Goal: Task Accomplishment & Management: Manage account settings

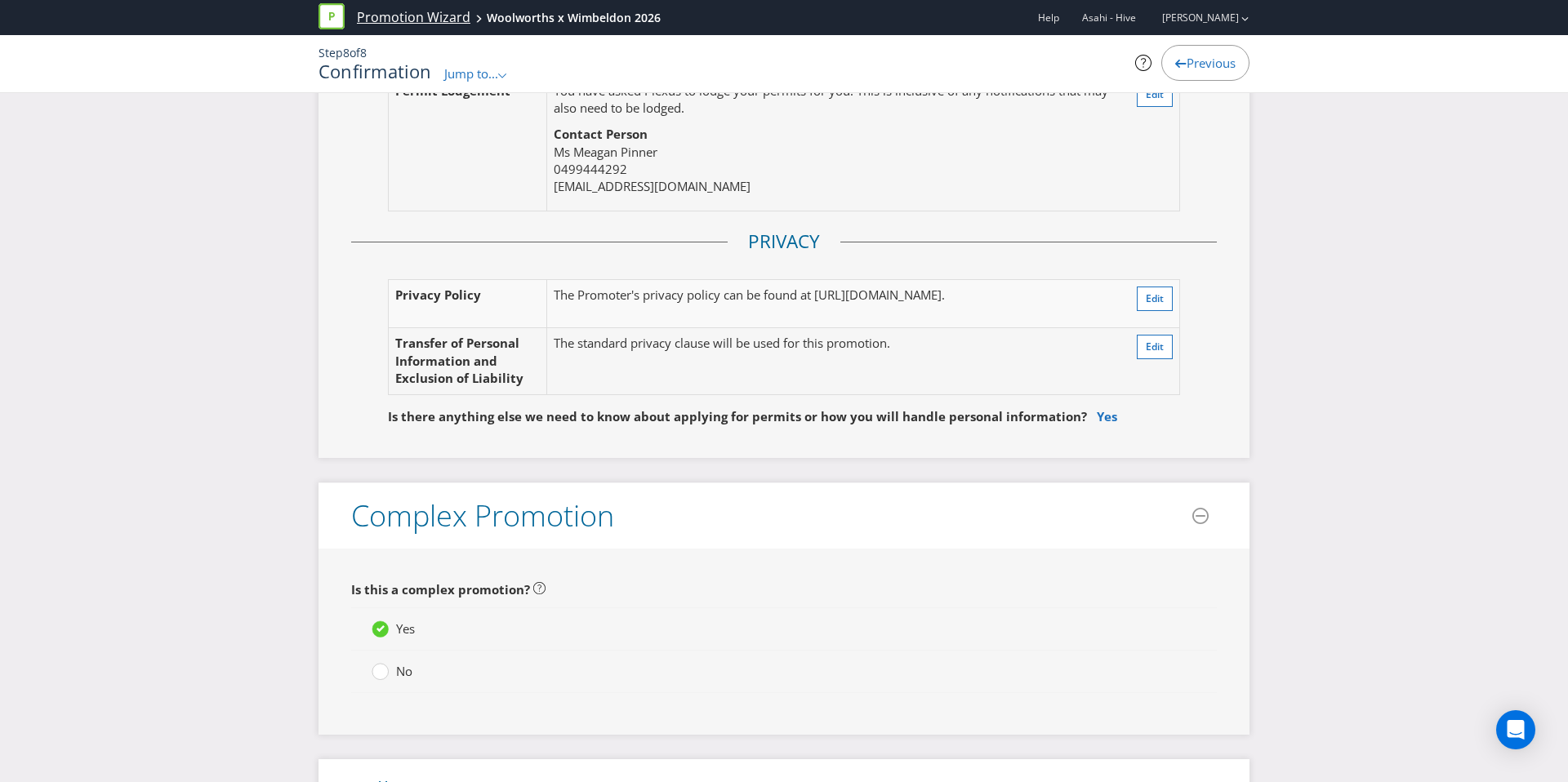
scroll to position [4225, 0]
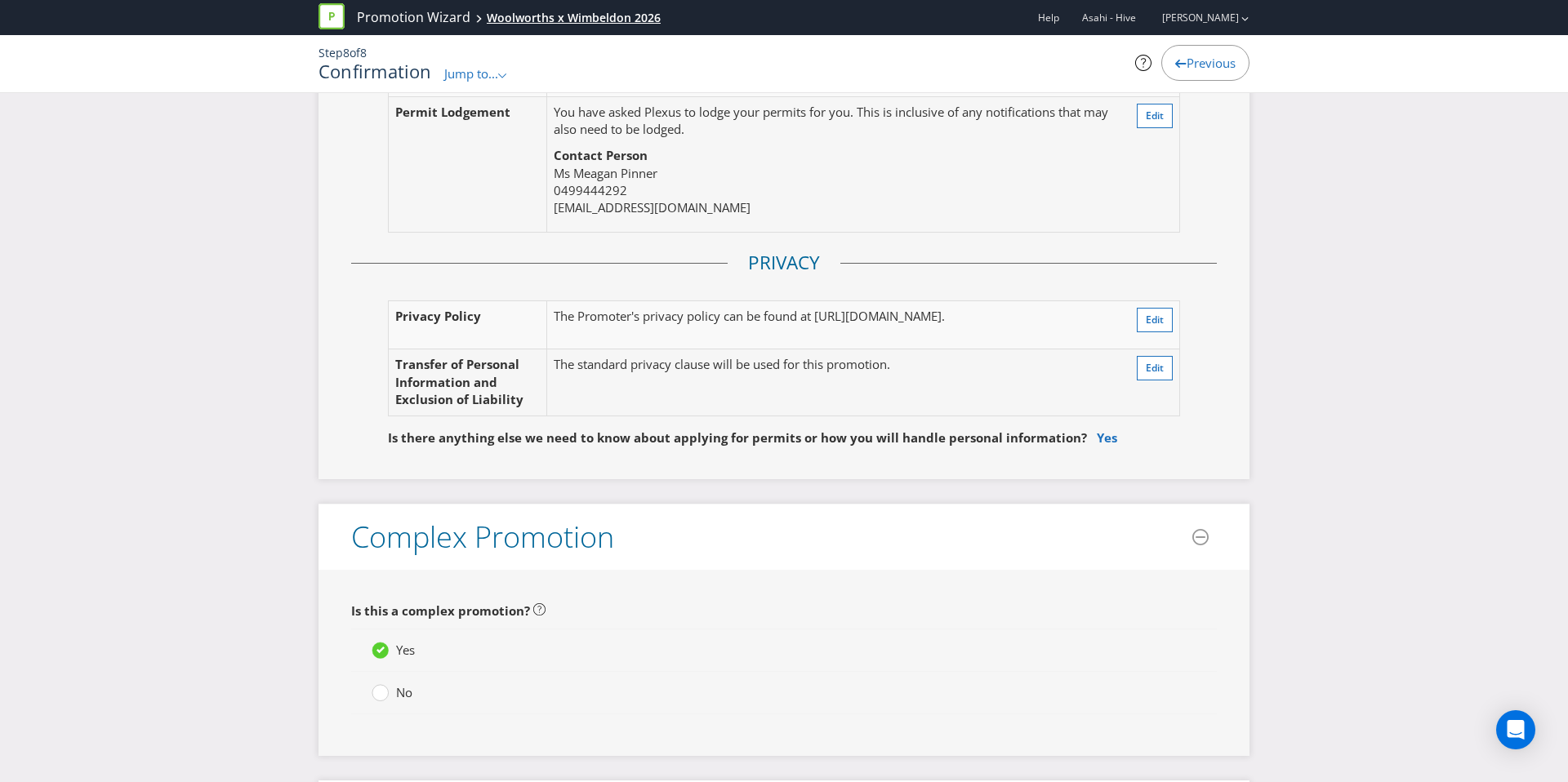
click at [508, 17] on div "Woolworths x Wimbeldon 2026" at bounding box center [573, 18] width 174 height 17
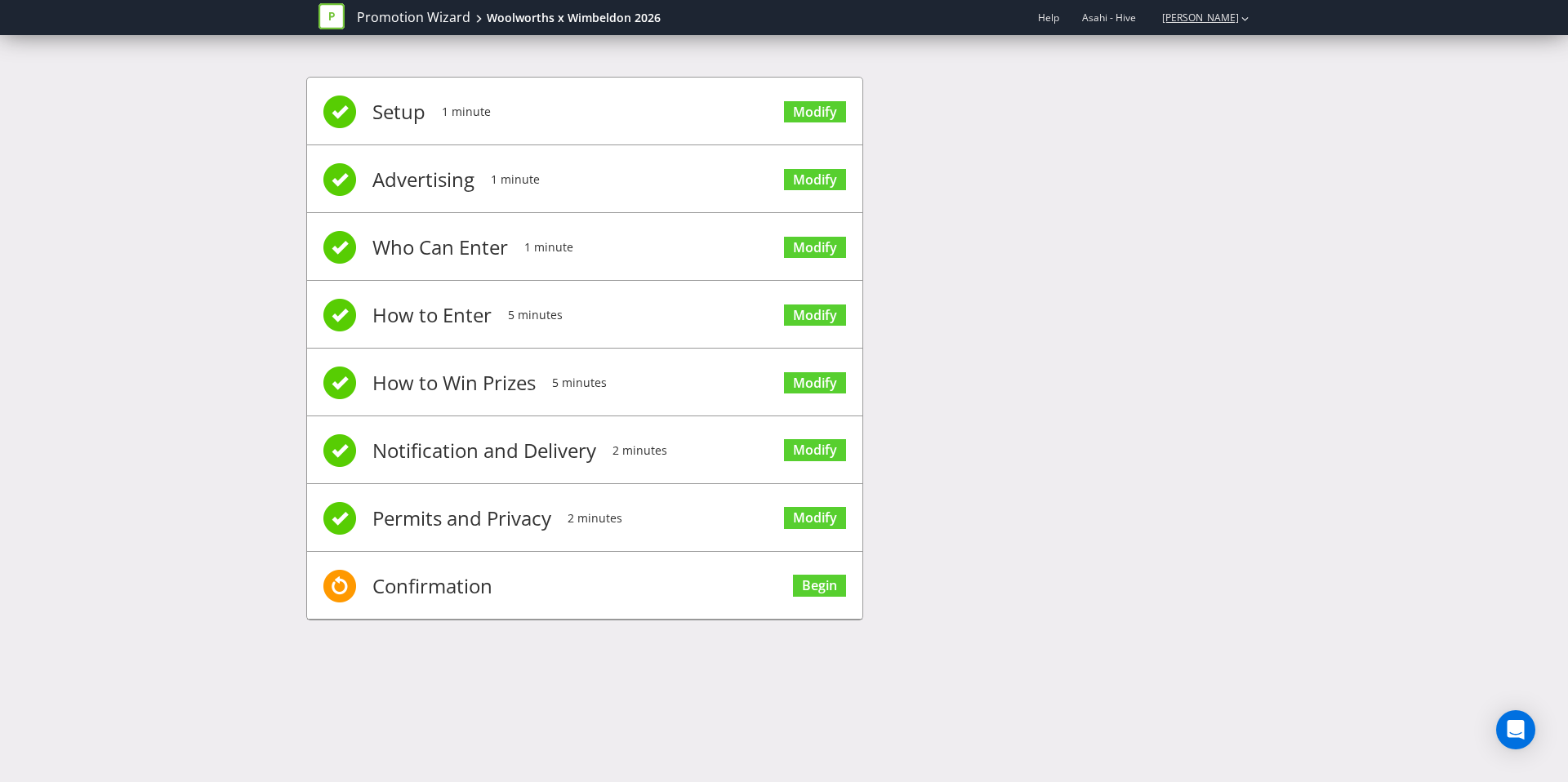
click at [1181, 27] on div "Harrison White" at bounding box center [1198, 17] width 104 height 28
click at [1187, 20] on link "Harrison White" at bounding box center [1193, 17] width 93 height 14
click at [368, 16] on link "Promotion Wizard" at bounding box center [414, 17] width 114 height 19
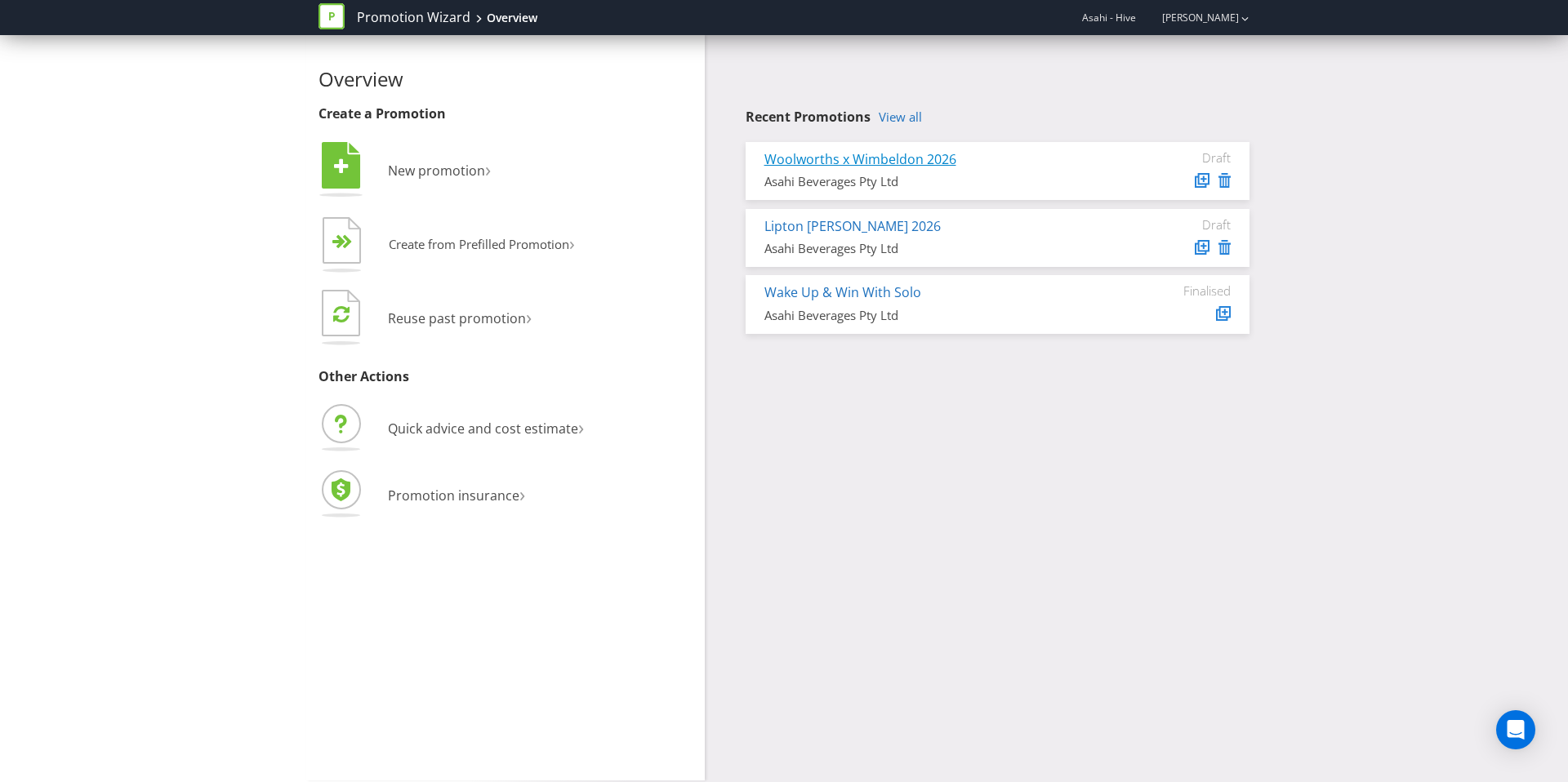
click at [842, 167] on link "Woolworths x Wimbeldon 2026" at bounding box center [860, 159] width 192 height 18
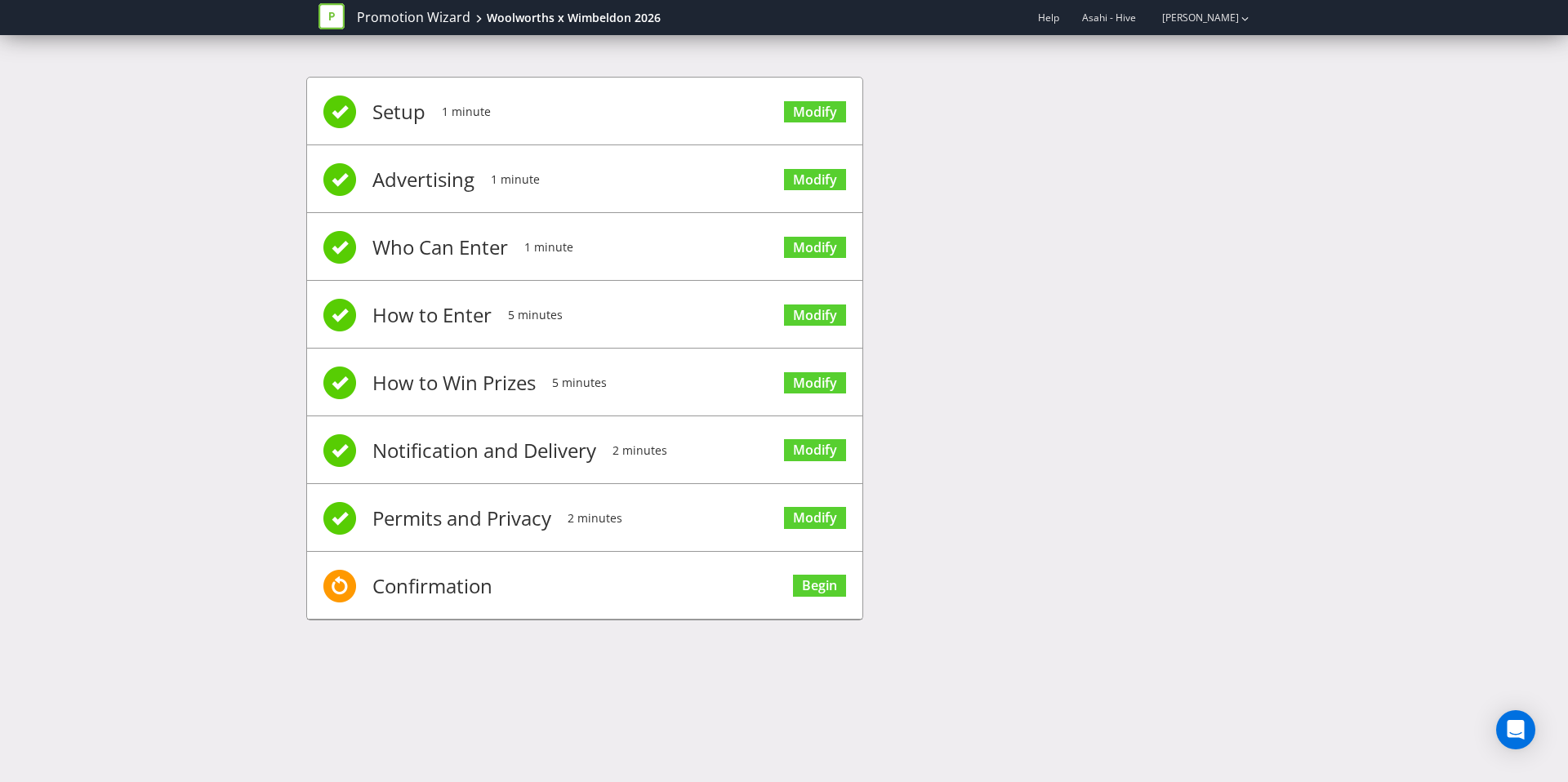
click at [807, 399] on span "Modify" at bounding box center [815, 381] width 62 height 66
click at [809, 389] on link "Modify" at bounding box center [815, 383] width 62 height 22
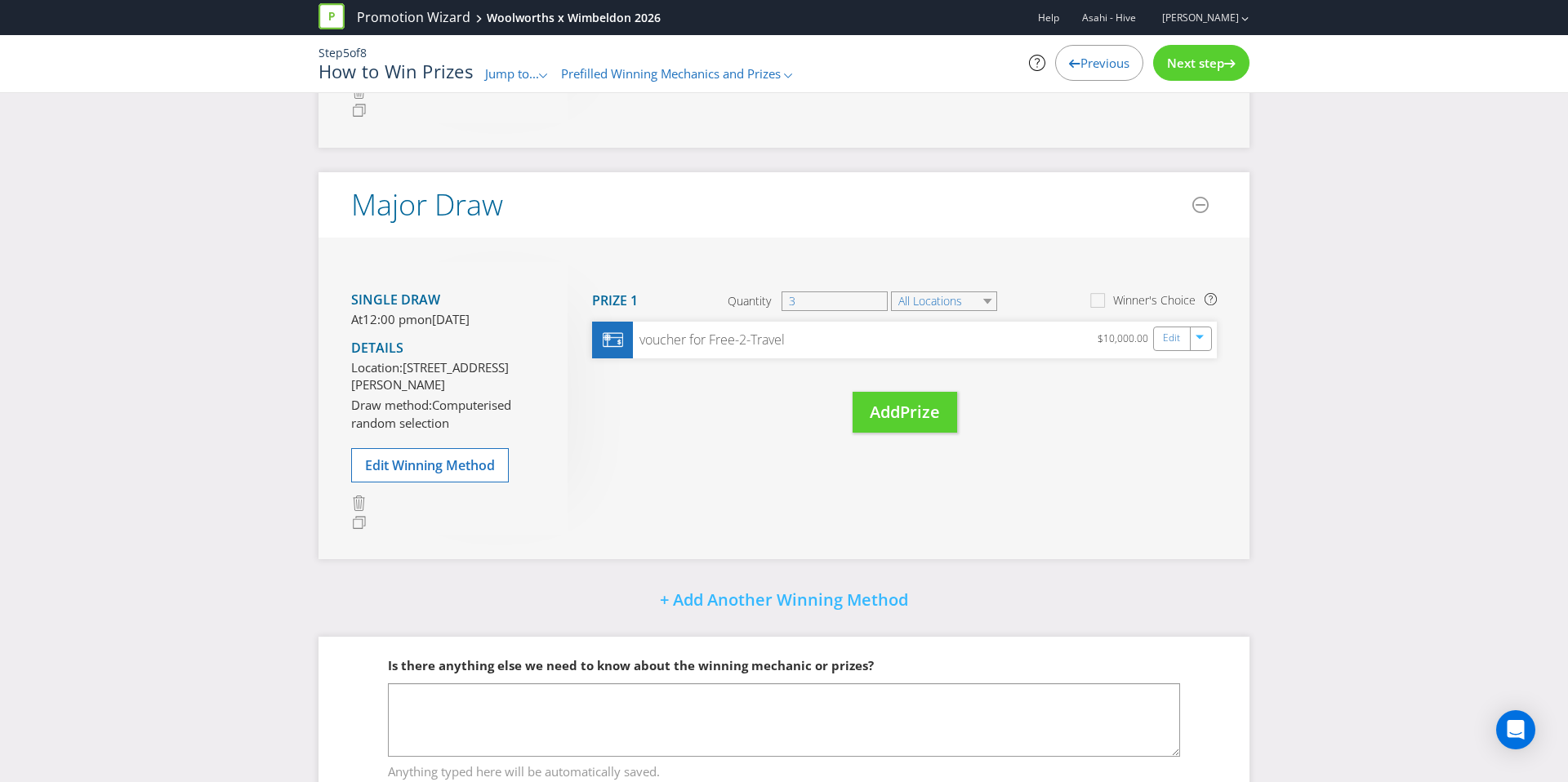
scroll to position [592, 0]
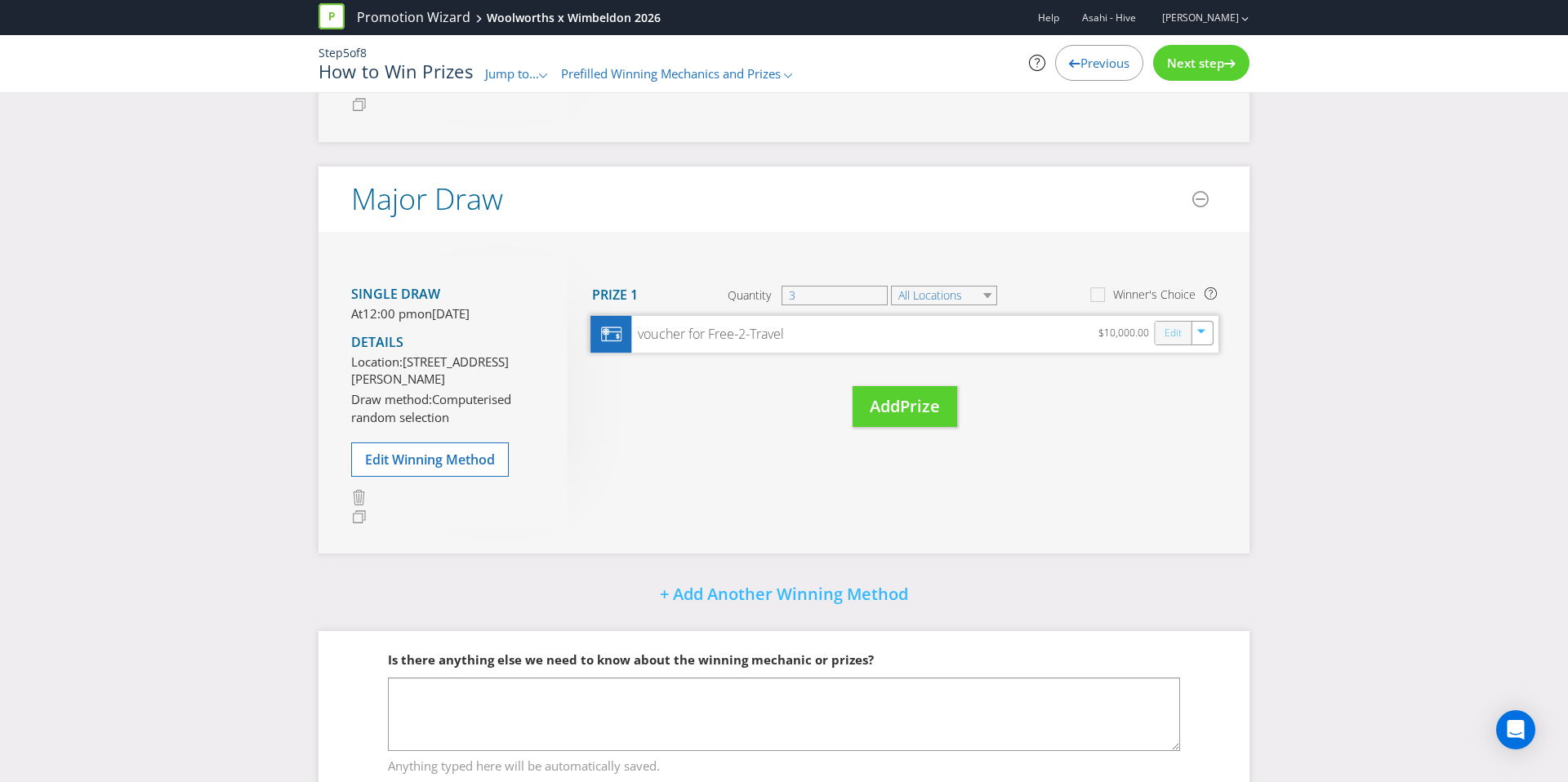
click at [1166, 335] on link "Edit" at bounding box center [1173, 332] width 17 height 19
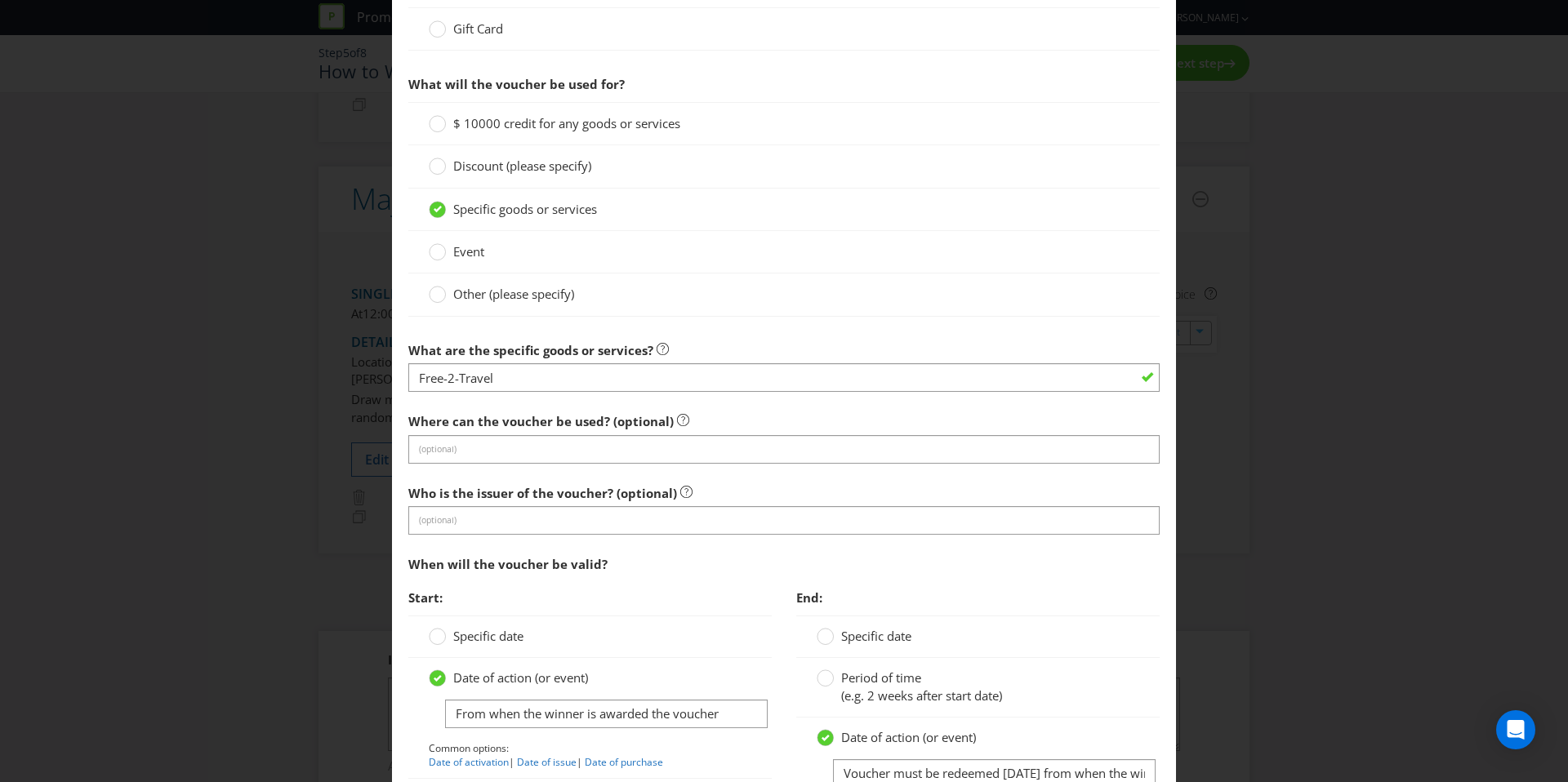
scroll to position [1438, 0]
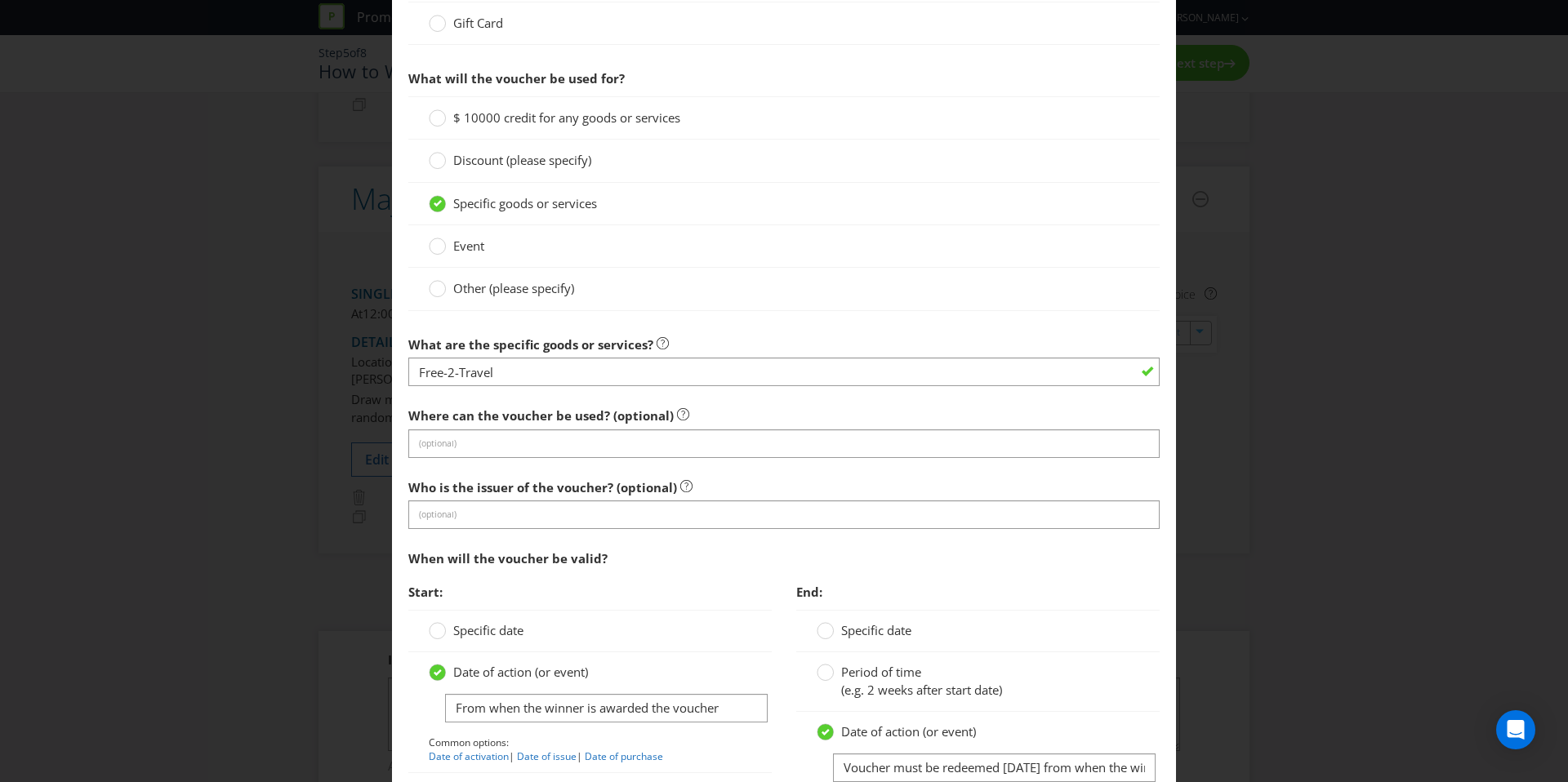
click at [447, 243] on label "Event" at bounding box center [458, 246] width 59 height 17
click at [0, 0] on input "Event" at bounding box center [0, 0] width 0 height 0
click at [452, 208] on label "Specific goods or services" at bounding box center [514, 203] width 172 height 17
click at [0, 0] on input "Specific goods or services" at bounding box center [0, 0] width 0 height 0
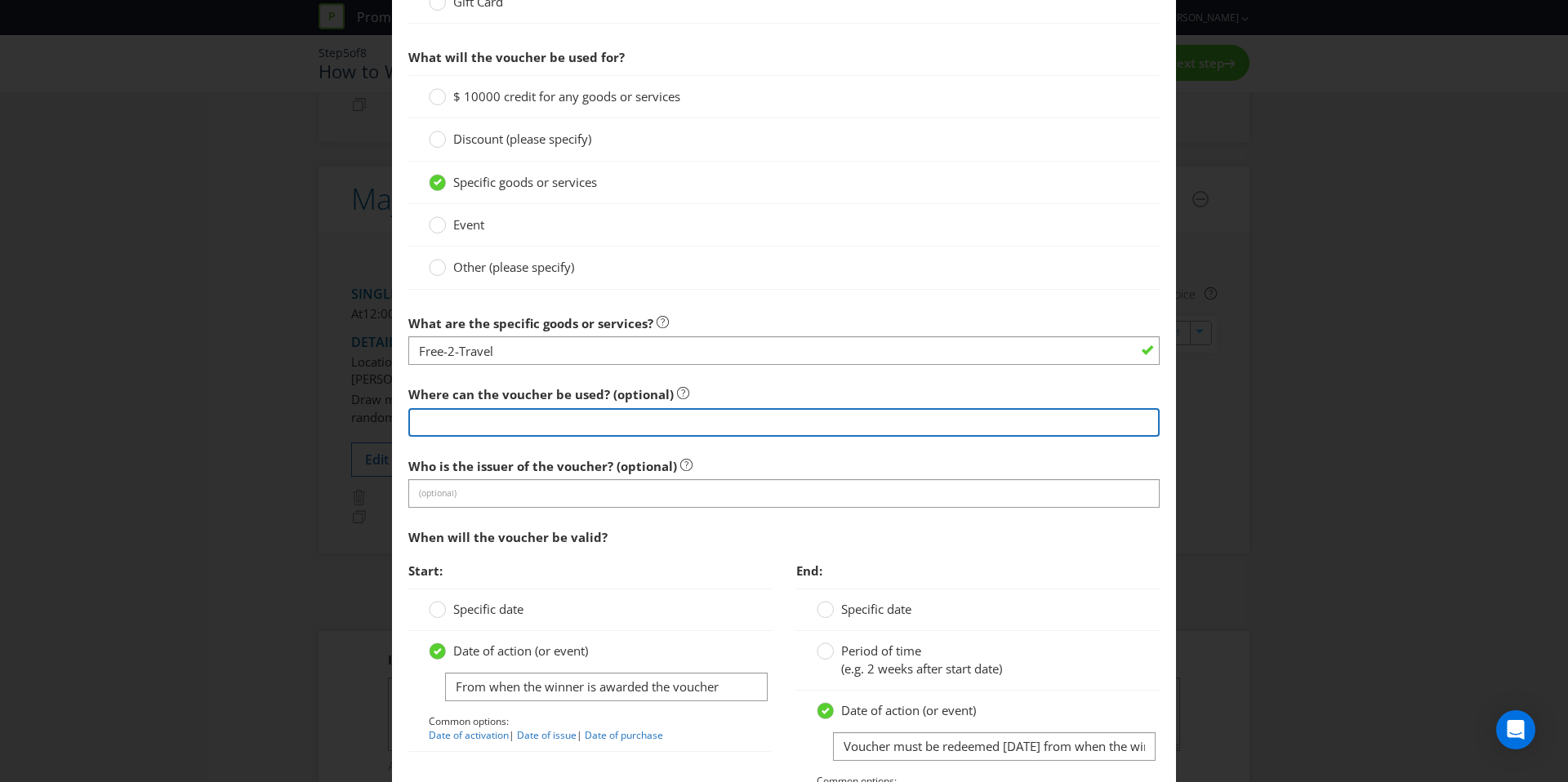
click at [520, 423] on input "text" at bounding box center [784, 423] width 752 height 28
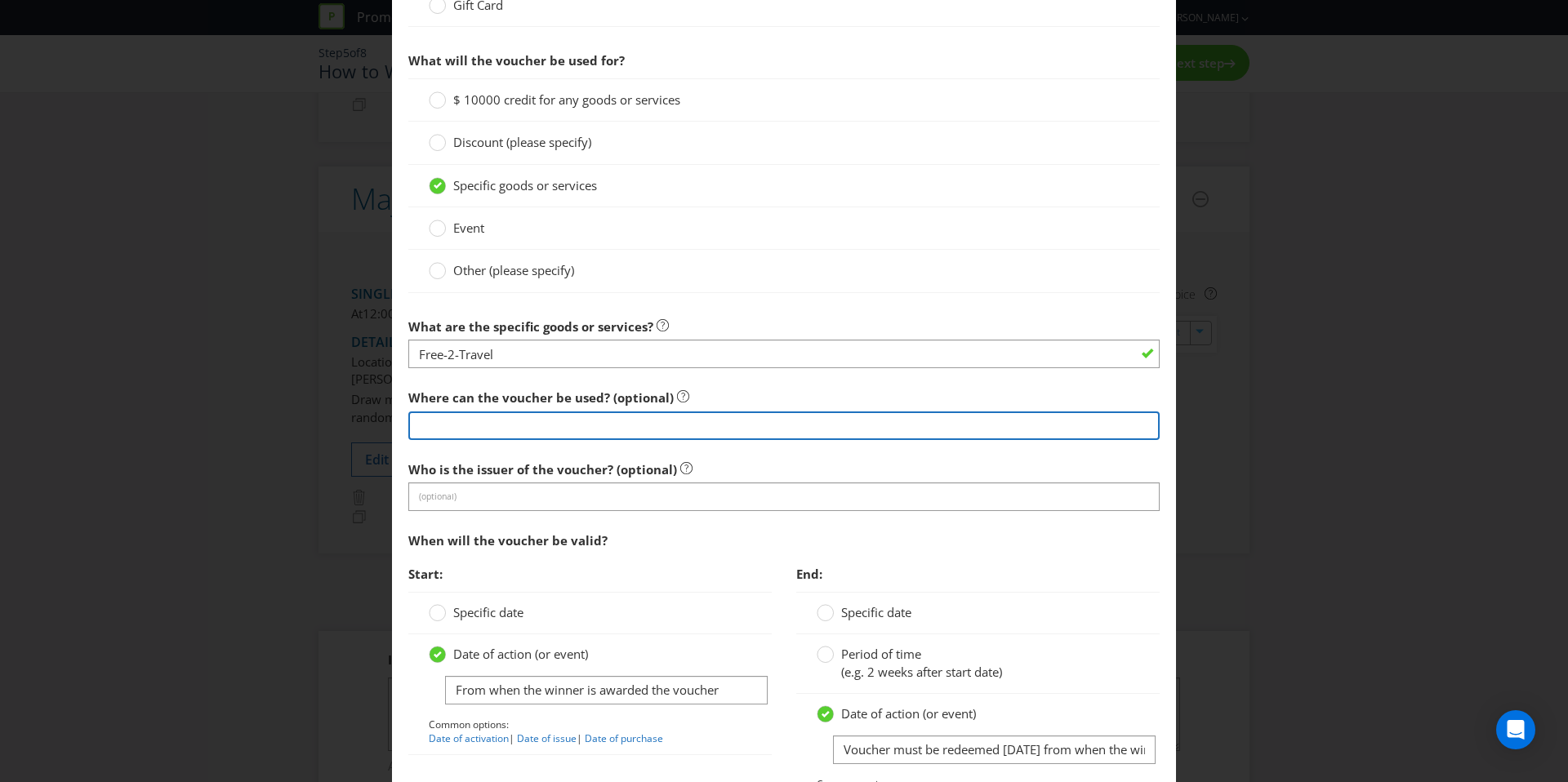
type input "Free 2 Travel"
drag, startPoint x: 612, startPoint y: 424, endPoint x: 372, endPoint y: 417, distance: 240.1
click at [372, 417] on div "Edit Prize Australian Capital Territory New South Wales Northern Territory Quee…" at bounding box center [784, 391] width 1568 height 782
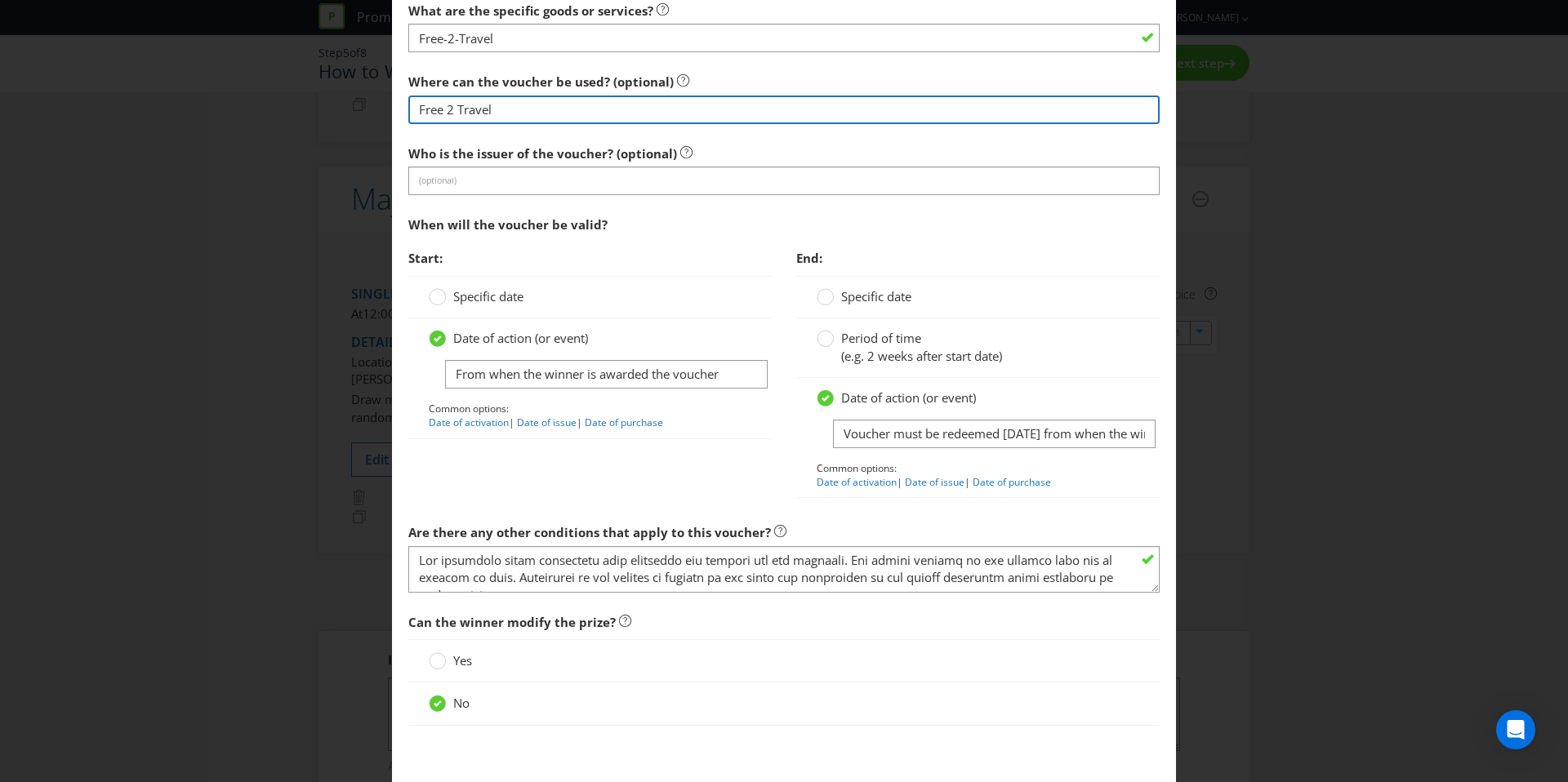
scroll to position [1853, 0]
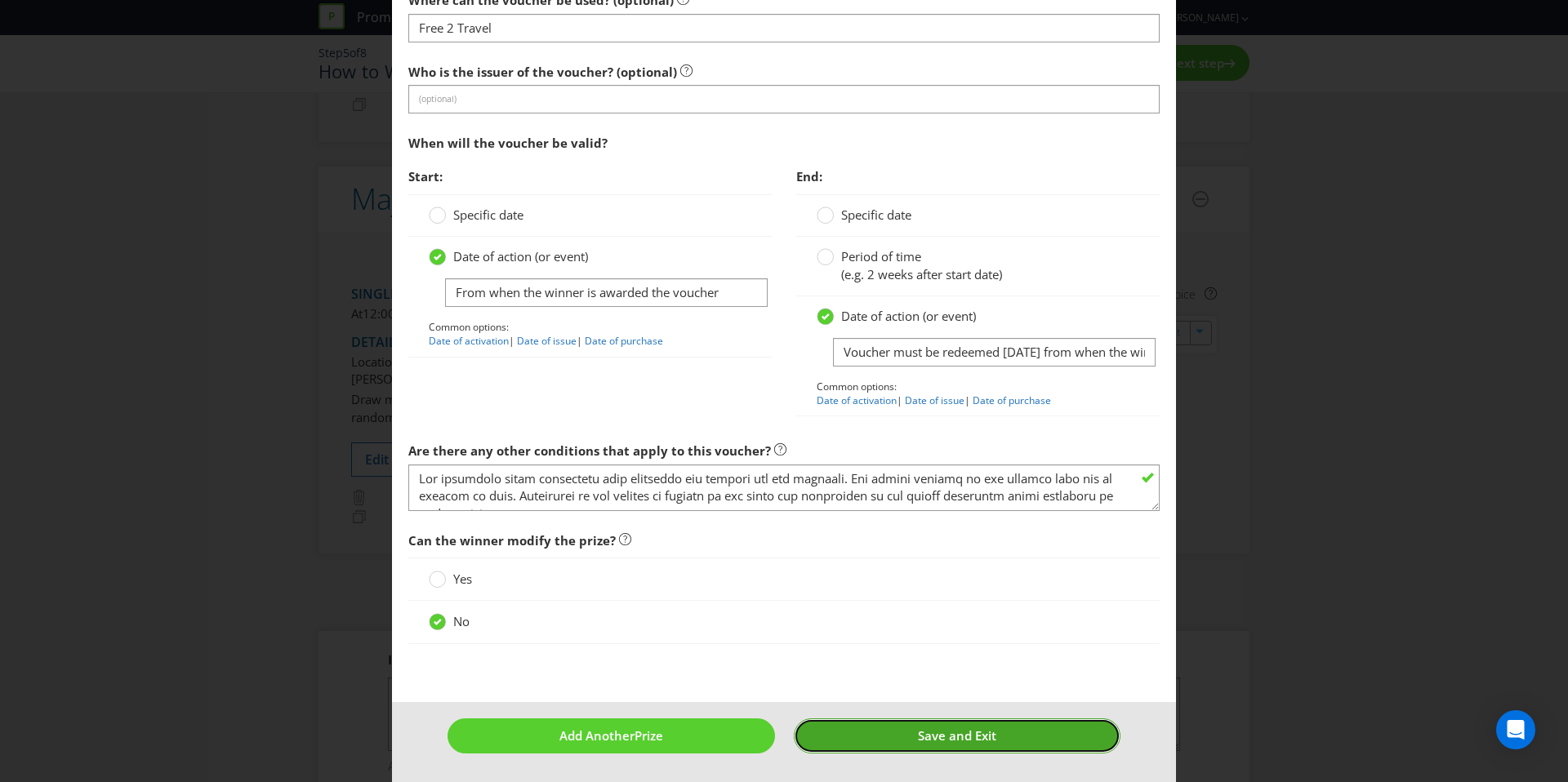
click at [991, 734] on span "Save and Exit" at bounding box center [957, 736] width 78 height 17
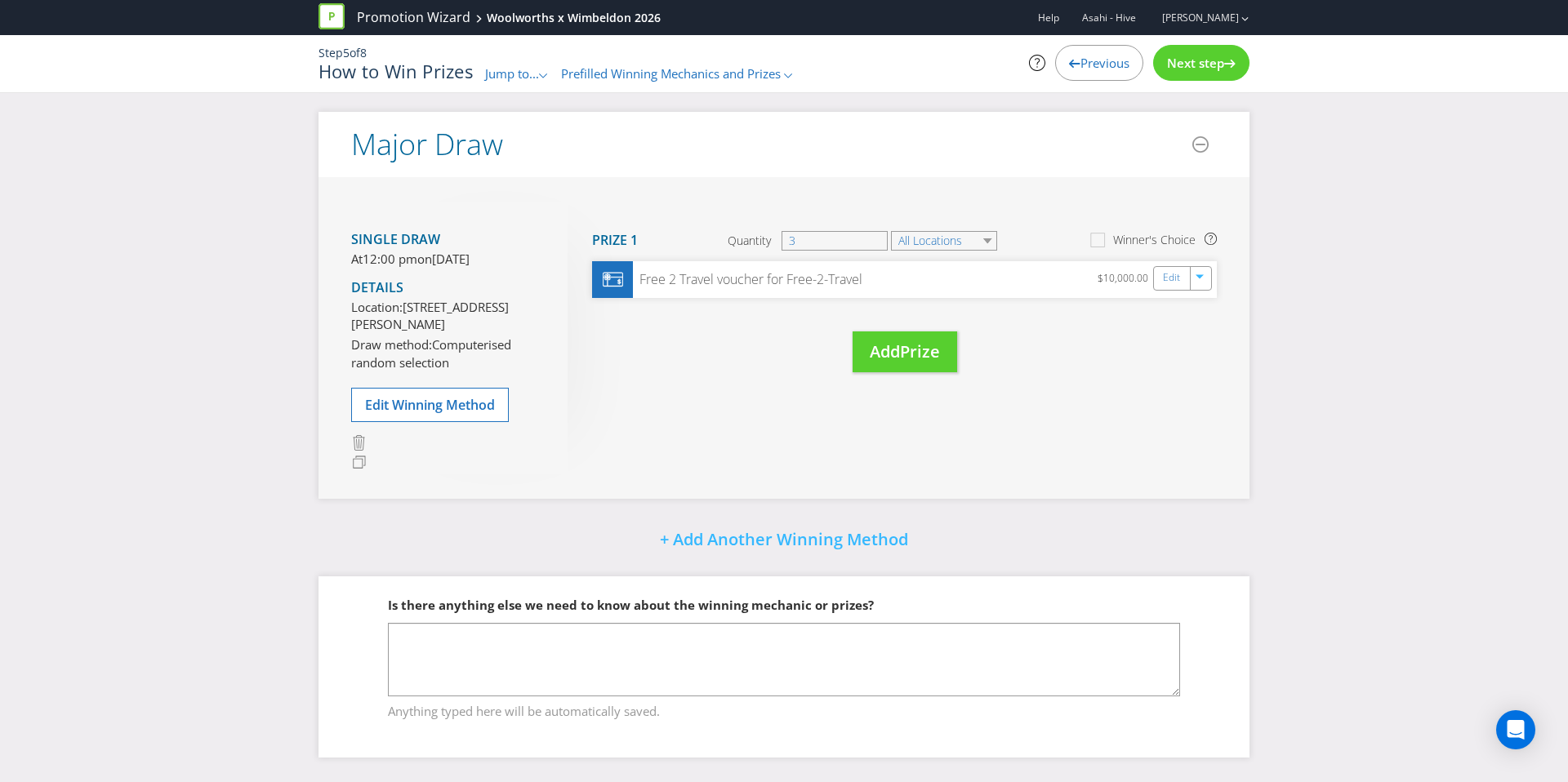
scroll to position [681, 0]
click at [1166, 269] on link "Edit" at bounding box center [1173, 278] width 17 height 19
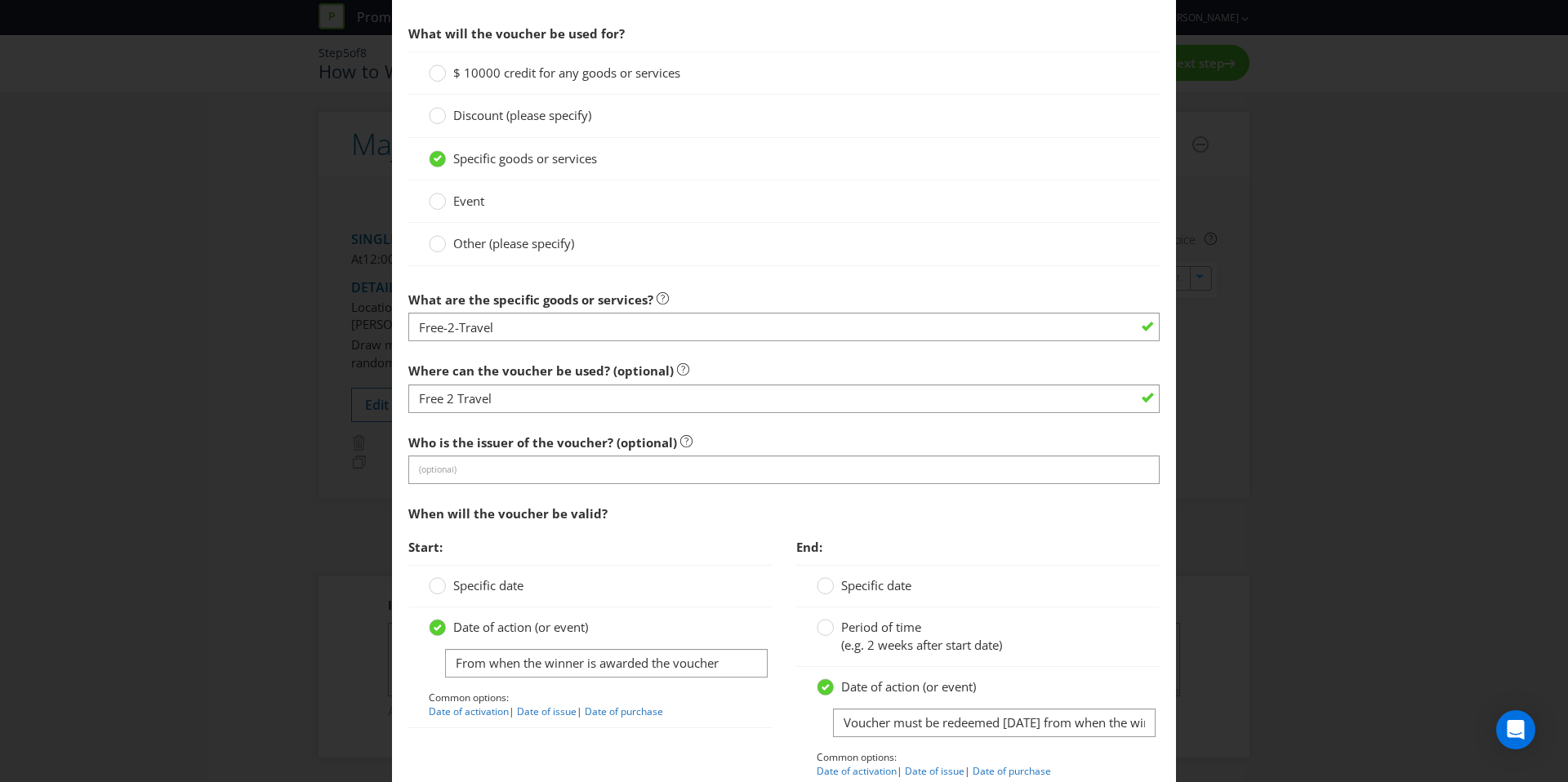
scroll to position [1600, 0]
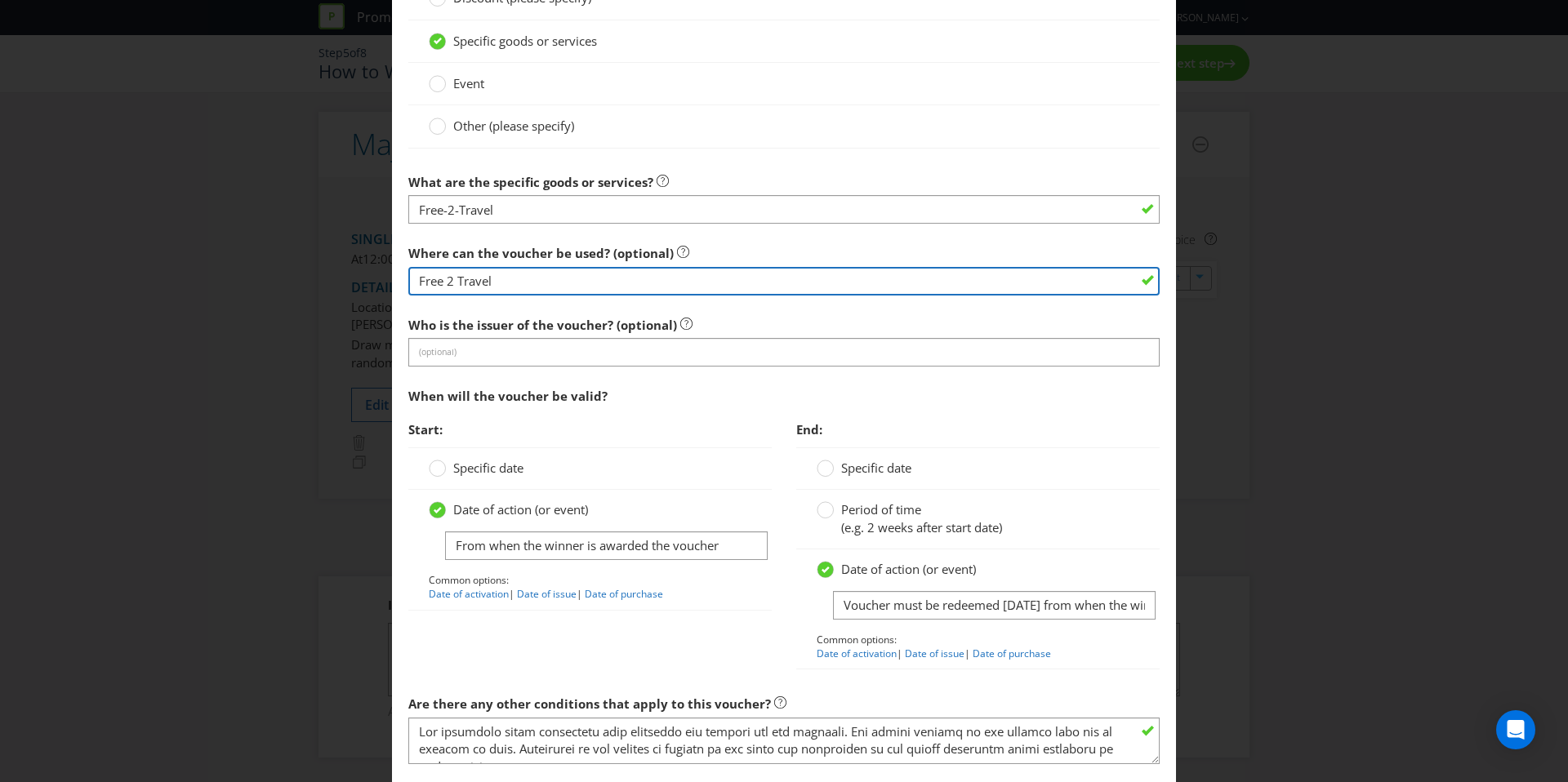
drag, startPoint x: 517, startPoint y: 276, endPoint x: 337, endPoint y: 285, distance: 180.2
click at [337, 285] on div "Edit Prize Australian Capital Territory New South Wales Northern Territory Quee…" at bounding box center [784, 391] width 1568 height 782
type input "="
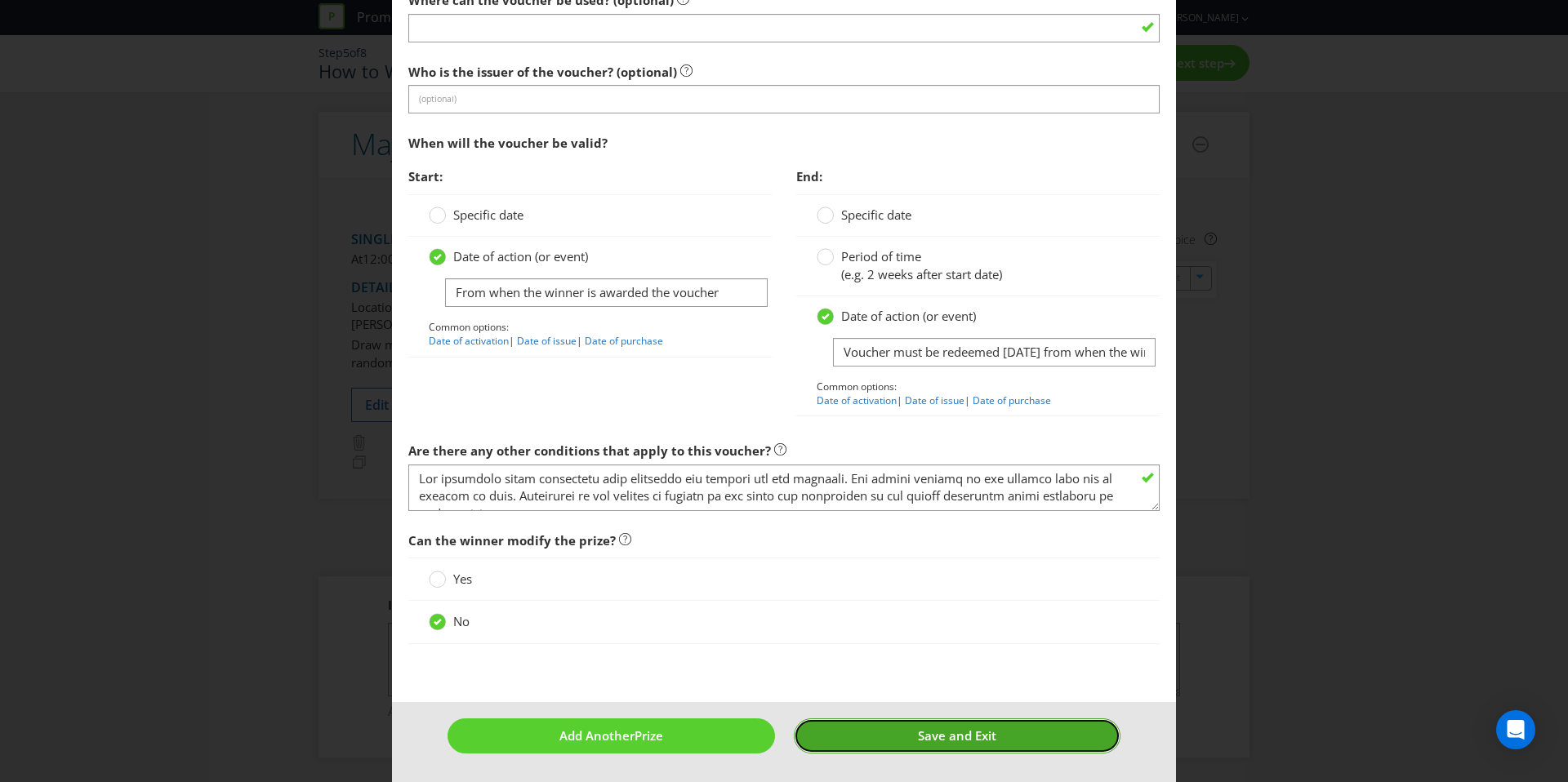
click at [854, 732] on button "Save and Exit" at bounding box center [958, 736] width 327 height 35
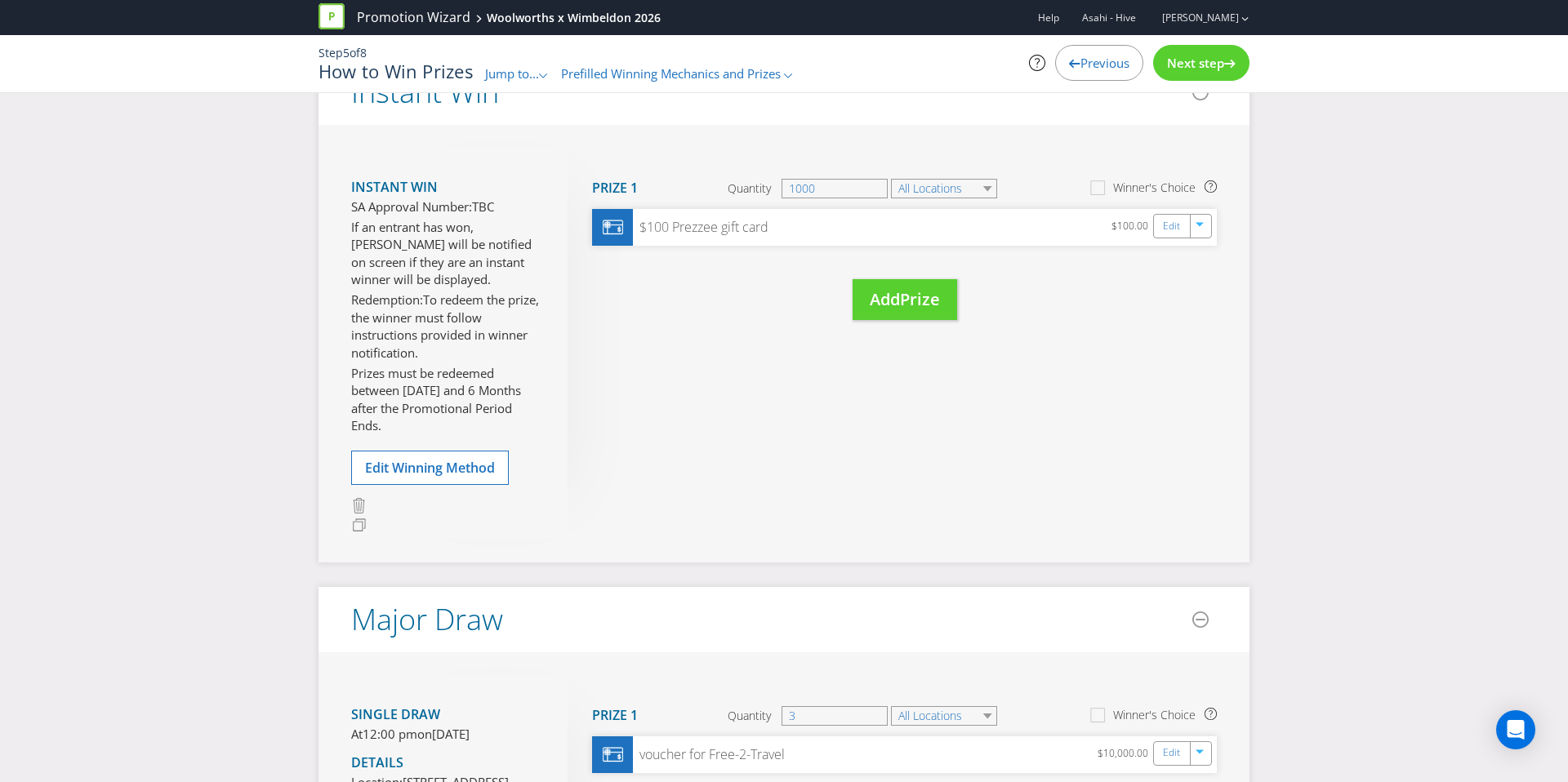
scroll to position [565, 0]
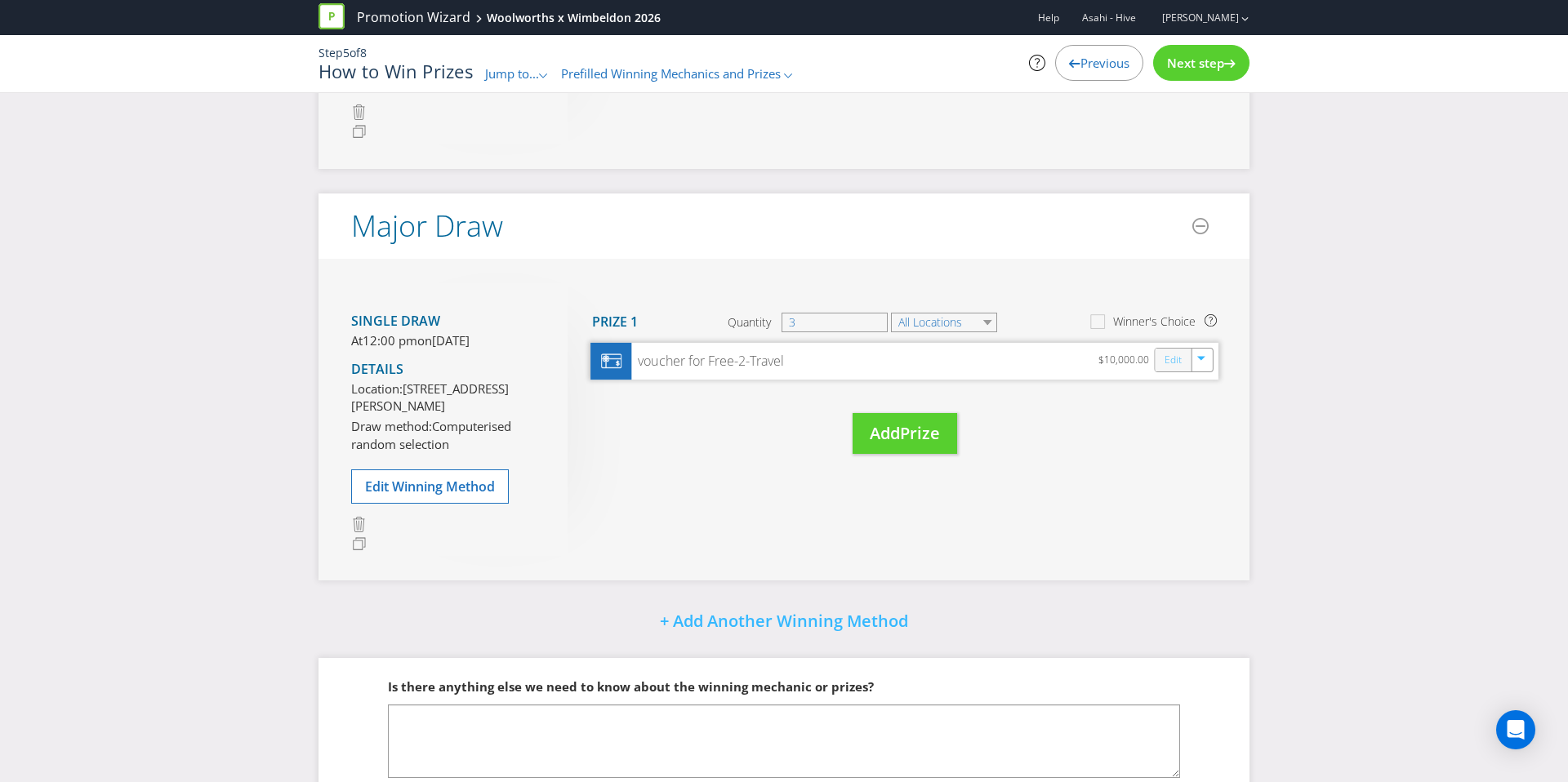
click at [1166, 367] on link "Edit" at bounding box center [1173, 359] width 17 height 19
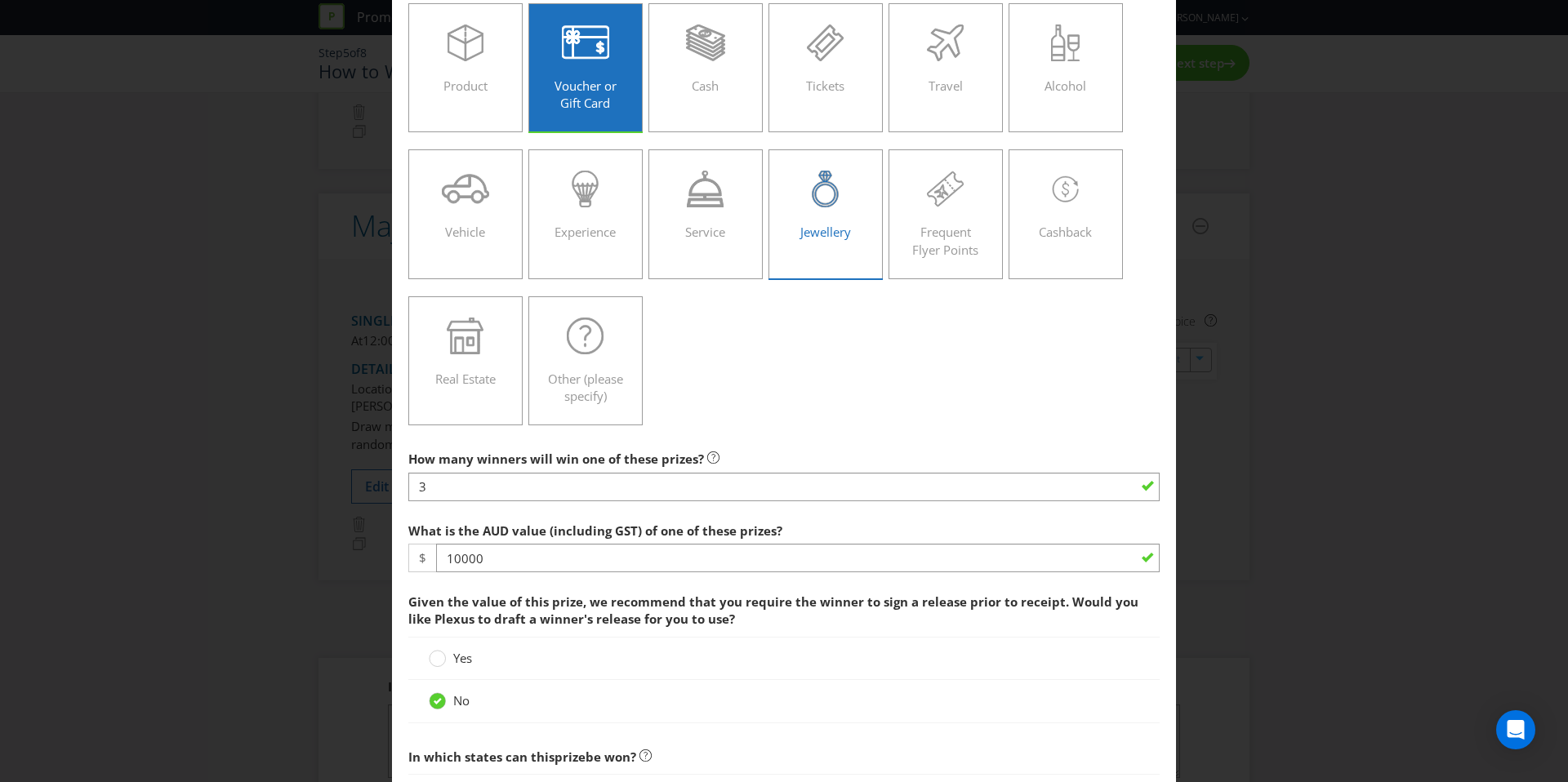
scroll to position [90, 0]
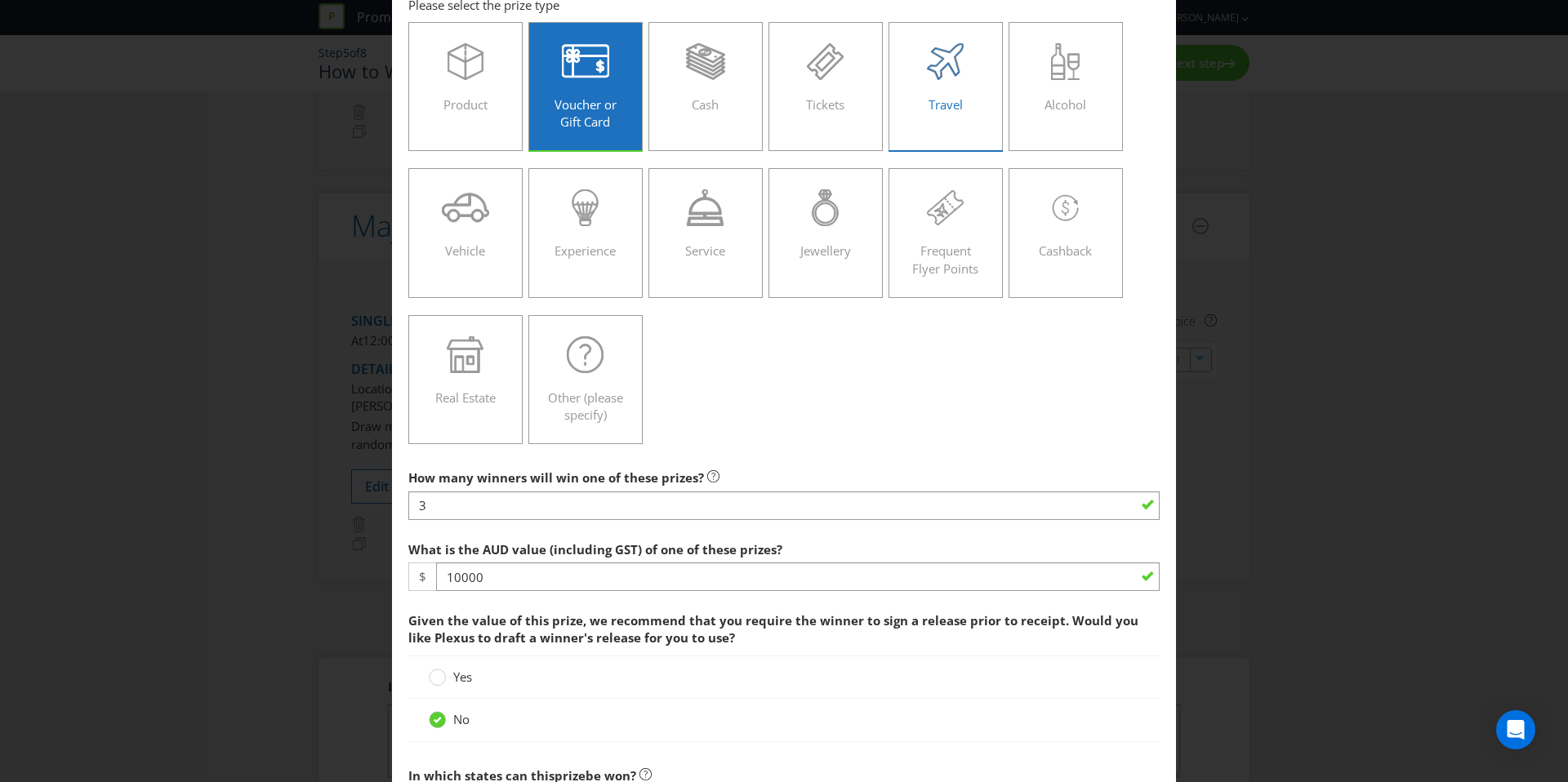
click at [976, 121] on label "Travel" at bounding box center [946, 86] width 115 height 129
click at [0, 0] on input "Travel" at bounding box center [0, 0] width 0 height 0
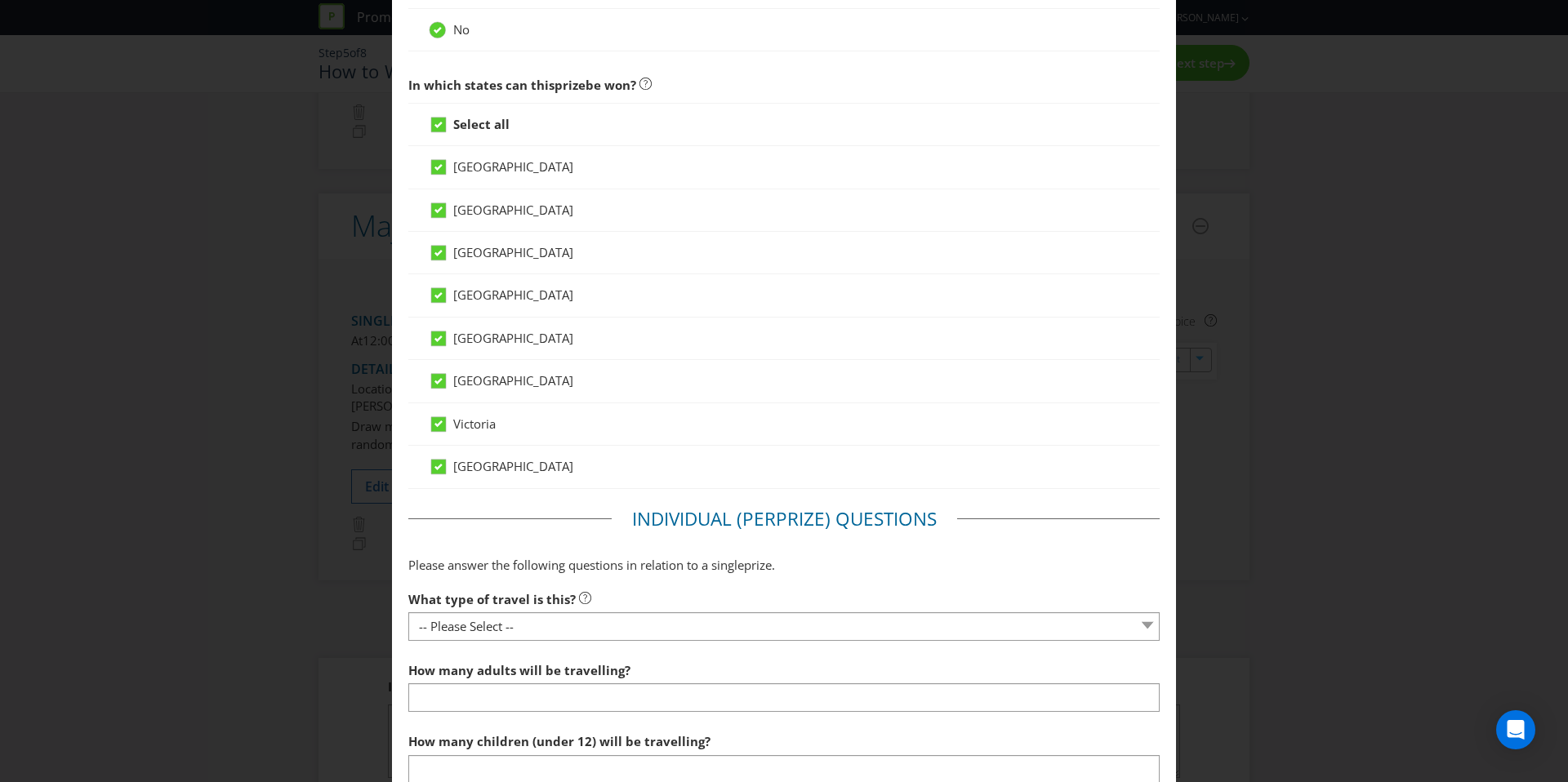
scroll to position [875, 0]
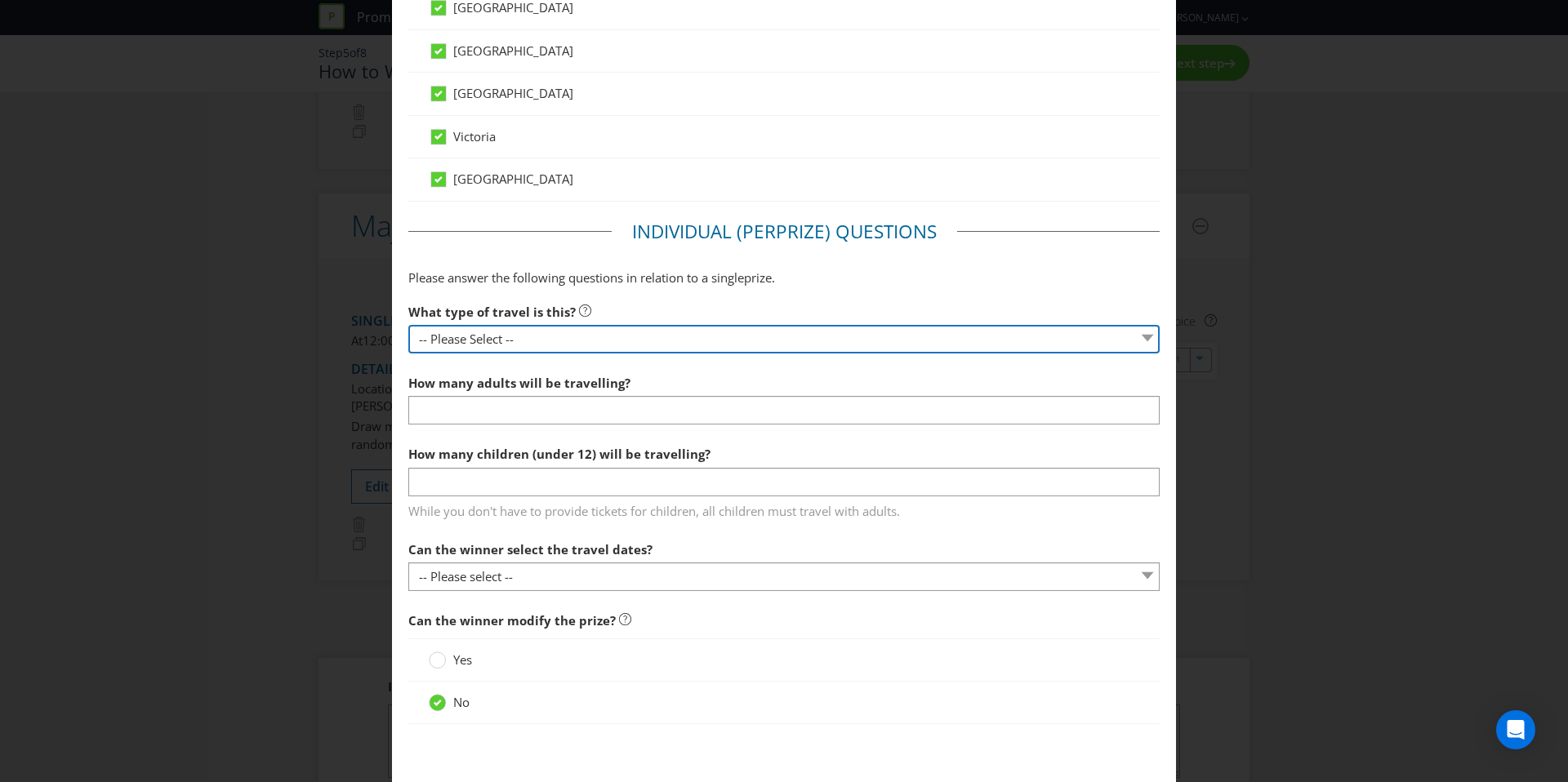
click at [536, 340] on select "-- Please Select -- Flight Accommodation Car Hire Bus Train Cruise Transfers Ot…" at bounding box center [784, 339] width 752 height 28
select select "OTHER"
click at [409, 325] on select "-- Please Select -- Flight Accommodation Car Hire Bus Train Cruise Transfers Ot…" at bounding box center [784, 340] width 752 height 28
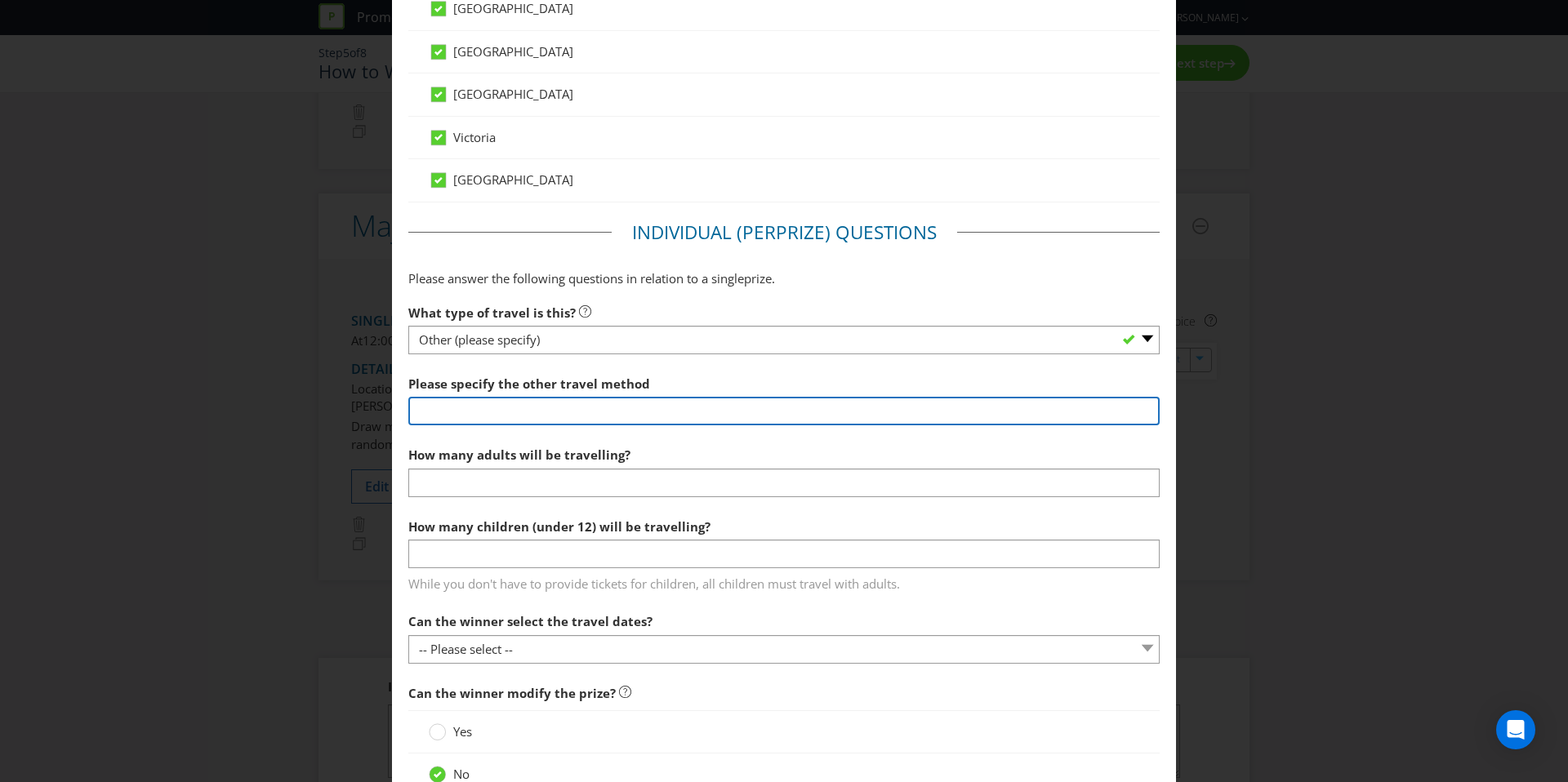
click at [529, 413] on input "text" at bounding box center [784, 411] width 752 height 28
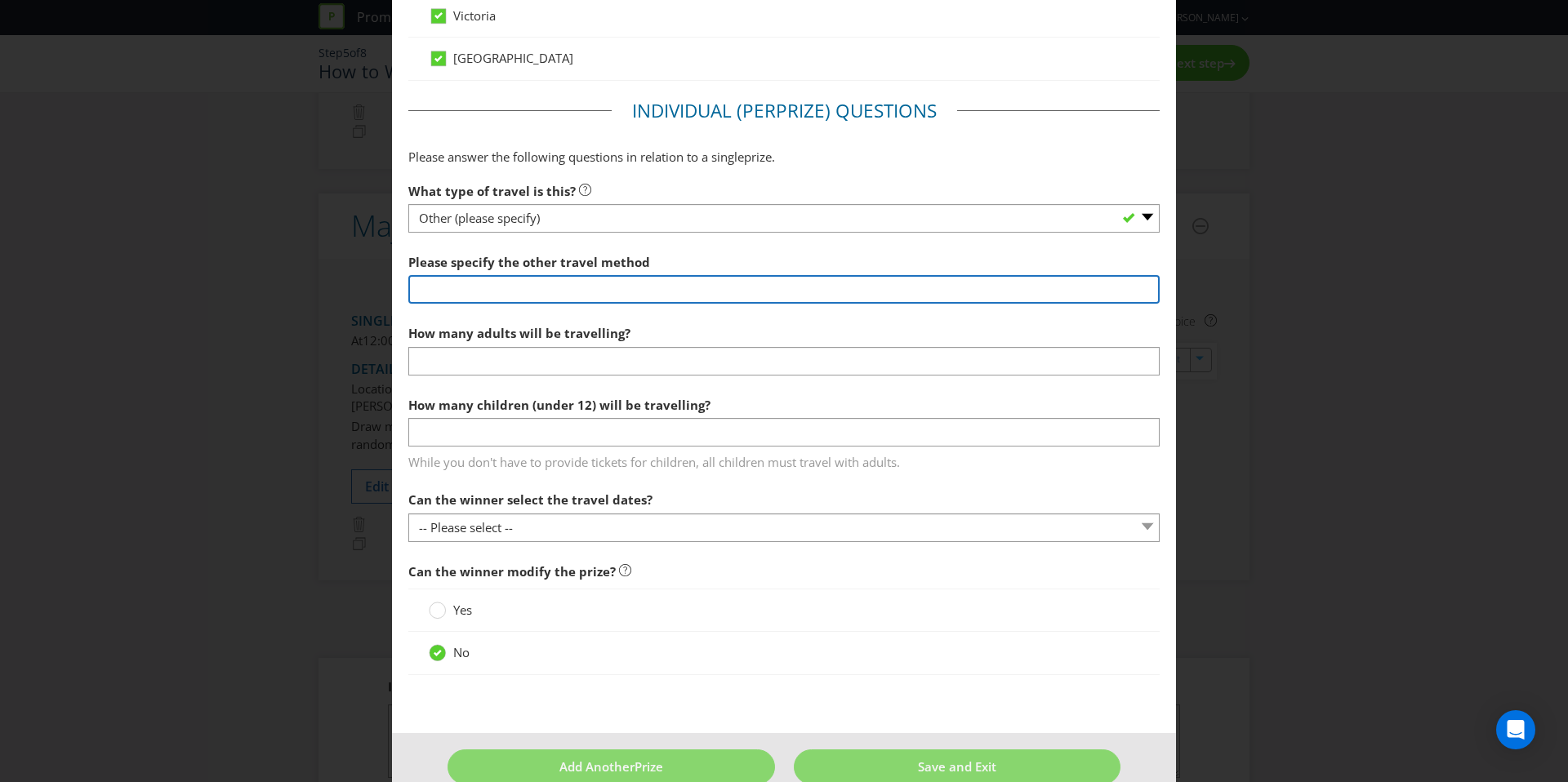
scroll to position [1383, 0]
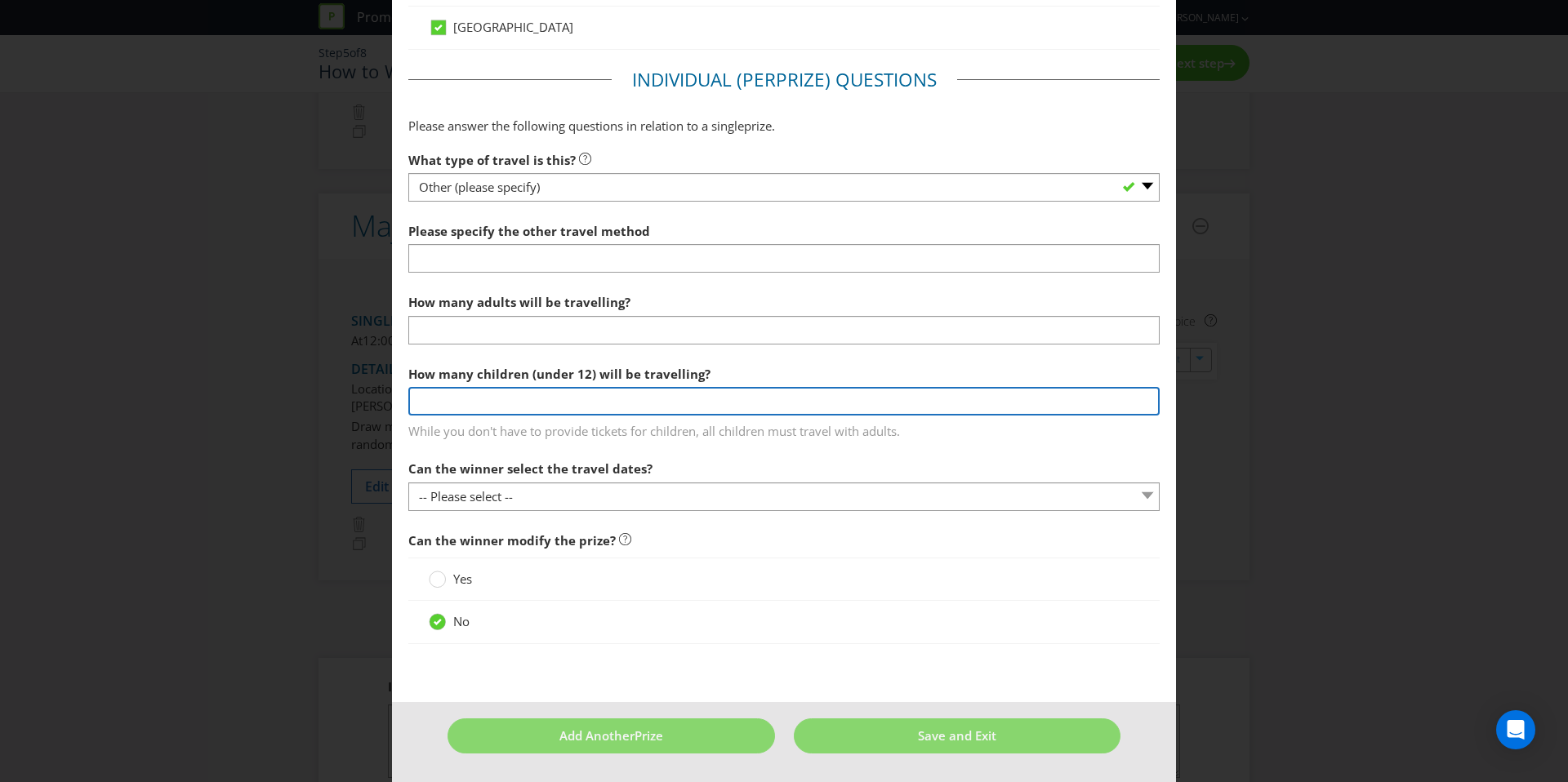
click at [639, 400] on div "How many children (under 12) will be travelling? While you don't have to provid…" at bounding box center [784, 398] width 752 height 82
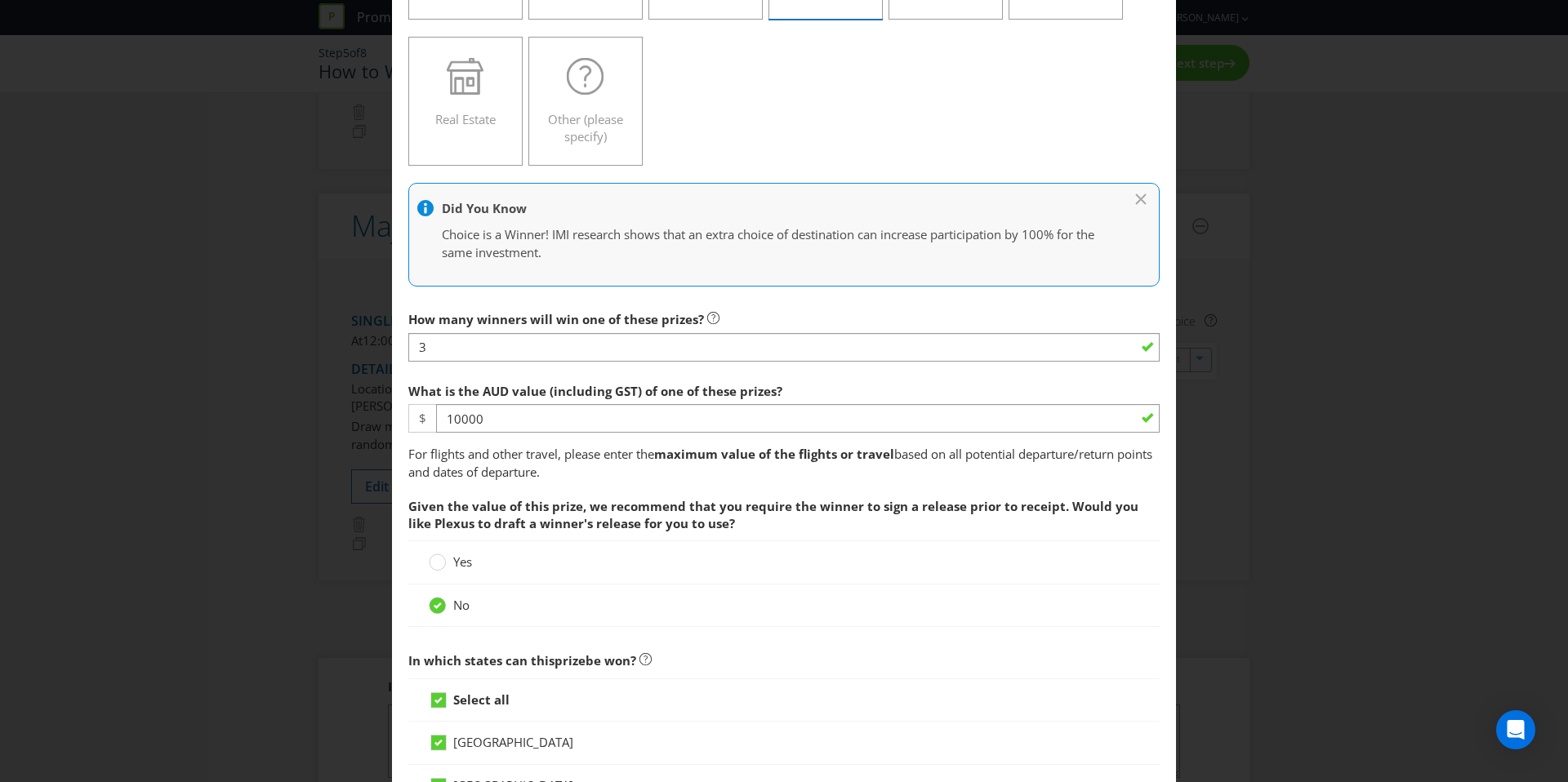
scroll to position [0, 0]
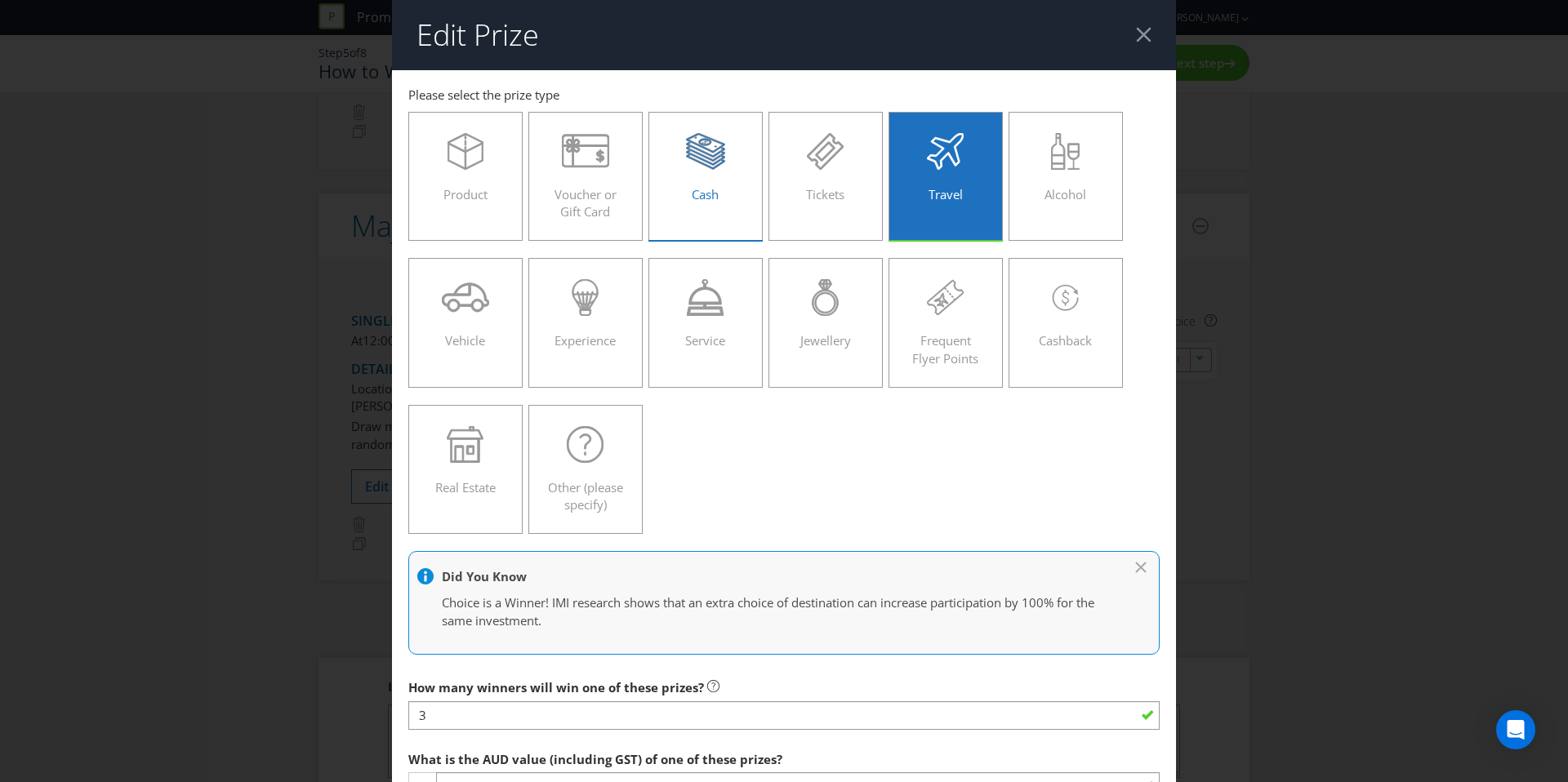
click at [707, 198] on span "Cash" at bounding box center [705, 194] width 27 height 17
click at [0, 0] on input "Cash" at bounding box center [0, 0] width 0 height 0
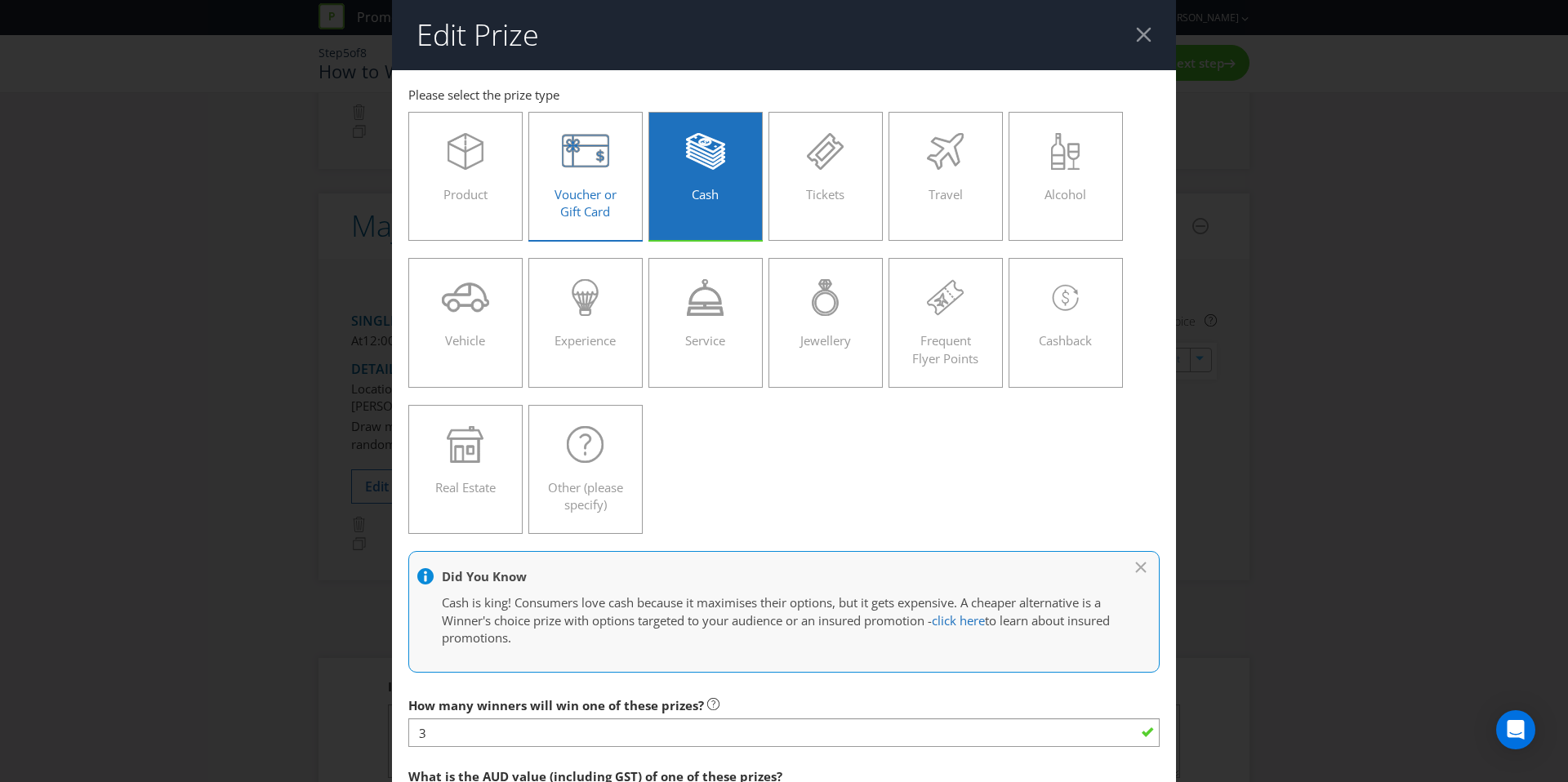
click at [586, 189] on span "Voucher or Gift Card" at bounding box center [586, 203] width 62 height 33
click at [0, 0] on input "Voucher or Gift Card" at bounding box center [0, 0] width 0 height 0
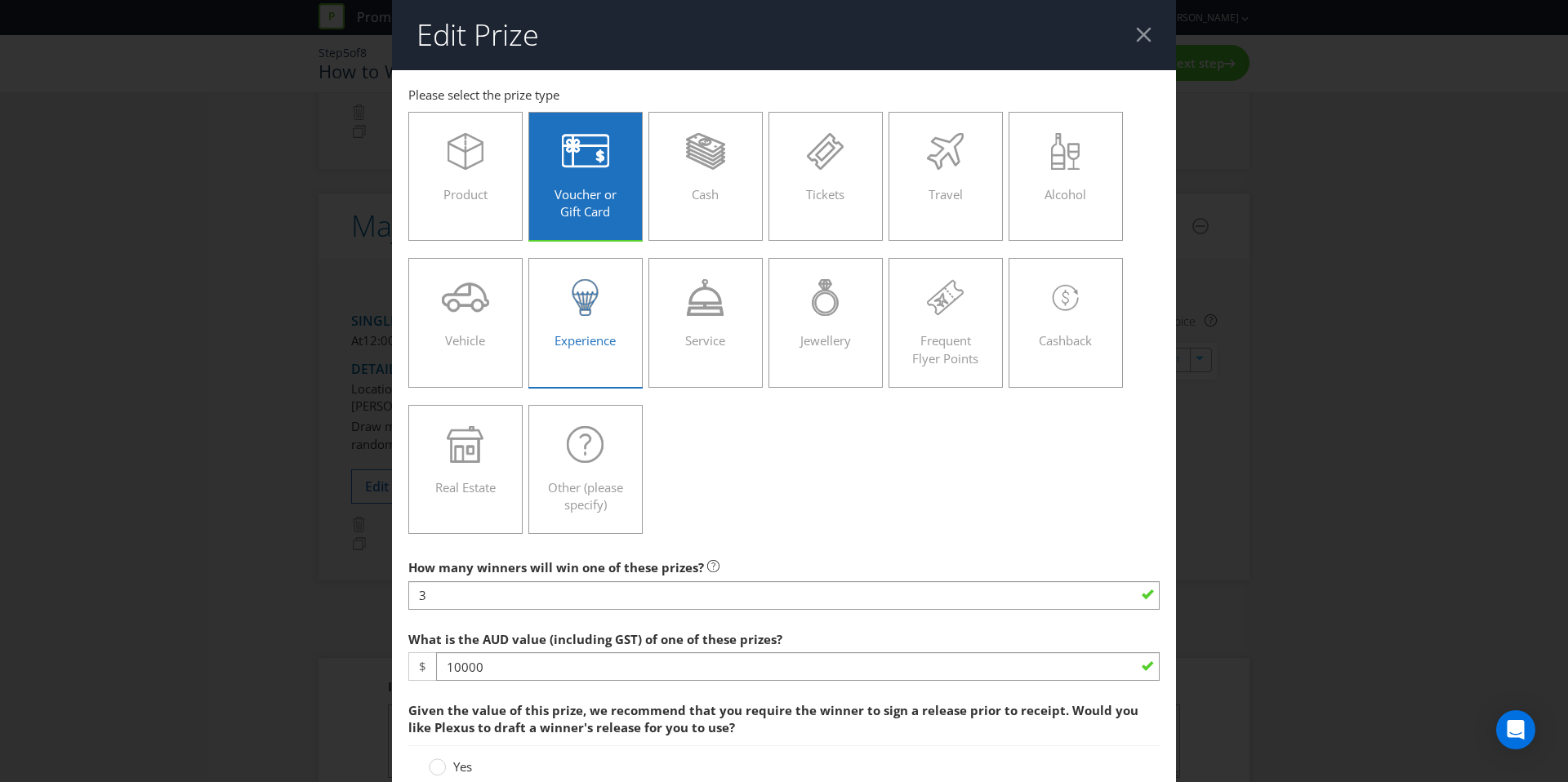
click at [537, 324] on label "Experience" at bounding box center [586, 322] width 115 height 129
click at [0, 0] on input "Experience" at bounding box center [0, 0] width 0 height 0
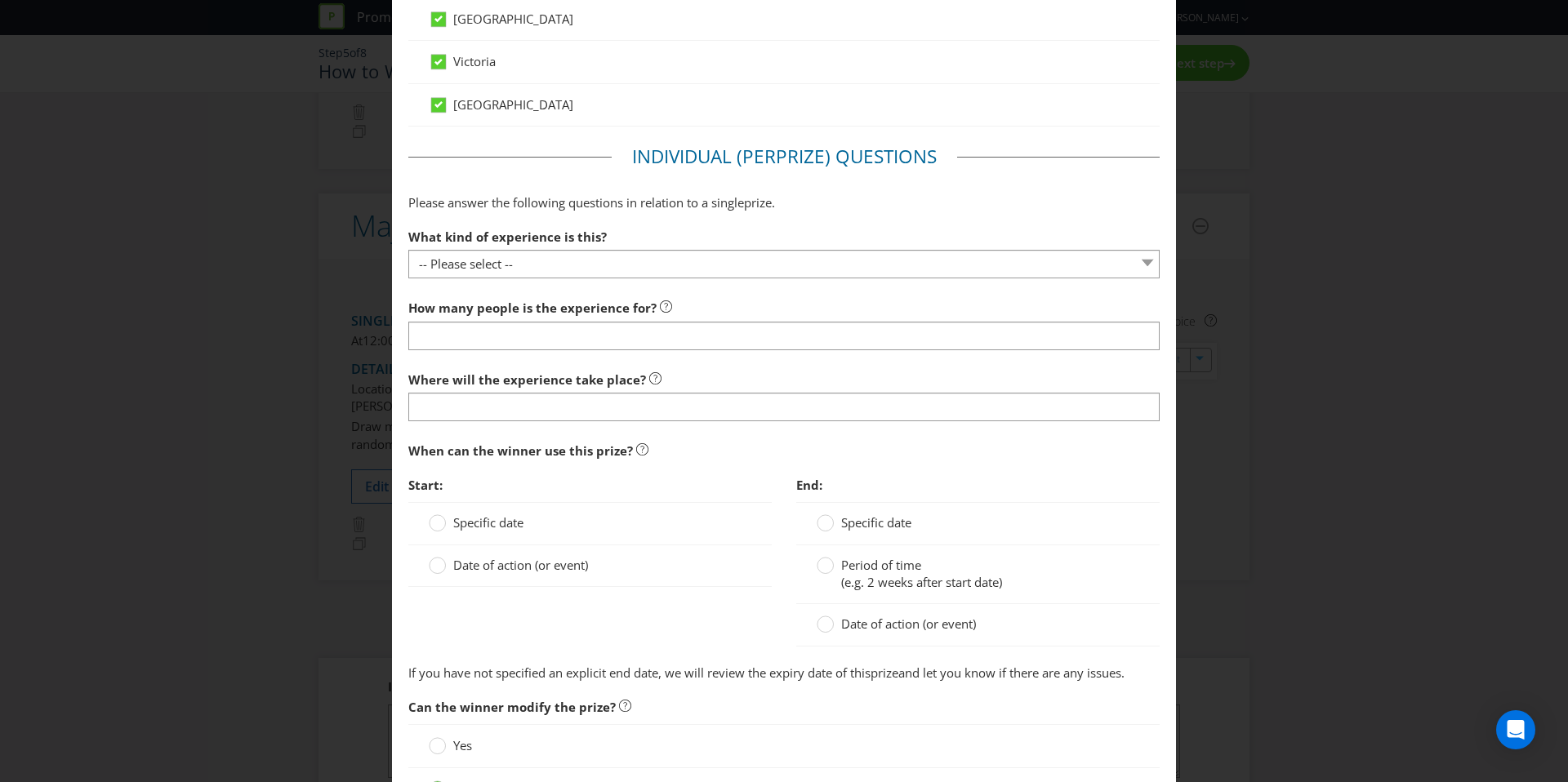
scroll to position [1143, 0]
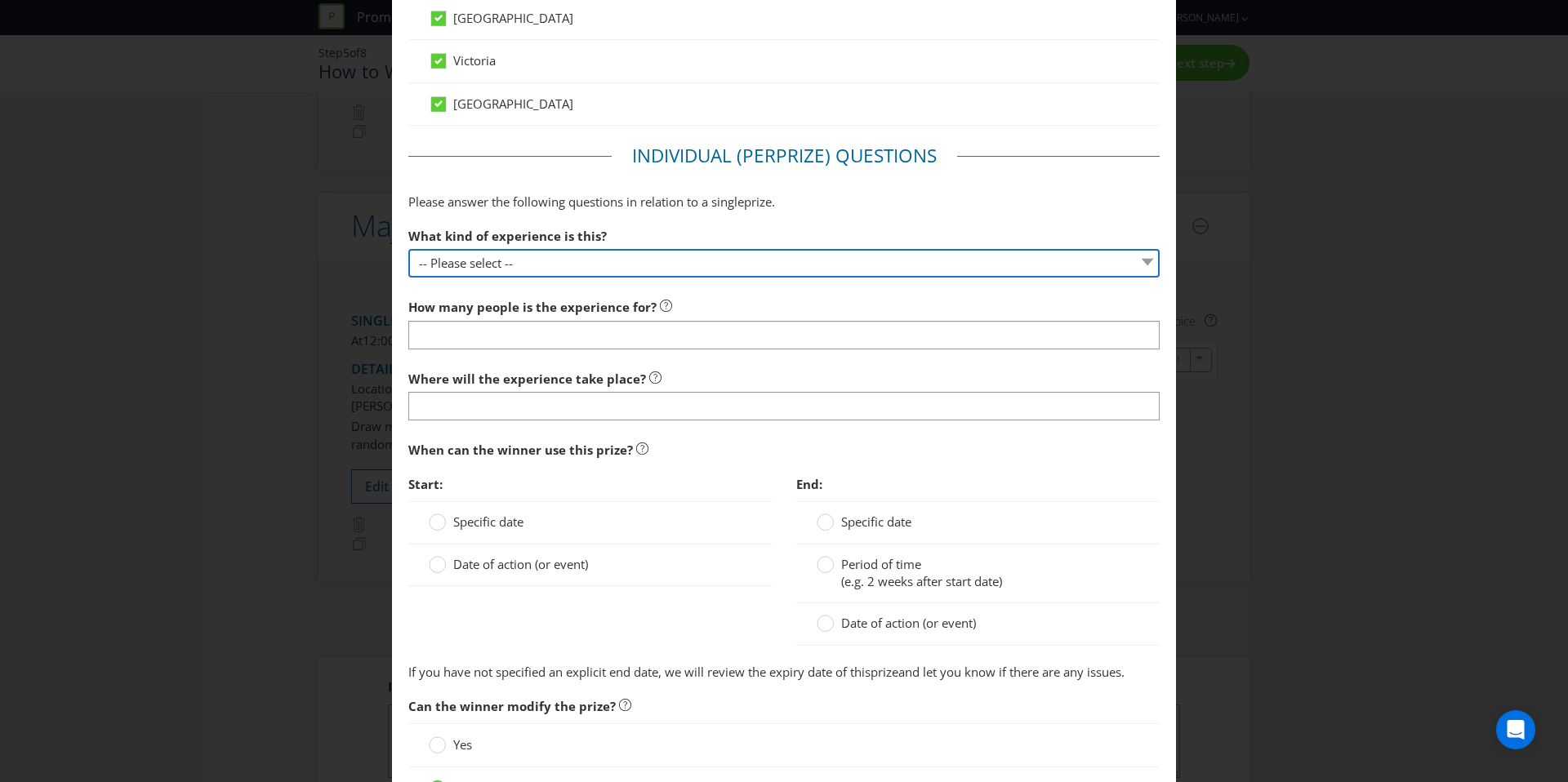
click at [563, 269] on select "-- Please select -- Dining Wellness Celebrity Encounter Activities and Sports O…" at bounding box center [784, 263] width 752 height 28
select select "ACTIVITIES"
click at [409, 249] on select "-- Please select -- Dining Wellness Celebrity Encounter Activities and Sports O…" at bounding box center [784, 263] width 752 height 28
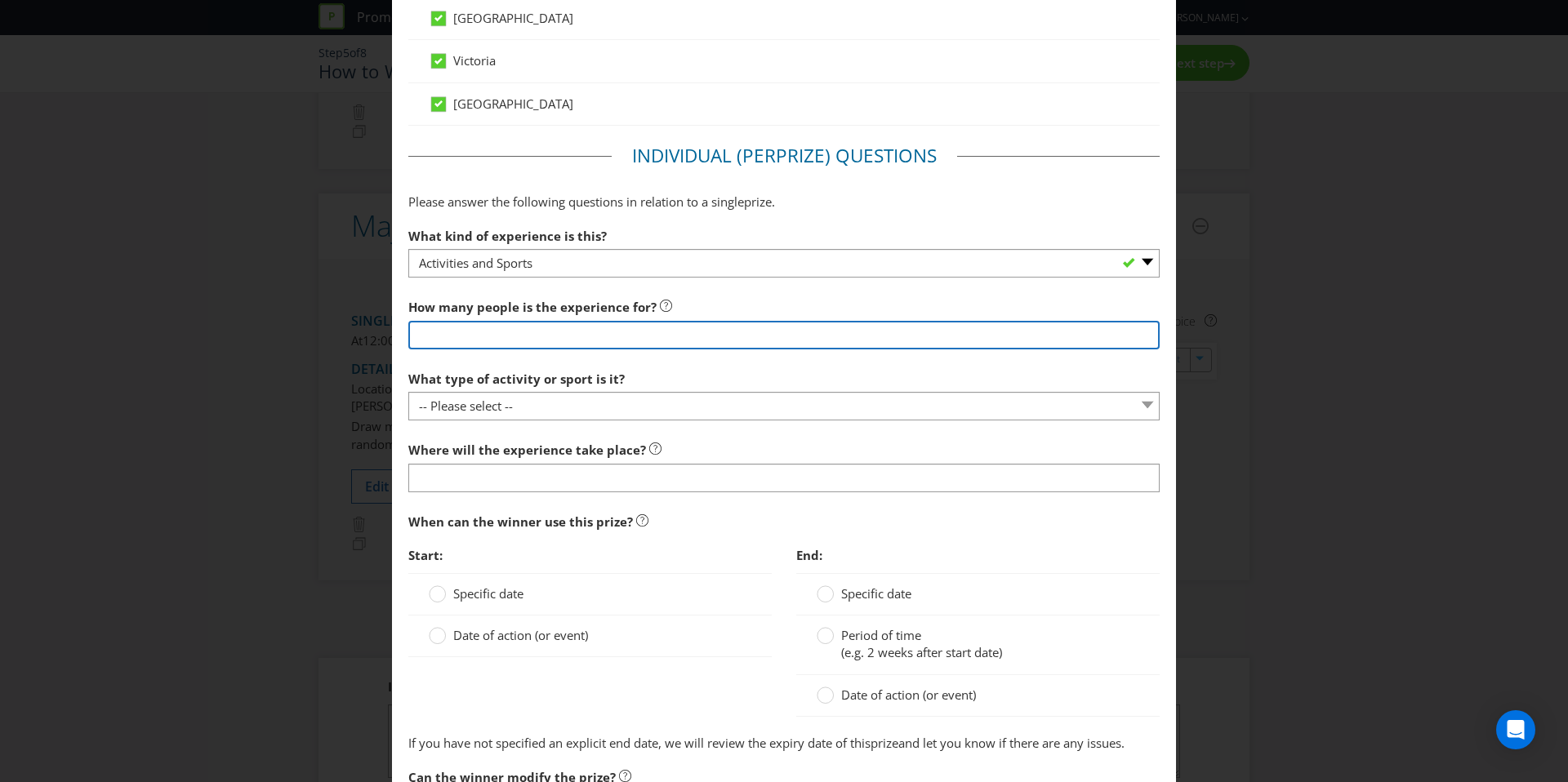
click at [562, 330] on input "number" at bounding box center [784, 335] width 752 height 28
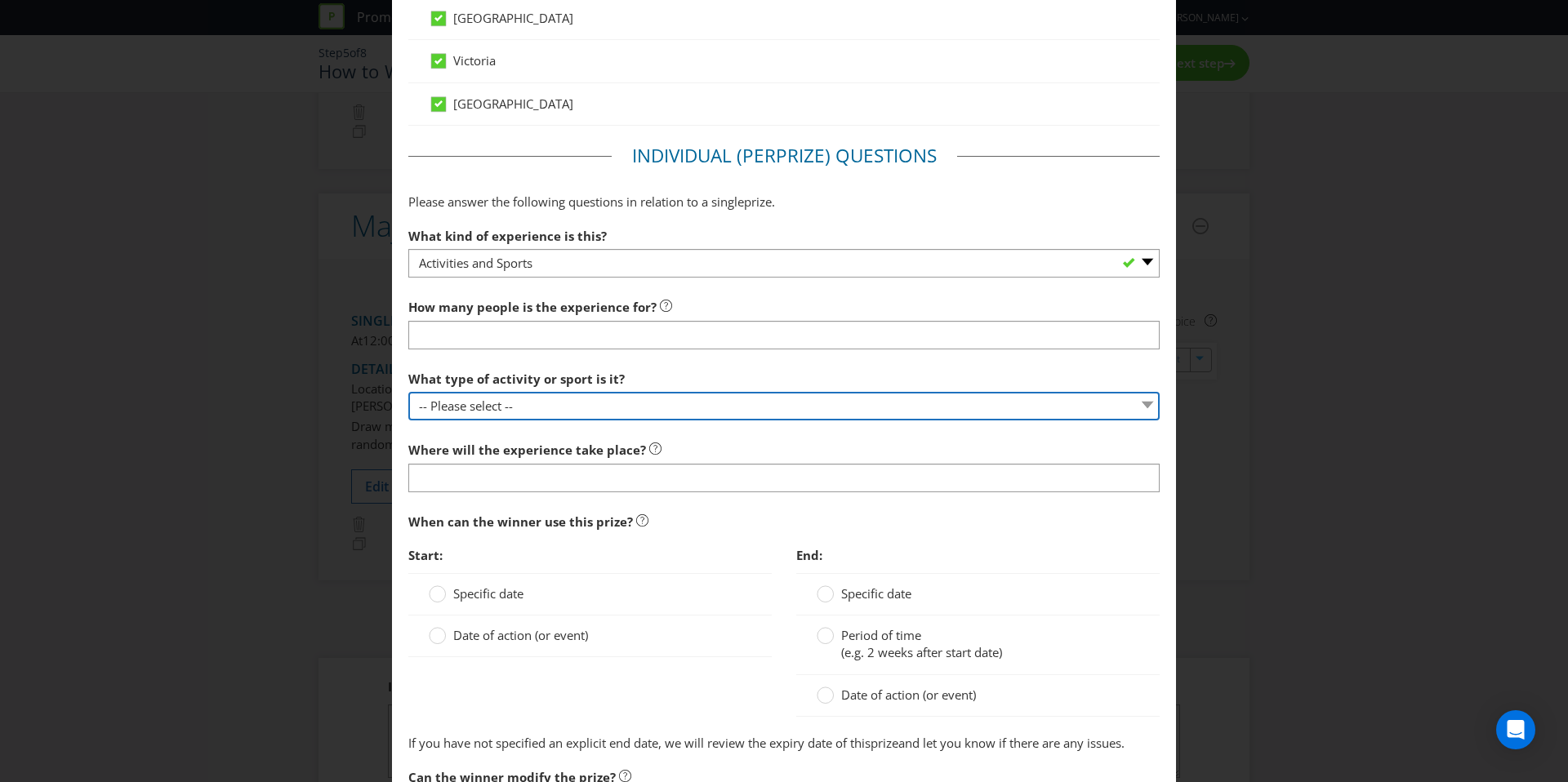
click at [540, 403] on div "What type of activity or sport is it? -- Please select -- Land sports (please s…" at bounding box center [784, 392] width 752 height 59
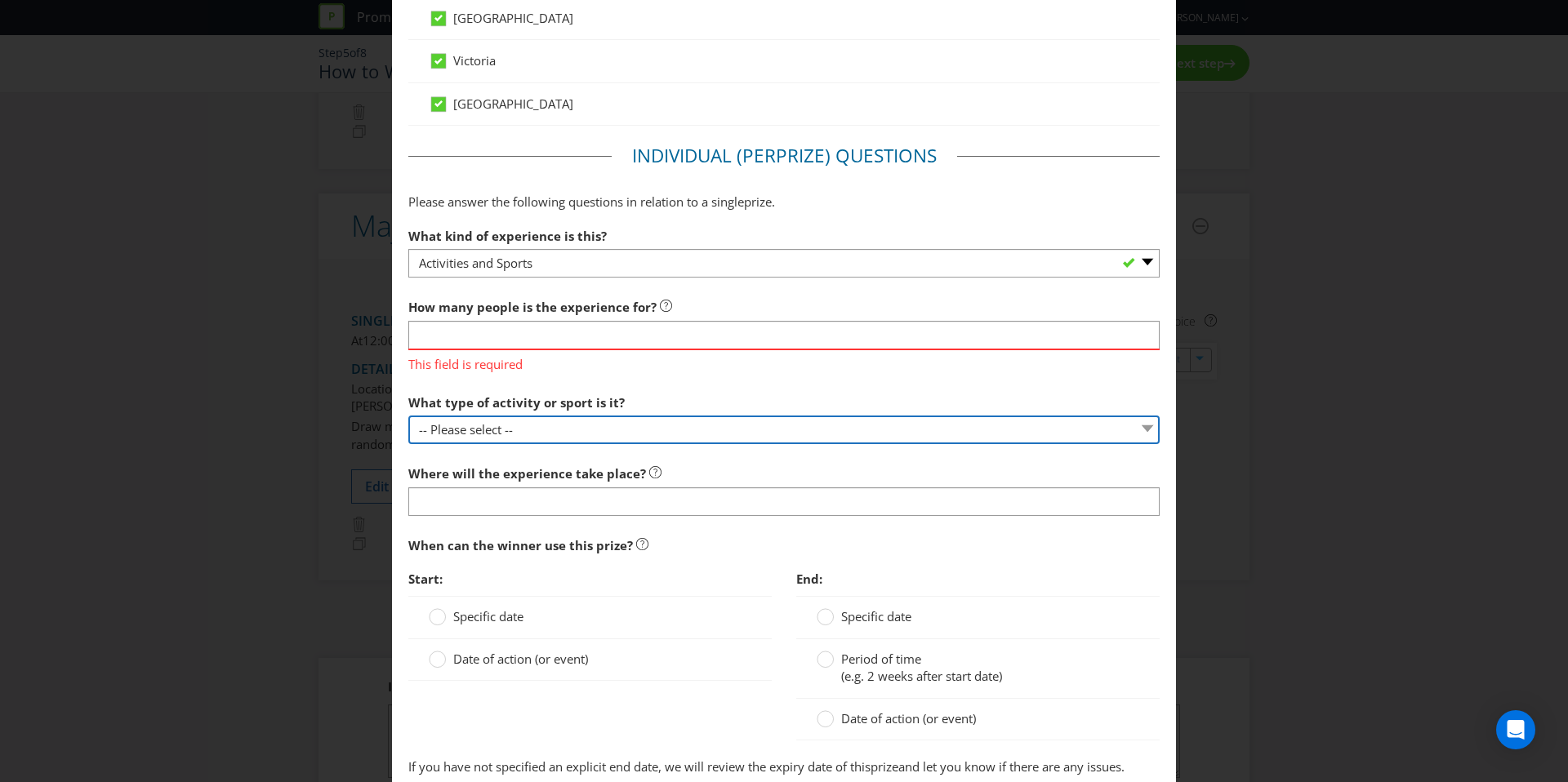
select select "LAND_SPORTS"
click at [409, 416] on select "-- Please select -- Land sports (please specify) Water sports Snow sports (plea…" at bounding box center [784, 430] width 752 height 28
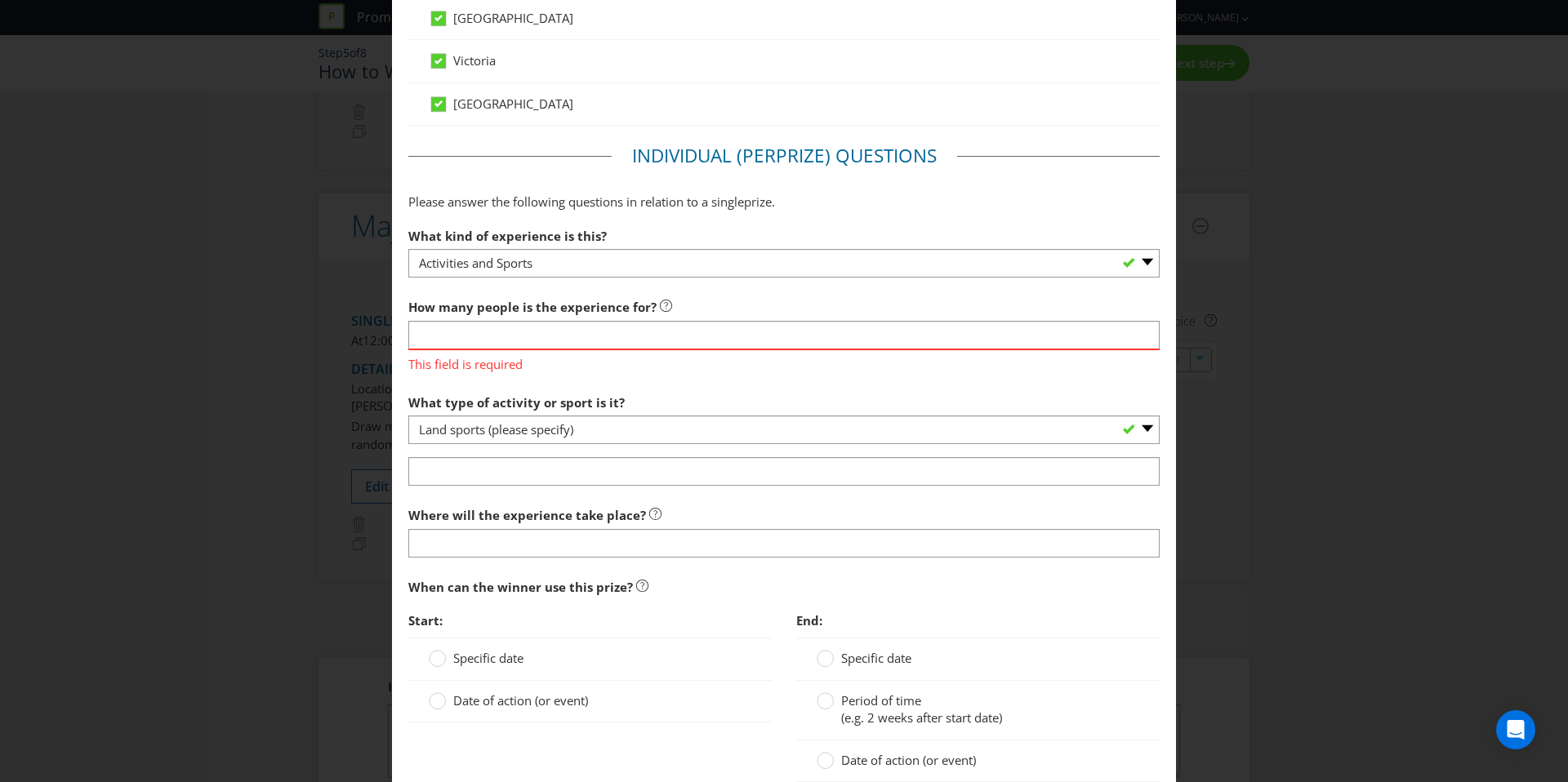
click at [549, 450] on section "What kind of experience is this? -- Please select -- Dining Wellness Celebrity …" at bounding box center [784, 519] width 752 height 599
click at [551, 444] on div at bounding box center [784, 444] width 752 height 2
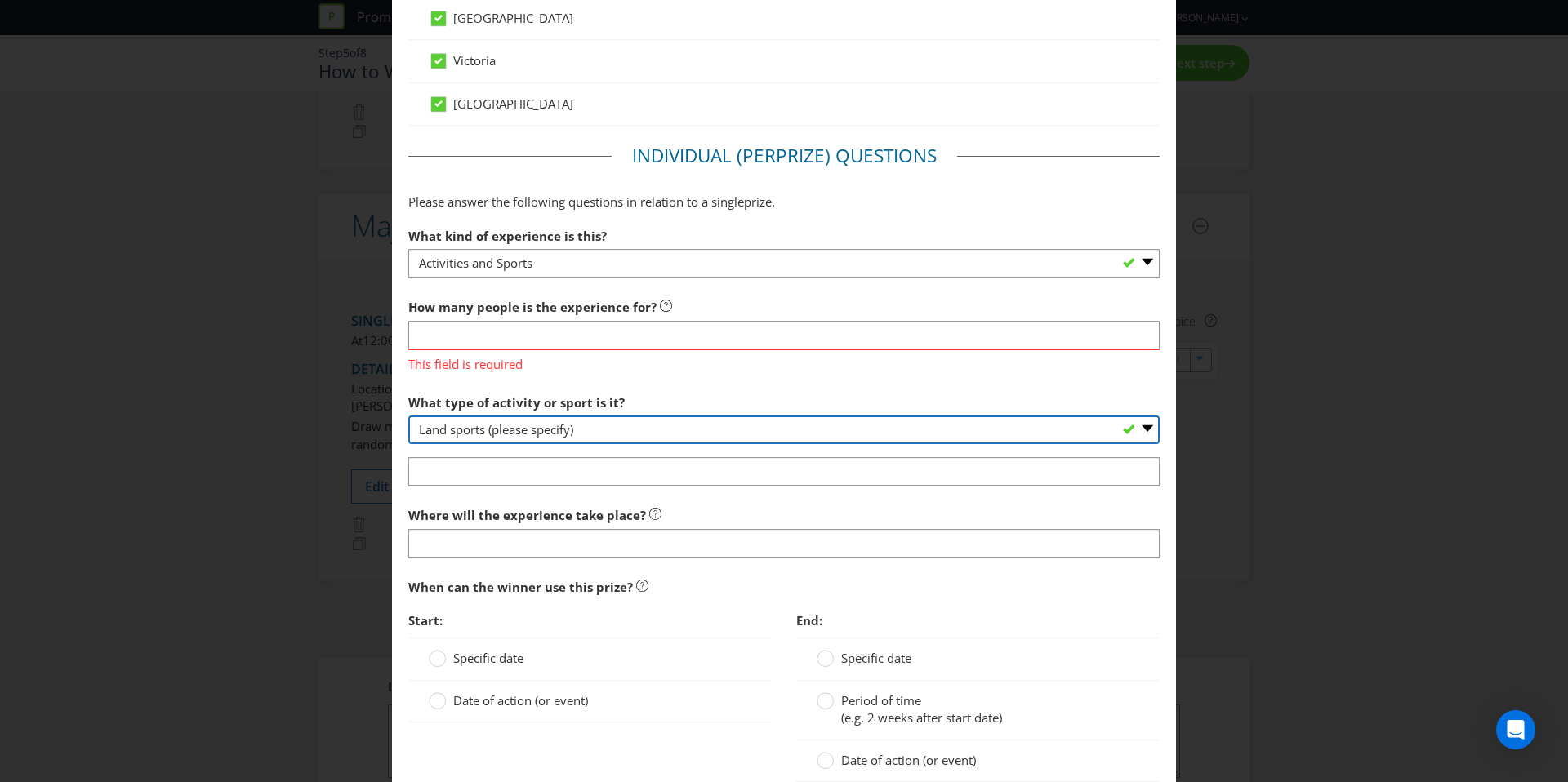
click at [556, 437] on select "-- Please select -- Land sports (please specify) Water sports Snow sports (plea…" at bounding box center [784, 430] width 752 height 28
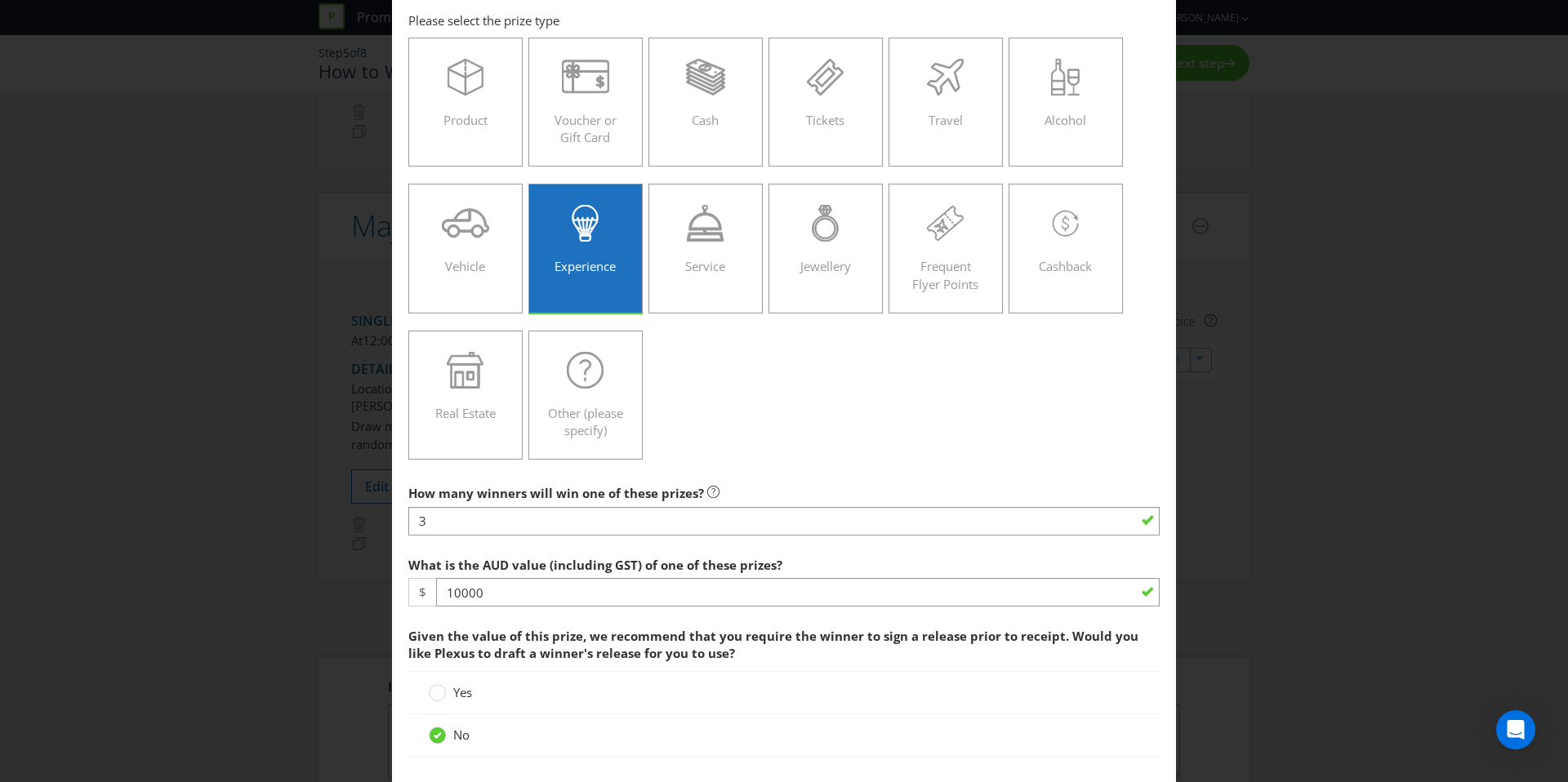
scroll to position [0, 0]
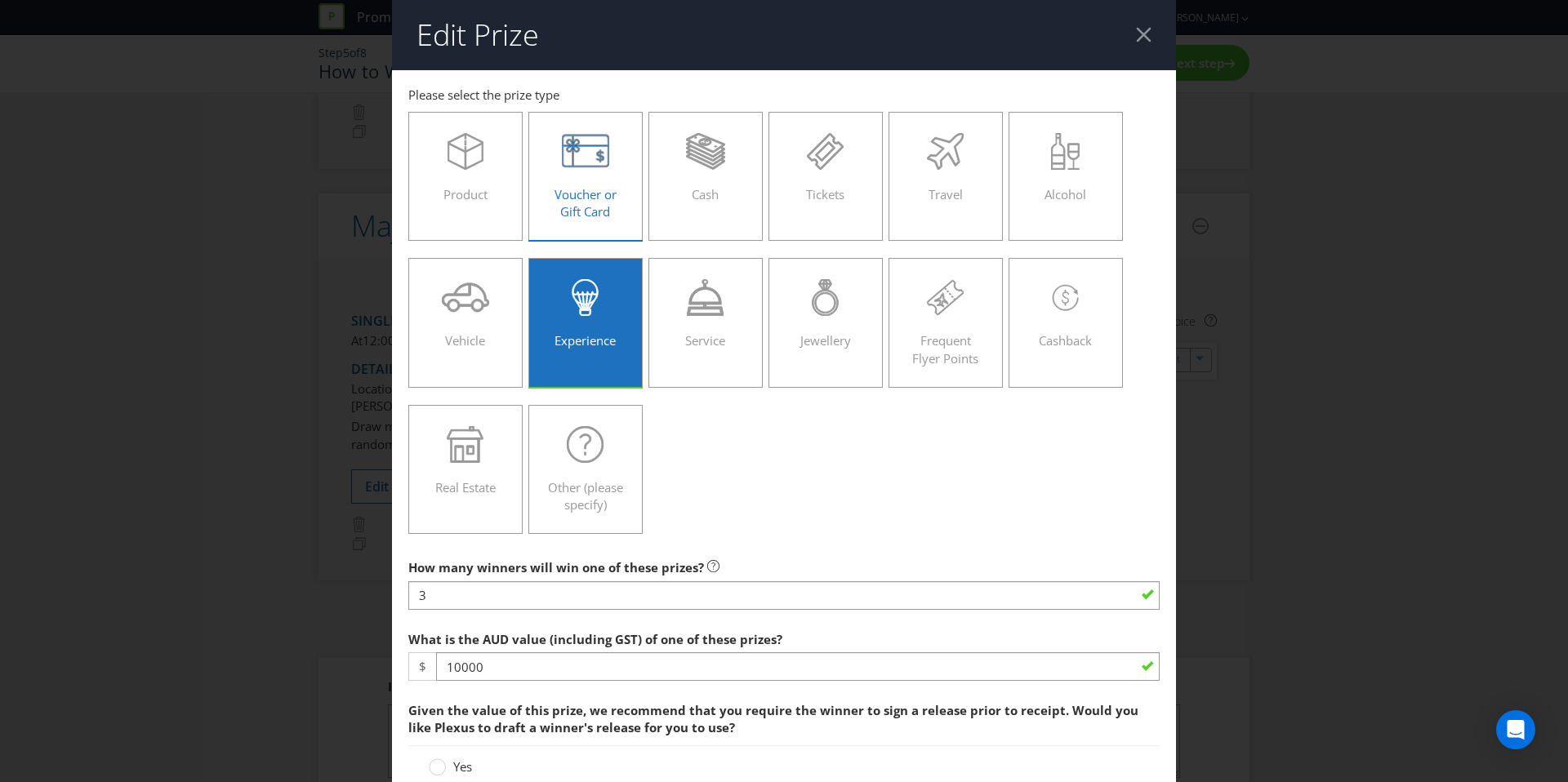
click at [604, 162] on icon at bounding box center [586, 151] width 48 height 37
click at [0, 0] on input "Voucher or Gift Card" at bounding box center [0, 0] width 0 height 0
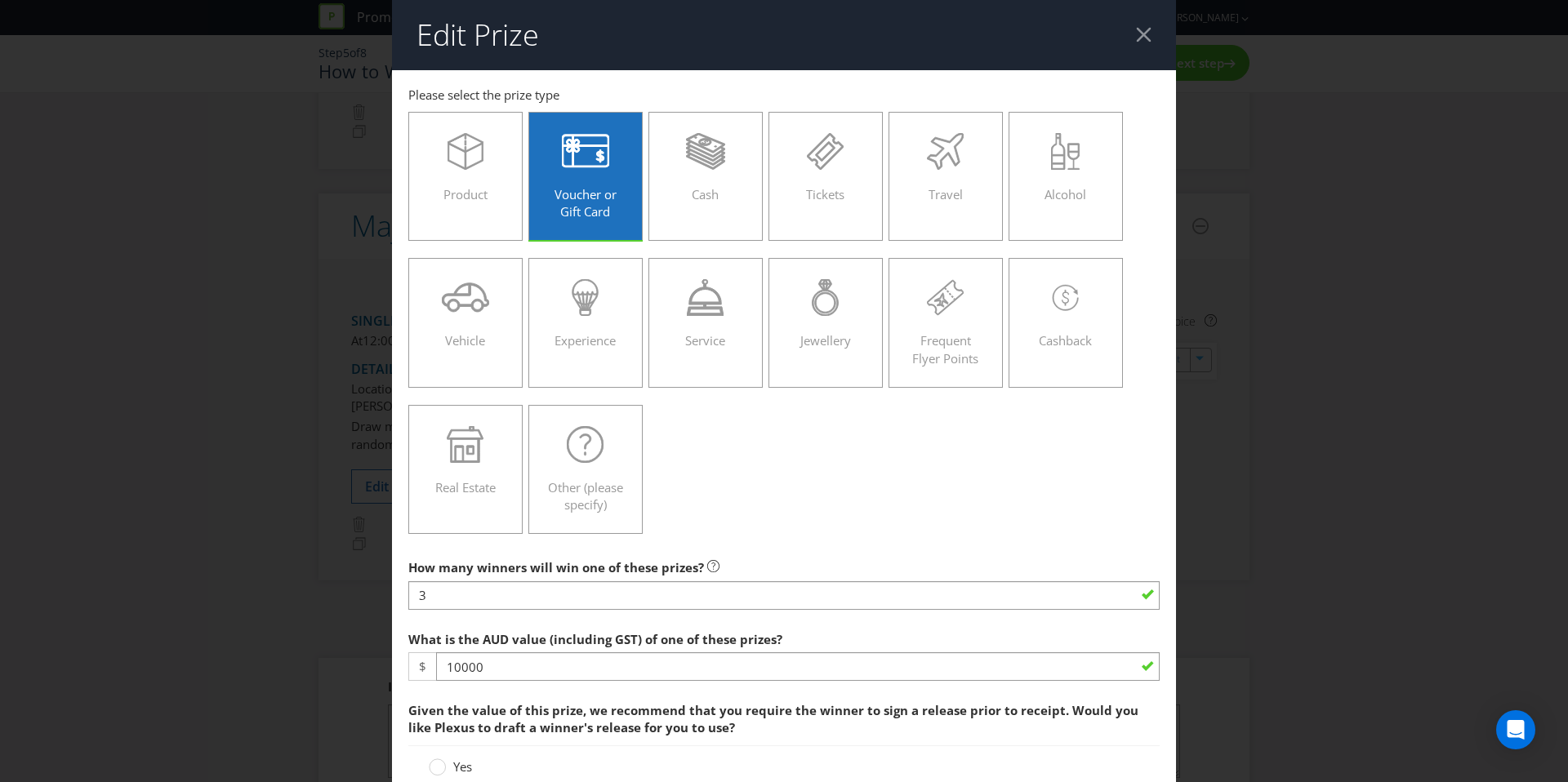
click at [1144, 31] on div at bounding box center [1144, 34] width 16 height 16
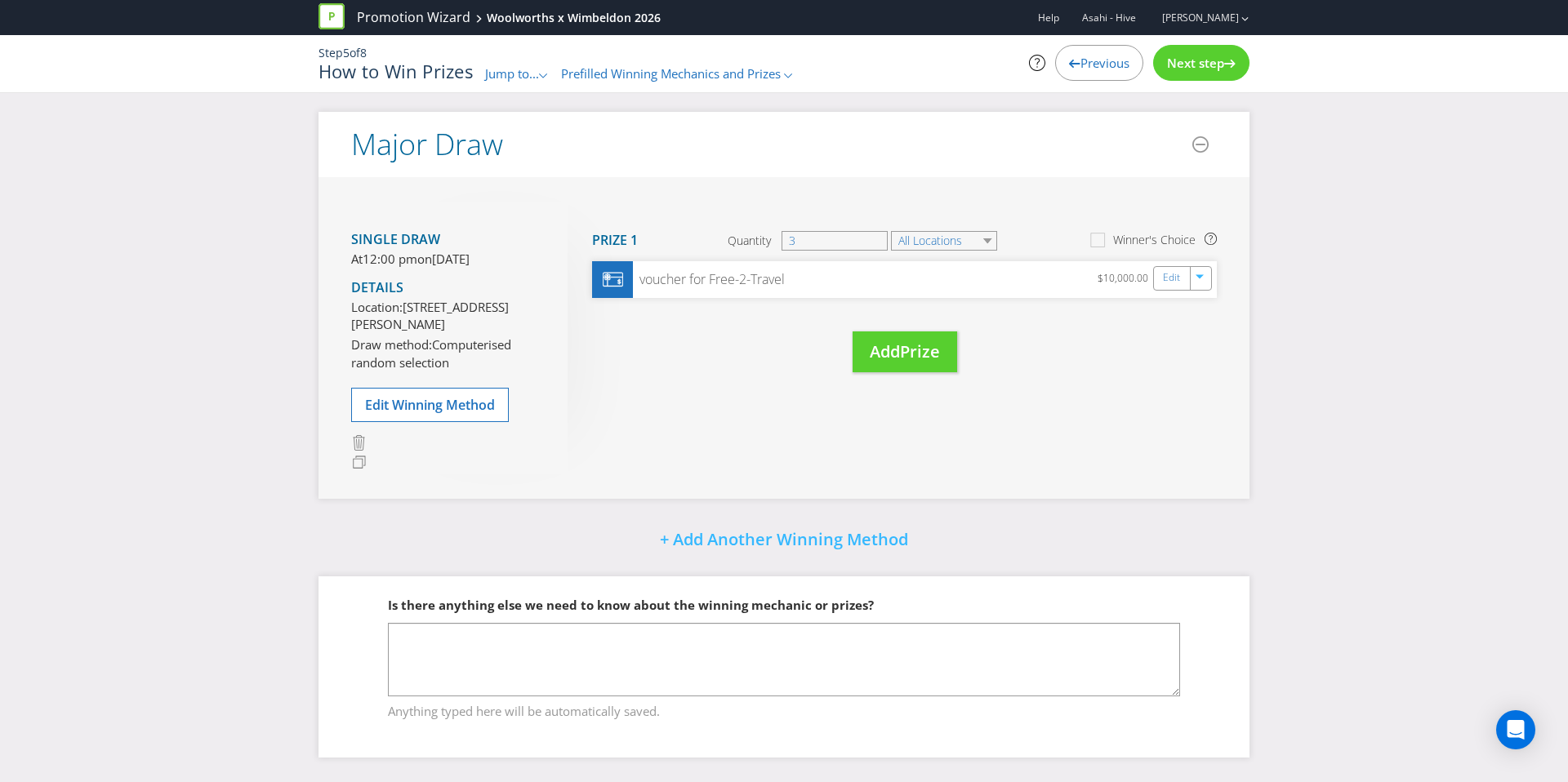
scroll to position [681, 0]
click at [1169, 269] on link "Edit" at bounding box center [1173, 278] width 17 height 19
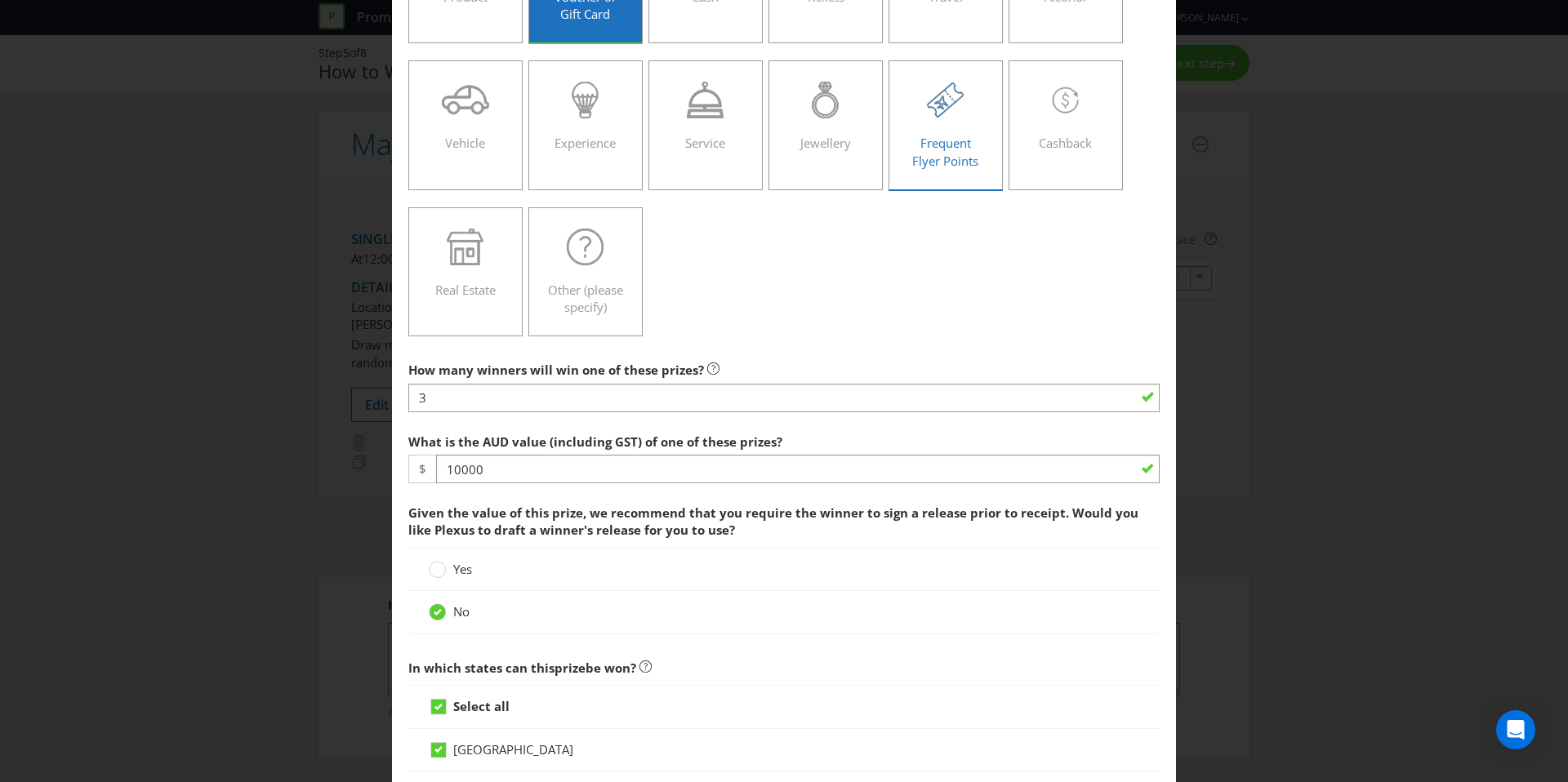
scroll to position [203, 0]
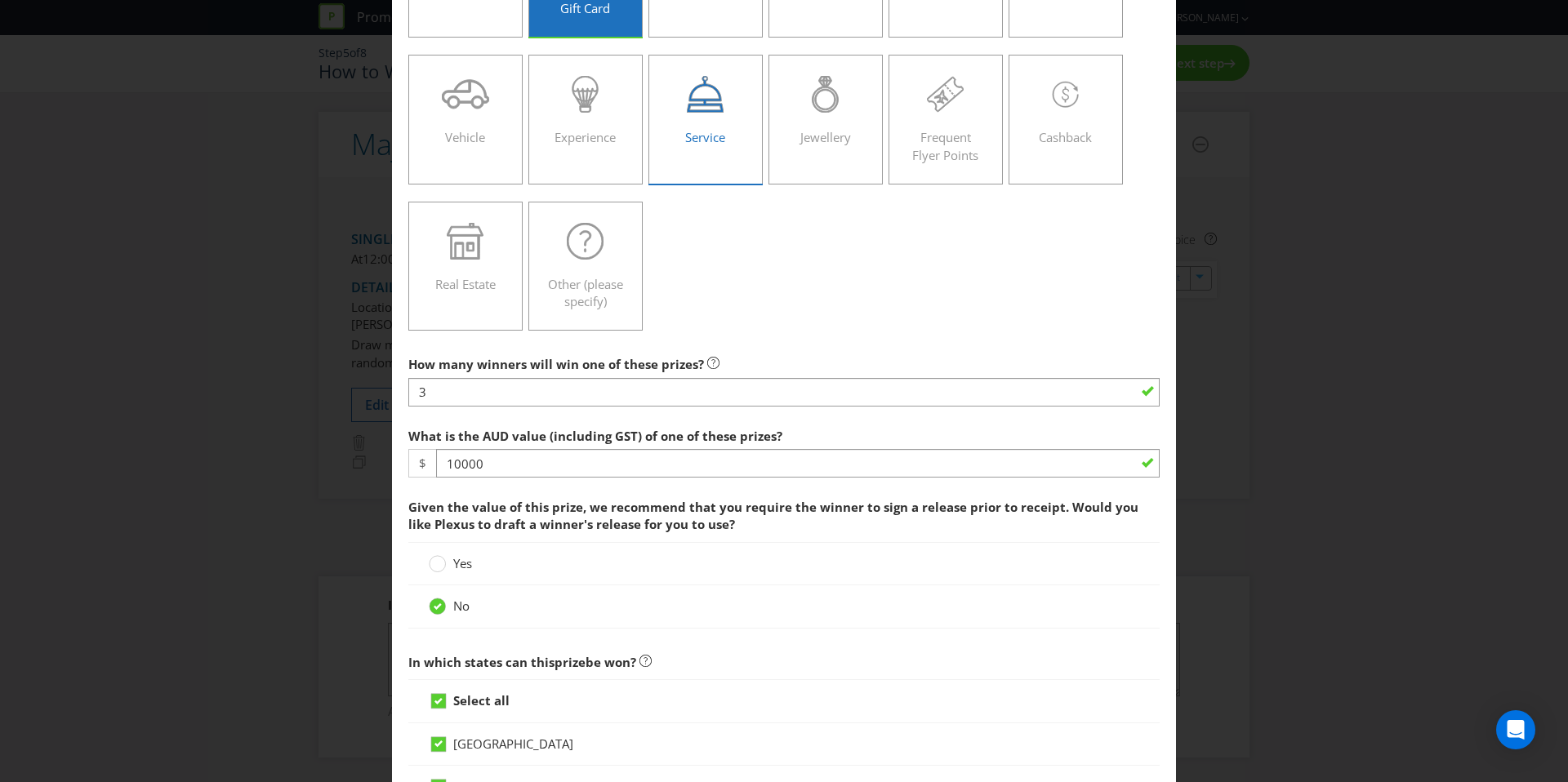
click at [696, 136] on span "Service" at bounding box center [705, 137] width 40 height 17
click at [0, 0] on input "Service" at bounding box center [0, 0] width 0 height 0
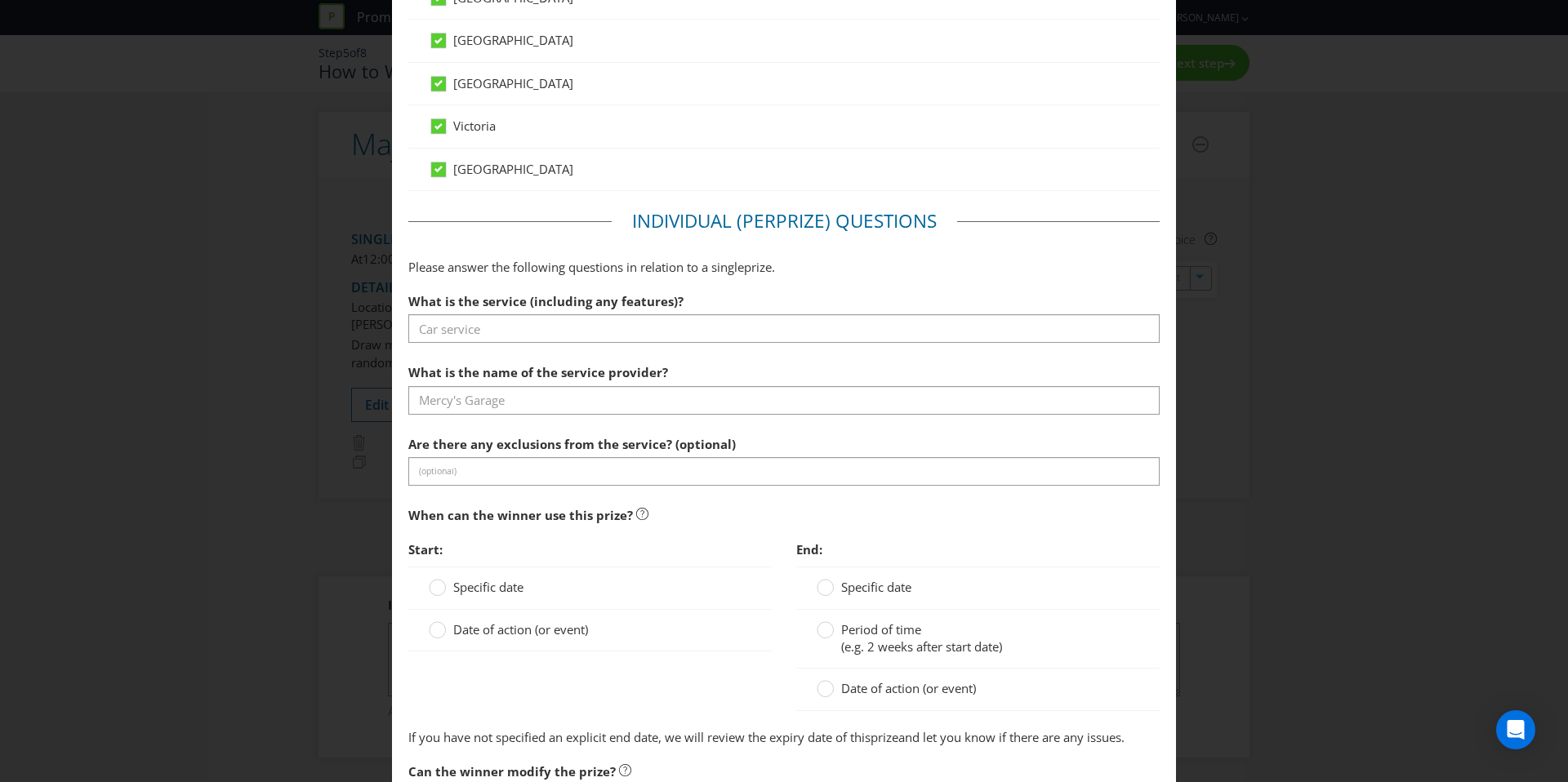
scroll to position [1123, 0]
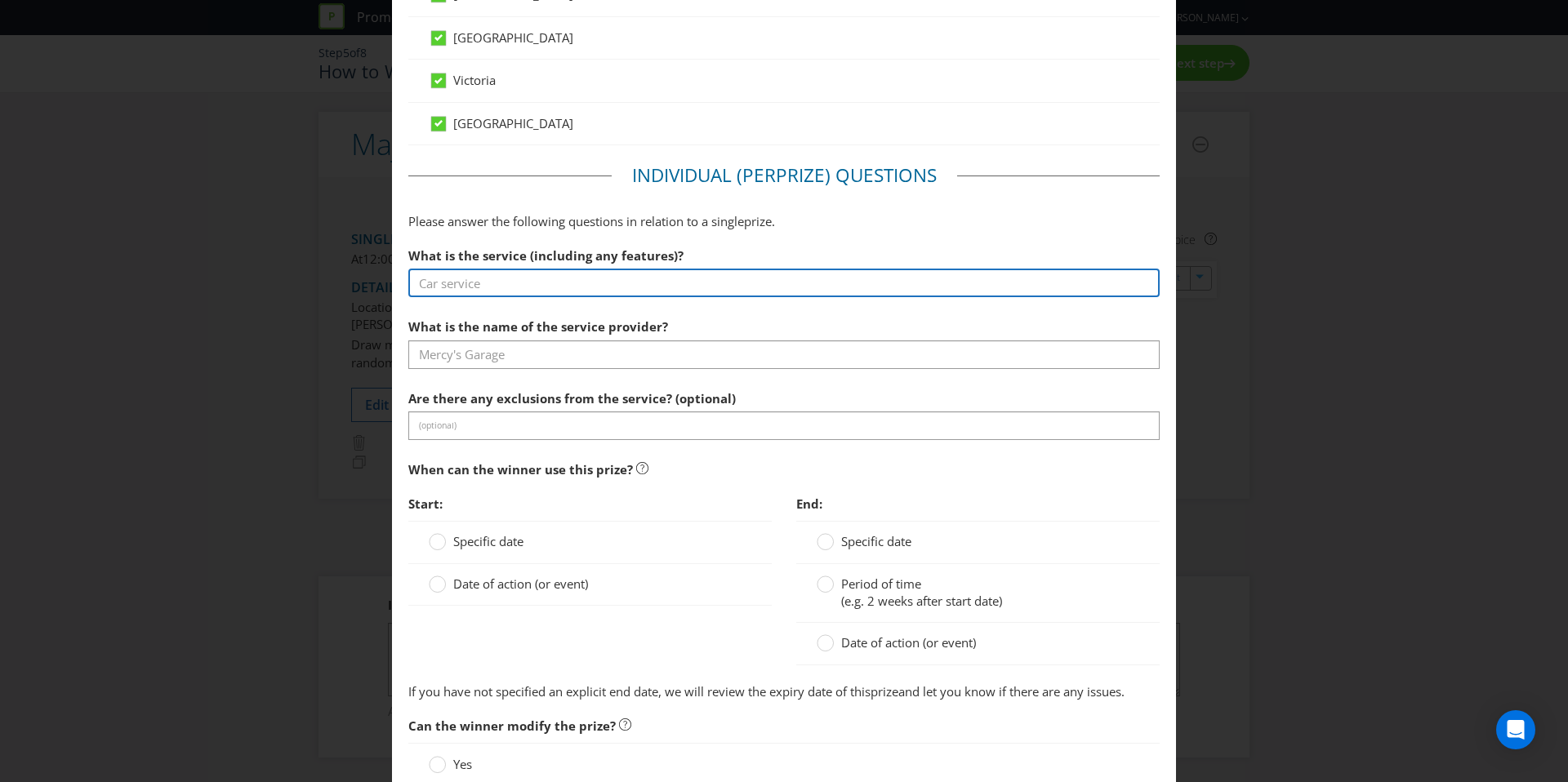
click at [572, 289] on input "text" at bounding box center [784, 283] width 752 height 28
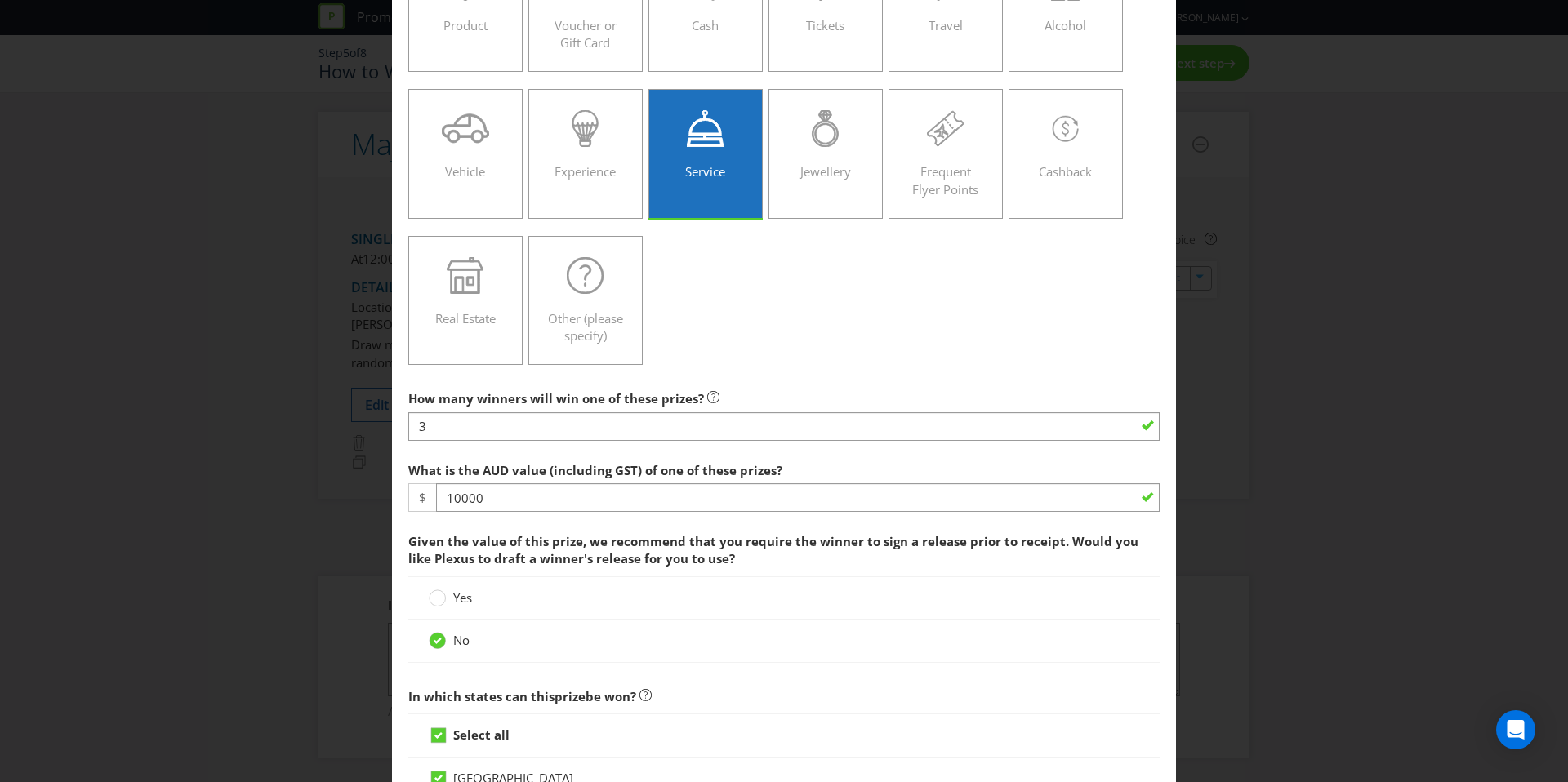
scroll to position [0, 0]
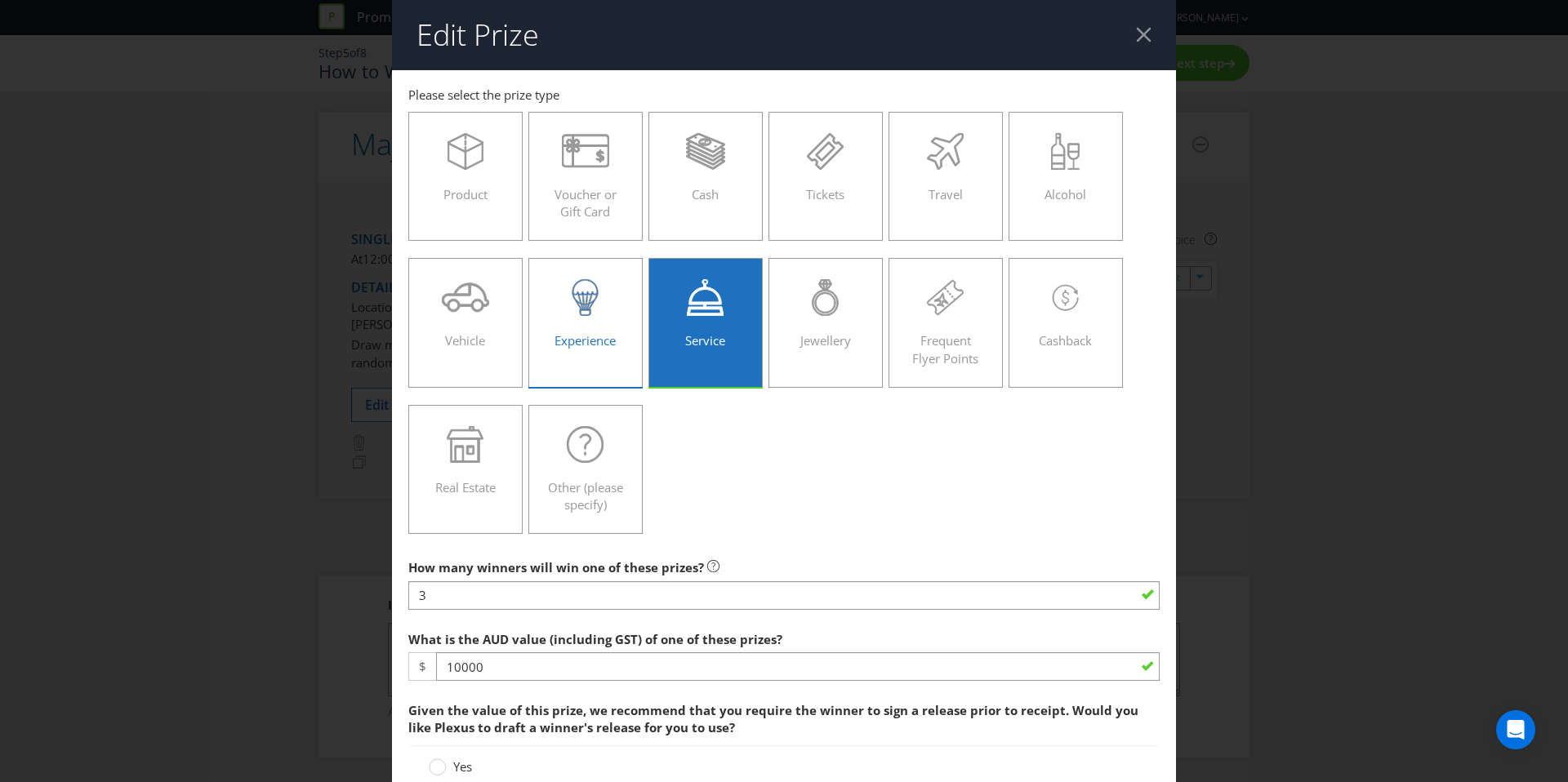
click at [607, 281] on div at bounding box center [586, 297] width 80 height 37
click at [0, 0] on input "Experience" at bounding box center [0, 0] width 0 height 0
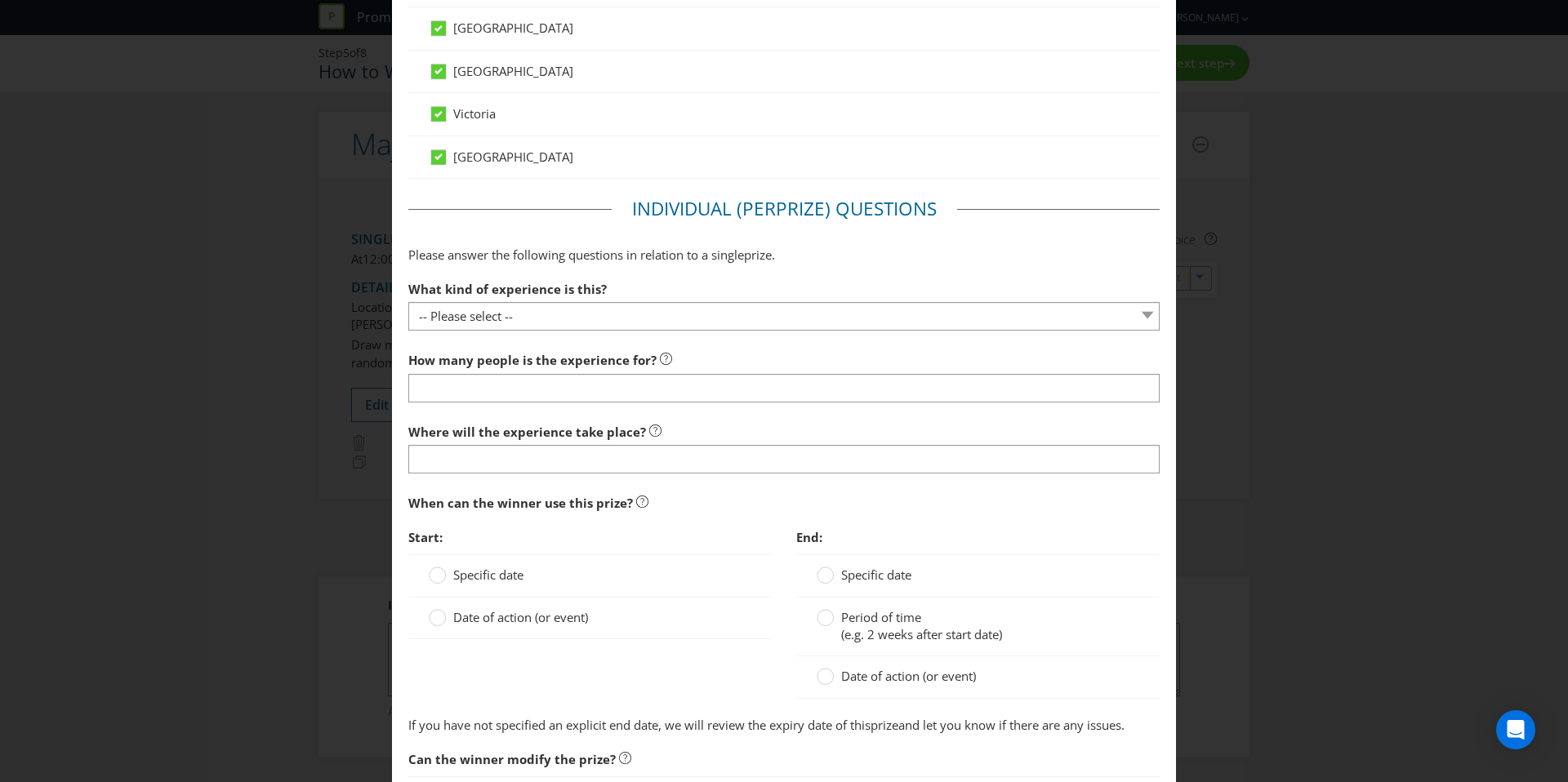
scroll to position [1308, 0]
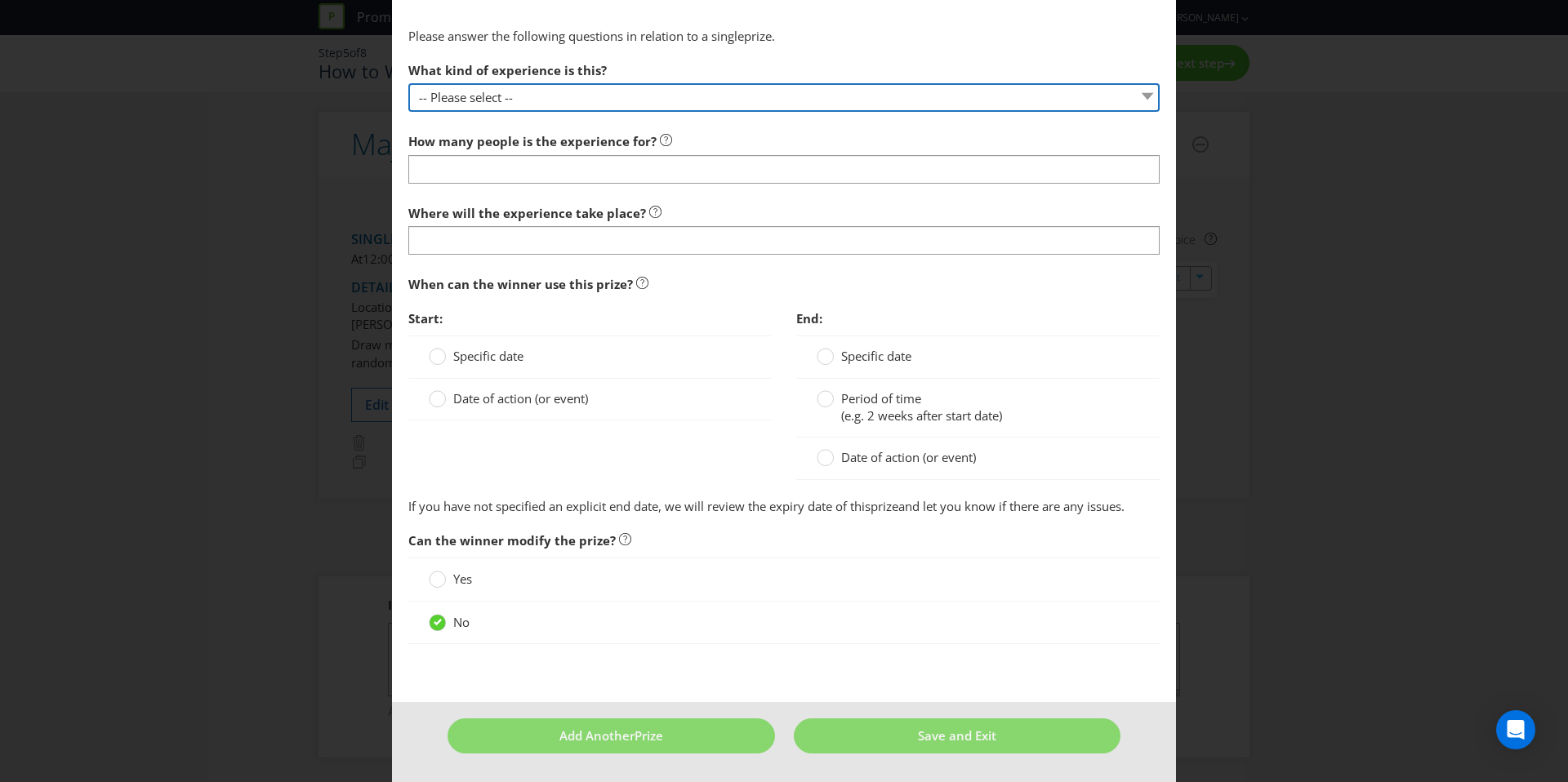
click at [588, 105] on select "-- Please select -- Dining Wellness Celebrity Encounter Activities and Sports O…" at bounding box center [784, 97] width 752 height 28
select select "OTHER"
click at [409, 83] on select "-- Please select -- Dining Wellness Celebrity Encounter Activities and Sports O…" at bounding box center [784, 97] width 752 height 28
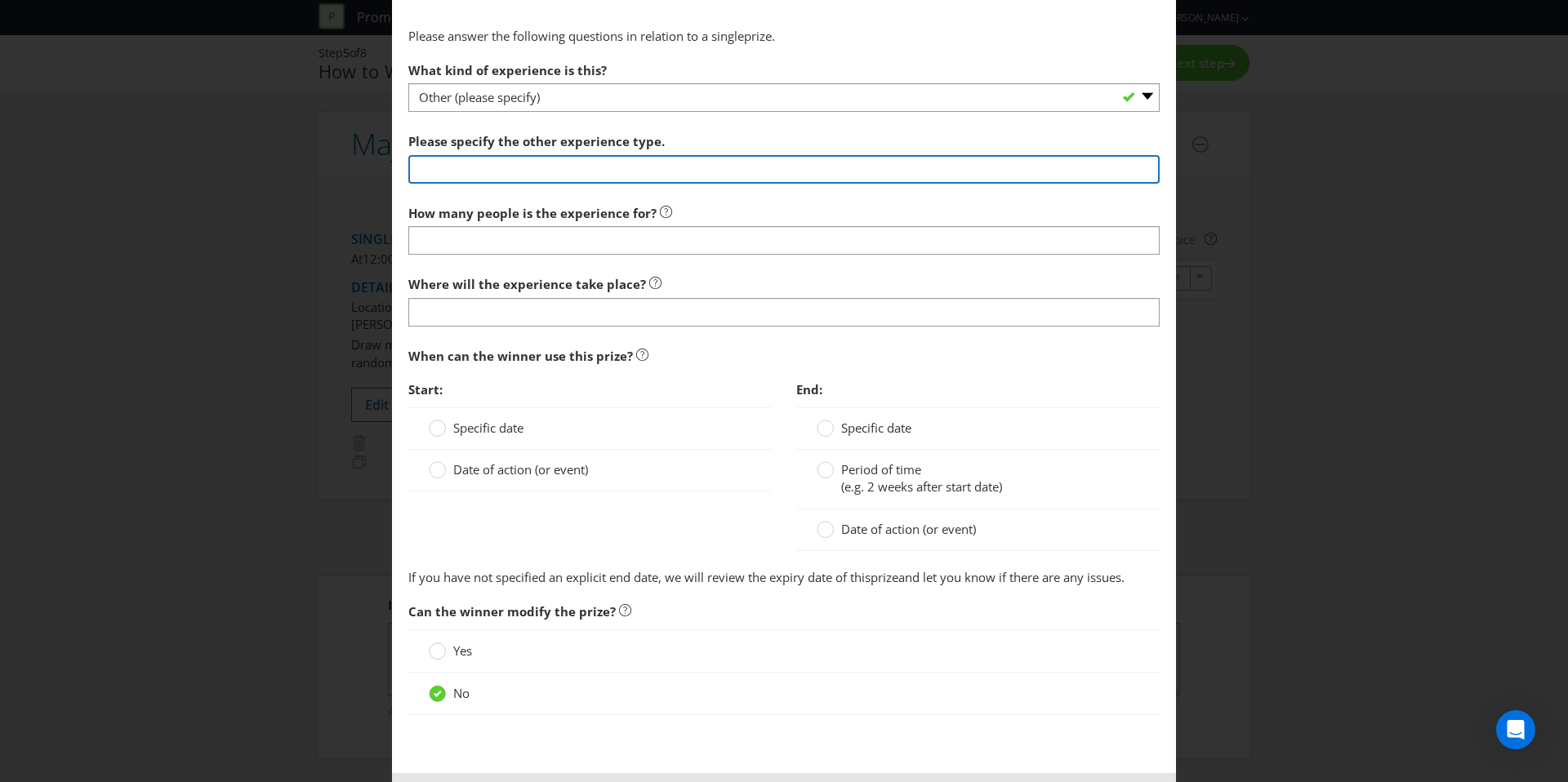
click at [586, 172] on input "text" at bounding box center [784, 169] width 752 height 28
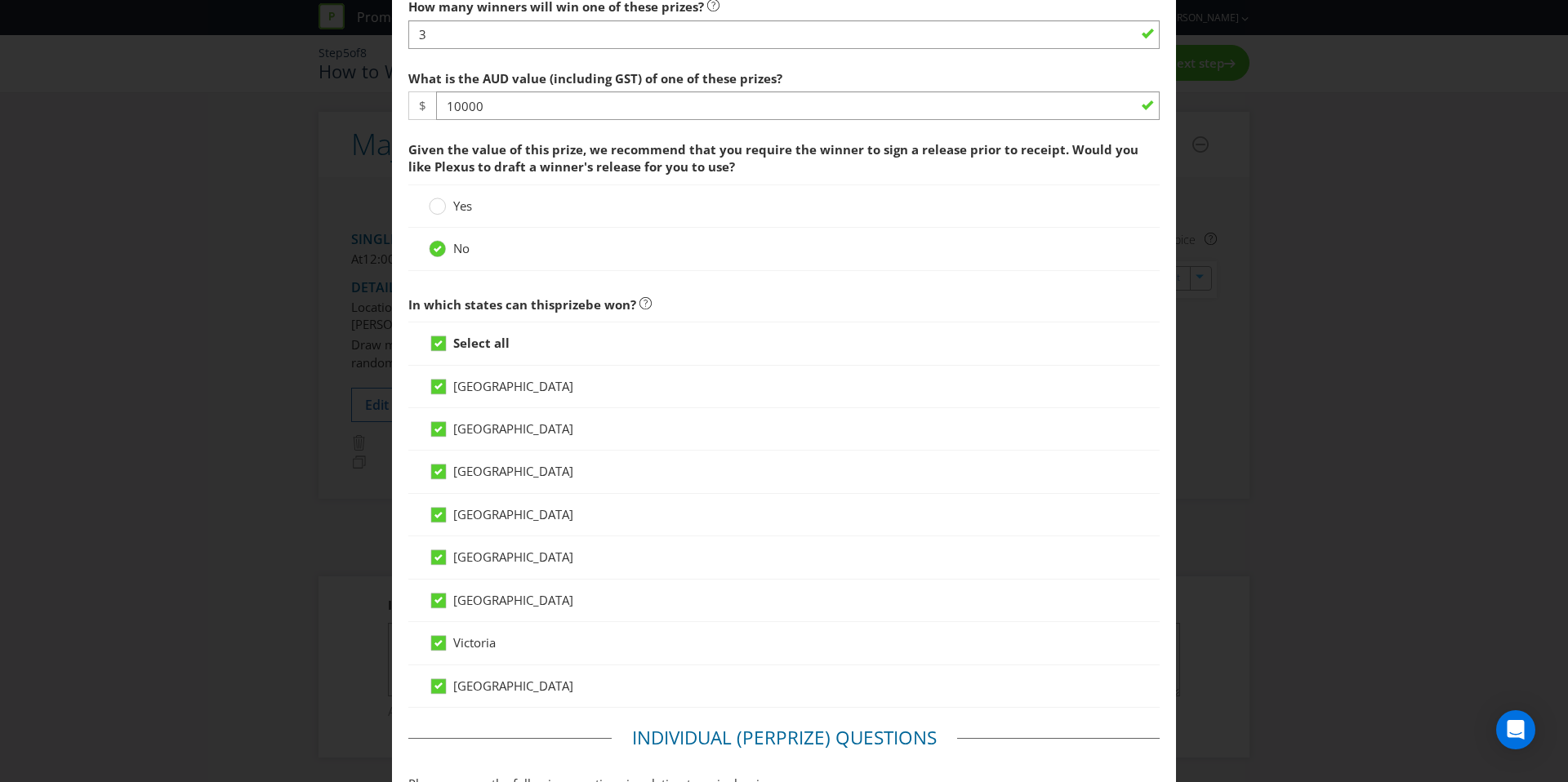
scroll to position [0, 0]
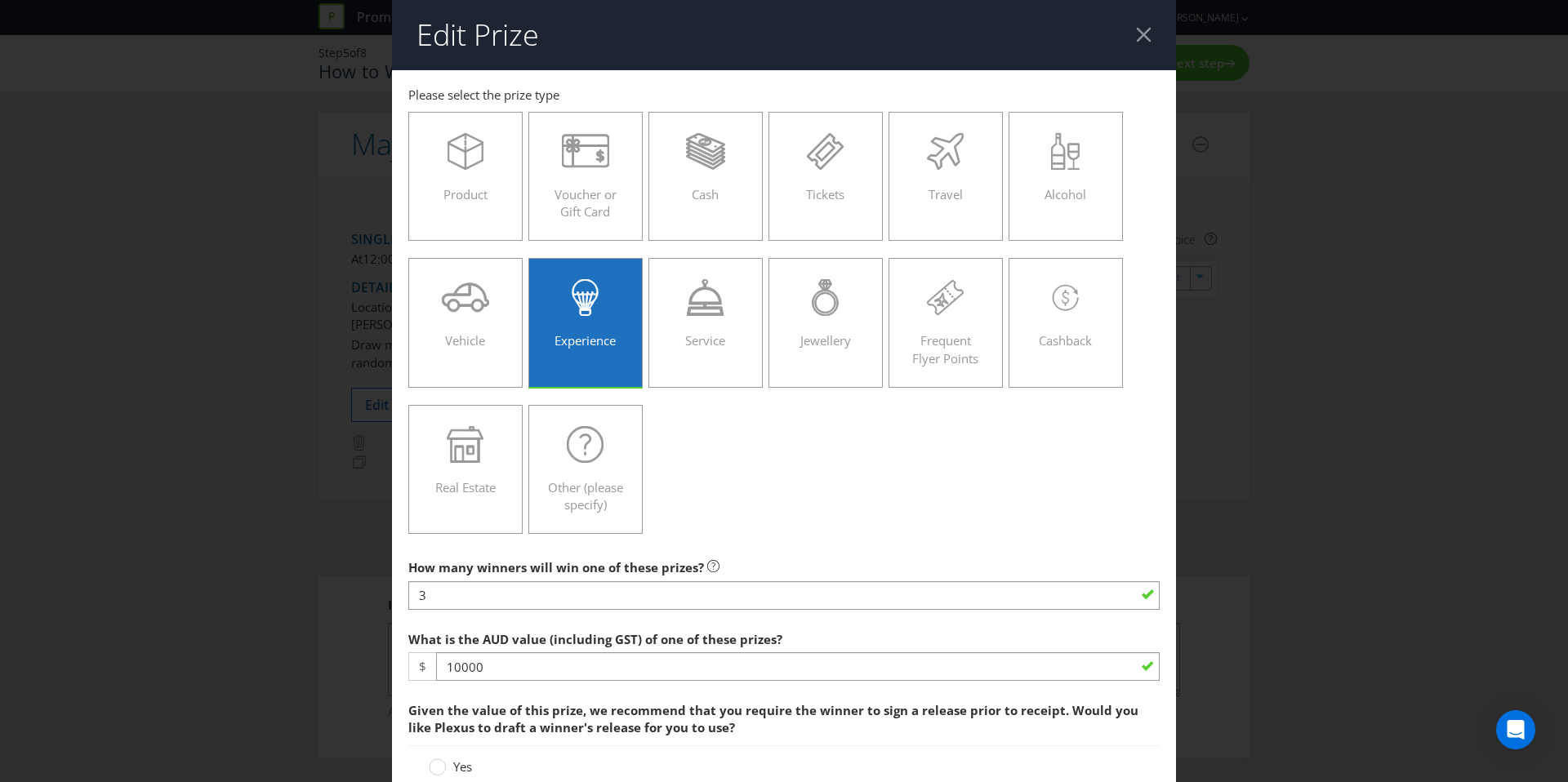
click at [1136, 37] on div at bounding box center [1144, 34] width 16 height 16
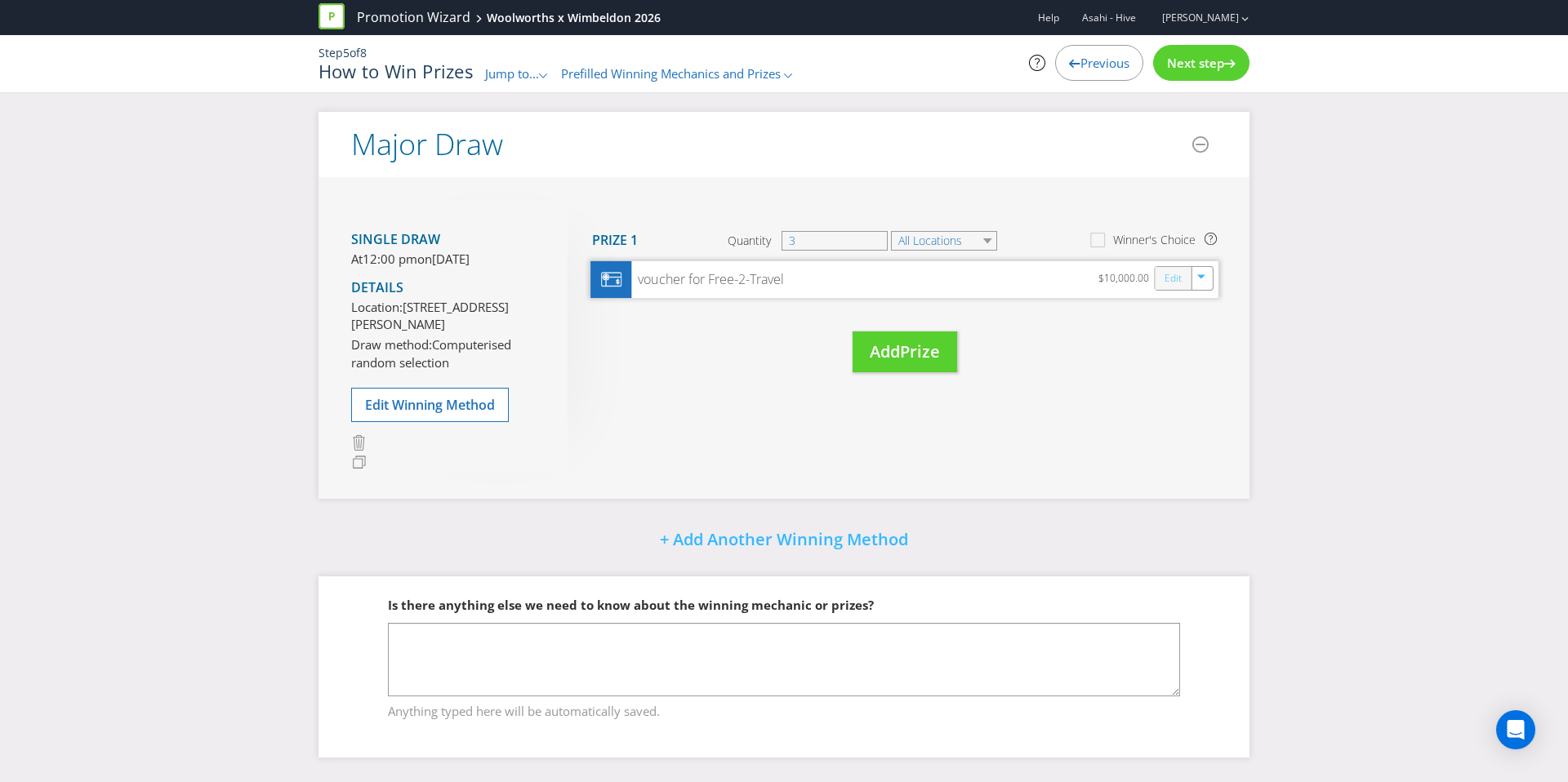
click at [1166, 269] on link "Edit" at bounding box center [1173, 278] width 17 height 19
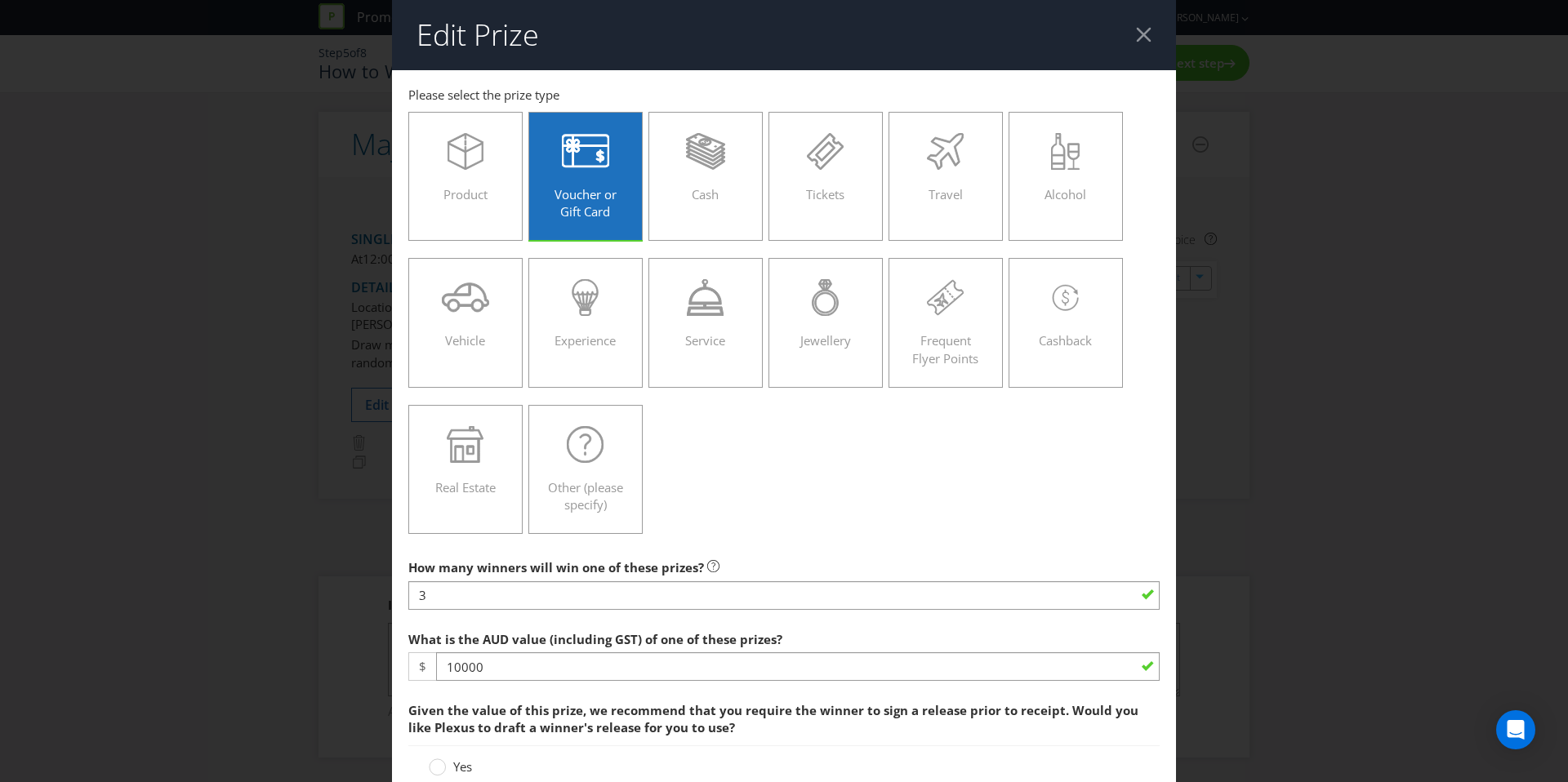
scroll to position [23, 0]
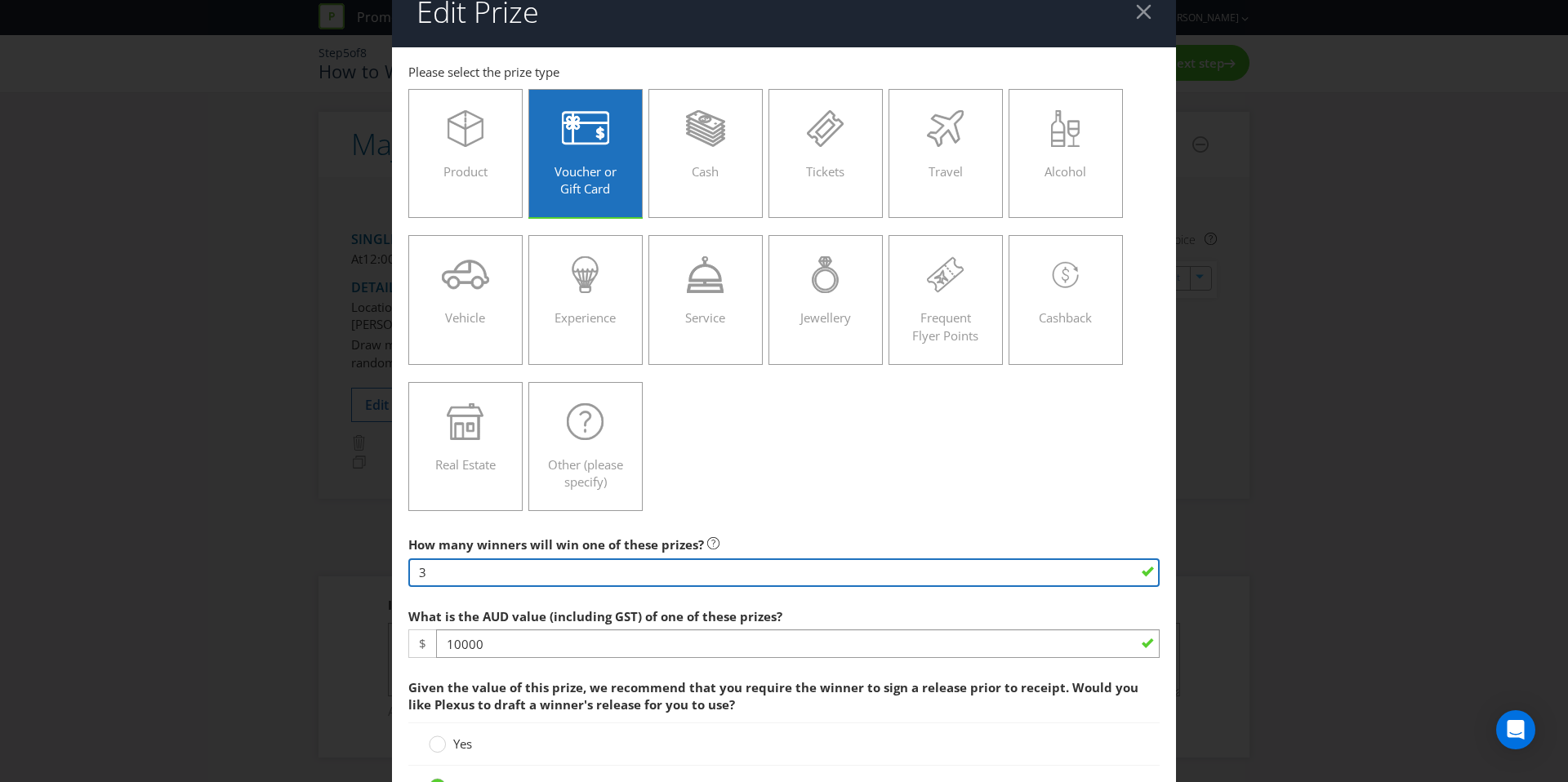
click at [471, 570] on input "3" at bounding box center [784, 573] width 752 height 28
type input "1"
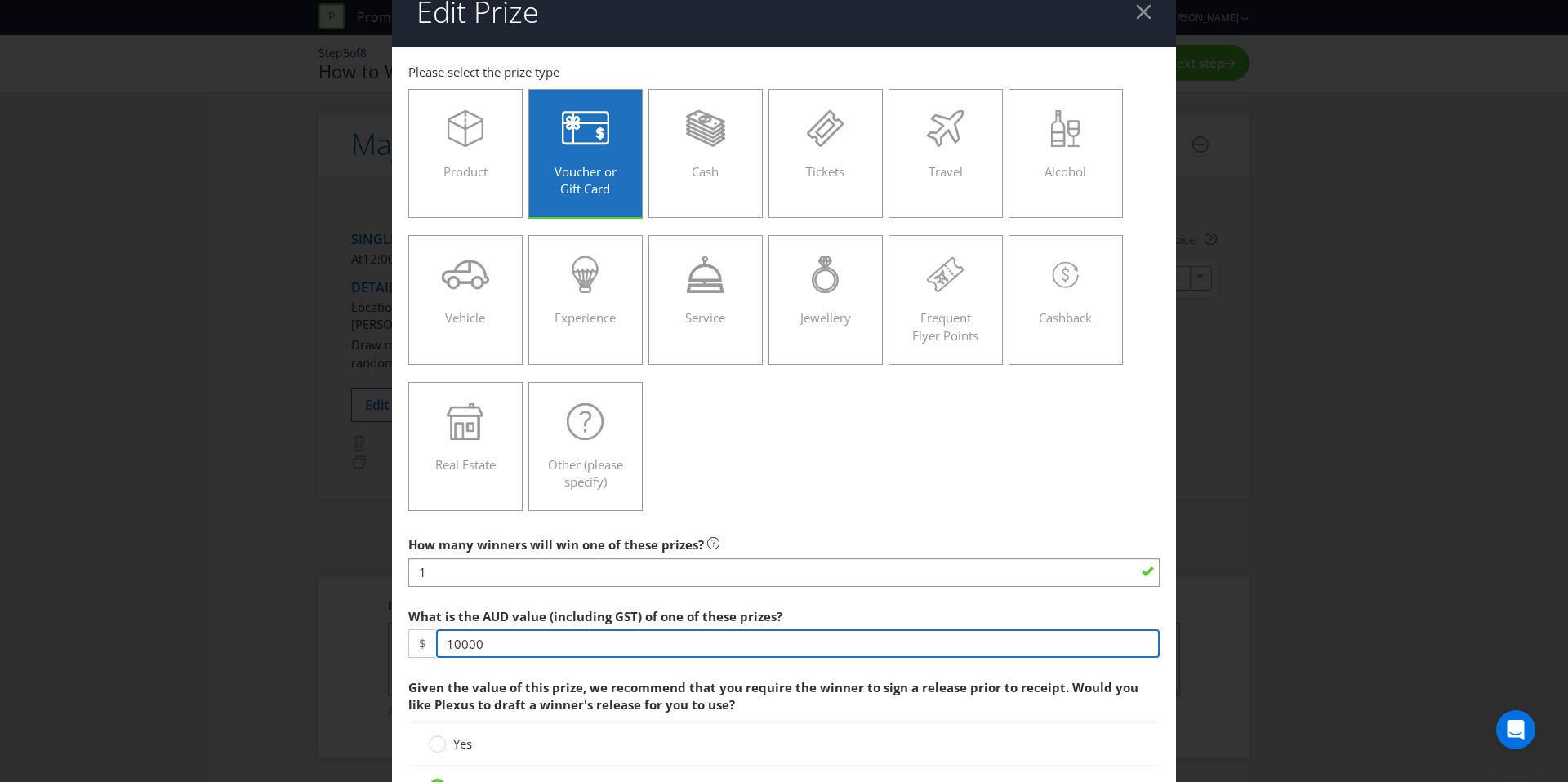
click at [454, 639] on input "10000" at bounding box center [797, 643] width 723 height 28
type input "30000"
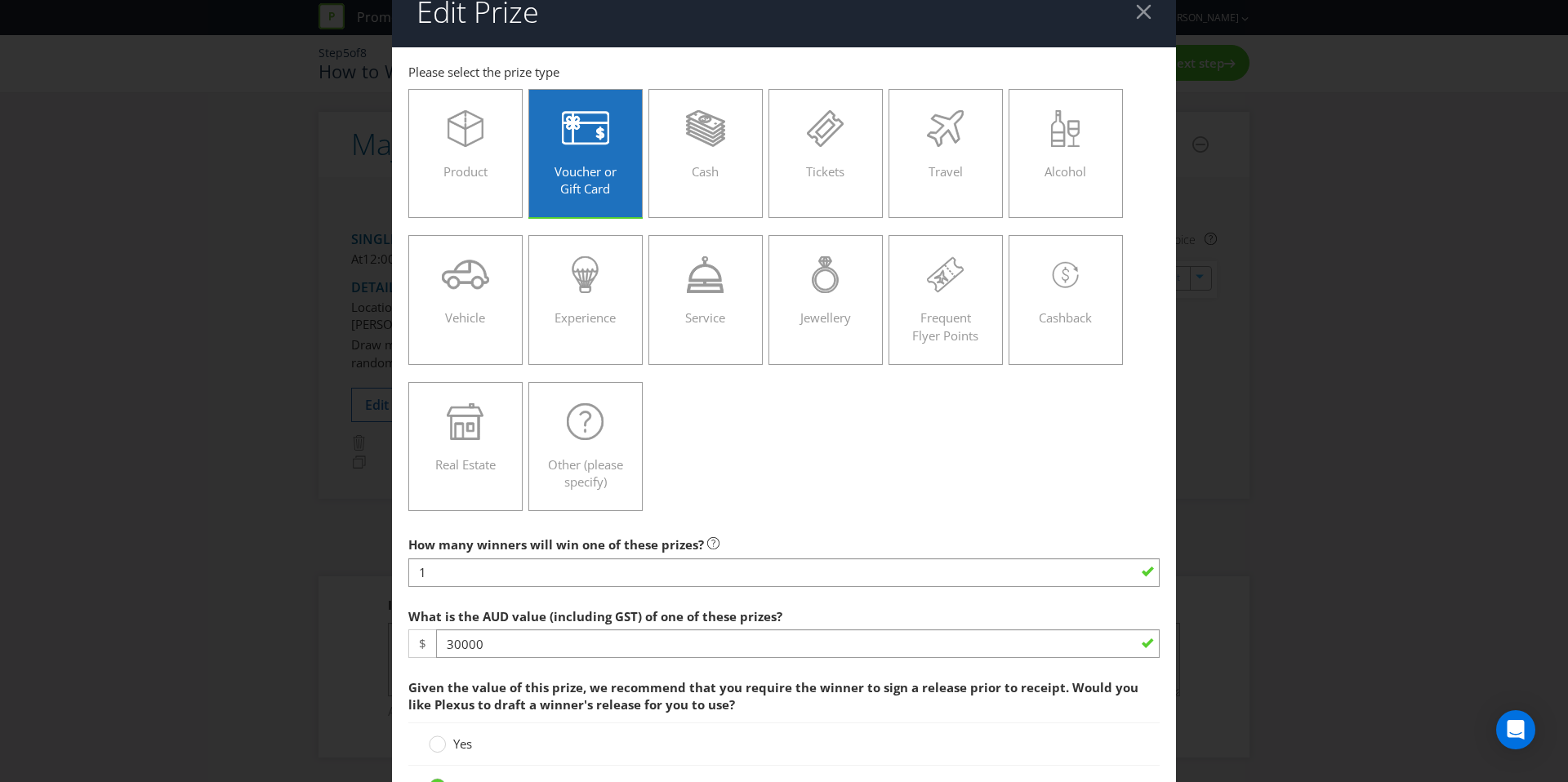
click at [565, 622] on span "What is the AUD value (including GST) of one of these prizes?" at bounding box center [595, 617] width 374 height 17
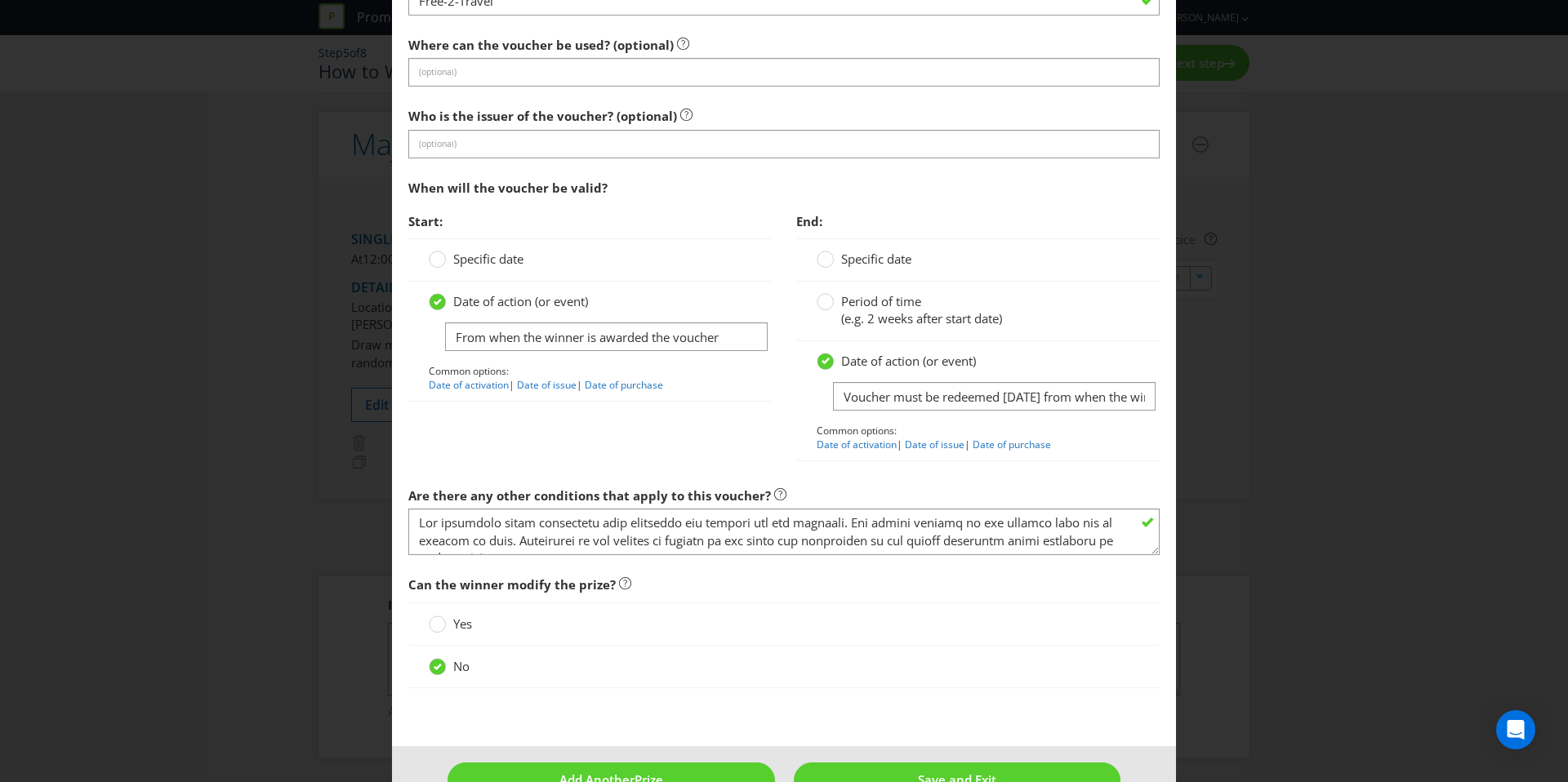
scroll to position [1966, 0]
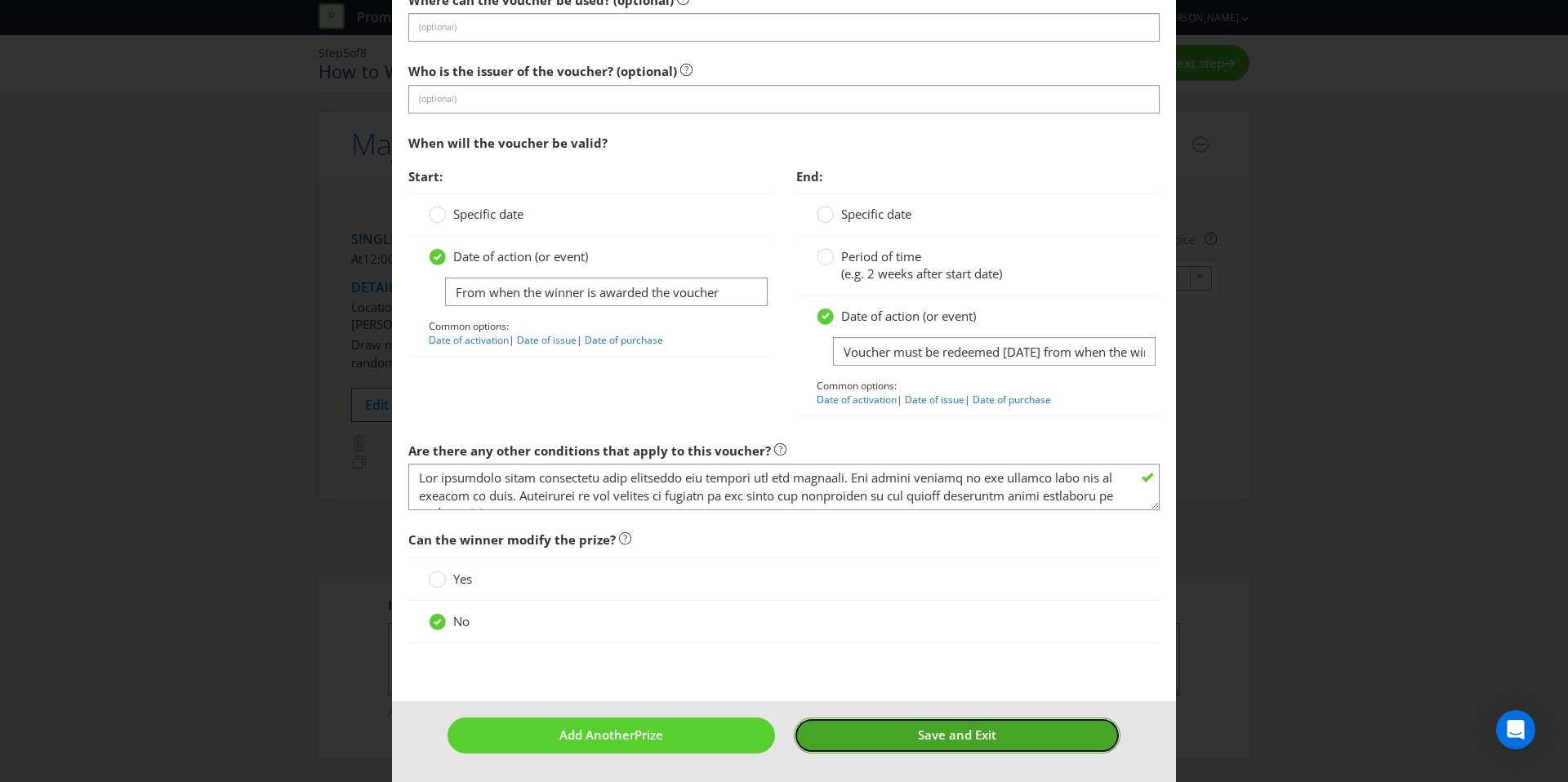
click at [850, 726] on button "Save and Exit" at bounding box center [958, 735] width 327 height 35
type input "1"
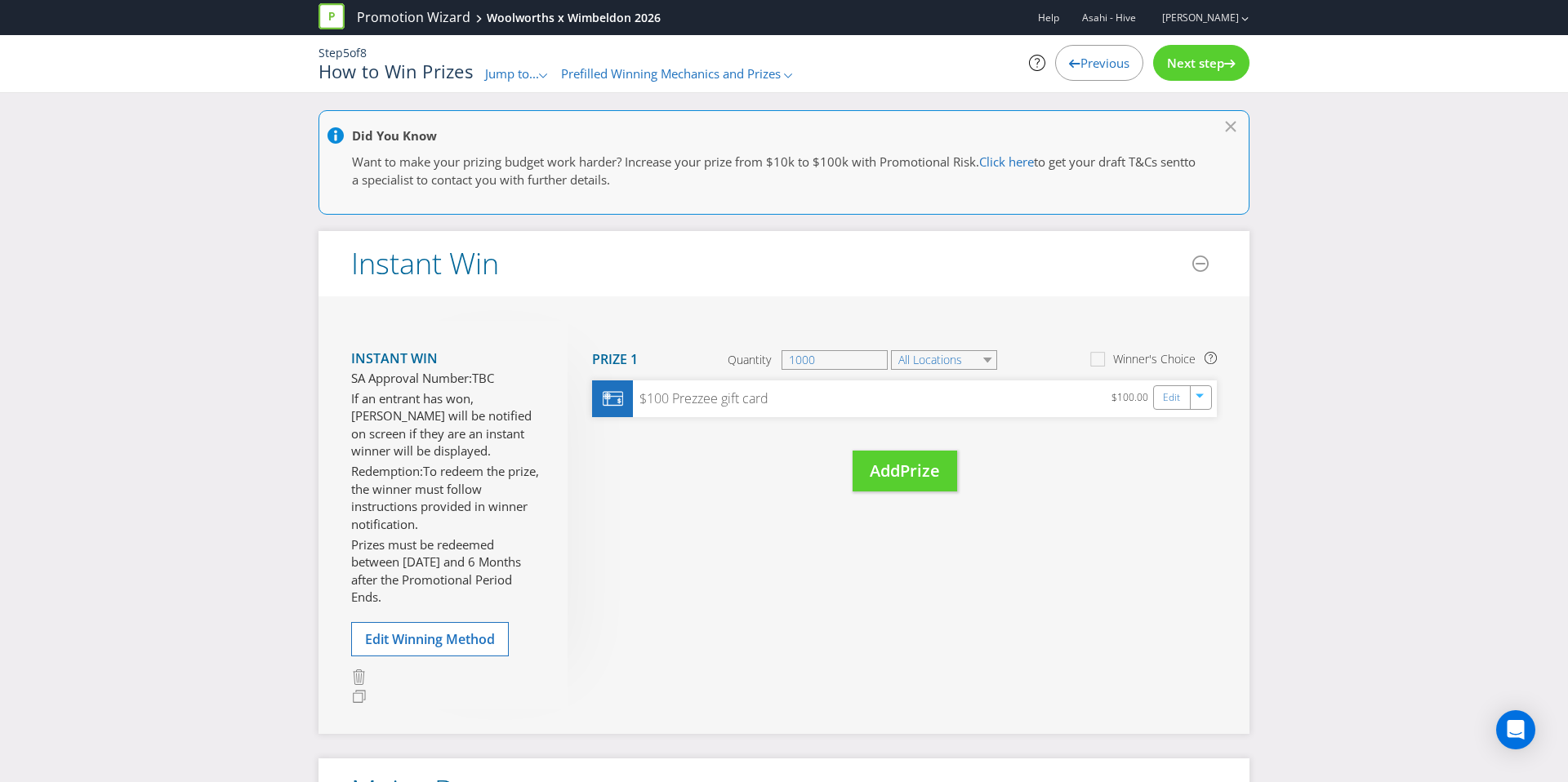
click at [552, 32] on div "Promotion Wizard Woolworths x Wimbeldon 2026" at bounding box center [496, 17] width 355 height 35
click at [431, 17] on link "Promotion Wizard" at bounding box center [414, 17] width 114 height 19
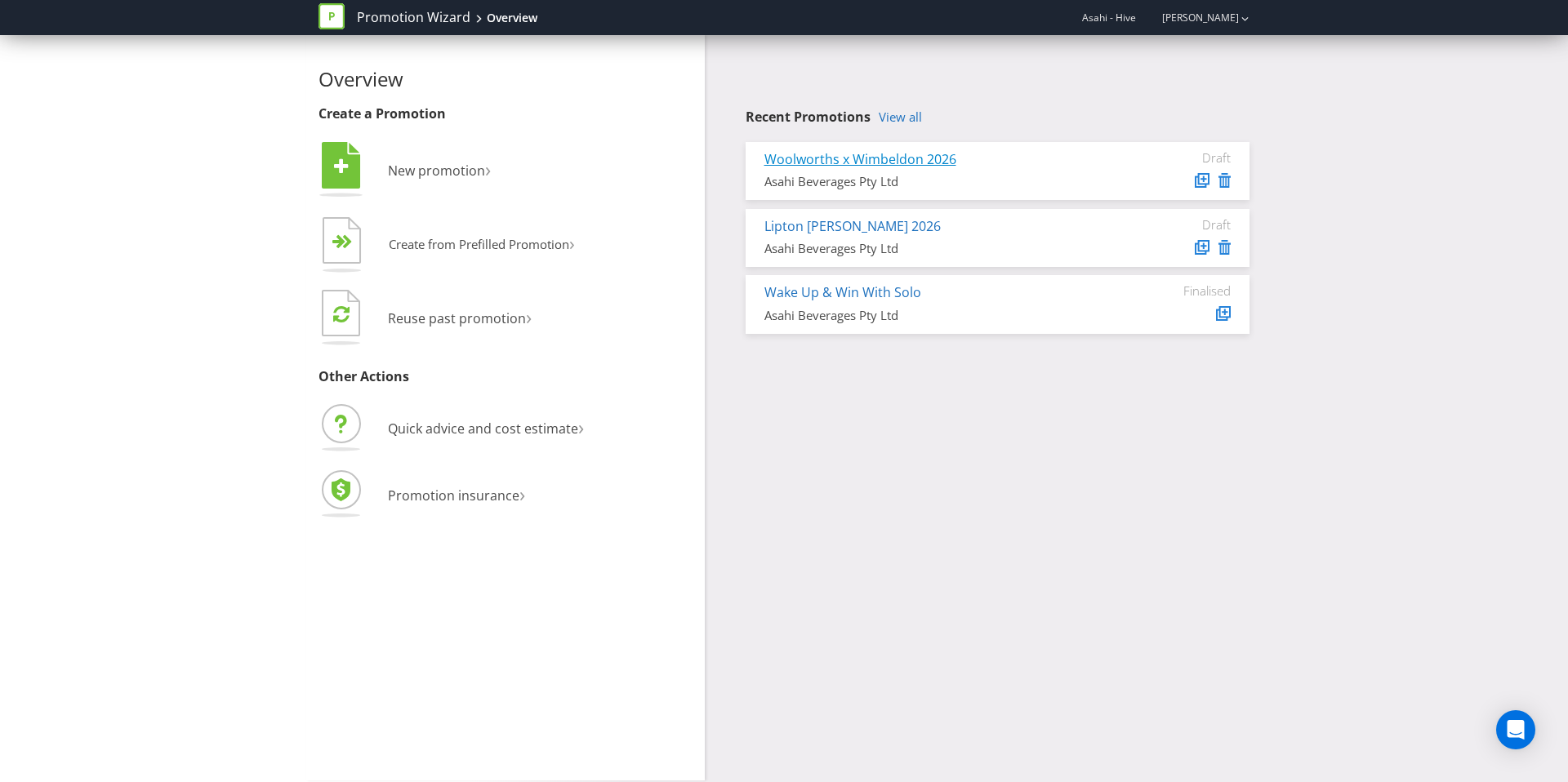
click at [848, 156] on link "Woolworths x Wimbeldon 2026" at bounding box center [860, 159] width 192 height 18
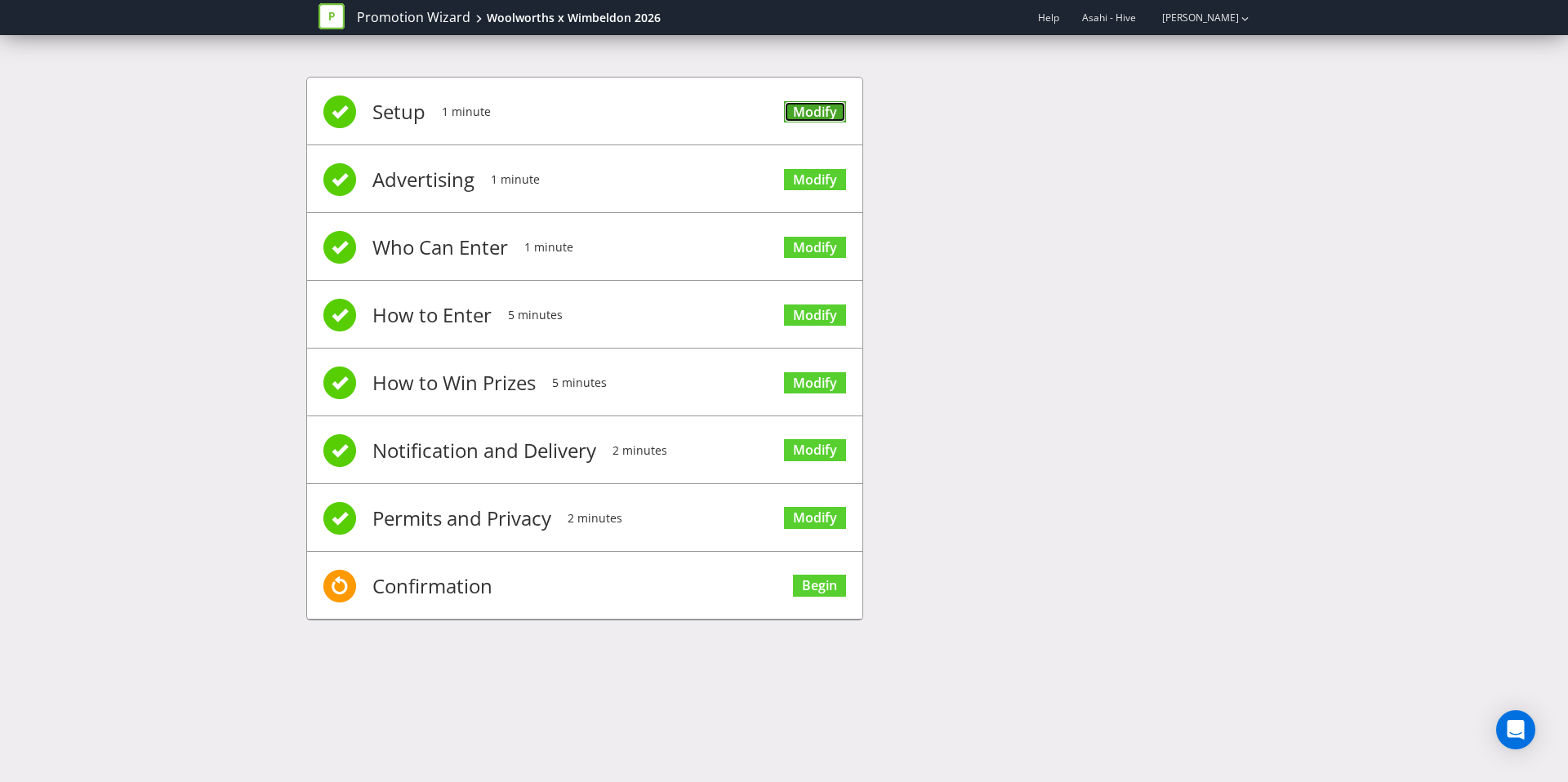
click at [815, 110] on link "Modify" at bounding box center [815, 112] width 62 height 22
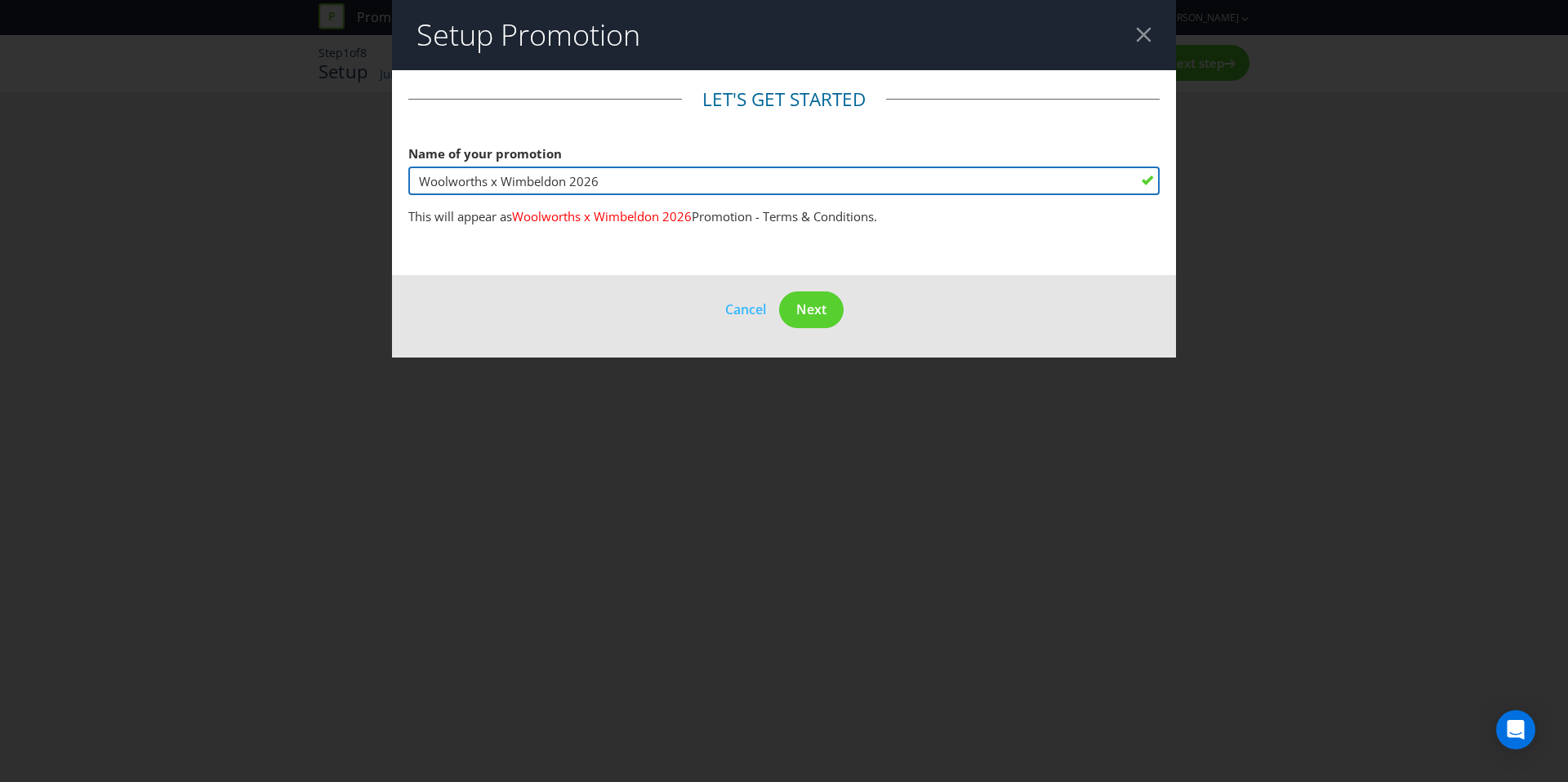
drag, startPoint x: 488, startPoint y: 183, endPoint x: 366, endPoint y: 182, distance: 122.0
click at [366, 182] on div "Setup Promotion Let's get started Name of your promotion Woolworths x Wimbeldon…" at bounding box center [784, 391] width 1568 height 782
type input "Lipton x Wimbeldon 2026"
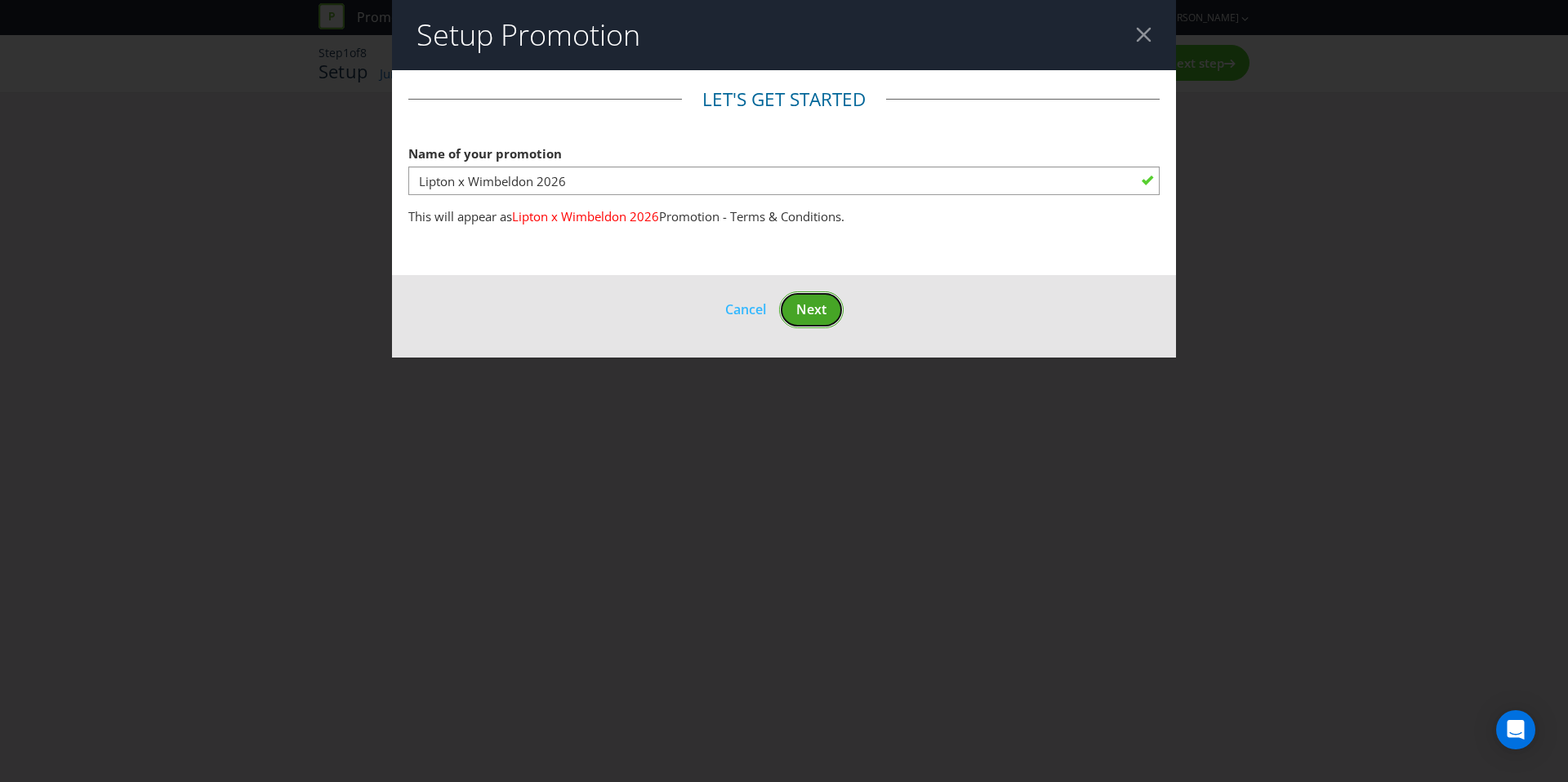
click at [808, 305] on span "Next" at bounding box center [811, 310] width 30 height 18
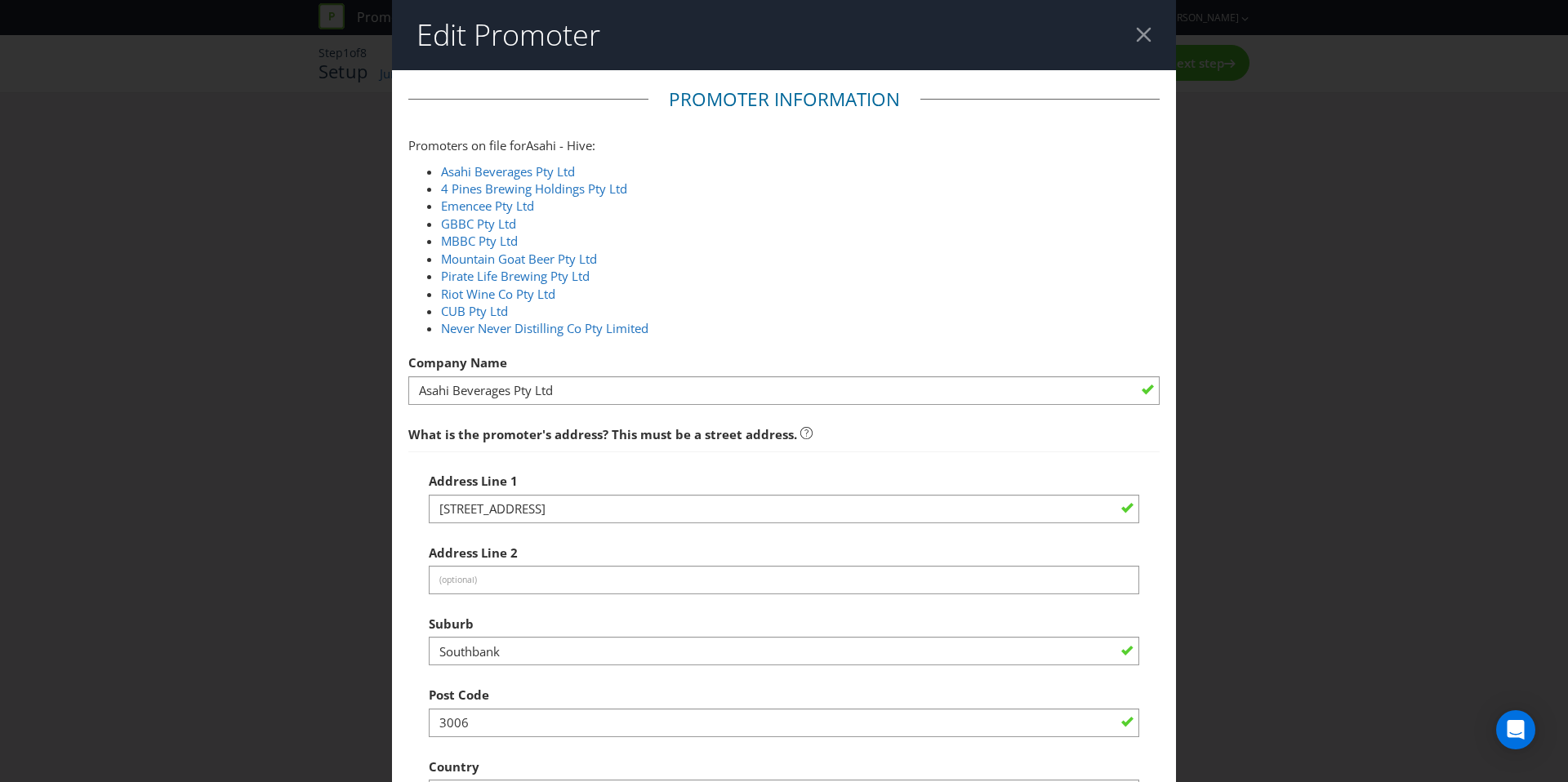
click at [1139, 47] on header "Edit Promoter" at bounding box center [784, 35] width 784 height 71
click at [1140, 43] on header "Edit Promoter" at bounding box center [784, 35] width 784 height 71
click at [1144, 40] on div at bounding box center [1144, 34] width 16 height 16
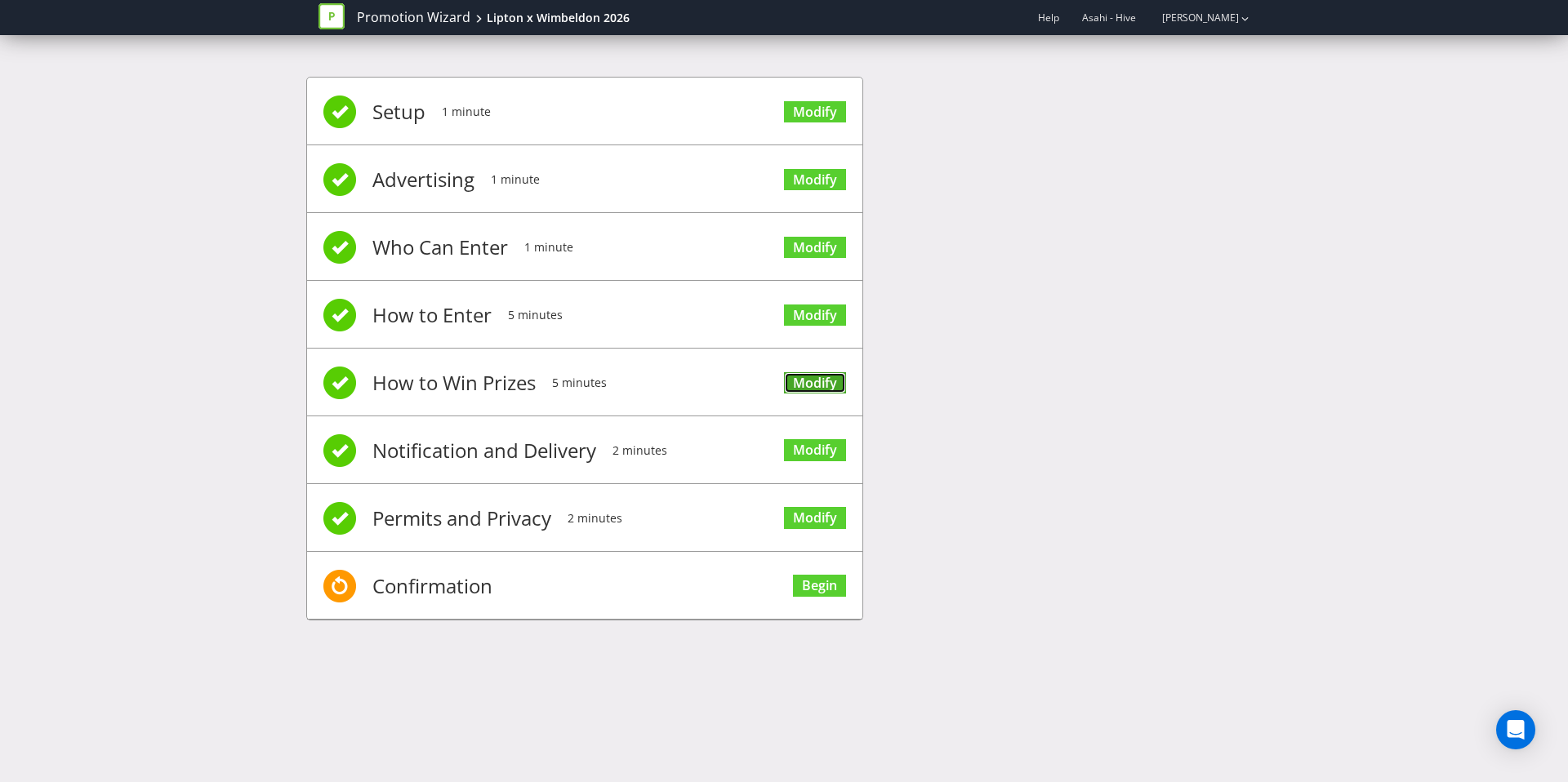
click at [821, 384] on link "Modify" at bounding box center [815, 383] width 62 height 22
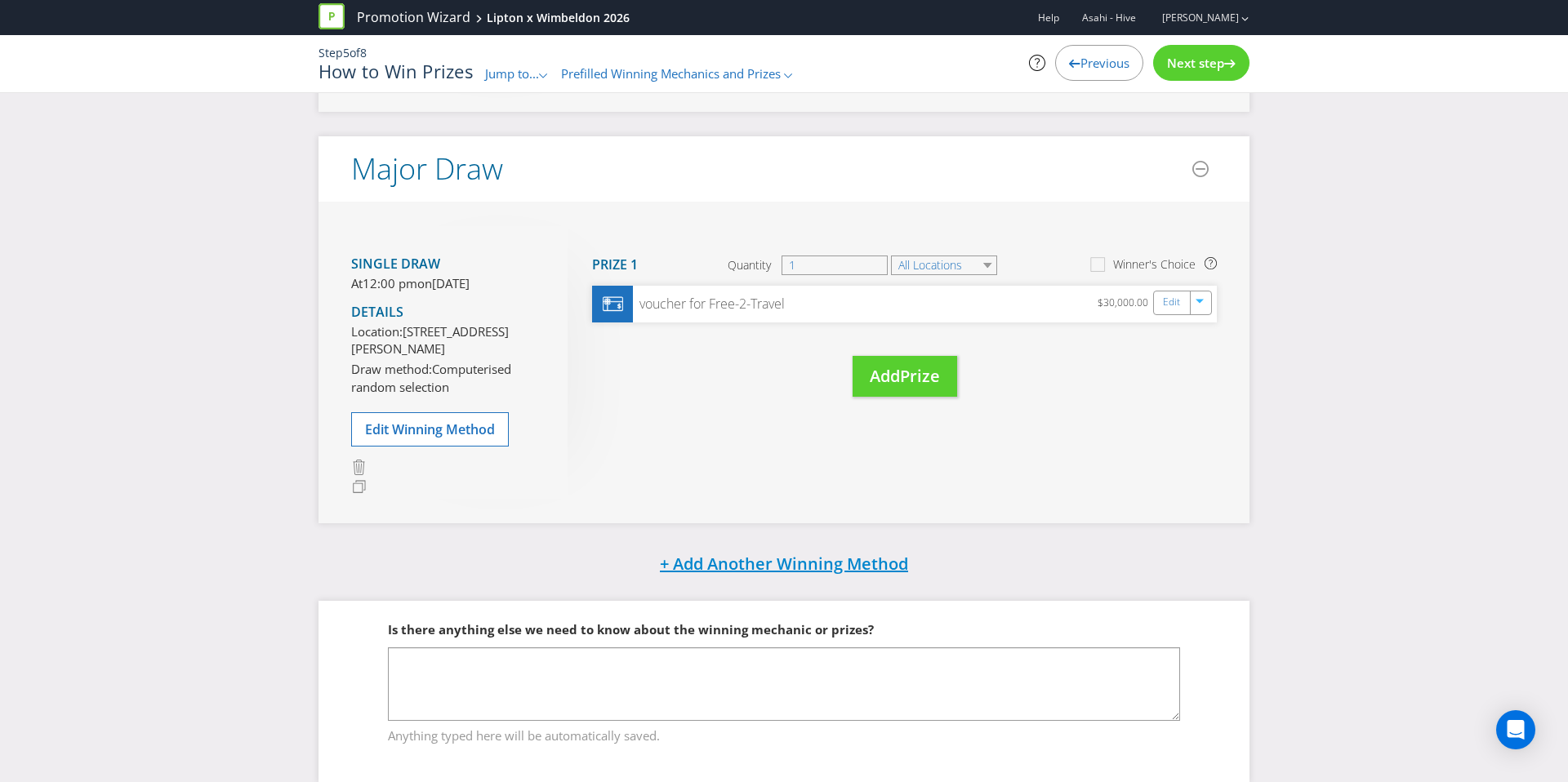
scroll to position [629, 0]
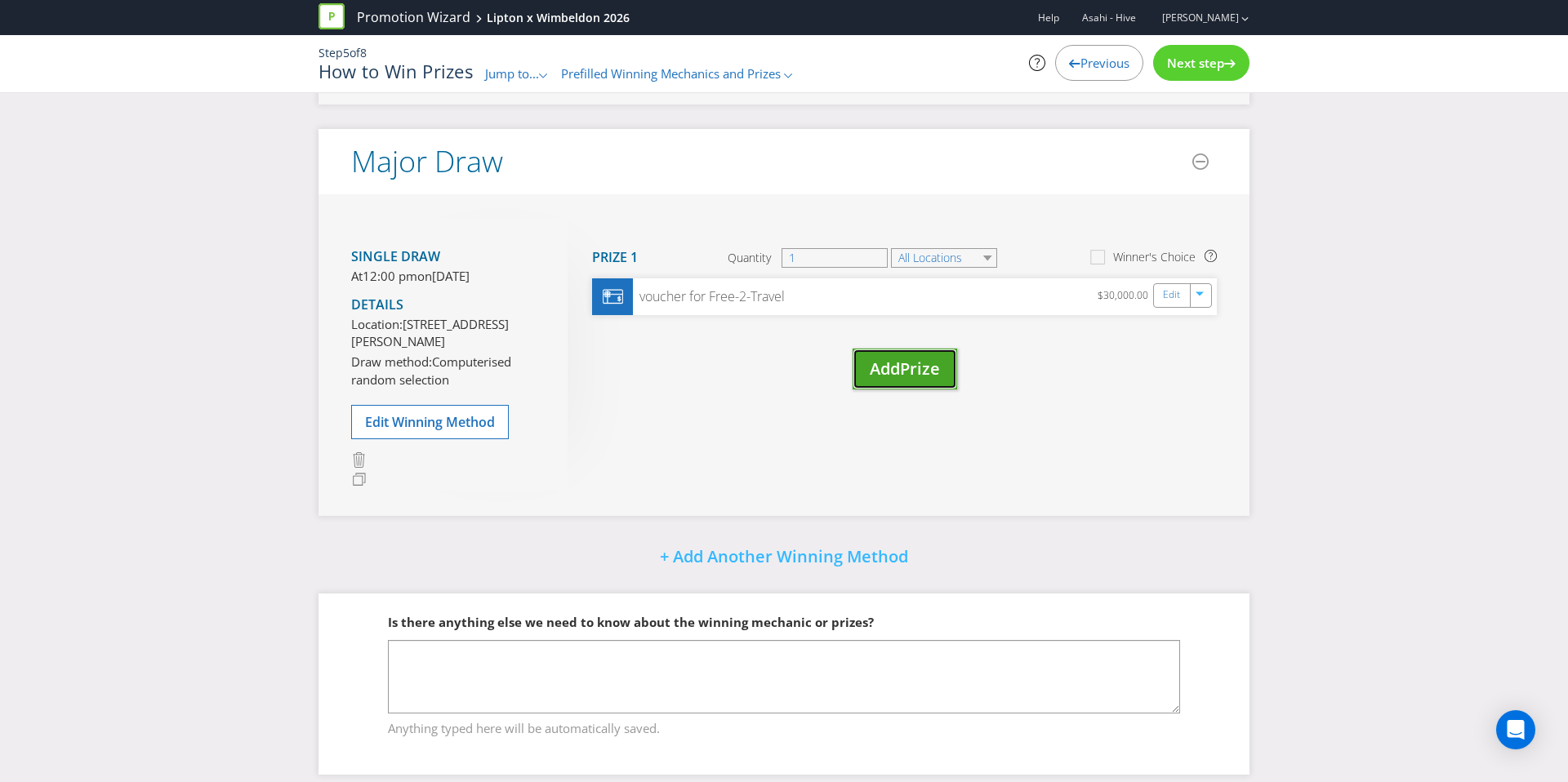
click at [855, 384] on button "Add Prize" at bounding box center [905, 369] width 105 height 42
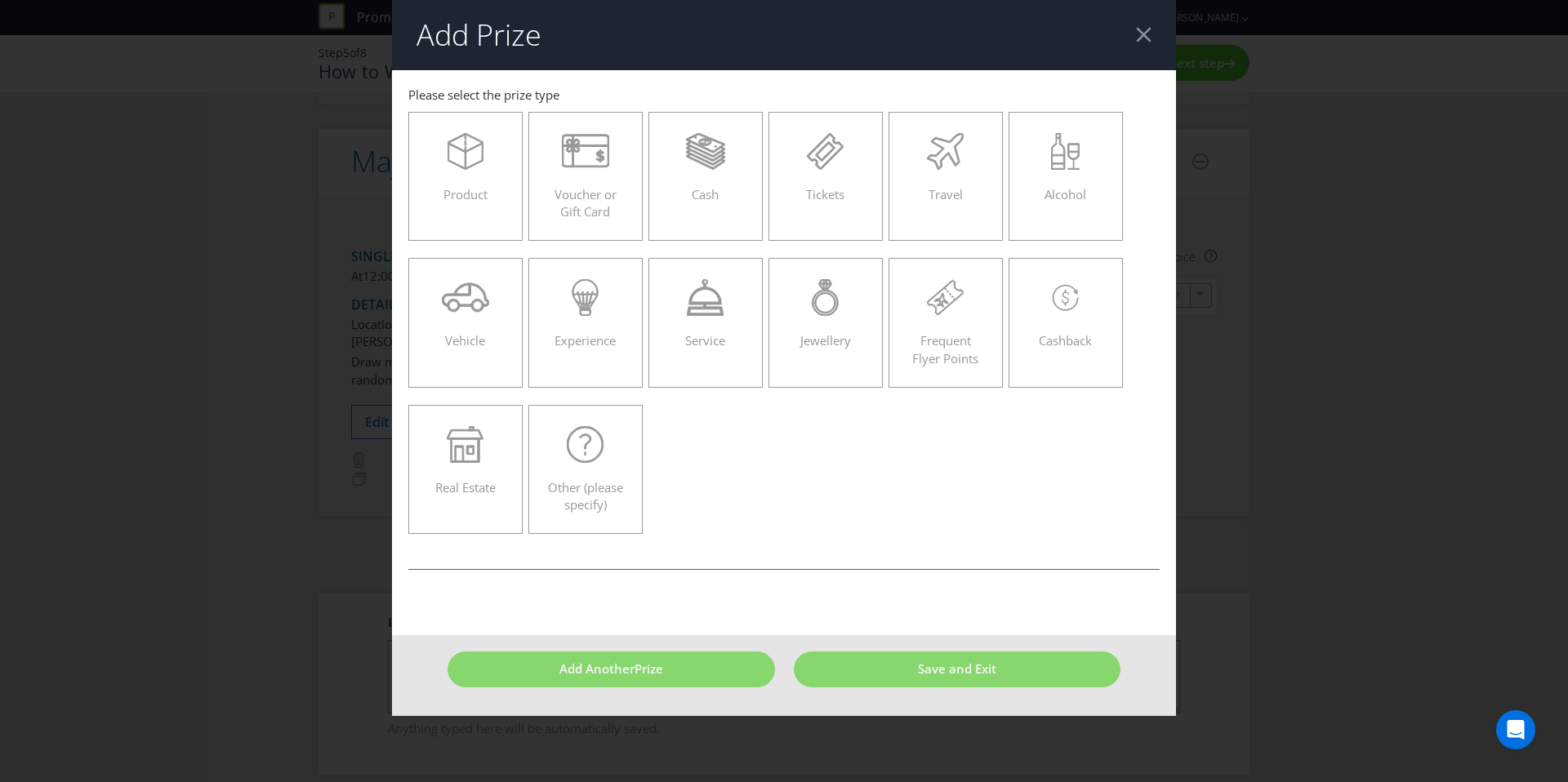
click at [1139, 33] on div at bounding box center [1144, 34] width 16 height 16
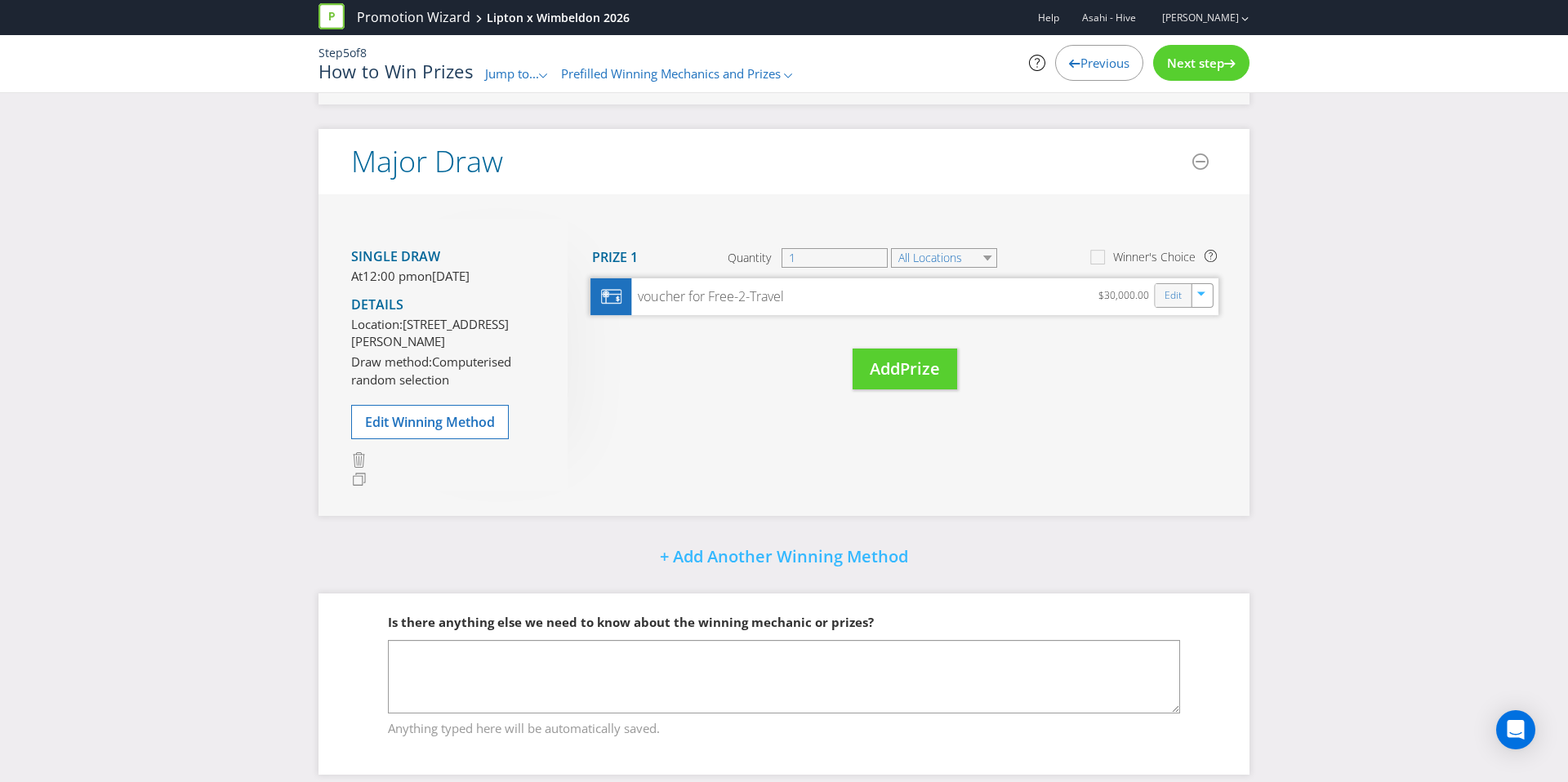
click at [1161, 300] on div "Edit" at bounding box center [1174, 296] width 37 height 23
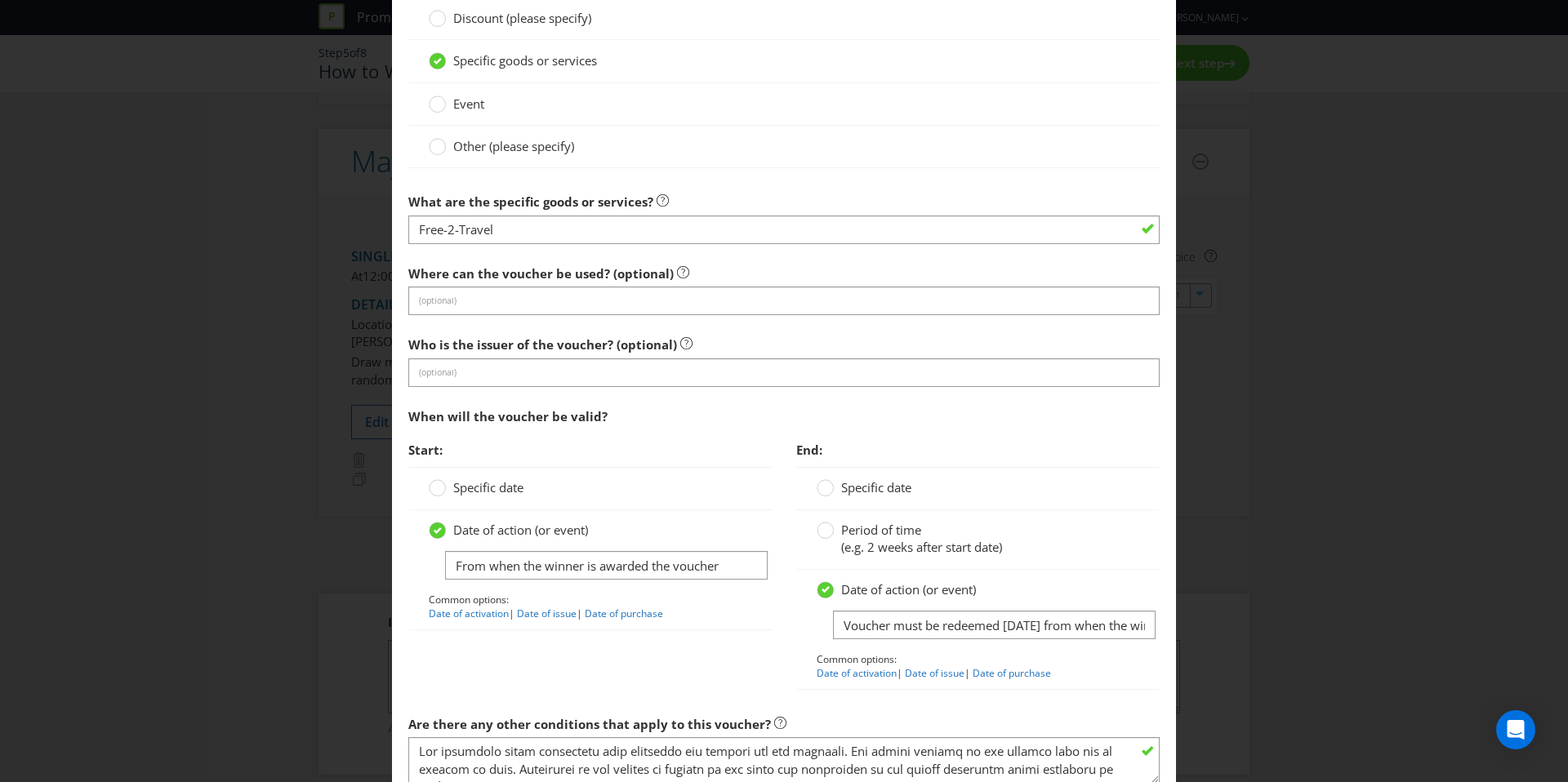
scroll to position [1692, 0]
click at [722, 569] on input "From when the winner is awarded the voucher" at bounding box center [606, 566] width 322 height 28
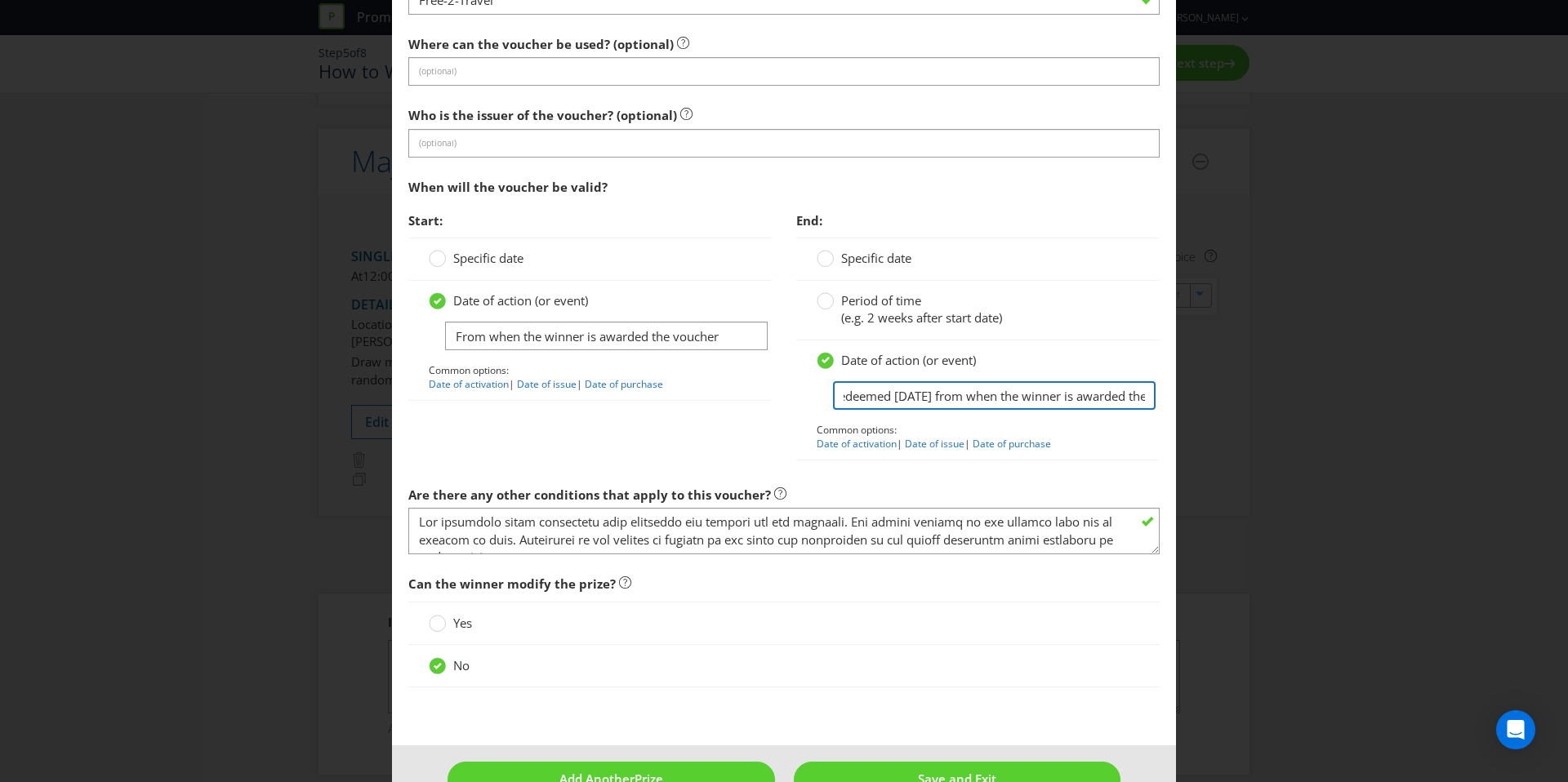
scroll to position [0, 0]
drag, startPoint x: 842, startPoint y: 398, endPoint x: 833, endPoint y: 395, distance: 9.5
click at [833, 395] on input "Voucher must be redeemed within 12 months from when the winner is awarded the v…" at bounding box center [994, 395] width 322 height 28
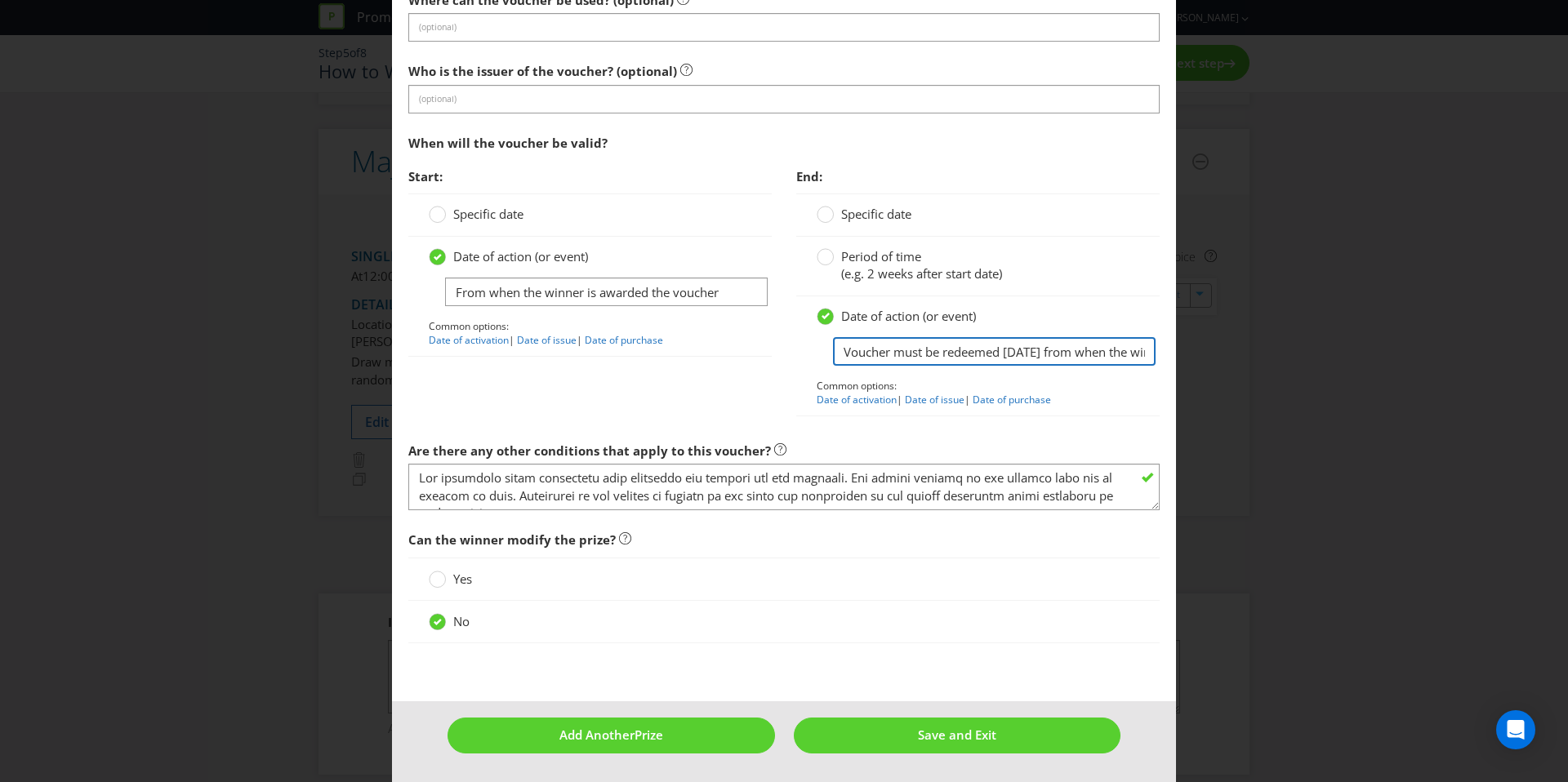
scroll to position [0, 227]
drag, startPoint x: 844, startPoint y: 352, endPoint x: 1399, endPoint y: 370, distance: 555.3
click at [1399, 370] on div "Edit Prize Australian Capital Territory New South Wales Northern Territory Quee…" at bounding box center [784, 391] width 1568 height 782
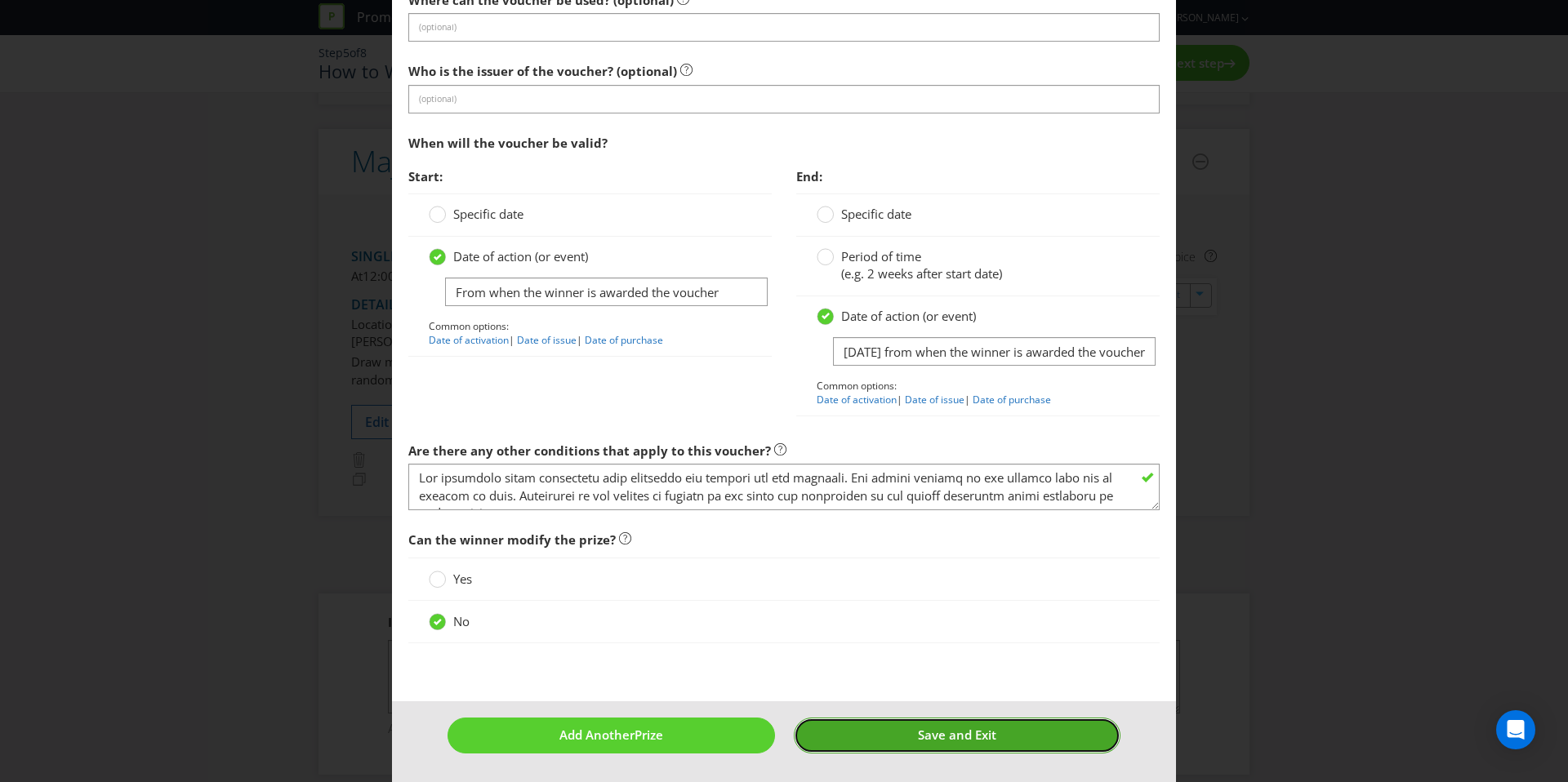
click at [1016, 740] on button "Save and Exit" at bounding box center [958, 735] width 327 height 35
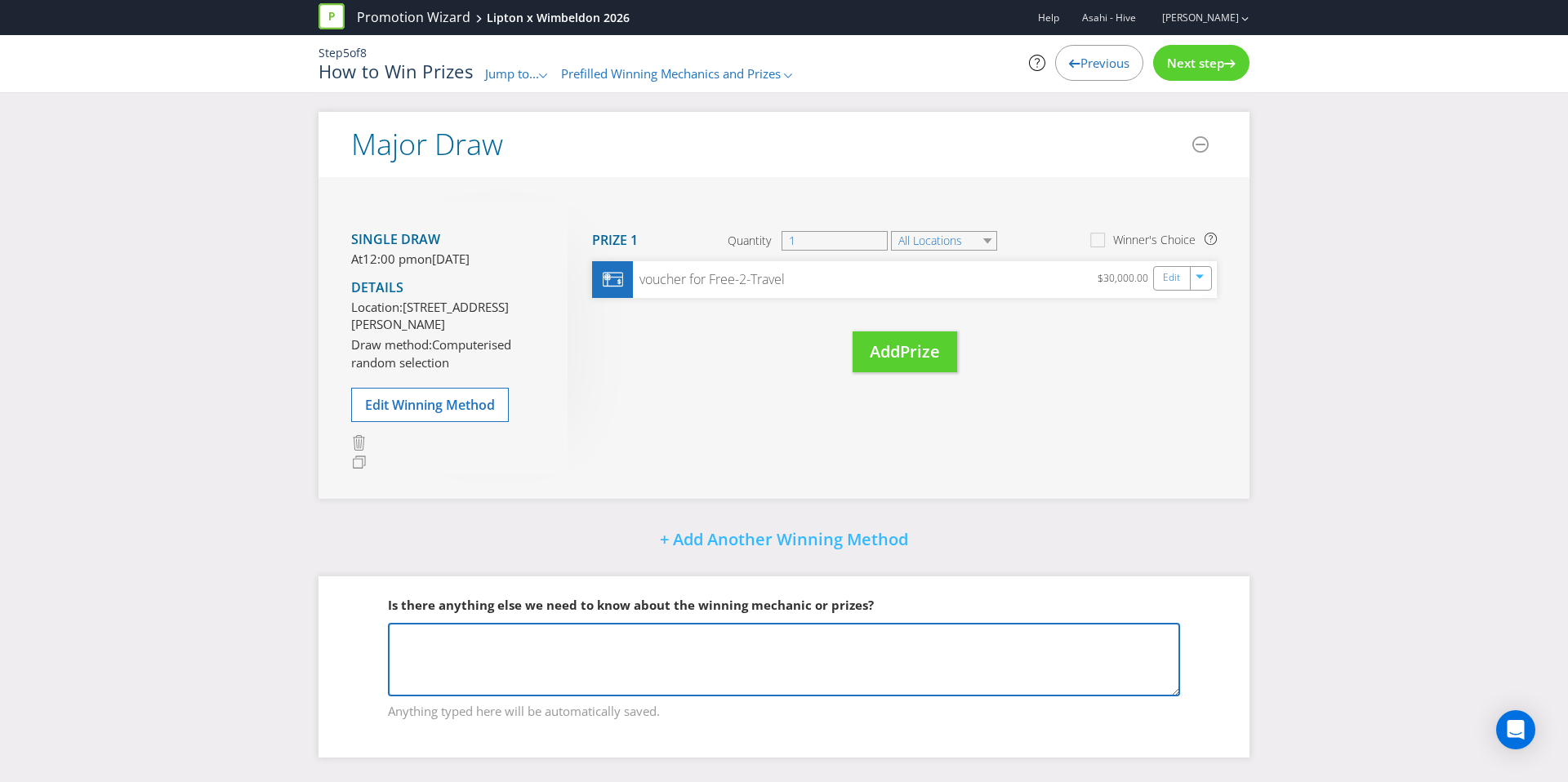
click at [686, 646] on textarea at bounding box center [784, 659] width 792 height 74
drag, startPoint x: 595, startPoint y: 639, endPoint x: 492, endPoint y: 632, distance: 103.2
click at [492, 632] on textarea "The Major Prize value will include" at bounding box center [784, 659] width 792 height 74
type textarea "The Major Prize will include"
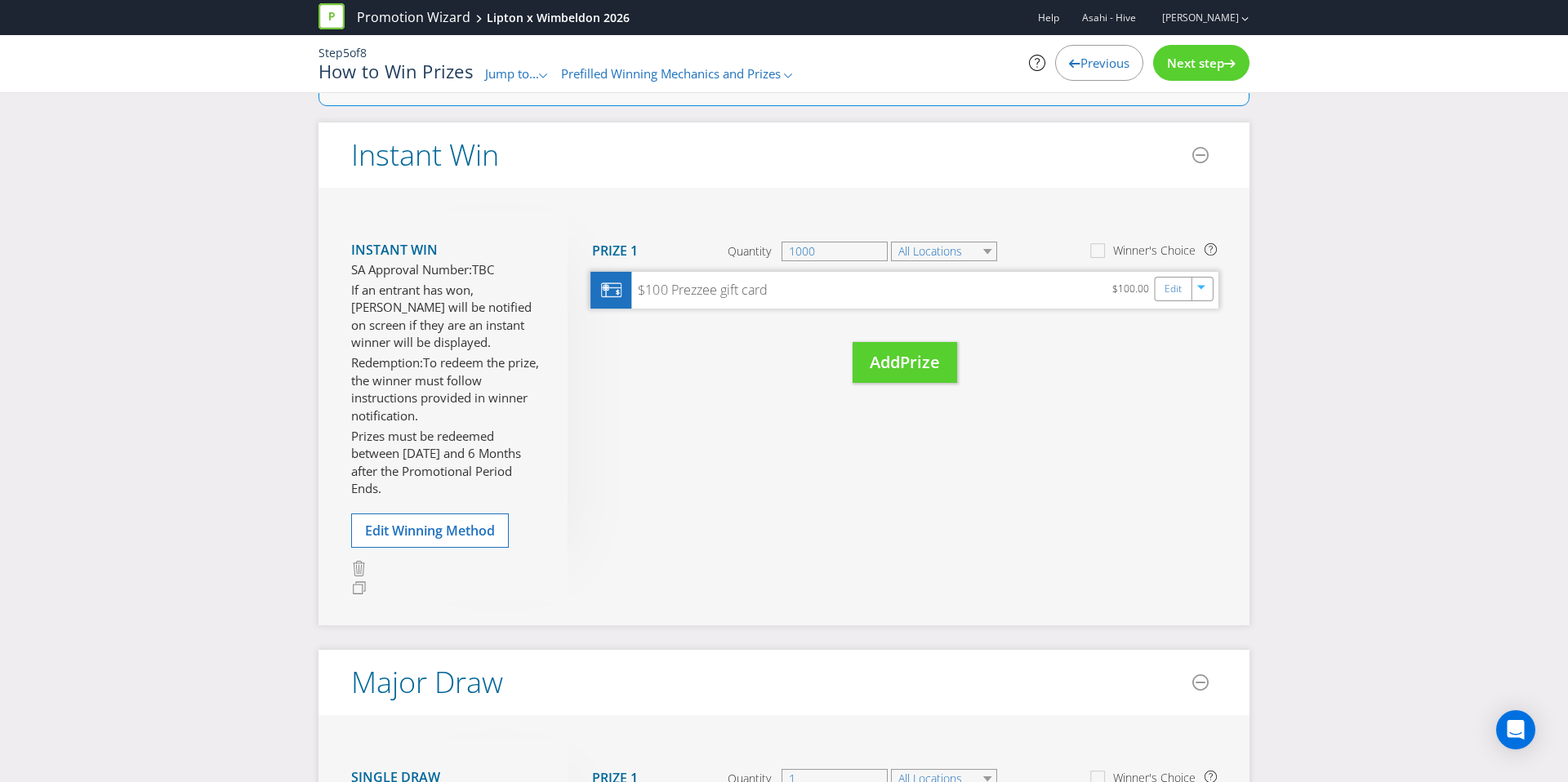
scroll to position [0, 0]
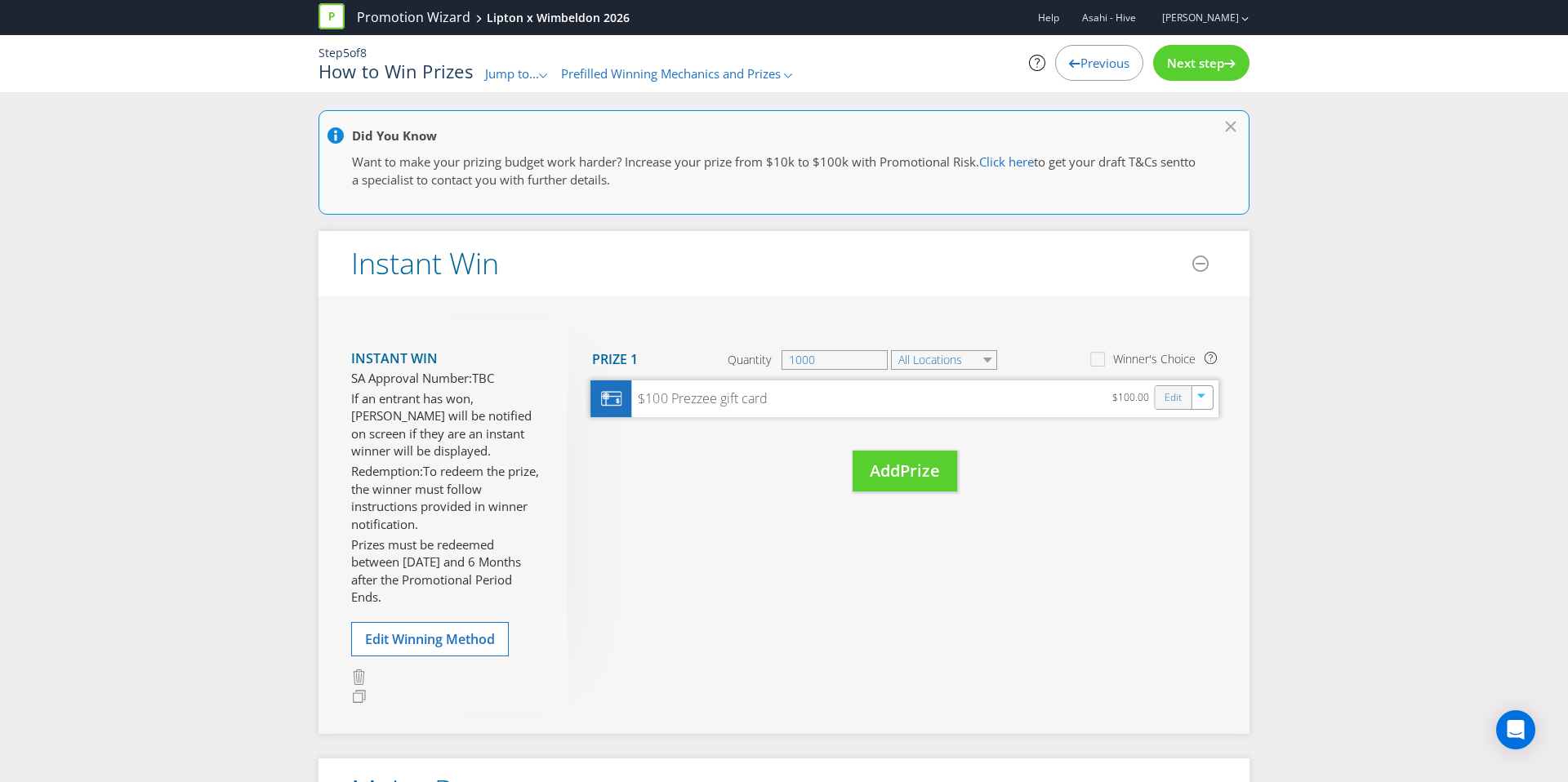
click at [1163, 402] on div "Edit" at bounding box center [1174, 398] width 37 height 23
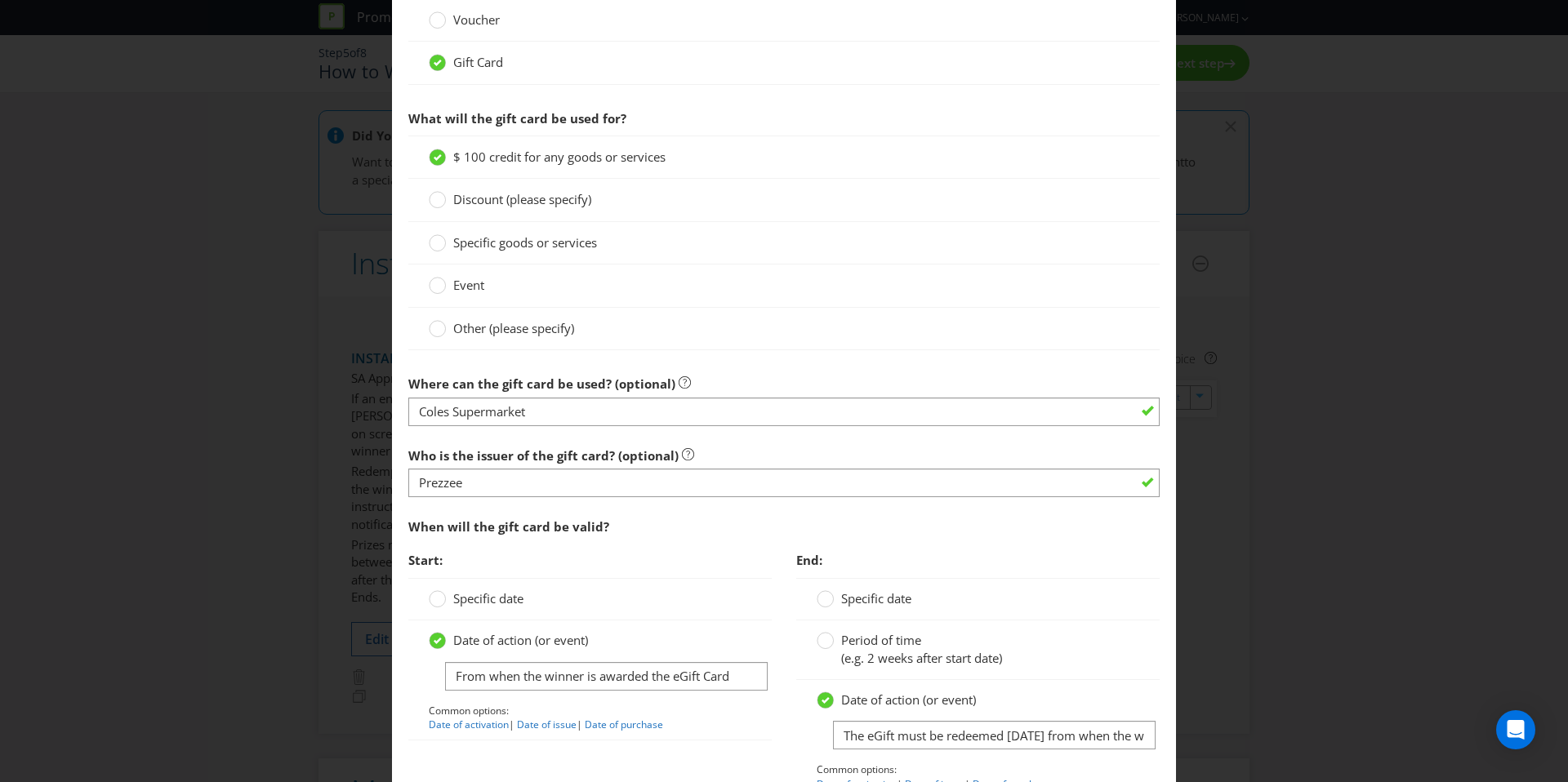
scroll to position [1263, 0]
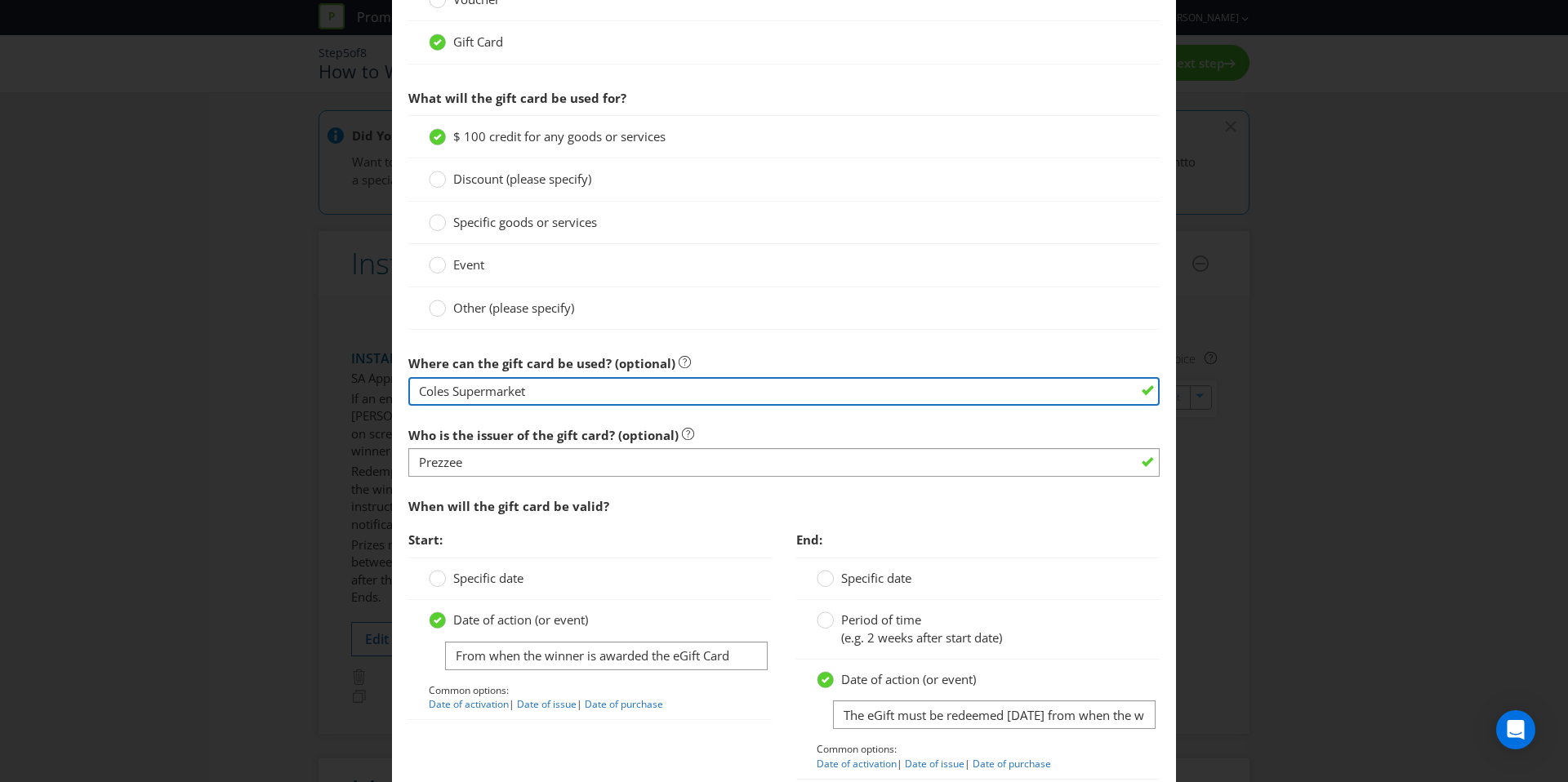
drag, startPoint x: 449, startPoint y: 389, endPoint x: 354, endPoint y: 389, distance: 95.0
click at [354, 389] on div "Edit Prize Australian Capital Territory New South Wales Northern Territory Quee…" at bounding box center [784, 391] width 1568 height 782
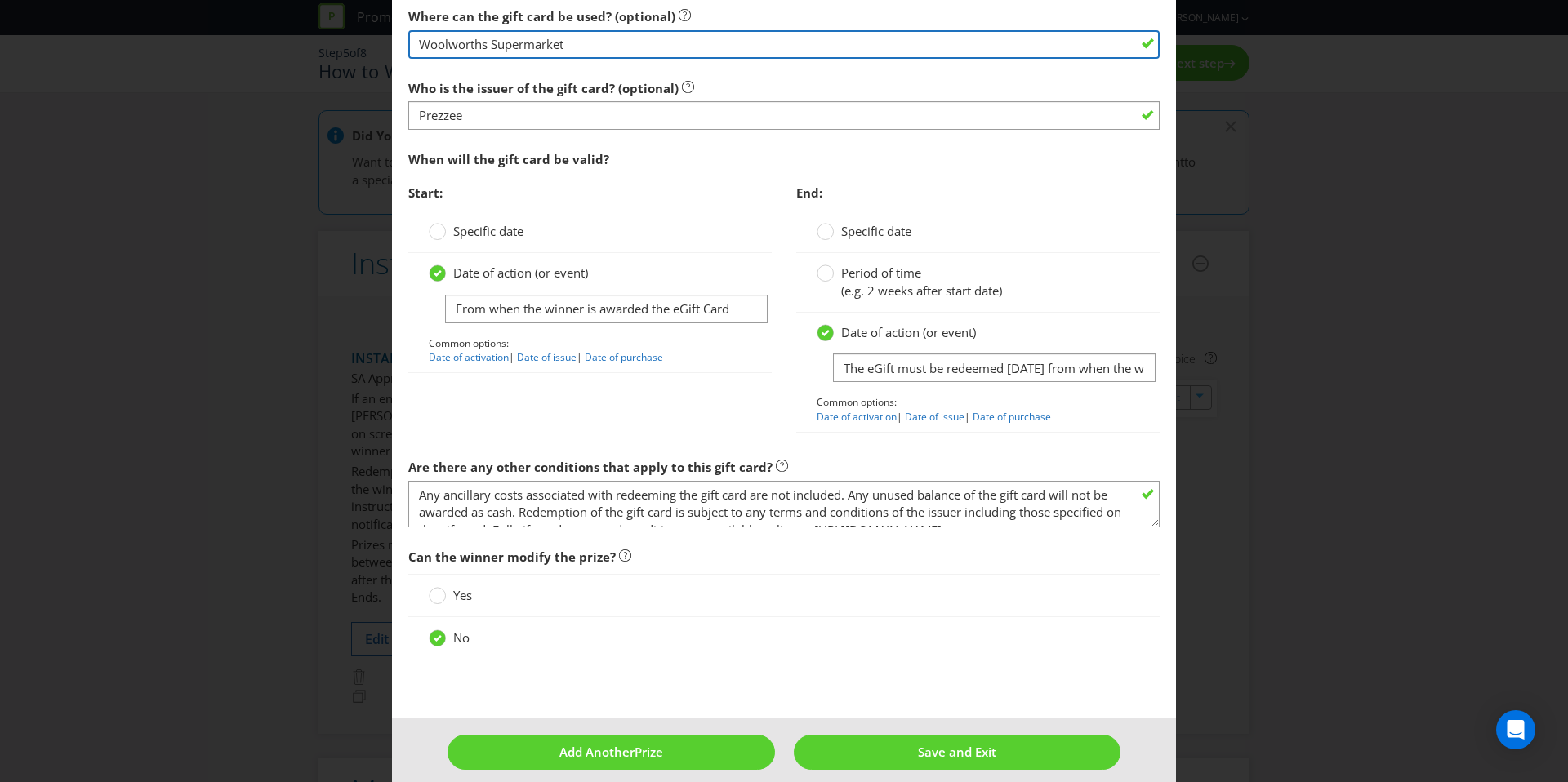
scroll to position [1627, 0]
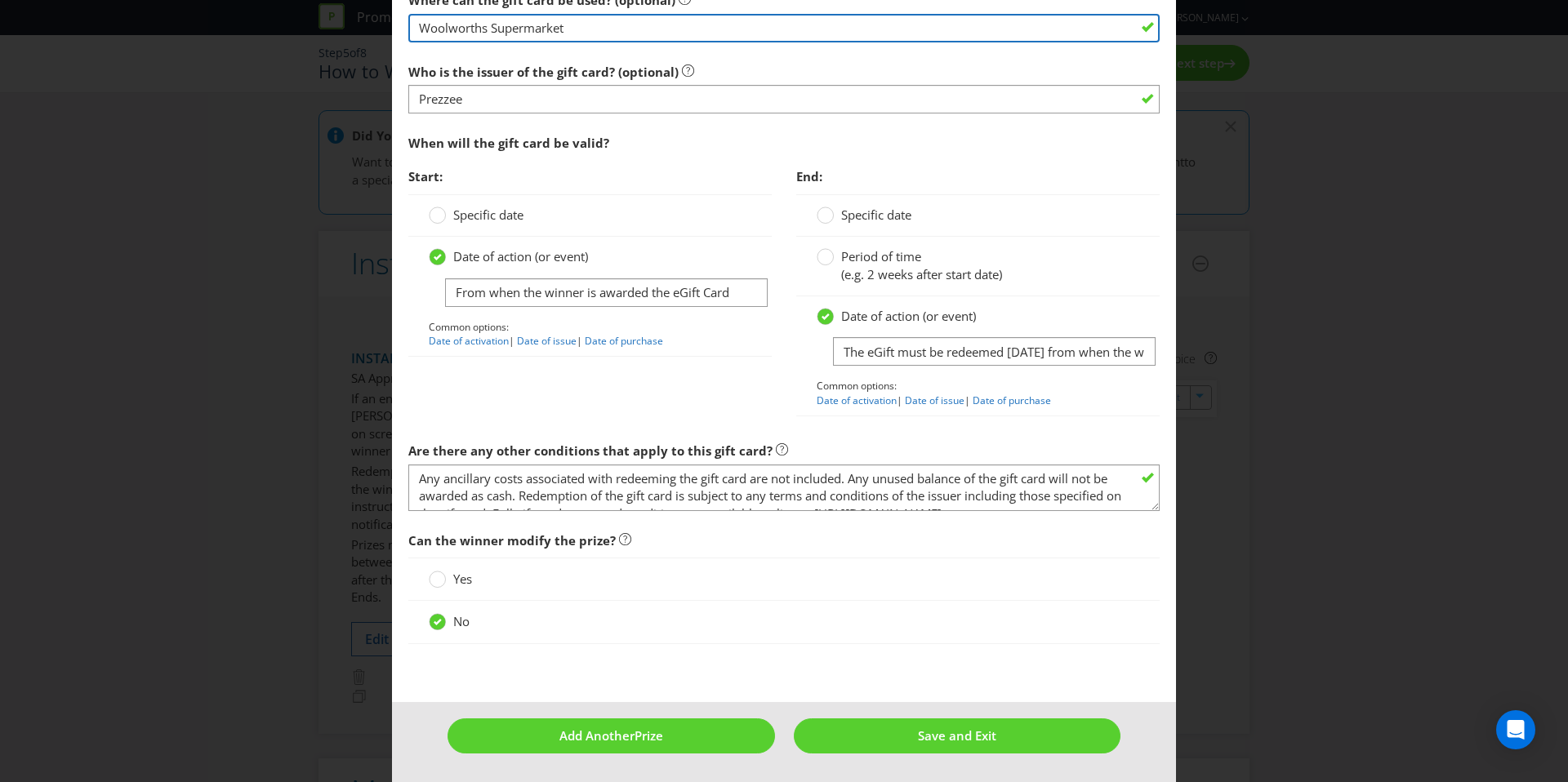
type input "Woolworths Supermarket"
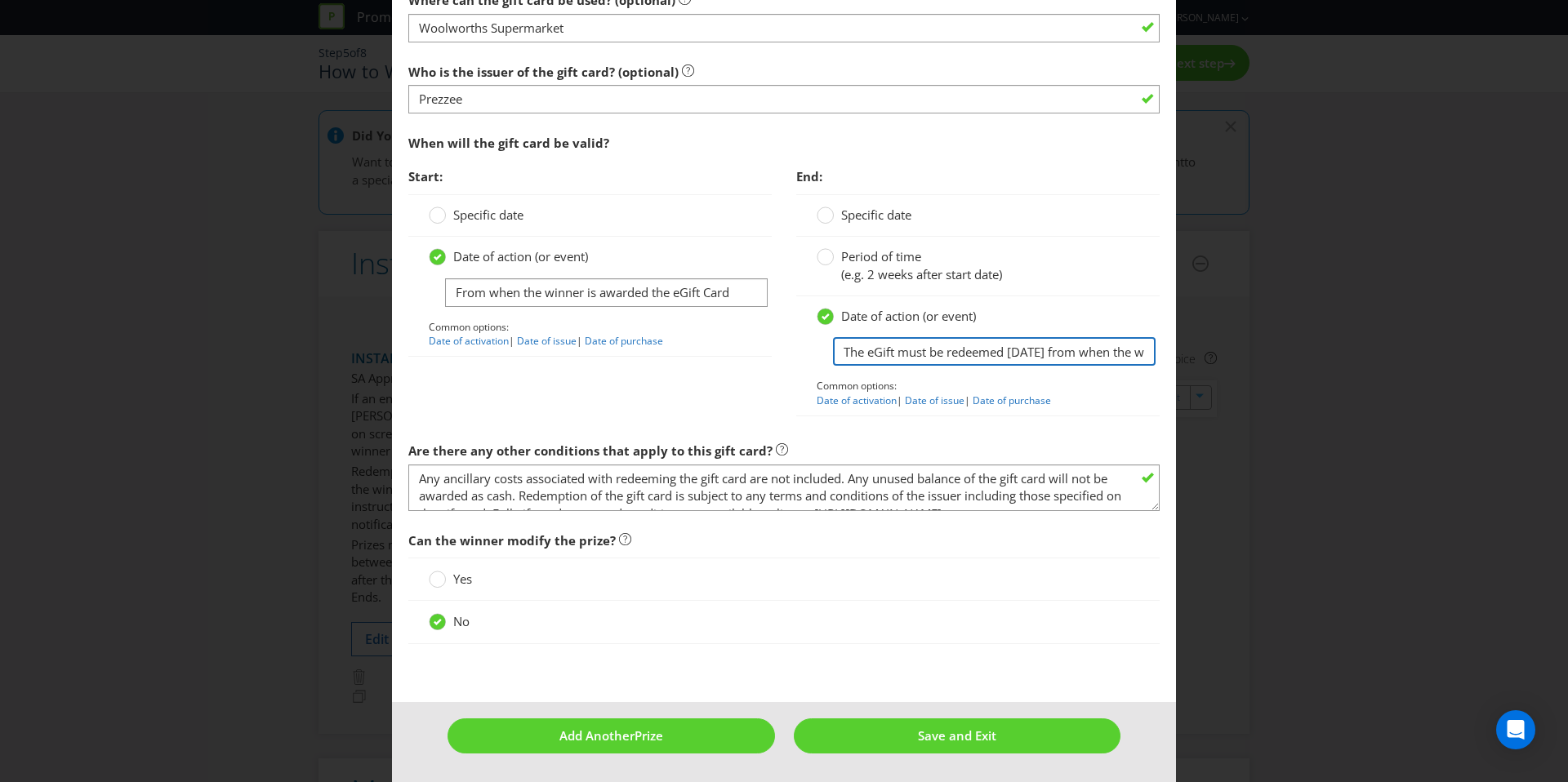
click at [1016, 358] on input "The eGift must be redeemed within 6 months from when the winner is awarded the …" at bounding box center [994, 351] width 322 height 28
click at [1140, 349] on input "The eGift must be redeemed within 6 months from when the winner is awarded the …" at bounding box center [994, 351] width 322 height 28
click at [833, 267] on label "Period of time (e.g. 2 weeks after start date)" at bounding box center [910, 266] width 189 height 35
click at [0, 0] on input "Period of time (e.g. 2 weeks after start date)" at bounding box center [0, 0] width 0 height 0
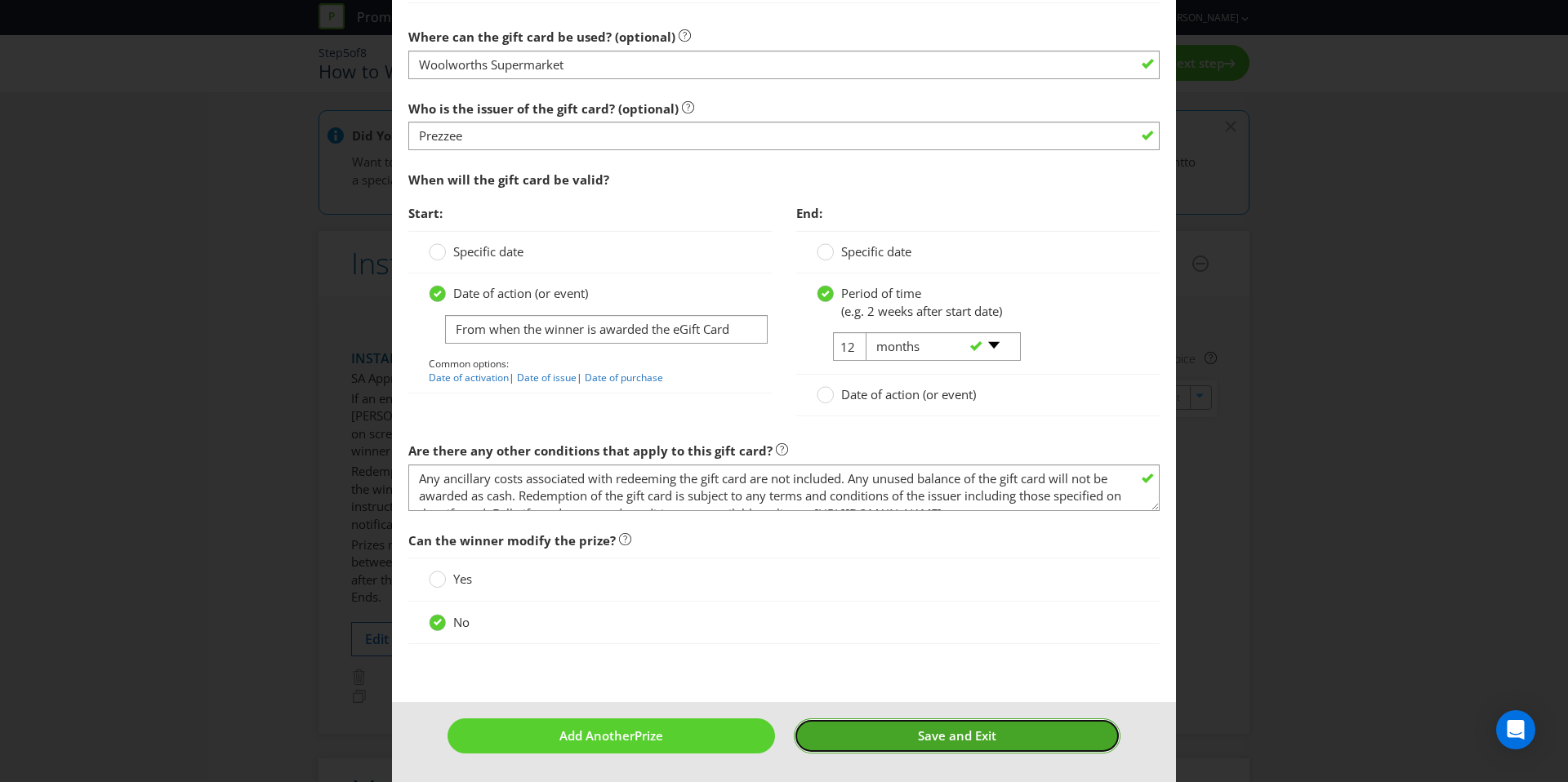
click at [965, 749] on button "Save and Exit" at bounding box center [958, 736] width 327 height 35
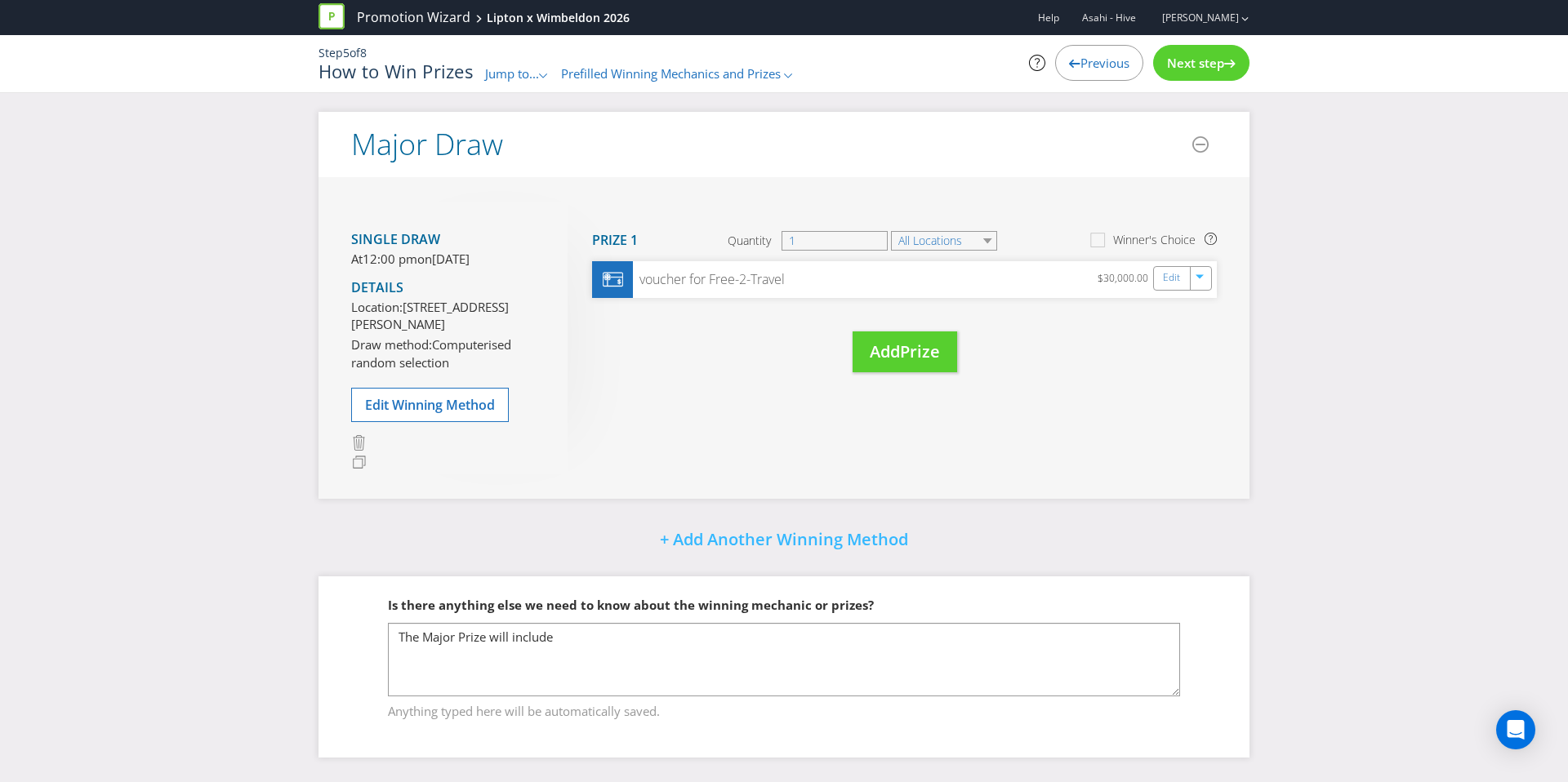
scroll to position [681, 0]
click at [1159, 267] on div "Edit" at bounding box center [1174, 279] width 37 height 23
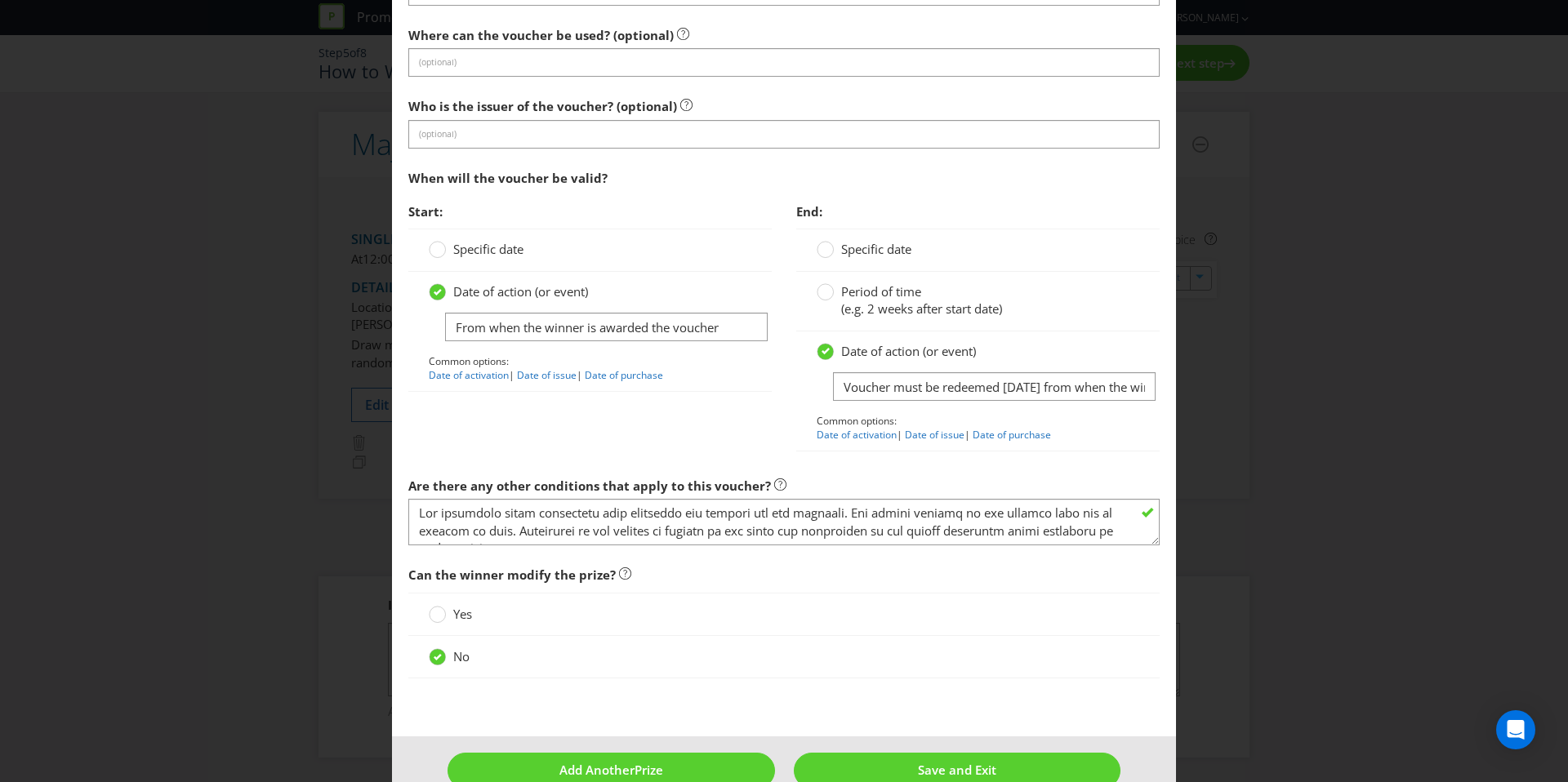
scroll to position [1966, 0]
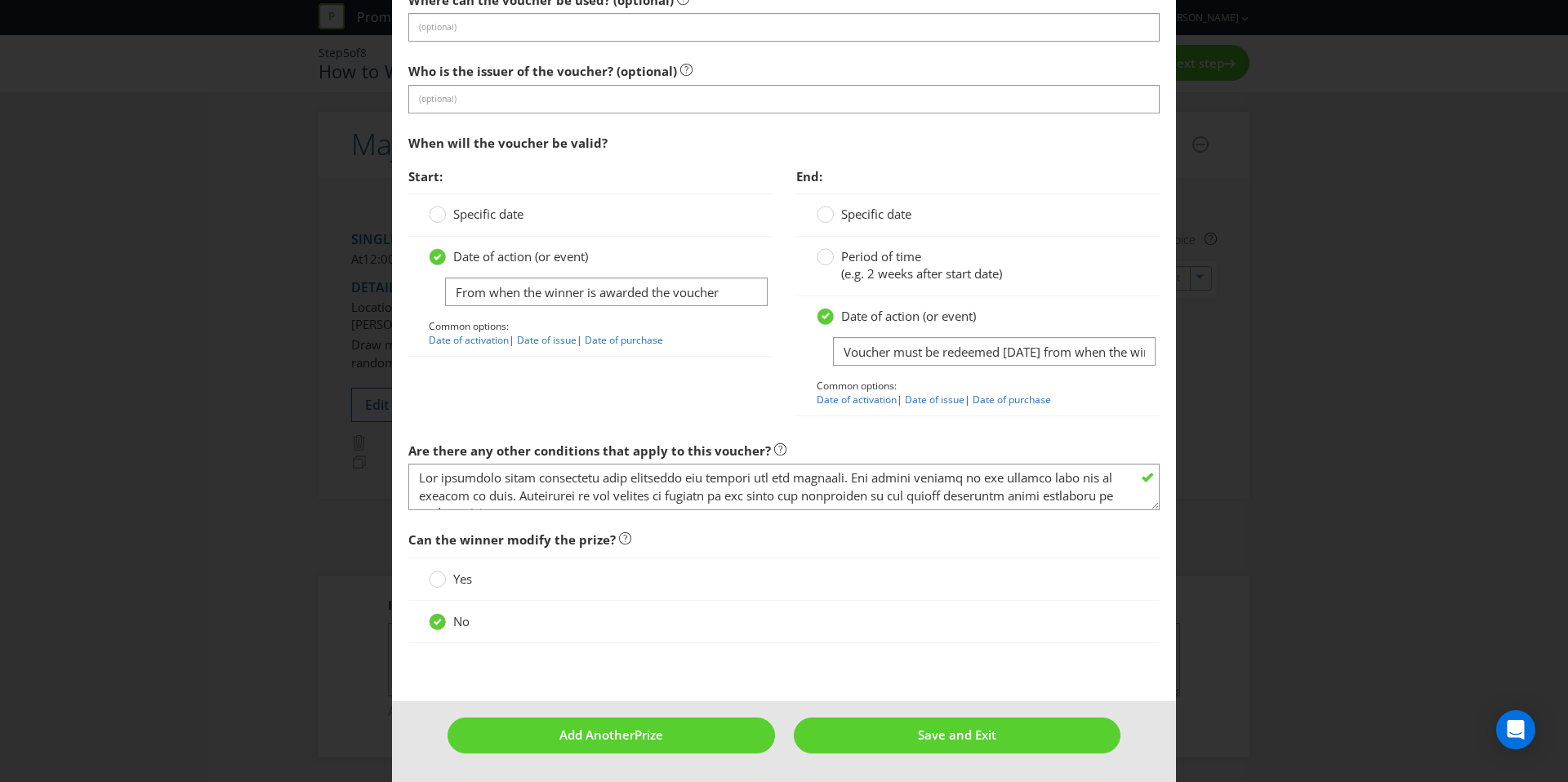
click at [922, 261] on label "Period of time (e.g. 2 weeks after start date)" at bounding box center [910, 266] width 189 height 35
click at [0, 0] on input "Period of time (e.g. 2 weeks after start date)" at bounding box center [0, 0] width 0 height 0
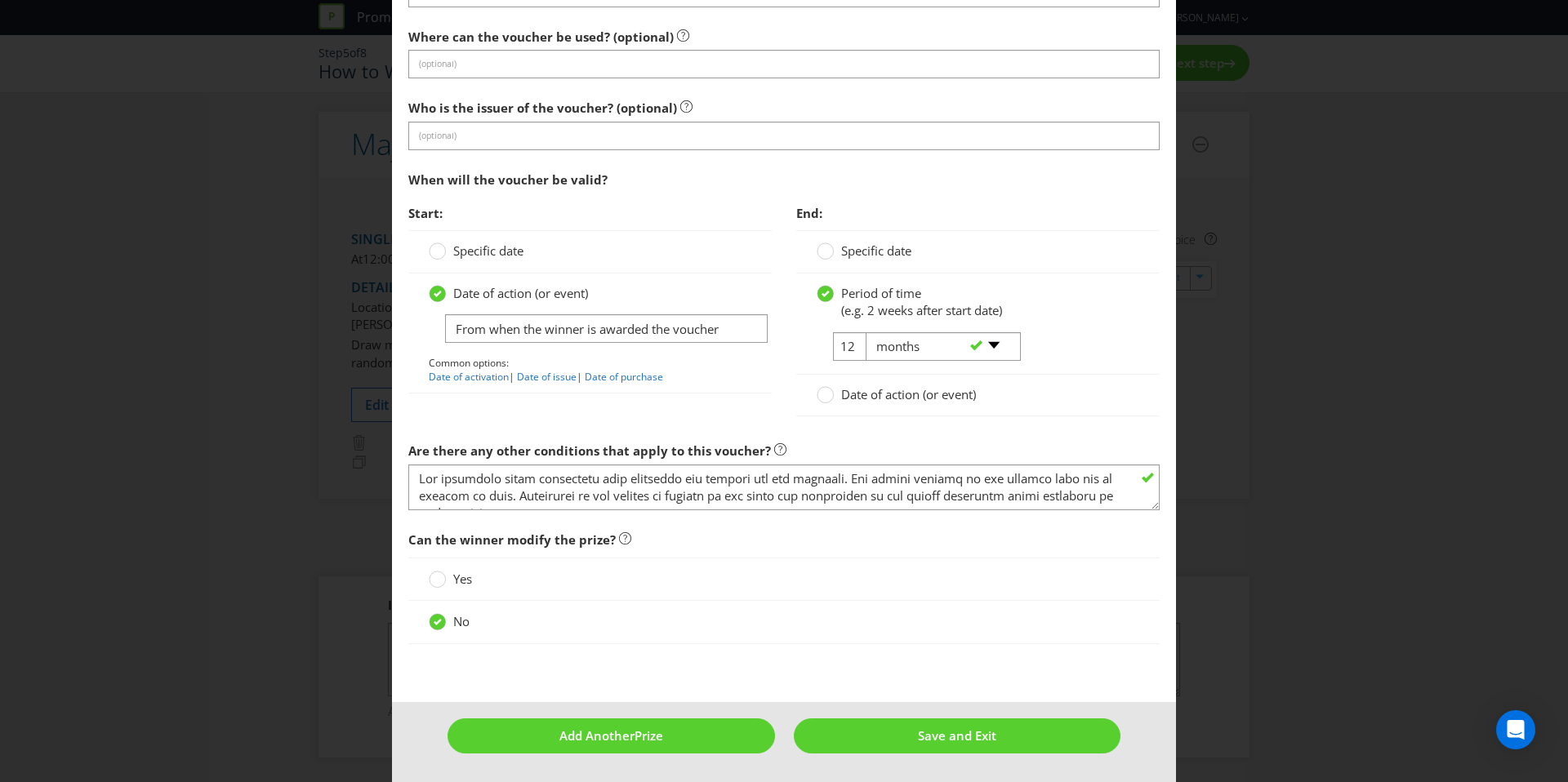
click at [898, 383] on div "Date of action (or event)" at bounding box center [978, 395] width 364 height 42
click at [949, 401] on span "Date of action (or event)" at bounding box center [909, 394] width 135 height 17
click at [0, 0] on input "Date of action (or event)" at bounding box center [0, 0] width 0 height 0
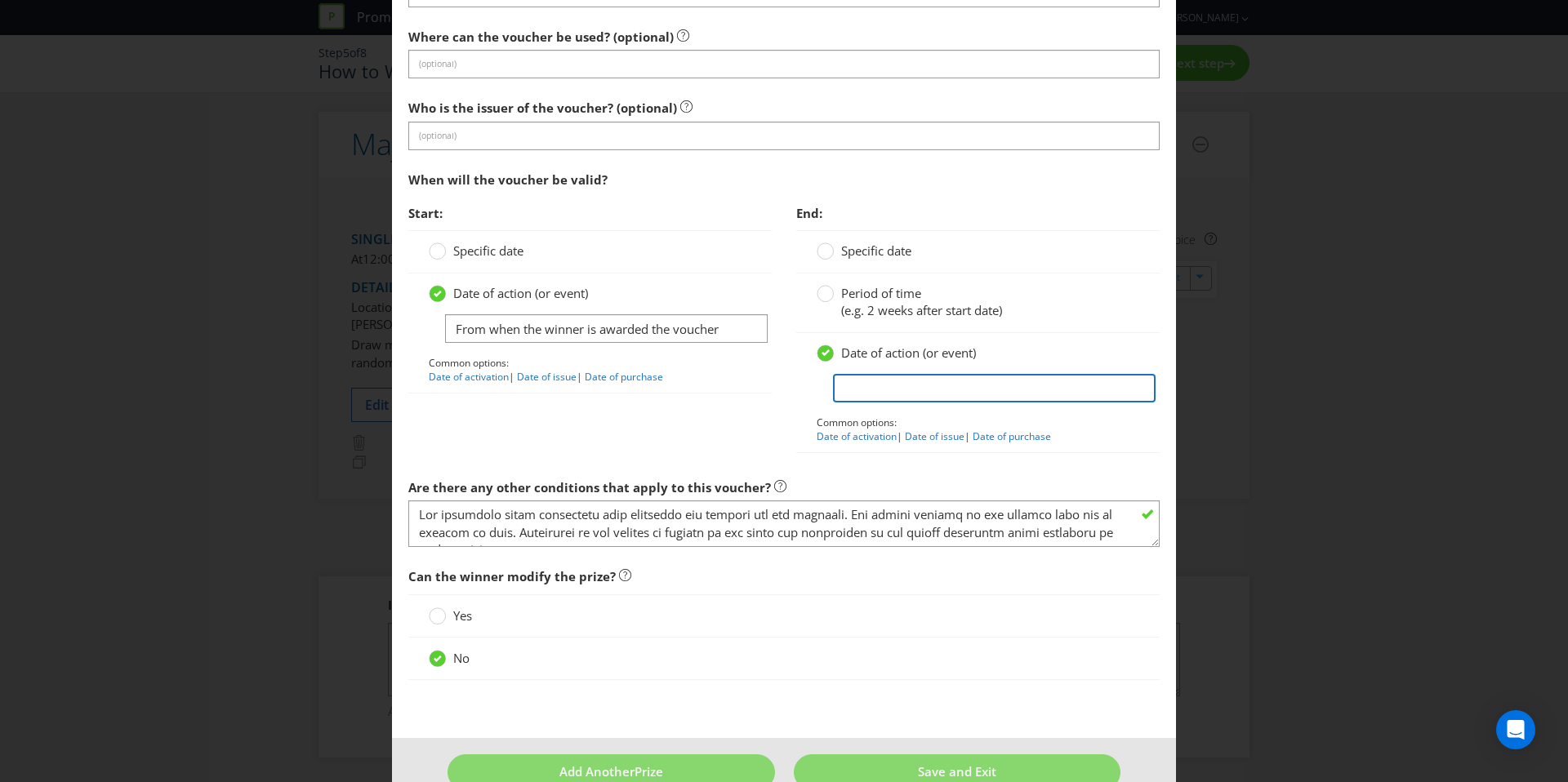
click at [973, 393] on input "text" at bounding box center [994, 388] width 322 height 28
type input "Voucher must be redeemed within 12 months from when the winner is awarded the v…"
drag, startPoint x: 1134, startPoint y: 387, endPoint x: 1163, endPoint y: 390, distance: 29.2
click at [1135, 387] on input "Voucher must be redeemed within 12 months from when the winner is awarded the v…" at bounding box center [994, 388] width 322 height 28
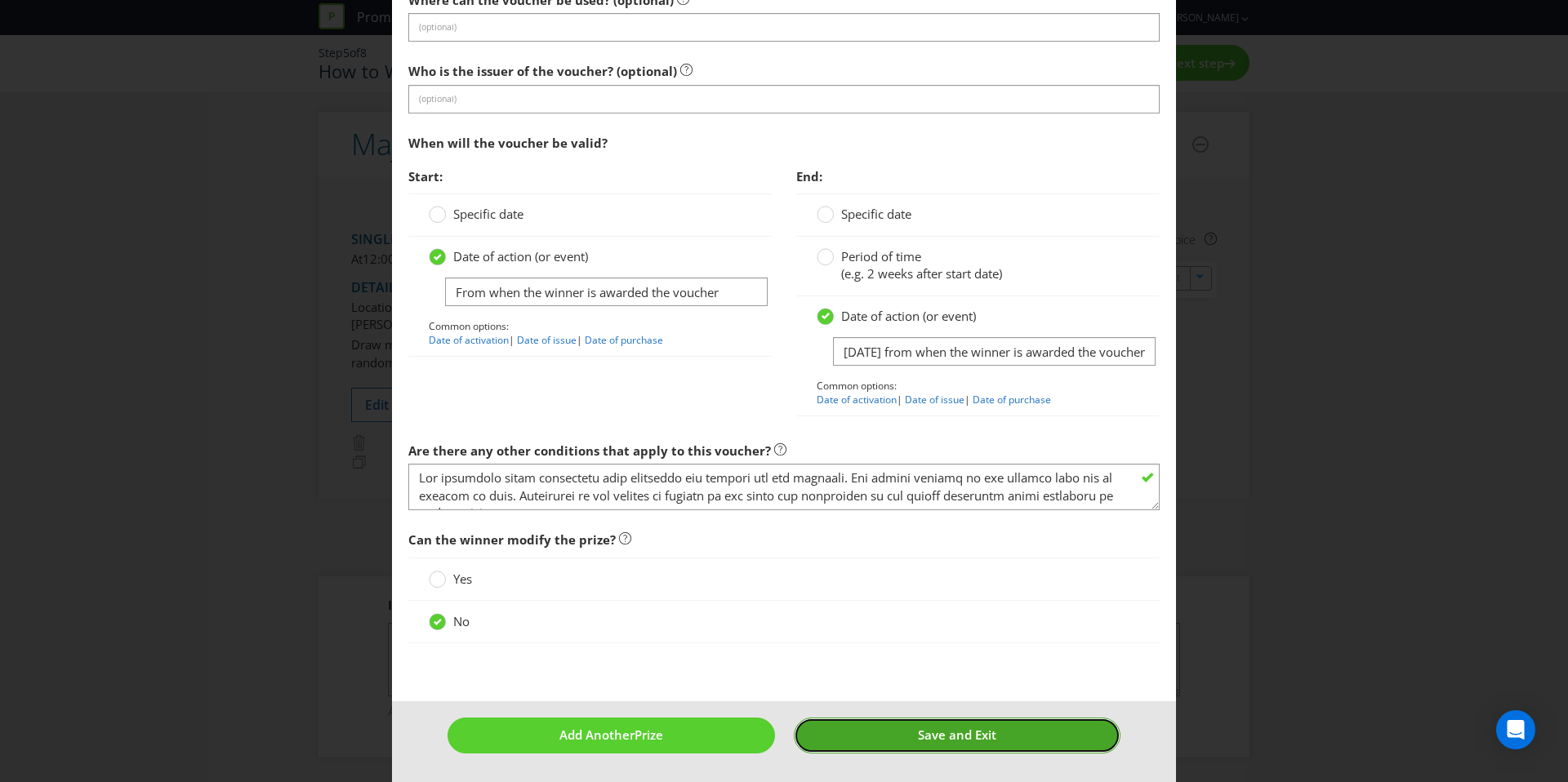
scroll to position [0, 0]
click at [952, 734] on span "Save and Exit" at bounding box center [957, 735] width 78 height 17
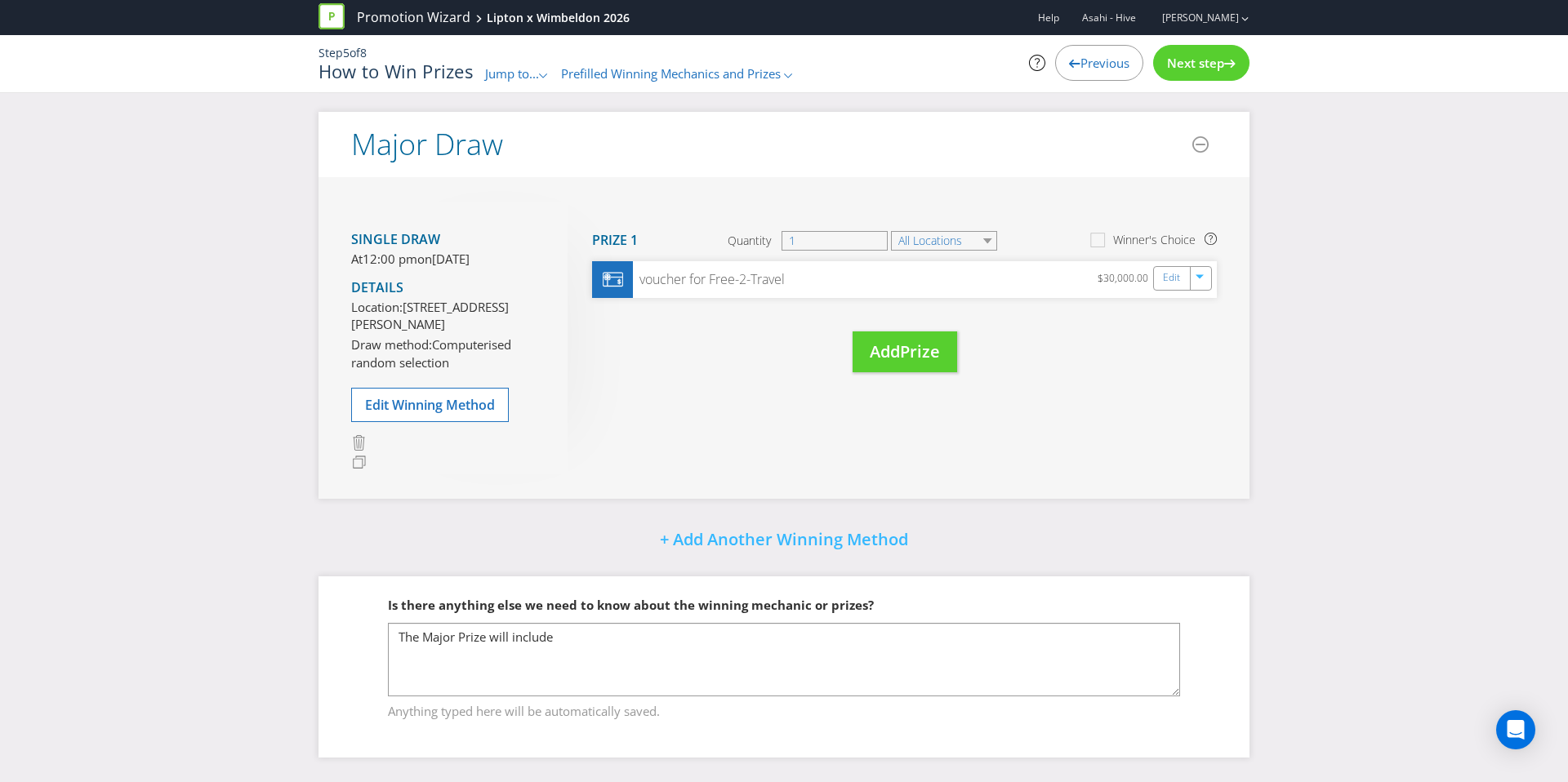
click at [1203, 63] on span "Next step" at bounding box center [1195, 63] width 57 height 17
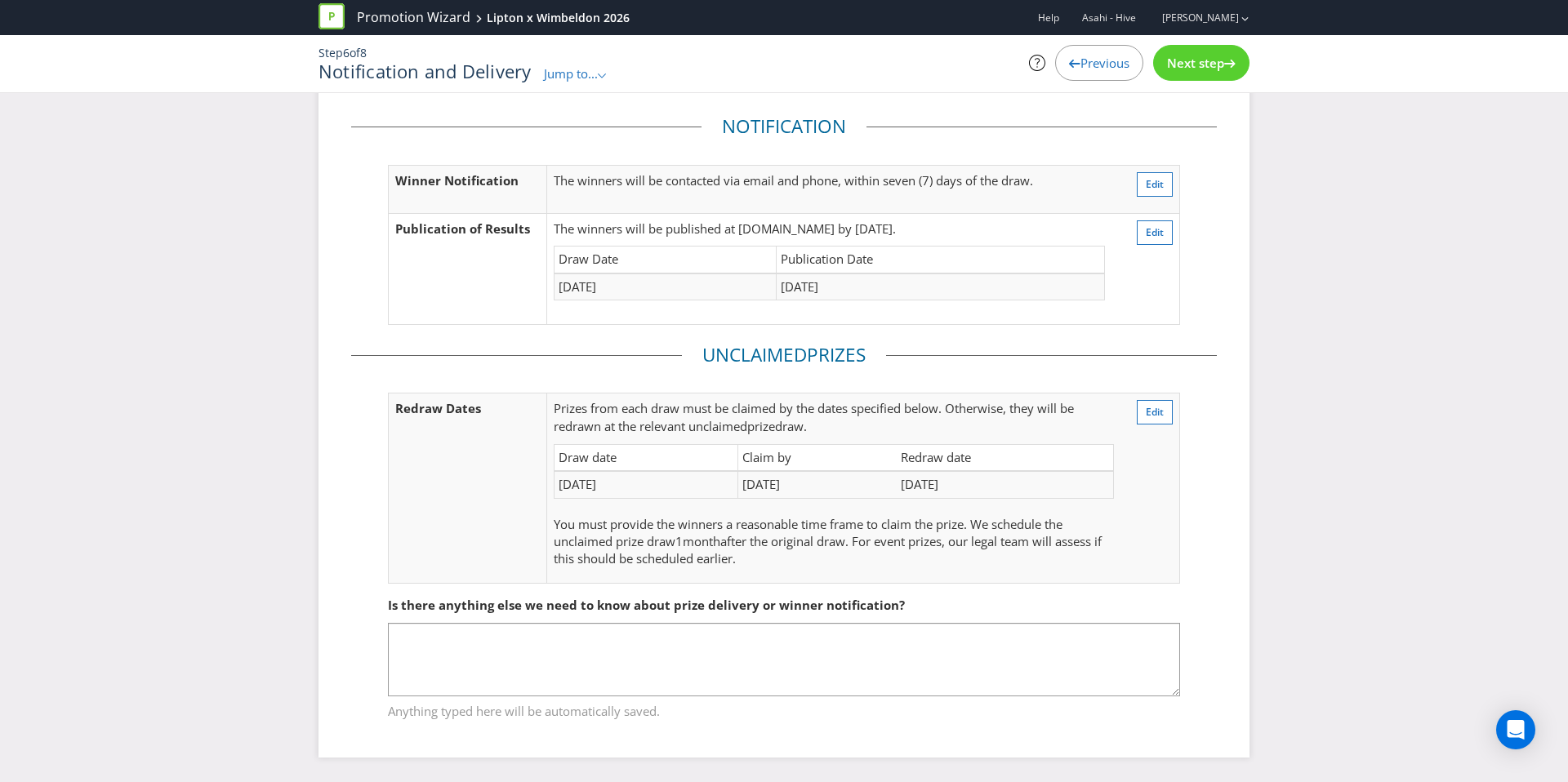
scroll to position [46, 0]
click at [1203, 63] on span "Next step" at bounding box center [1195, 63] width 57 height 17
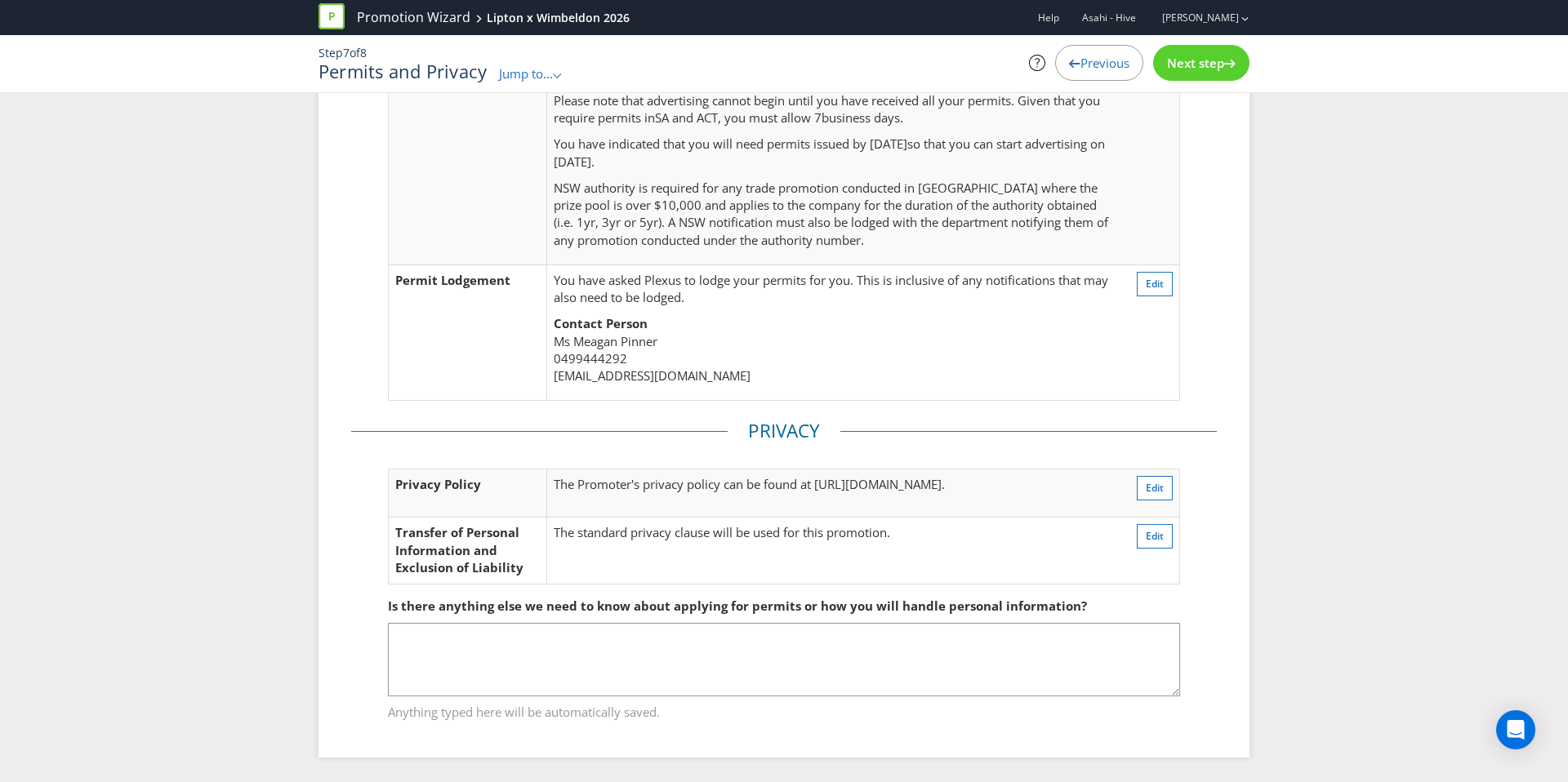
click at [1203, 63] on span "Next step" at bounding box center [1195, 63] width 57 height 17
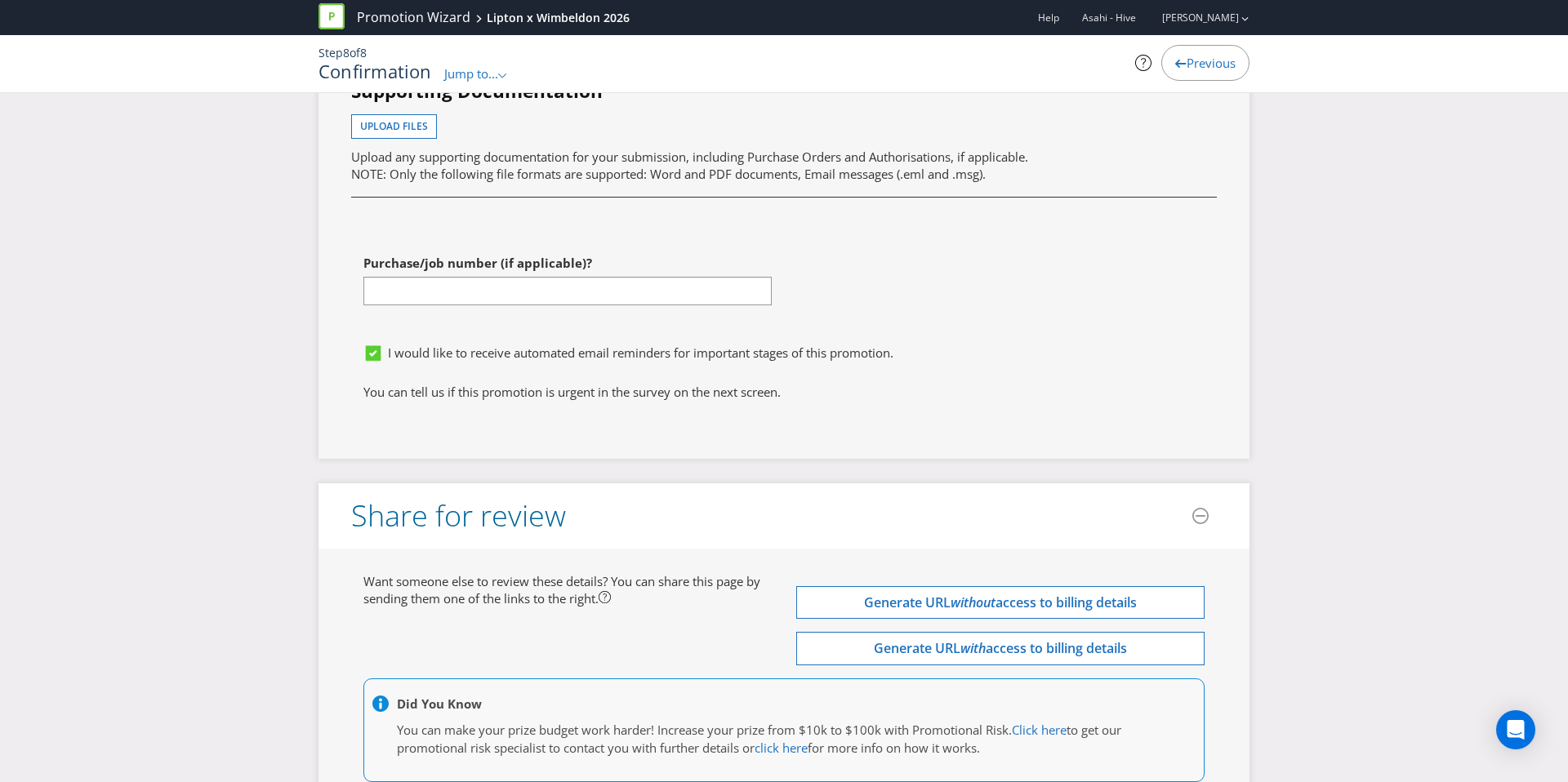
scroll to position [6448, 0]
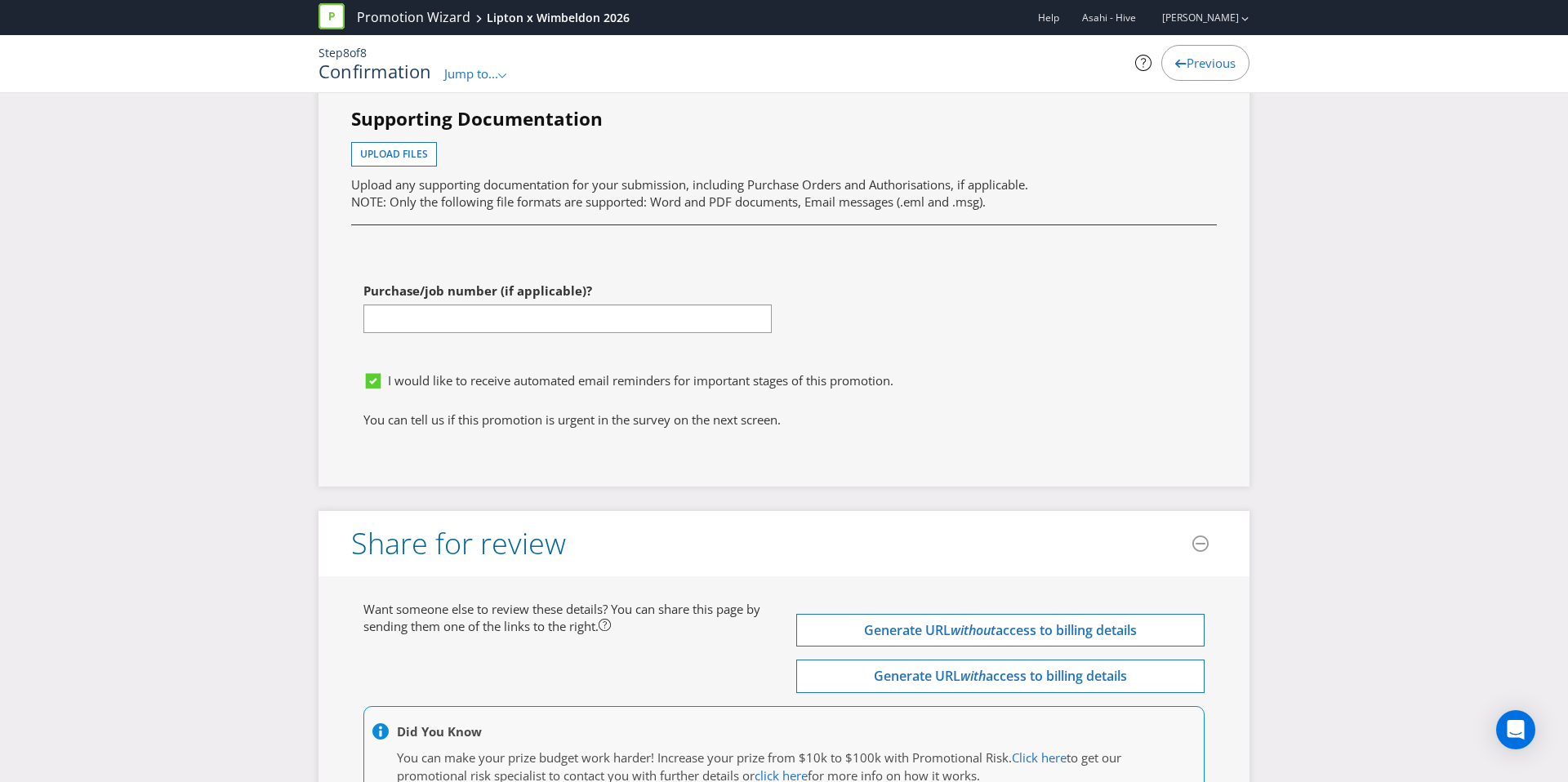
click at [572, 320] on div "Purchase/job number (if applicable)?" at bounding box center [568, 303] width 409 height 59
click at [395, 161] on span "Upload files" at bounding box center [394, 154] width 68 height 14
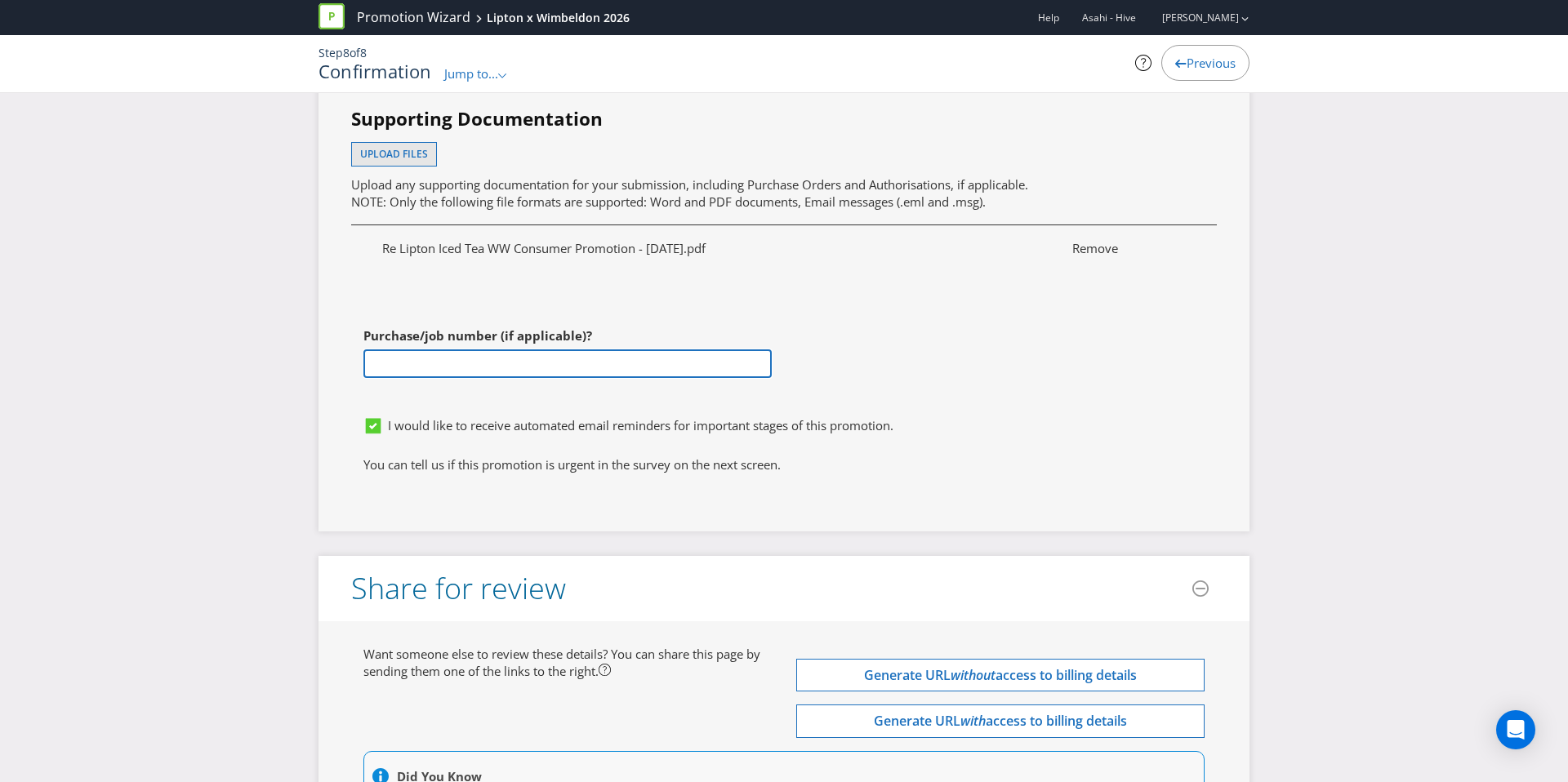
click at [452, 378] on input "text" at bounding box center [568, 364] width 409 height 28
paste input "4501773838"
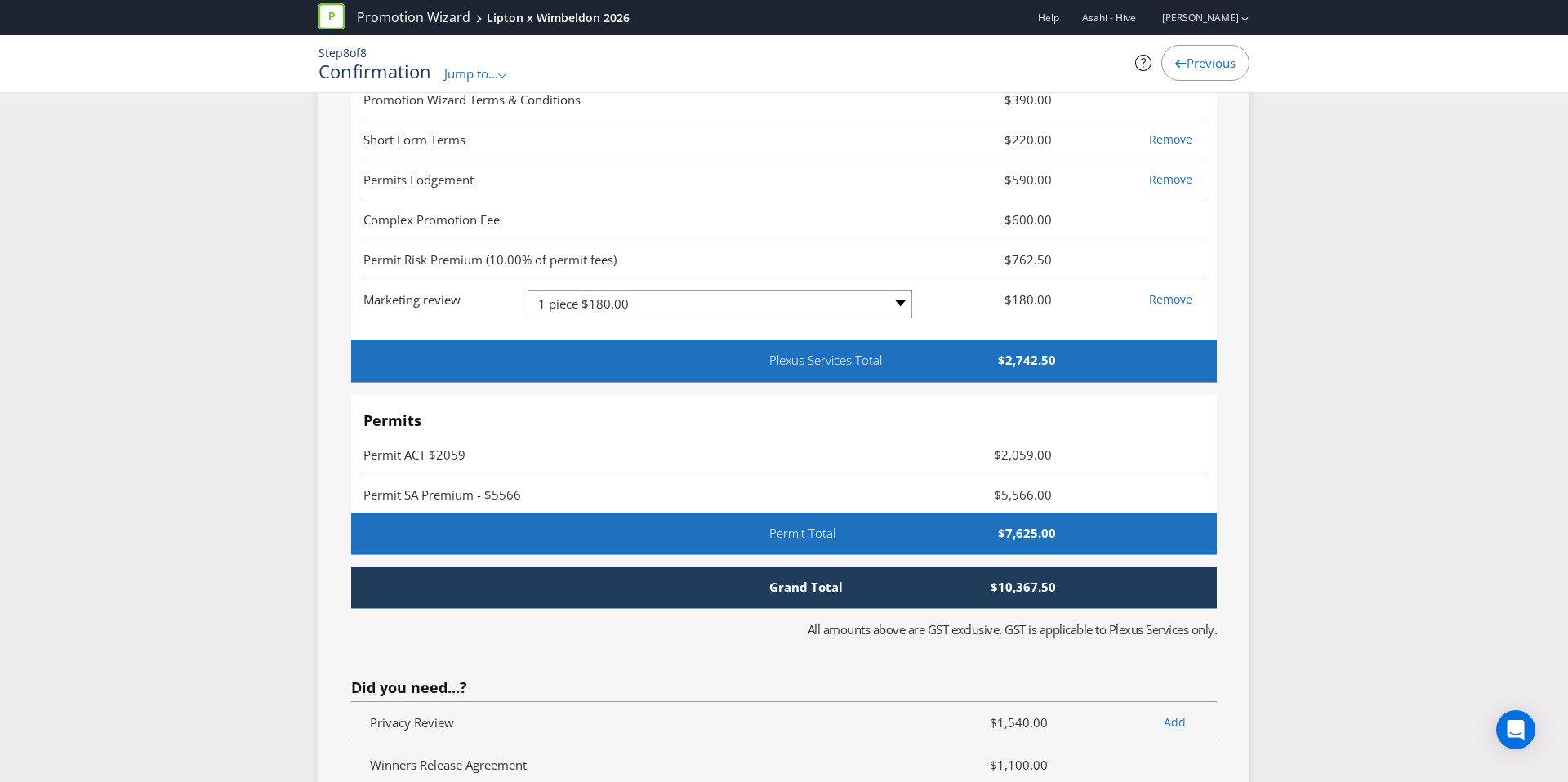
scroll to position [5242, 0]
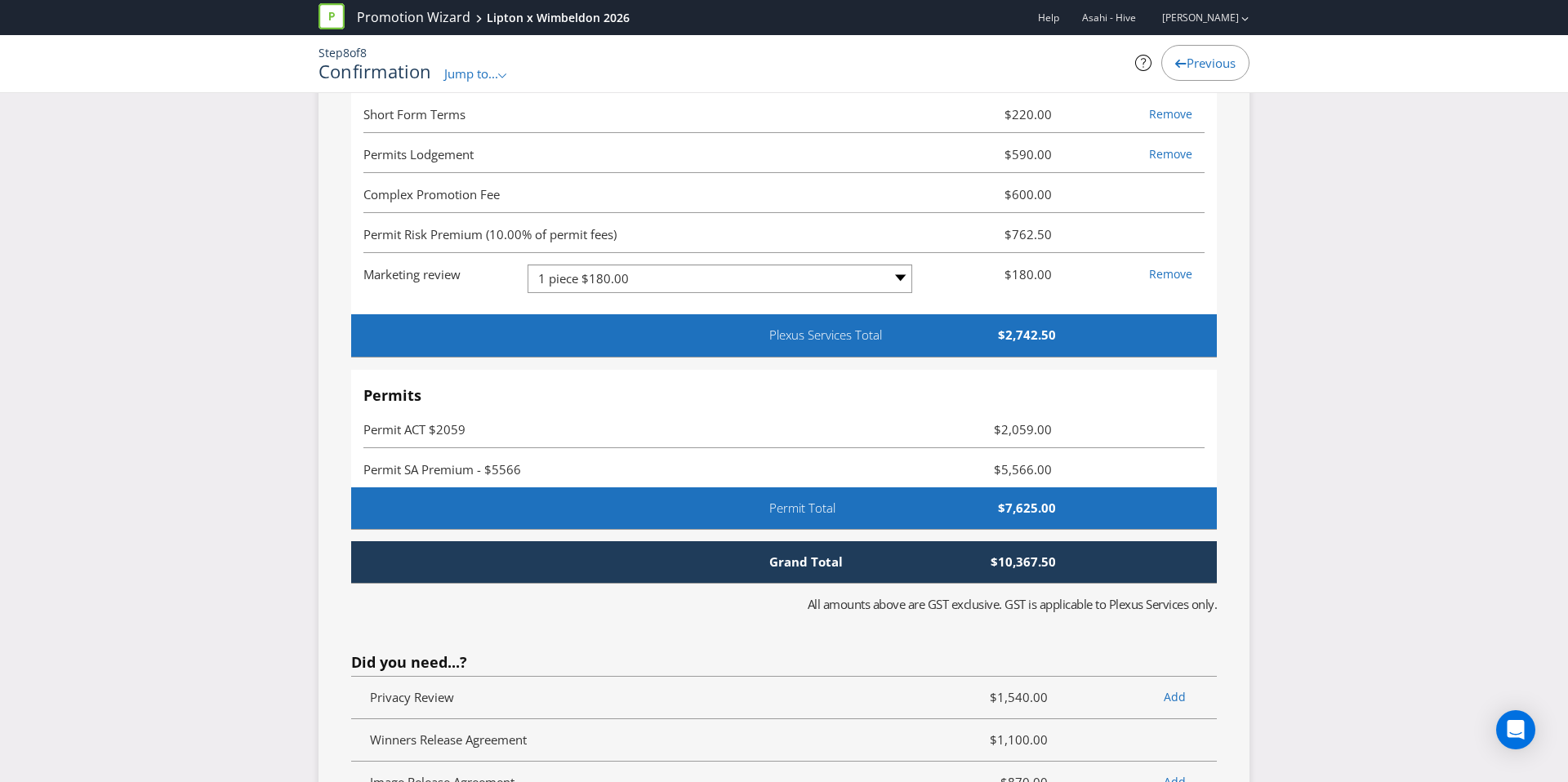
type input "4501773838"
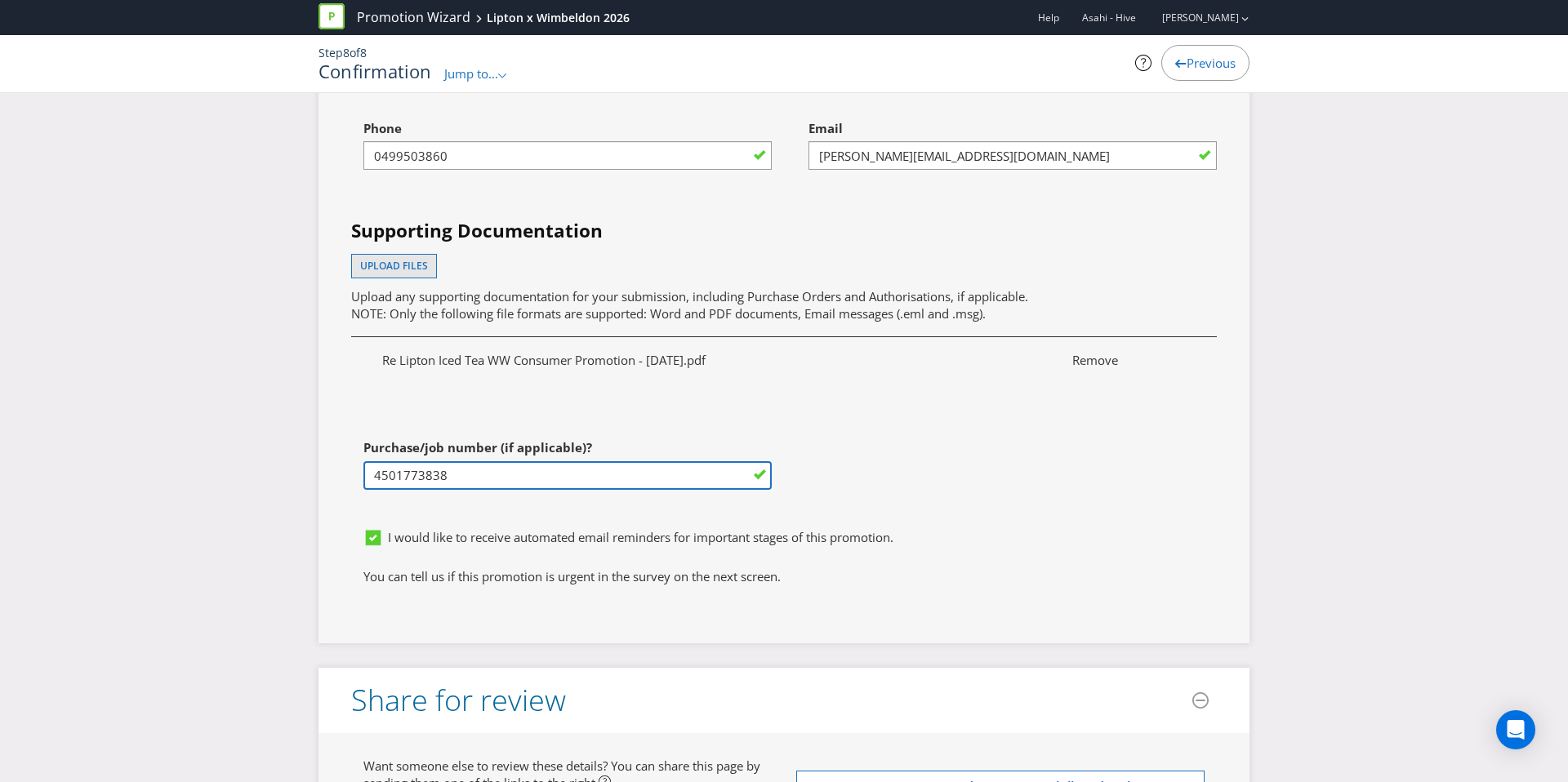
scroll to position [6232, 0]
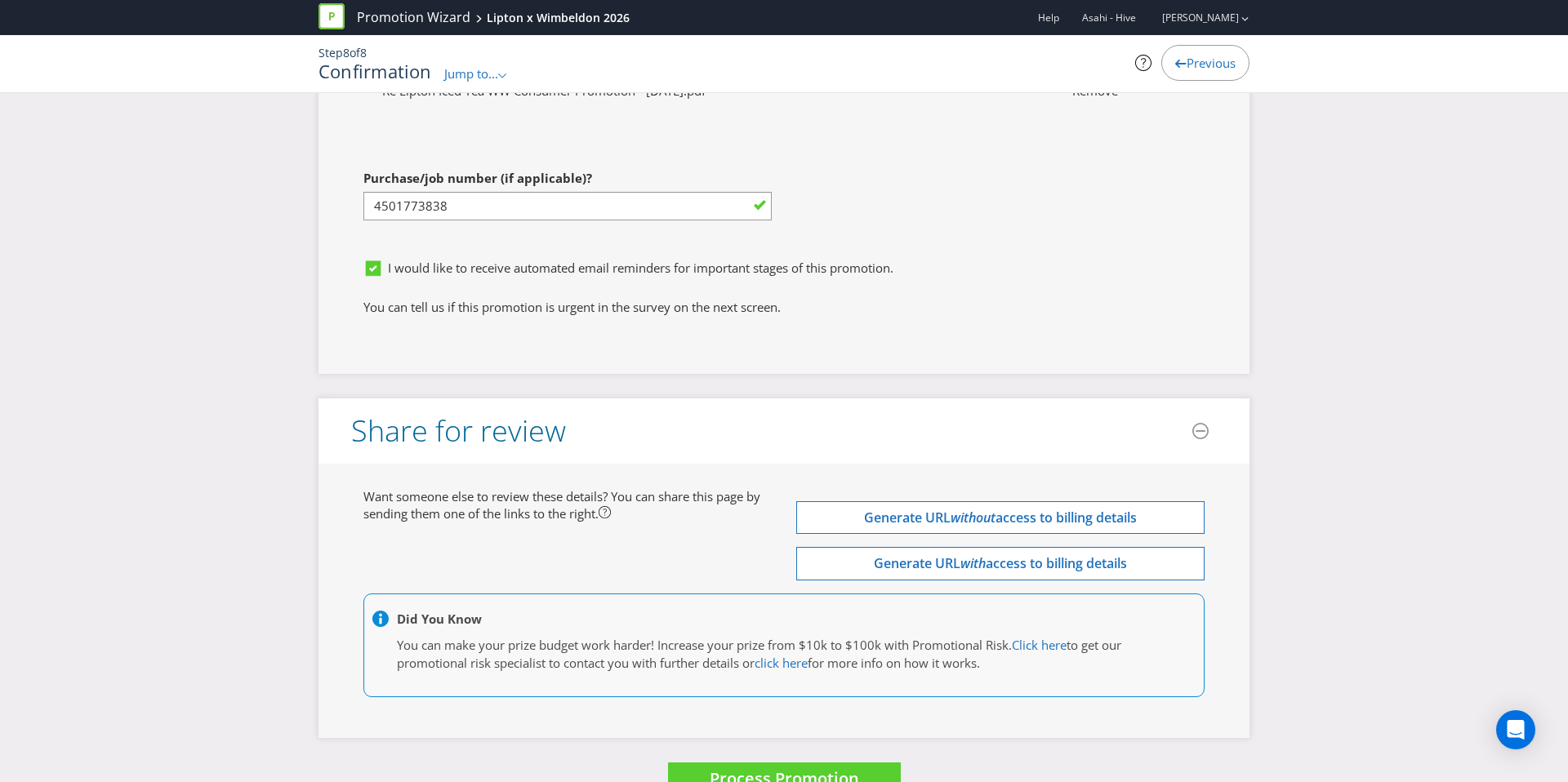
click at [915, 325] on div "You can tell us if this promotion is urgent in the survey on the next screen." at bounding box center [784, 311] width 865 height 26
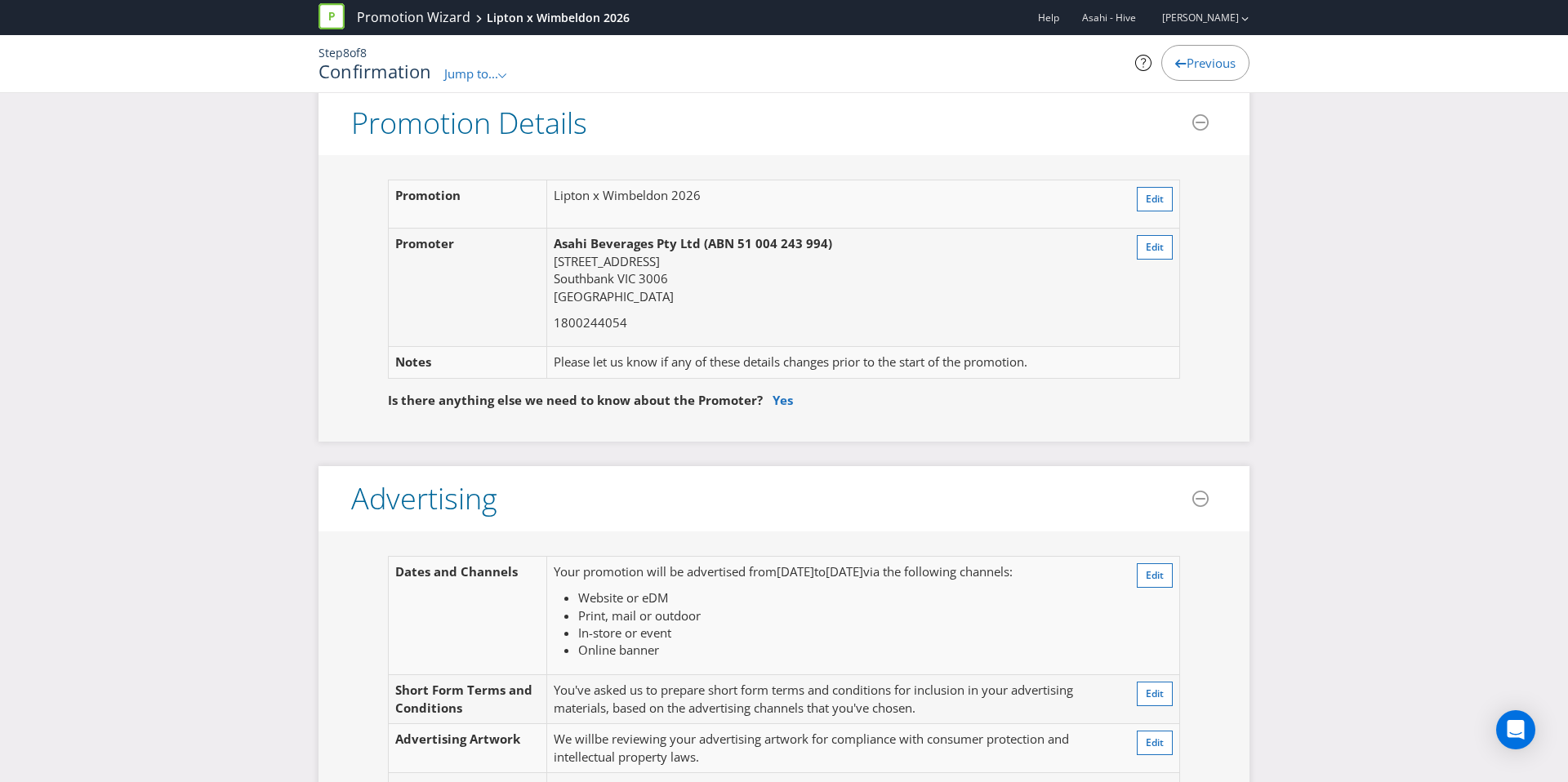
scroll to position [0, 0]
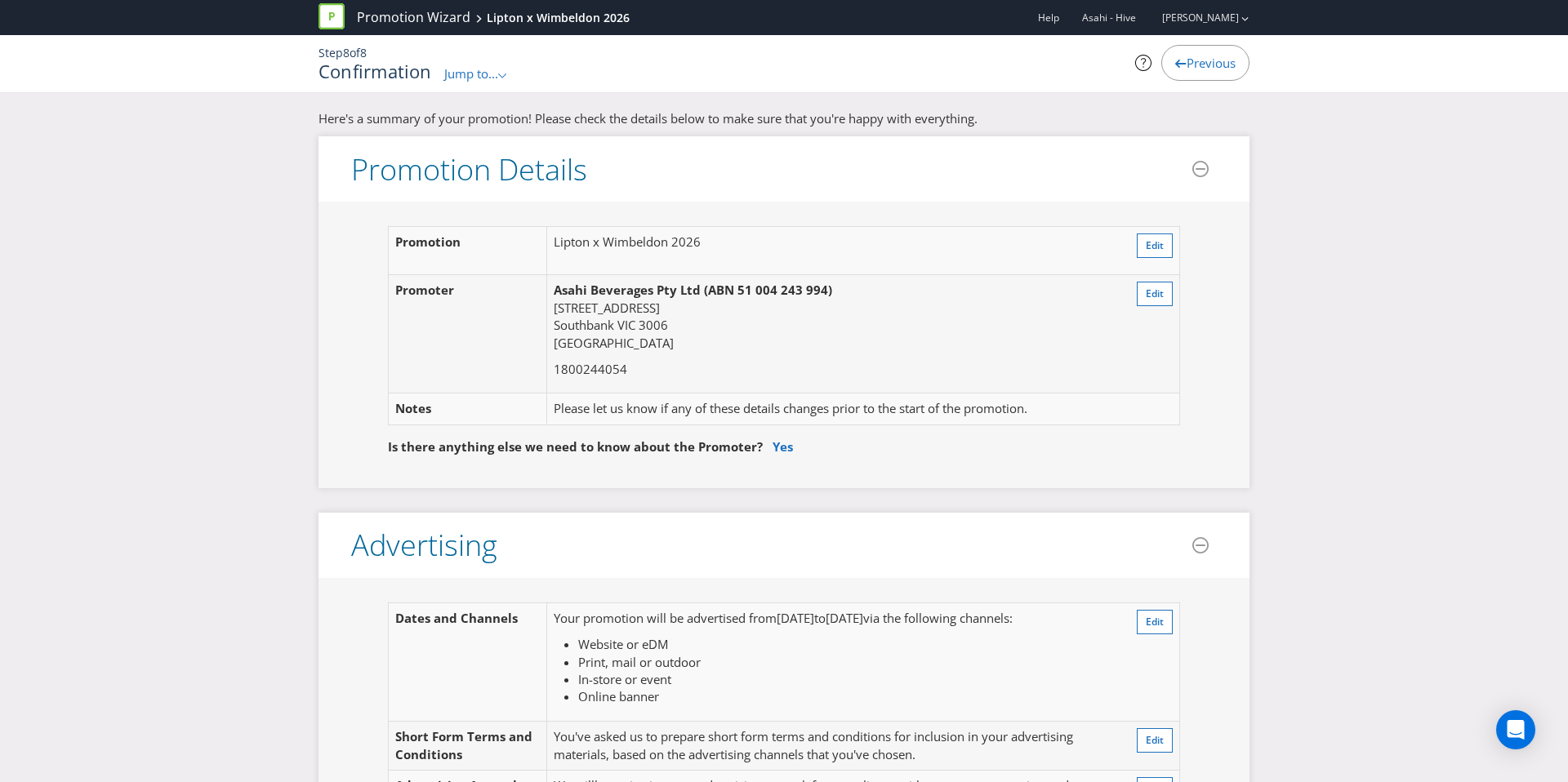
click at [1237, 73] on div "Previous" at bounding box center [1205, 62] width 88 height 36
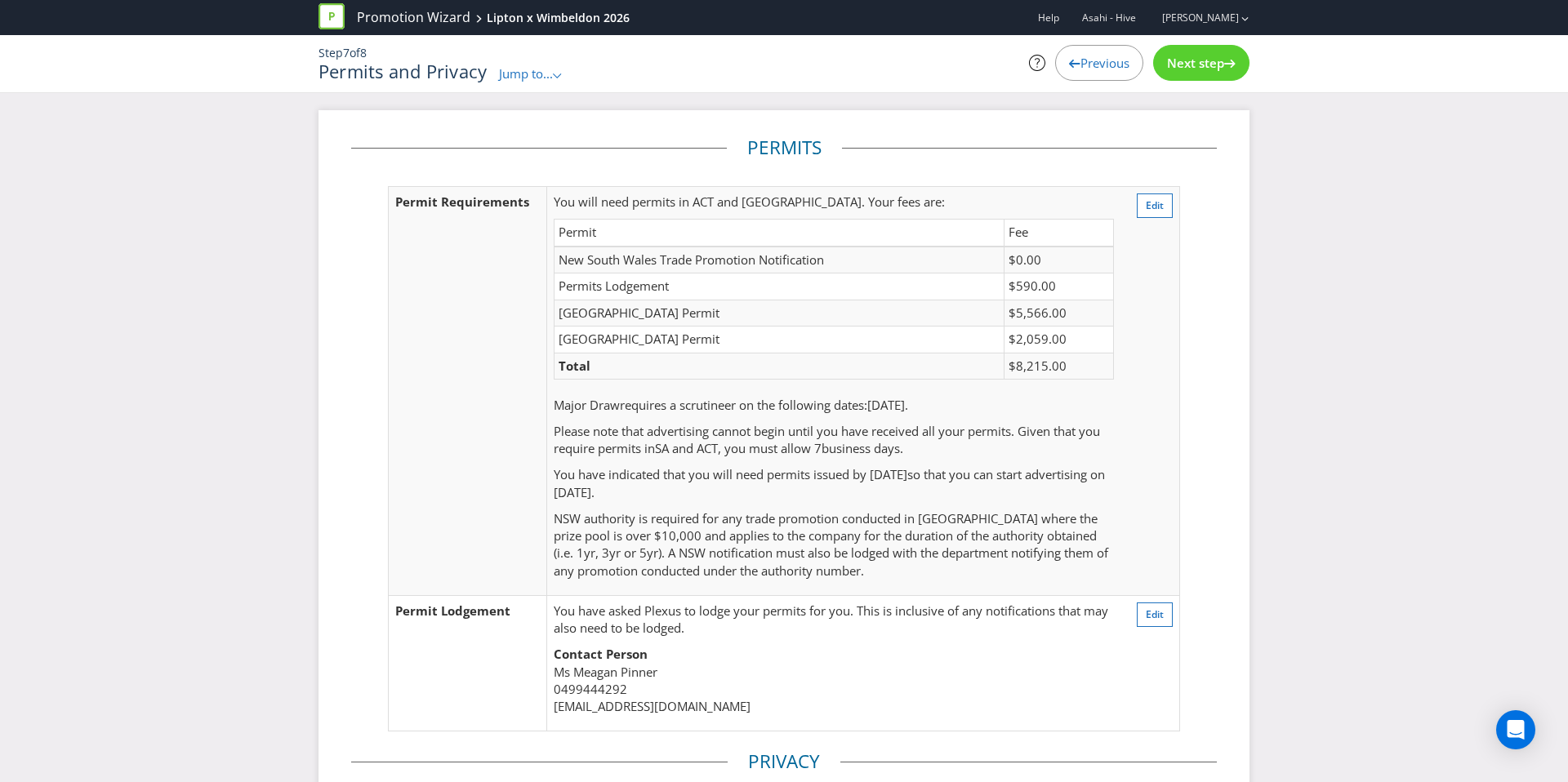
click at [1125, 66] on span "Previous" at bounding box center [1105, 63] width 49 height 17
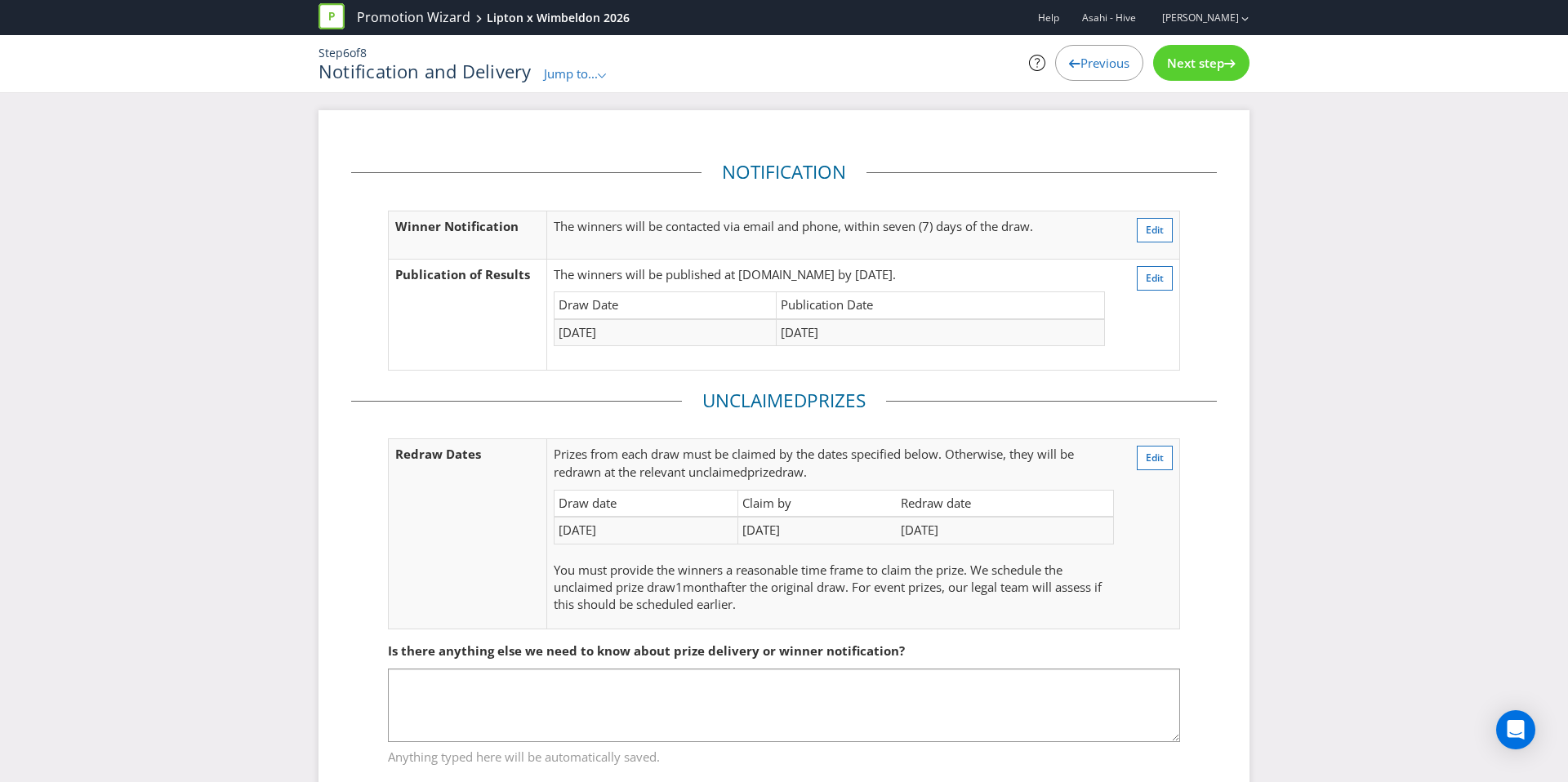
click at [1120, 66] on span "Previous" at bounding box center [1105, 63] width 49 height 17
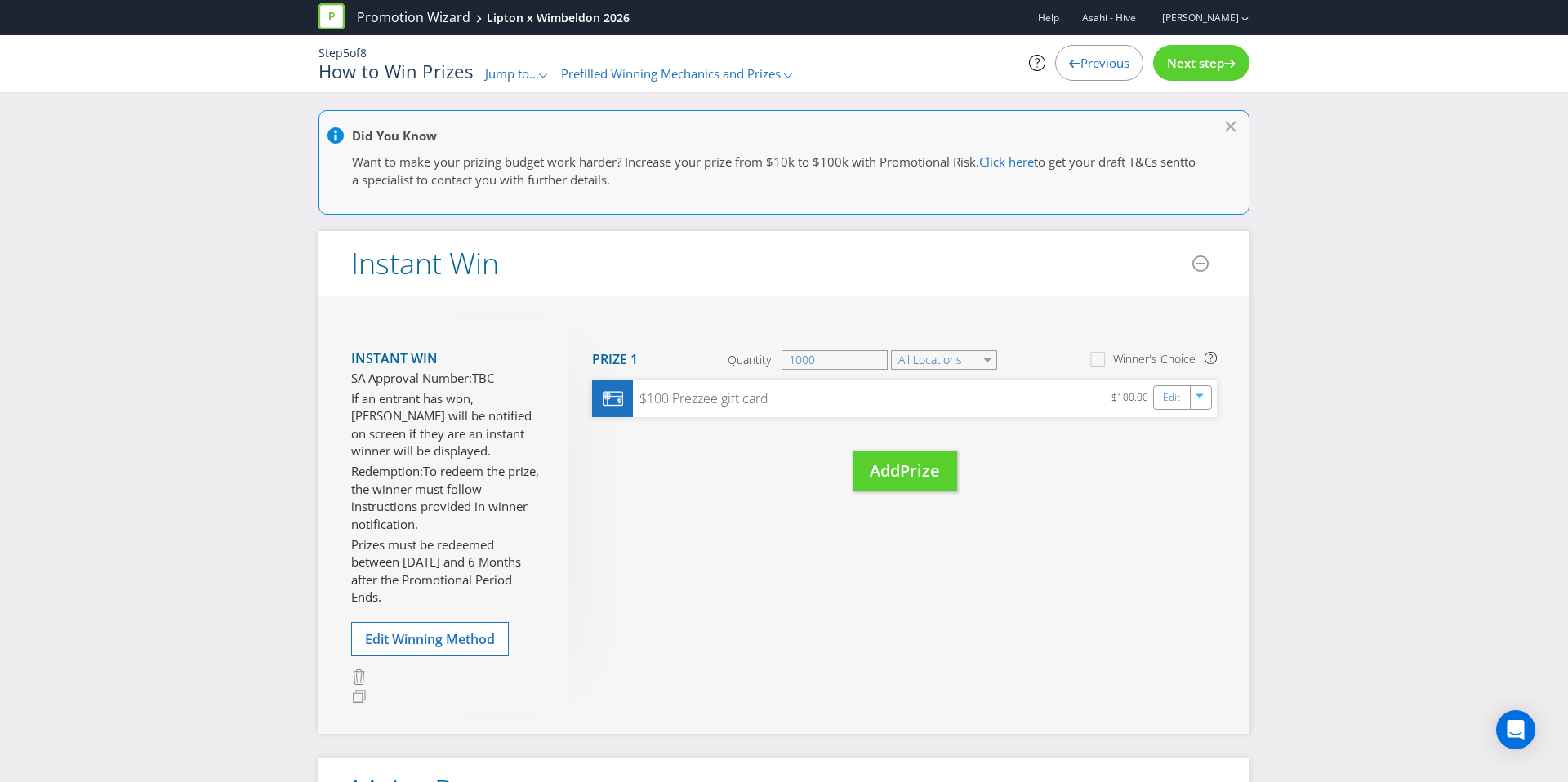
click at [1104, 64] on span "Previous" at bounding box center [1105, 63] width 49 height 17
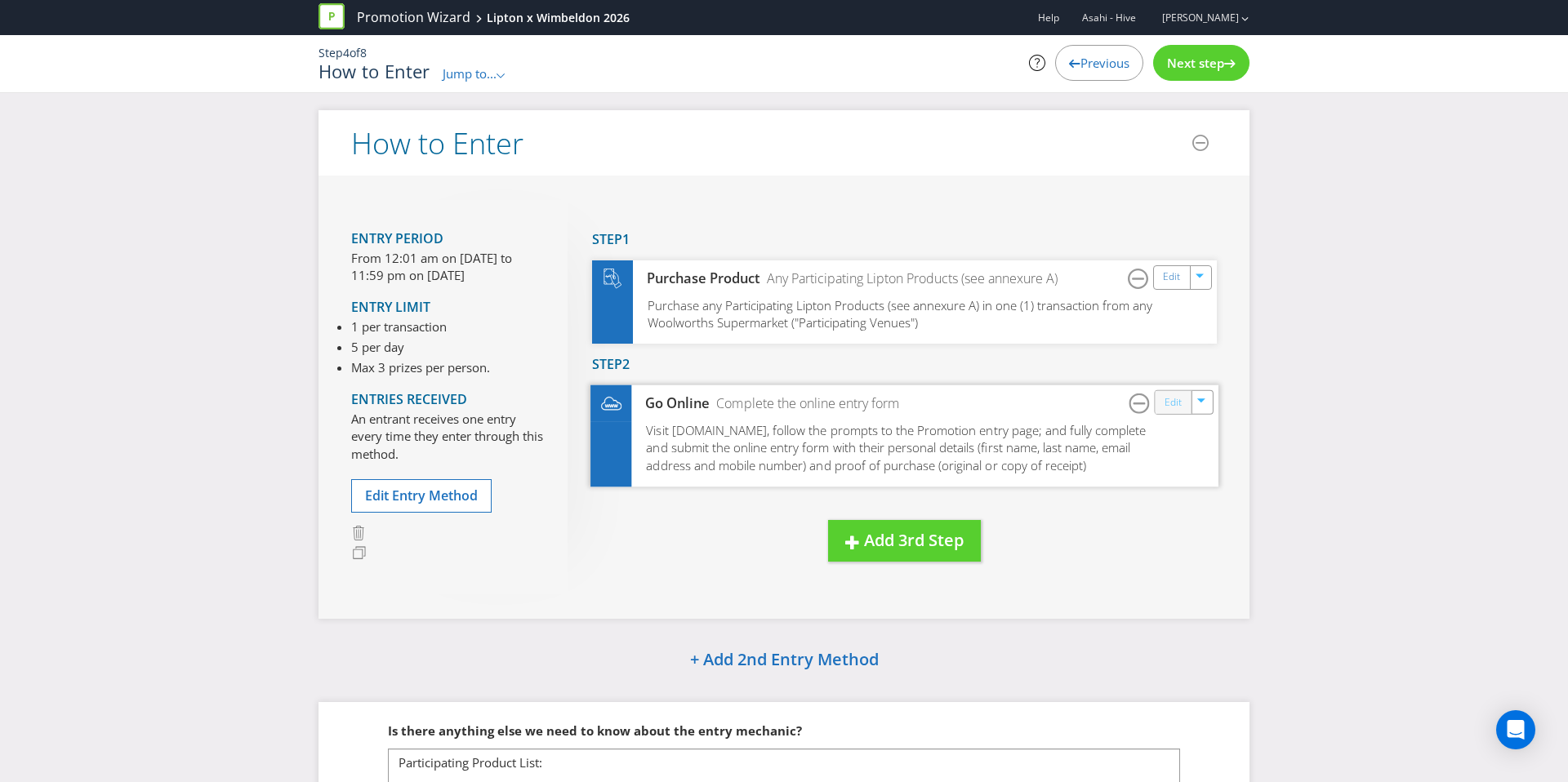
click at [1174, 401] on link "Edit" at bounding box center [1173, 402] width 17 height 19
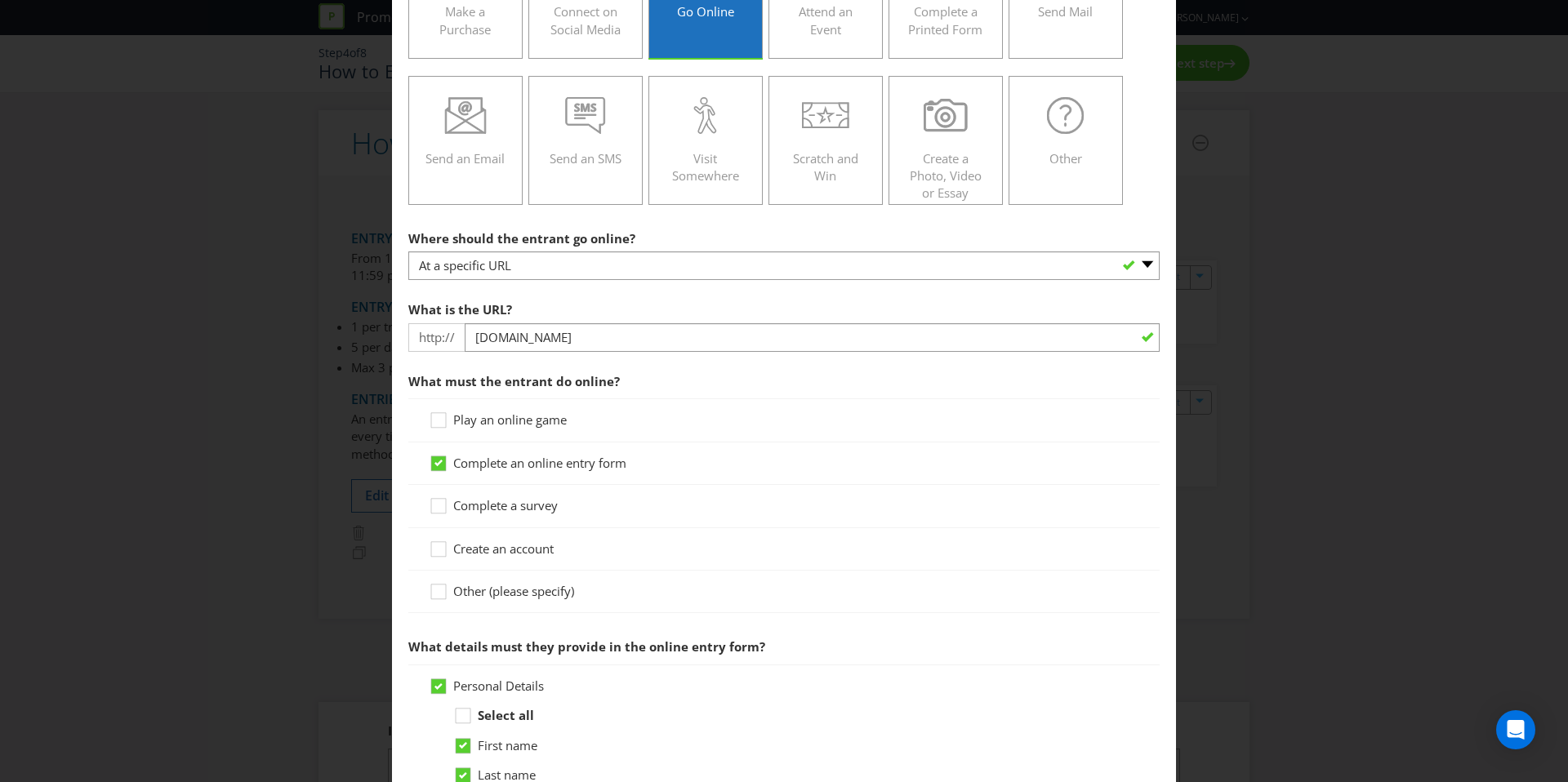
scroll to position [252, 0]
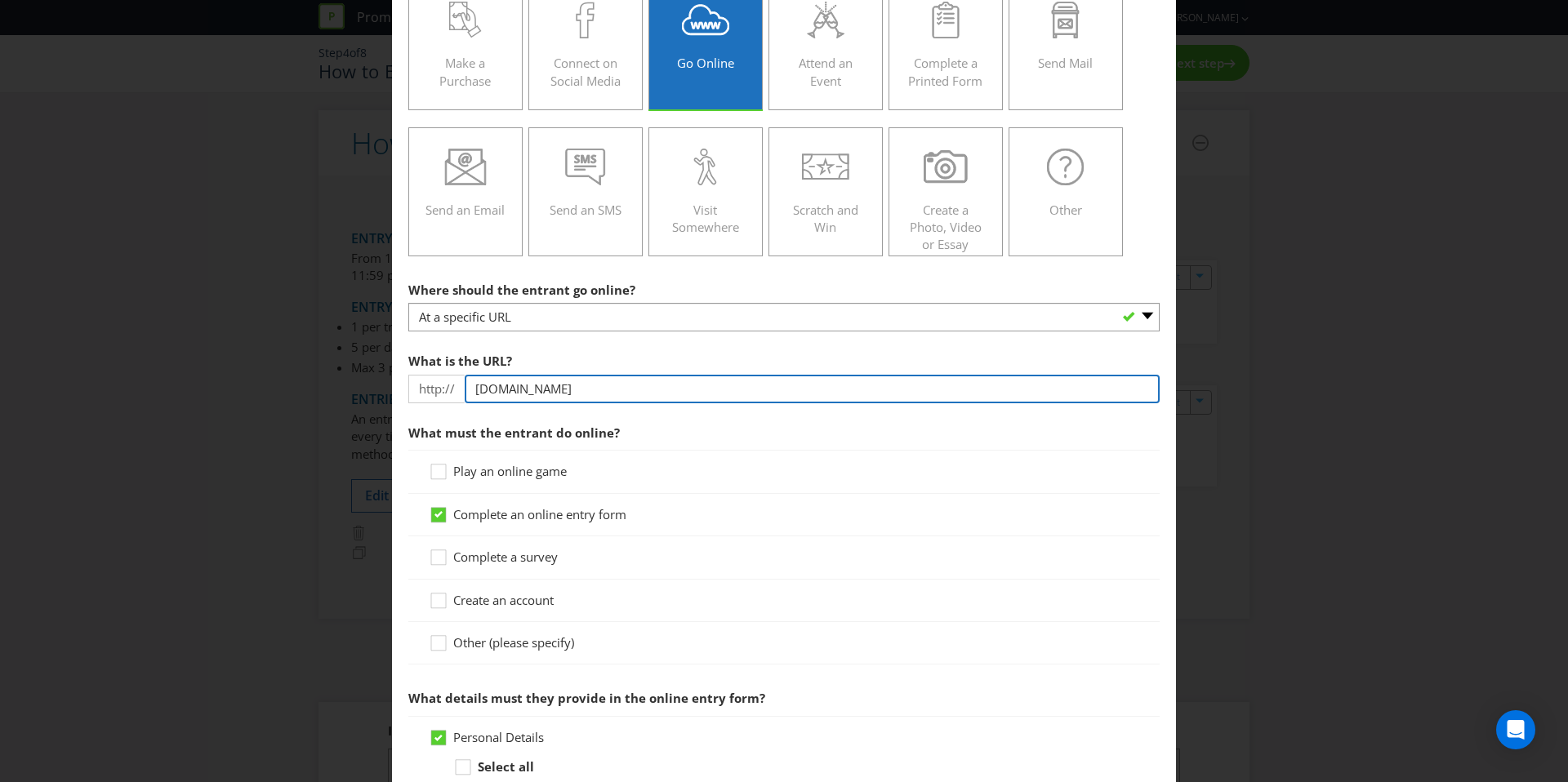
drag, startPoint x: 647, startPoint y: 388, endPoint x: 622, endPoint y: 388, distance: 25.0
click at [622, 388] on input "liptonaustraliaopen.com.au" at bounding box center [812, 389] width 695 height 28
drag, startPoint x: 587, startPoint y: 389, endPoint x: 511, endPoint y: 389, distance: 76.0
click at [511, 389] on input "liptonaustraliaopen.com.au" at bounding box center [812, 389] width 695 height 28
click at [507, 388] on input "liptonwimbledon.com.au" at bounding box center [812, 389] width 695 height 28
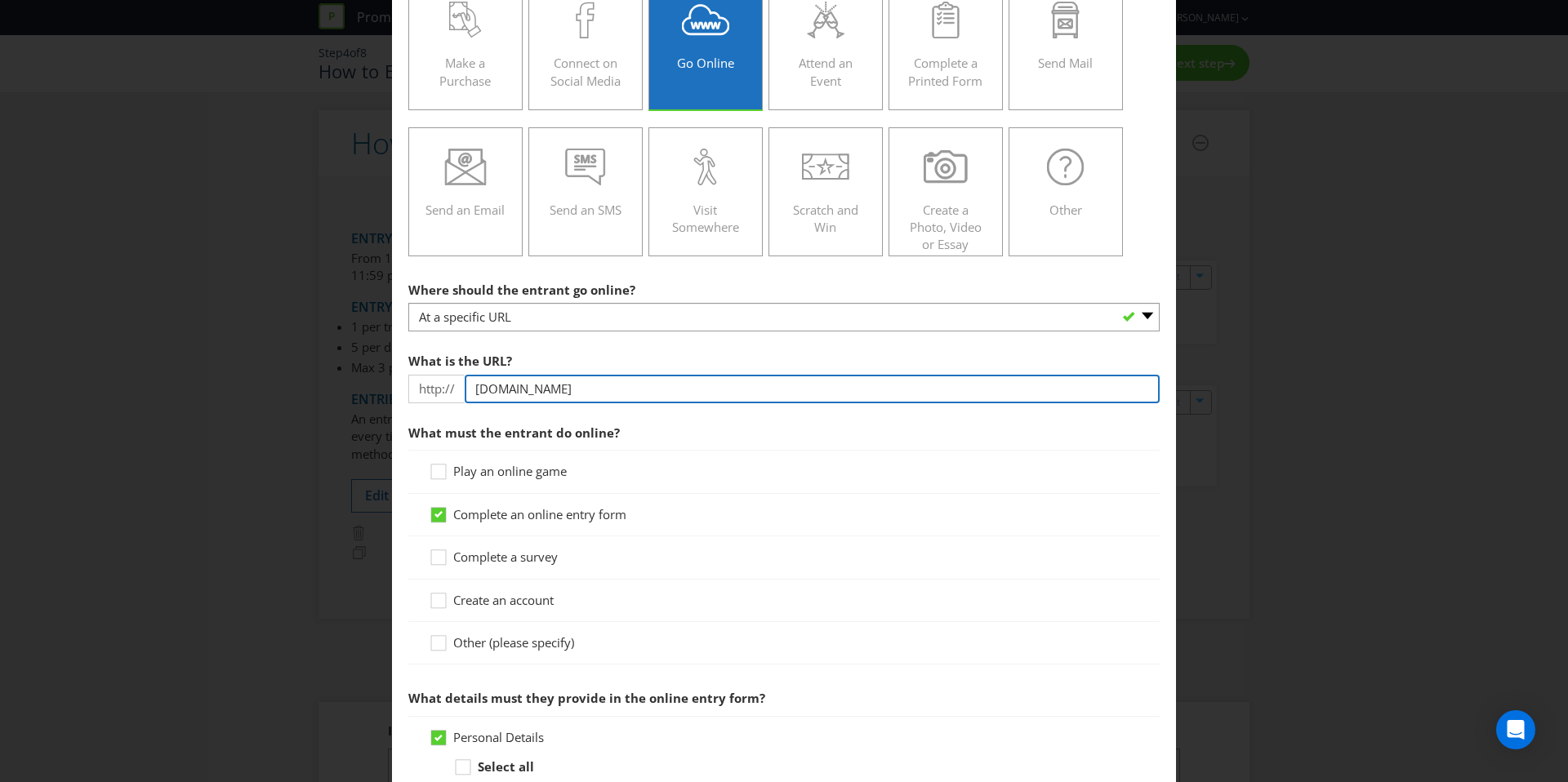
type input "liptonwinwimbledon.com.au"
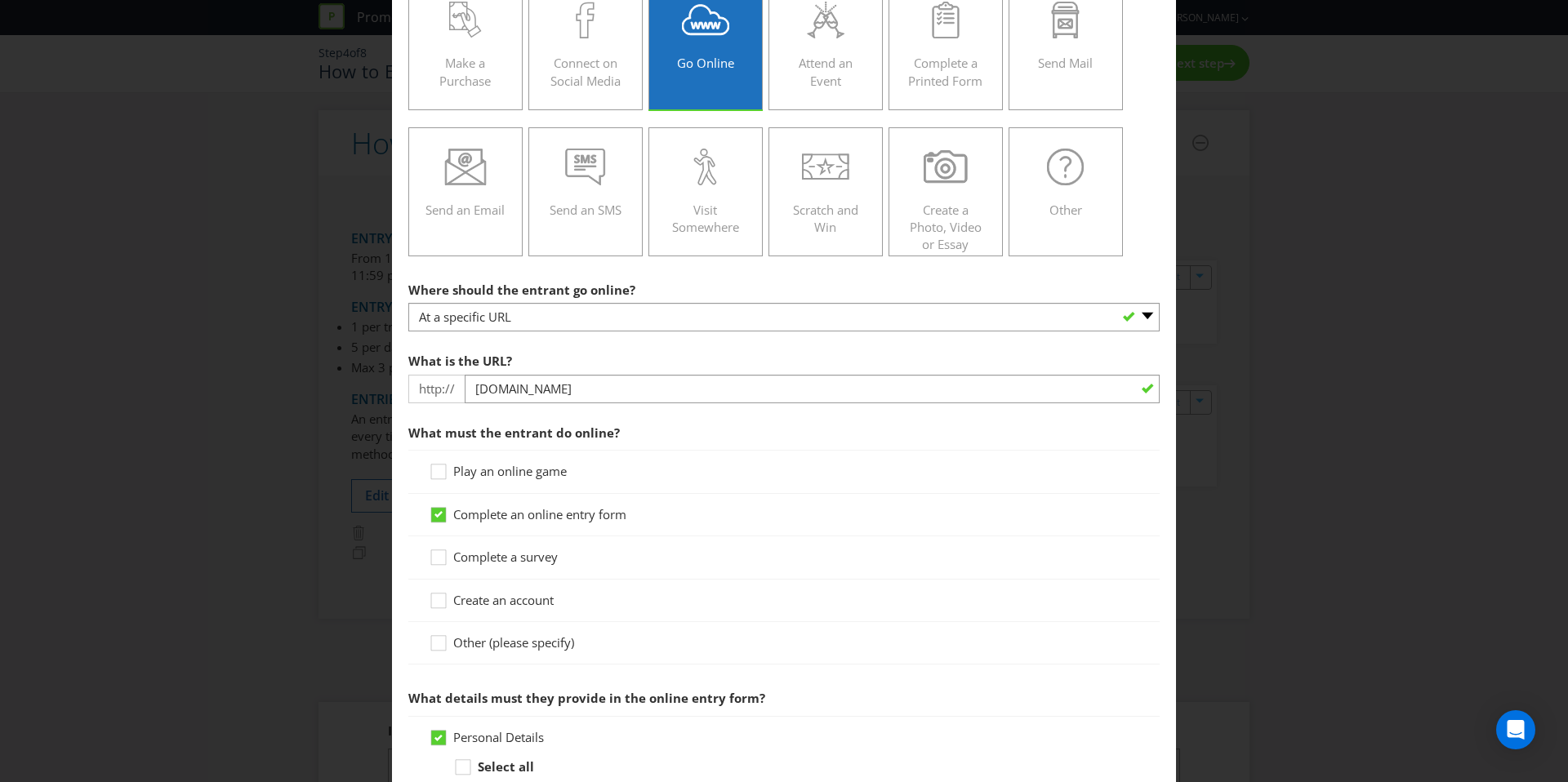
click at [608, 351] on div "What is the URL? http:// liptonwinwimbledon.com.au" at bounding box center [784, 374] width 752 height 59
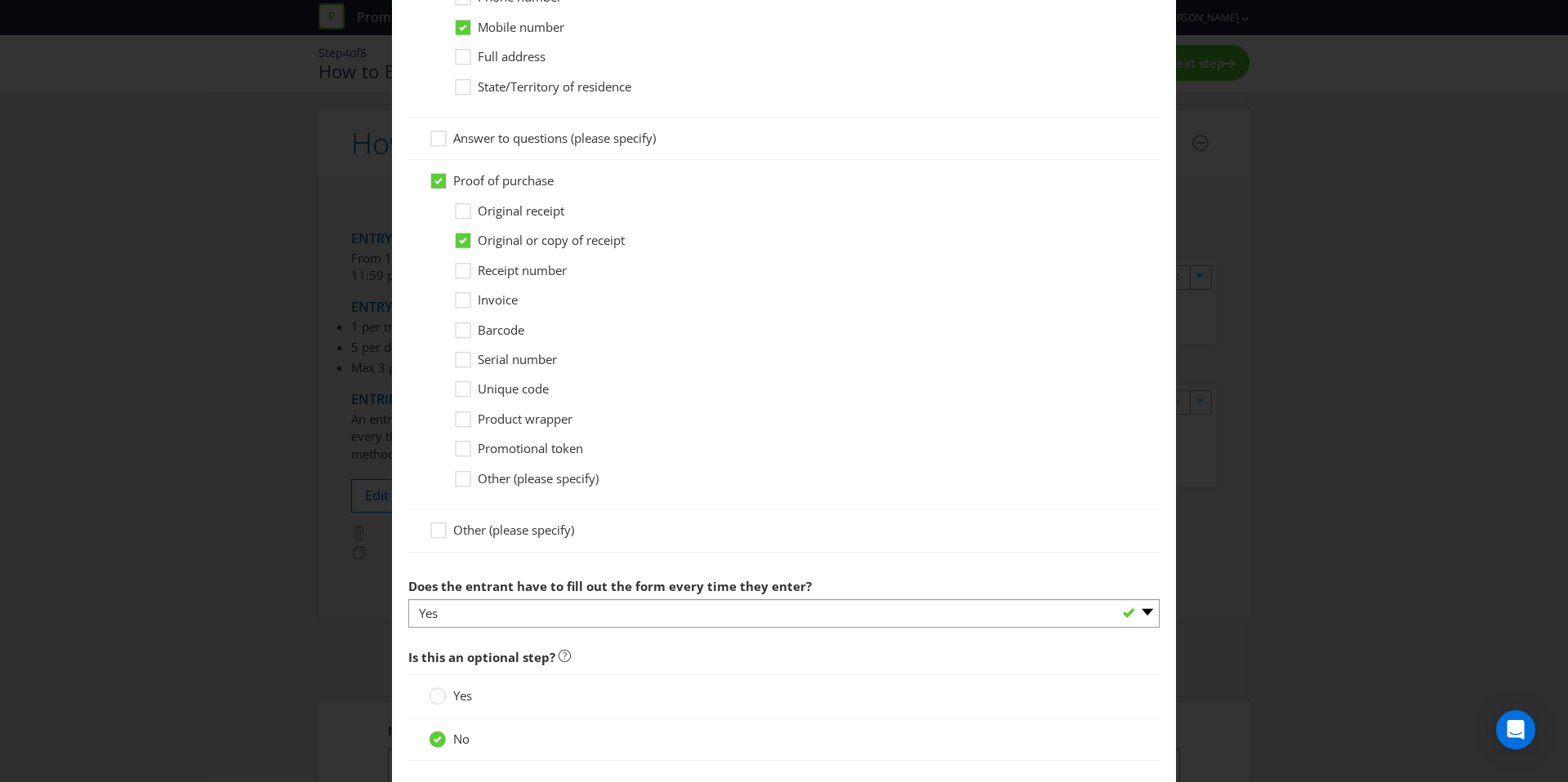
scroll to position [1263, 0]
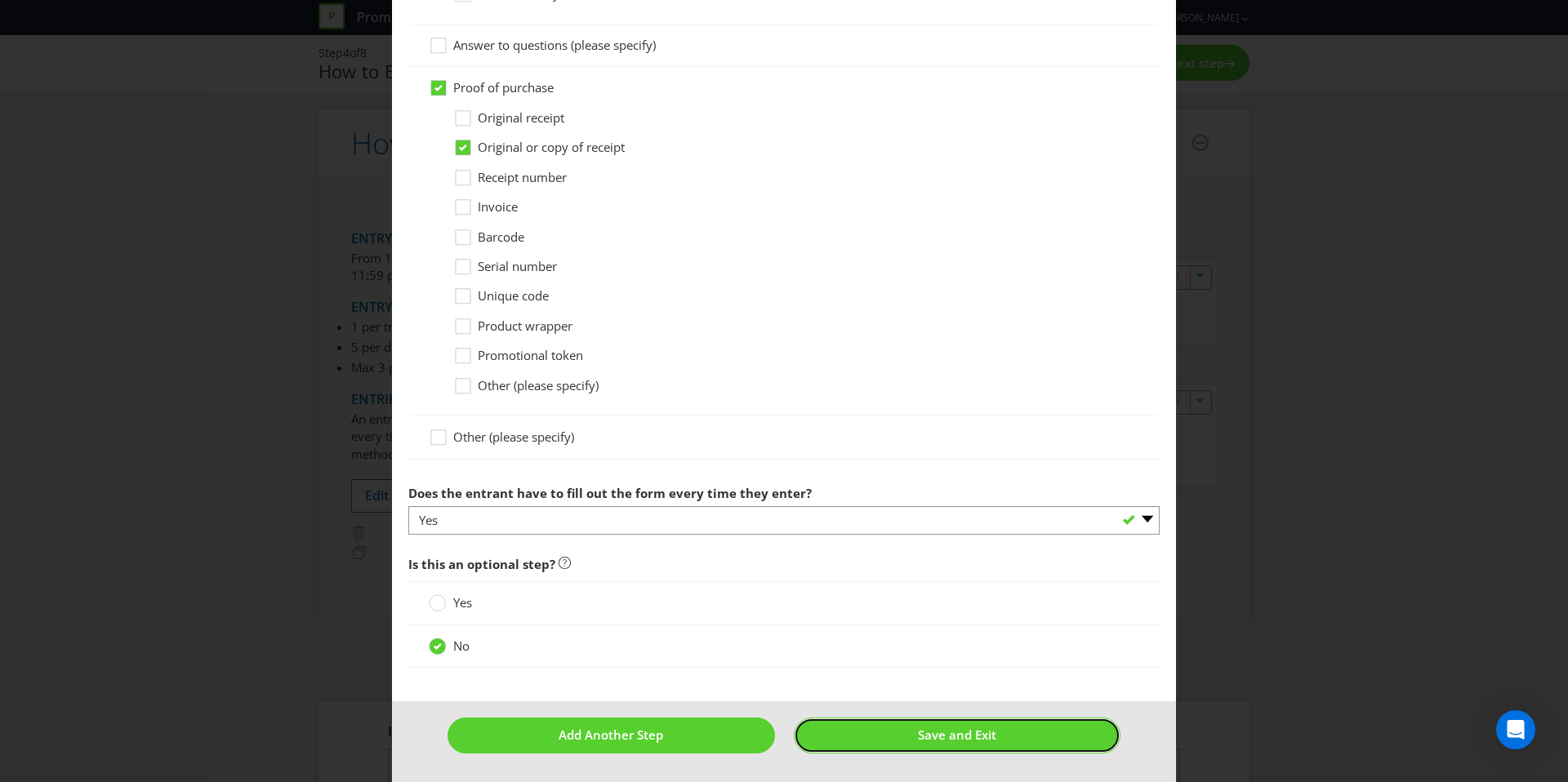
click at [875, 732] on button "Save and Exit" at bounding box center [958, 735] width 327 height 35
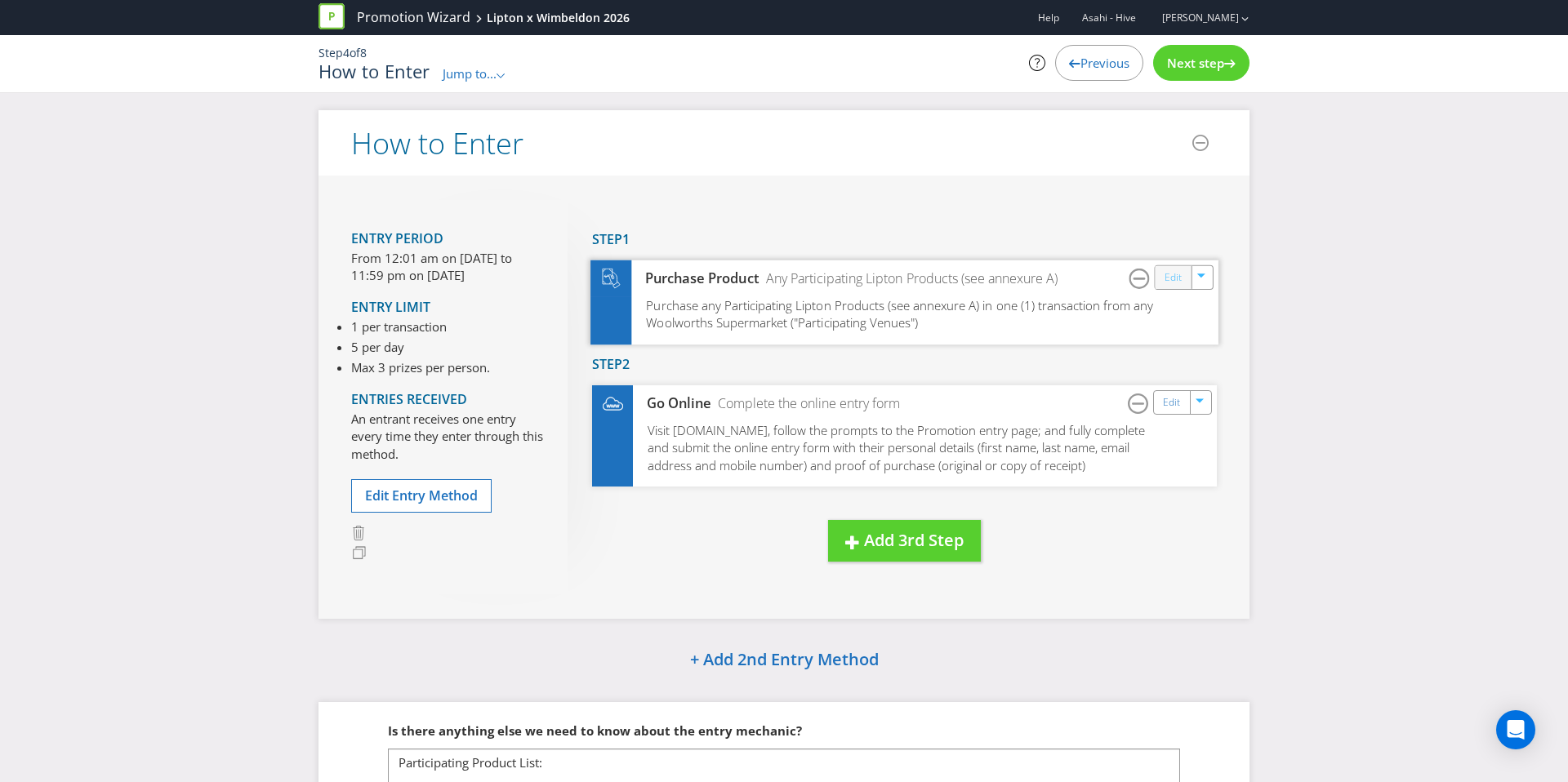
click at [1168, 284] on link "Edit" at bounding box center [1173, 277] width 17 height 19
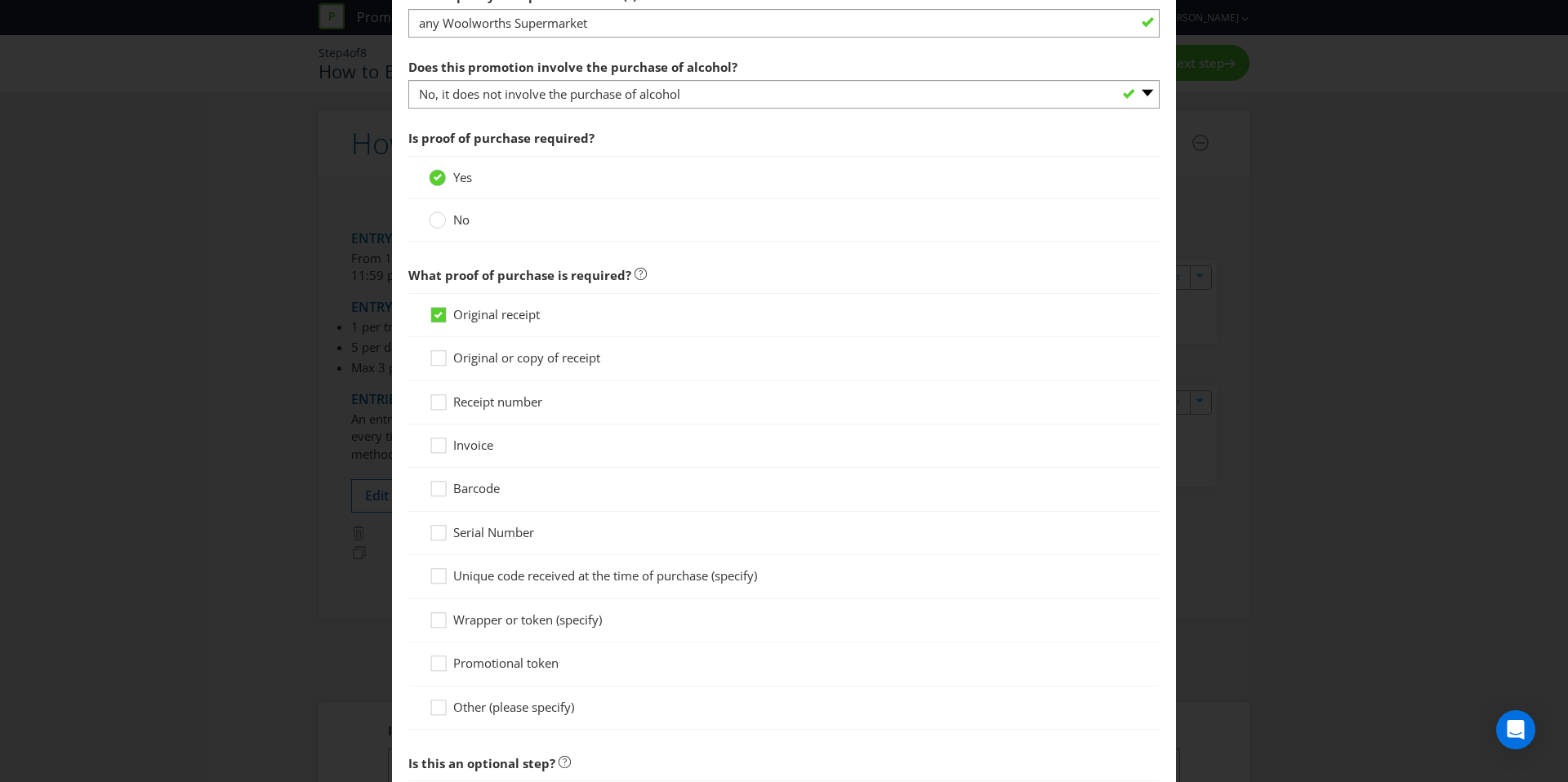
scroll to position [1317, 0]
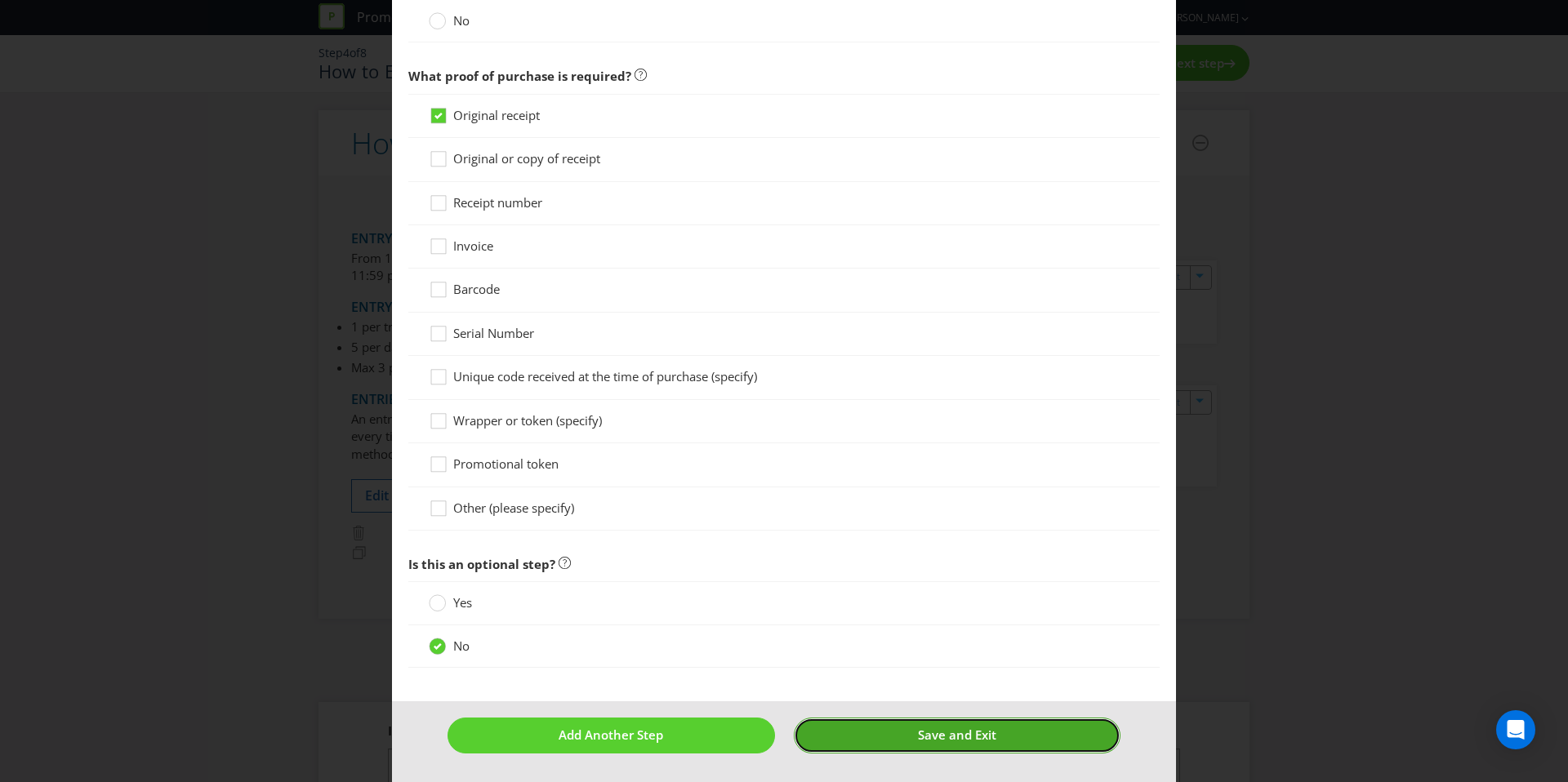
click at [963, 725] on button "Save and Exit" at bounding box center [958, 735] width 327 height 35
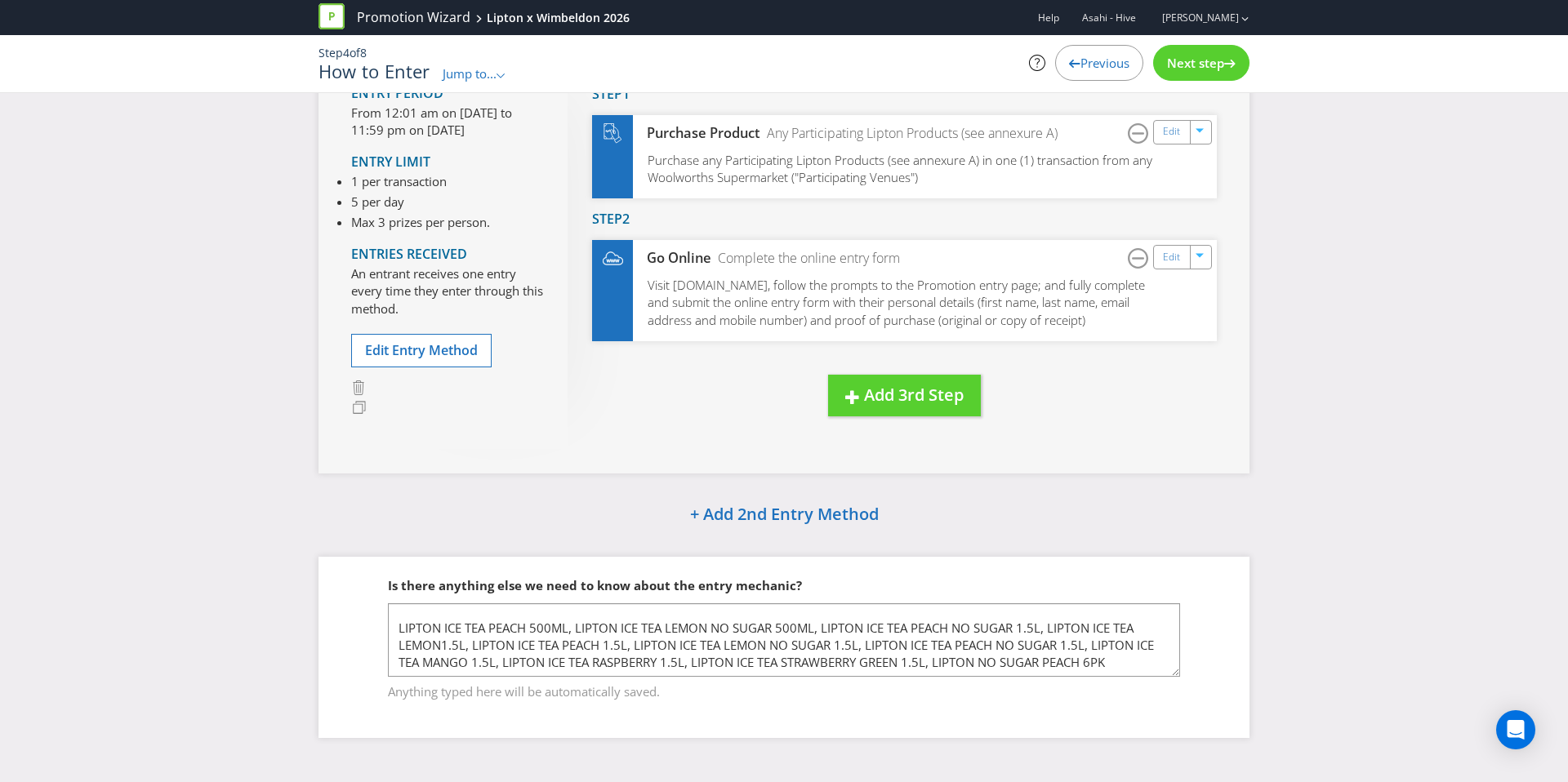
scroll to position [25, 0]
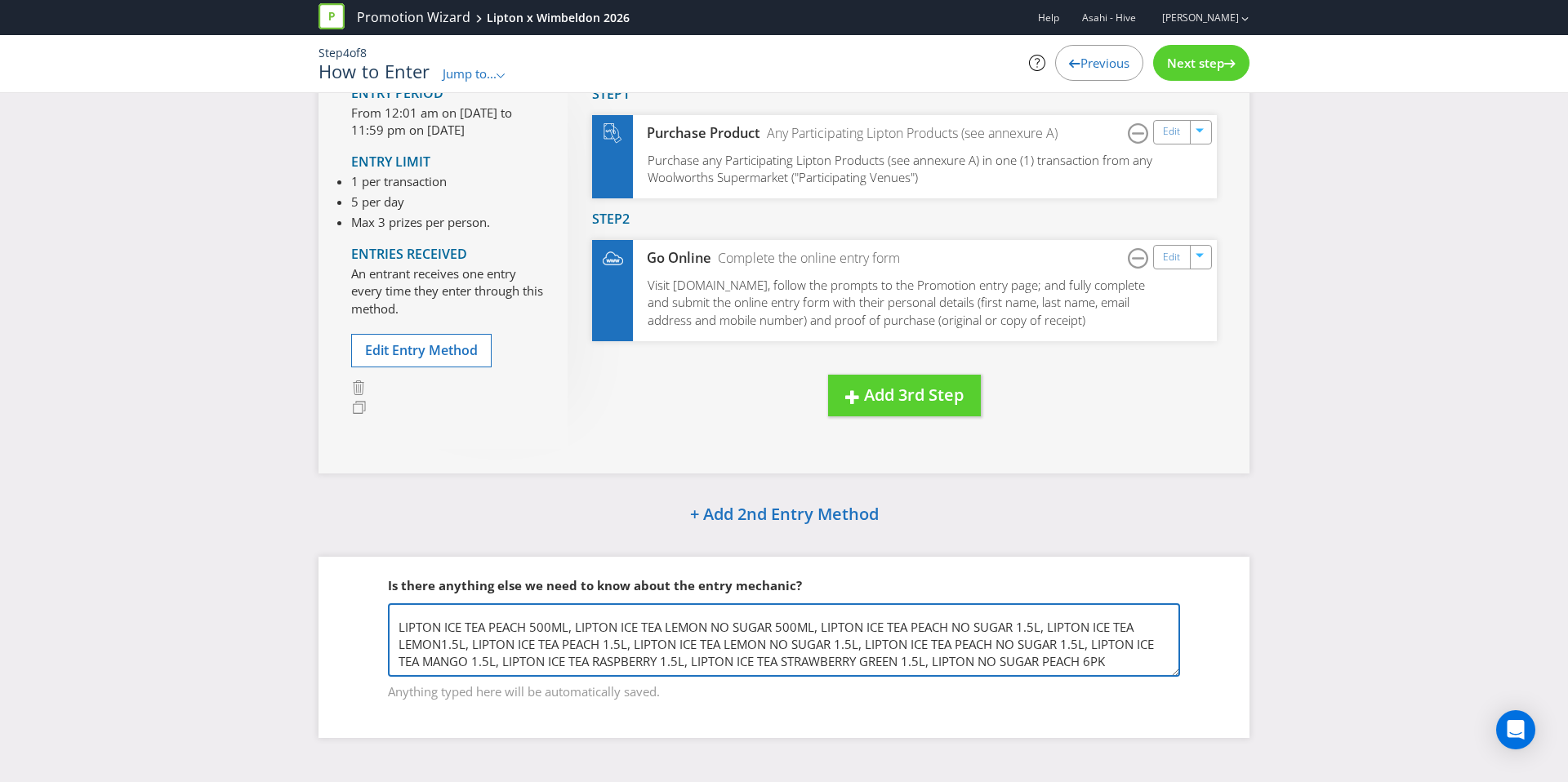
click at [691, 661] on textarea "Participating Product List: LIPTON ICE TEA PEACH 500ML, LIPTON ICE TEA LEMON NO…" at bounding box center [784, 640] width 792 height 74
drag, startPoint x: 692, startPoint y: 661, endPoint x: 929, endPoint y: 658, distance: 237.0
click at [929, 658] on textarea "Participating Product List: LIPTON ICE TEA PEACH 500ML, LIPTON ICE TEA LEMON NO…" at bounding box center [784, 640] width 792 height 74
drag, startPoint x: 726, startPoint y: 662, endPoint x: 695, endPoint y: 663, distance: 31.0
click at [695, 663] on textarea "Participating Product List: LIPTON ICE TEA PEACH 500ML, LIPTON ICE TEA LEMON NO…" at bounding box center [784, 640] width 792 height 74
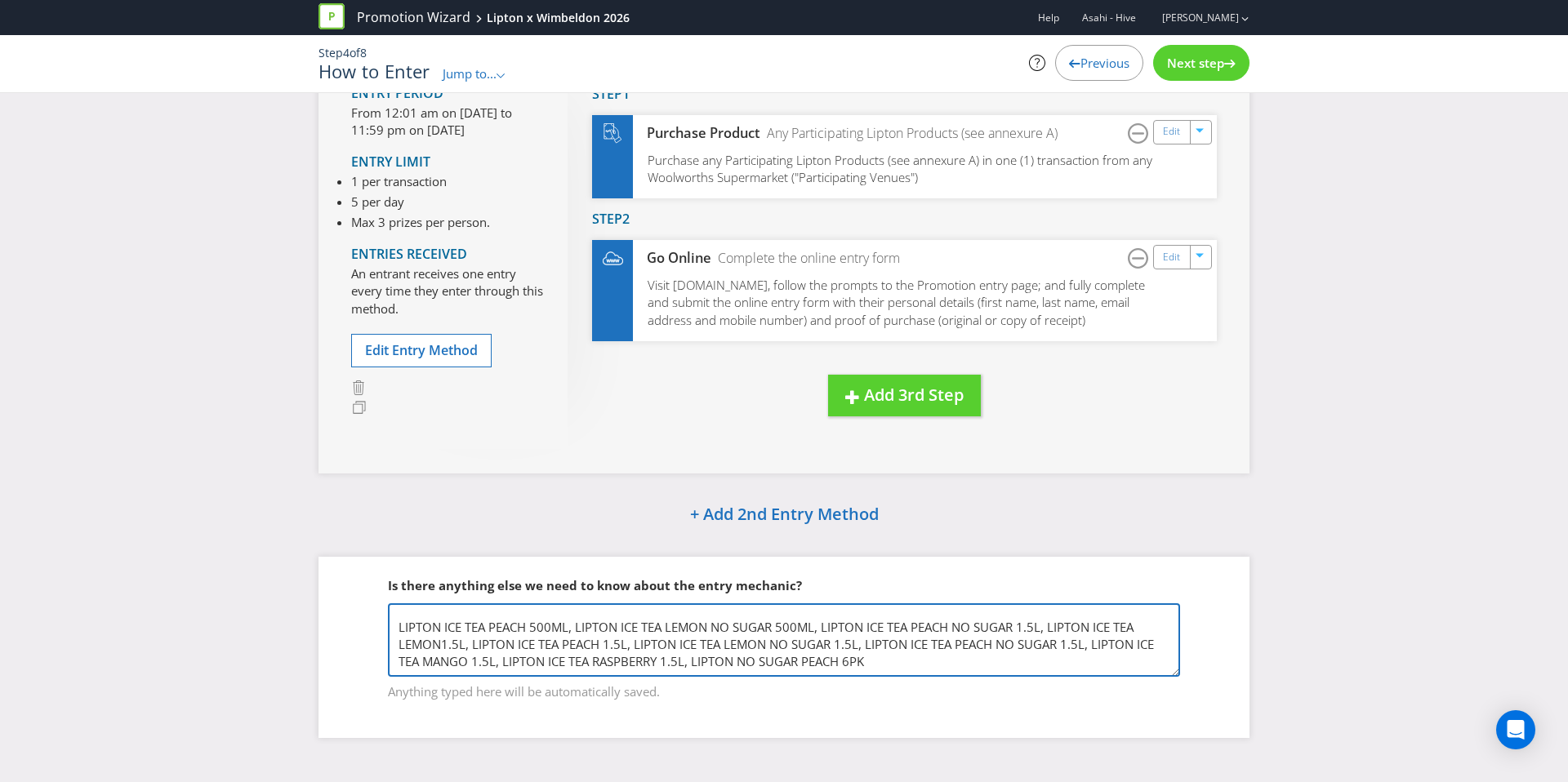
click at [890, 662] on textarea "Participating Product List: LIPTON ICE TEA PEACH 500ML, LIPTON ICE TEA LEMON NO…" at bounding box center [784, 640] width 792 height 74
paste textarea "LIPTON NO SUGAR PEACH 6PK"
drag, startPoint x: 987, startPoint y: 662, endPoint x: 1023, endPoint y: 659, distance: 36.1
click at [1023, 659] on textarea "Participating Product List: LIPTON ICE TEA PEACH 500ML, LIPTON ICE TEA LEMON NO…" at bounding box center [784, 640] width 792 height 74
type textarea "Participating Product List: LIPTON ICE TEA PEACH 500ML, LIPTON ICE TEA LEMON NO…"
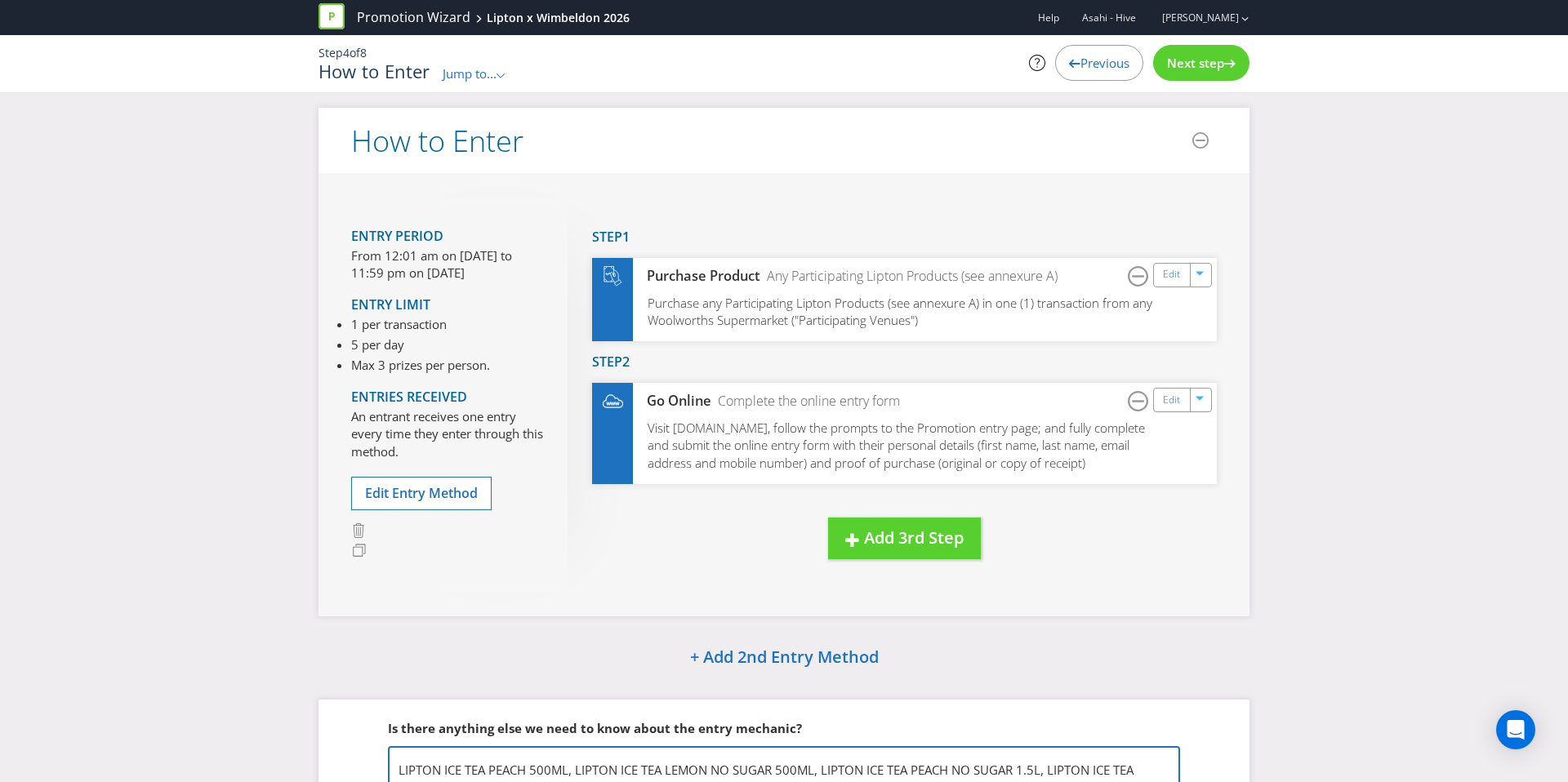
scroll to position [0, 0]
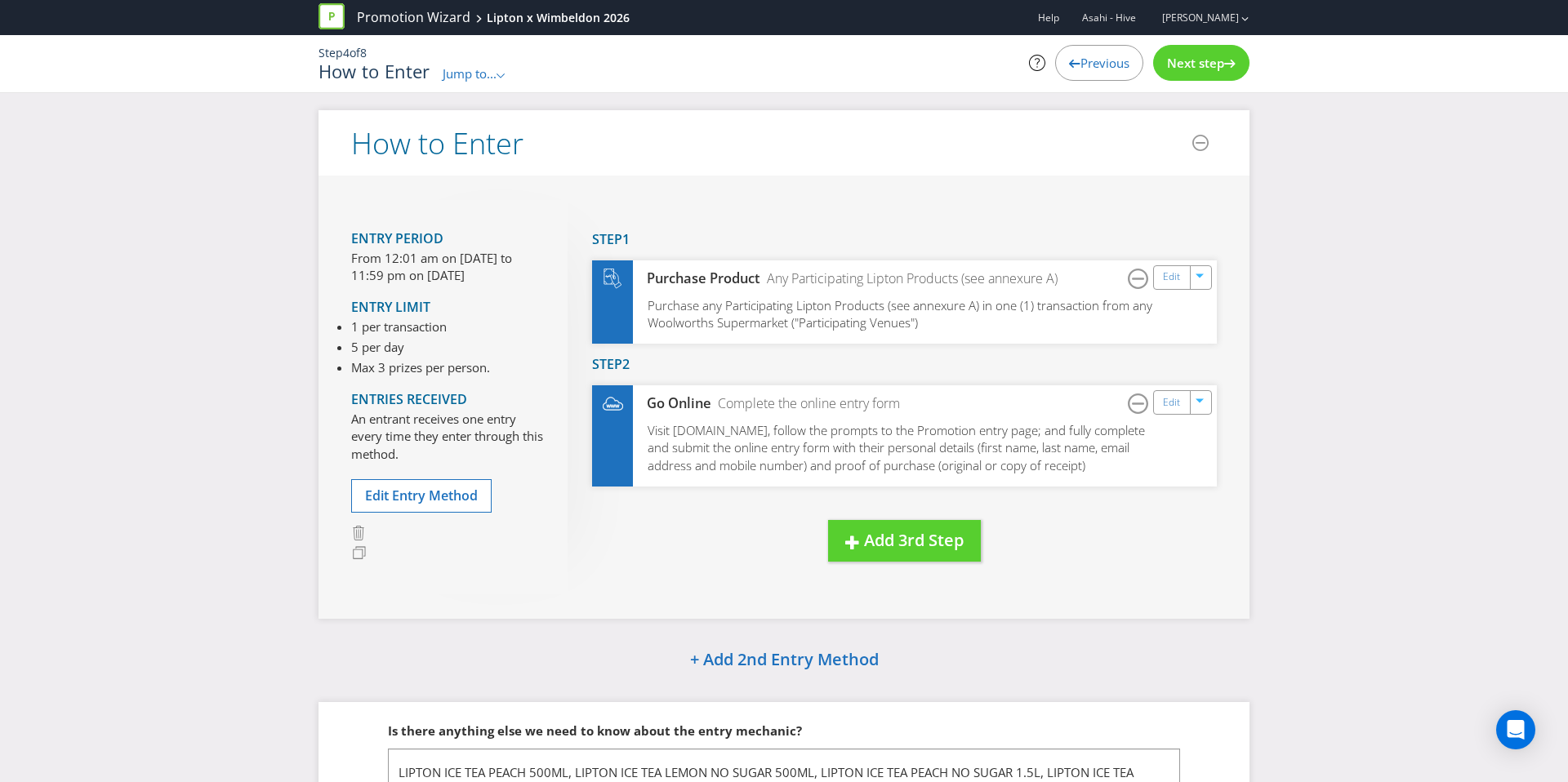
click at [1096, 66] on span "Previous" at bounding box center [1105, 63] width 49 height 17
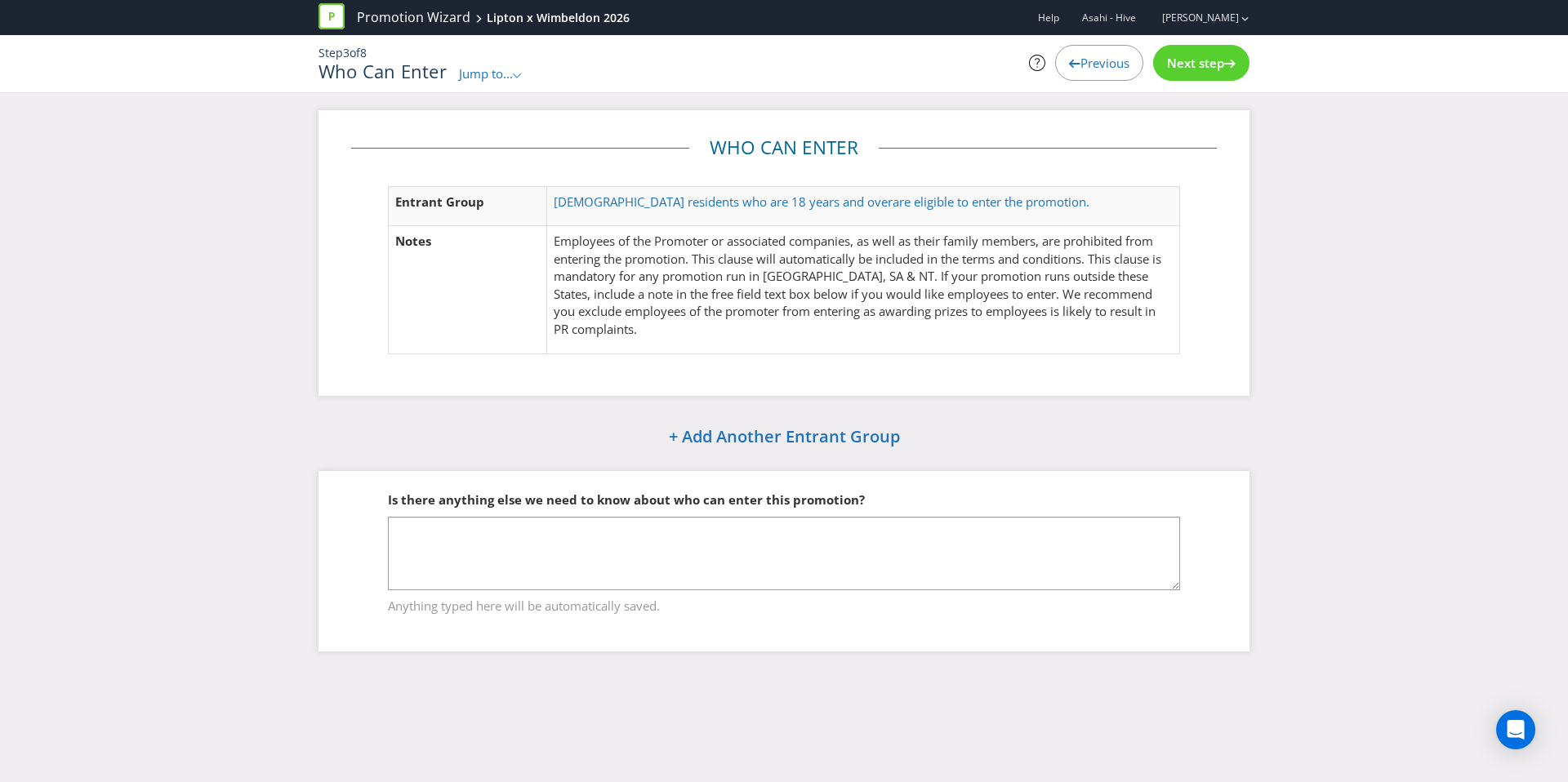
click at [1114, 59] on span "Previous" at bounding box center [1105, 63] width 49 height 17
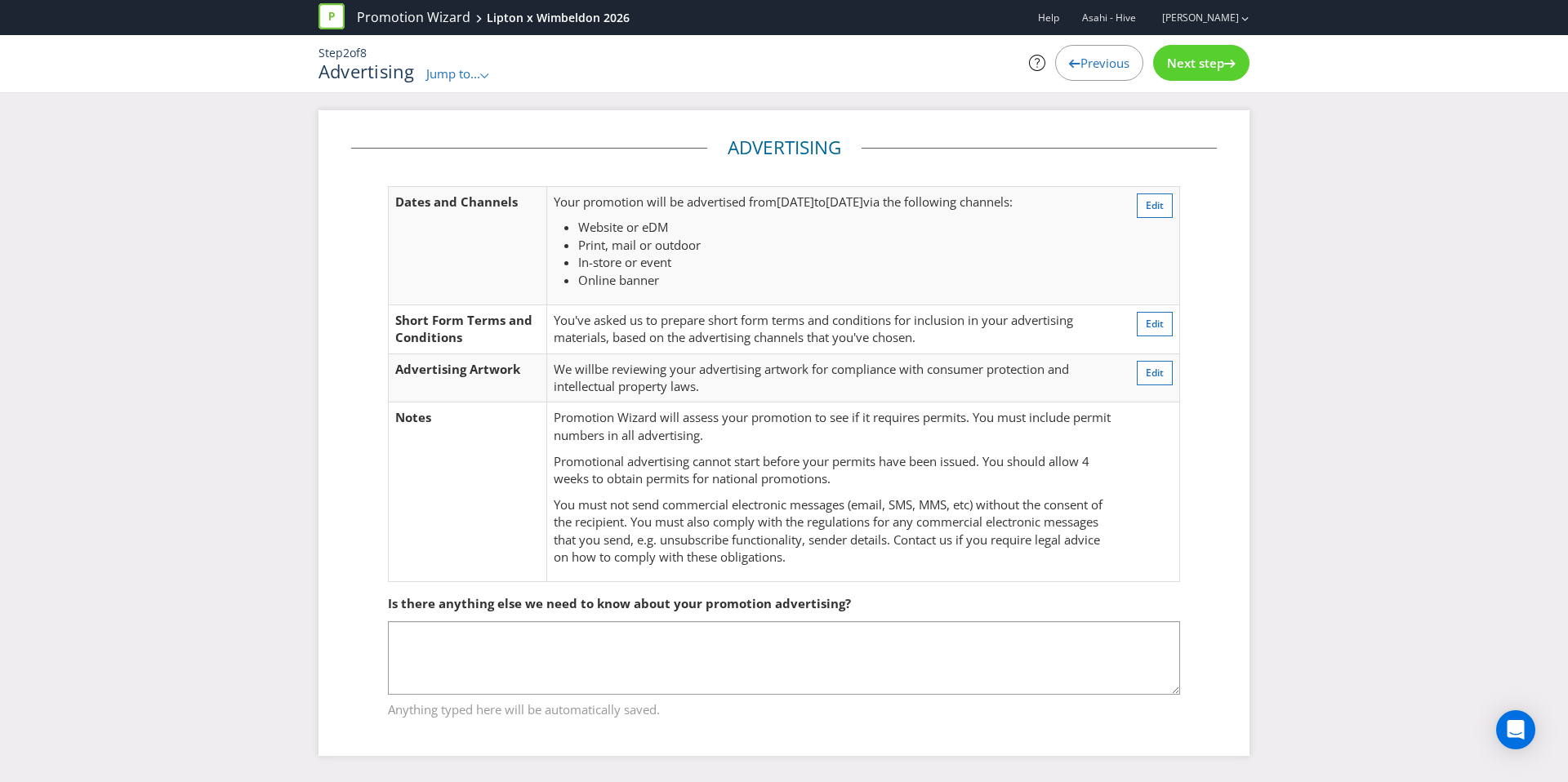
click at [1178, 67] on span "Next step" at bounding box center [1195, 63] width 57 height 17
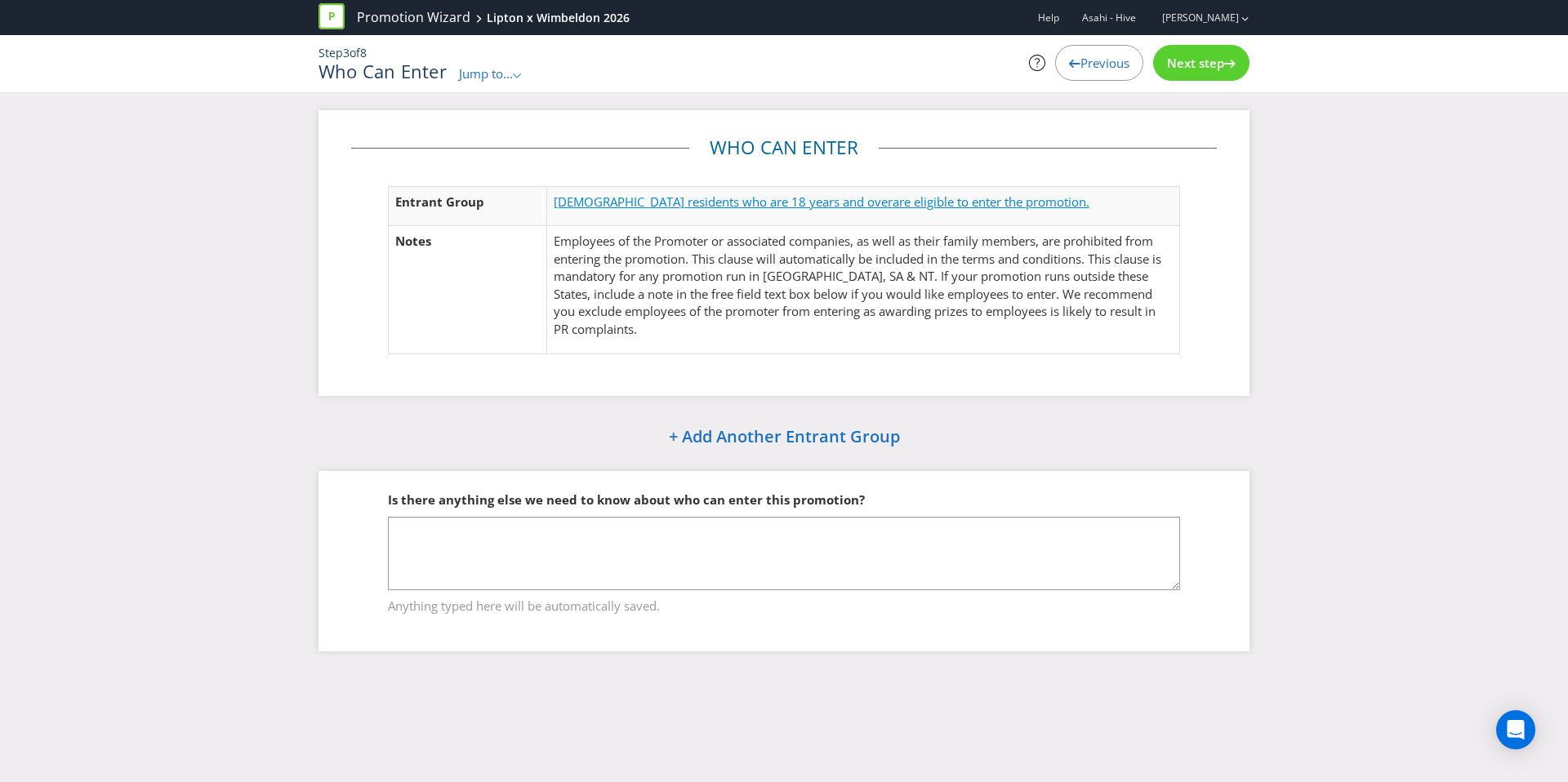
click at [784, 205] on span "[DEMOGRAPHIC_DATA] residents who are 18 years and over" at bounding box center [723, 202] width 339 height 17
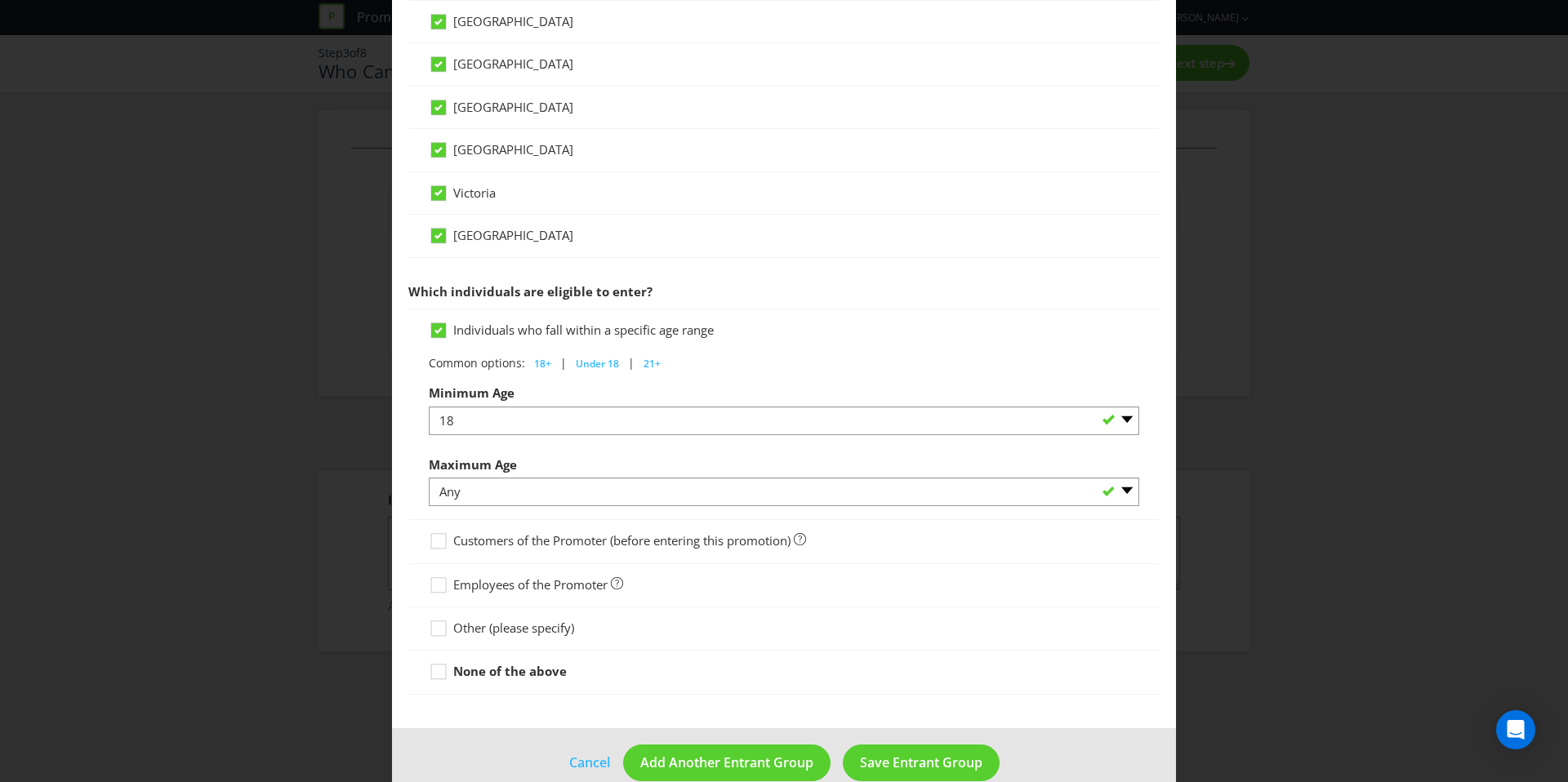
scroll to position [613, 0]
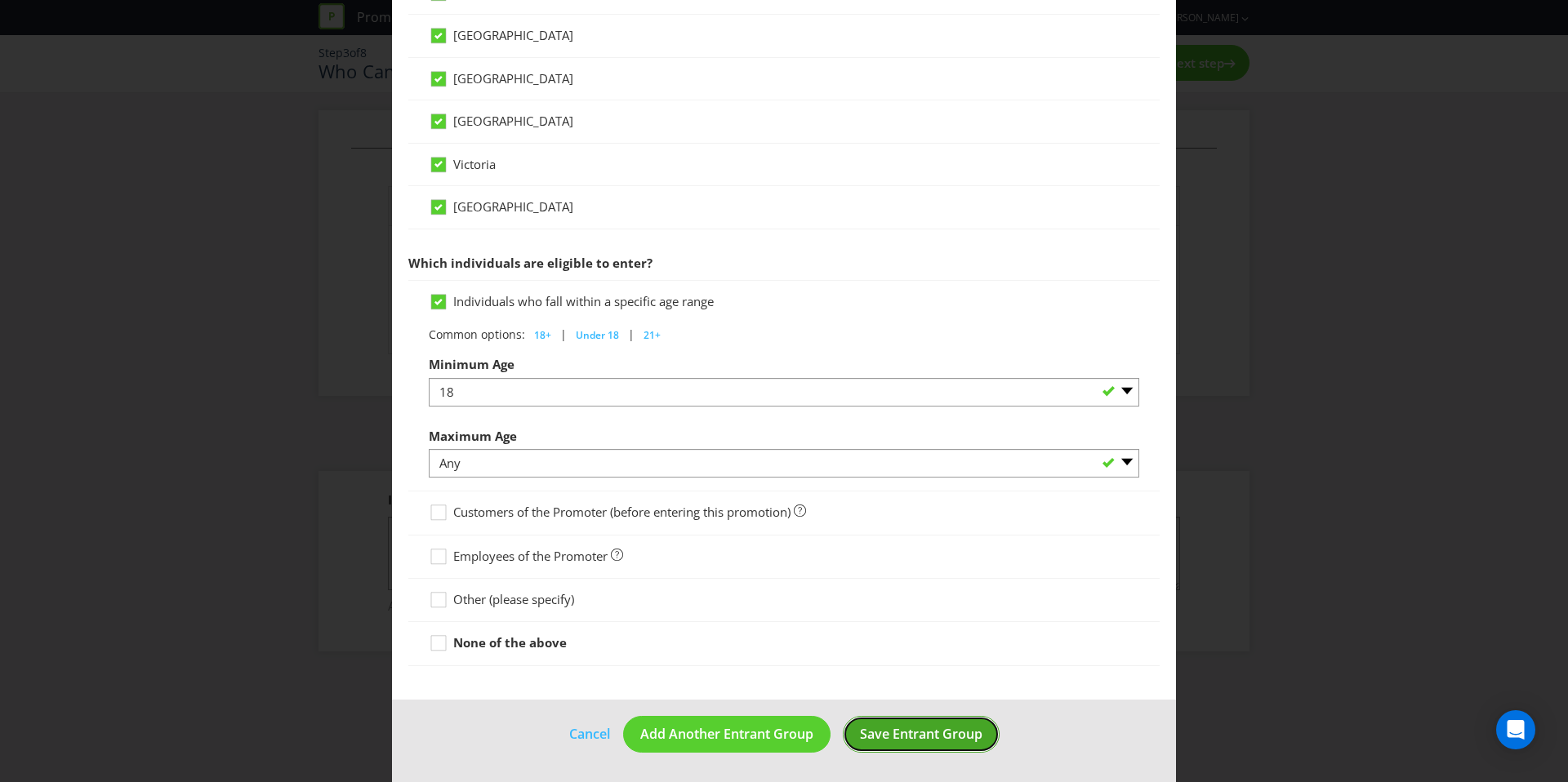
click at [922, 751] on button "Save Entrant Group" at bounding box center [921, 734] width 157 height 37
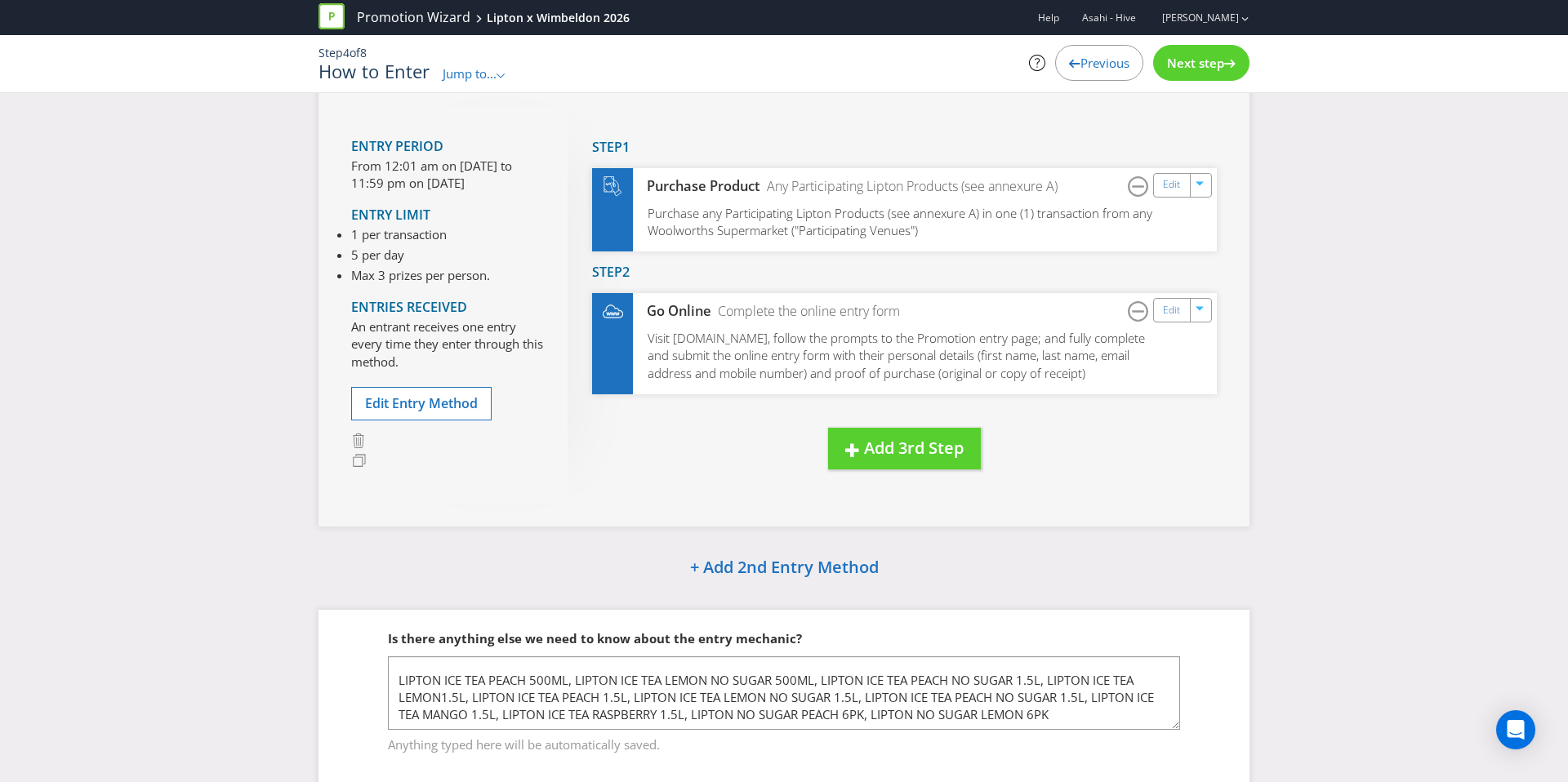
scroll to position [123, 0]
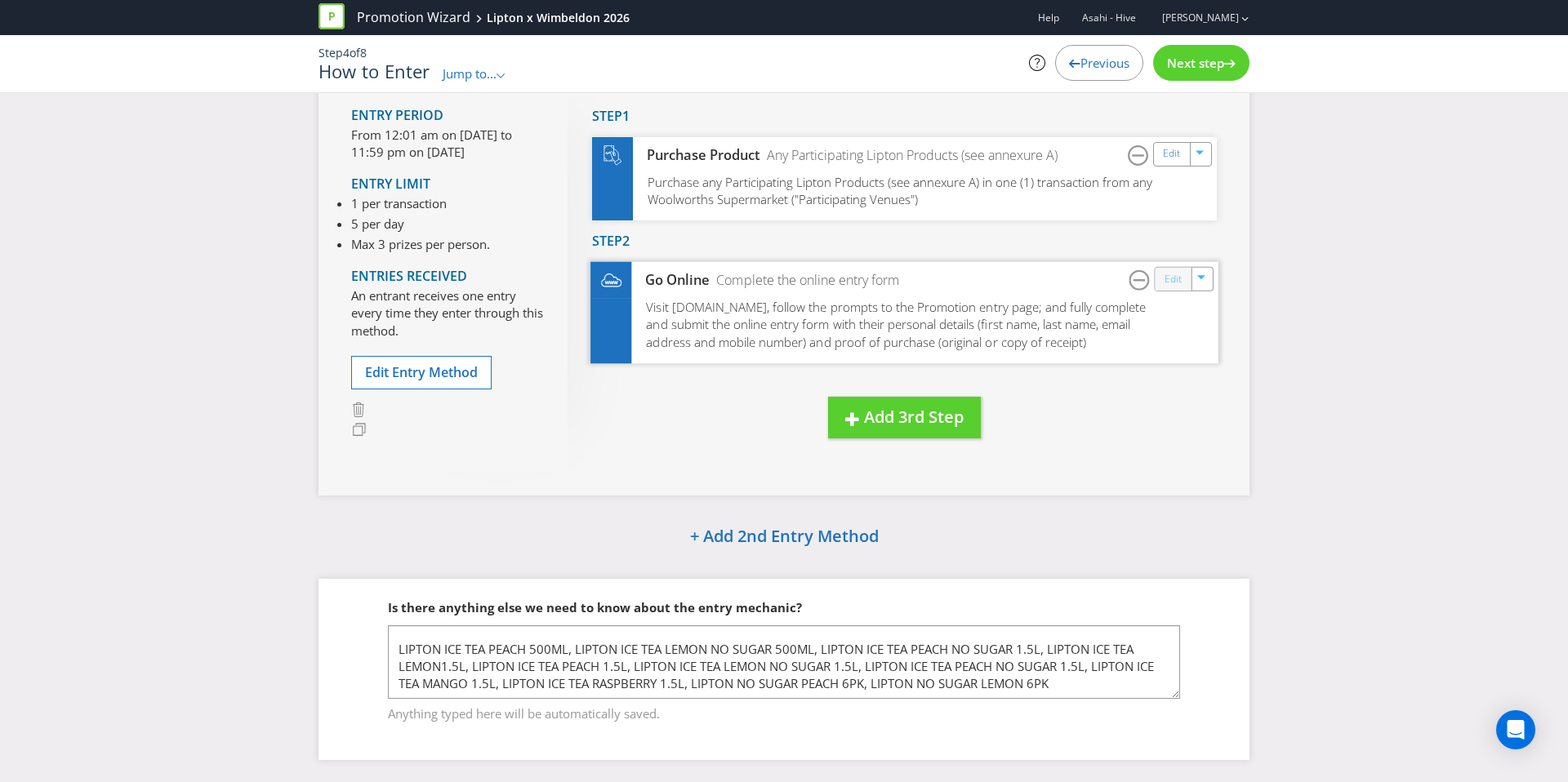
click at [1178, 283] on link "Edit" at bounding box center [1173, 279] width 17 height 19
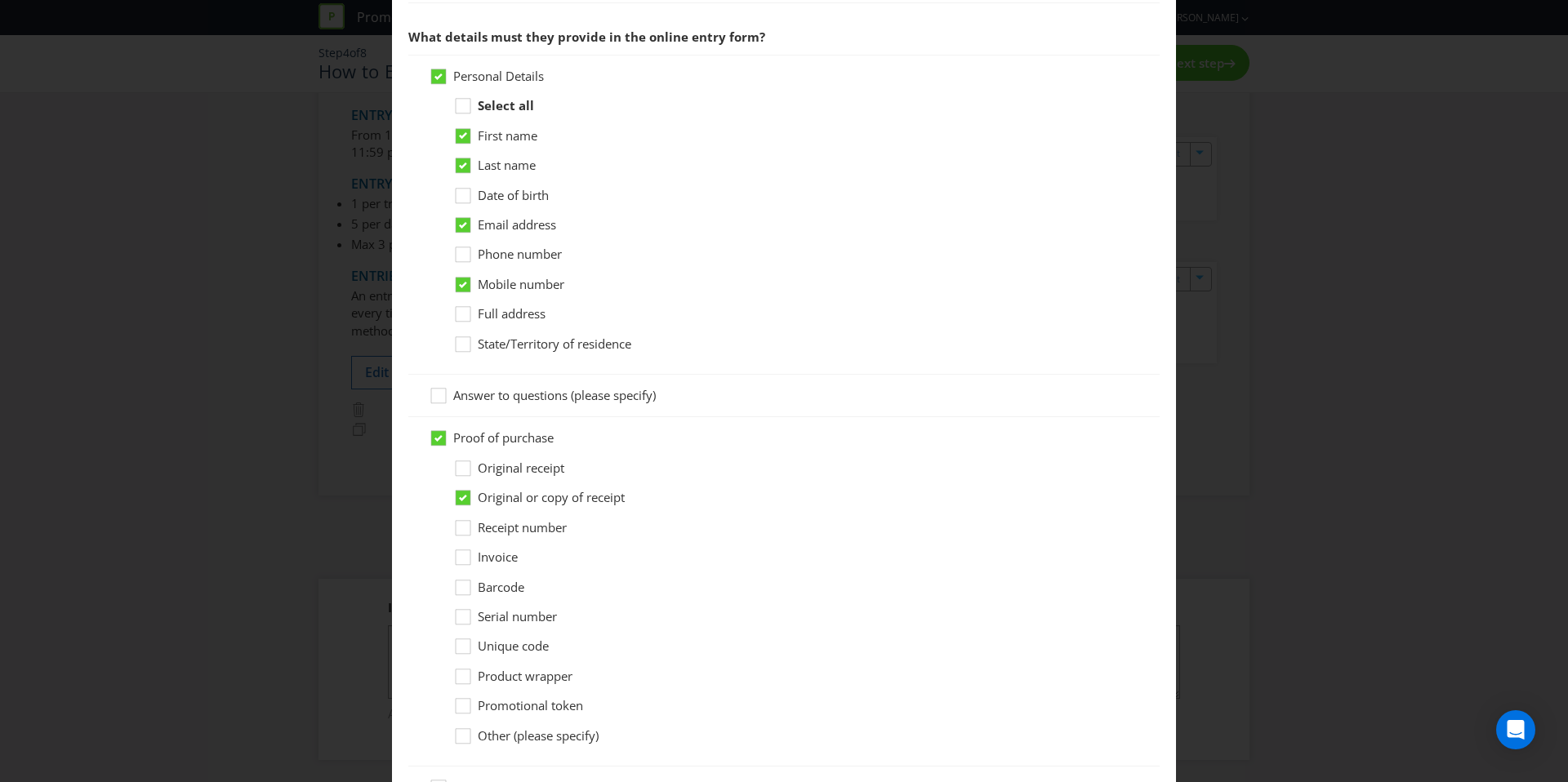
scroll to position [947, 0]
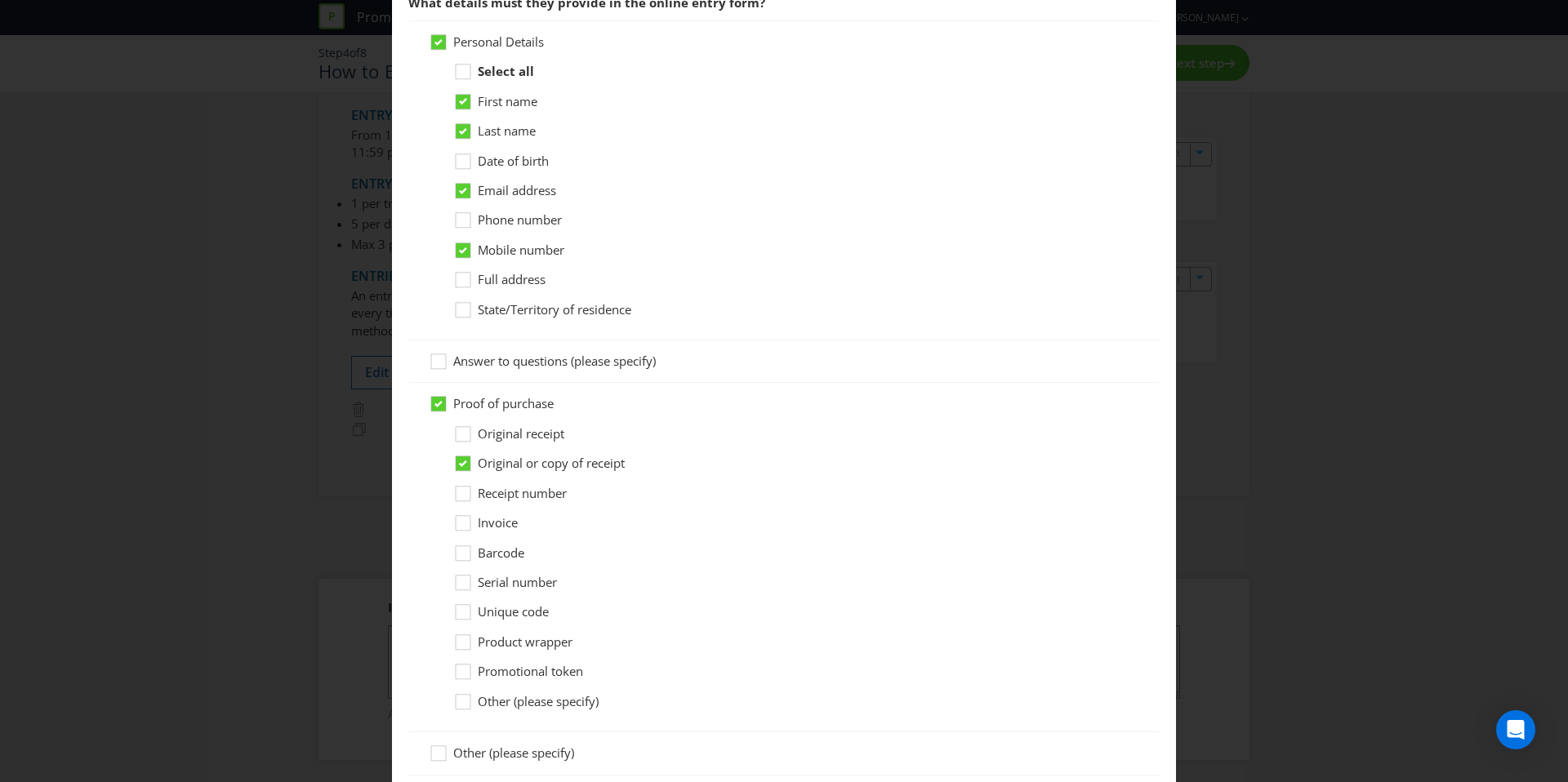
click at [512, 435] on span "Original receipt" at bounding box center [521, 433] width 86 height 17
click at [0, 0] on input "Original receipt" at bounding box center [0, 0] width 0 height 0
drag, startPoint x: 514, startPoint y: 457, endPoint x: 525, endPoint y: 467, distance: 14.9
click at [514, 457] on span "Original or copy of receipt" at bounding box center [551, 463] width 147 height 17
click at [0, 0] on input "Original or copy of receipt" at bounding box center [0, 0] width 0 height 0
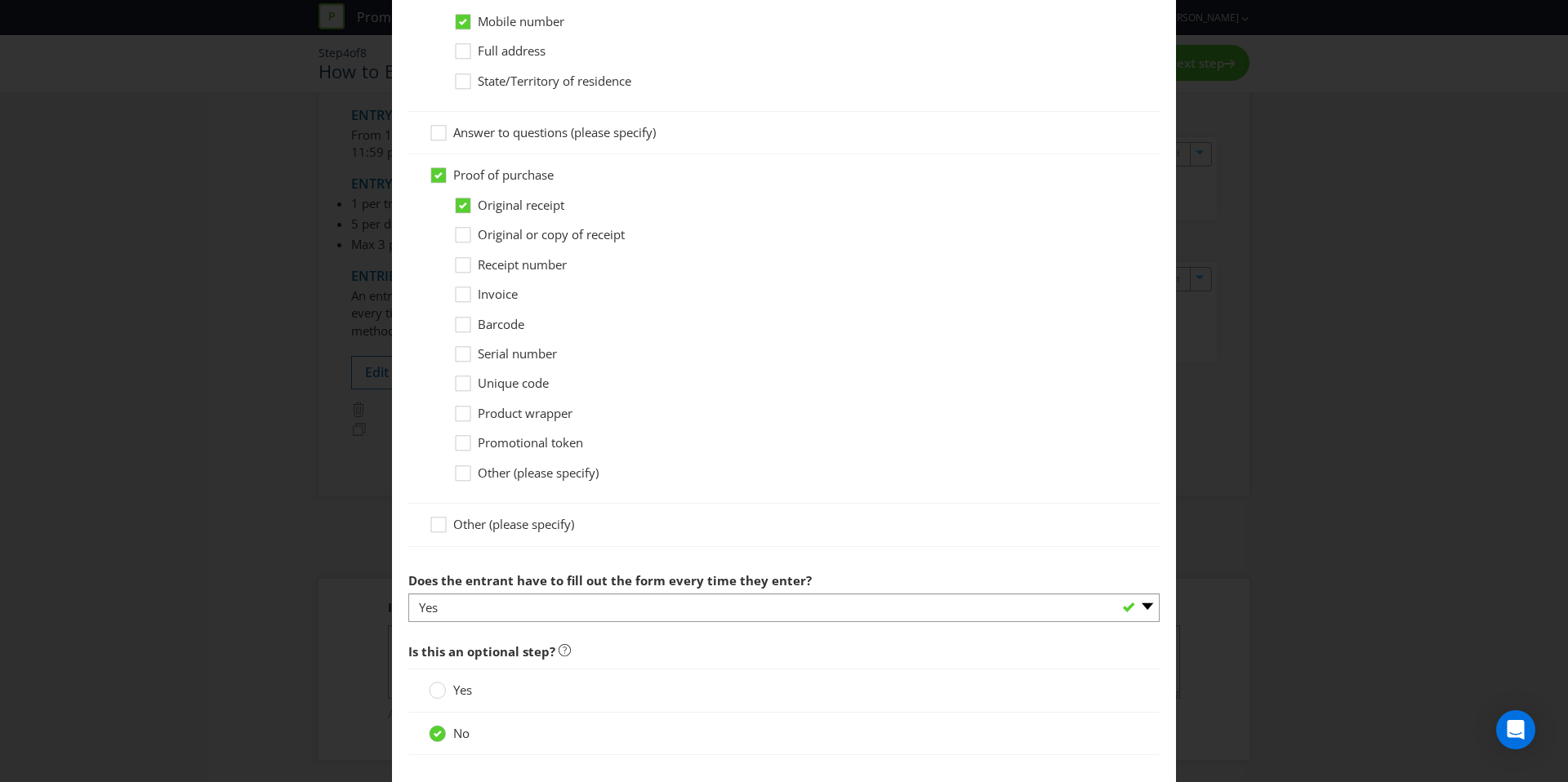
scroll to position [1263, 0]
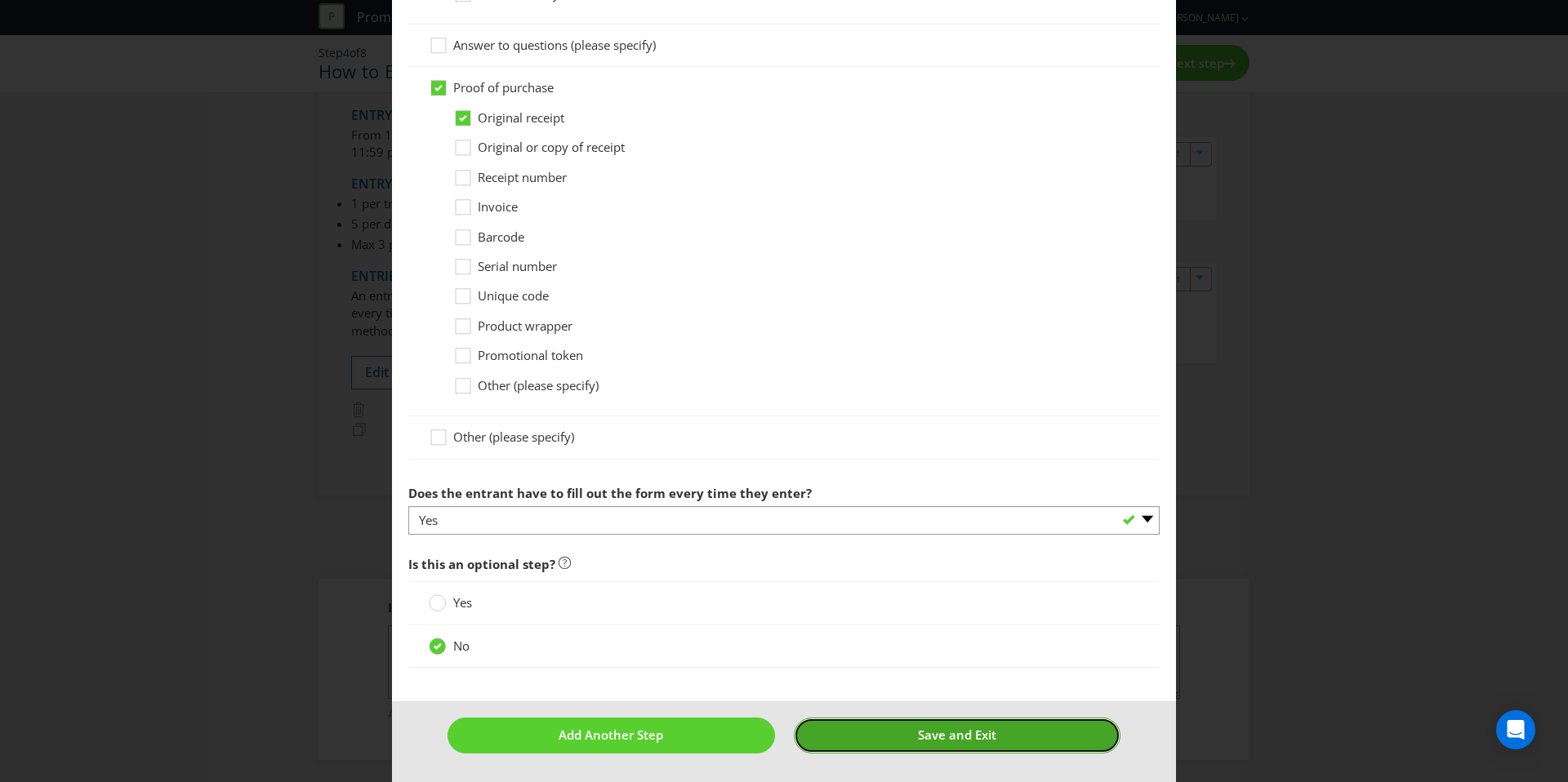
click at [884, 731] on button "Save and Exit" at bounding box center [958, 735] width 327 height 35
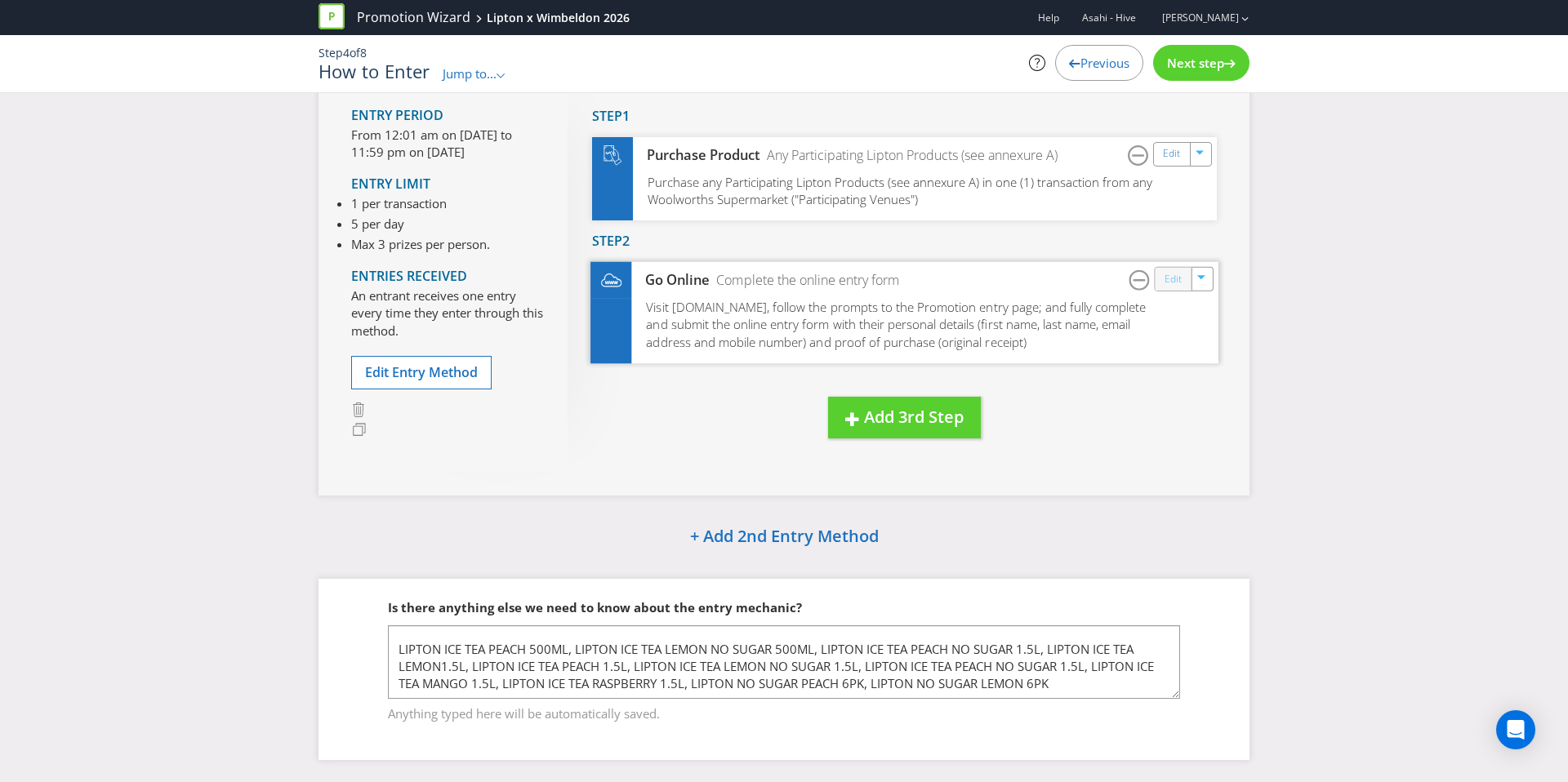
click at [1165, 281] on link "Edit" at bounding box center [1173, 279] width 17 height 19
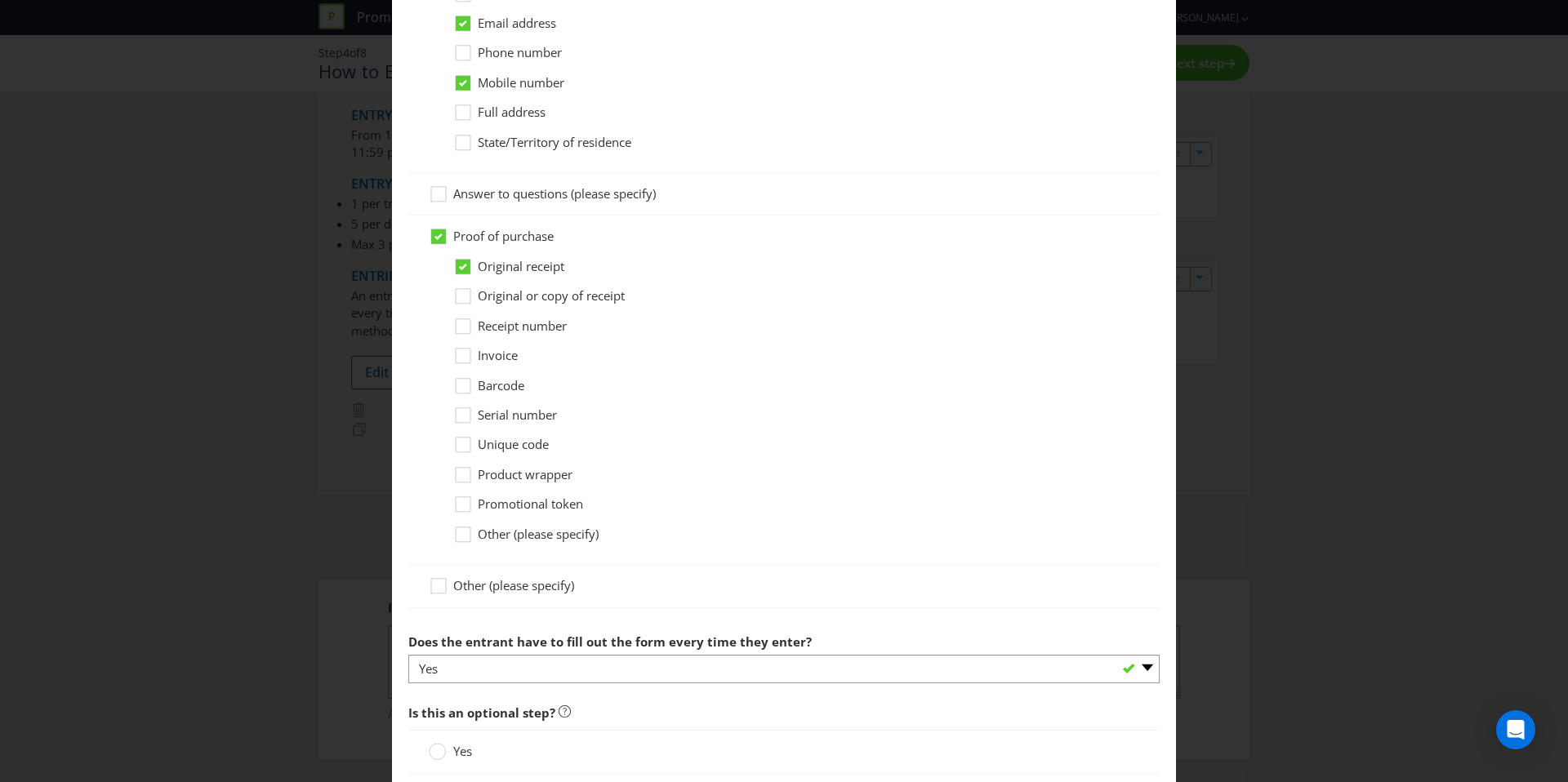
scroll to position [1263, 0]
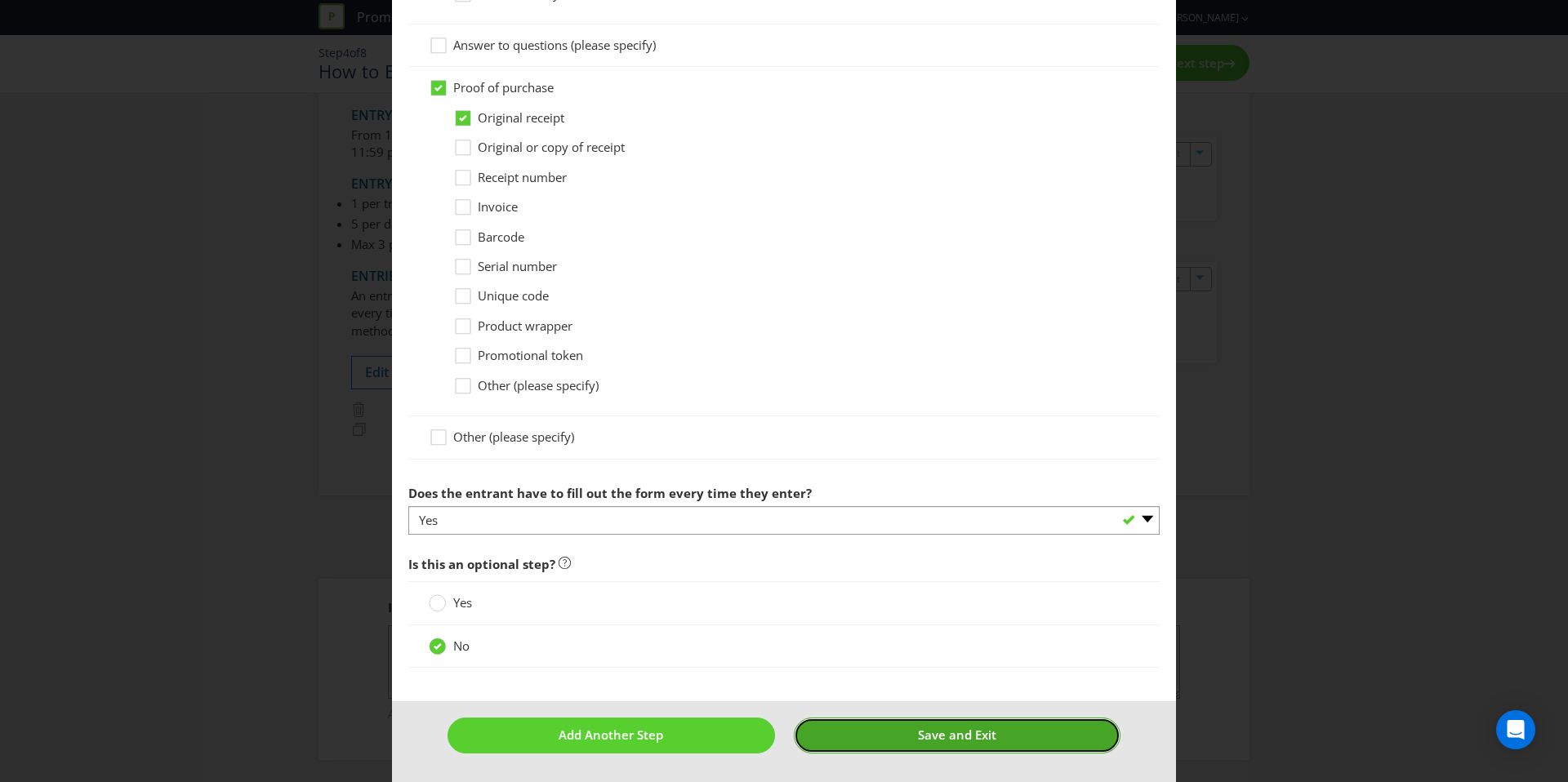
click at [938, 731] on span "Save and Exit" at bounding box center [957, 735] width 78 height 17
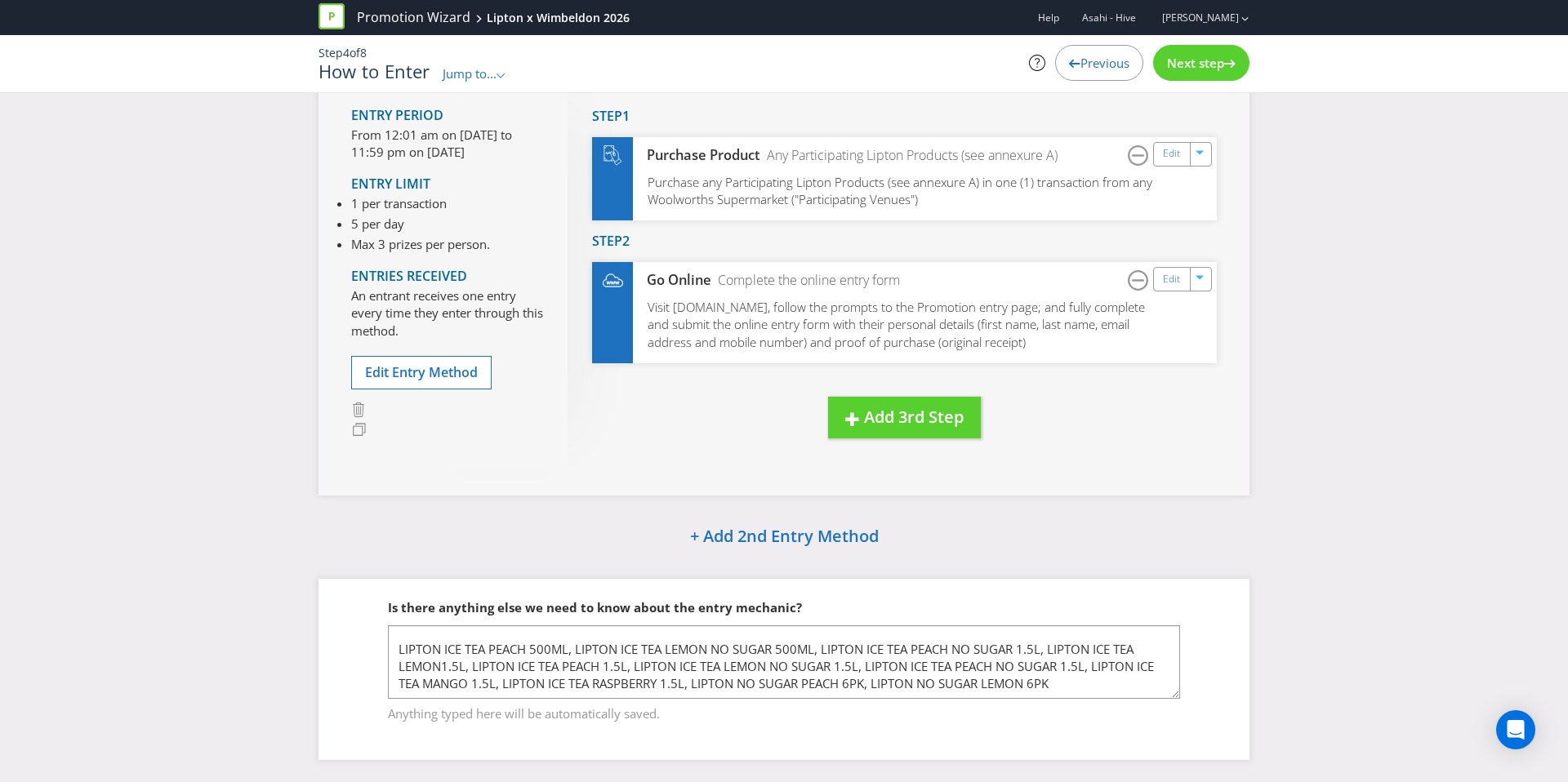
click at [1202, 67] on span "Next step" at bounding box center [1195, 63] width 57 height 17
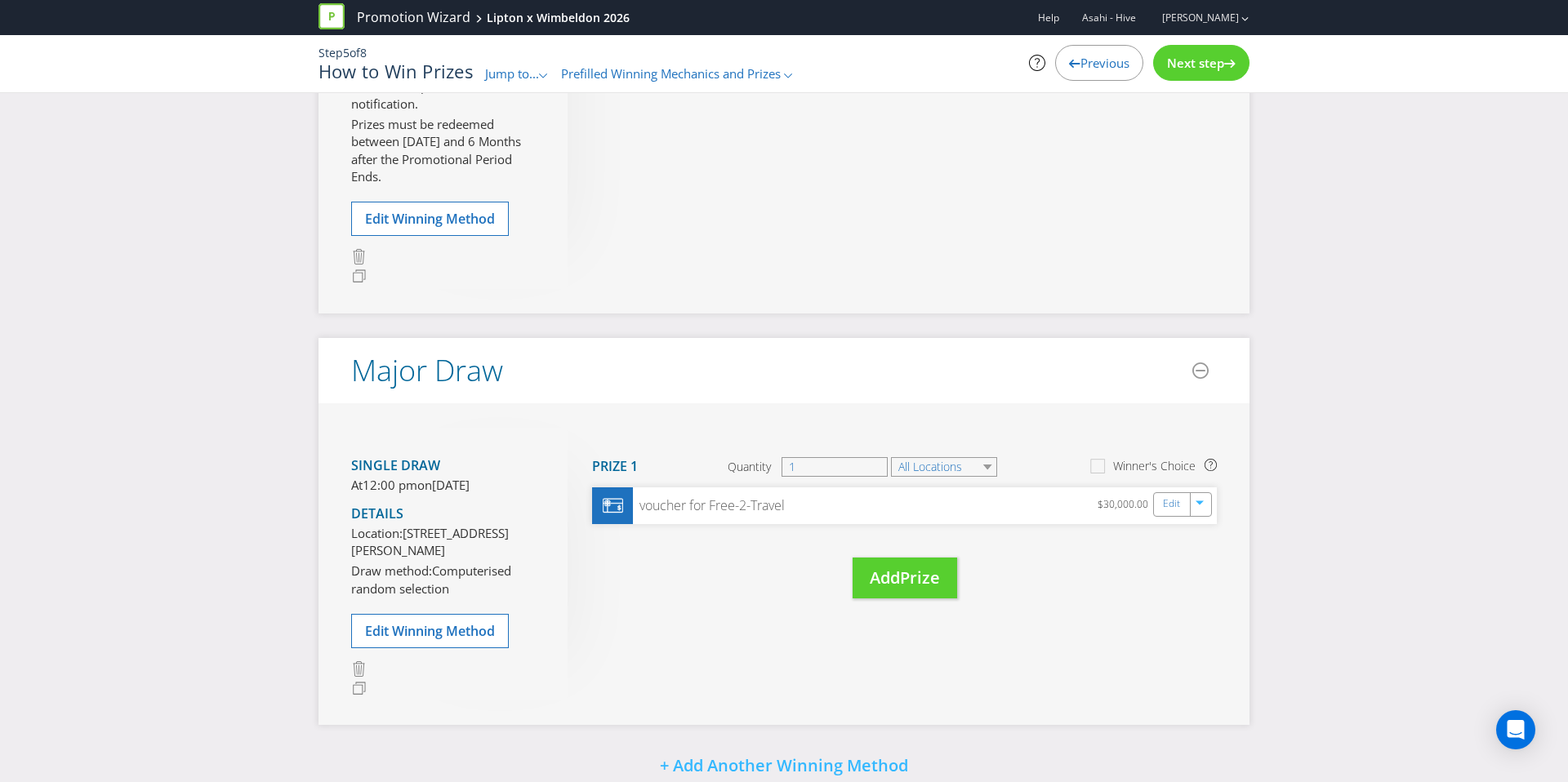
scroll to position [681, 0]
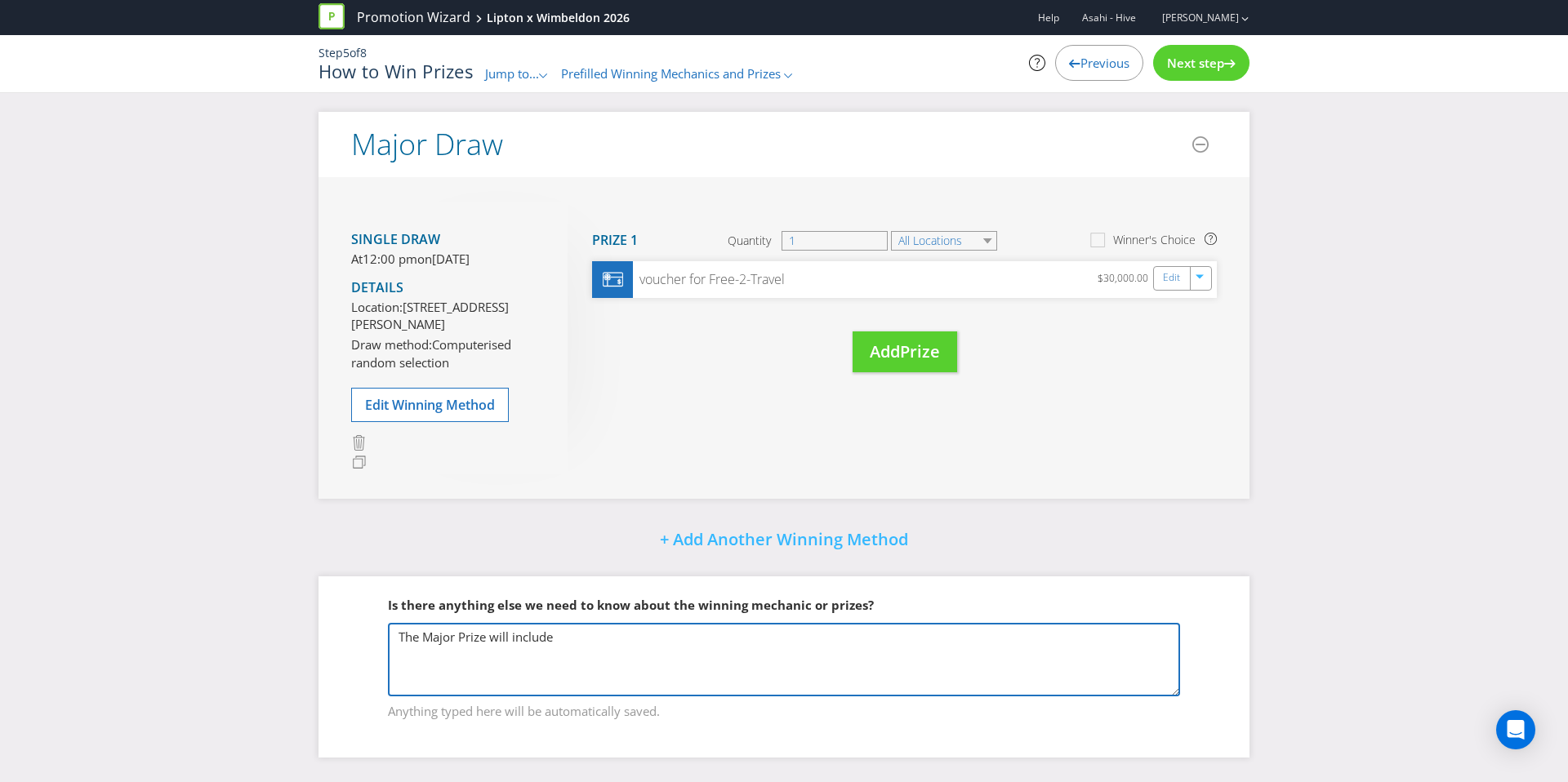
drag, startPoint x: 563, startPoint y: 652, endPoint x: 271, endPoint y: 618, distance: 294.0
click at [271, 618] on div "Did You Know Want to make your prizing budget work harder? Increase your prize …" at bounding box center [784, 122] width 1568 height 1317
paste textarea "is 1 x $30,000 Free-to-Travel holiday voucher to be spent on a trip for 2 peopl…"
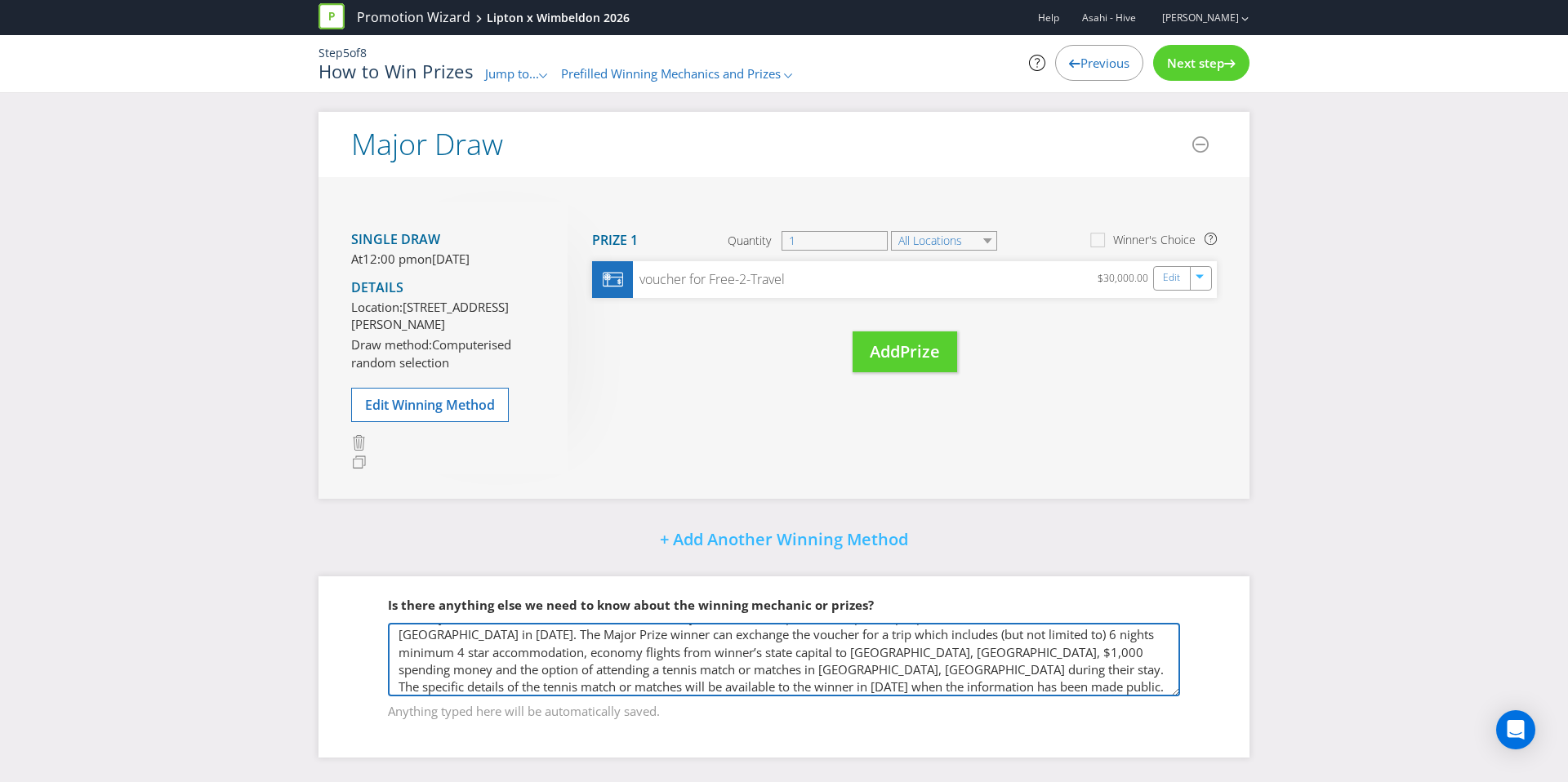
scroll to position [0, 0]
type textarea "The Major Prize is 1 x $30,000 Free-to-Travel holiday voucher to be spent on a …"
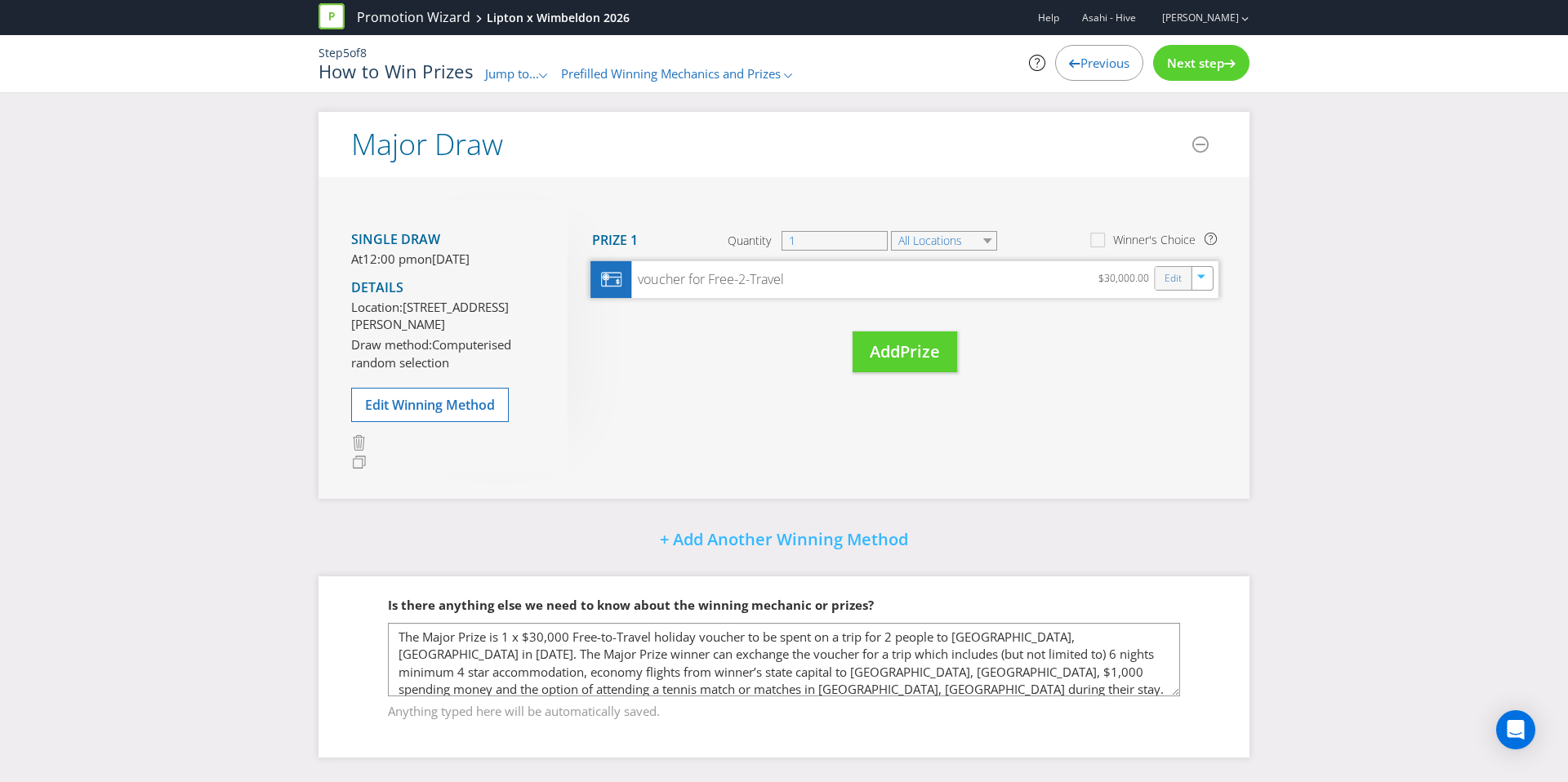
click at [1157, 267] on div "Edit" at bounding box center [1174, 279] width 37 height 23
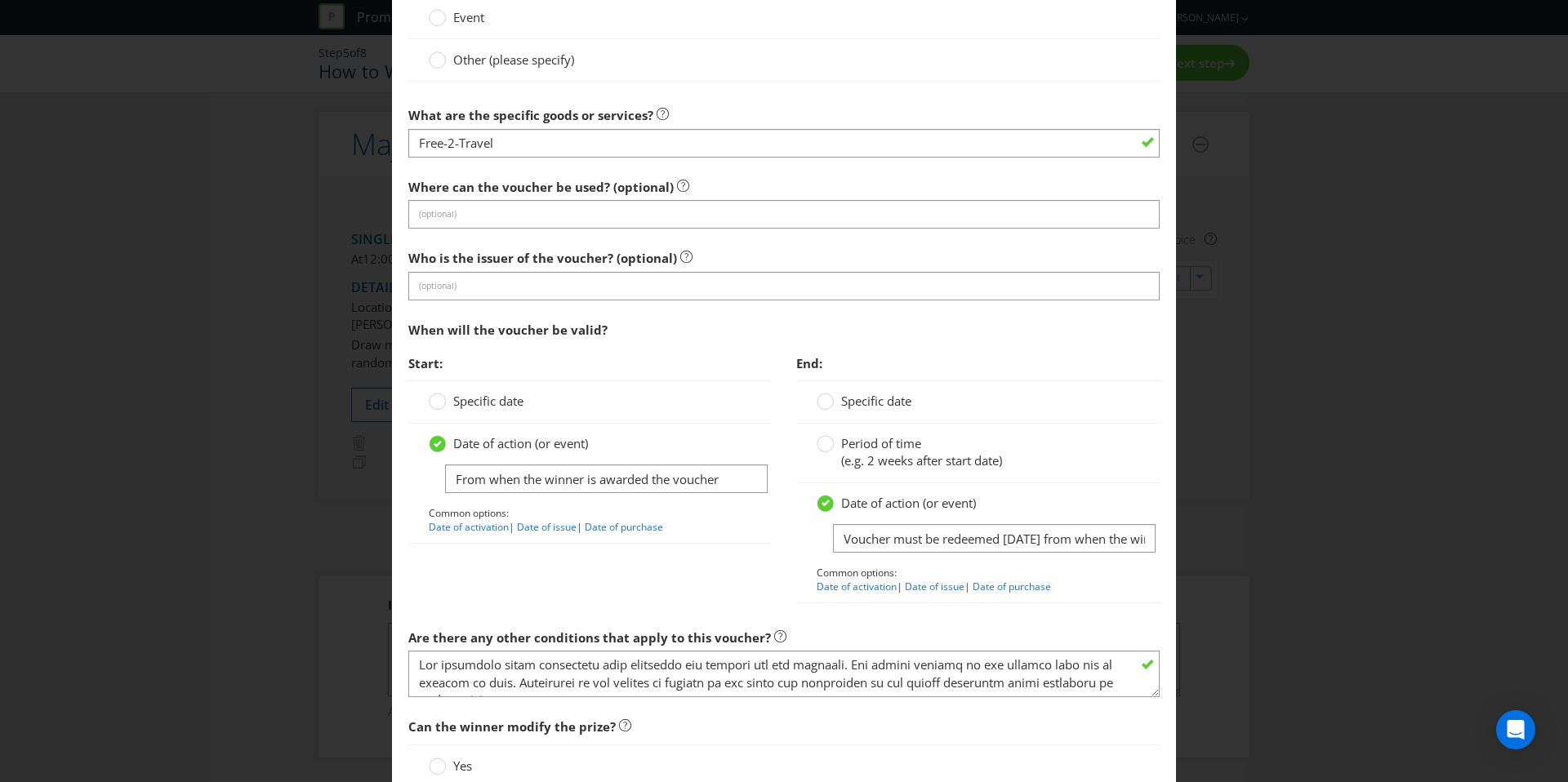
scroll to position [1966, 0]
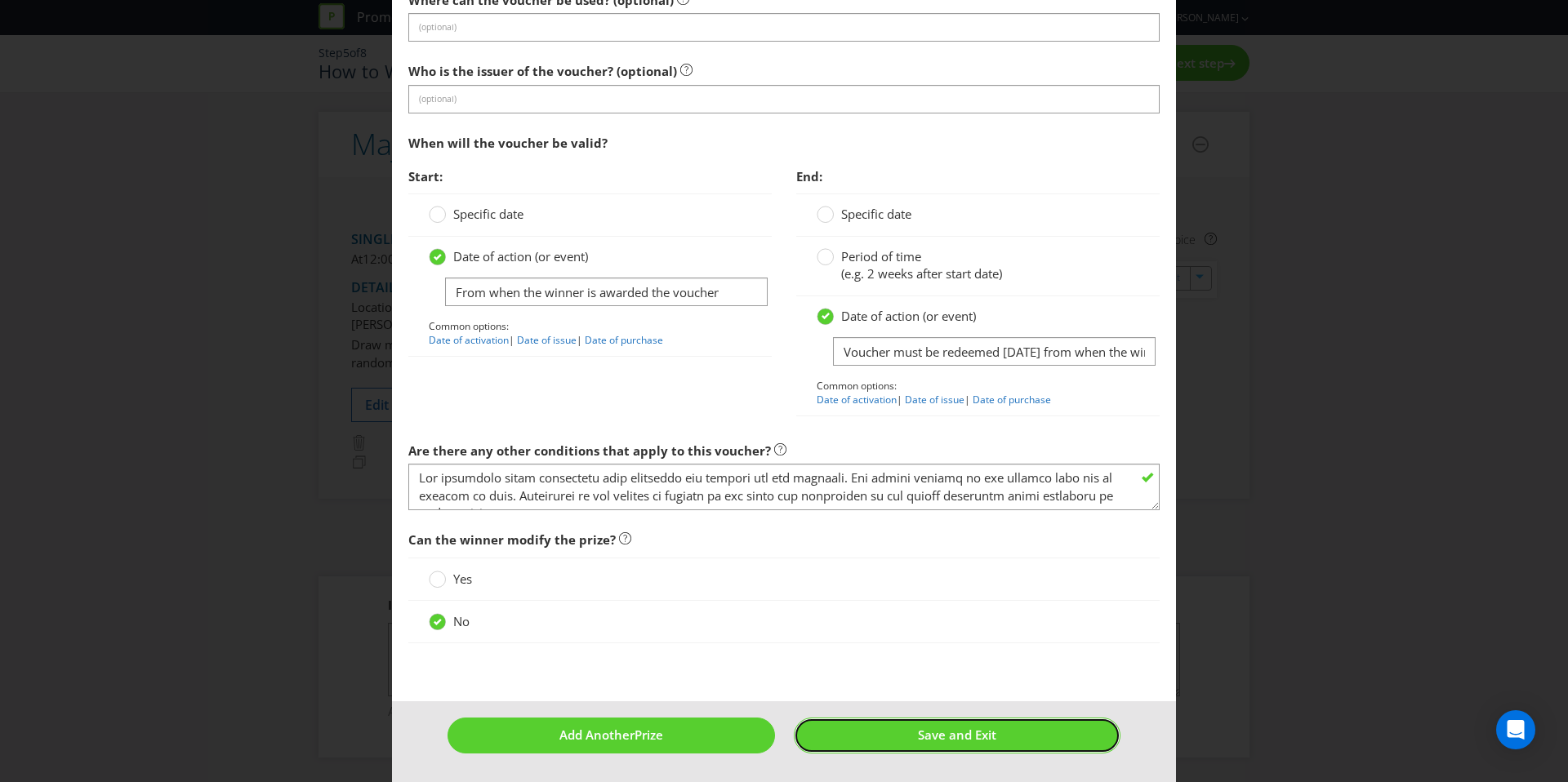
click at [976, 731] on span "Save and Exit" at bounding box center [957, 735] width 78 height 17
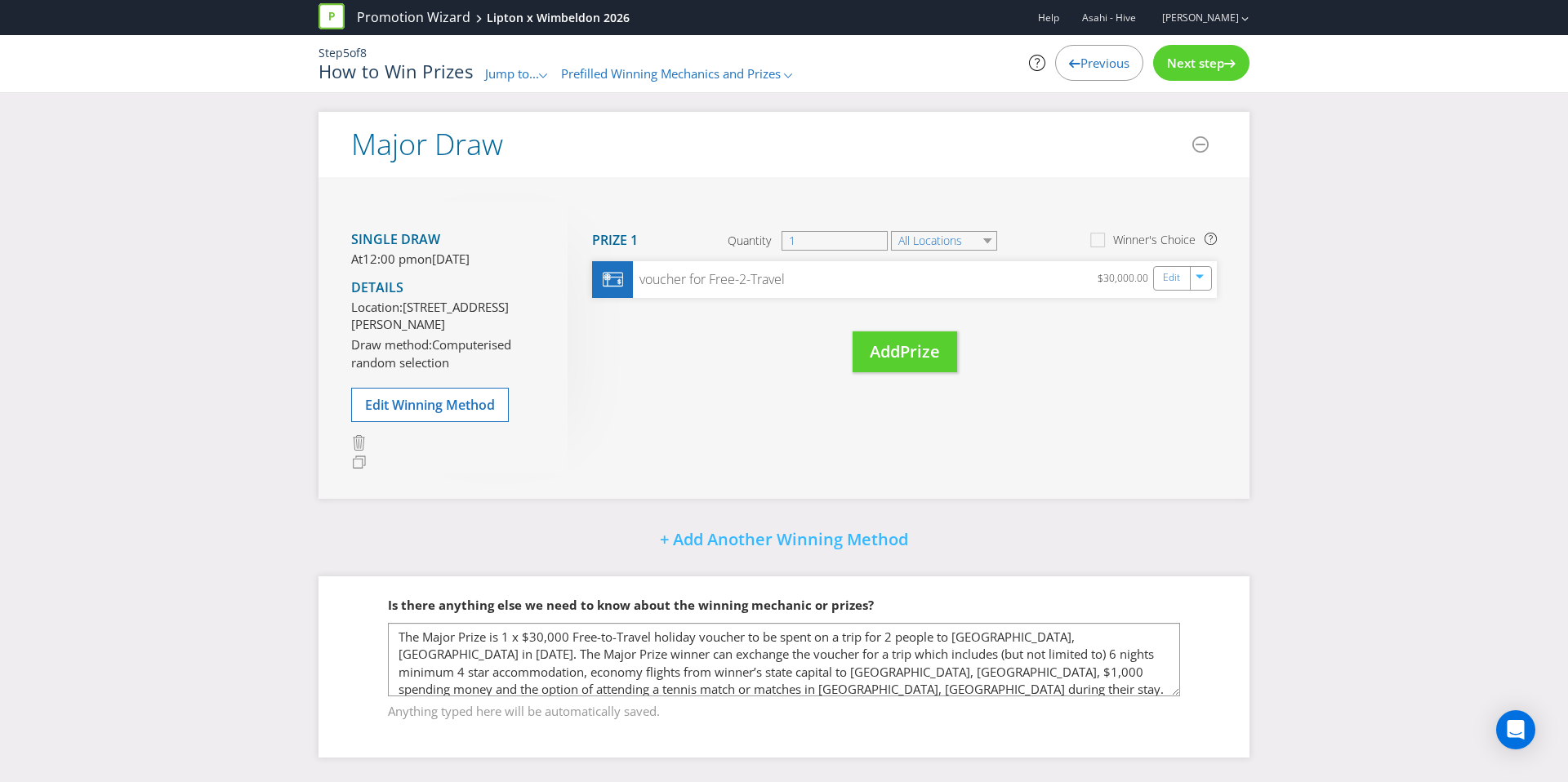
click at [1080, 61] on span "Previous" at bounding box center [1105, 63] width 49 height 17
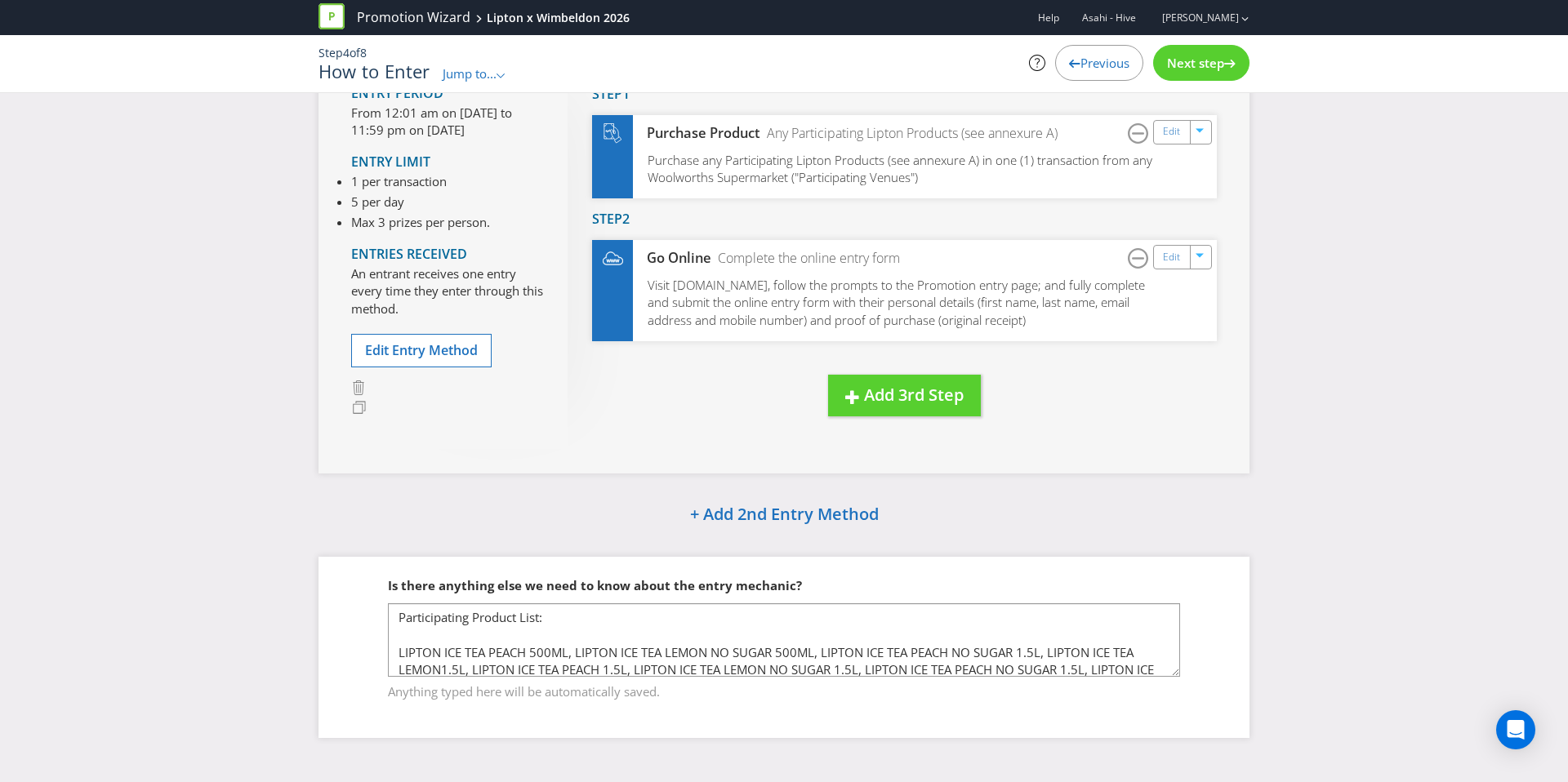
scroll to position [145, 0]
click at [1080, 61] on span "Previous" at bounding box center [1105, 63] width 49 height 17
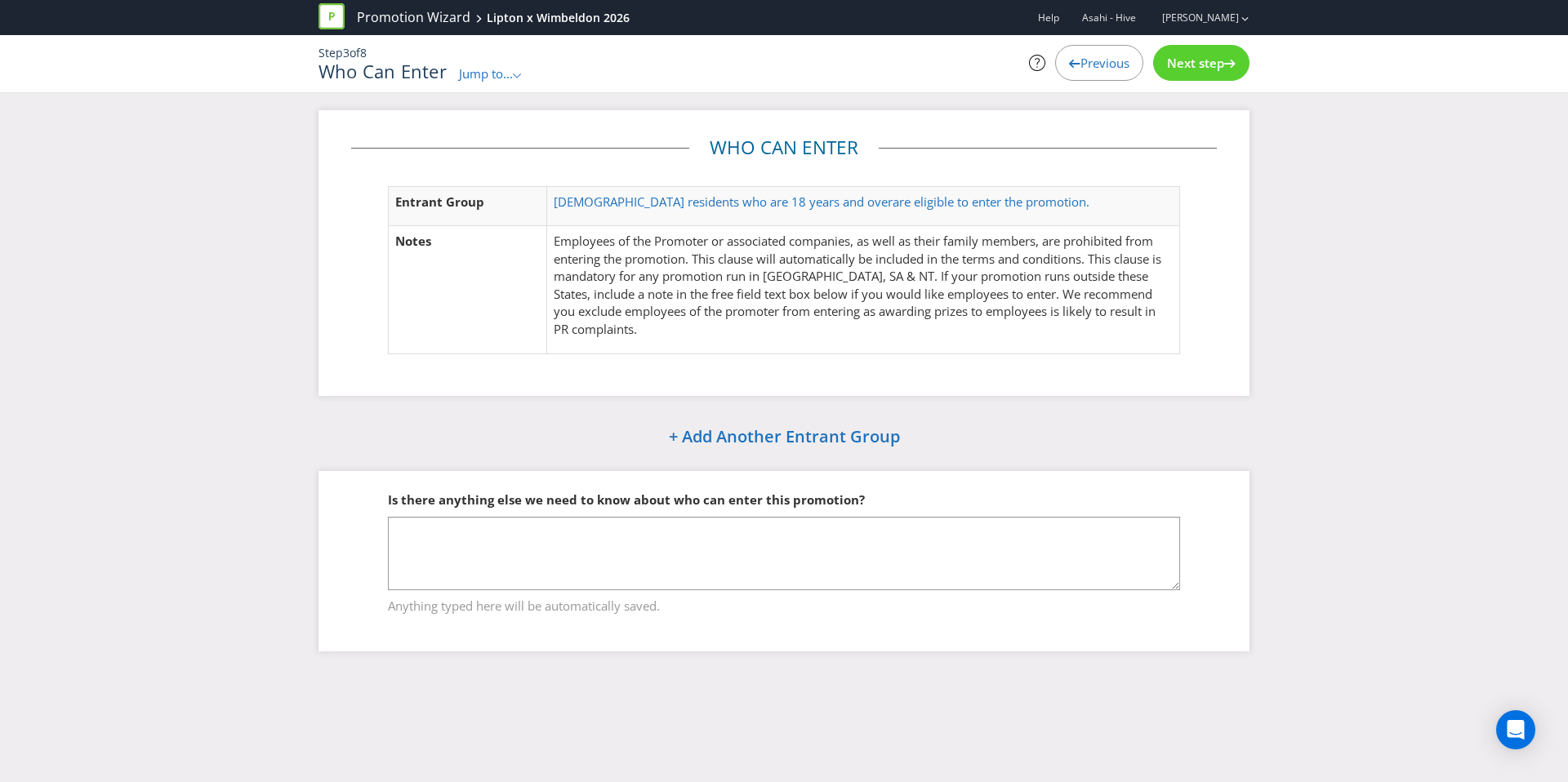
click at [1174, 62] on span "Next step" at bounding box center [1195, 63] width 57 height 17
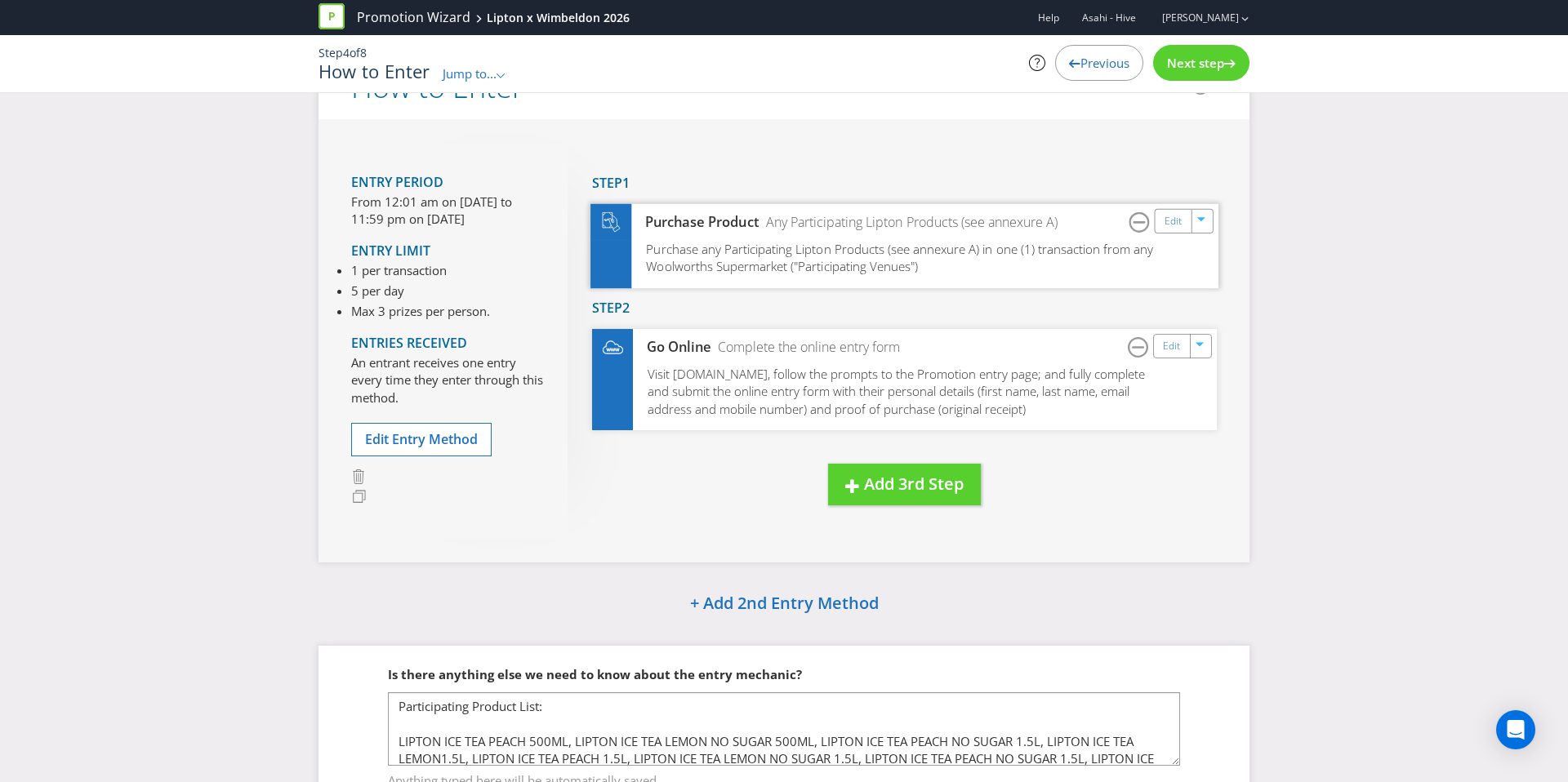
scroll to position [61, 0]
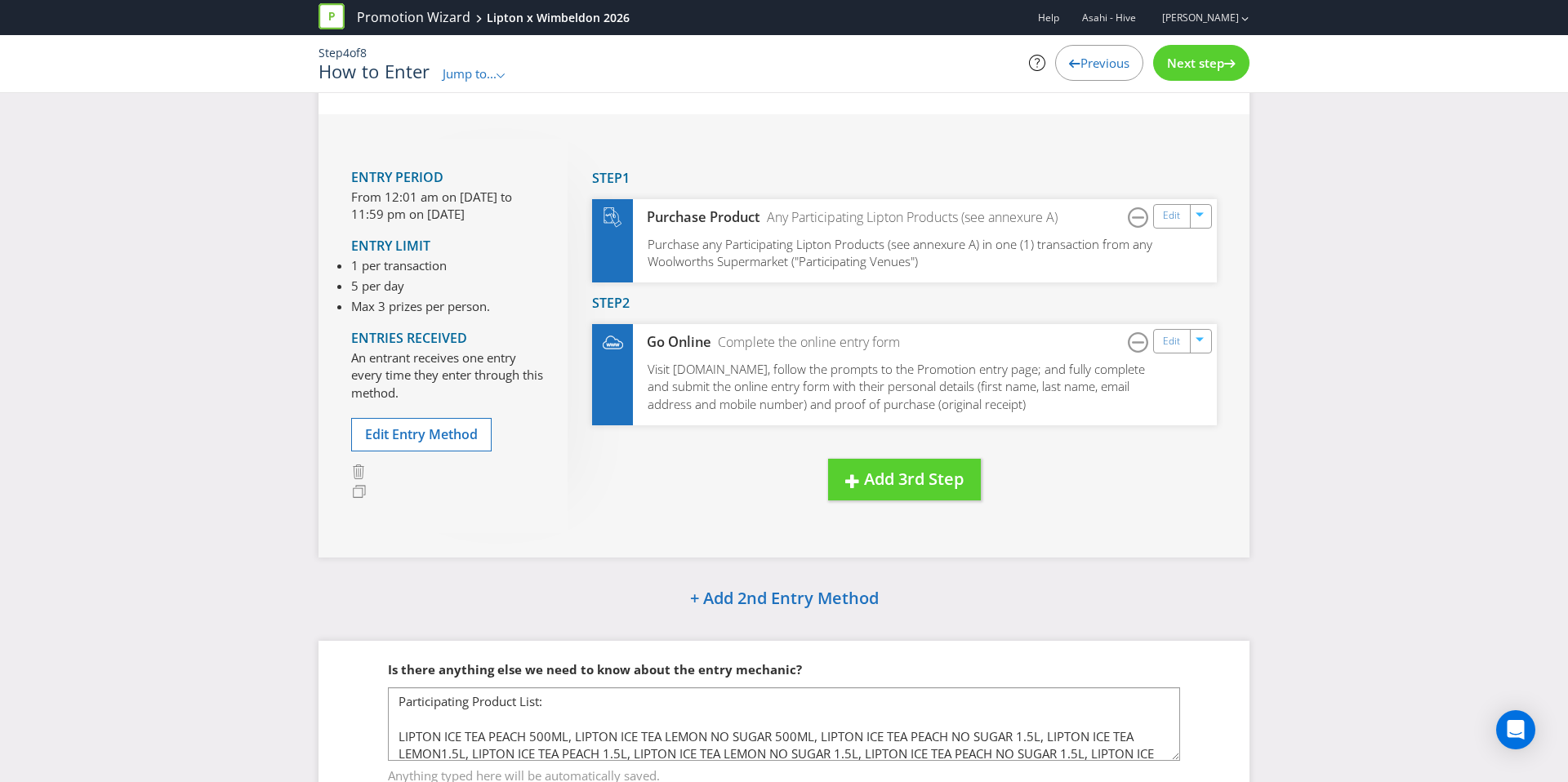
click at [1105, 53] on div "Previous" at bounding box center [1100, 62] width 88 height 36
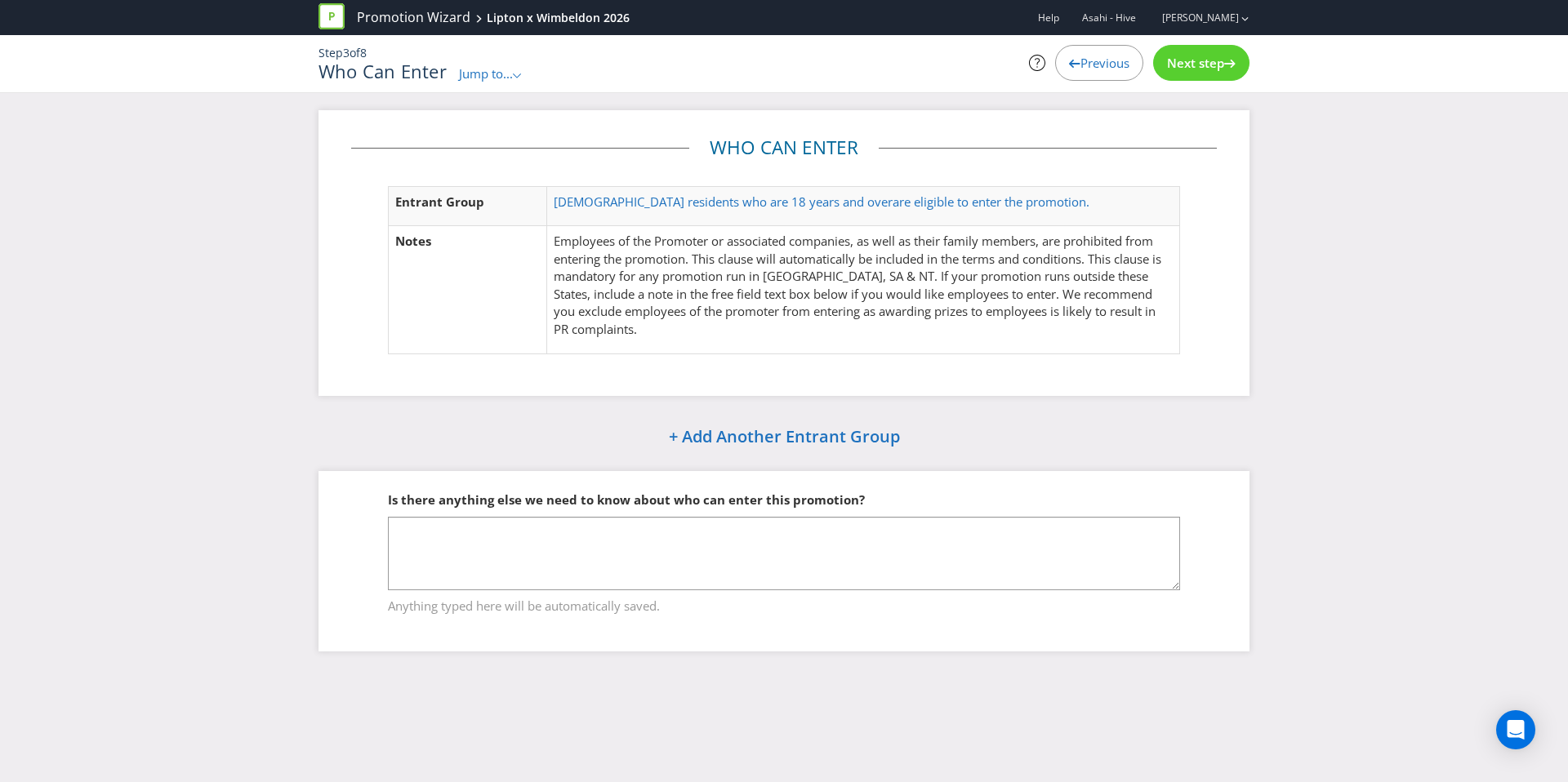
click at [1105, 53] on div "Previous" at bounding box center [1100, 62] width 88 height 36
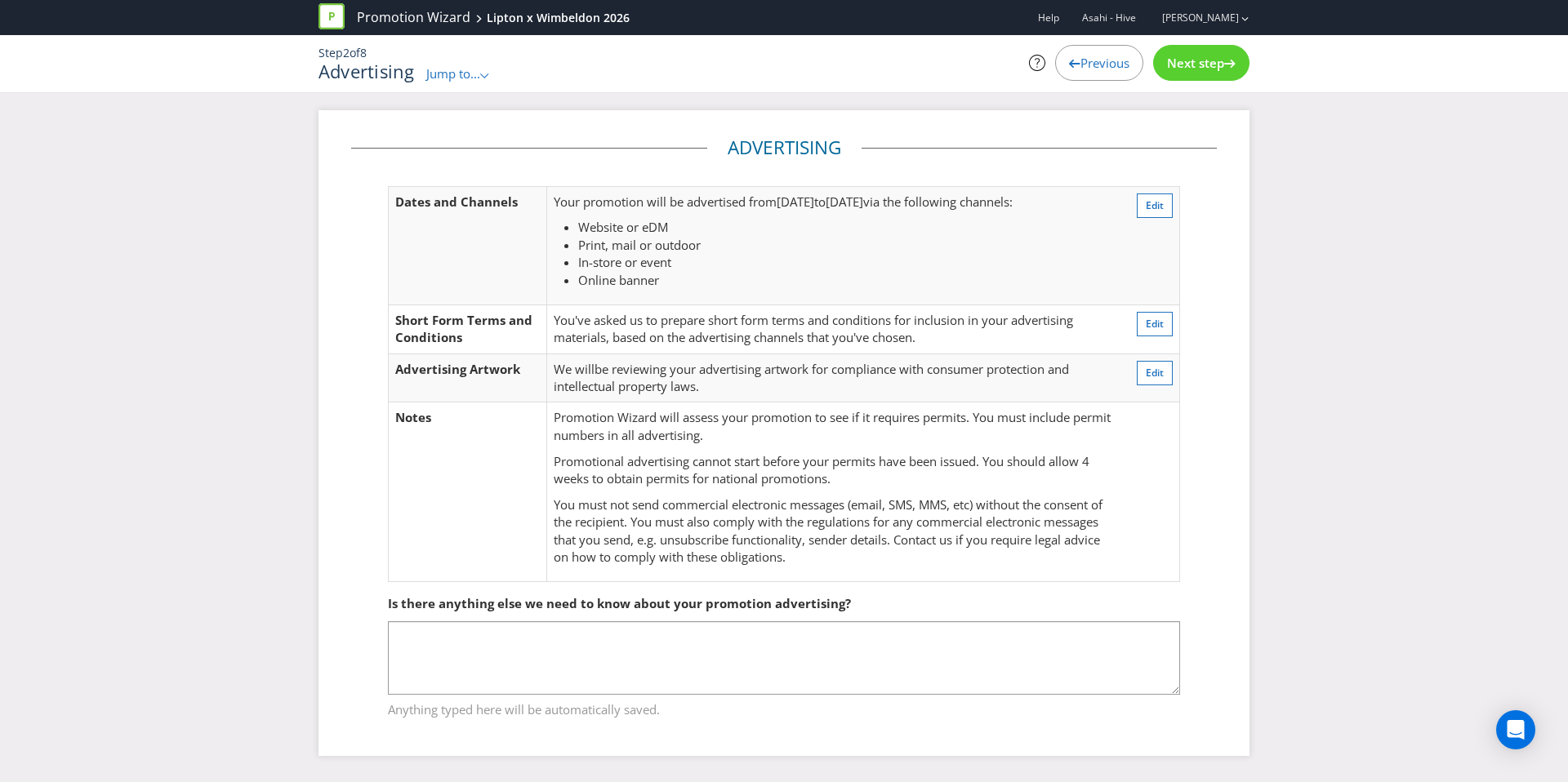
click at [1105, 53] on div "Previous" at bounding box center [1100, 62] width 88 height 36
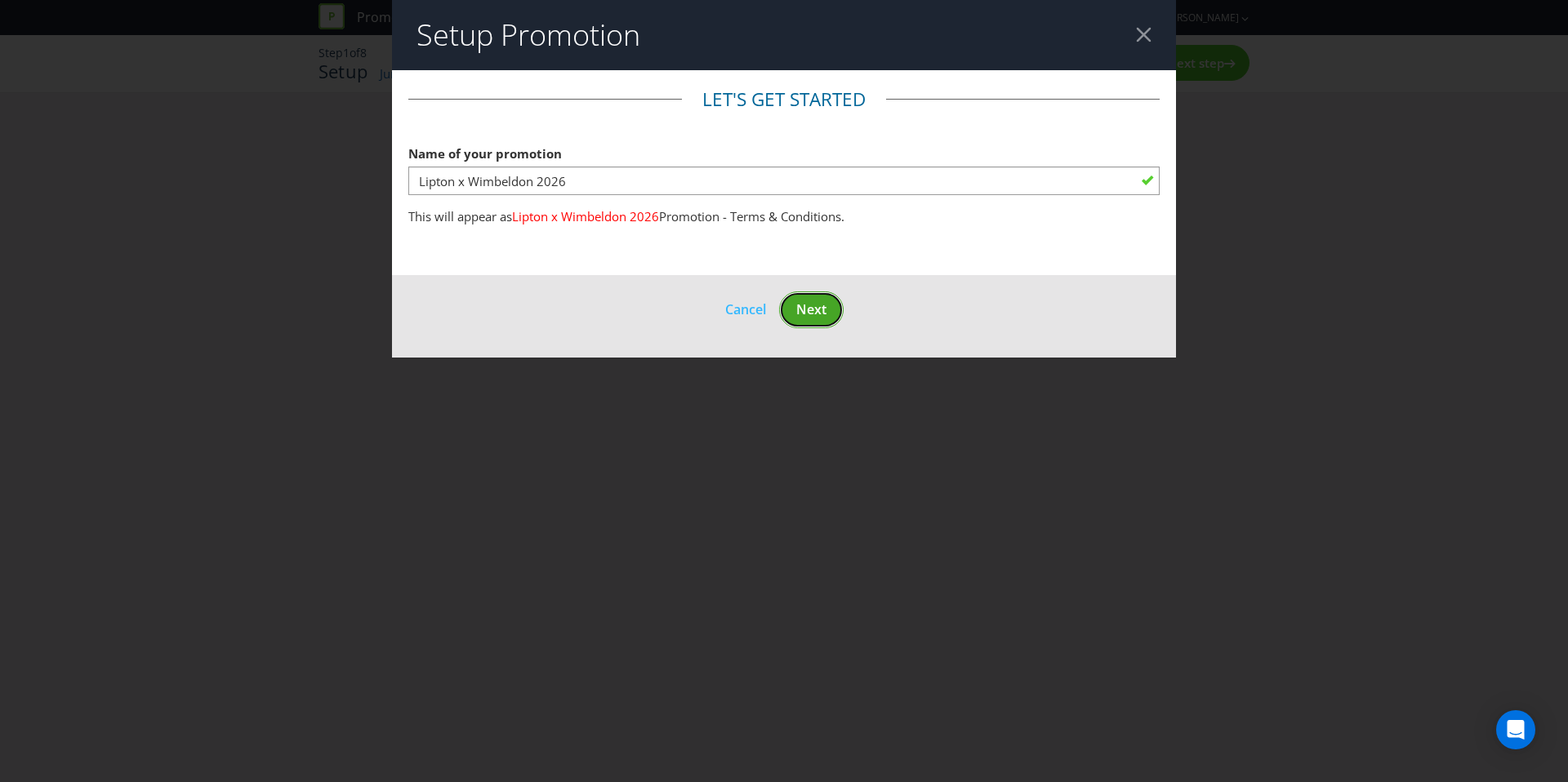
click at [808, 306] on span "Next" at bounding box center [811, 310] width 30 height 18
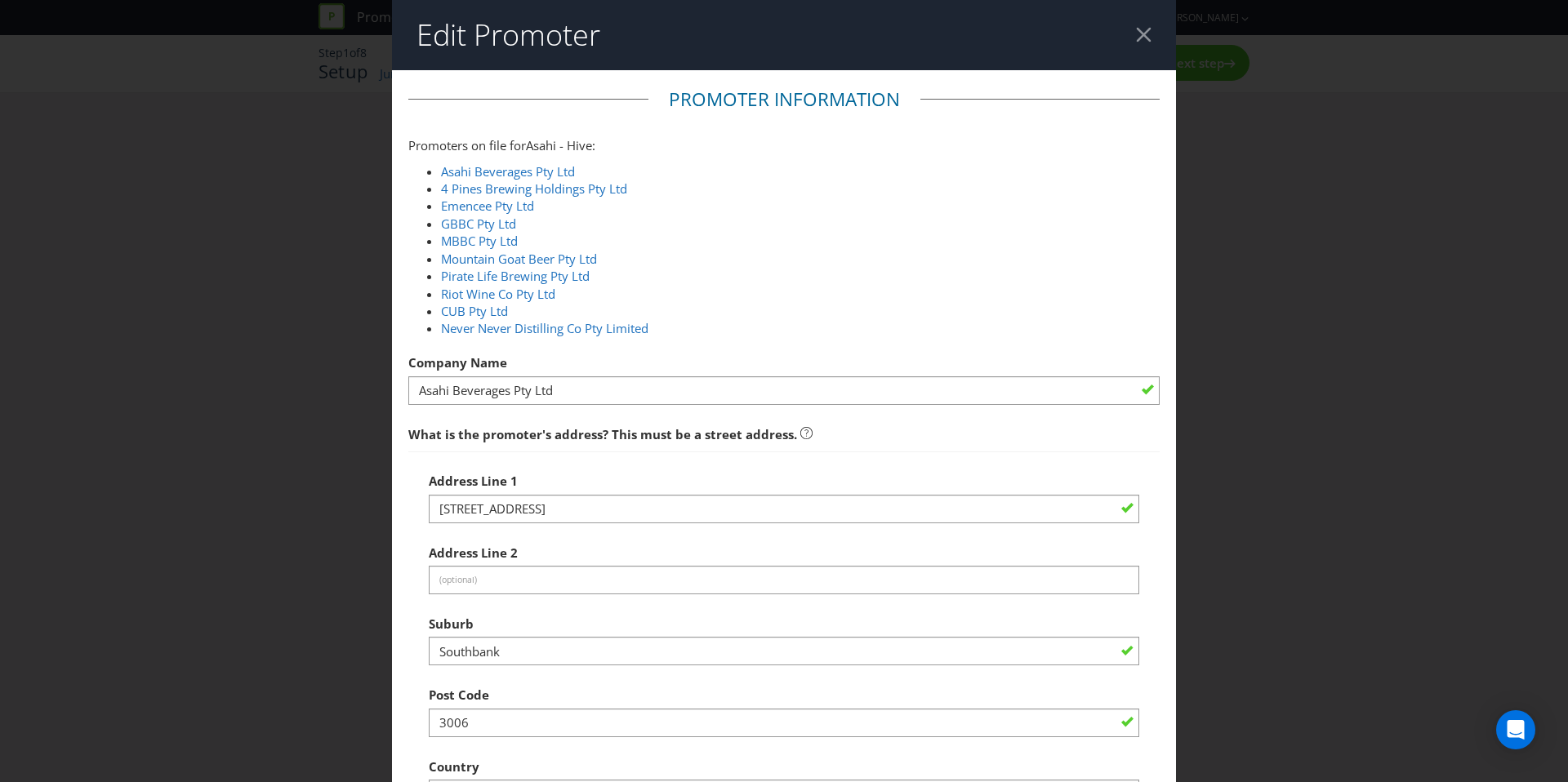
click at [1142, 32] on div at bounding box center [1144, 34] width 16 height 16
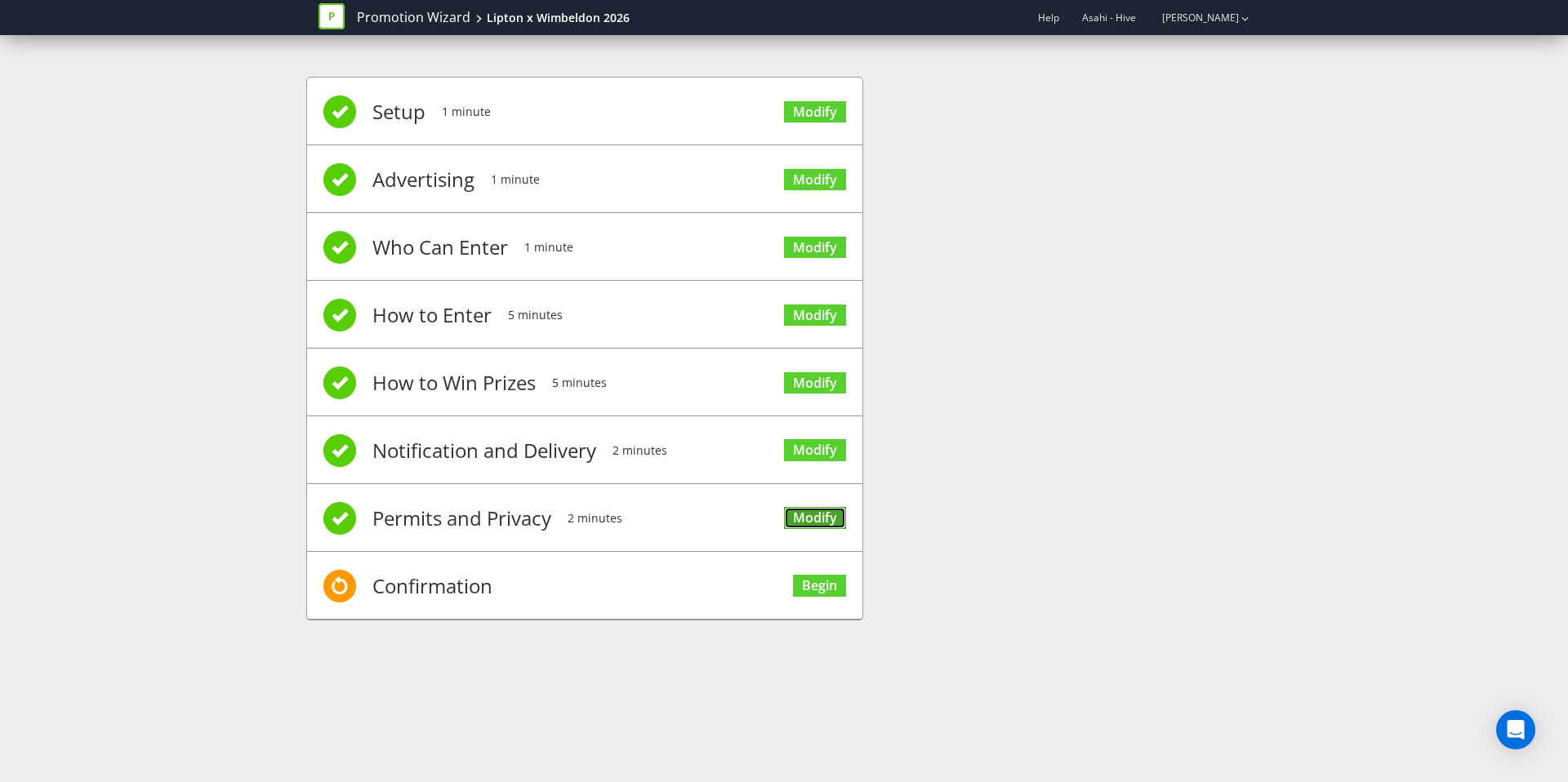
click at [801, 518] on link "Modify" at bounding box center [815, 518] width 62 height 22
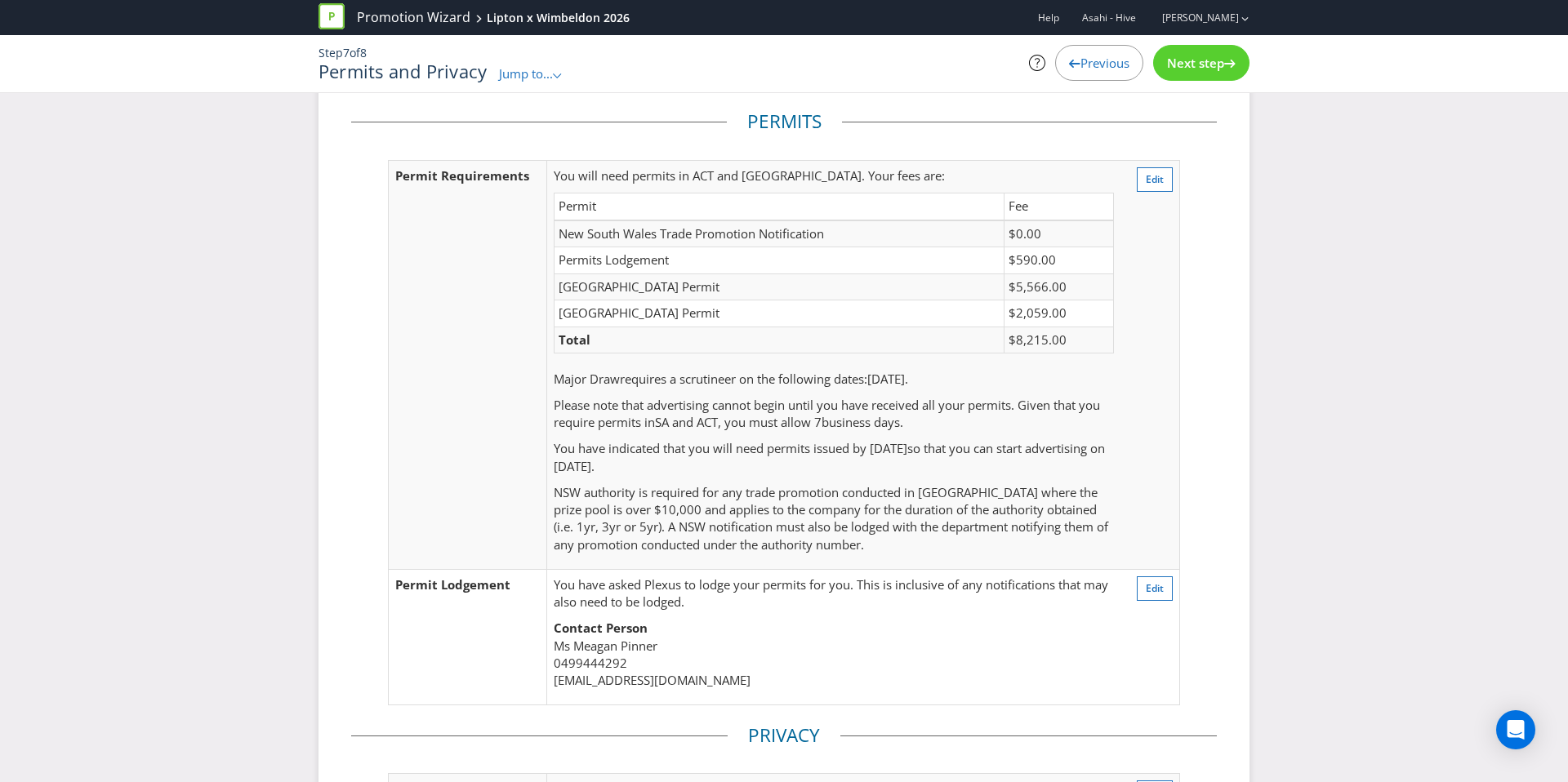
scroll to position [330, 0]
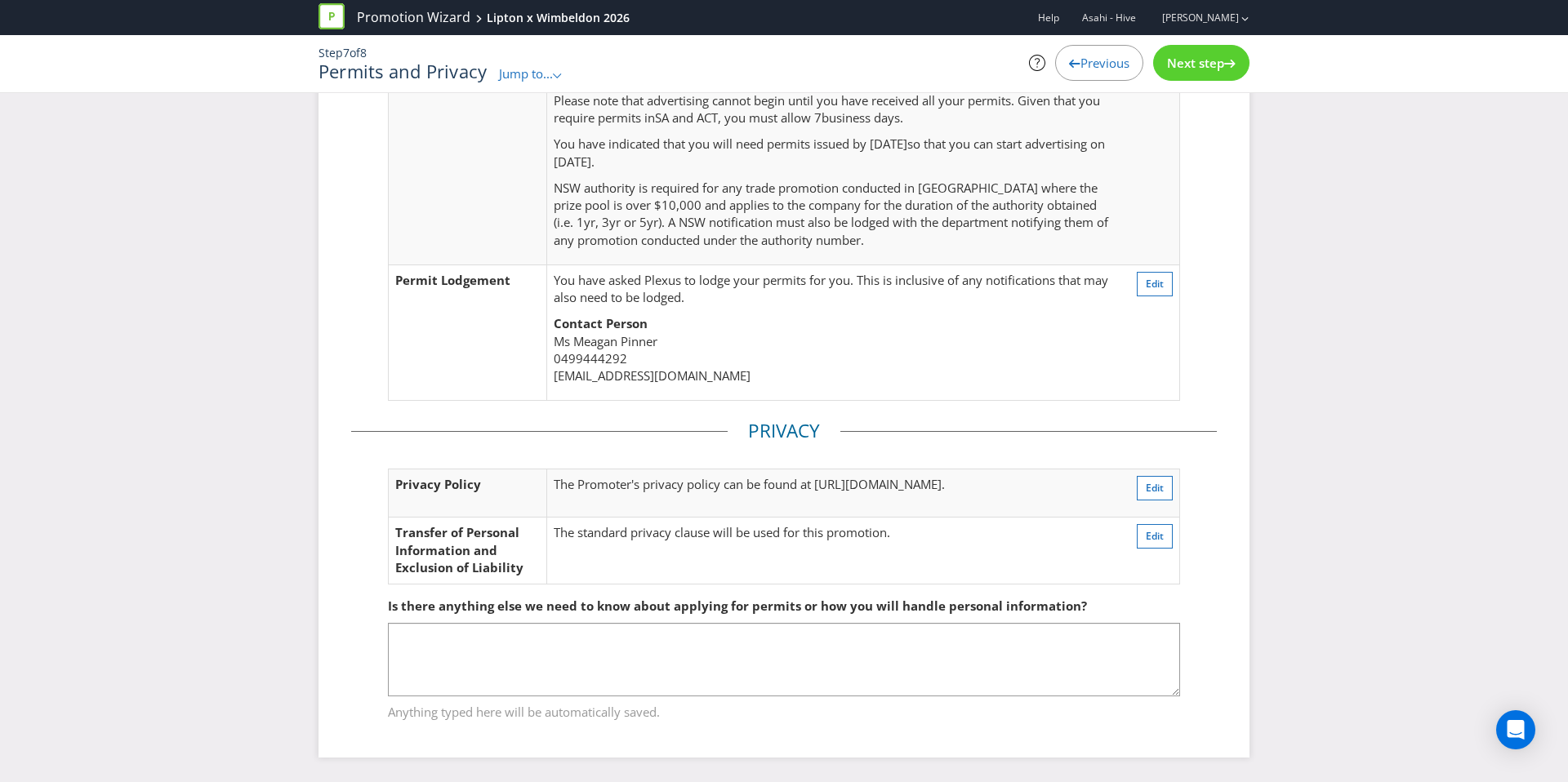
click at [1201, 67] on span "Next step" at bounding box center [1195, 63] width 57 height 17
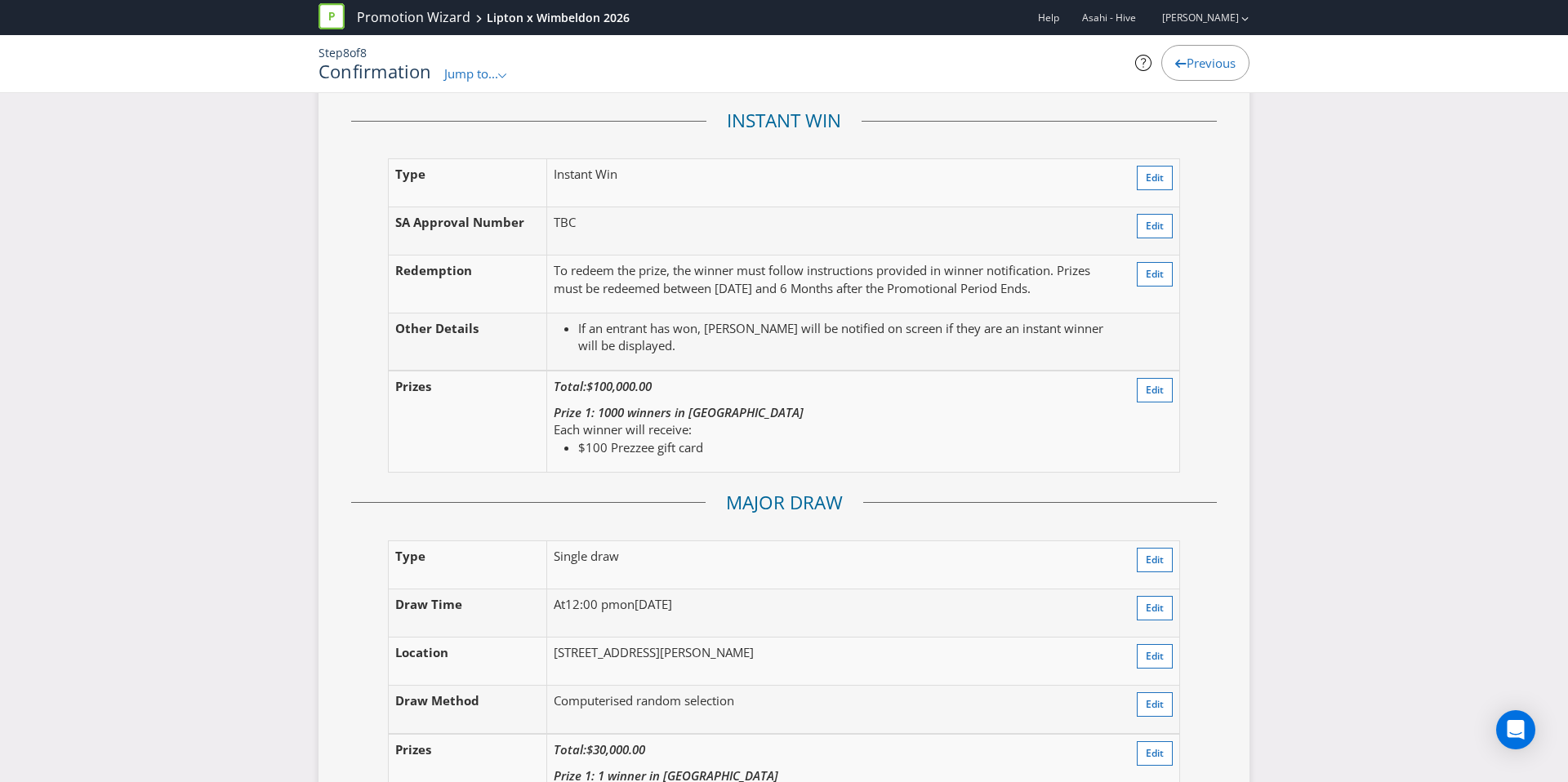
scroll to position [2045, 0]
click at [1149, 276] on span "Edit" at bounding box center [1155, 273] width 18 height 14
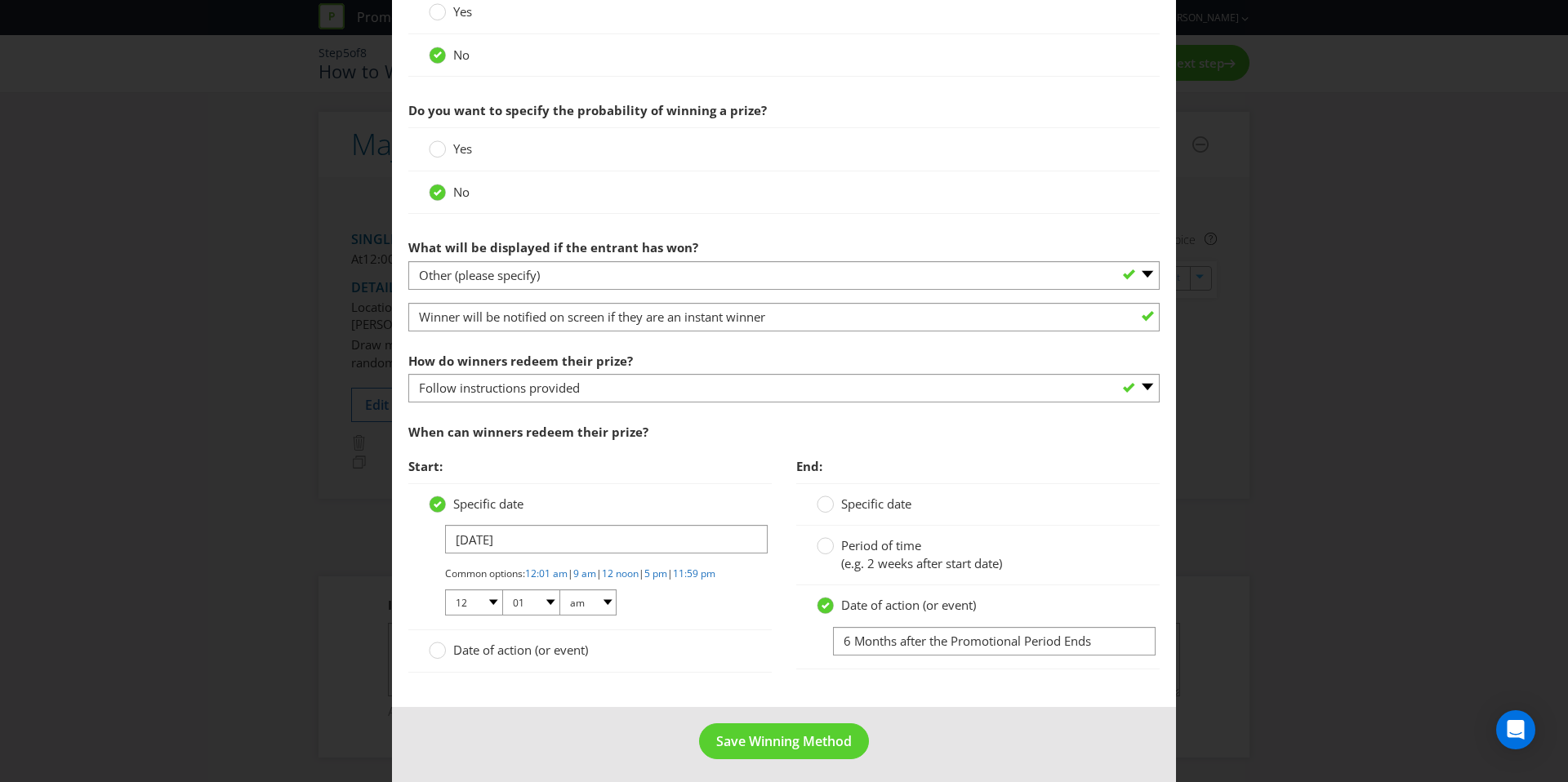
scroll to position [679, 0]
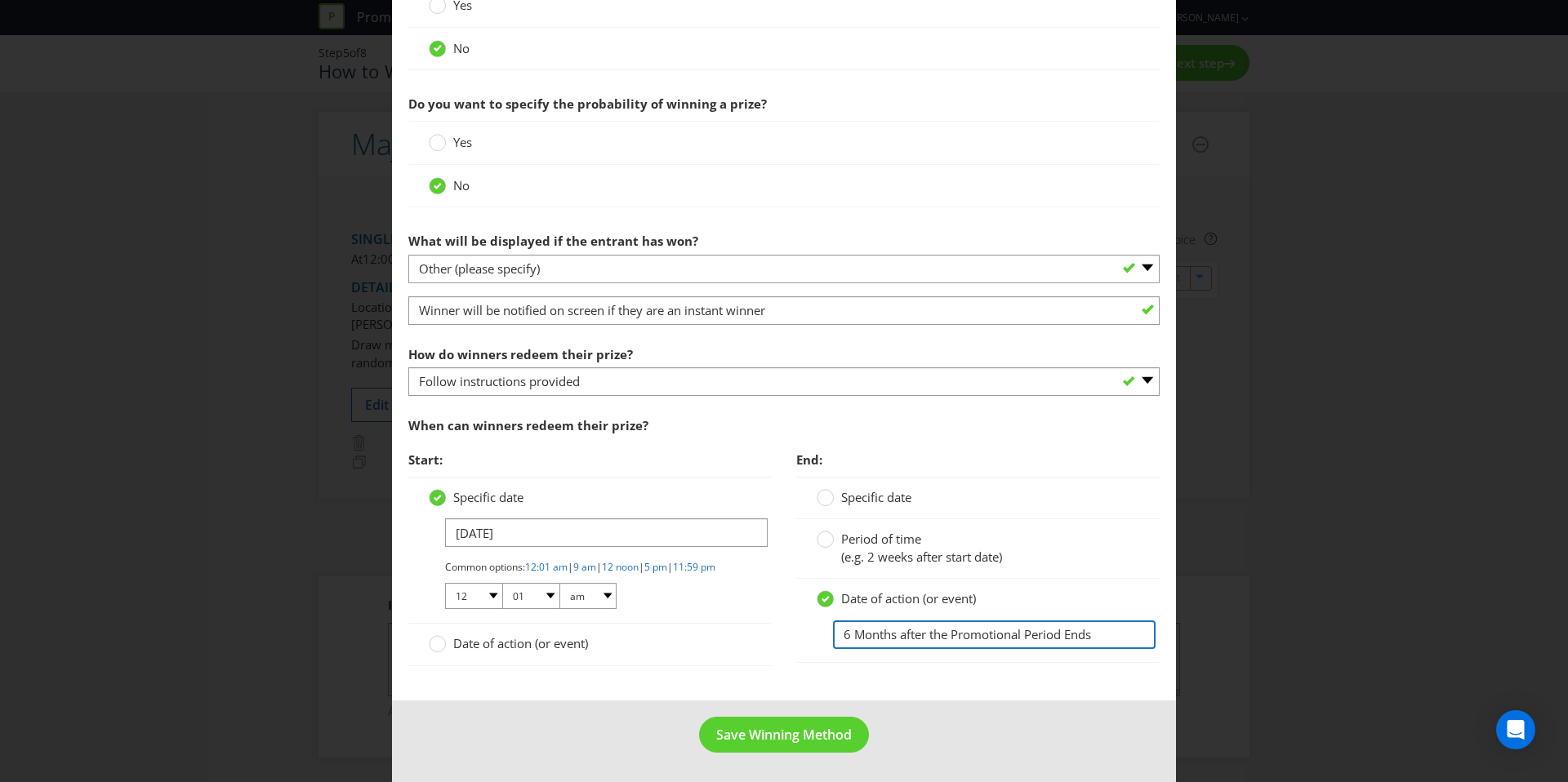
click at [849, 620] on input "6 Months after the Promotional Period Ends" at bounding box center [994, 634] width 322 height 28
type input "Months after the Promotional Period Ends"
click at [894, 549] on span "(e.g. 2 weeks after start date)" at bounding box center [922, 557] width 161 height 17
click at [0, 0] on input "Period of time (e.g. 2 weeks after start date)" at bounding box center [0, 0] width 0 height 0
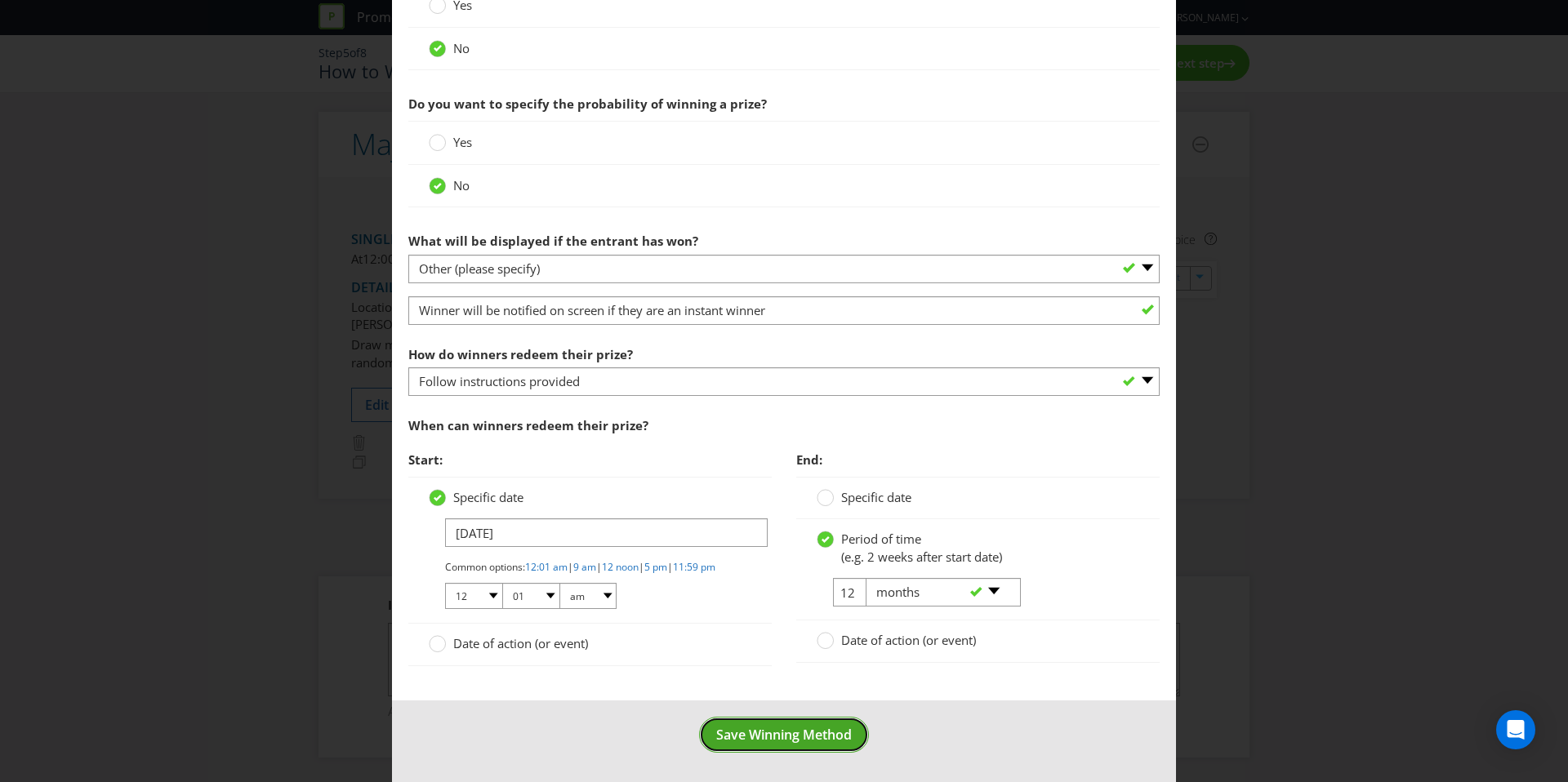
click at [825, 733] on span "Save Winning Method" at bounding box center [783, 735] width 135 height 18
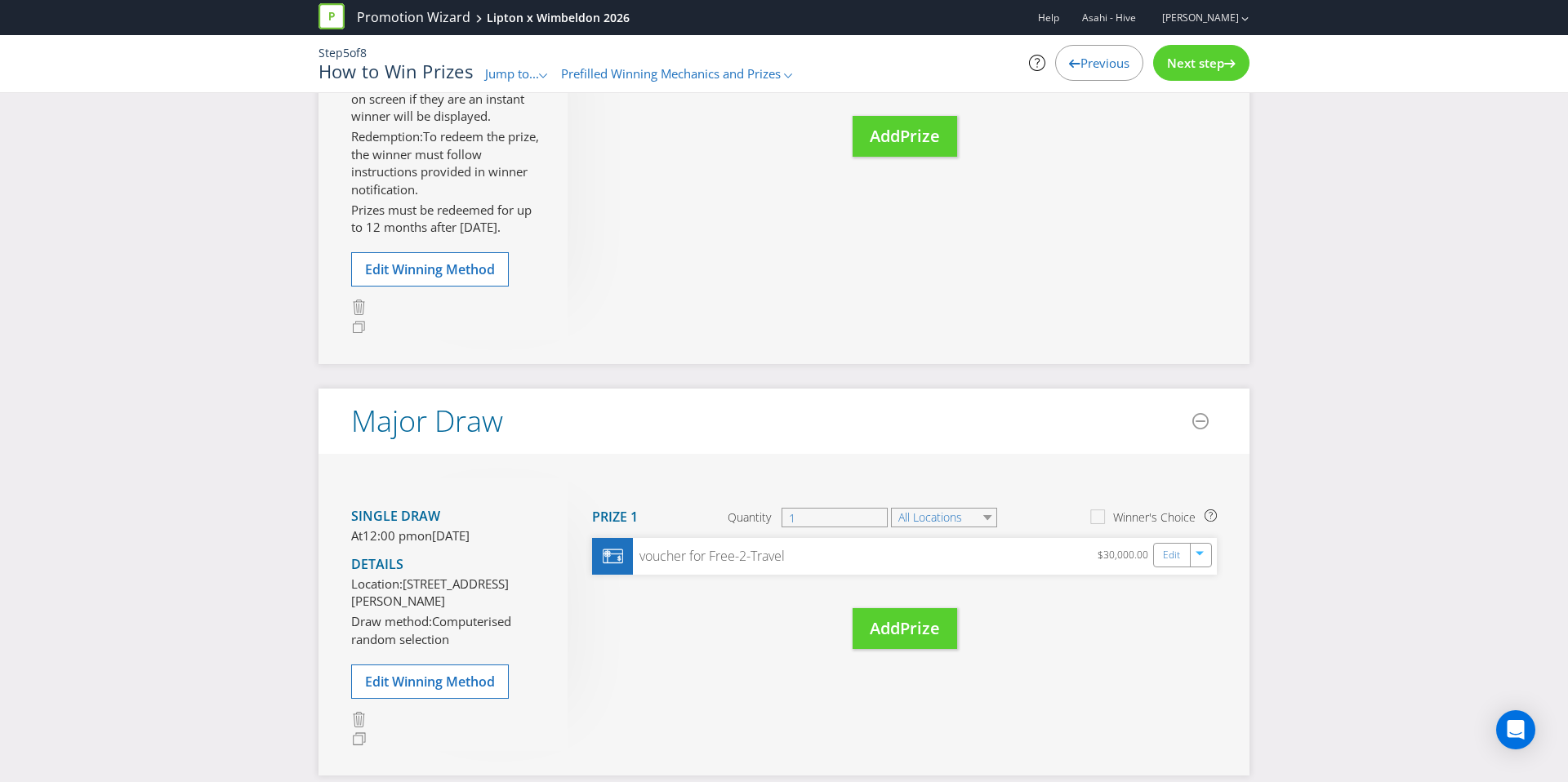
click at [1171, 73] on div "Next step" at bounding box center [1202, 62] width 96 height 36
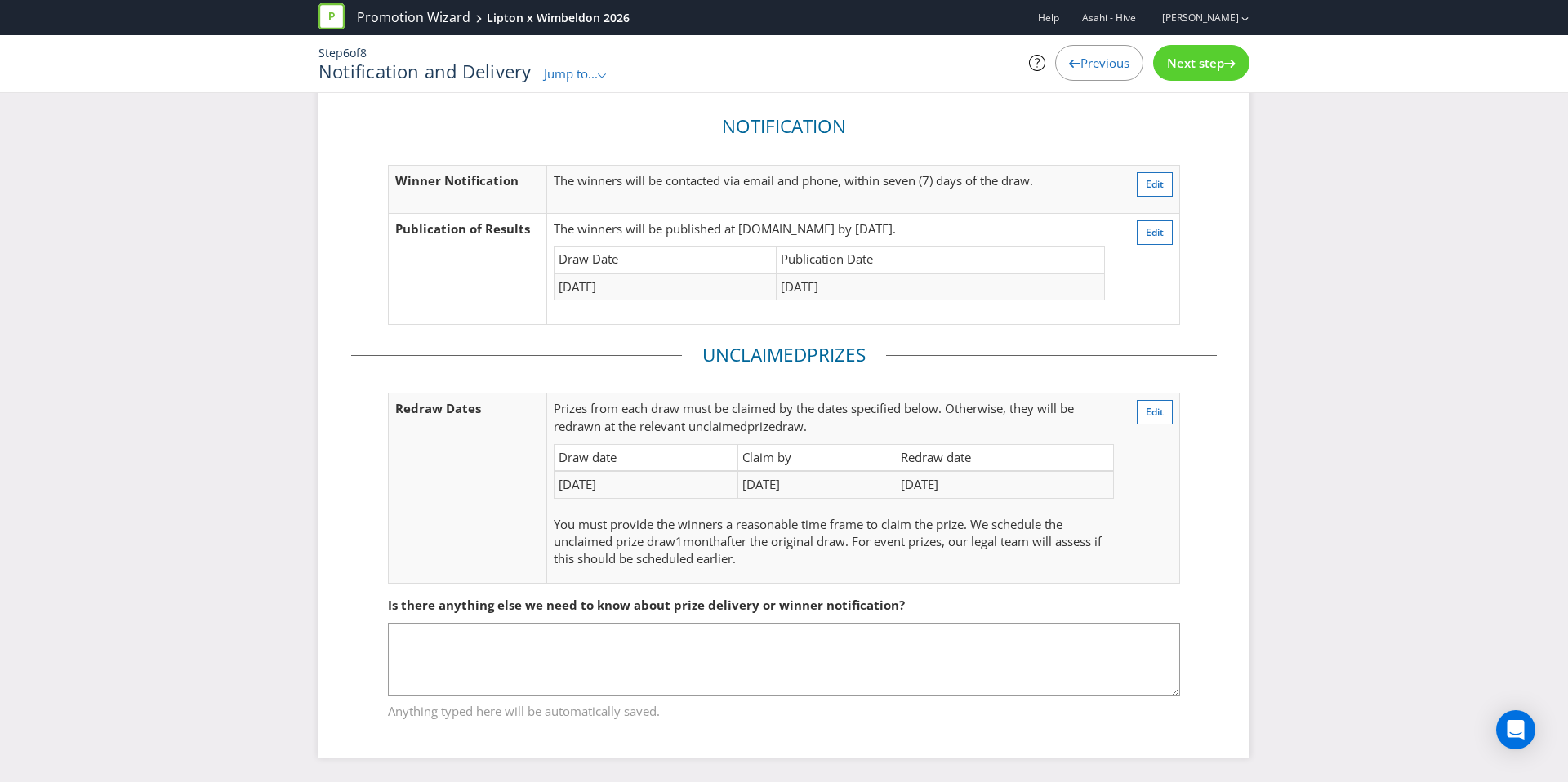
click at [1171, 73] on div "Next step" at bounding box center [1202, 62] width 96 height 36
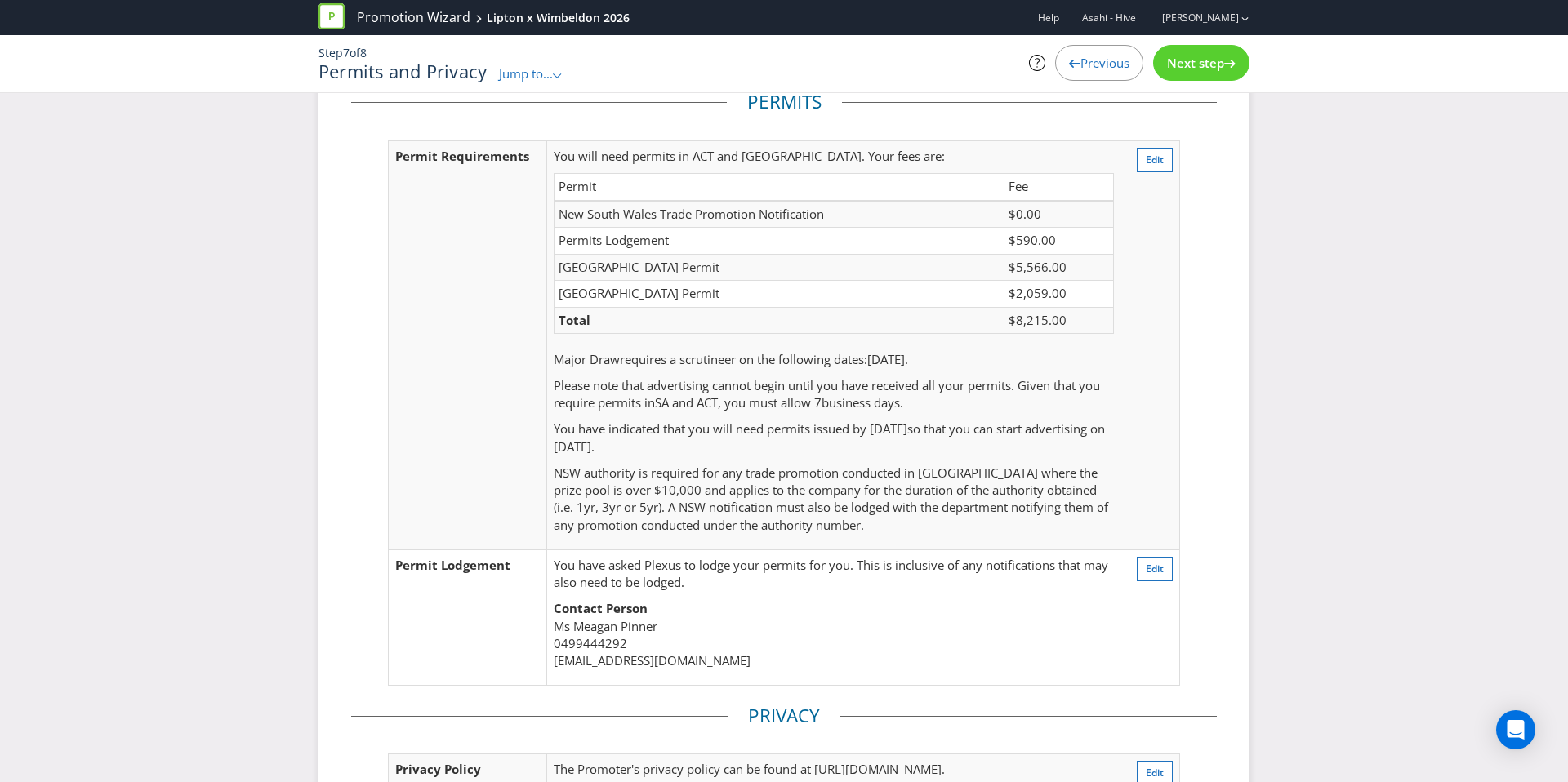
scroll to position [330, 0]
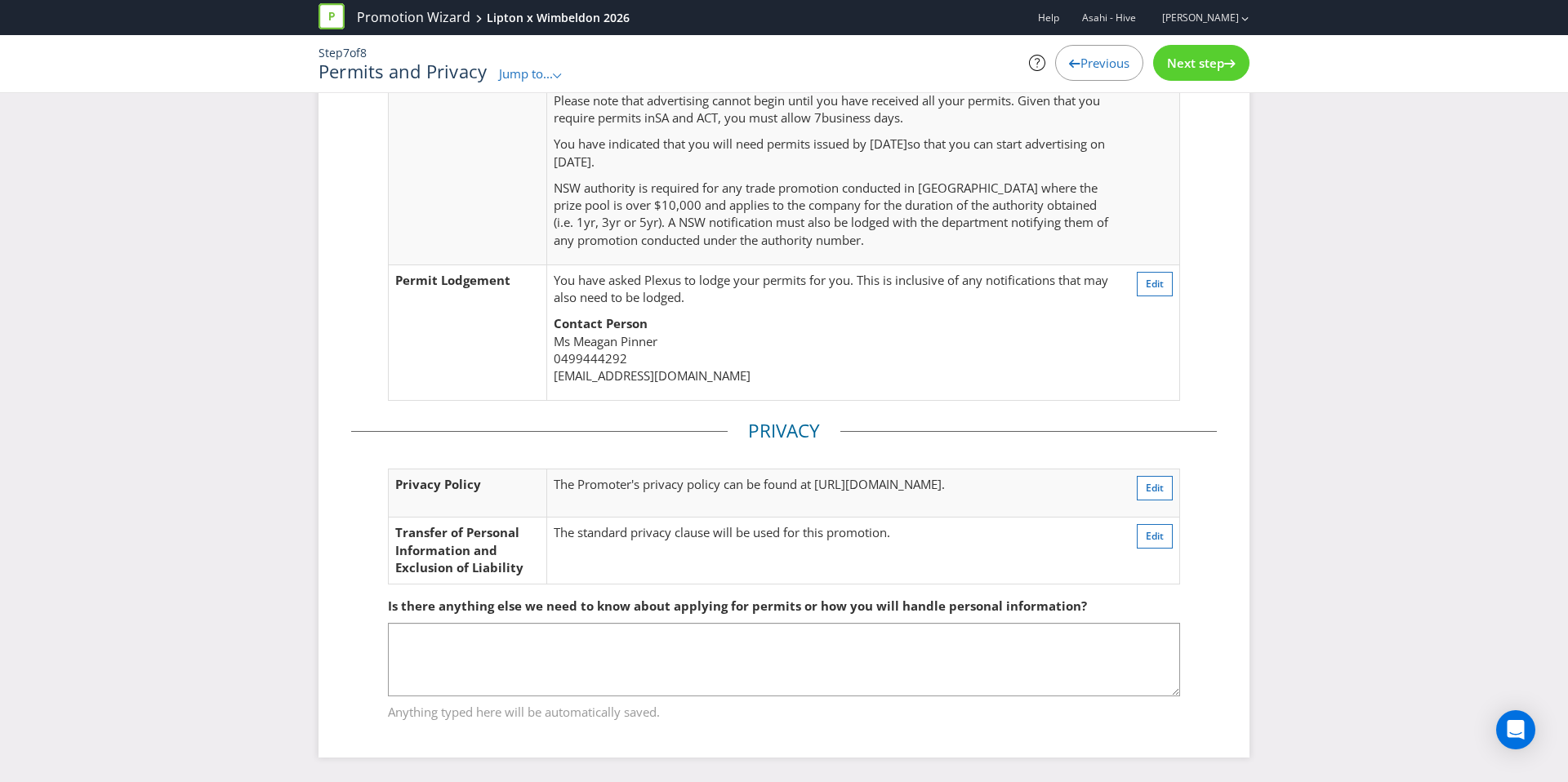
click at [1171, 73] on div "Next step" at bounding box center [1202, 62] width 96 height 36
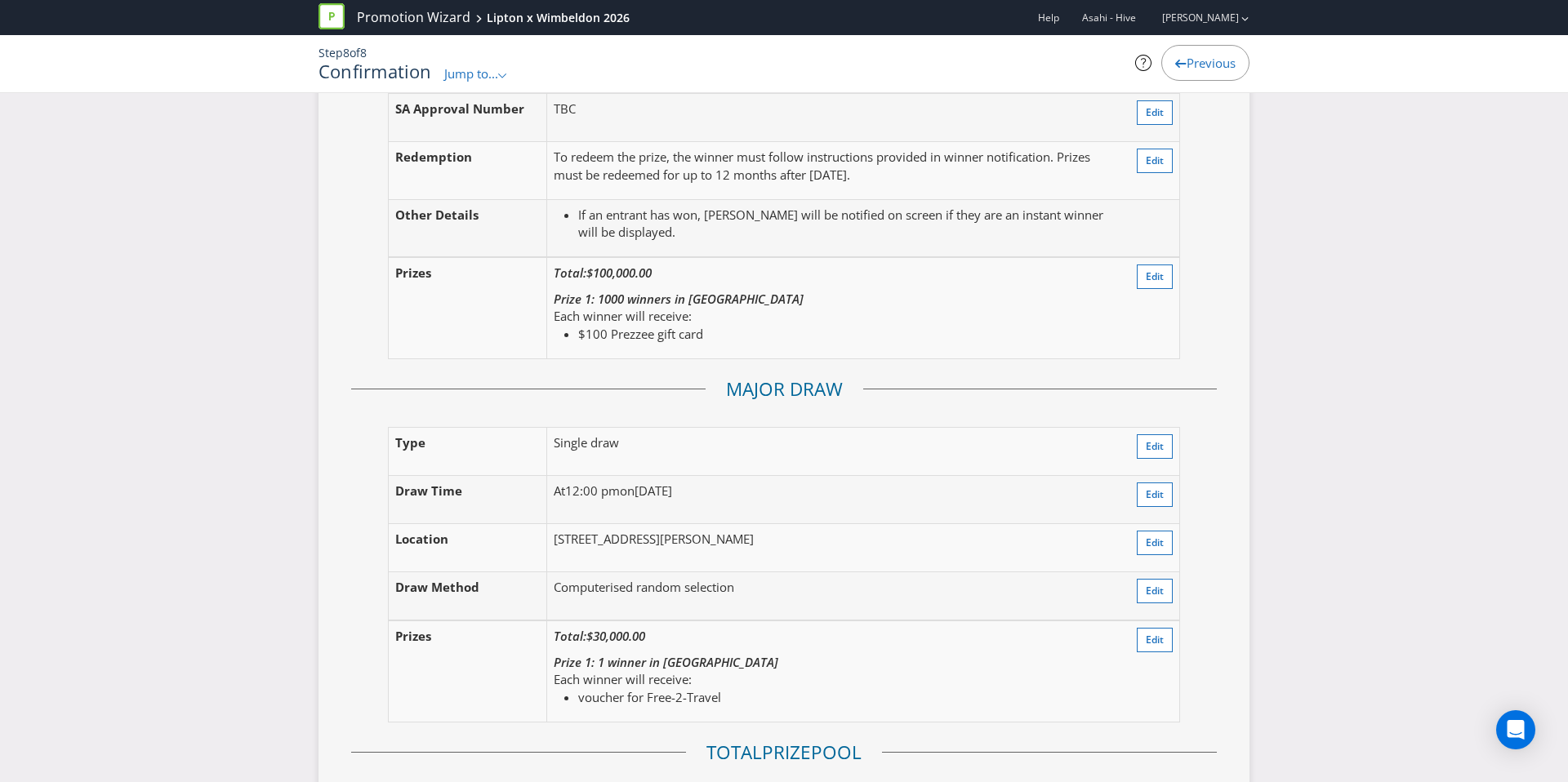
scroll to position [2160, 0]
click at [1143, 279] on button "Edit" at bounding box center [1154, 276] width 36 height 25
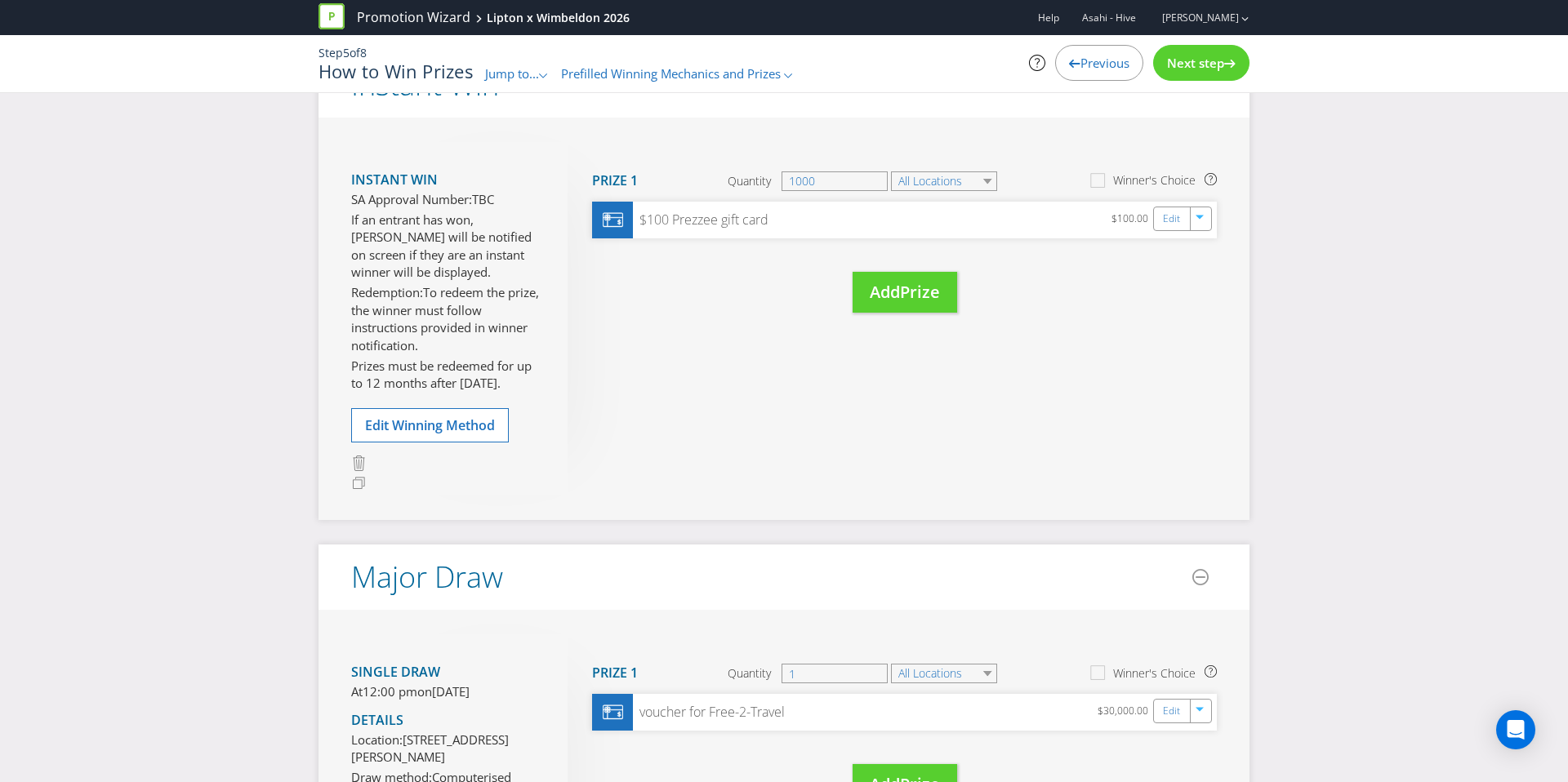
scroll to position [166, 0]
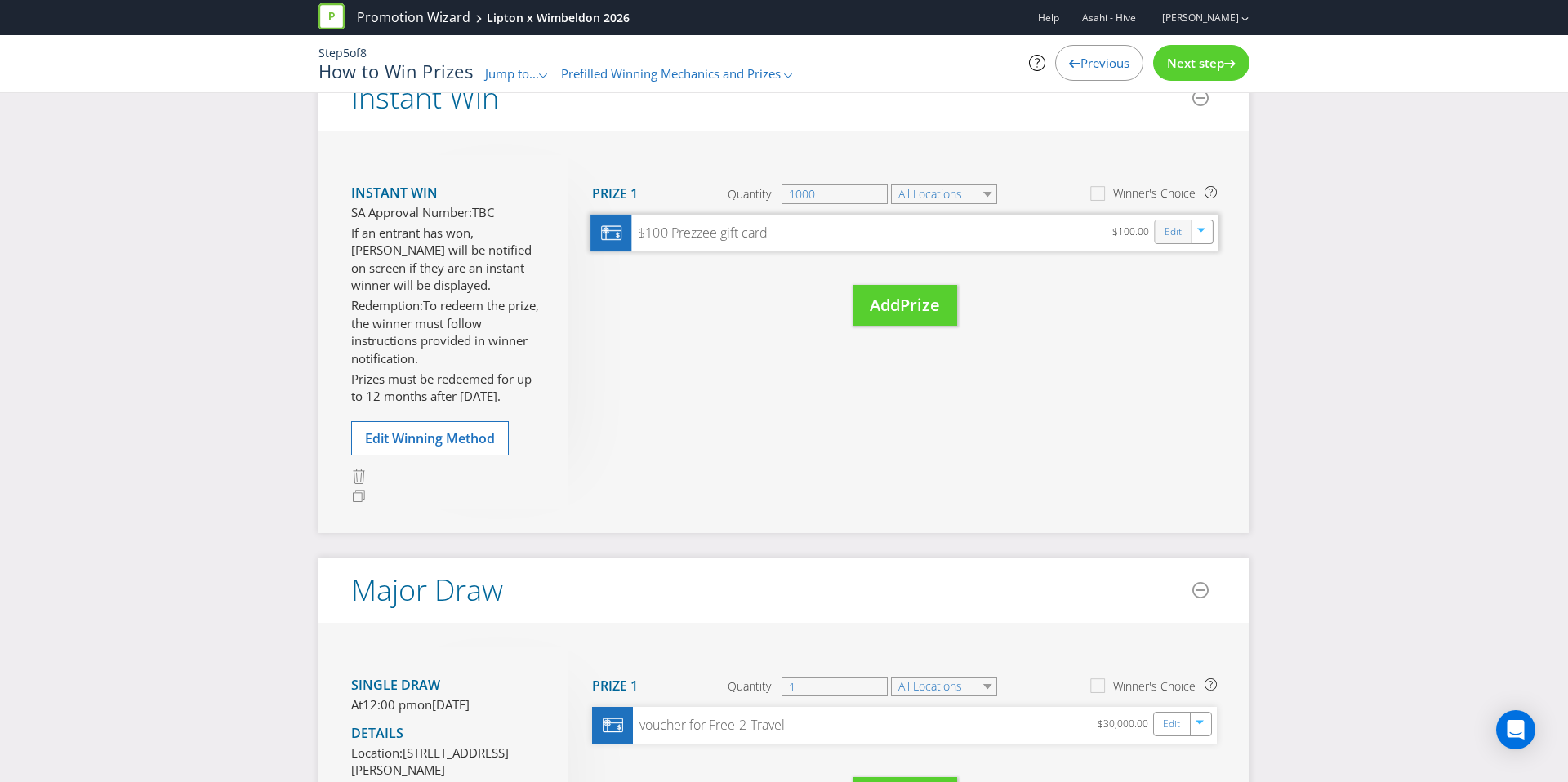
click at [1154, 237] on div "$100.00 Edit" at bounding box center [1165, 232] width 106 height 21
click at [1159, 237] on div "Edit" at bounding box center [1174, 232] width 37 height 23
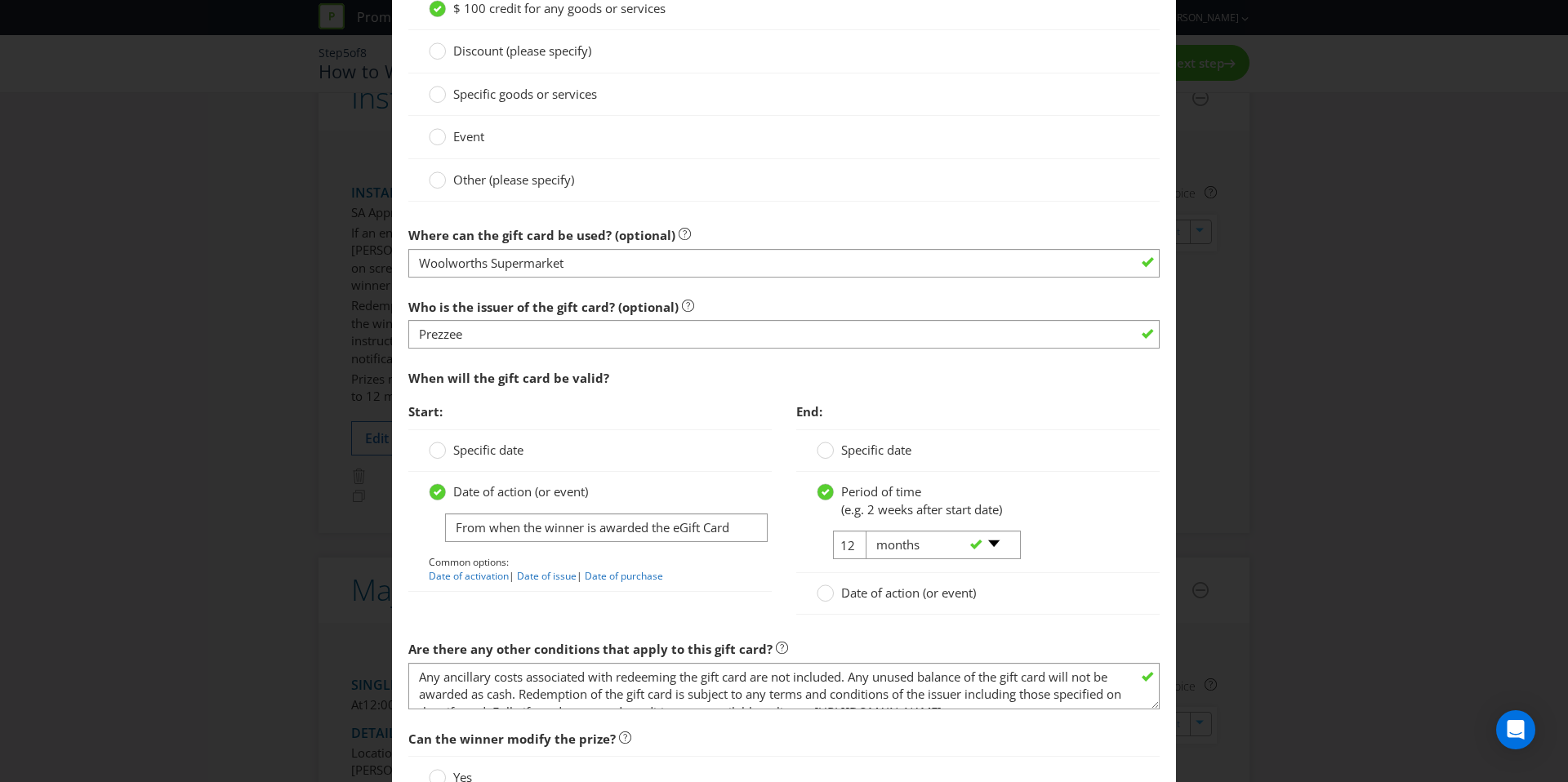
scroll to position [1386, 0]
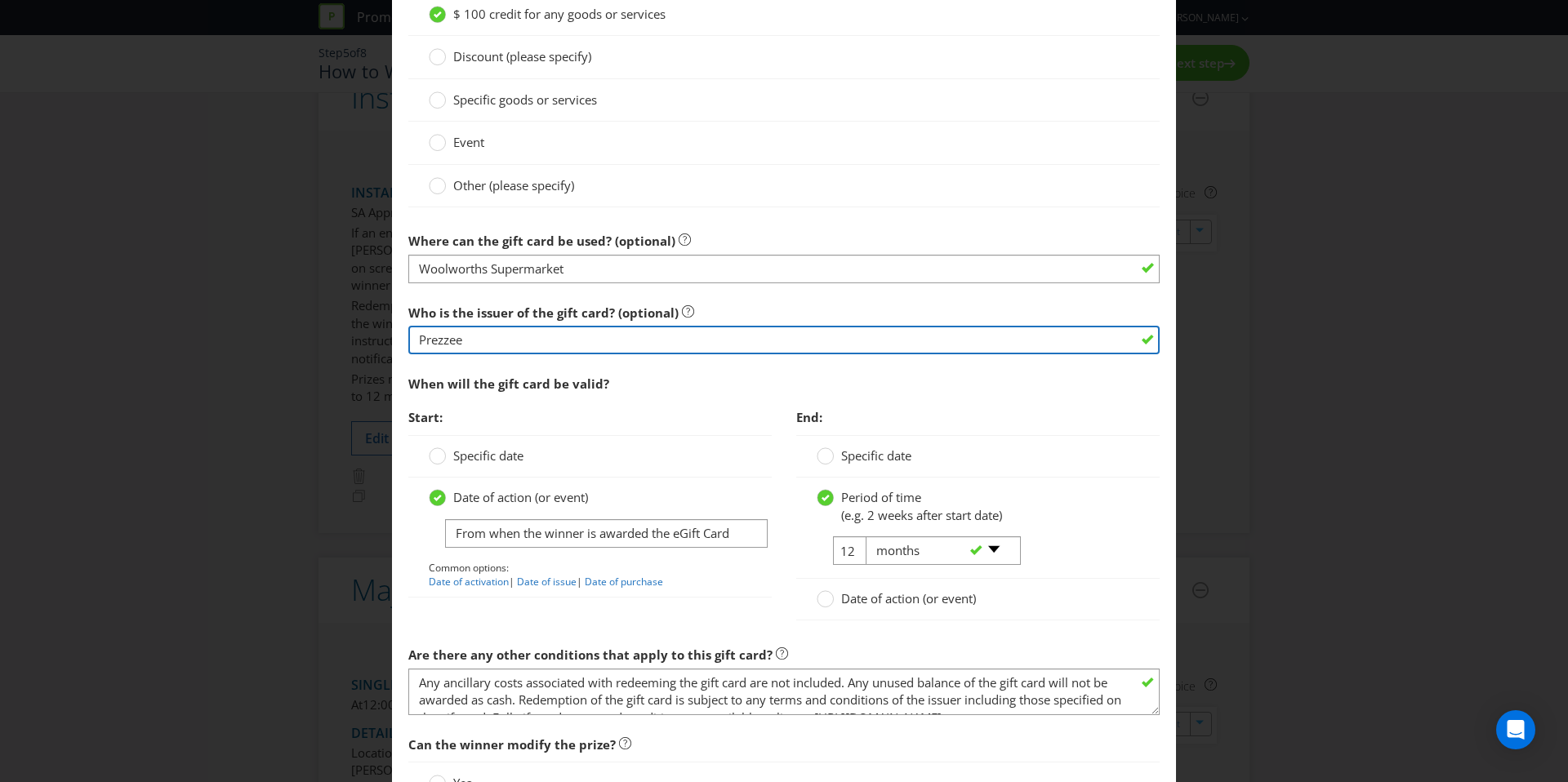
drag, startPoint x: 552, startPoint y: 342, endPoint x: 386, endPoint y: 341, distance: 166.0
click at [386, 341] on div "Edit Prize Australian Capital Territory New South Wales Northern Territory Quee…" at bounding box center [784, 391] width 1568 height 782
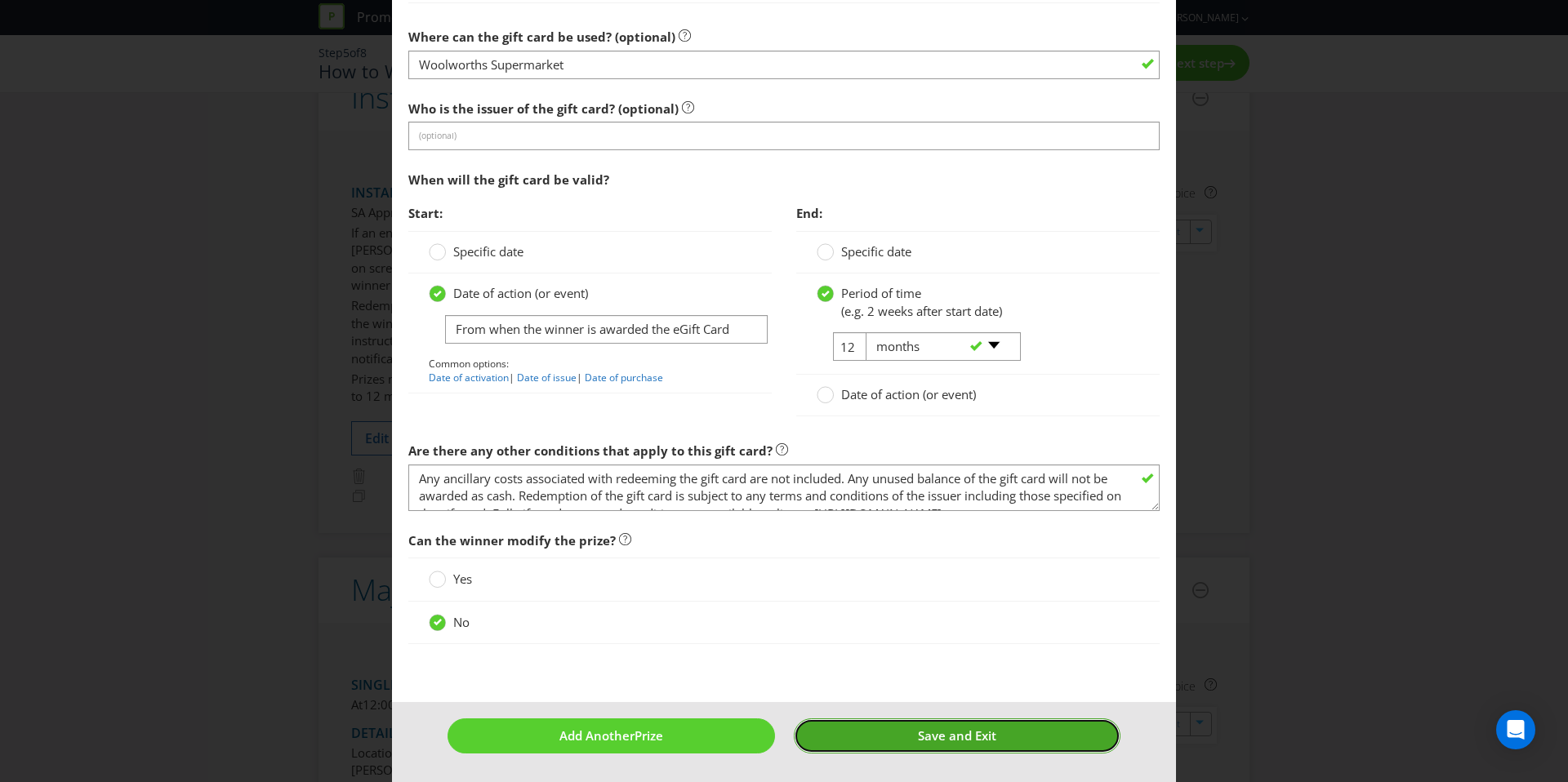
click at [892, 744] on button "Save and Exit" at bounding box center [958, 736] width 327 height 35
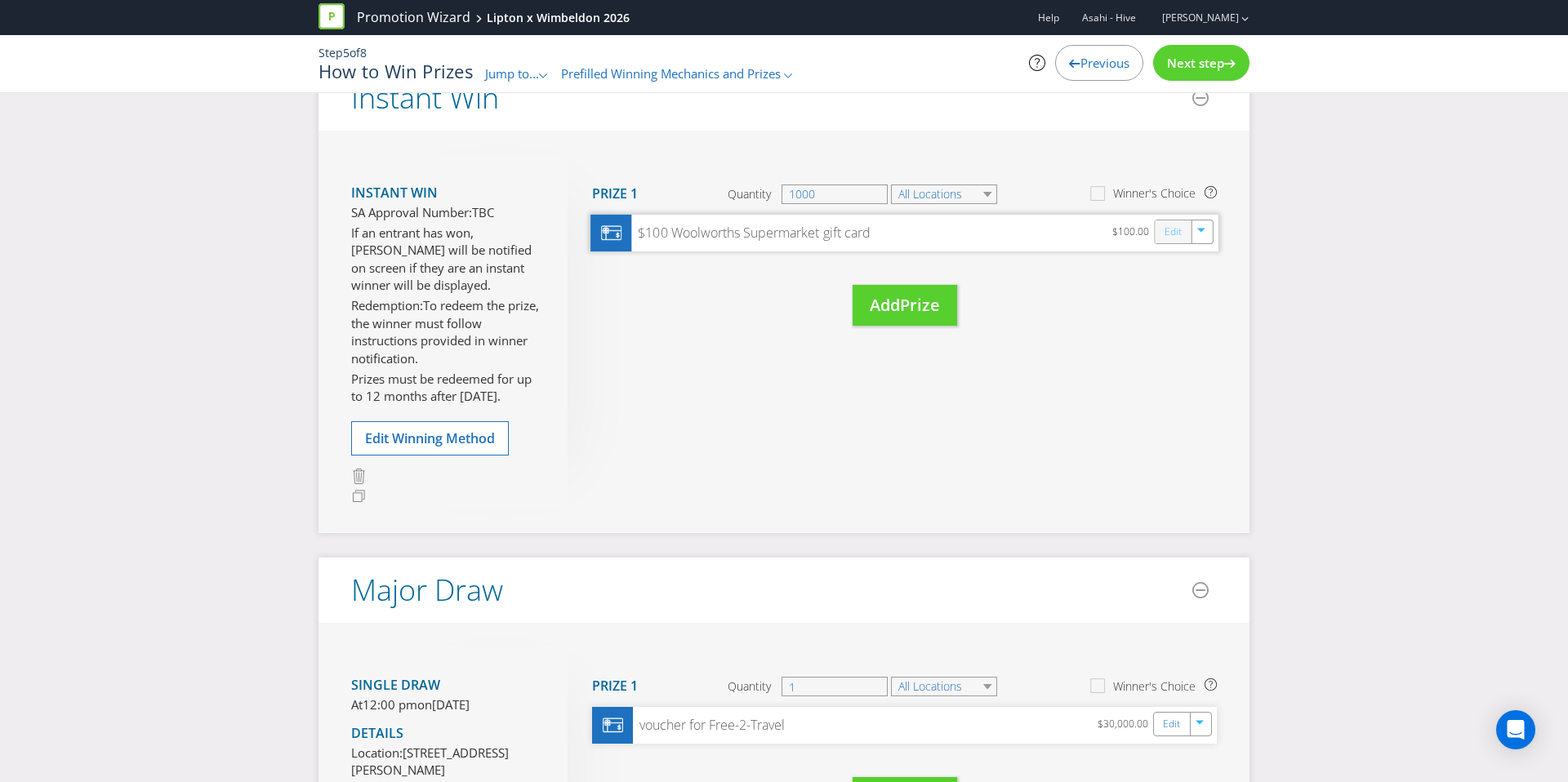
click at [1177, 236] on link "Edit" at bounding box center [1173, 231] width 17 height 19
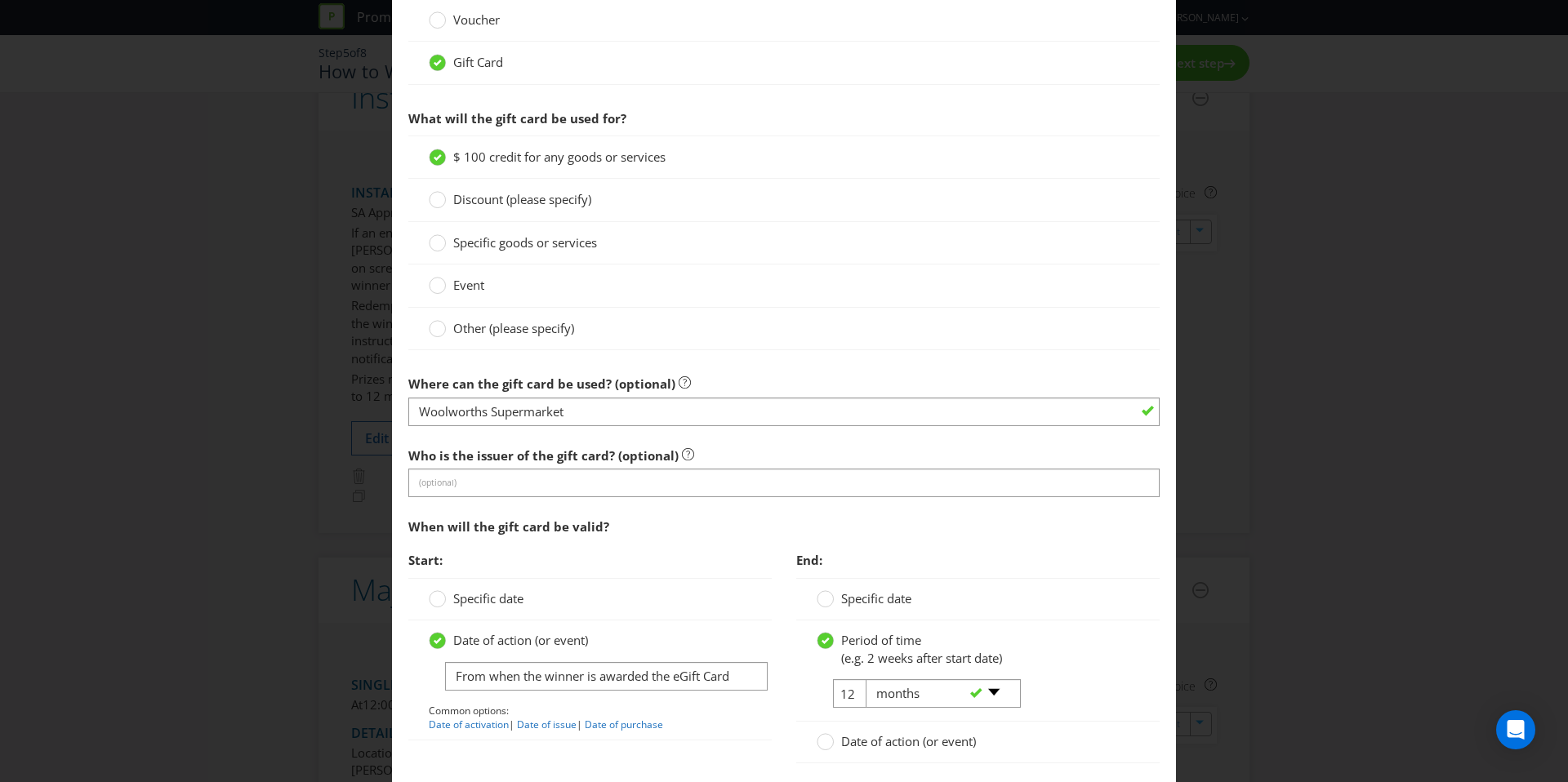
scroll to position [1257, 0]
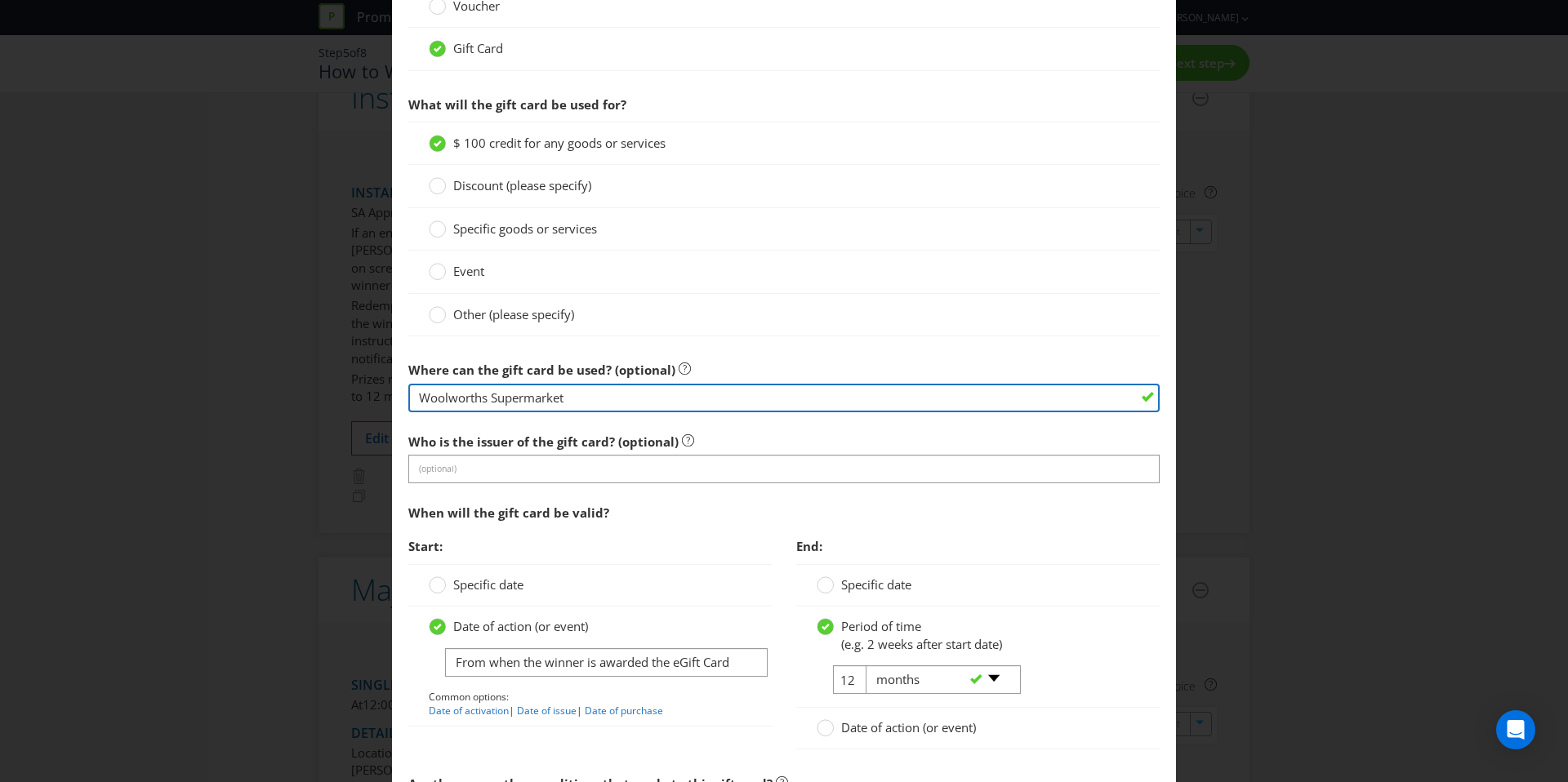
click at [604, 403] on input "Woolworths Supermarket" at bounding box center [784, 398] width 752 height 28
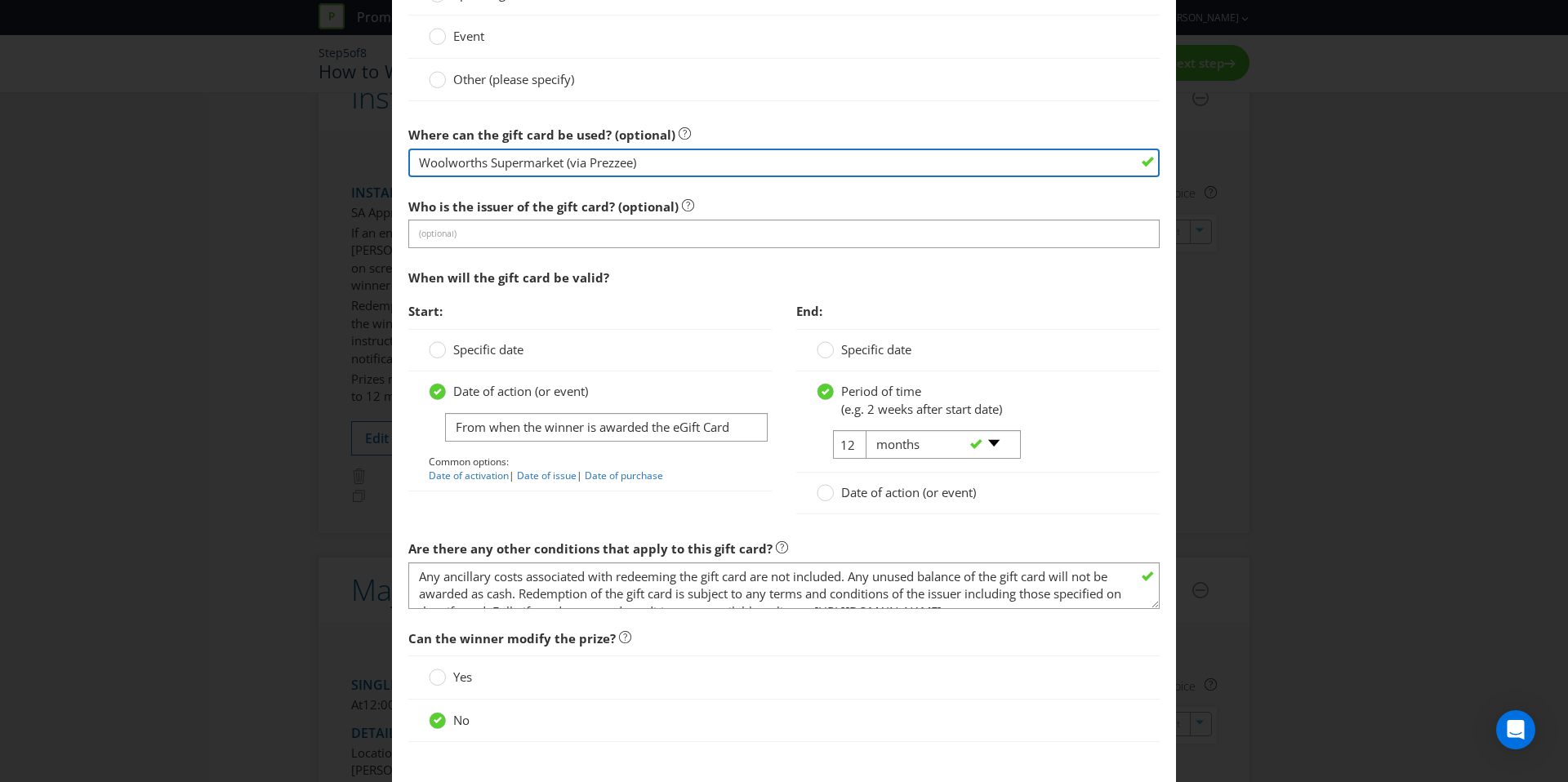
scroll to position [1591, 0]
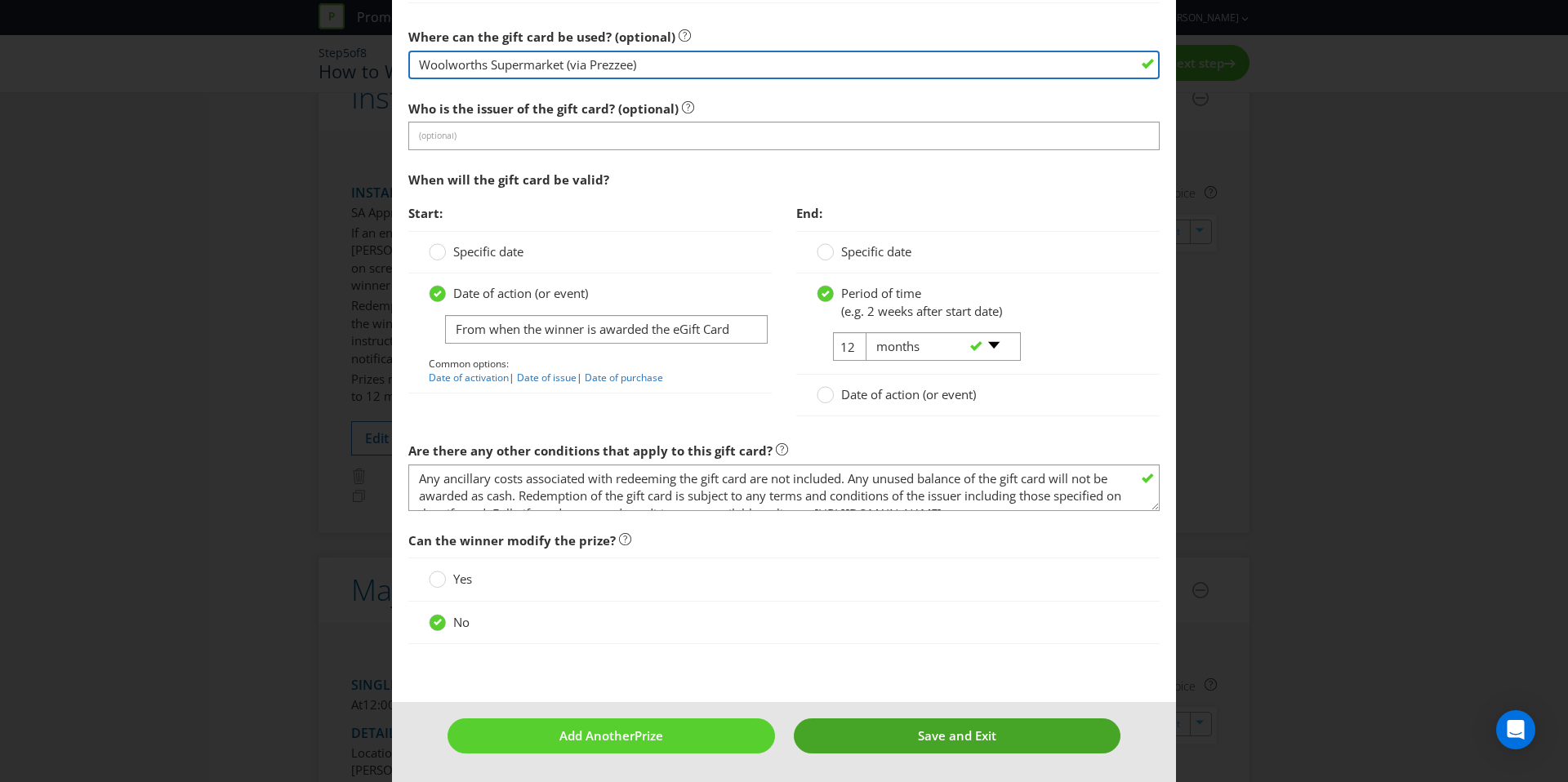
type input "Woolworths Supermarket (via Prezzee)"
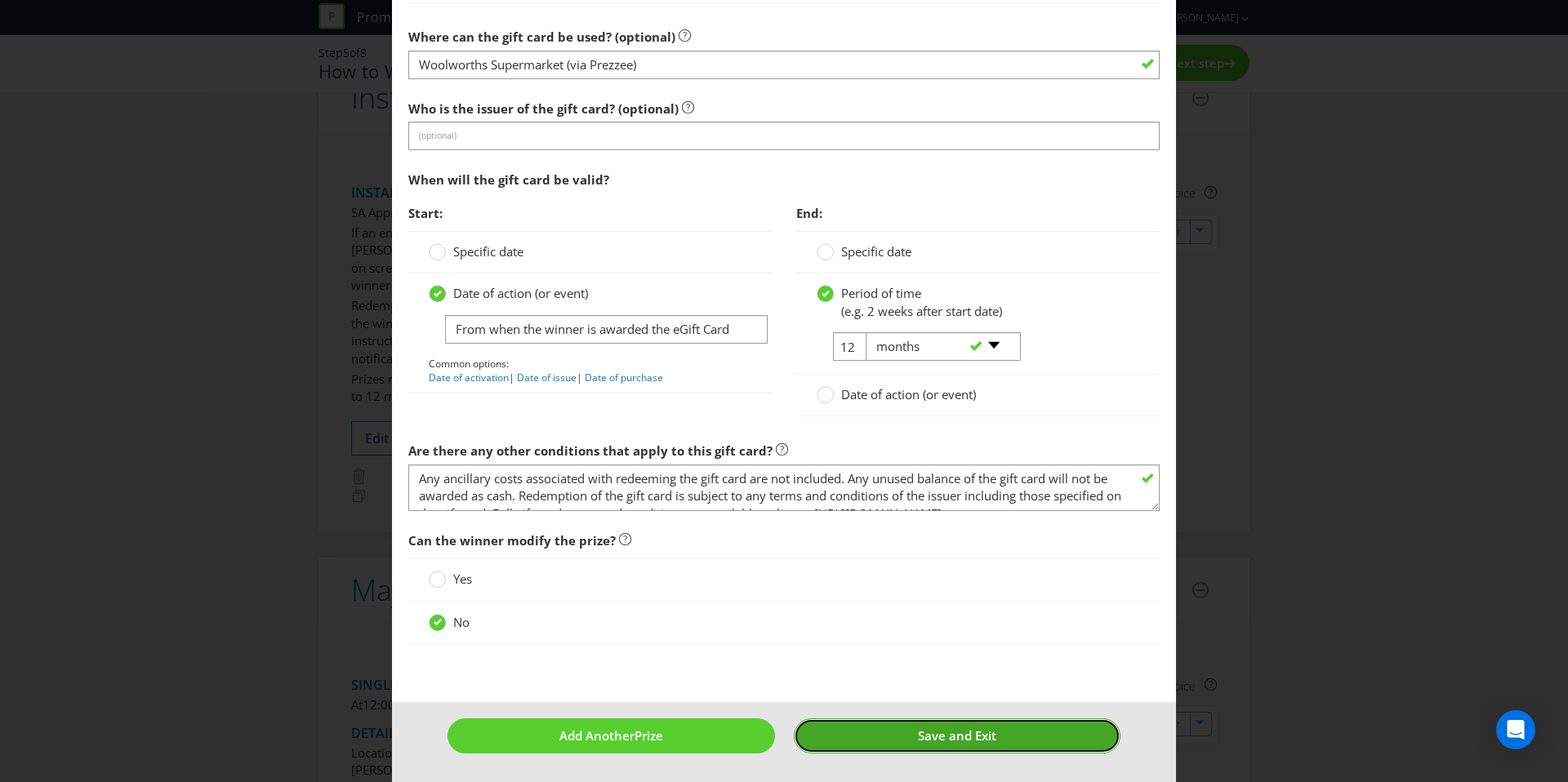
click at [953, 746] on button "Save and Exit" at bounding box center [958, 736] width 327 height 35
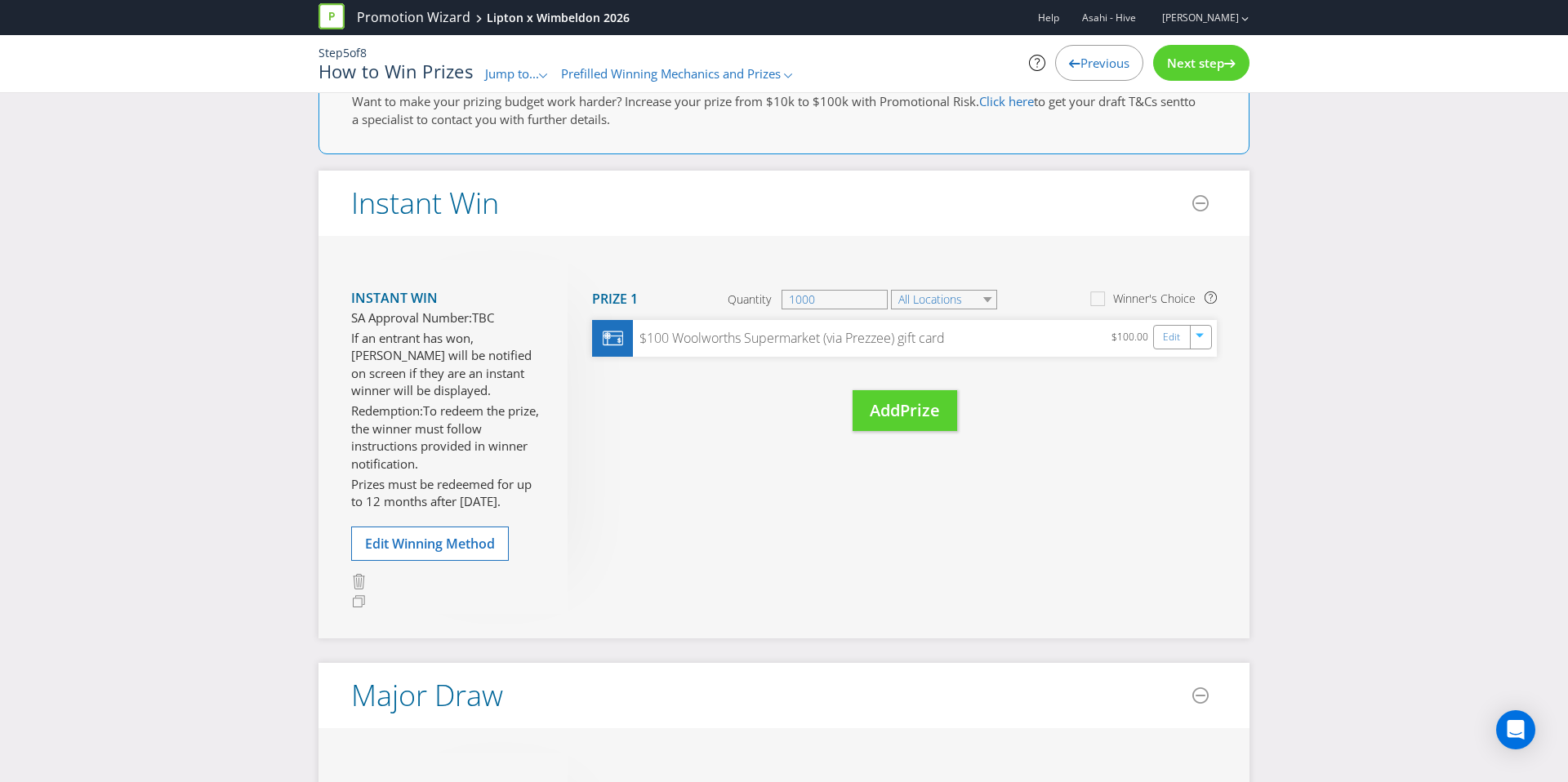
scroll to position [59, 0]
click at [900, 413] on span "Add" at bounding box center [884, 412] width 30 height 22
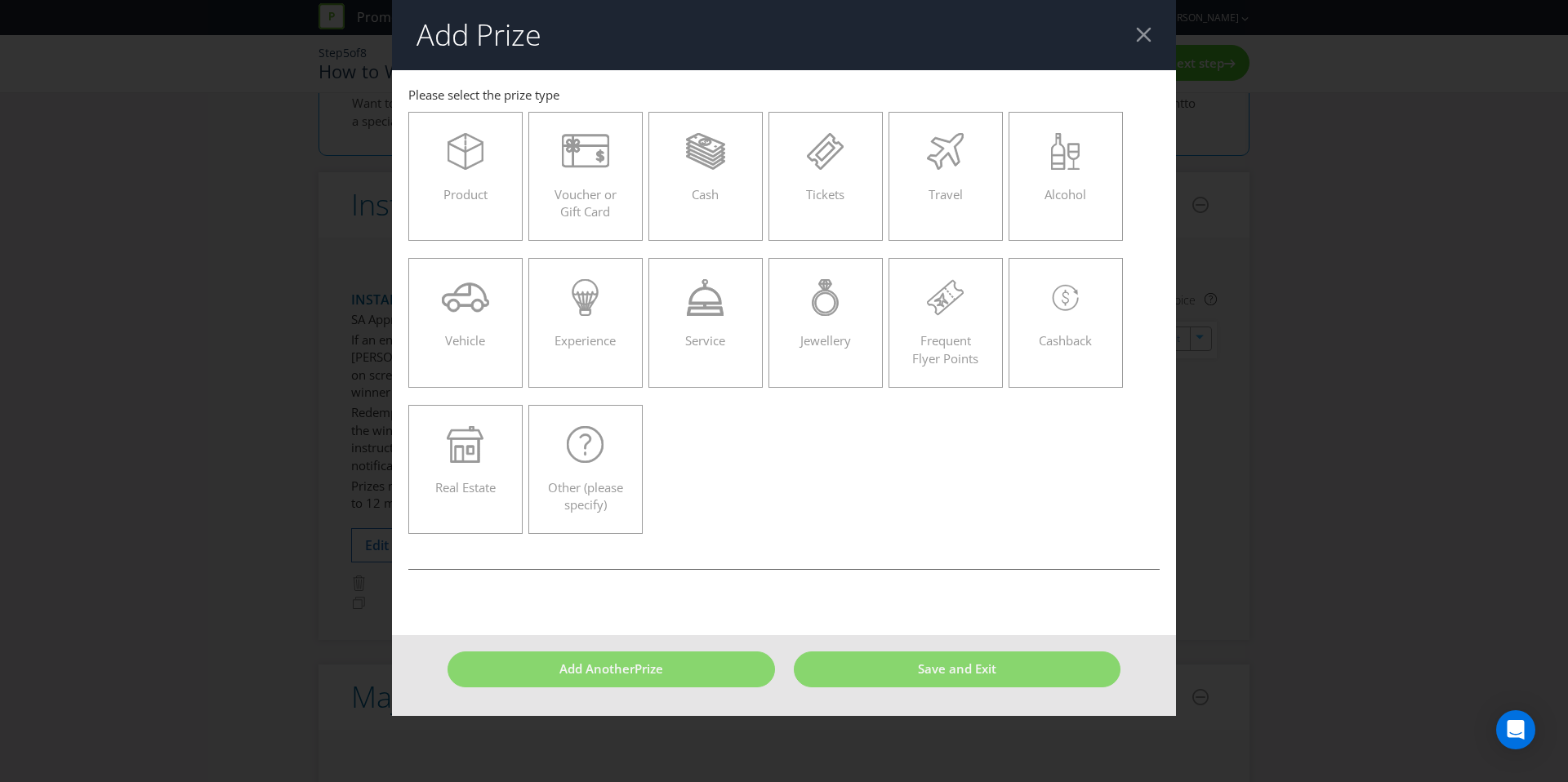
click at [1139, 28] on div at bounding box center [1144, 34] width 16 height 16
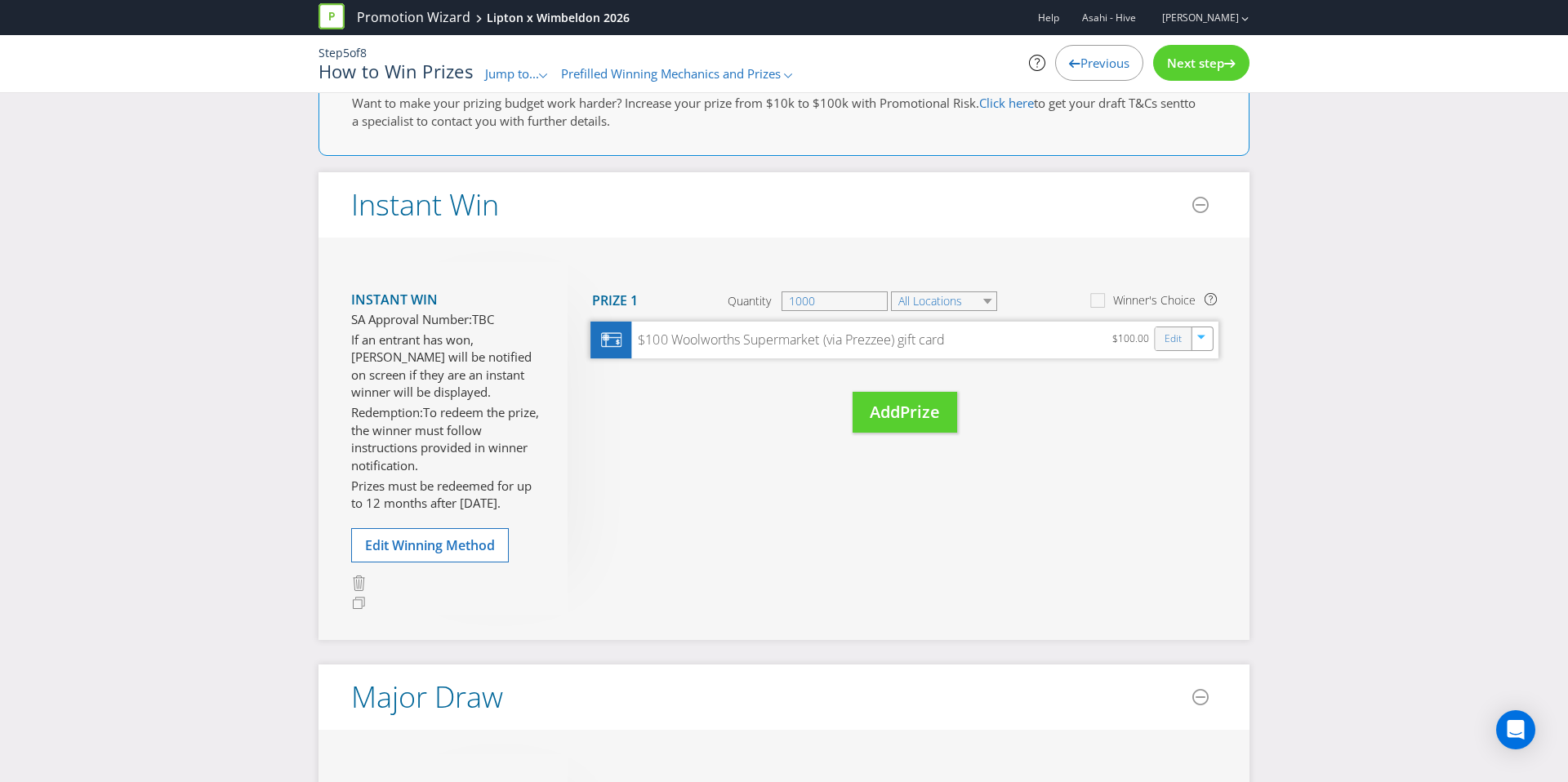
click at [1157, 347] on div "Edit" at bounding box center [1174, 339] width 37 height 23
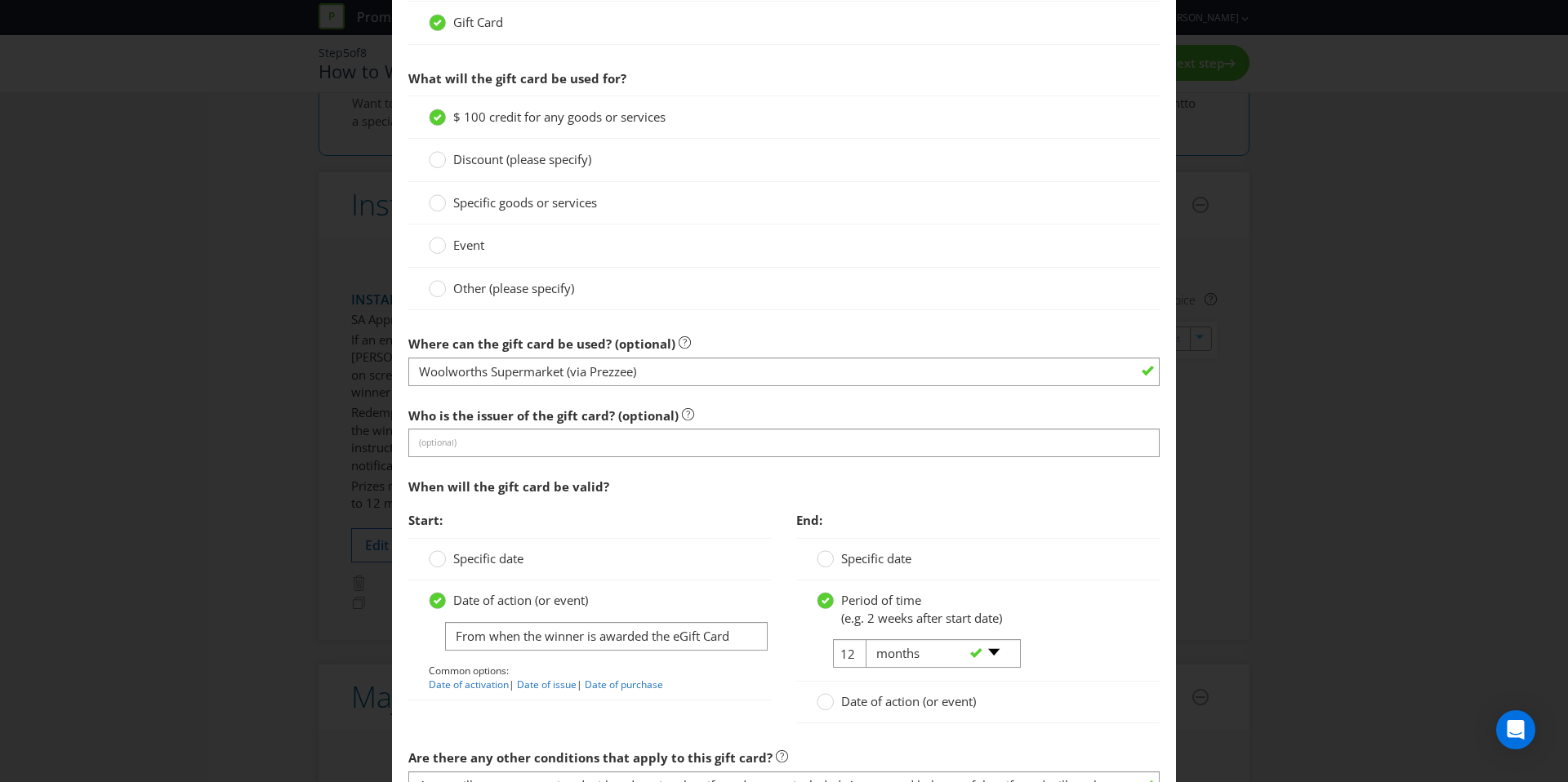
scroll to position [1300, 0]
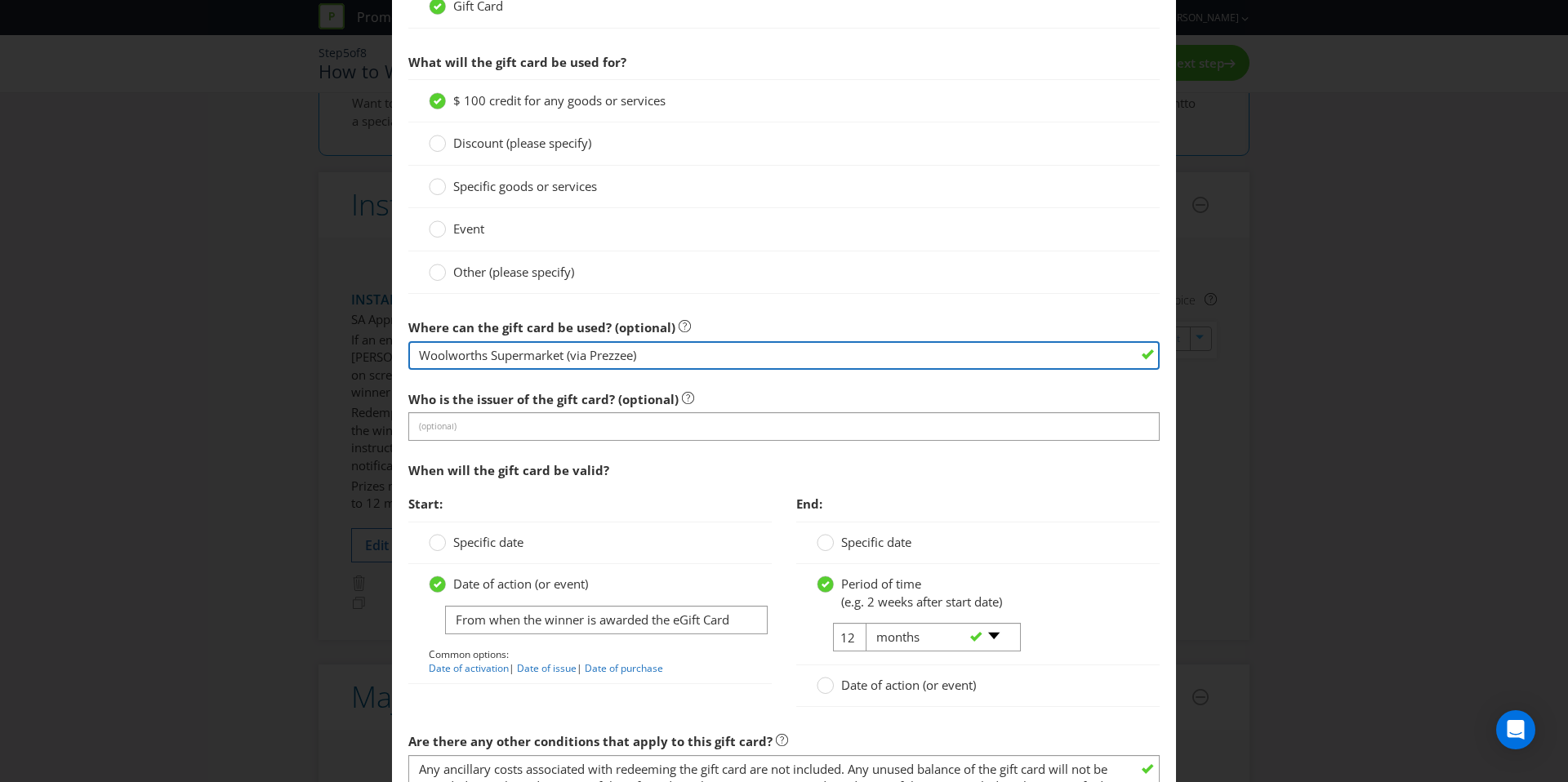
drag, startPoint x: 644, startPoint y: 356, endPoint x: 567, endPoint y: 361, distance: 77.2
click at [567, 361] on input "Woolworths Supermarket (via Prezzee)" at bounding box center [784, 355] width 752 height 28
type input "Woolworths Supermarket"
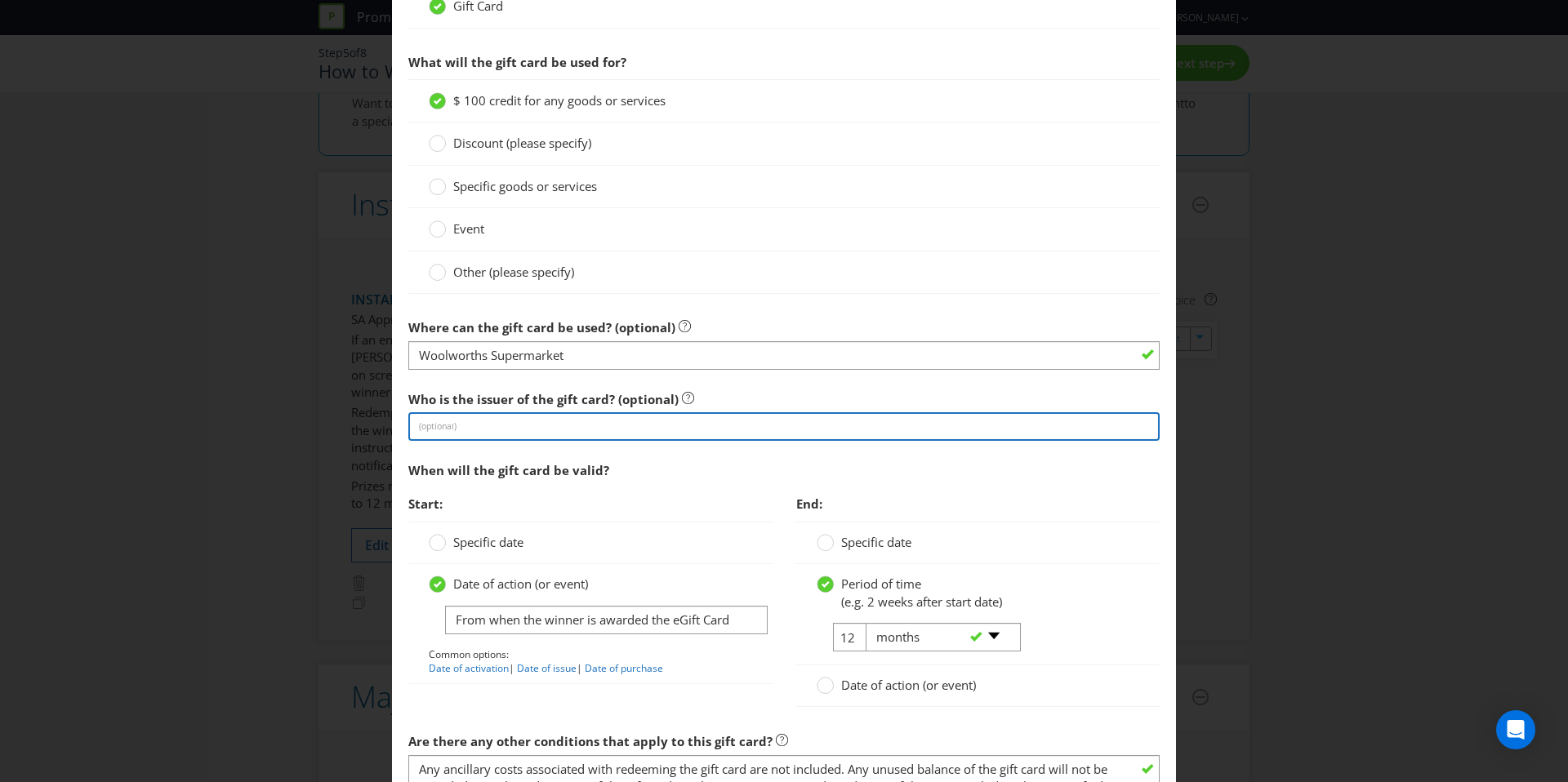
click at [669, 418] on input "text" at bounding box center [784, 427] width 752 height 28
type input "Prezzee"
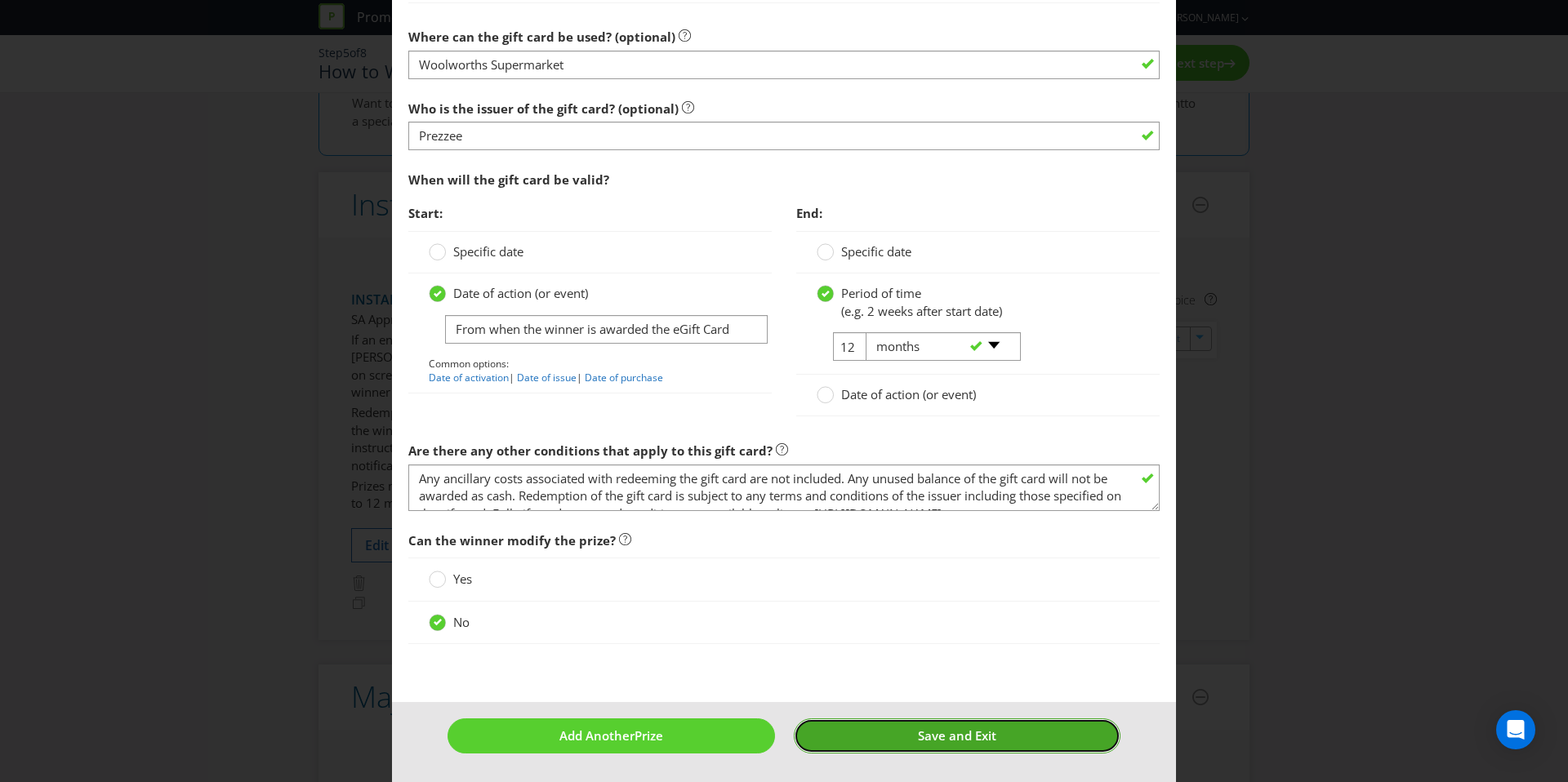
click at [897, 718] on button "Save and Exit" at bounding box center [958, 736] width 327 height 35
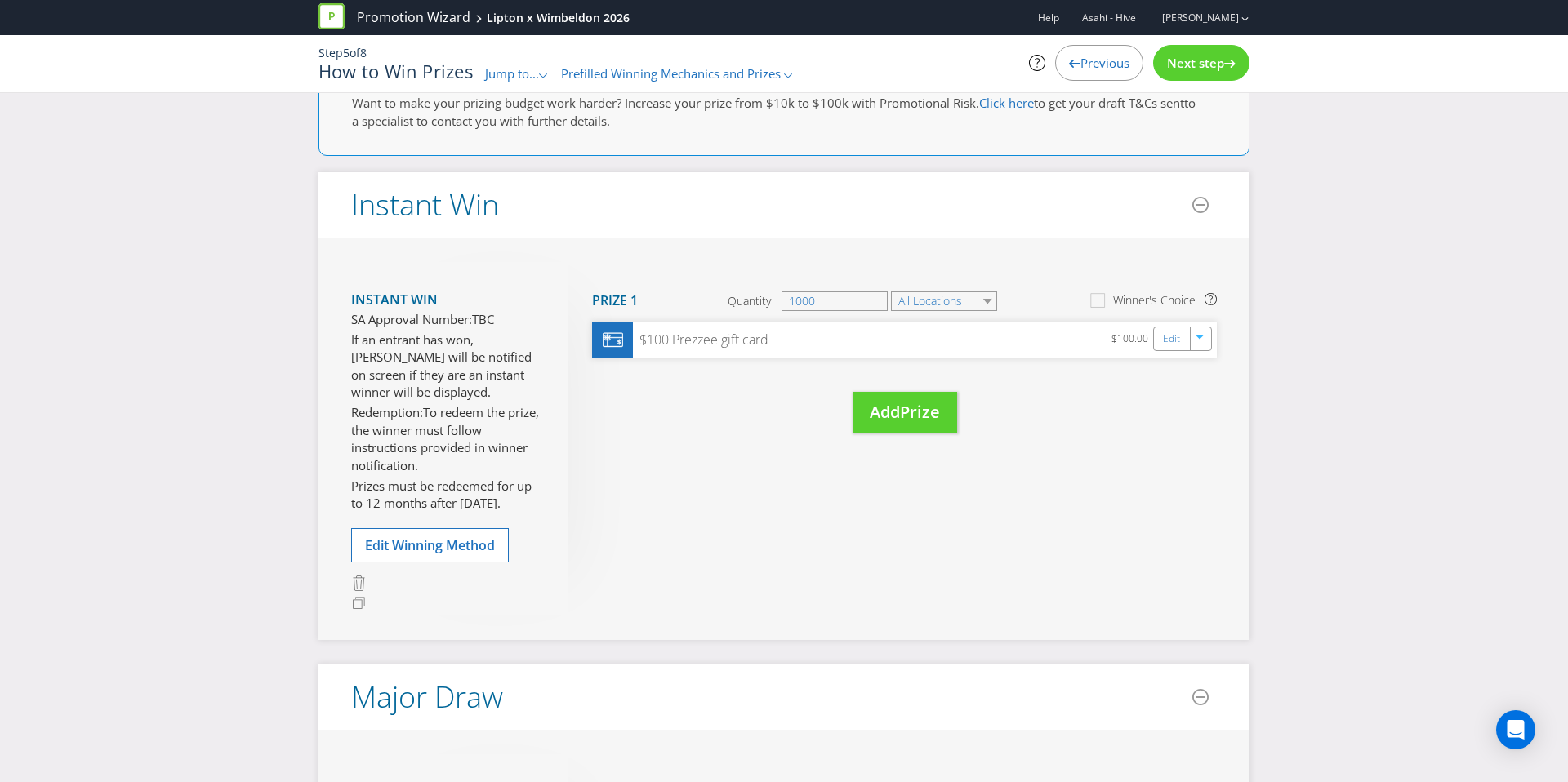
click at [1198, 69] on span "Next step" at bounding box center [1195, 63] width 57 height 17
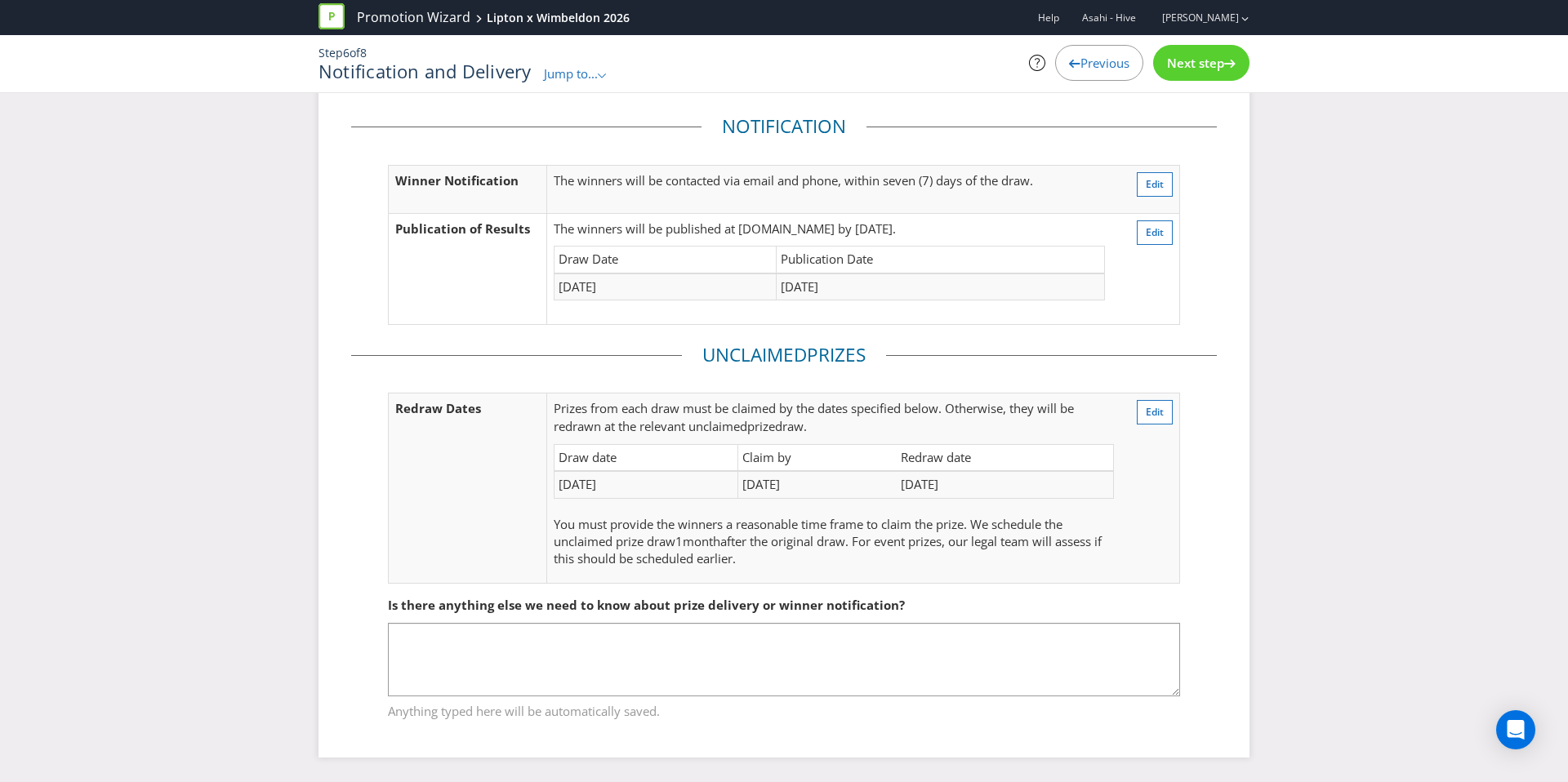
click at [1198, 69] on span "Next step" at bounding box center [1195, 63] width 57 height 17
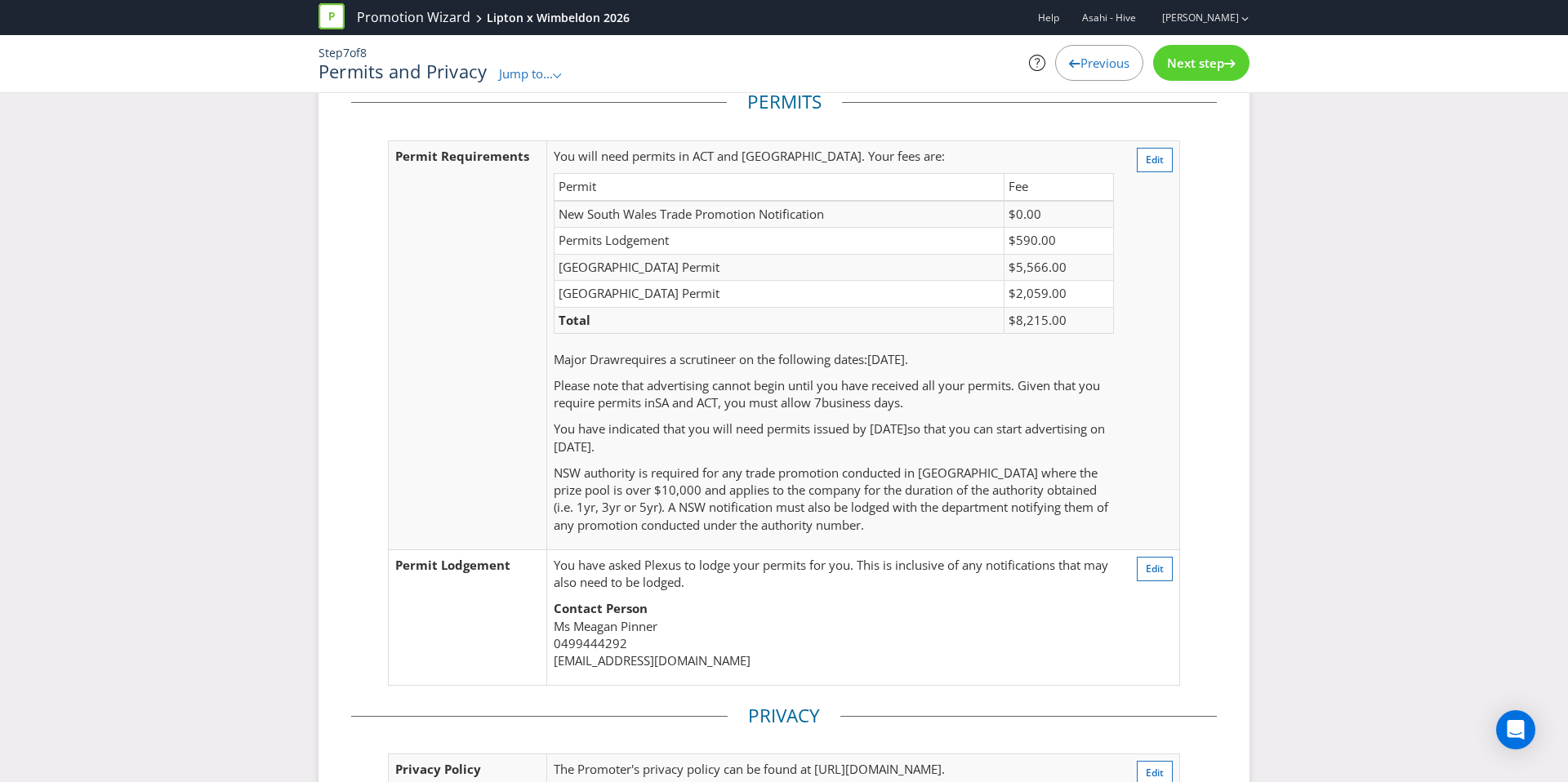
scroll to position [59, 0]
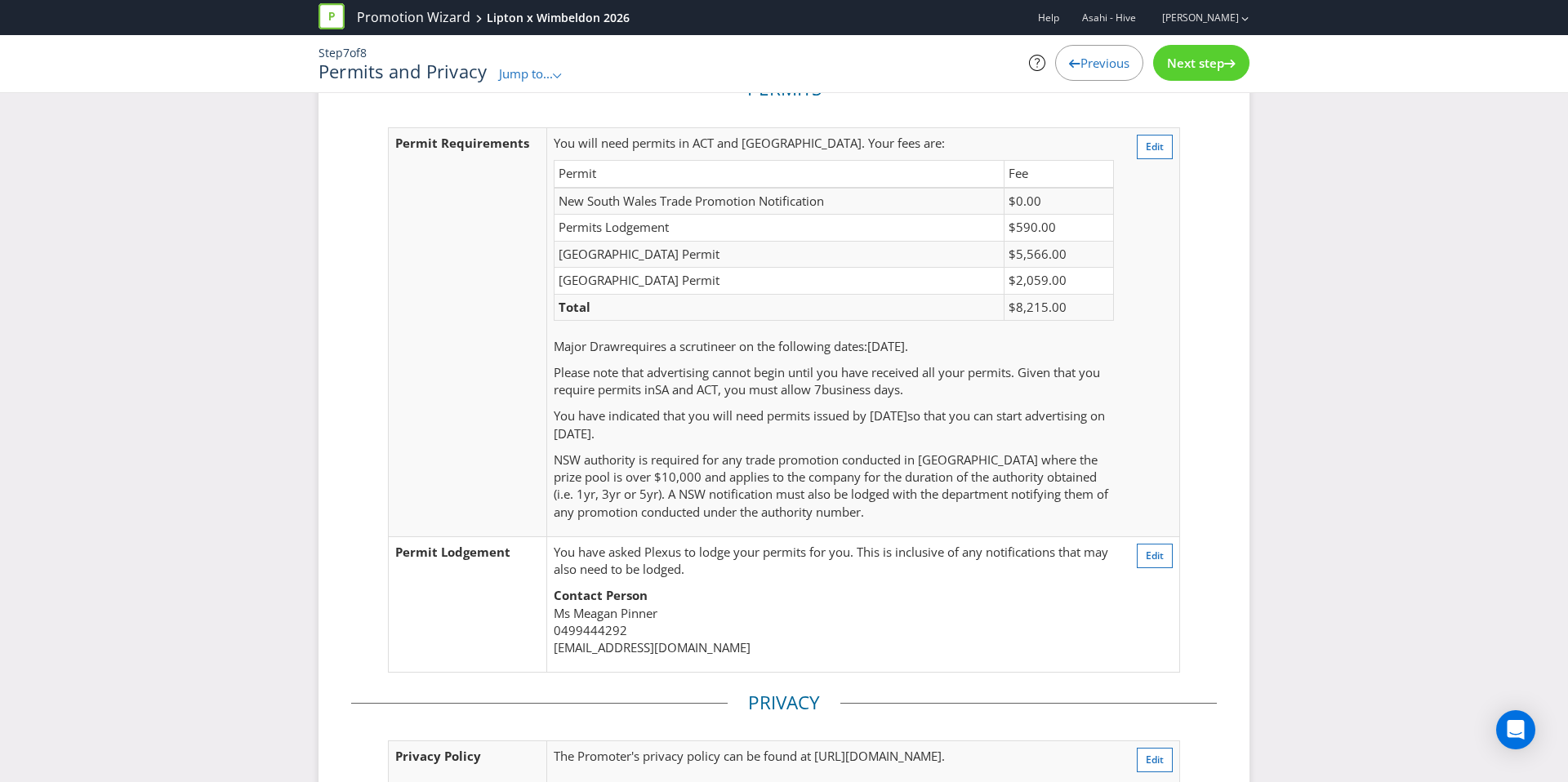
click at [1198, 69] on span "Next step" at bounding box center [1195, 63] width 57 height 17
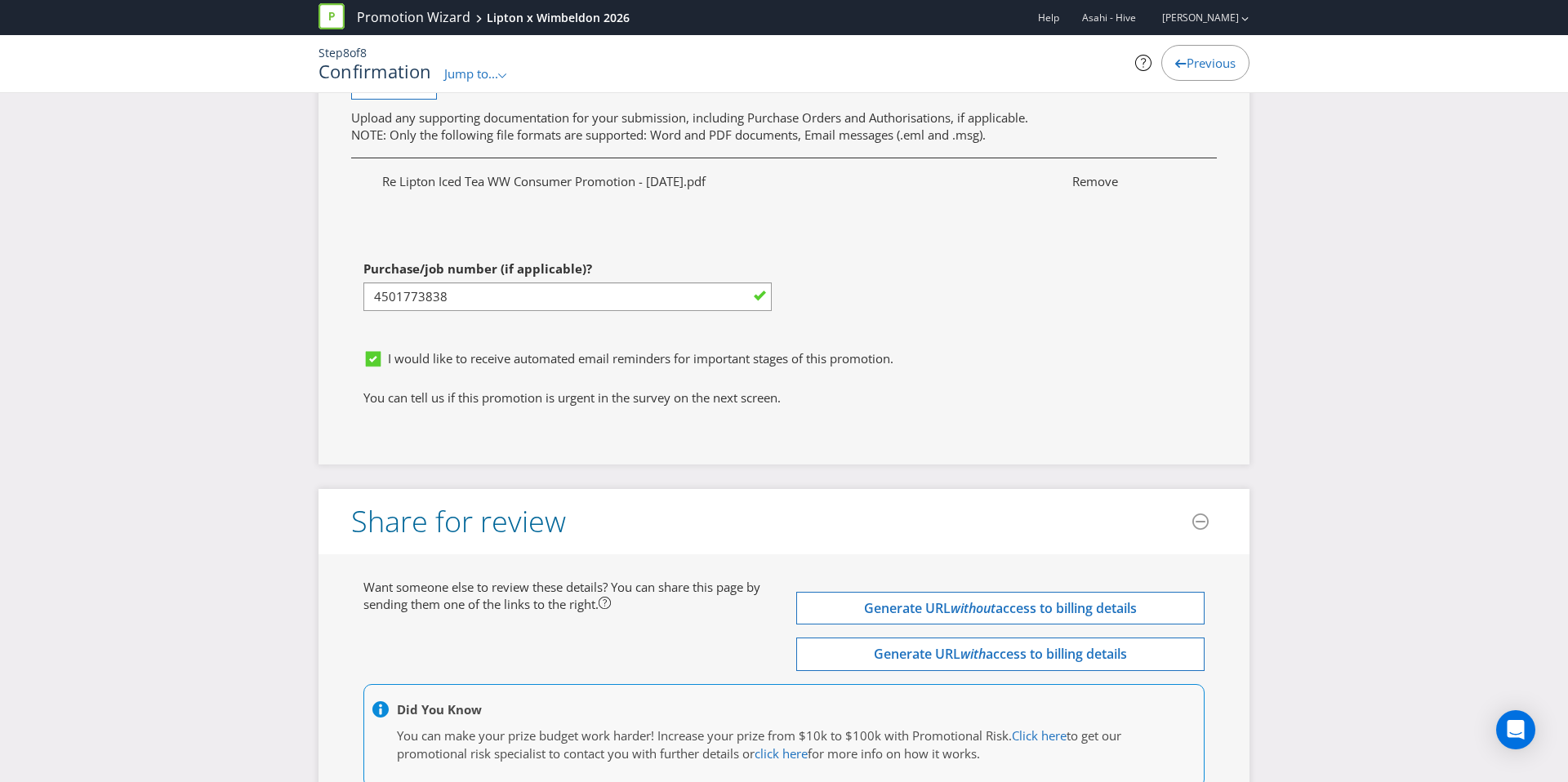
scroll to position [6645, 0]
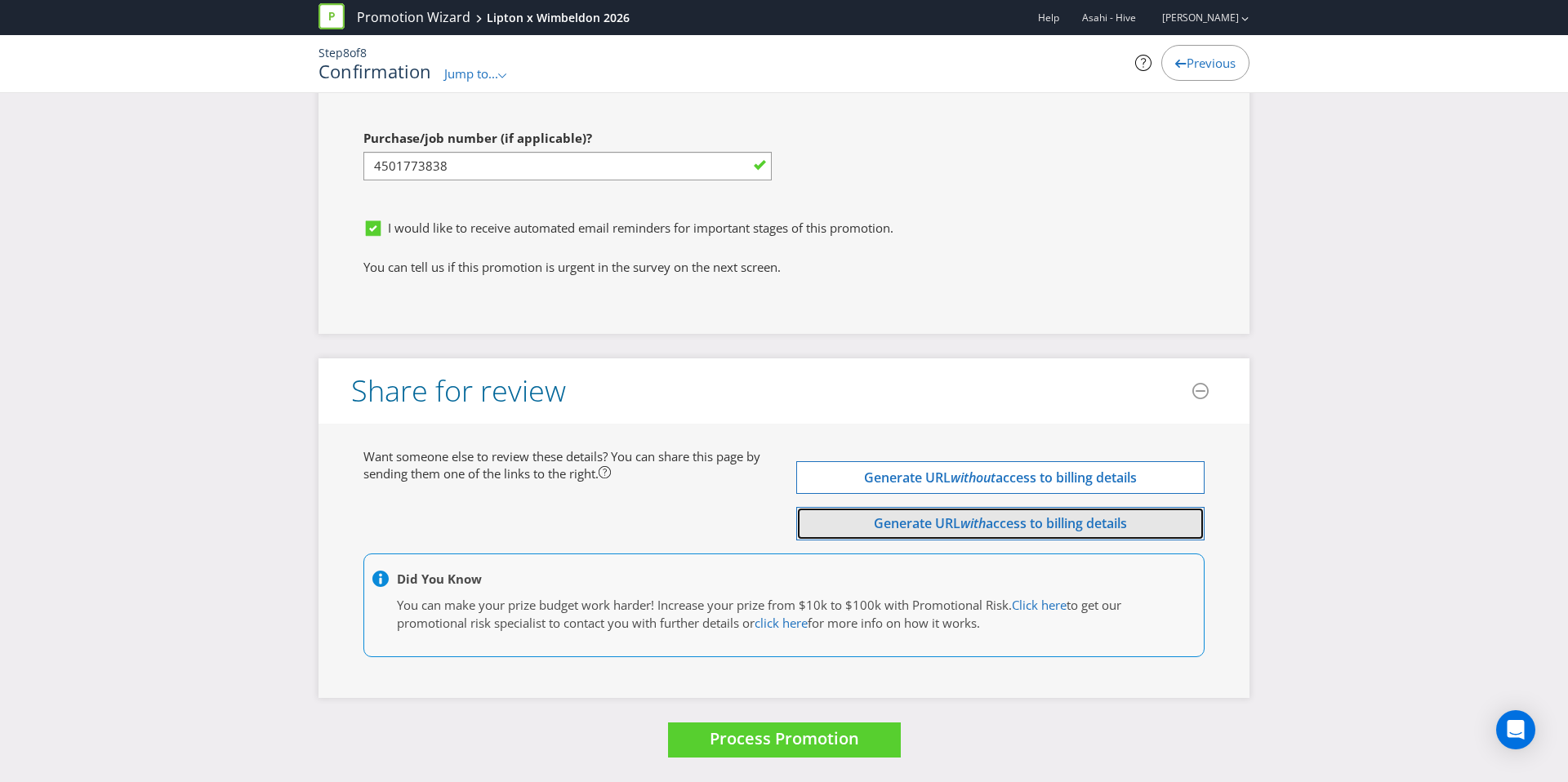
click at [1008, 527] on span "access to billing details" at bounding box center [1056, 524] width 141 height 18
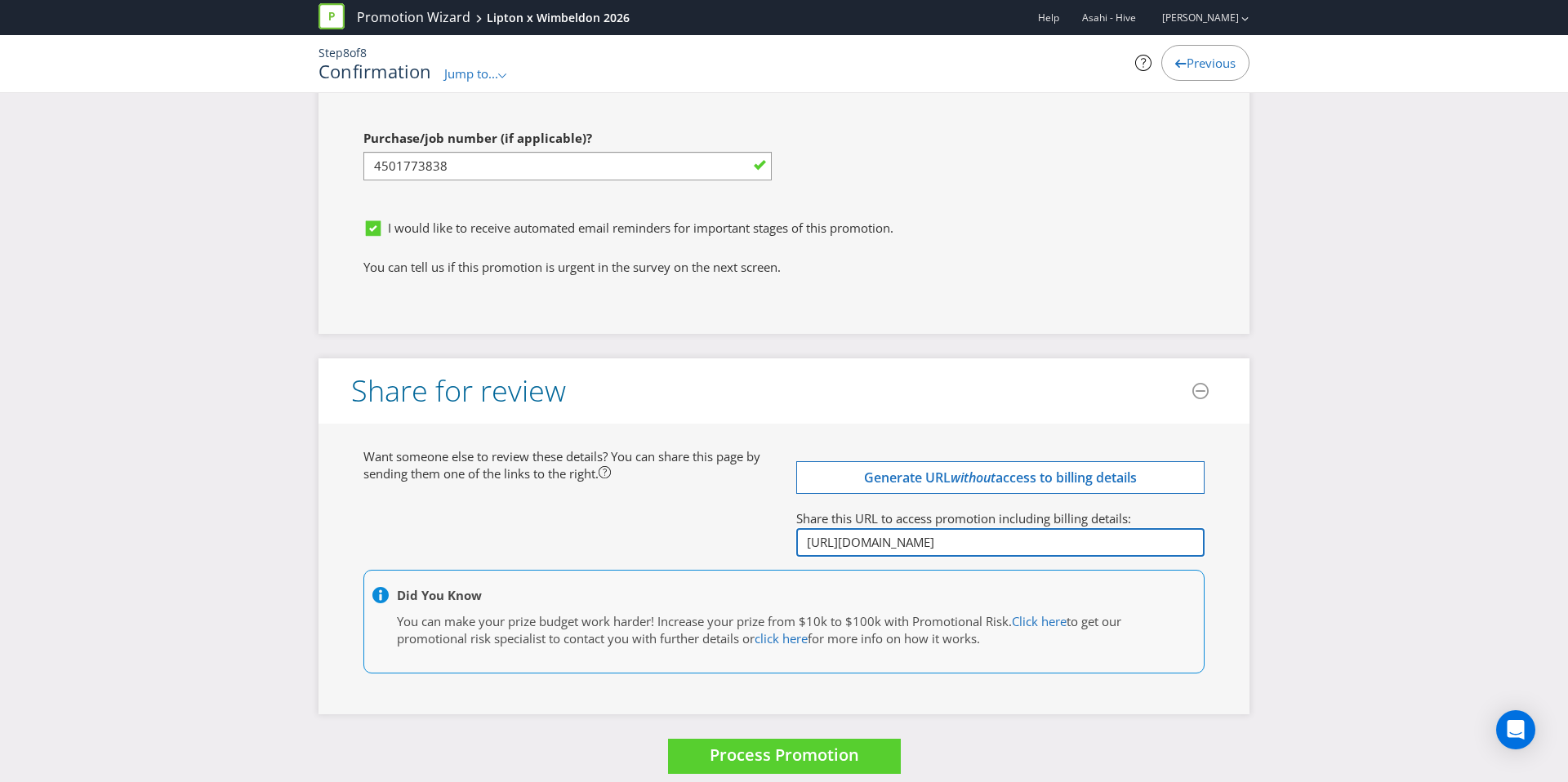
click at [1002, 537] on input "http://app.plexuspromotions.com.au/p/eyJpZCI6MjUwNDQsImluY2x1ZGVfZmluYW5jaWFsX2…" at bounding box center [1001, 542] width 409 height 28
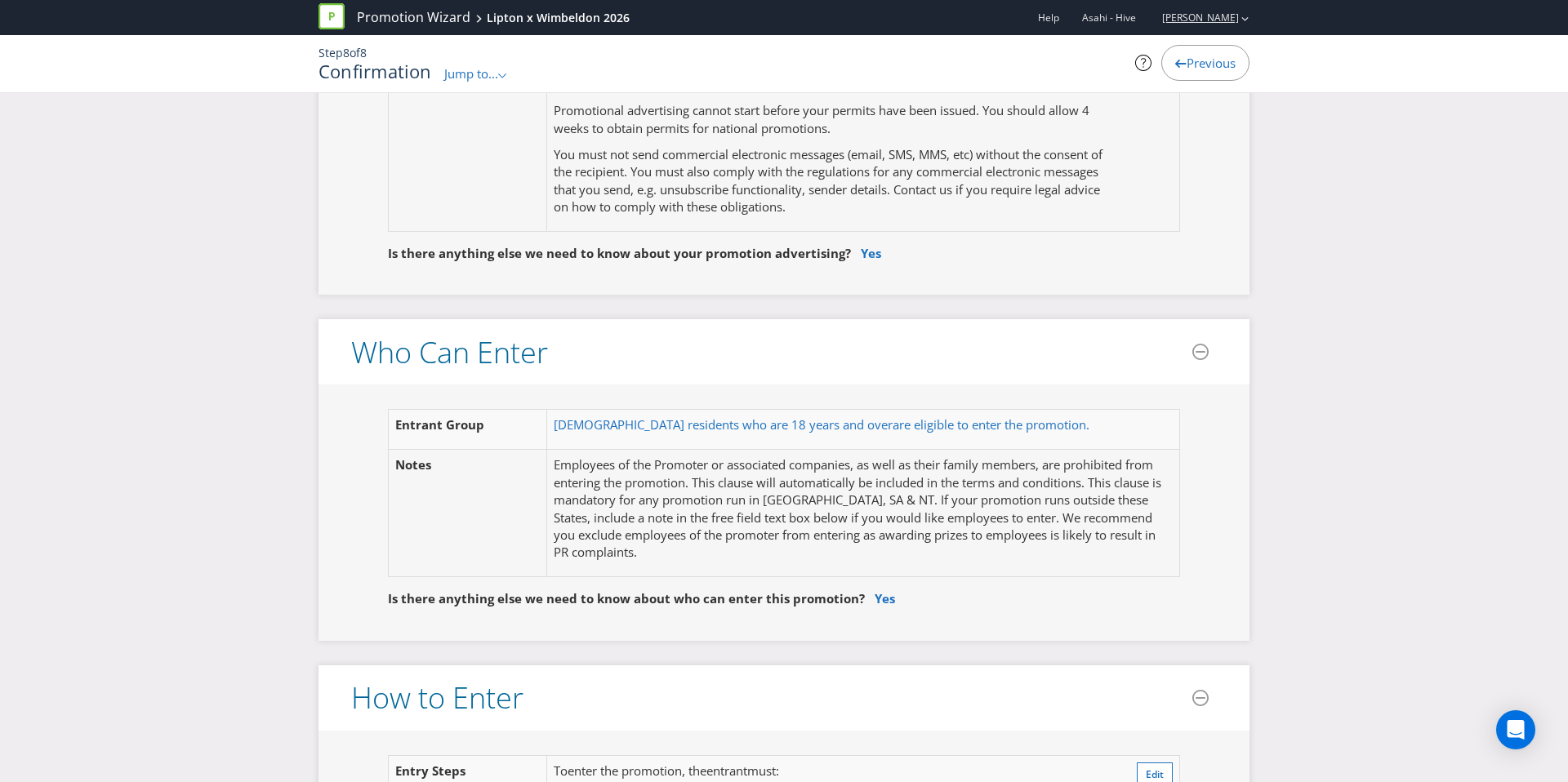
scroll to position [765, 0]
click at [1199, 71] on span "Previous" at bounding box center [1211, 63] width 49 height 17
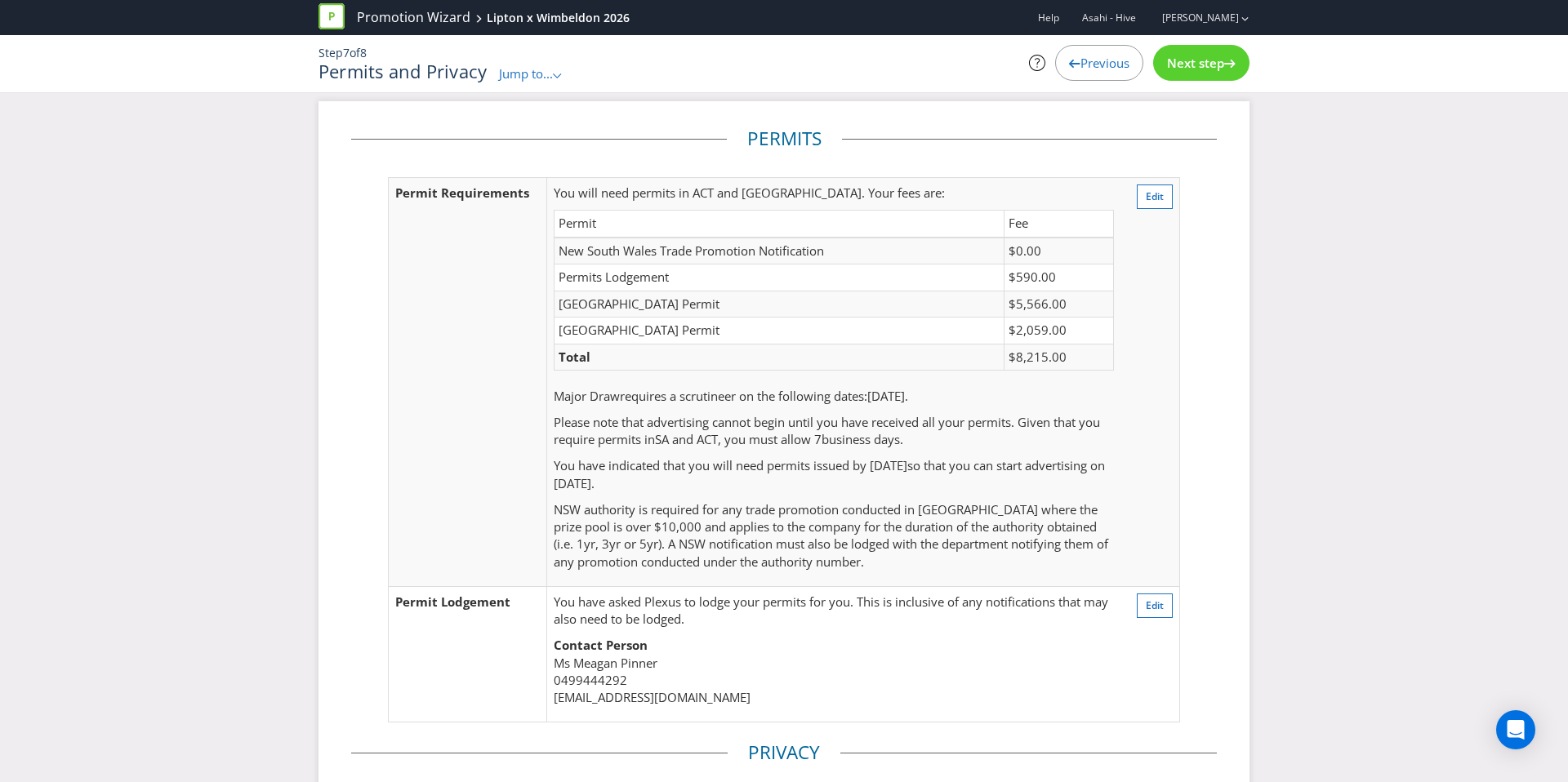
scroll to position [10, 0]
click at [1108, 59] on span "Previous" at bounding box center [1105, 63] width 49 height 17
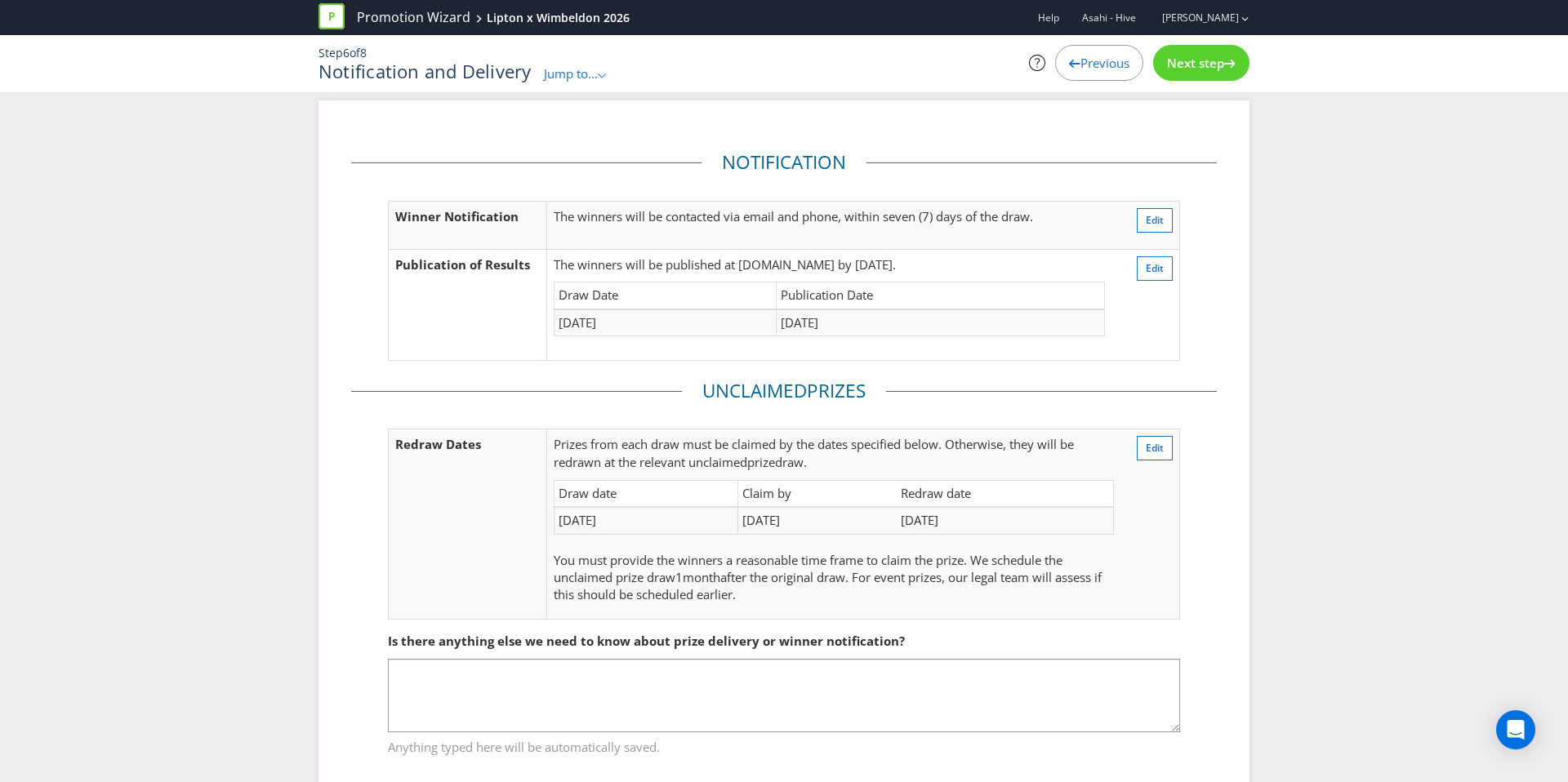
click at [1095, 55] on span "Previous" at bounding box center [1105, 63] width 49 height 17
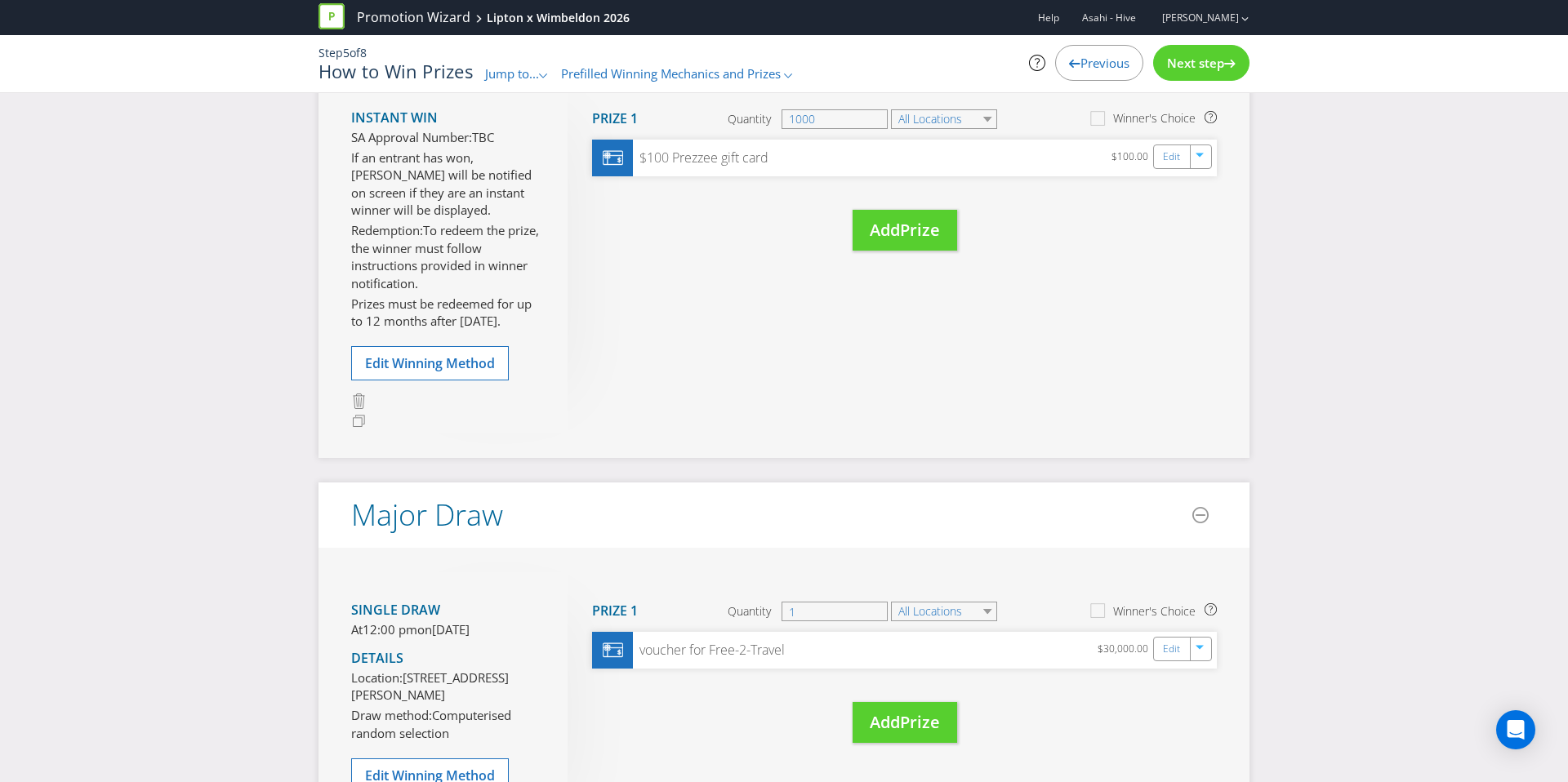
scroll to position [256, 0]
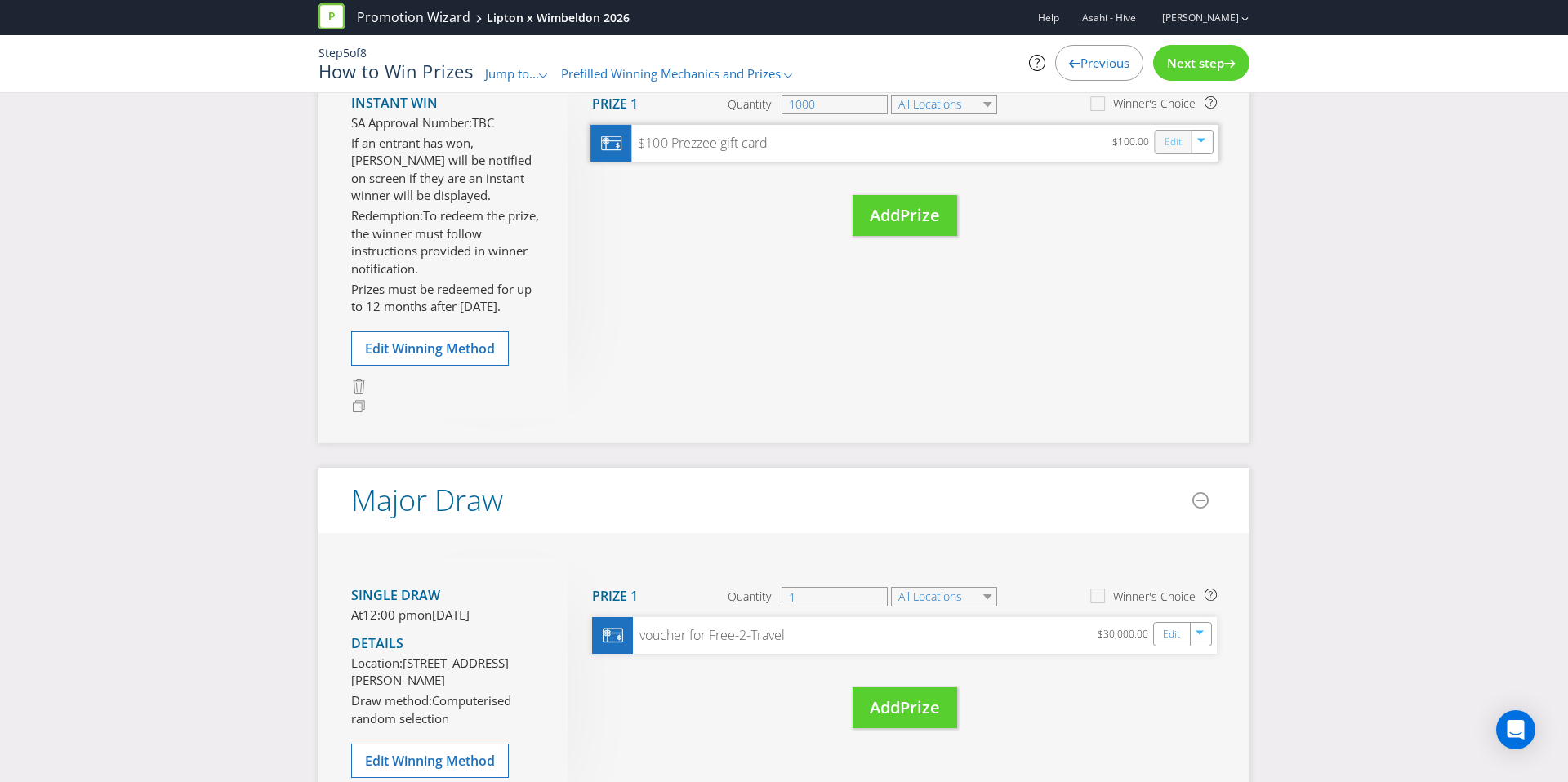
click at [1176, 142] on link "Edit" at bounding box center [1173, 141] width 17 height 19
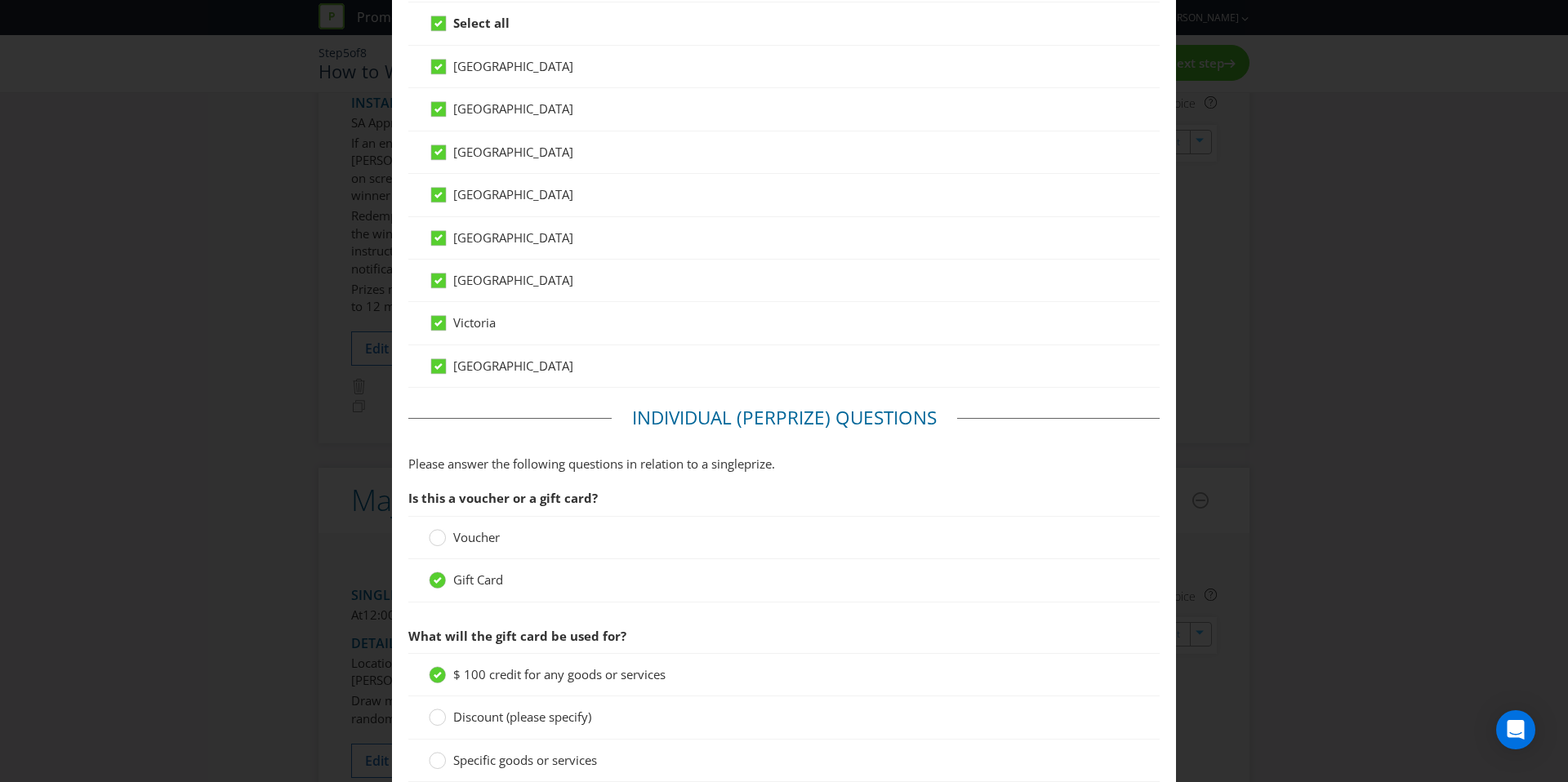
scroll to position [1125, 0]
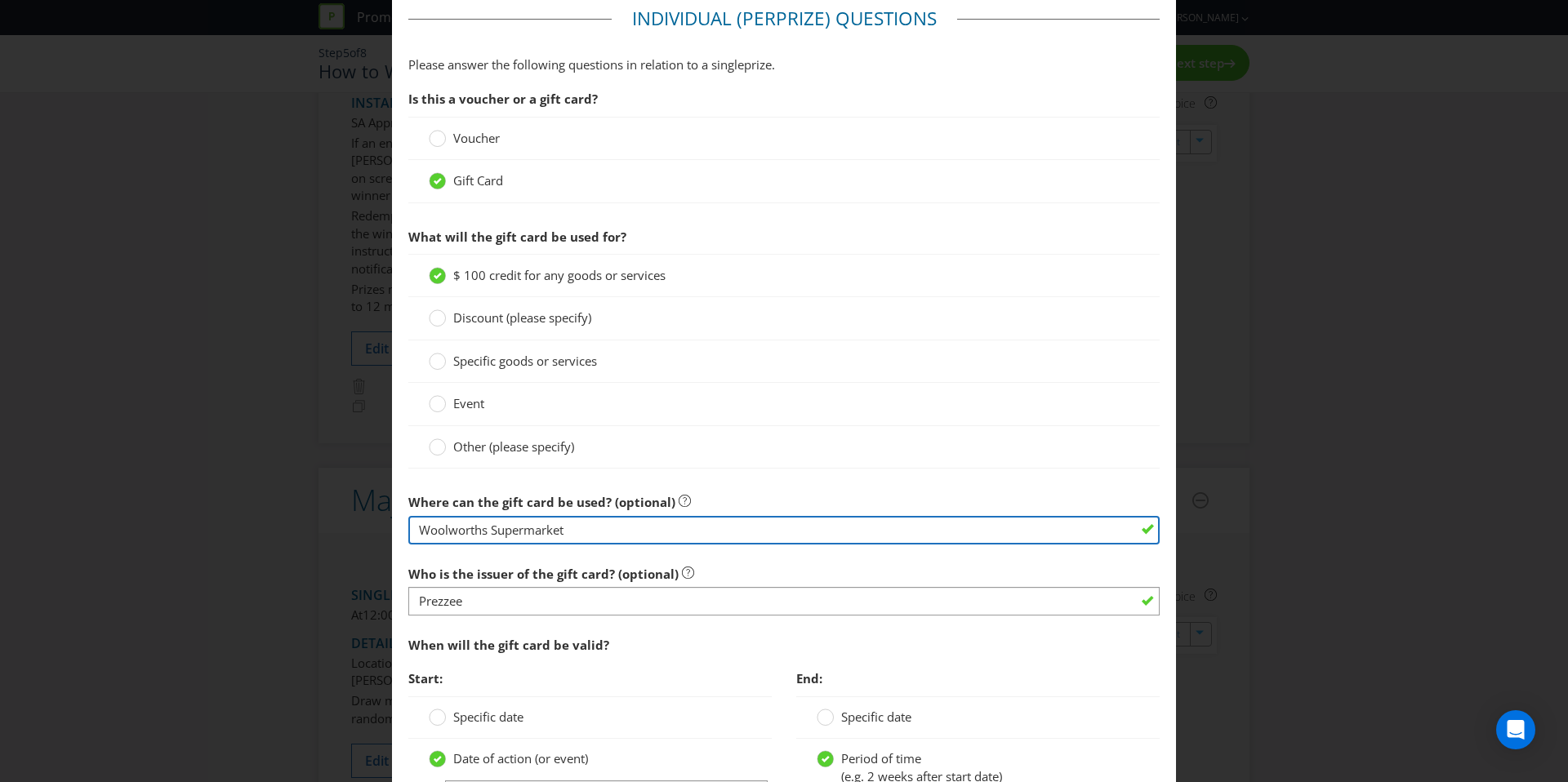
click at [587, 530] on input "Woolworths Supermarket" at bounding box center [784, 530] width 752 height 28
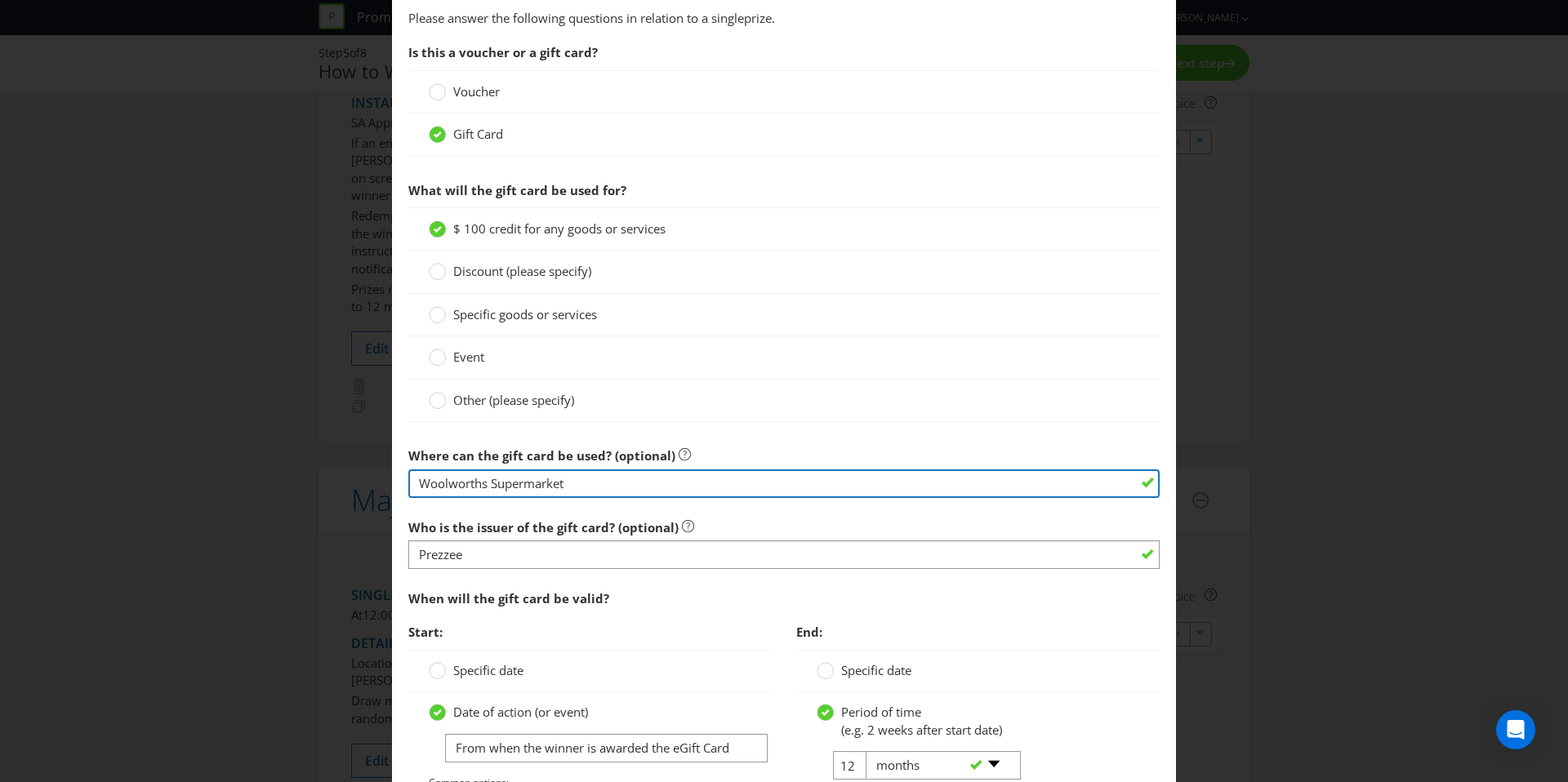
scroll to position [1177, 0]
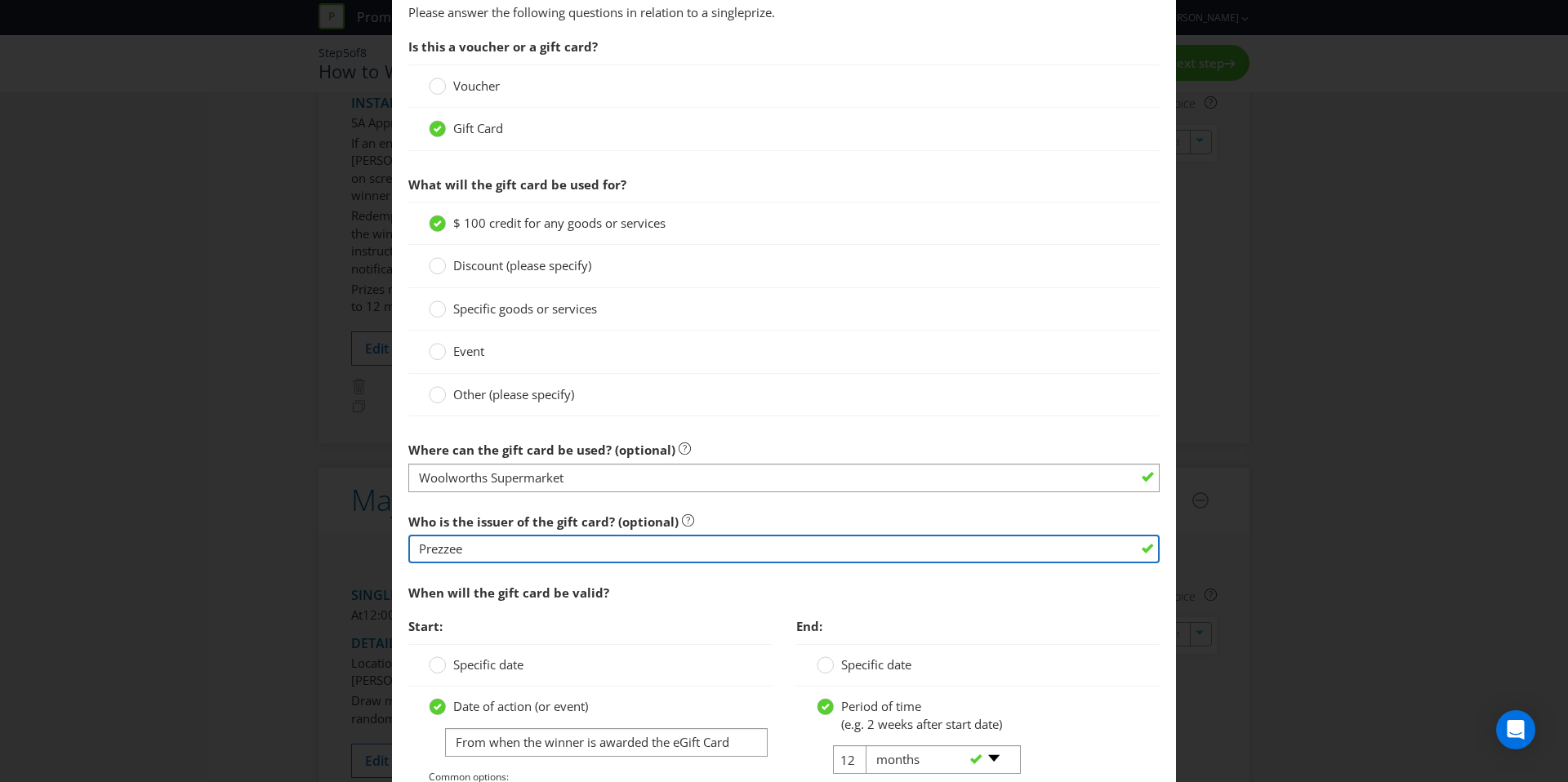
click at [494, 537] on input "Prezzee" at bounding box center [784, 549] width 752 height 28
drag, startPoint x: 503, startPoint y: 543, endPoint x: 315, endPoint y: 551, distance: 188.2
click at [314, 554] on div "Edit Prize Australian Capital Territory New South Wales Northern Territory Quee…" at bounding box center [784, 391] width 1568 height 782
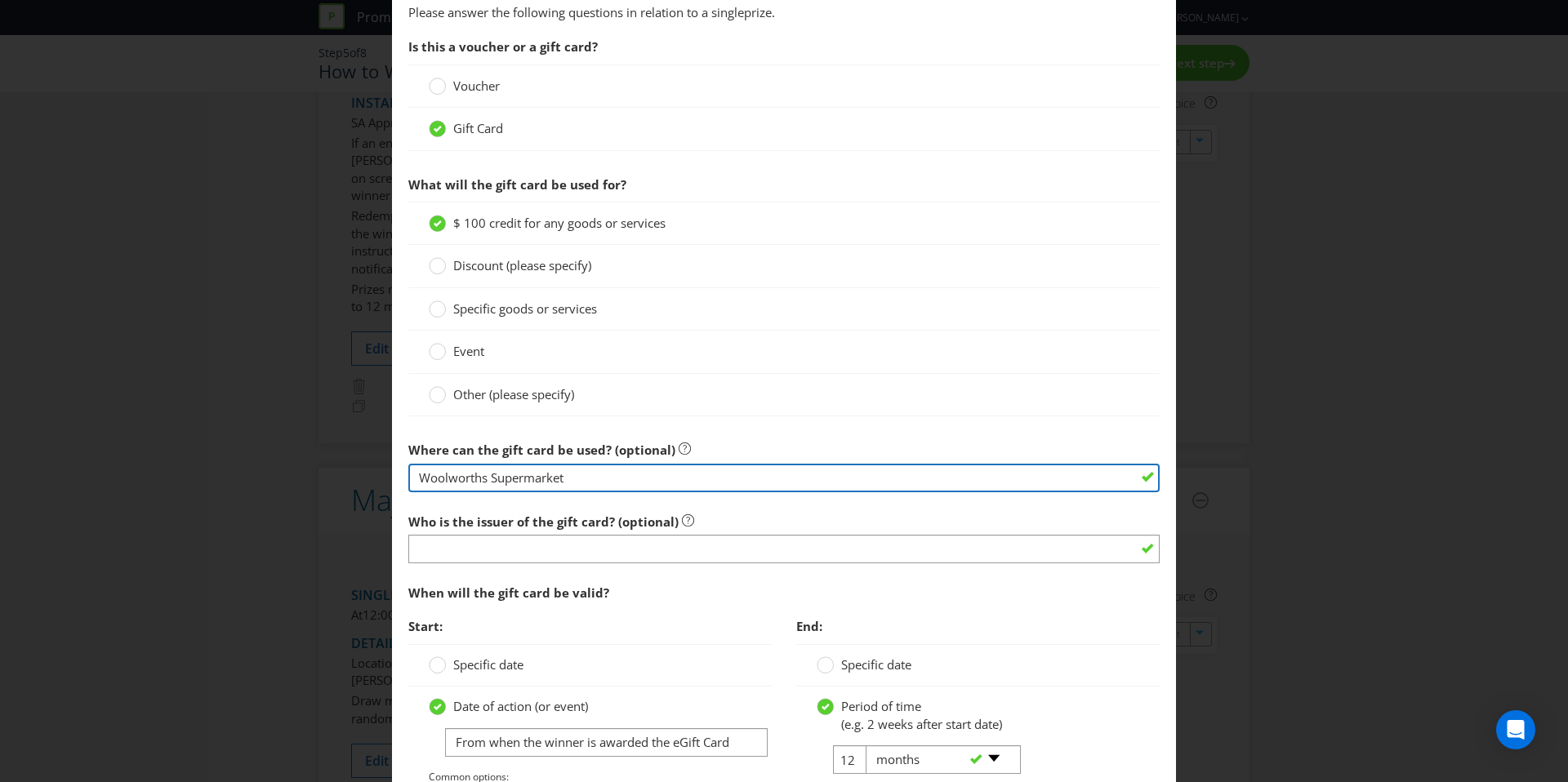
click at [576, 480] on input "Woolworths Supermarket" at bounding box center [784, 478] width 752 height 28
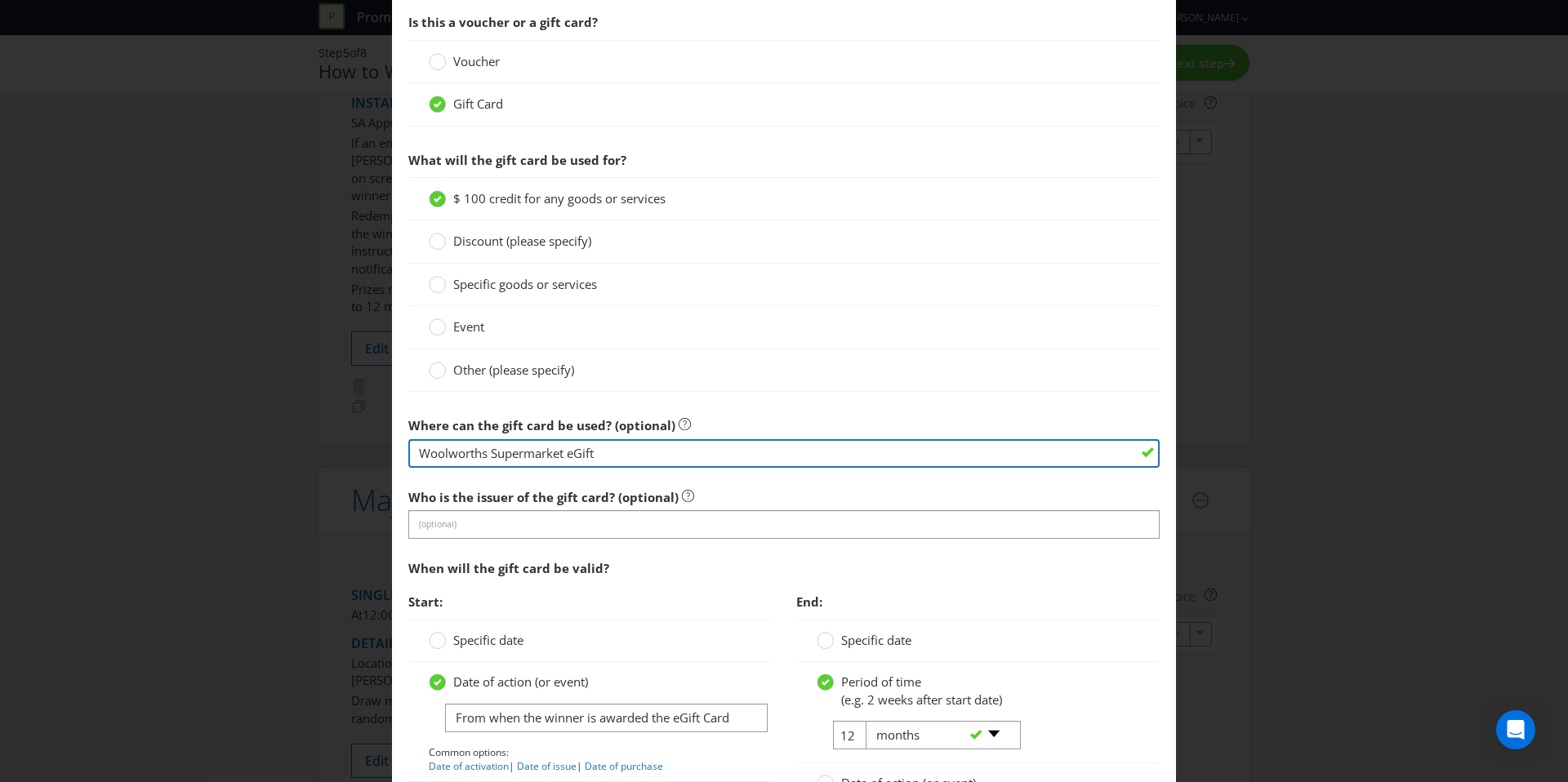
scroll to position [1203, 0]
drag, startPoint x: 619, startPoint y: 450, endPoint x: 364, endPoint y: 452, distance: 255.0
click at [364, 452] on div "Edit Prize Australian Capital Territory New South Wales Northern Territory Quee…" at bounding box center [784, 391] width 1568 height 782
click at [625, 460] on input "Woolworths Supermarket eGift" at bounding box center [784, 452] width 752 height 28
drag, startPoint x: 611, startPoint y: 455, endPoint x: 563, endPoint y: 454, distance: 48.0
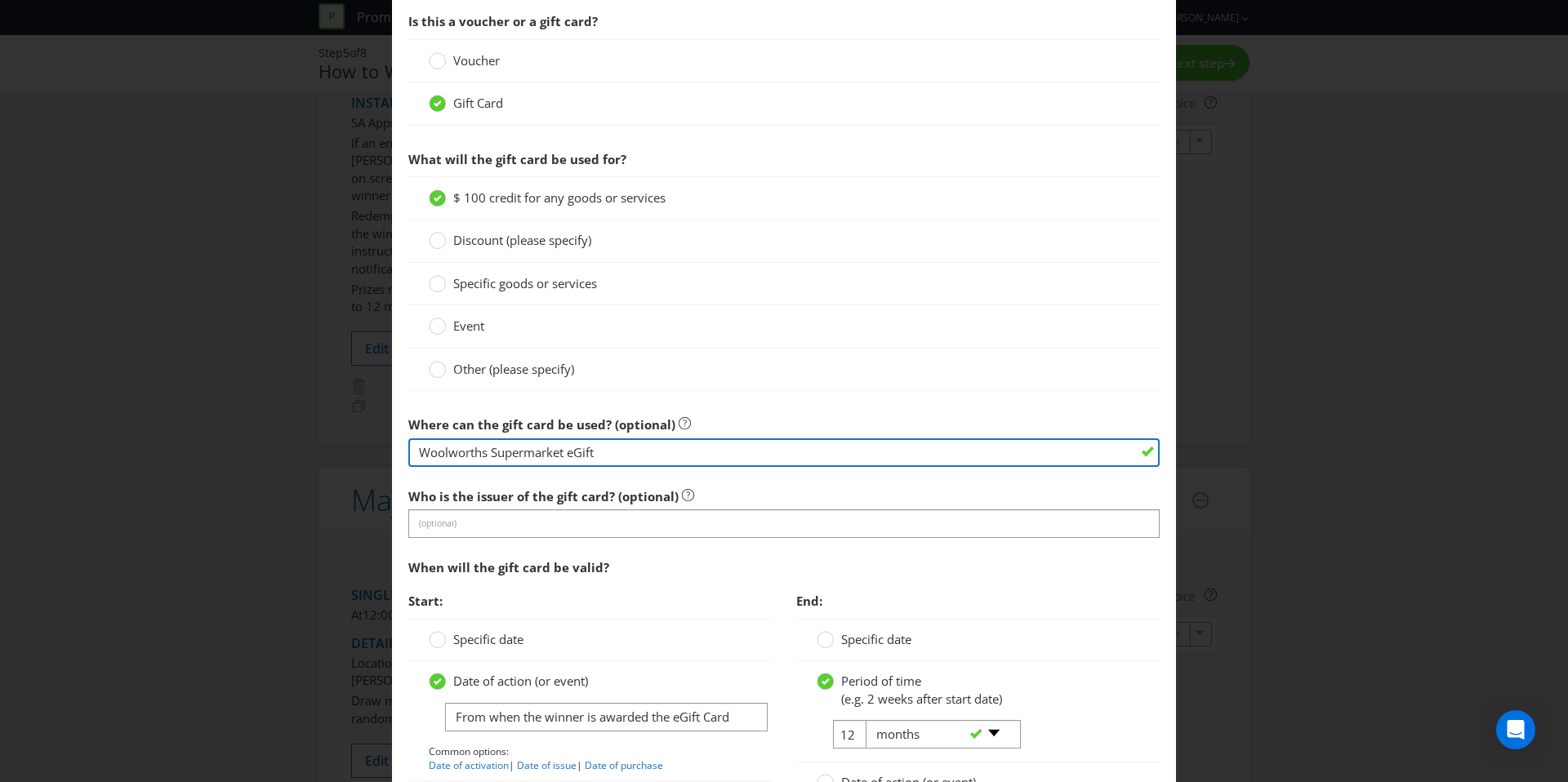
click at [563, 454] on input "Woolworths Supermarket eGift" at bounding box center [784, 452] width 752 height 28
type input "Woolworths Supermarket"
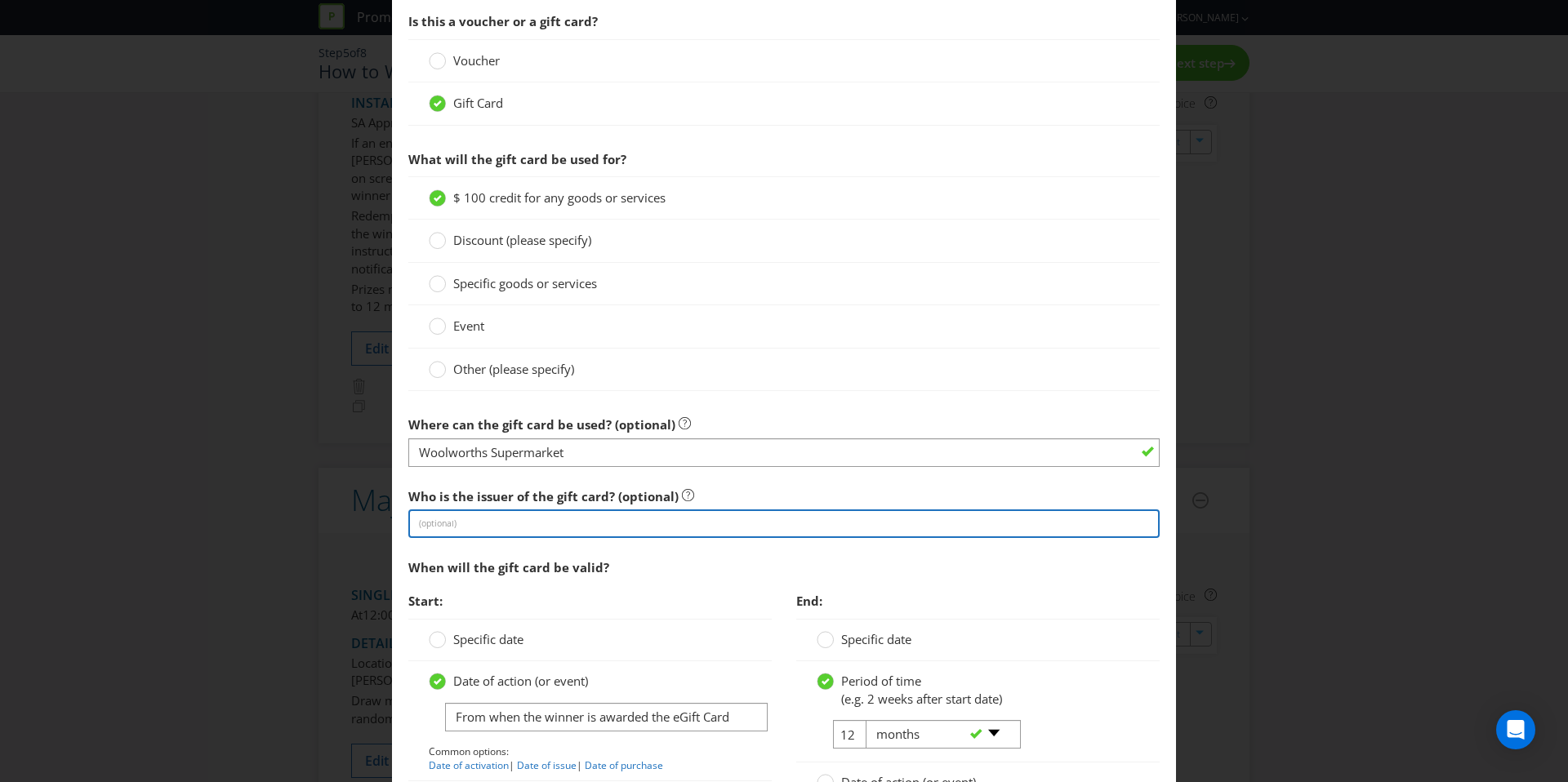
click at [456, 514] on input "text" at bounding box center [784, 524] width 752 height 28
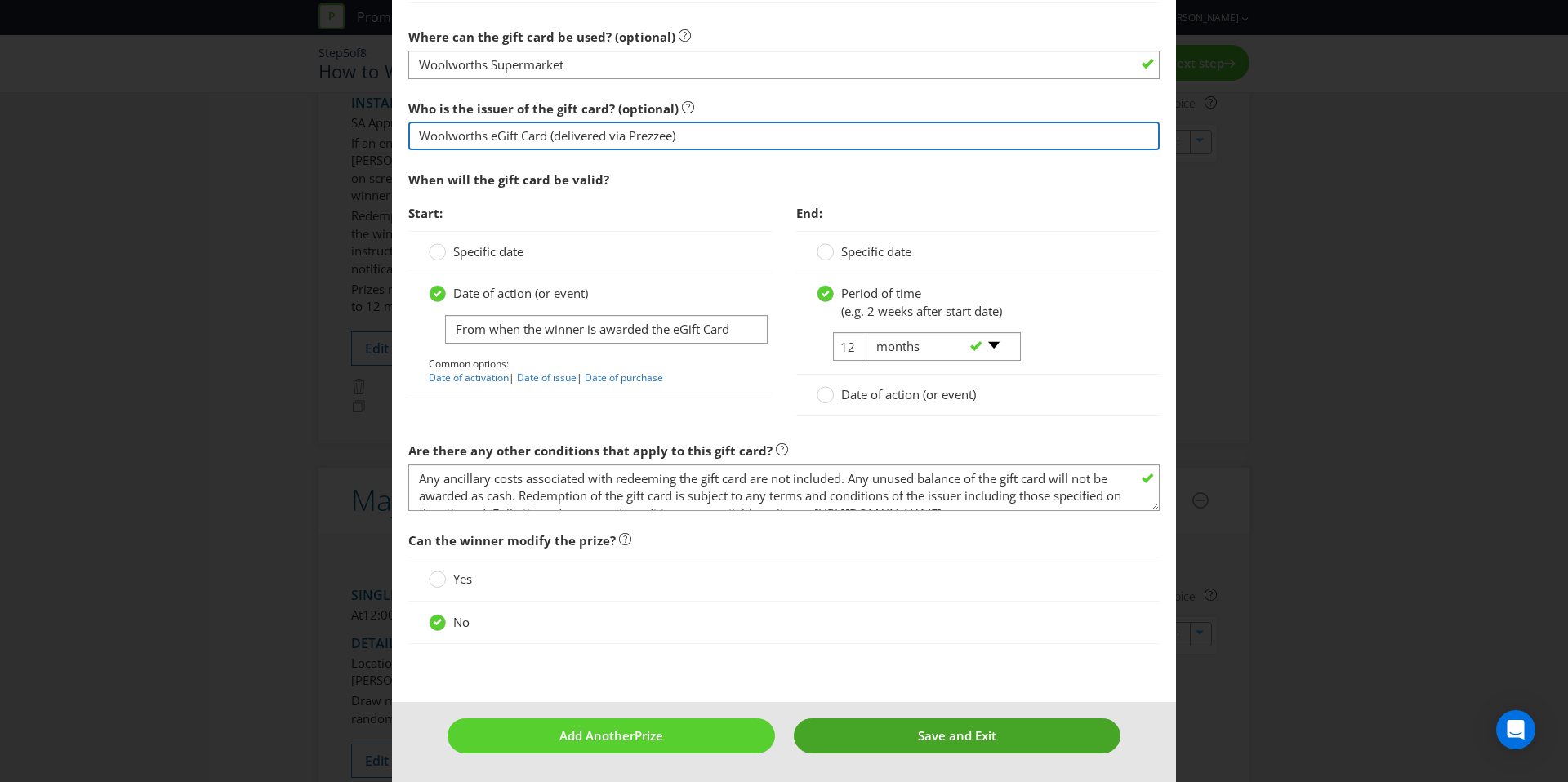
type input "Woolworths eGift Card (delivered via Prezzee)"
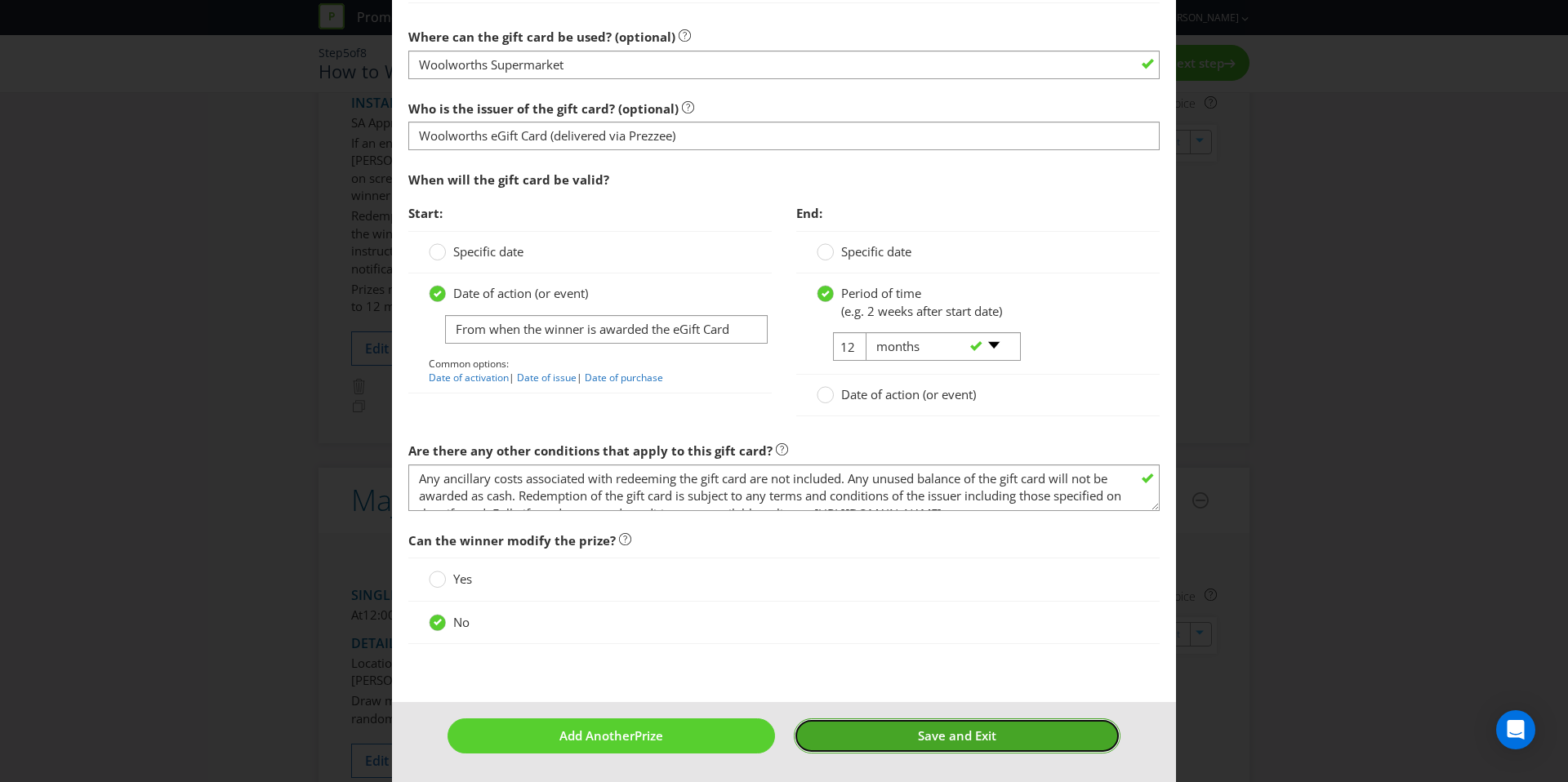
click at [913, 739] on button "Save and Exit" at bounding box center [958, 736] width 327 height 35
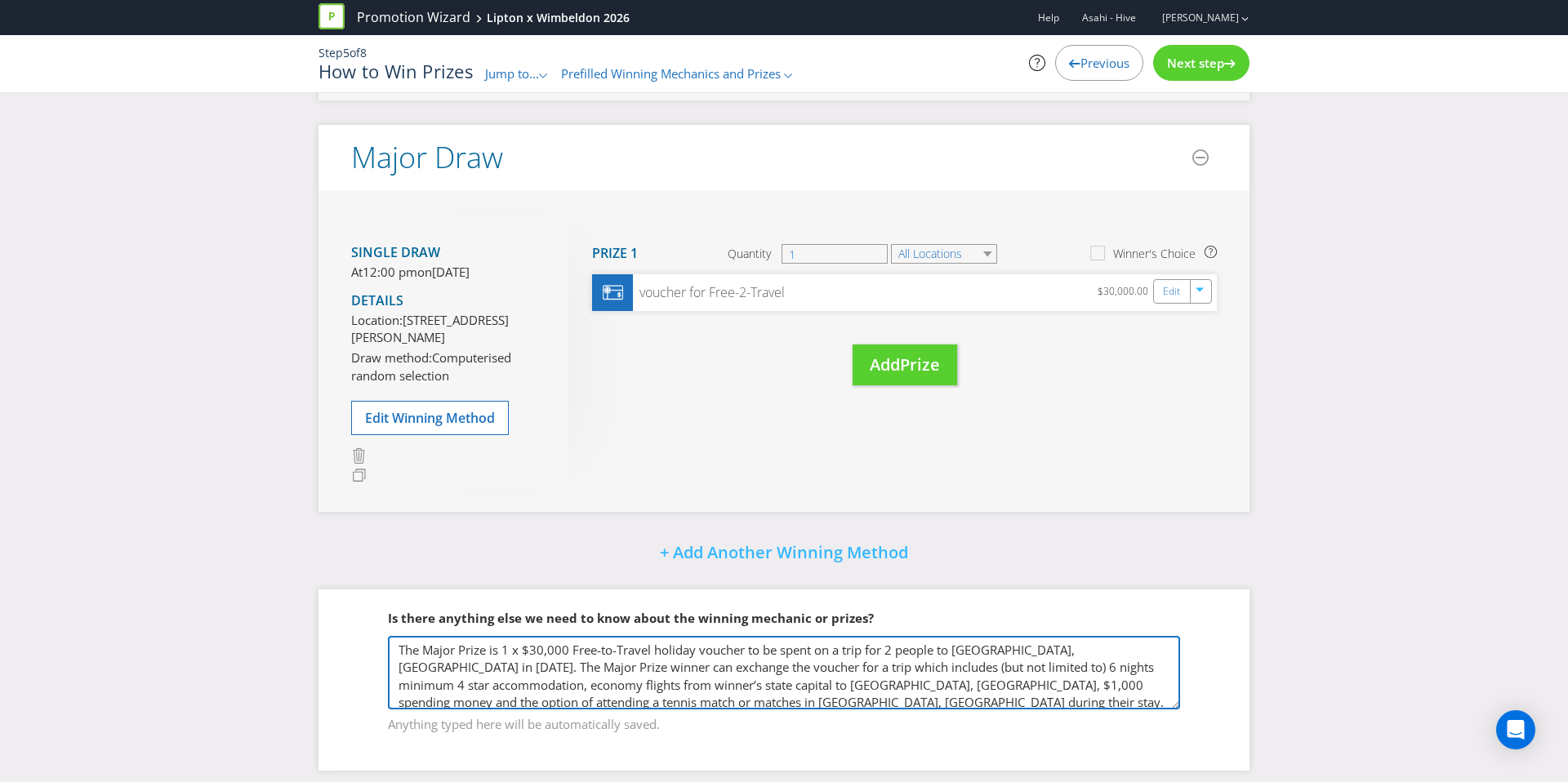
click at [398, 687] on textarea "The Major Prize is 1 x $30,000 Free-to-Travel holiday voucher to be spent on a …" at bounding box center [784, 672] width 792 height 74
paste textarea "There will be a total of 1000 pre-determined ‘winning moments’ during the Promo…"
type textarea "There will be a total of 1000 pre-determined ‘winning moments’ during the Promo…"
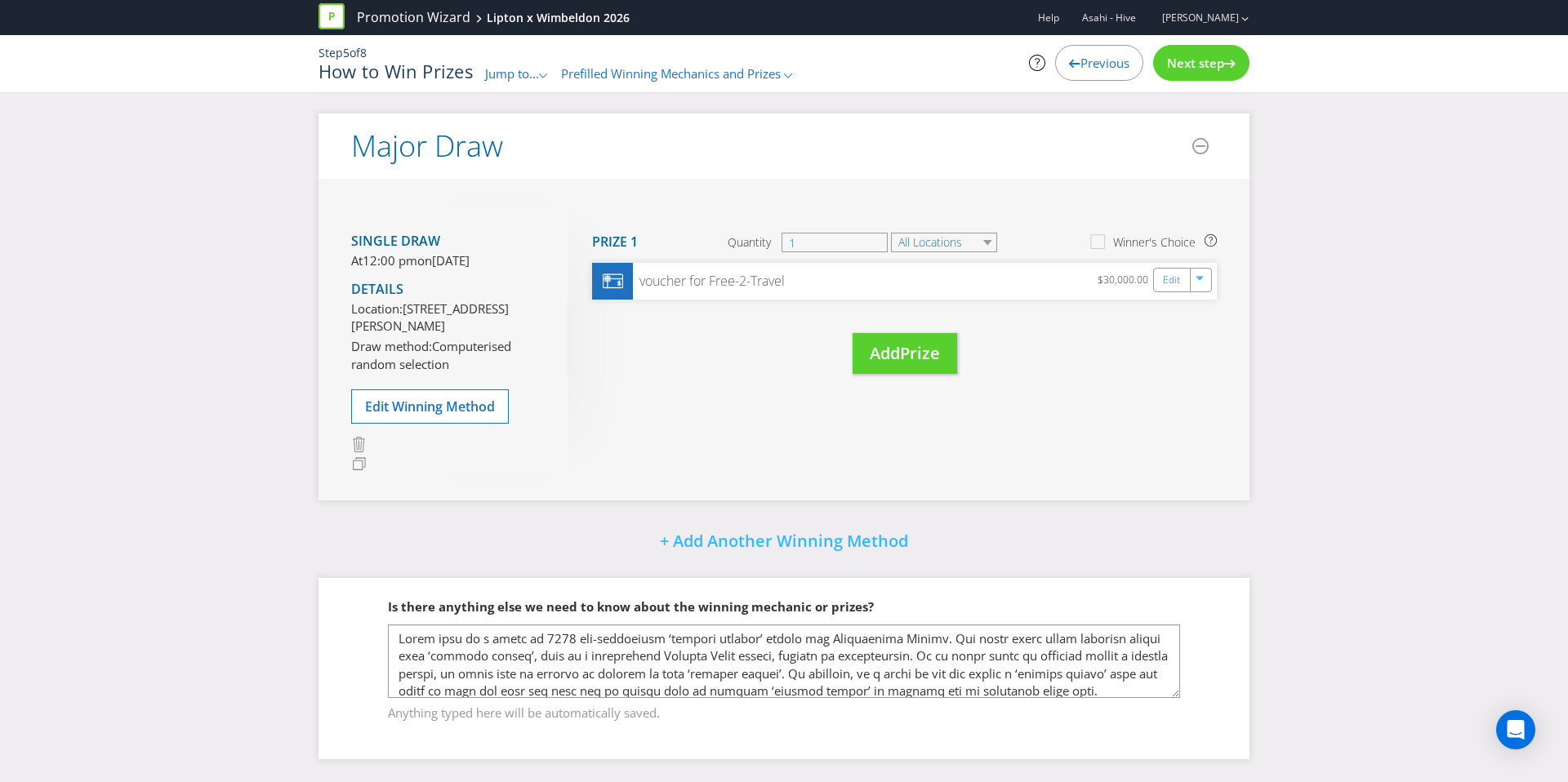
click at [1096, 64] on span "Previous" at bounding box center [1105, 63] width 49 height 17
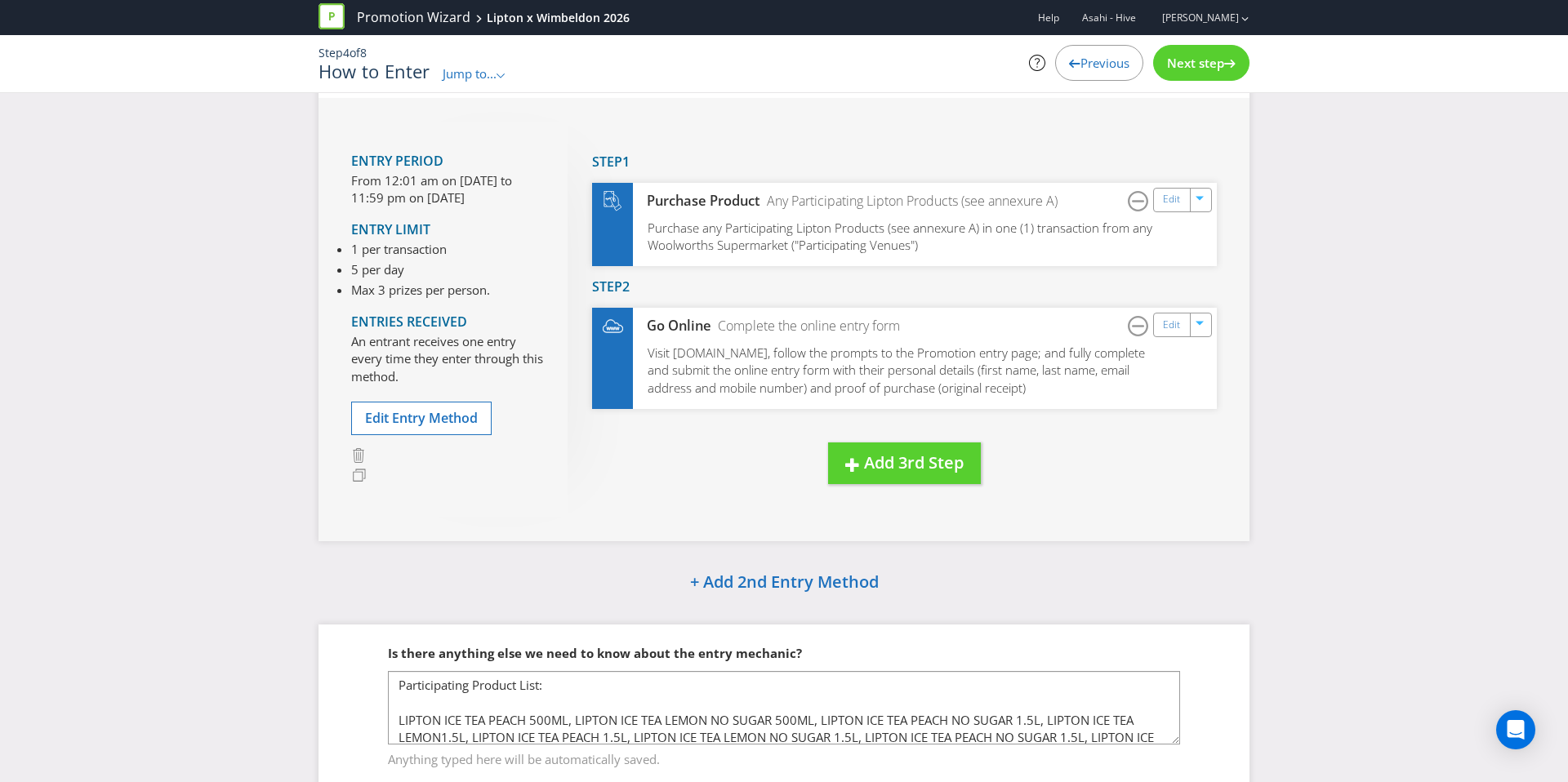
scroll to position [75, 0]
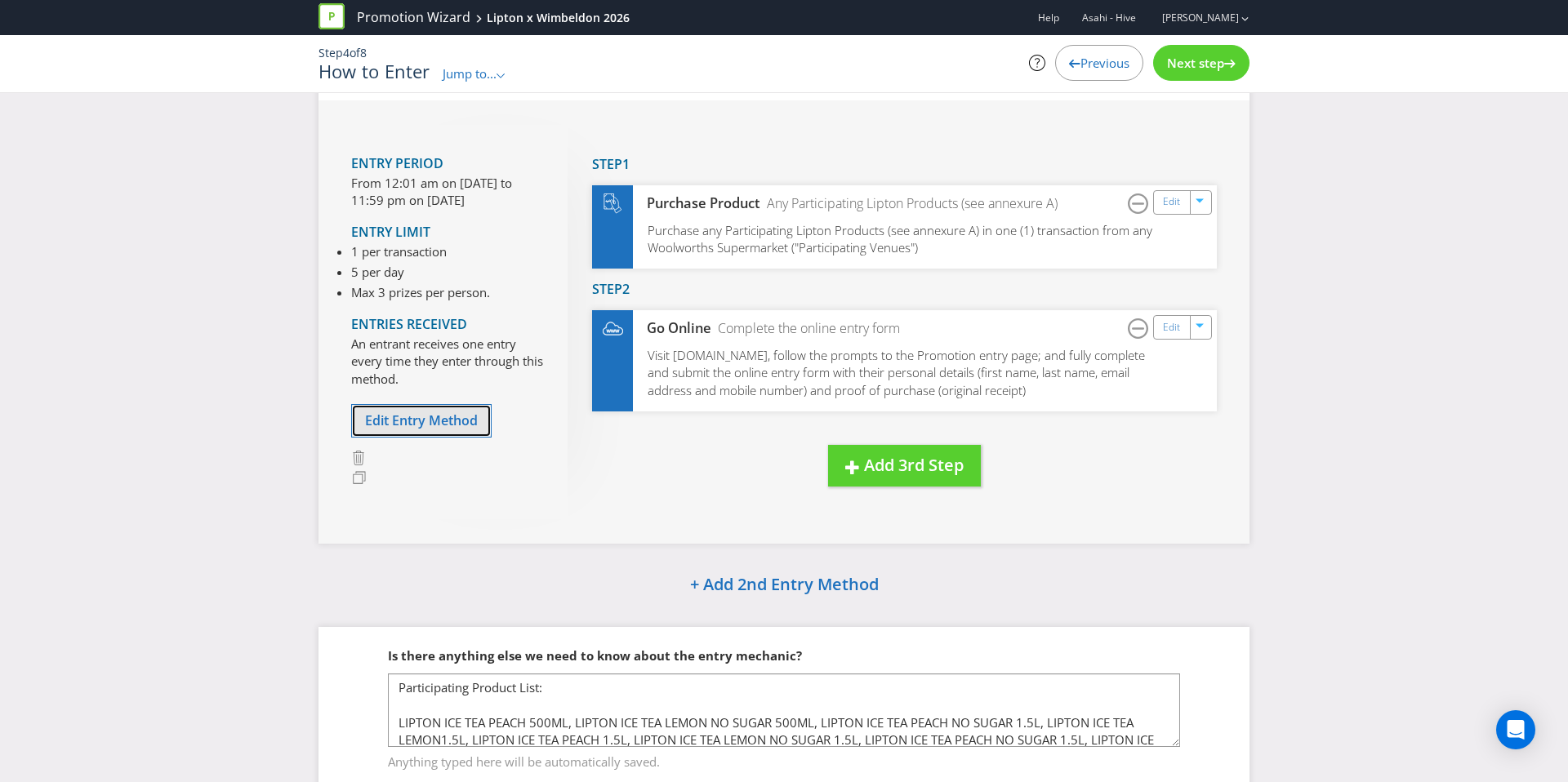
click at [425, 420] on span "Edit Entry Method" at bounding box center [422, 421] width 113 height 18
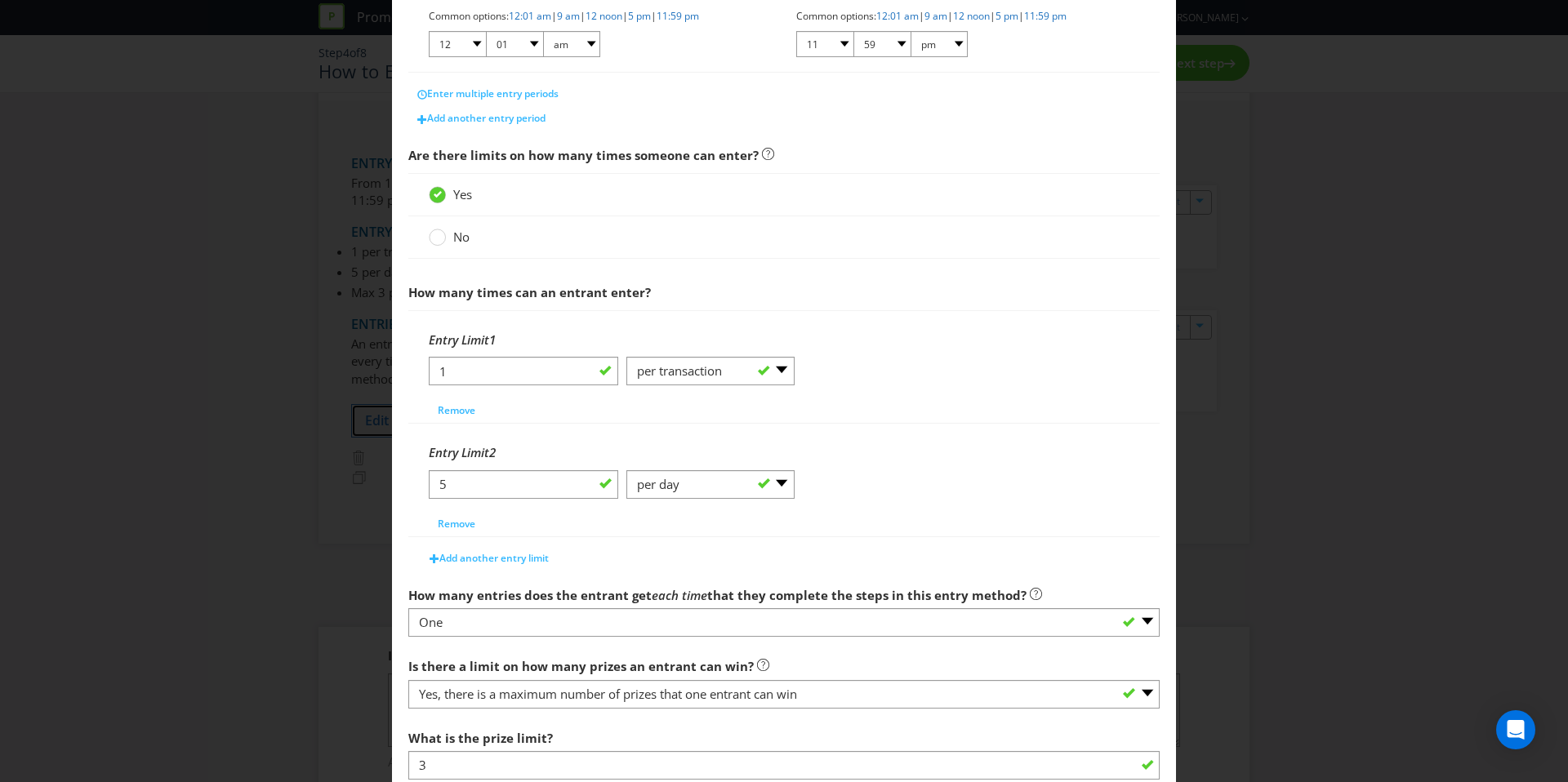
scroll to position [418, 0]
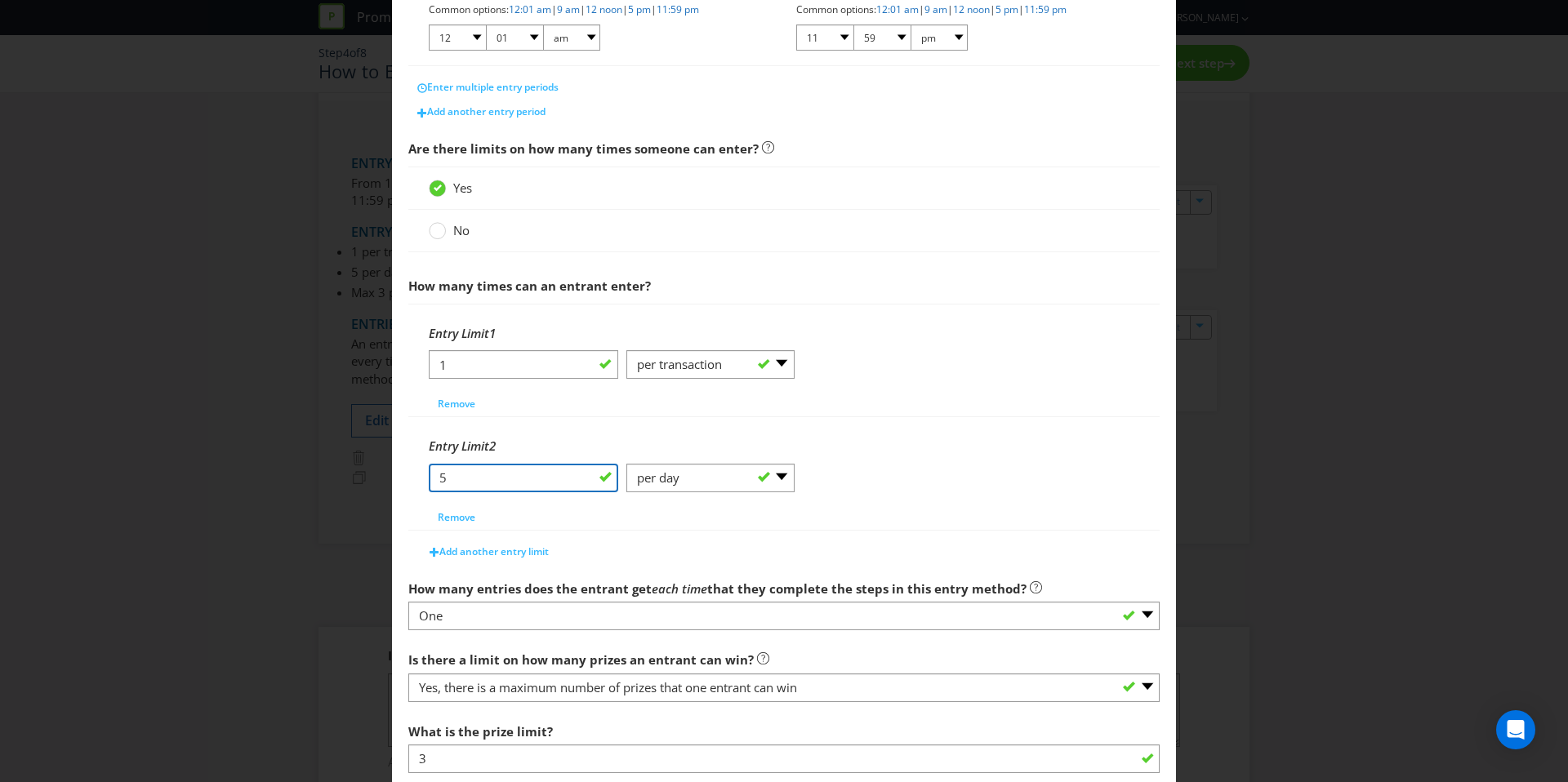
click at [508, 477] on input "5" at bounding box center [523, 478] width 189 height 28
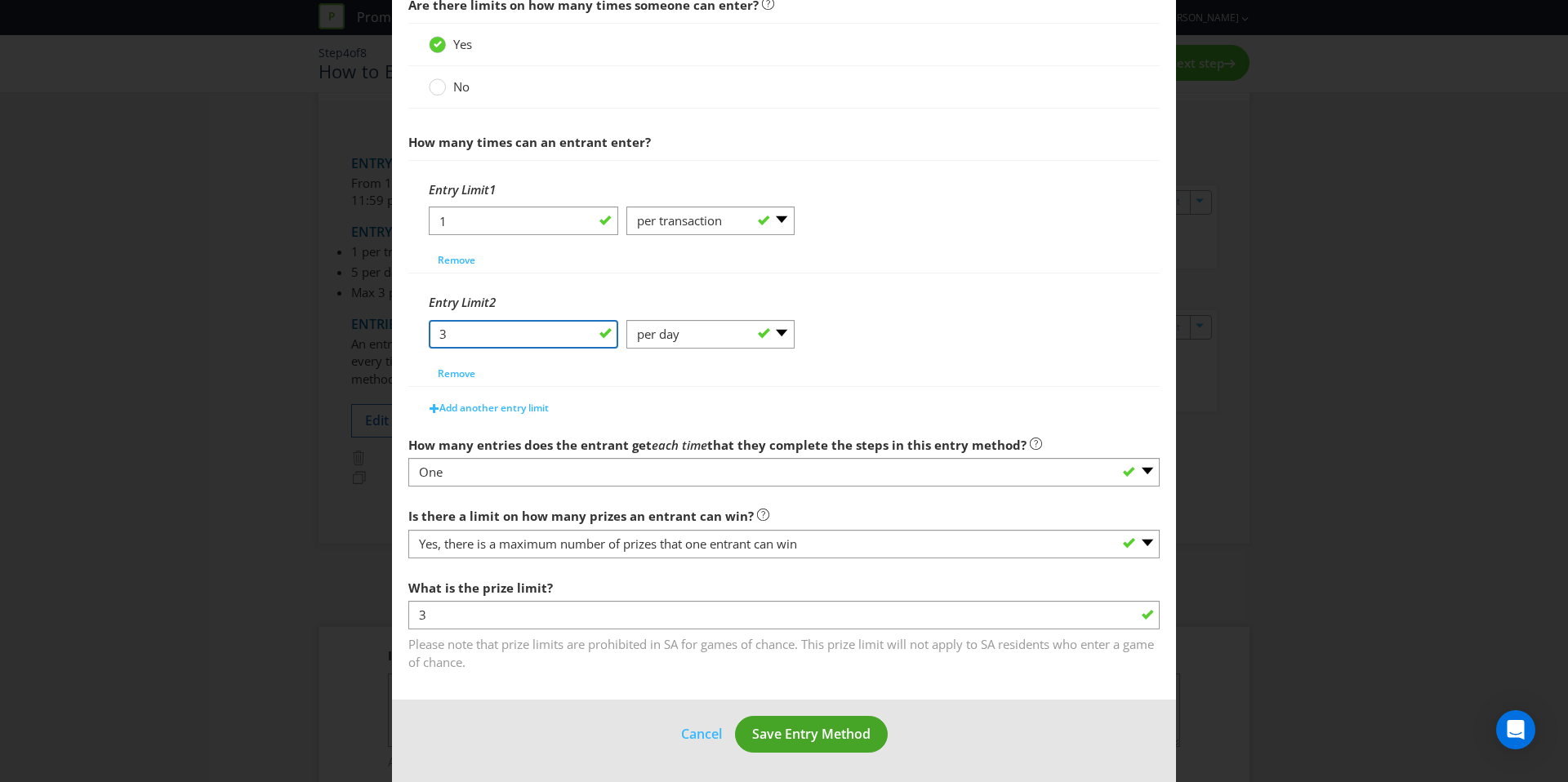
type input "3"
click at [811, 738] on span "Save Entry Method" at bounding box center [811, 734] width 119 height 18
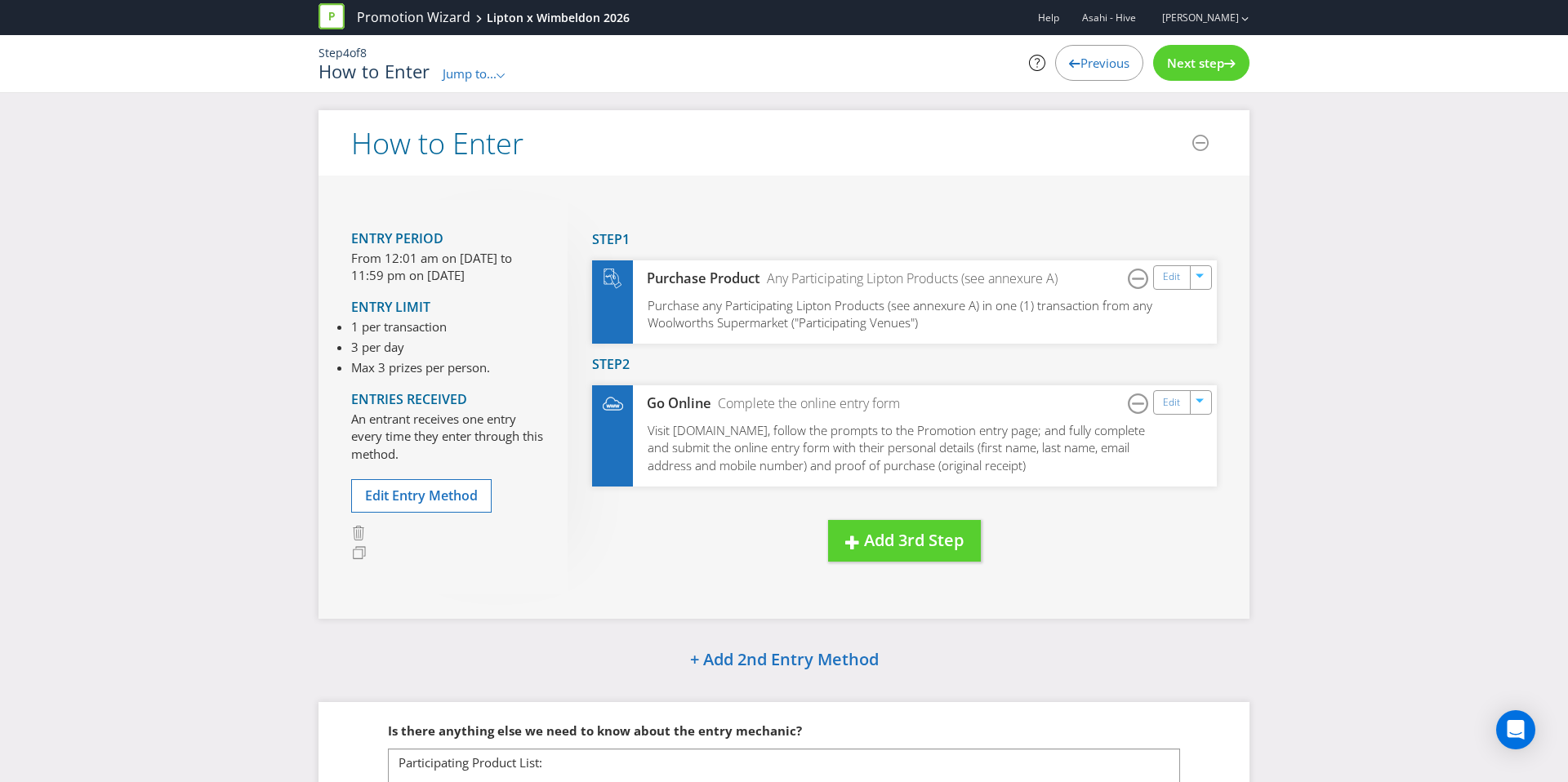
click at [1181, 74] on div "Next step" at bounding box center [1202, 62] width 96 height 36
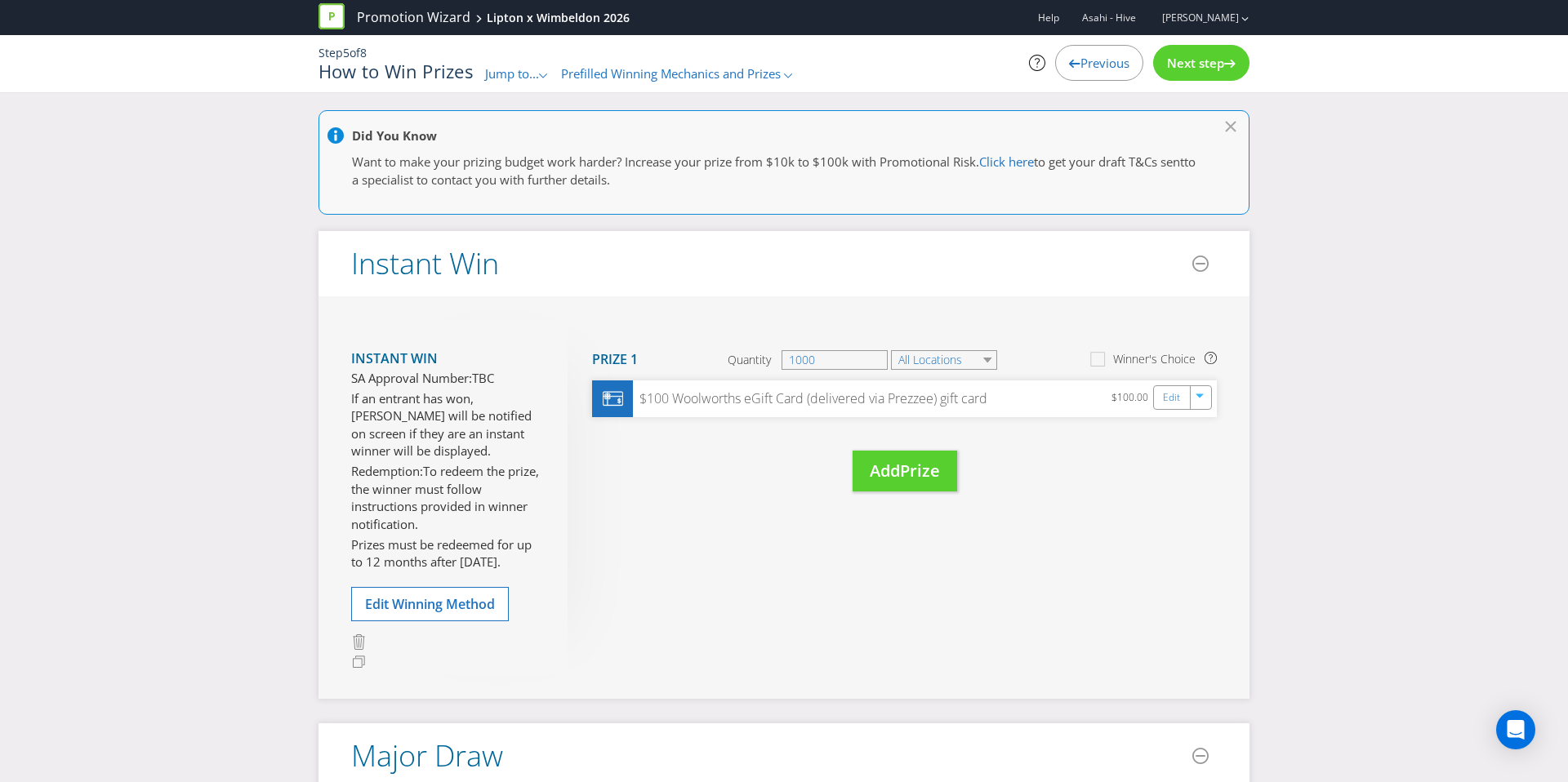
click at [1190, 68] on span "Next step" at bounding box center [1195, 63] width 57 height 17
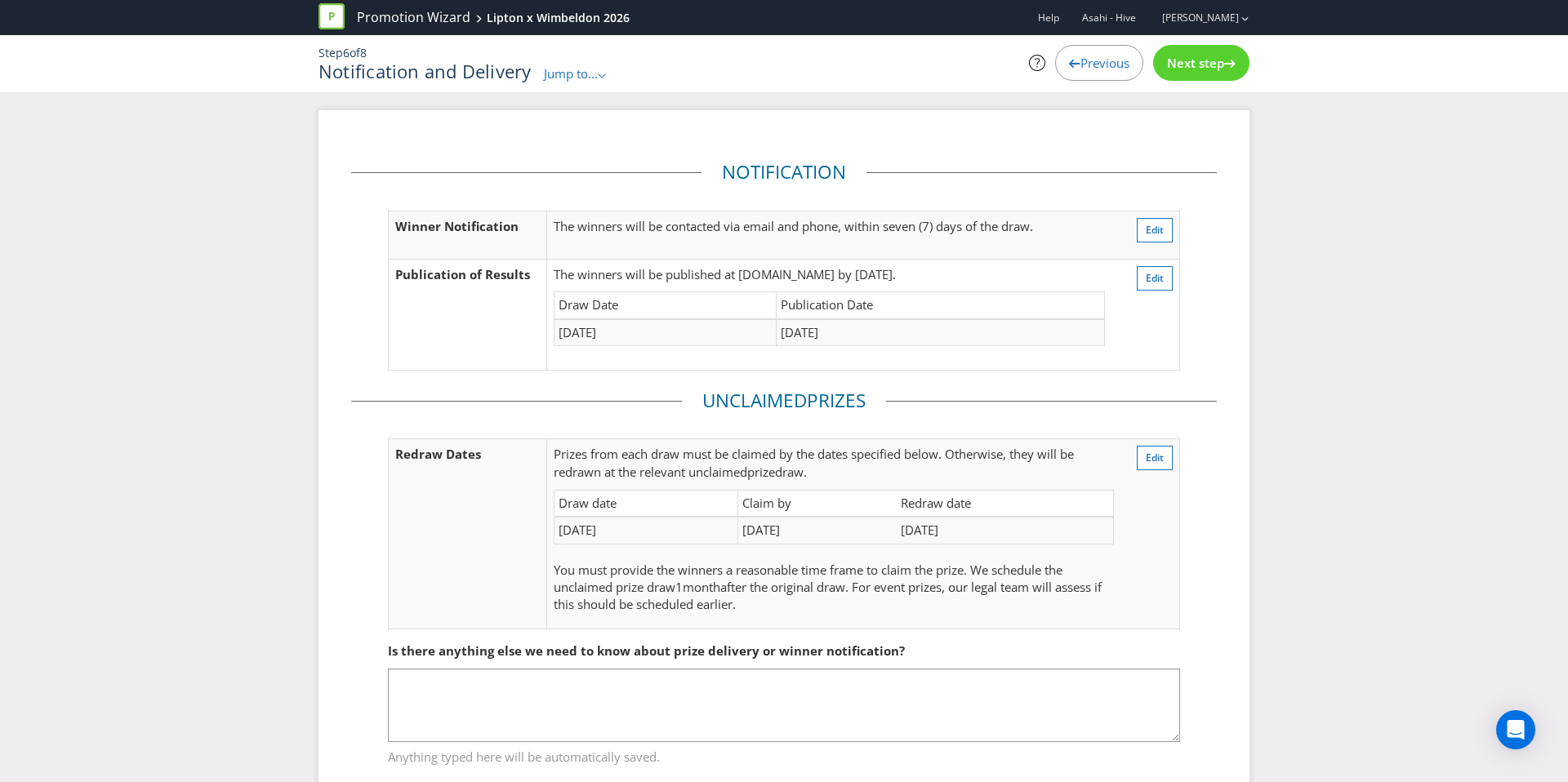
click at [1190, 68] on span "Next step" at bounding box center [1195, 63] width 57 height 17
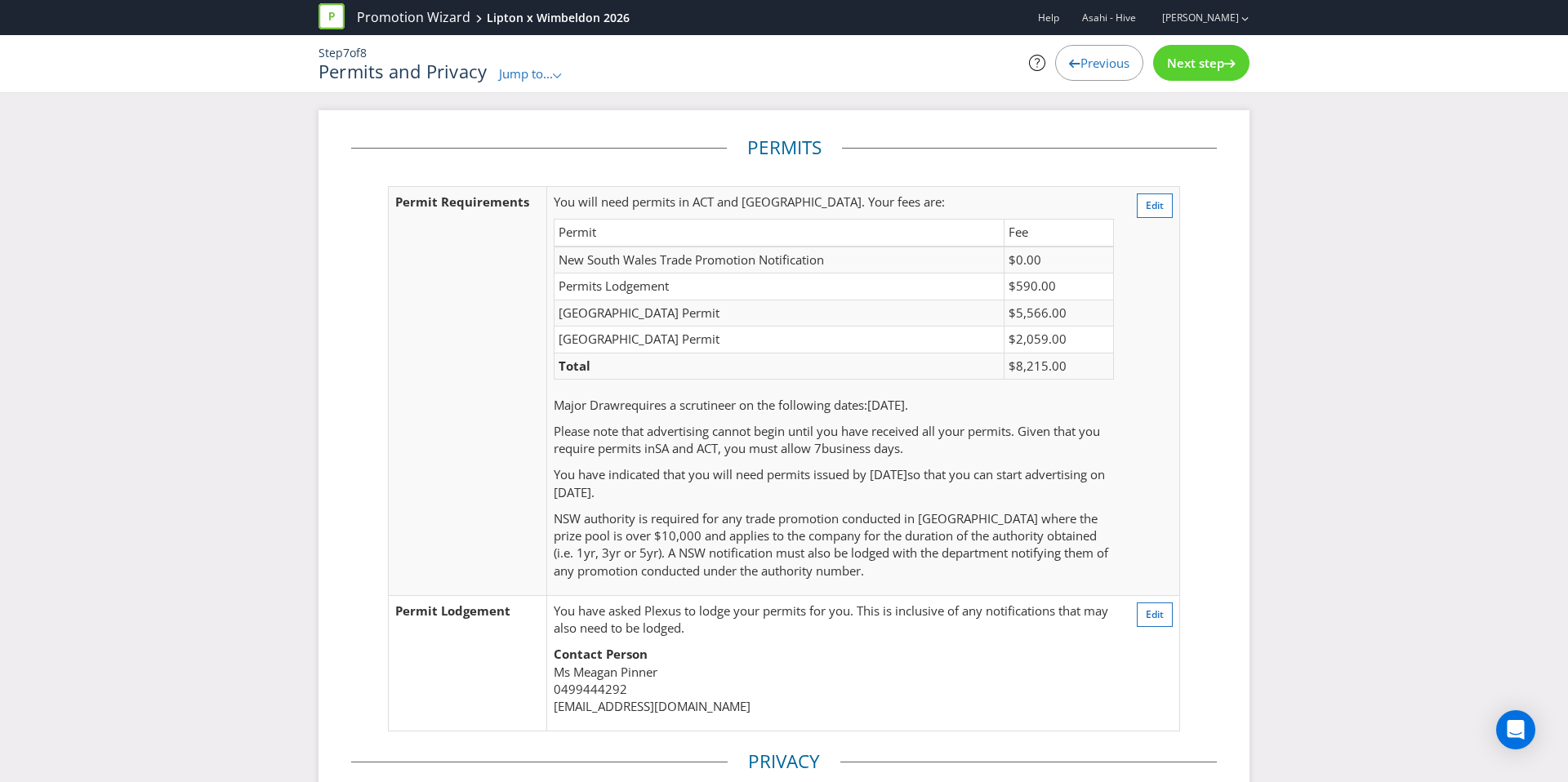
click at [1190, 68] on span "Next step" at bounding box center [1195, 63] width 57 height 17
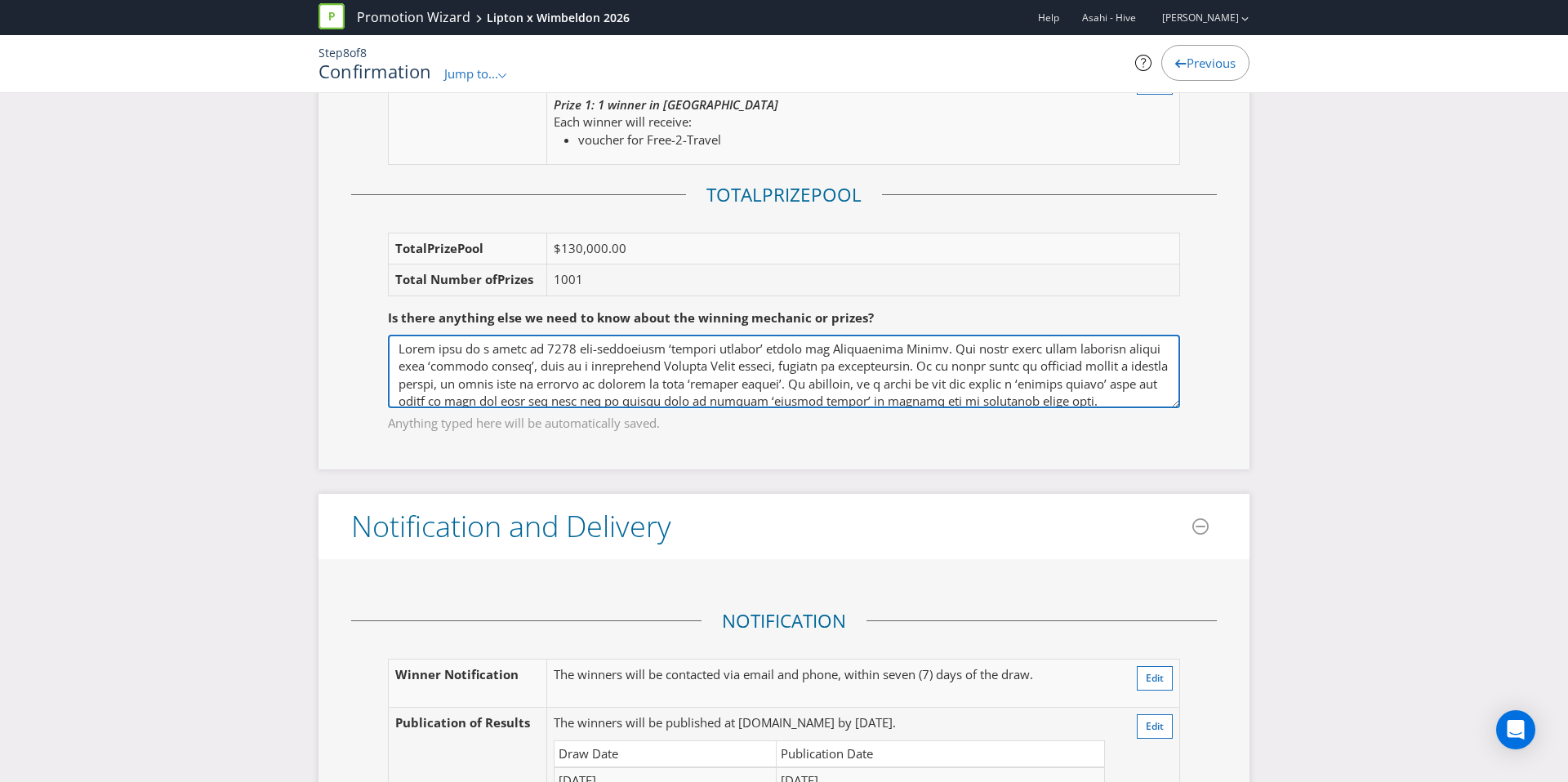
click at [400, 347] on textarea at bounding box center [784, 371] width 792 height 74
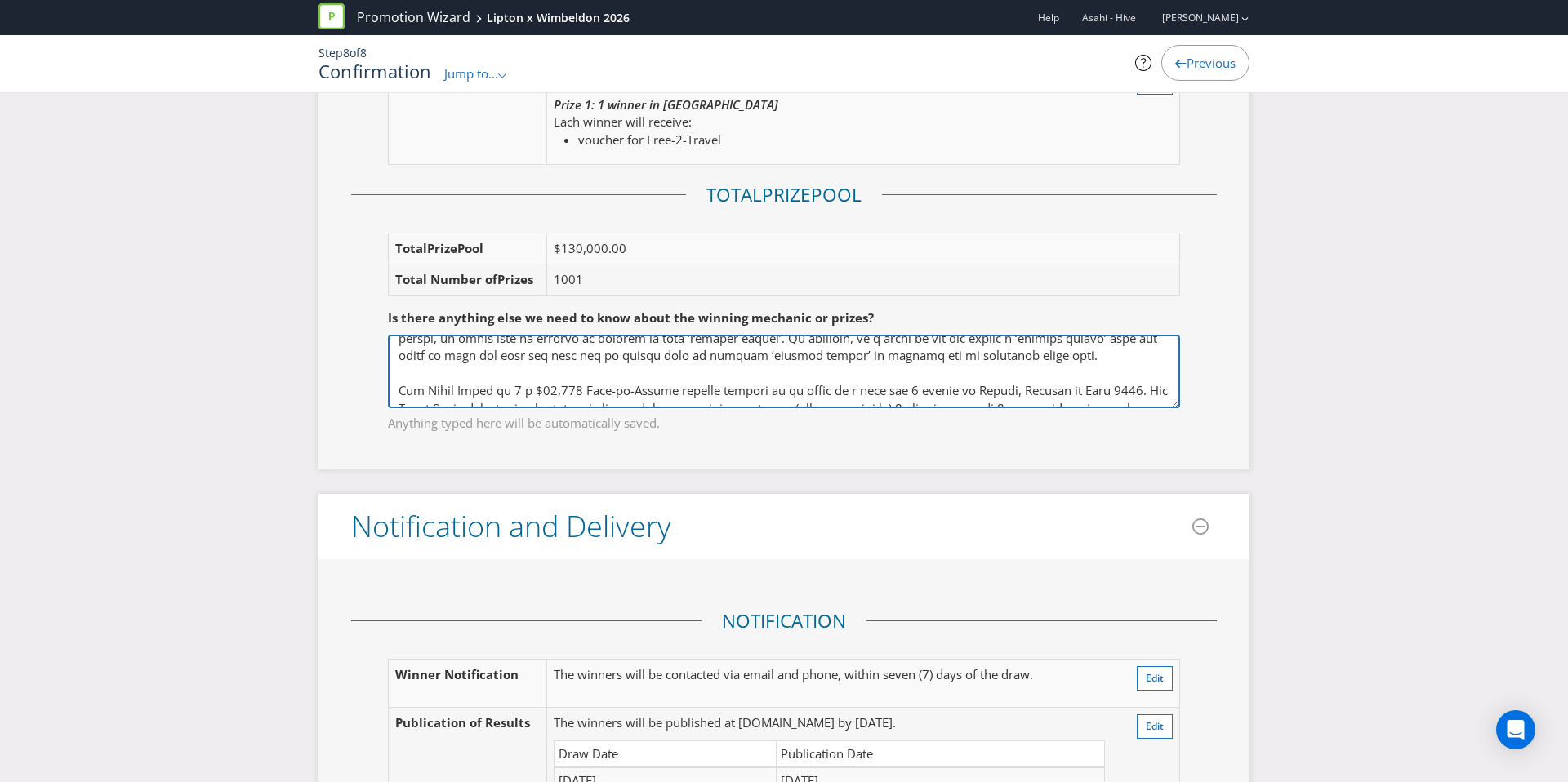
scroll to position [48, 0]
click at [453, 359] on textarea at bounding box center [784, 371] width 792 height 74
click at [432, 369] on textarea at bounding box center [784, 371] width 792 height 74
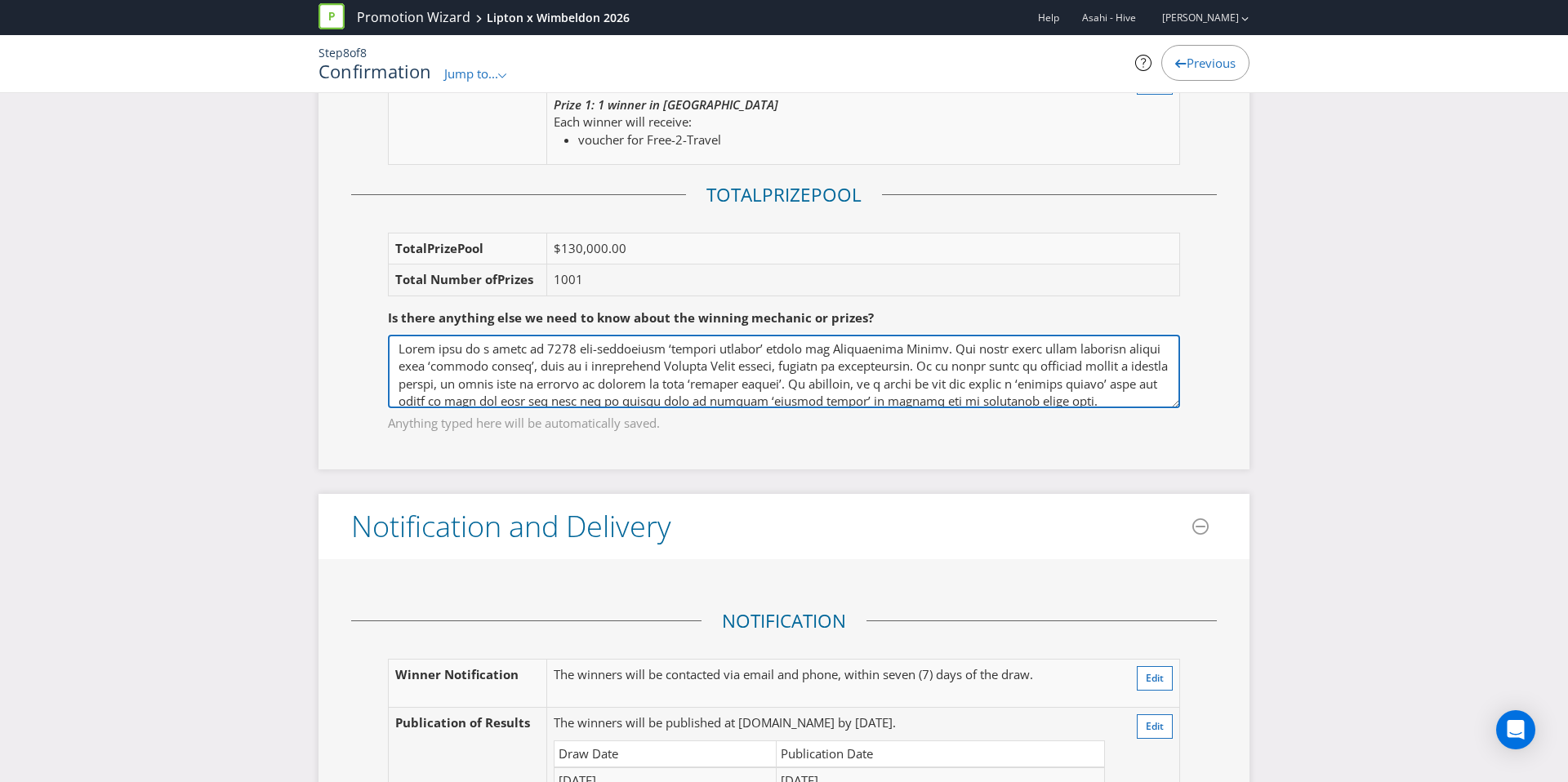
drag, startPoint x: 1109, startPoint y: 353, endPoint x: 189, endPoint y: 268, distance: 923.9
type textarea "There will be a total of 1000 pre-determined ‘winning moments’ during the Promo…"
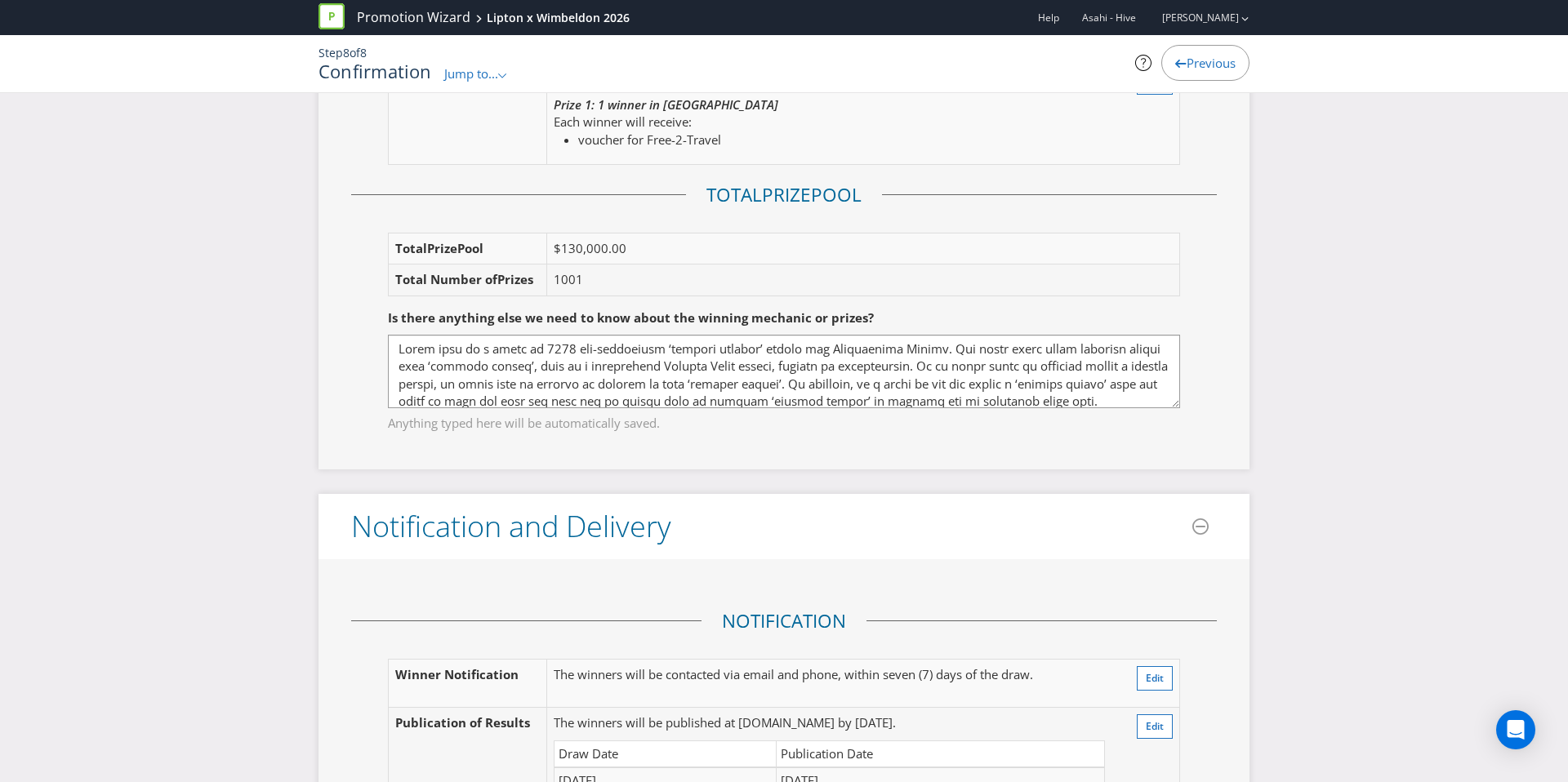
click at [1208, 67] on span "Previous" at bounding box center [1211, 63] width 49 height 17
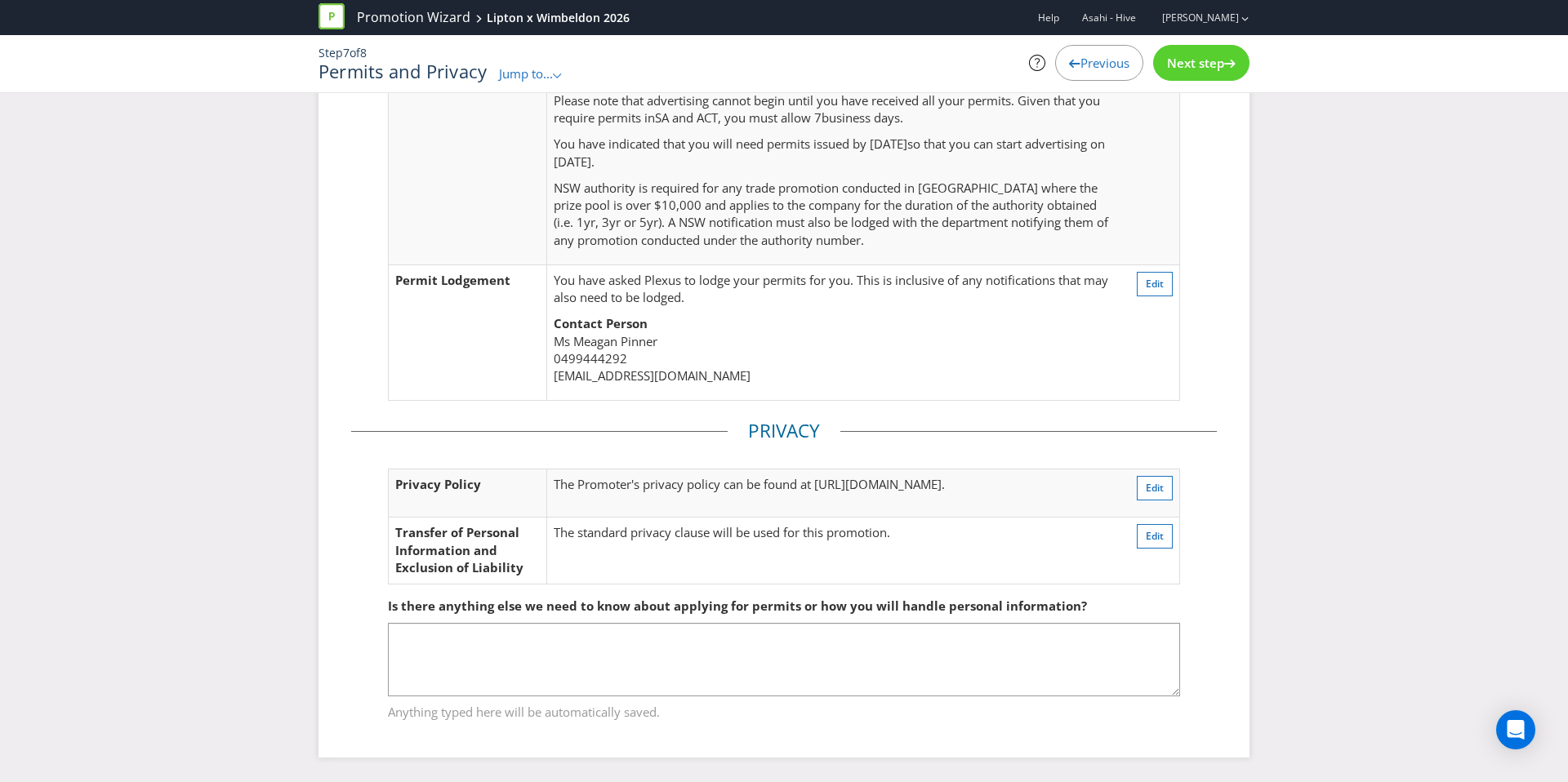
click at [1094, 65] on span "Previous" at bounding box center [1105, 63] width 49 height 17
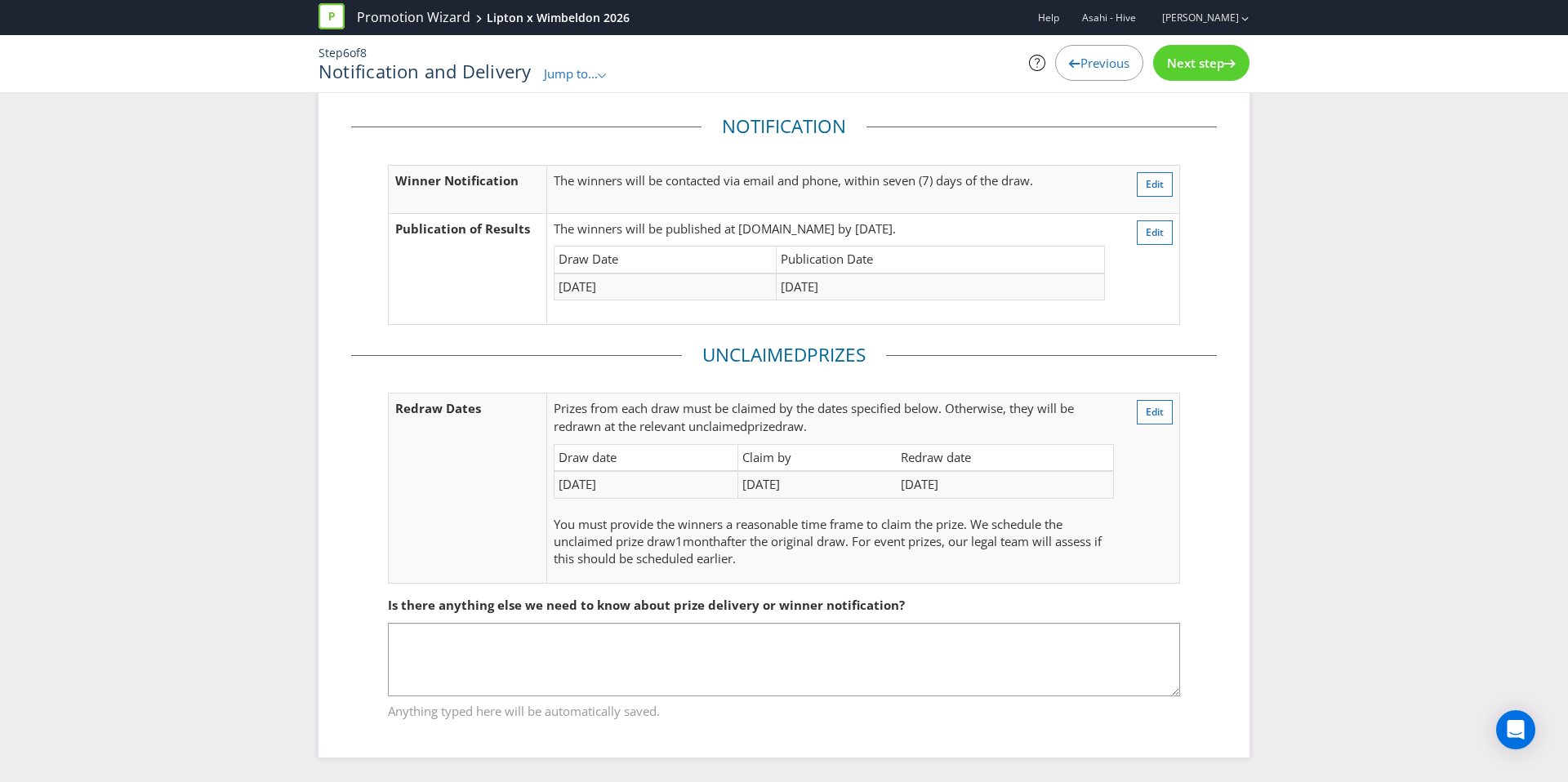
click at [1090, 65] on span "Previous" at bounding box center [1105, 63] width 49 height 17
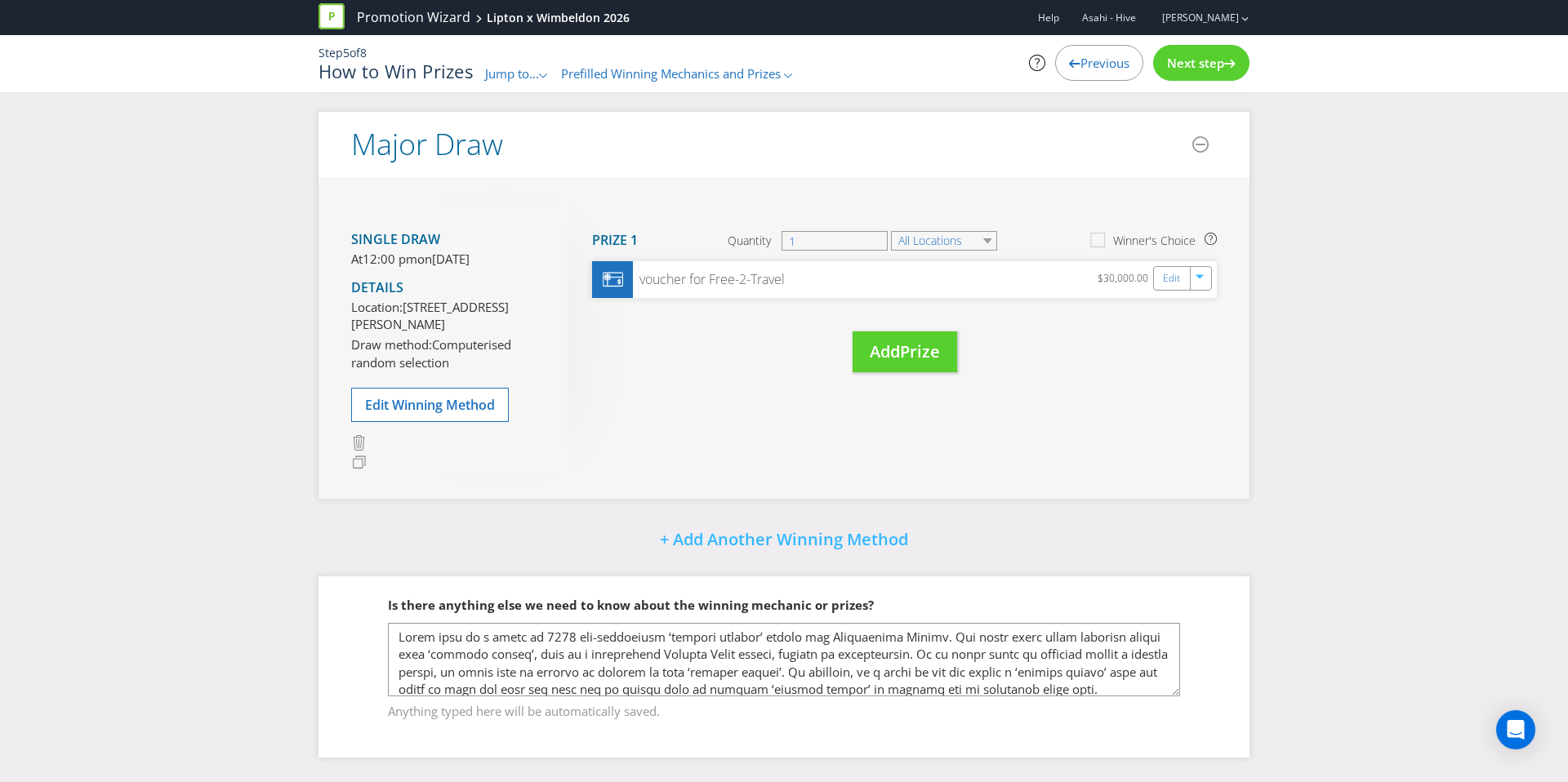
click at [1090, 65] on span "Previous" at bounding box center [1105, 63] width 49 height 17
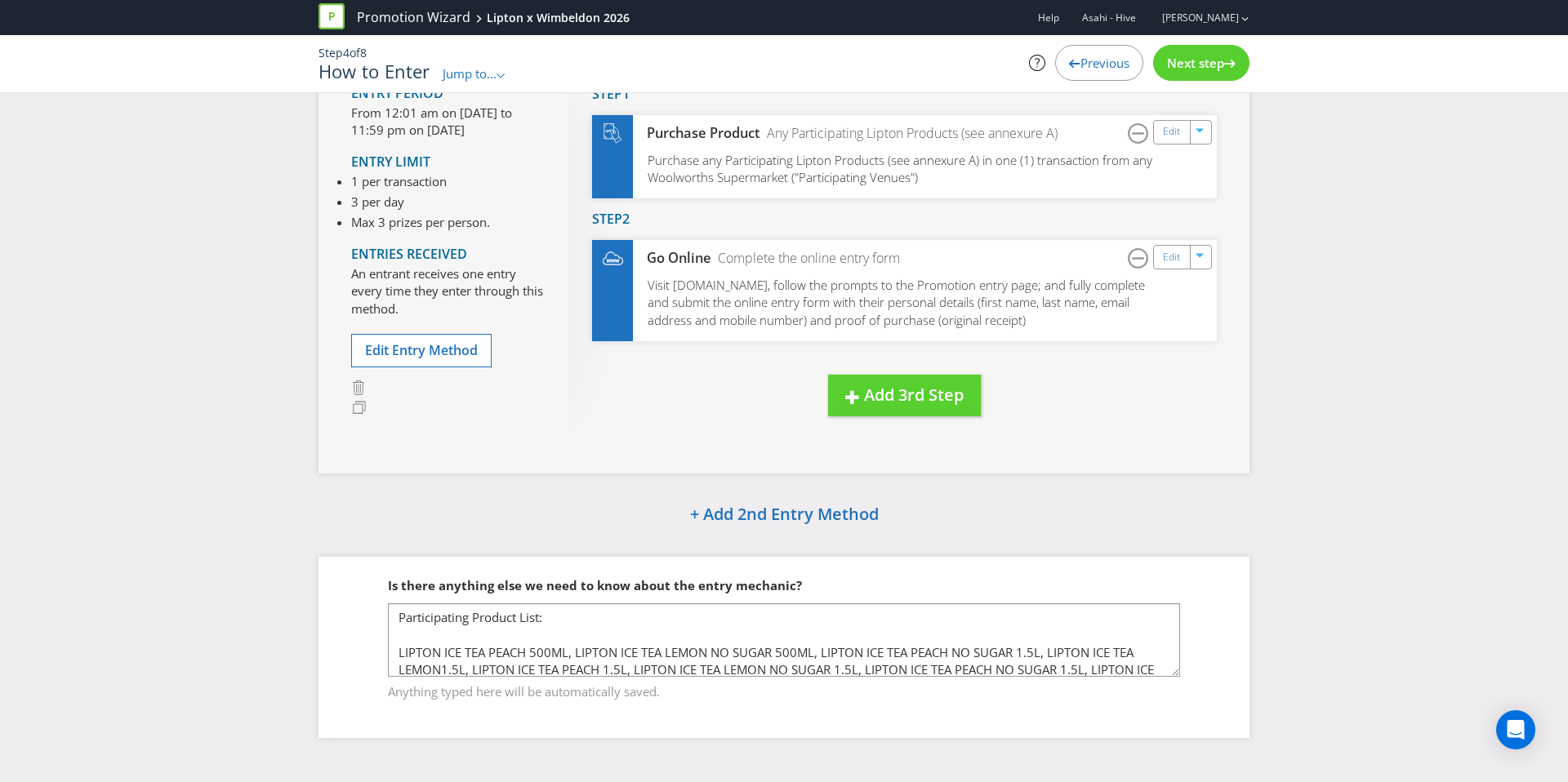
click at [1160, 66] on div "Next step" at bounding box center [1202, 62] width 96 height 36
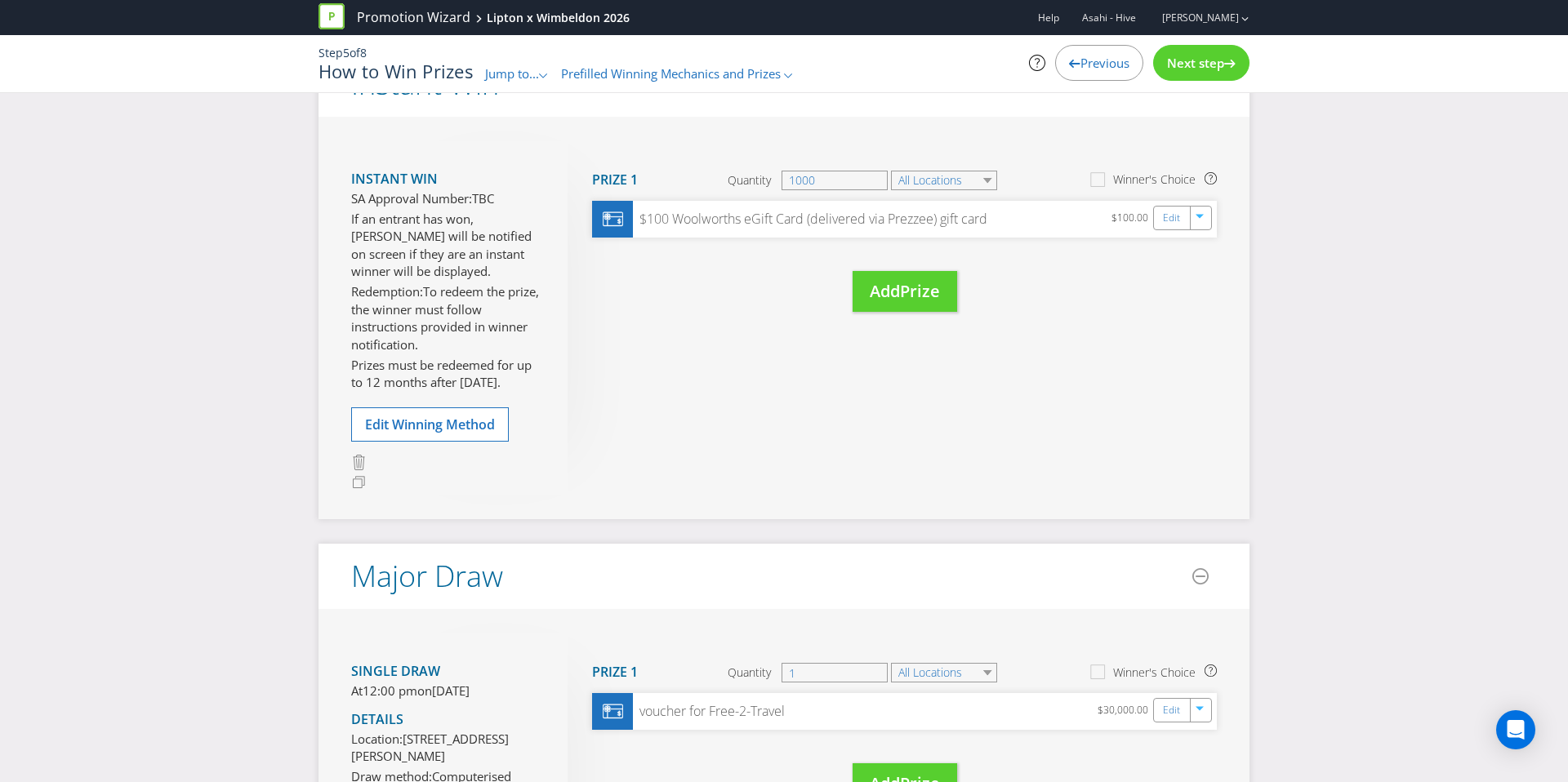
scroll to position [80, 0]
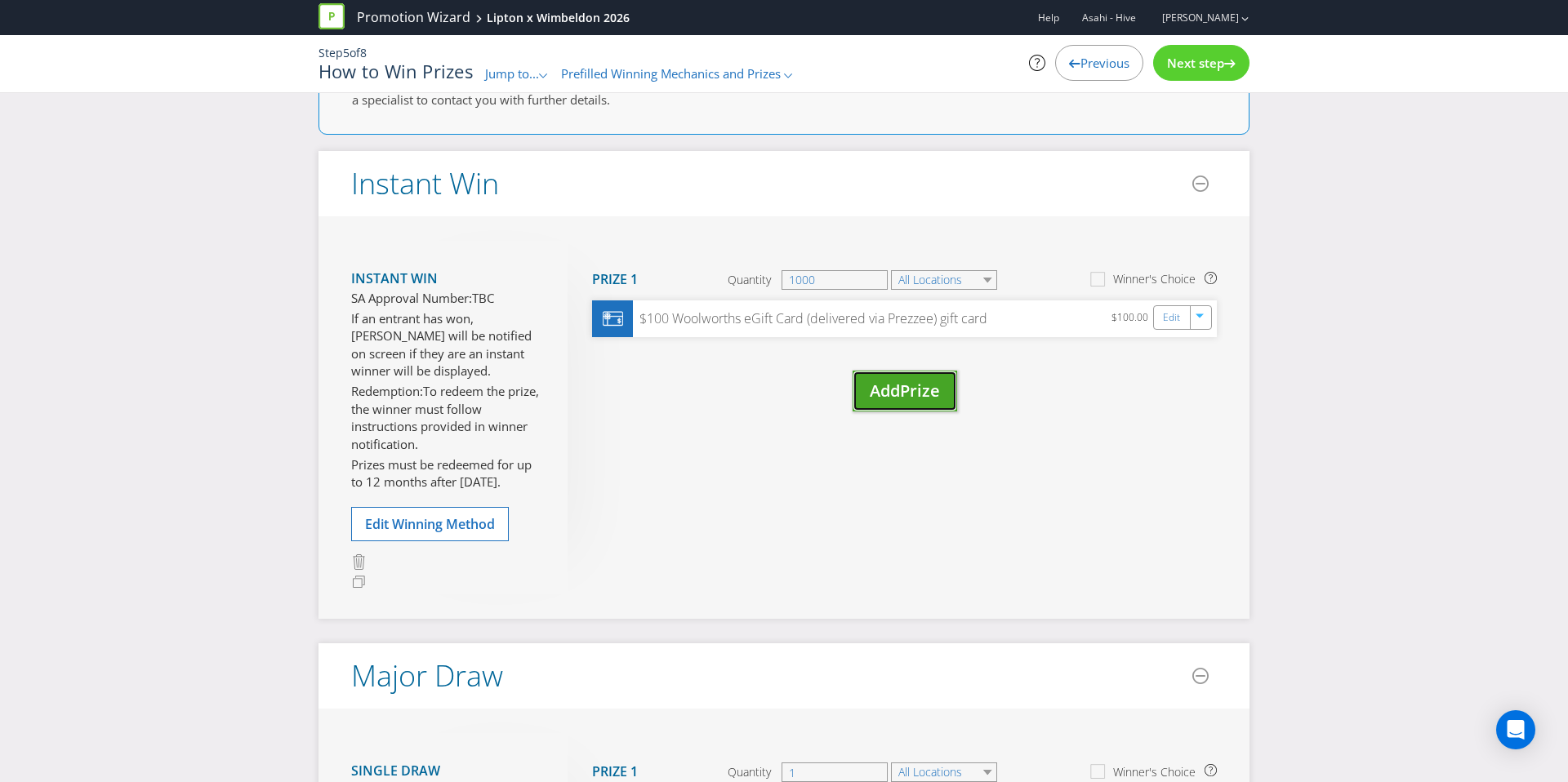
click at [870, 398] on span "Add" at bounding box center [884, 390] width 30 height 22
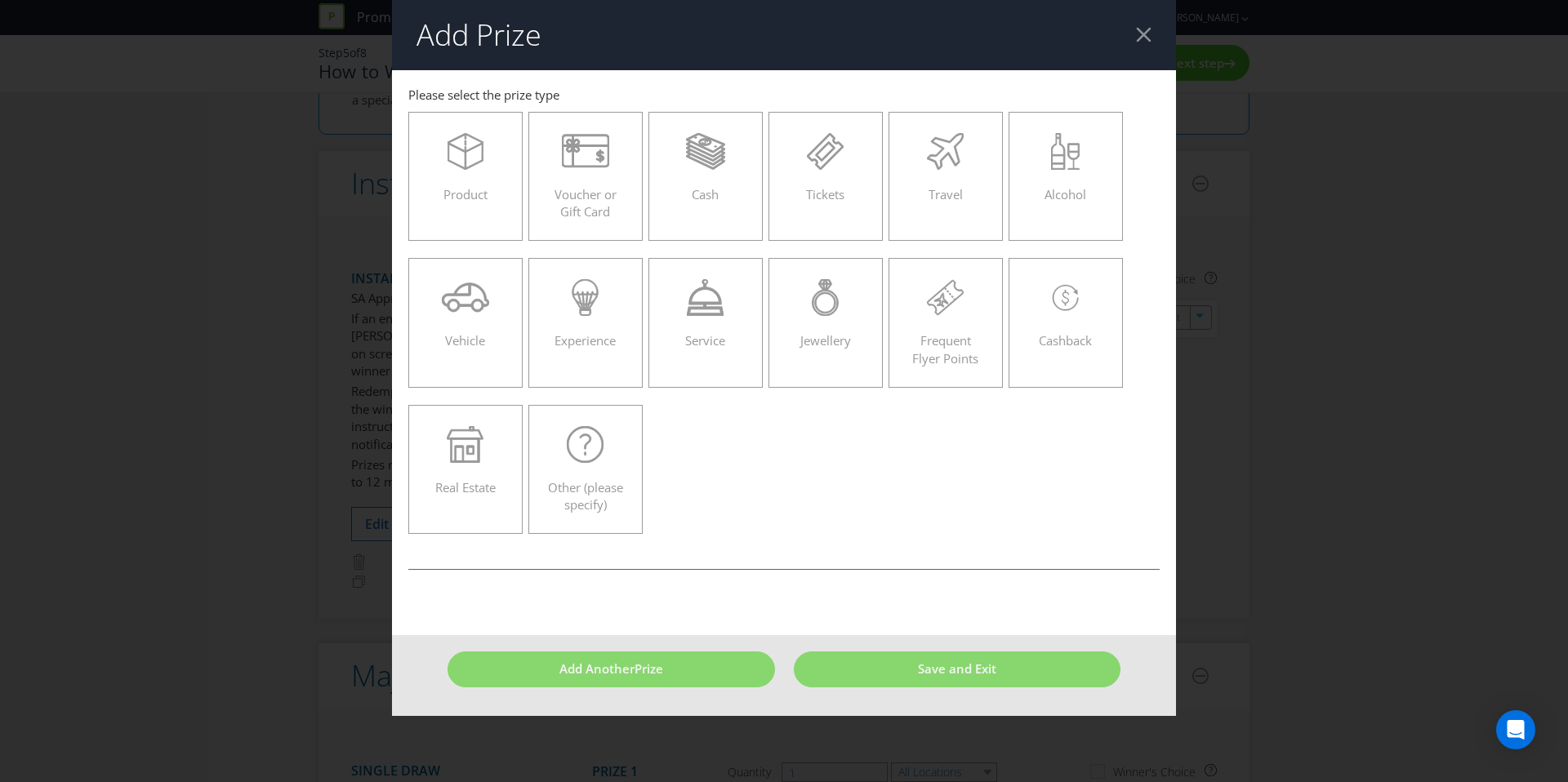
click at [1142, 27] on div at bounding box center [1144, 34] width 16 height 16
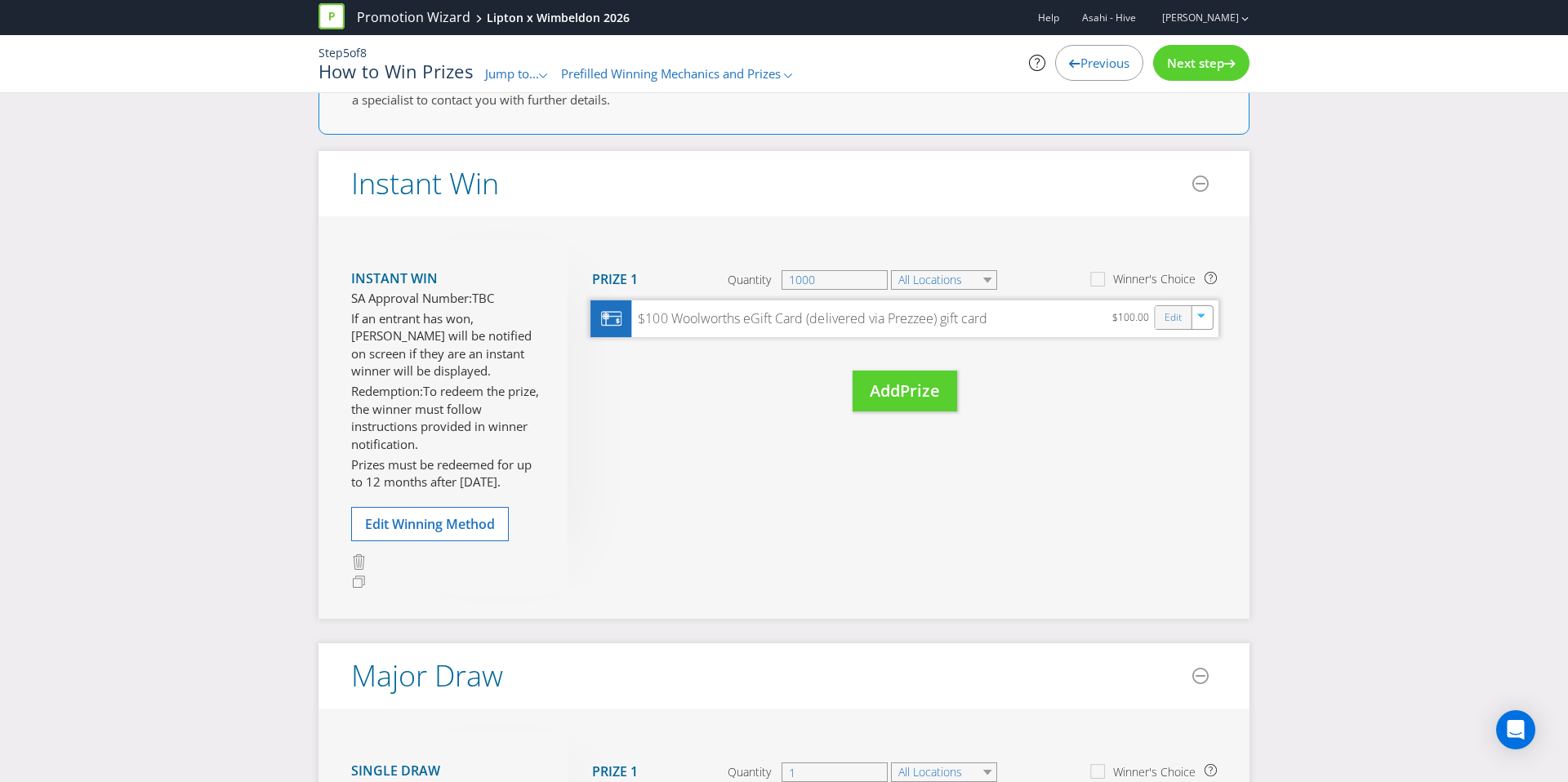
click at [1163, 317] on div "Edit" at bounding box center [1174, 318] width 37 height 23
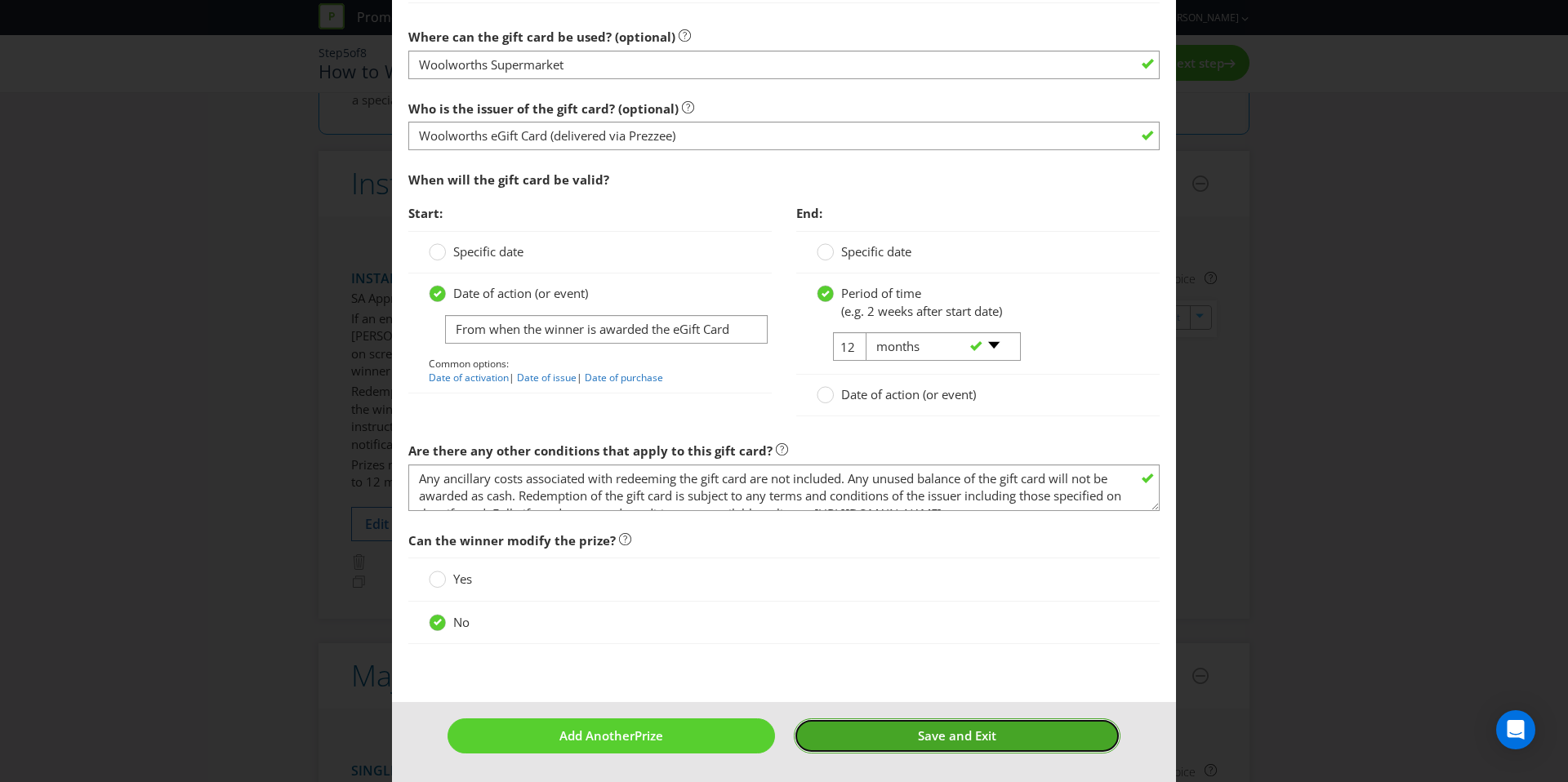
click at [928, 729] on span "Save and Exit" at bounding box center [957, 736] width 78 height 17
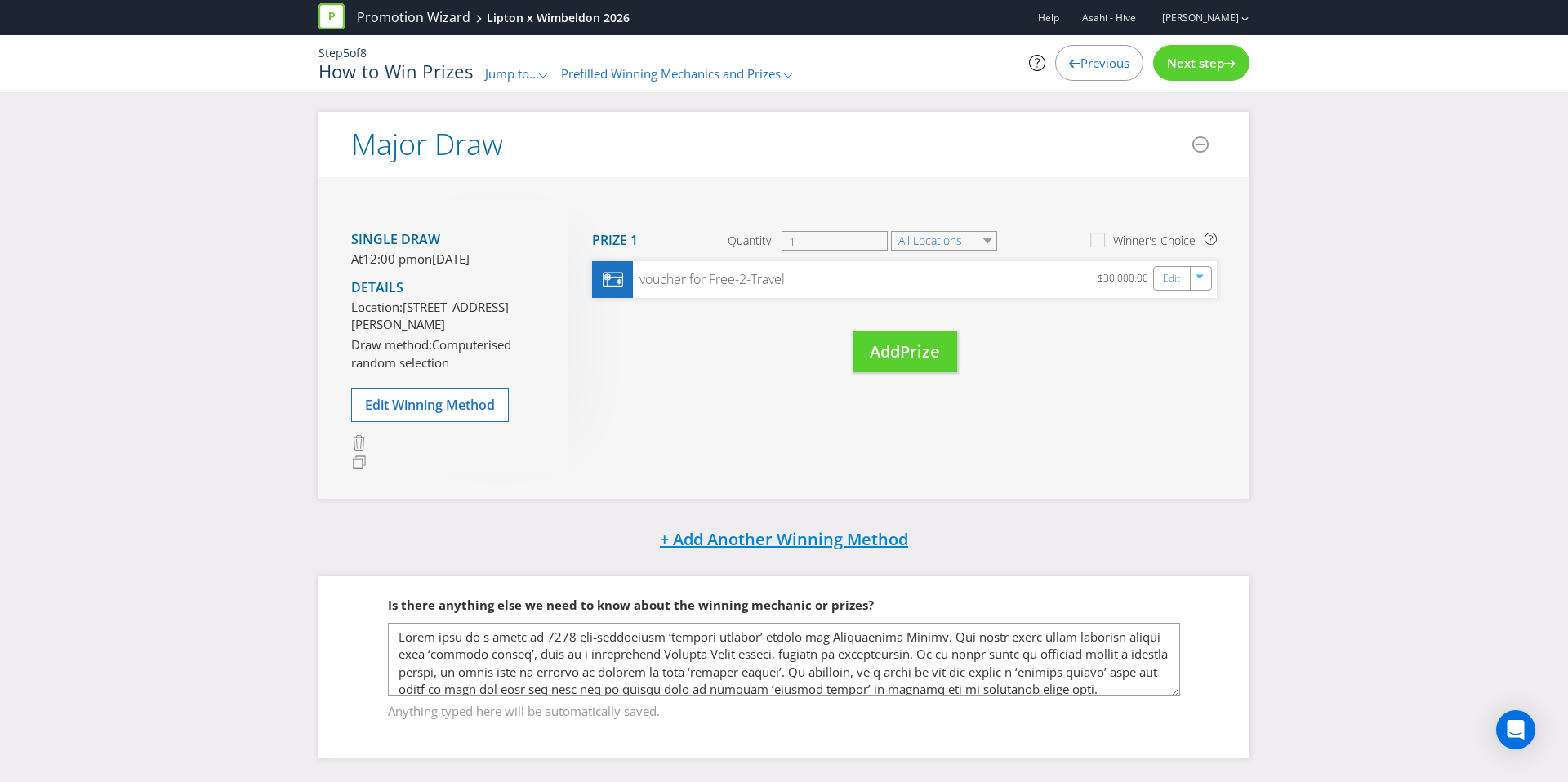
scroll to position [646, 0]
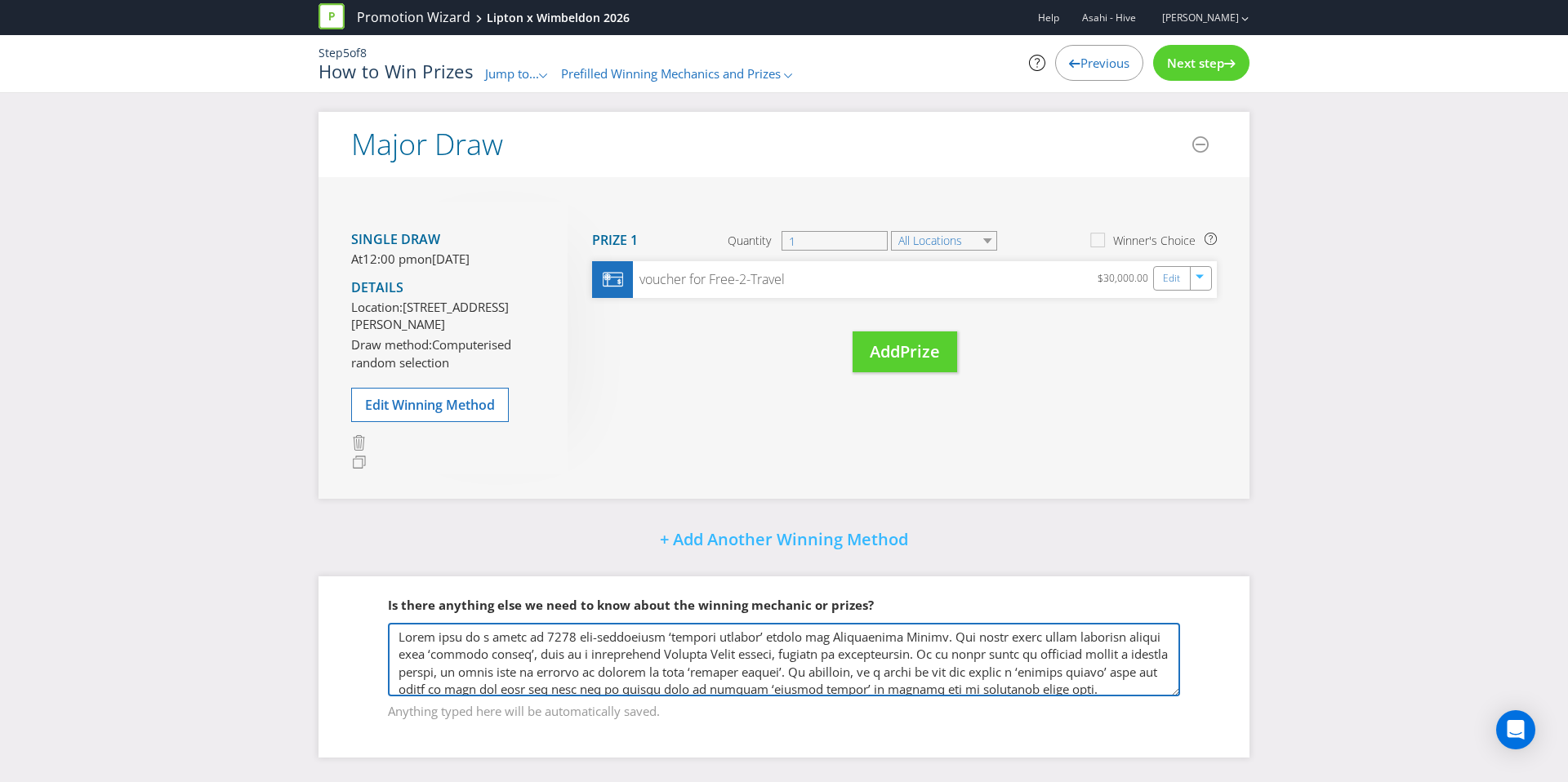
click at [399, 632] on textarea at bounding box center [784, 659] width 792 height 74
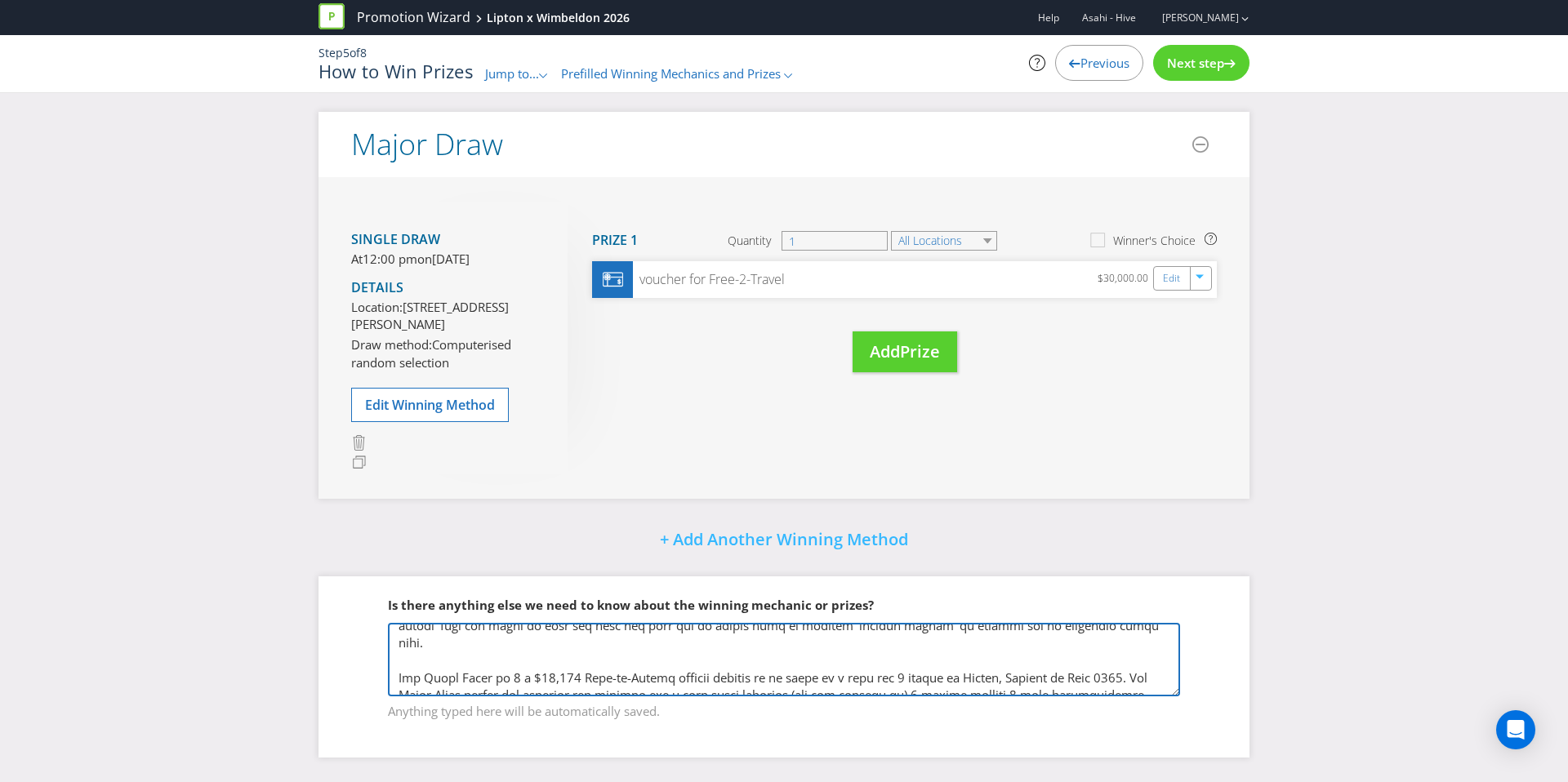
click at [429, 643] on textarea at bounding box center [784, 659] width 792 height 74
type textarea "INSTANT WIN: There will be a total of 1000 pre-determined ‘winning moments’ dur…"
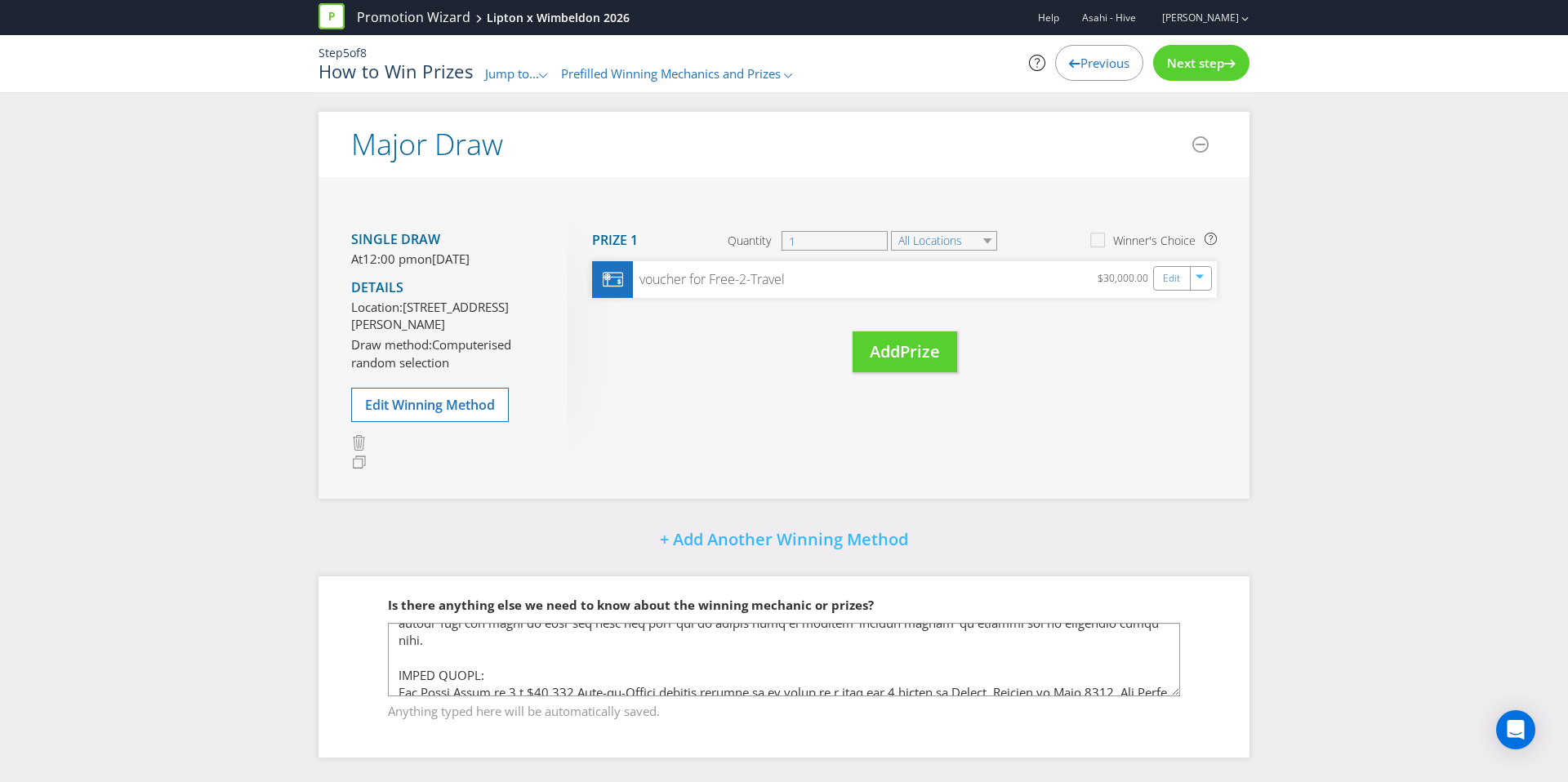
click at [1171, 68] on span "Next step" at bounding box center [1195, 63] width 57 height 17
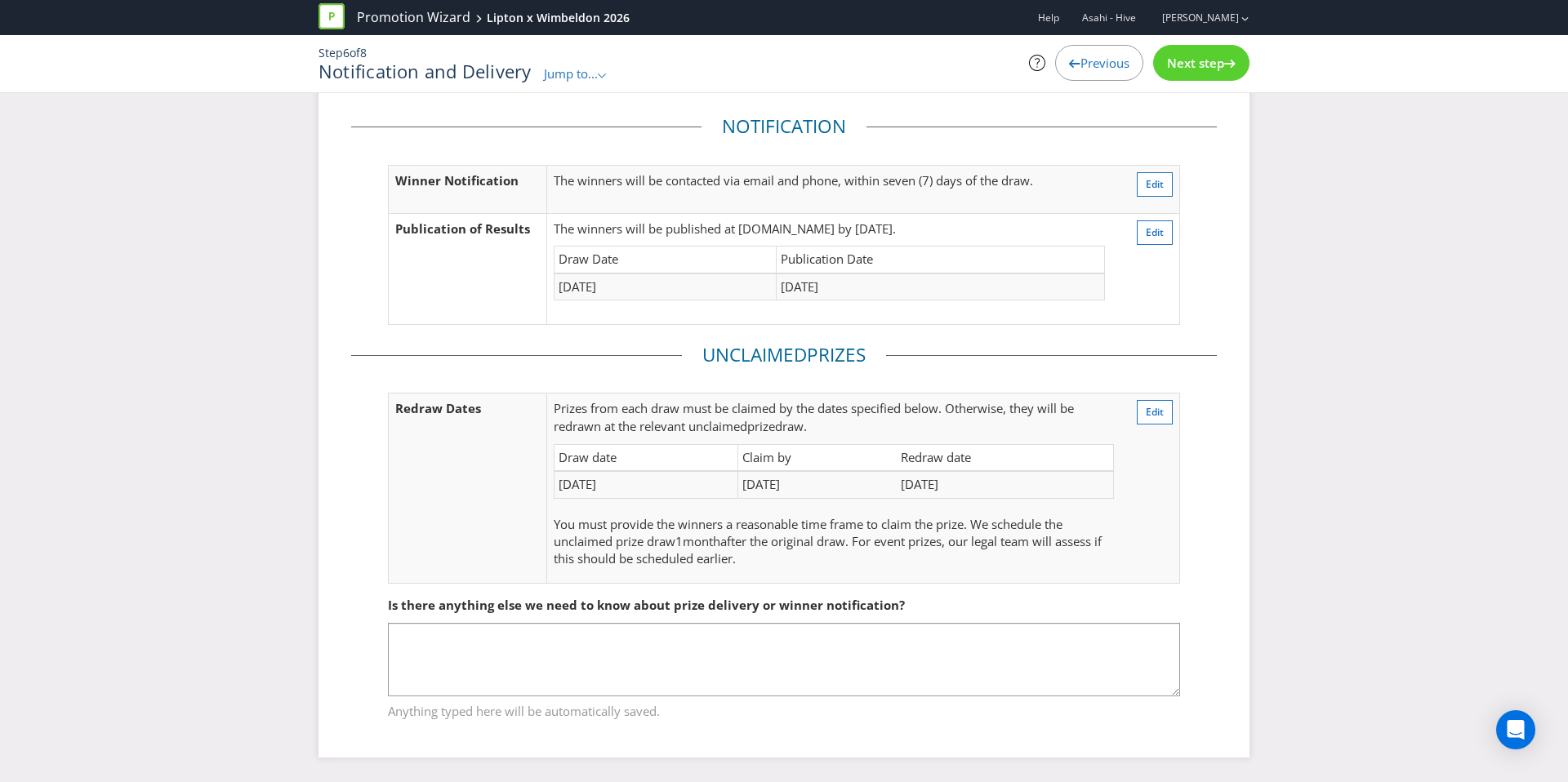
click at [1171, 68] on span "Next step" at bounding box center [1195, 63] width 57 height 17
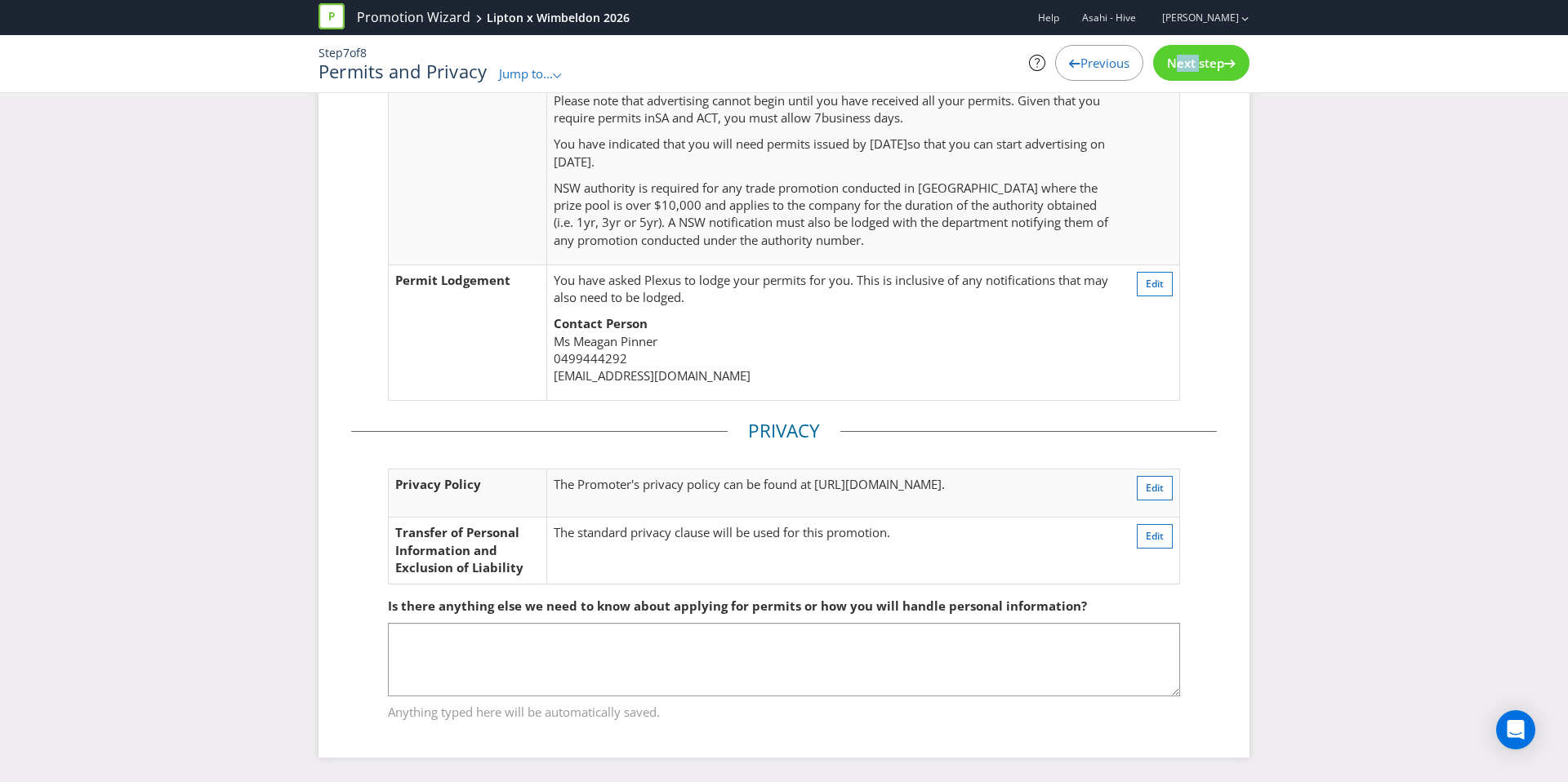
click at [1171, 68] on span "Next step" at bounding box center [1195, 63] width 57 height 17
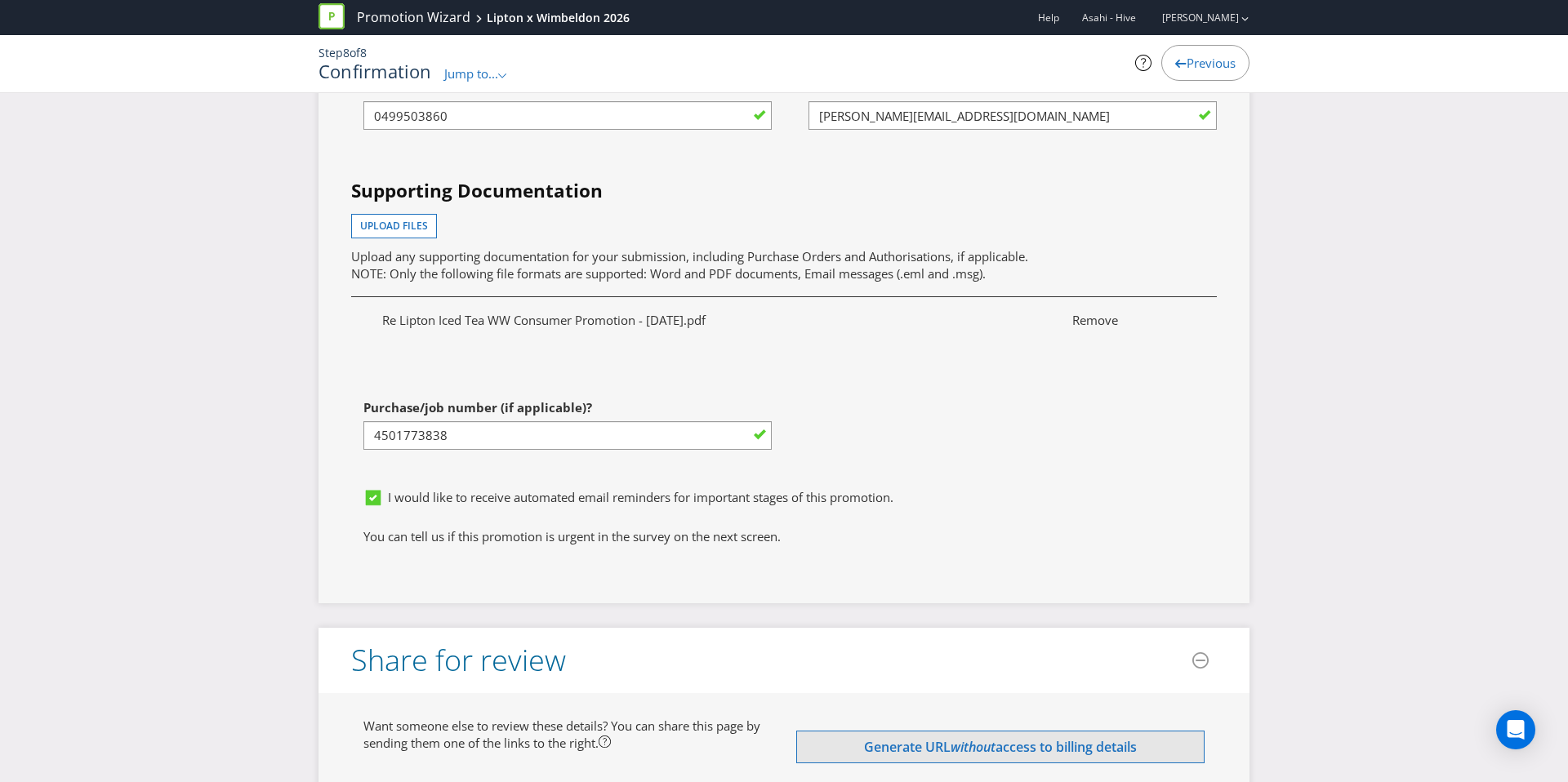
scroll to position [6661, 0]
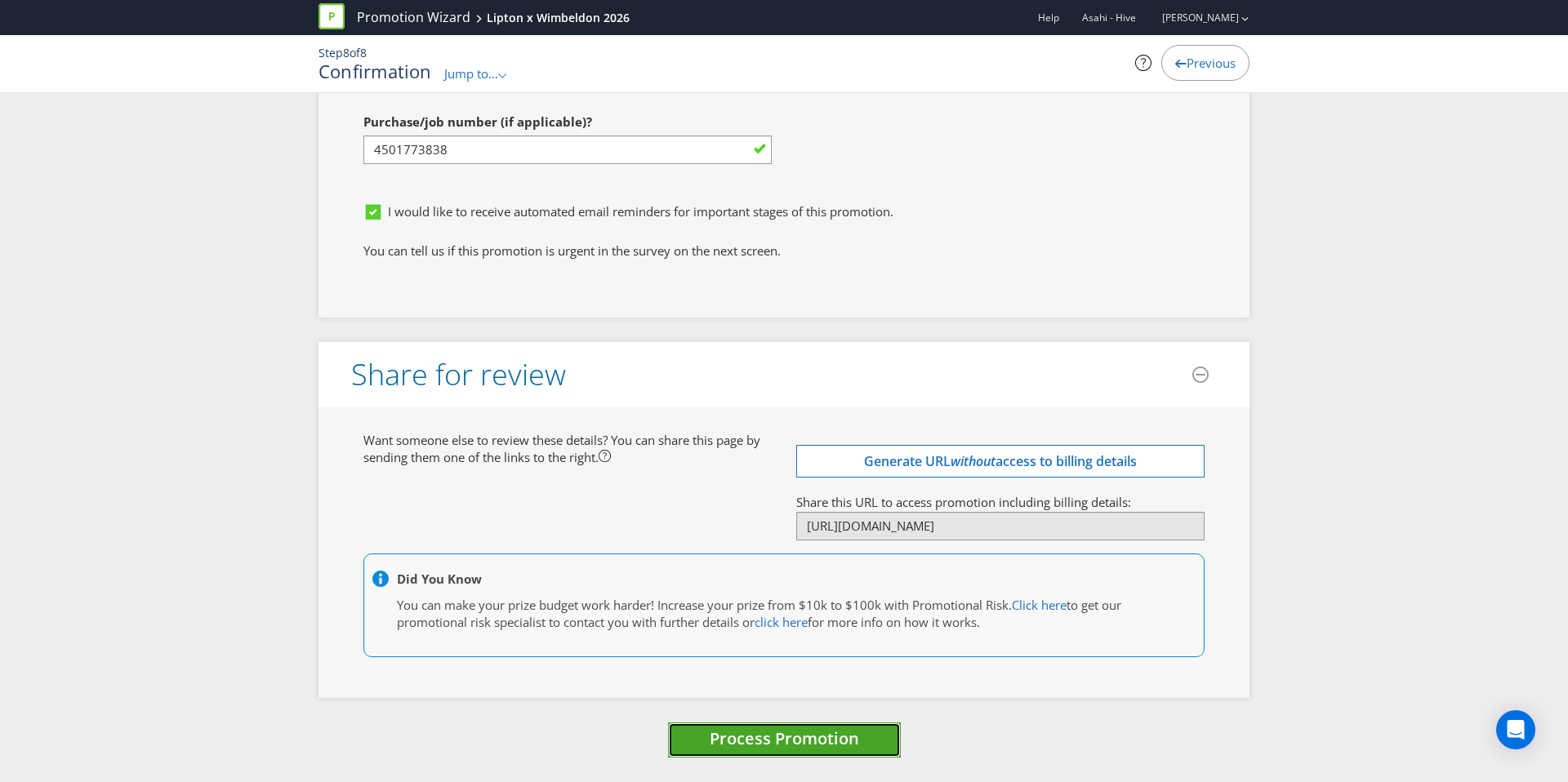
click at [811, 735] on span "Process Promotion" at bounding box center [785, 738] width 149 height 22
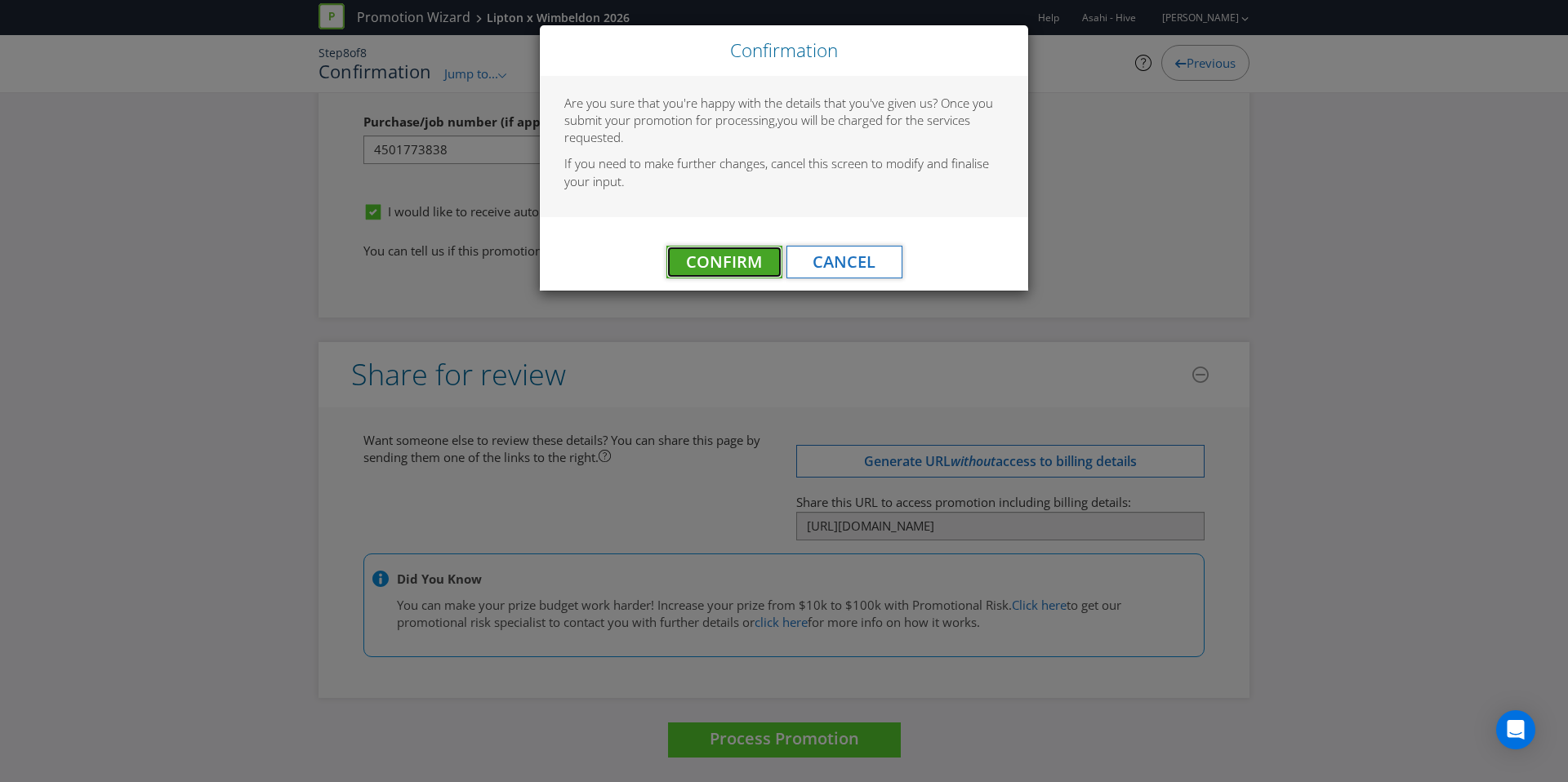
click at [737, 249] on button "Confirm" at bounding box center [724, 261] width 116 height 32
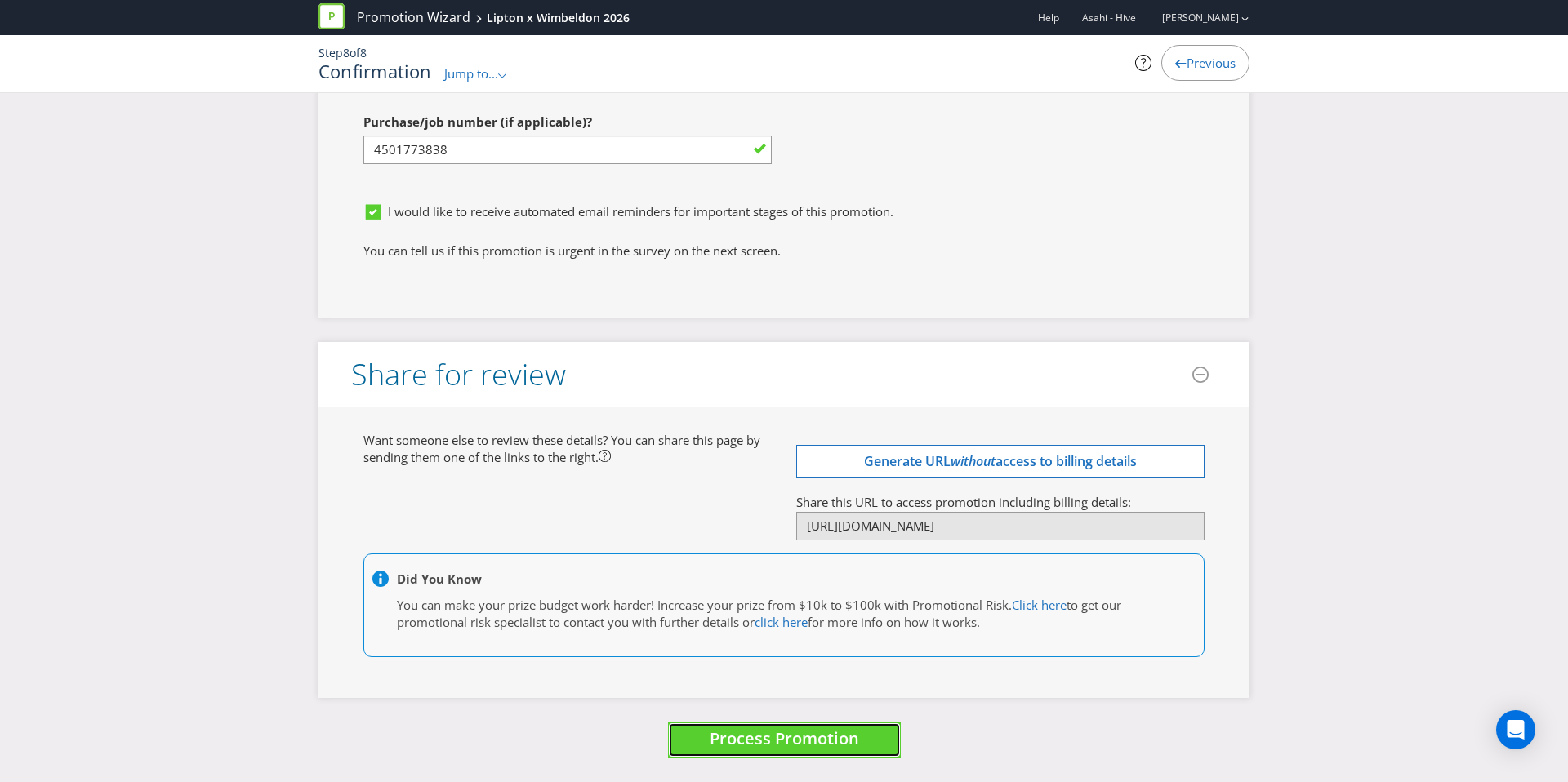
scroll to position [0, 0]
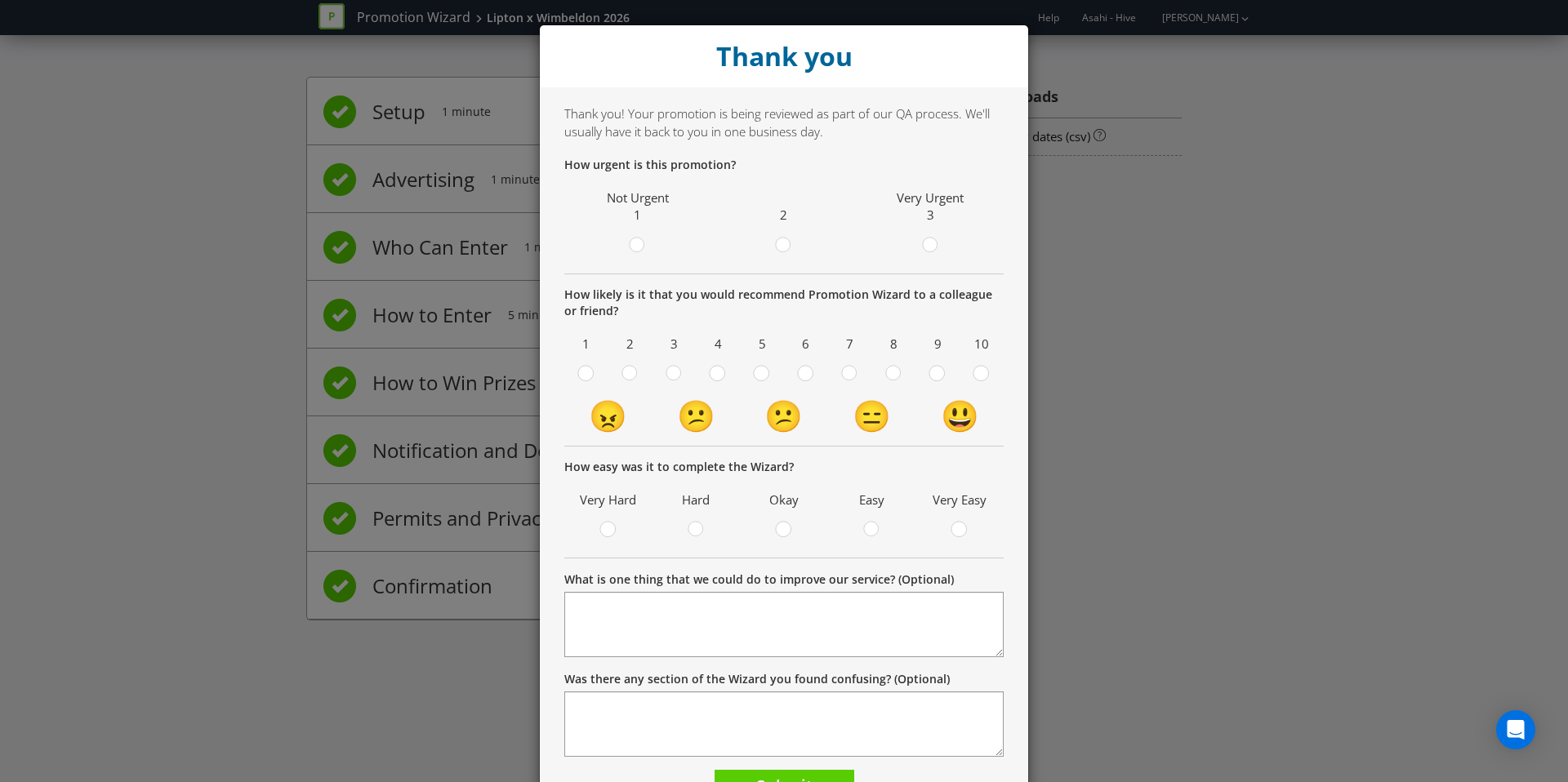
click at [919, 242] on label at bounding box center [929, 247] width 27 height 21
click at [0, 0] on input "radio" at bounding box center [0, 0] width 0 height 0
click at [974, 374] on circle at bounding box center [981, 374] width 15 height 15
click at [0, 0] on input "radio" at bounding box center [0, 0] width 0 height 0
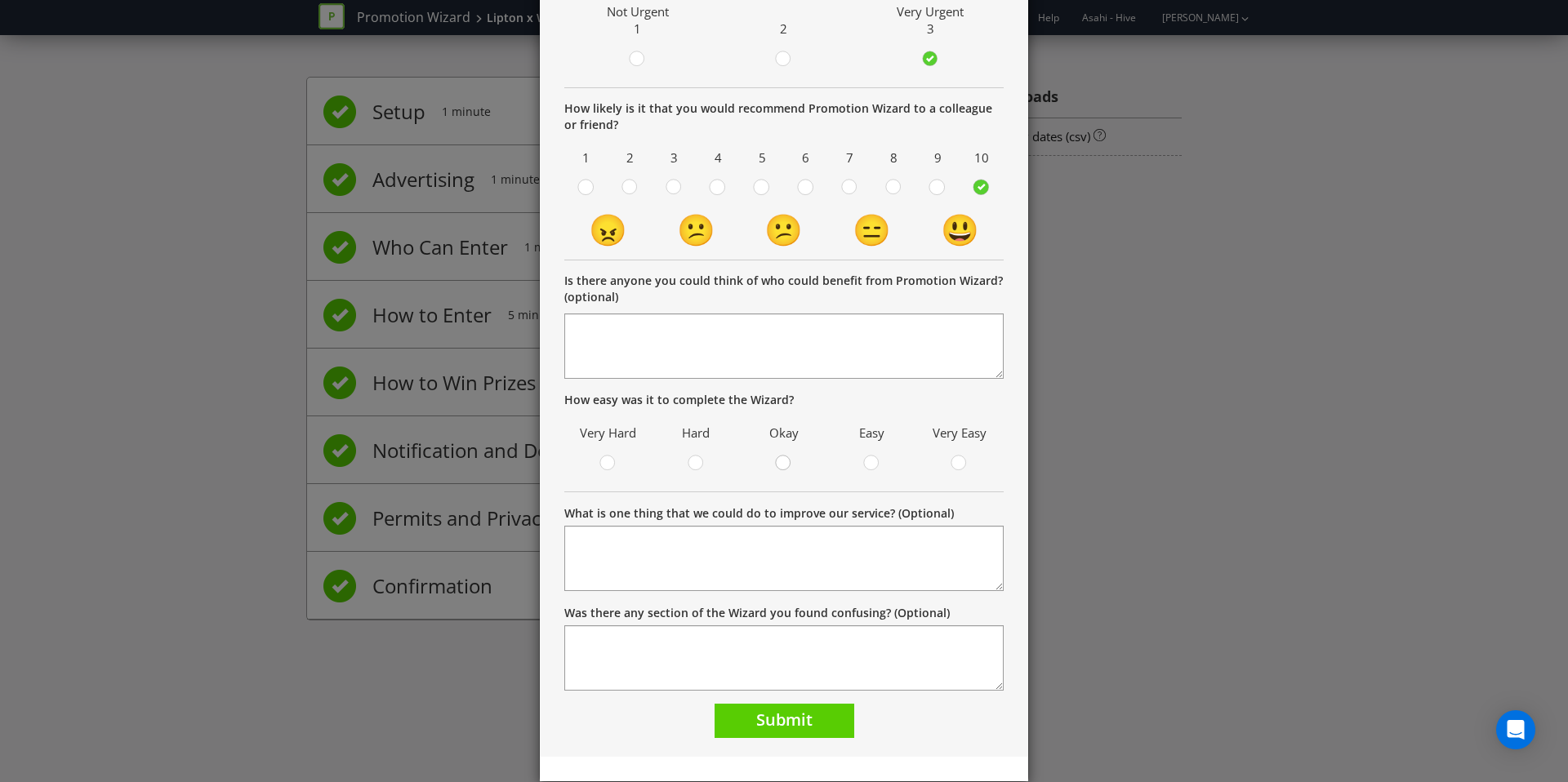
scroll to position [211, 0]
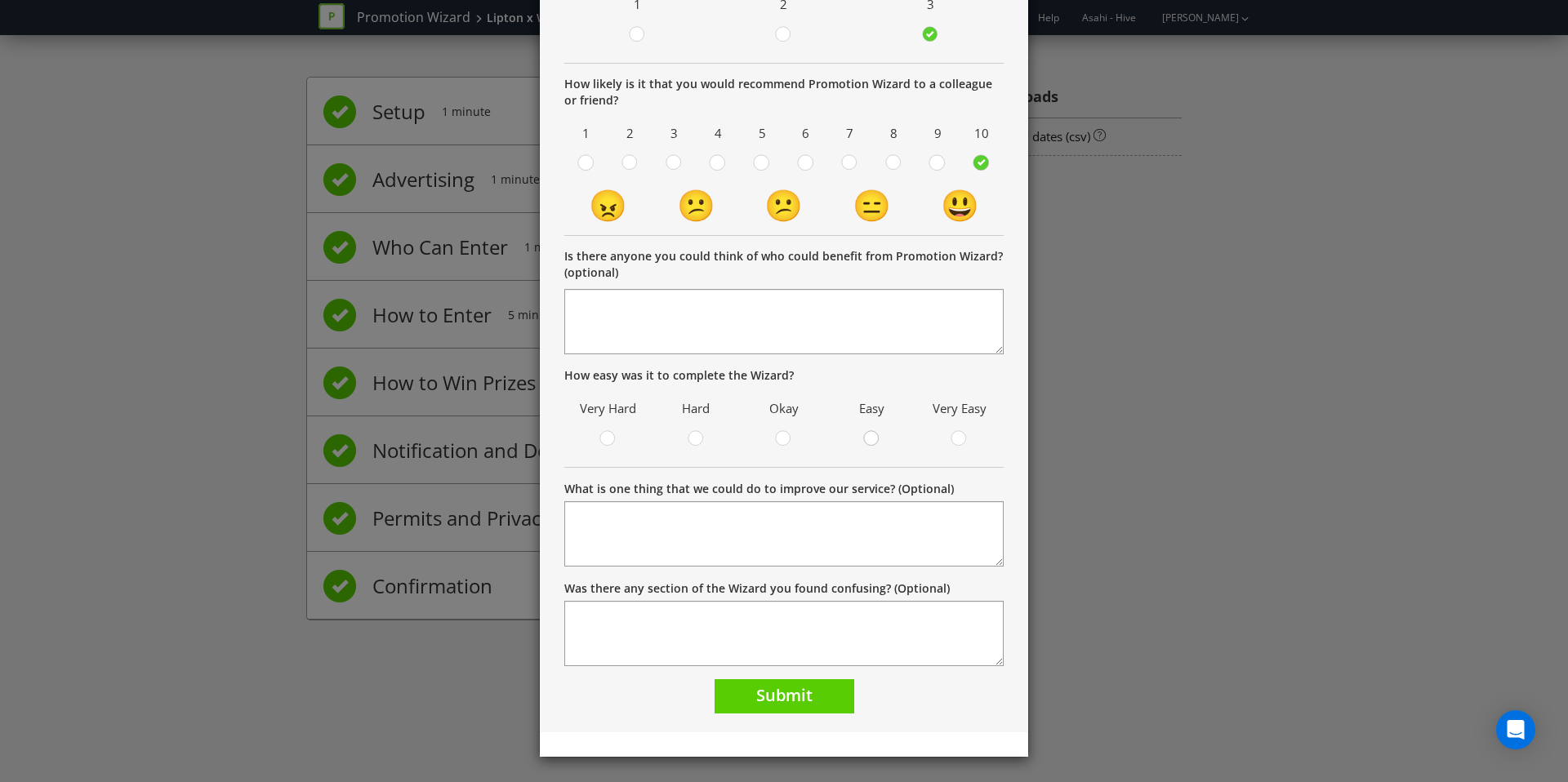
drag, startPoint x: 886, startPoint y: 437, endPoint x: 869, endPoint y: 437, distance: 17.0
click at [886, 437] on div at bounding box center [872, 440] width 72 height 21
click at [868, 437] on circle at bounding box center [871, 438] width 15 height 15
click at [0, 0] on input "radio" at bounding box center [0, 0] width 0 height 0
click at [796, 703] on span "Submit" at bounding box center [785, 695] width 56 height 22
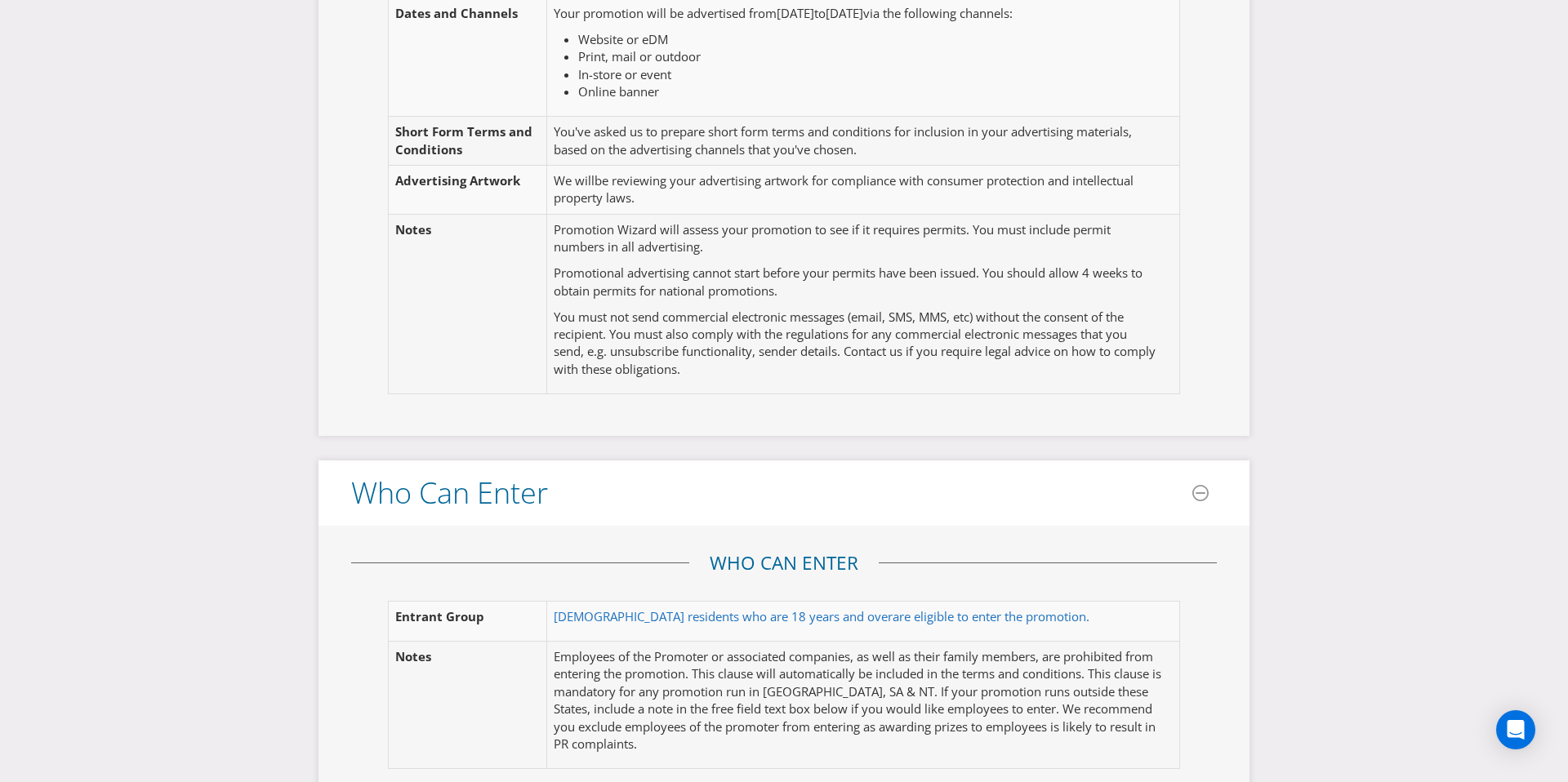
scroll to position [323, 0]
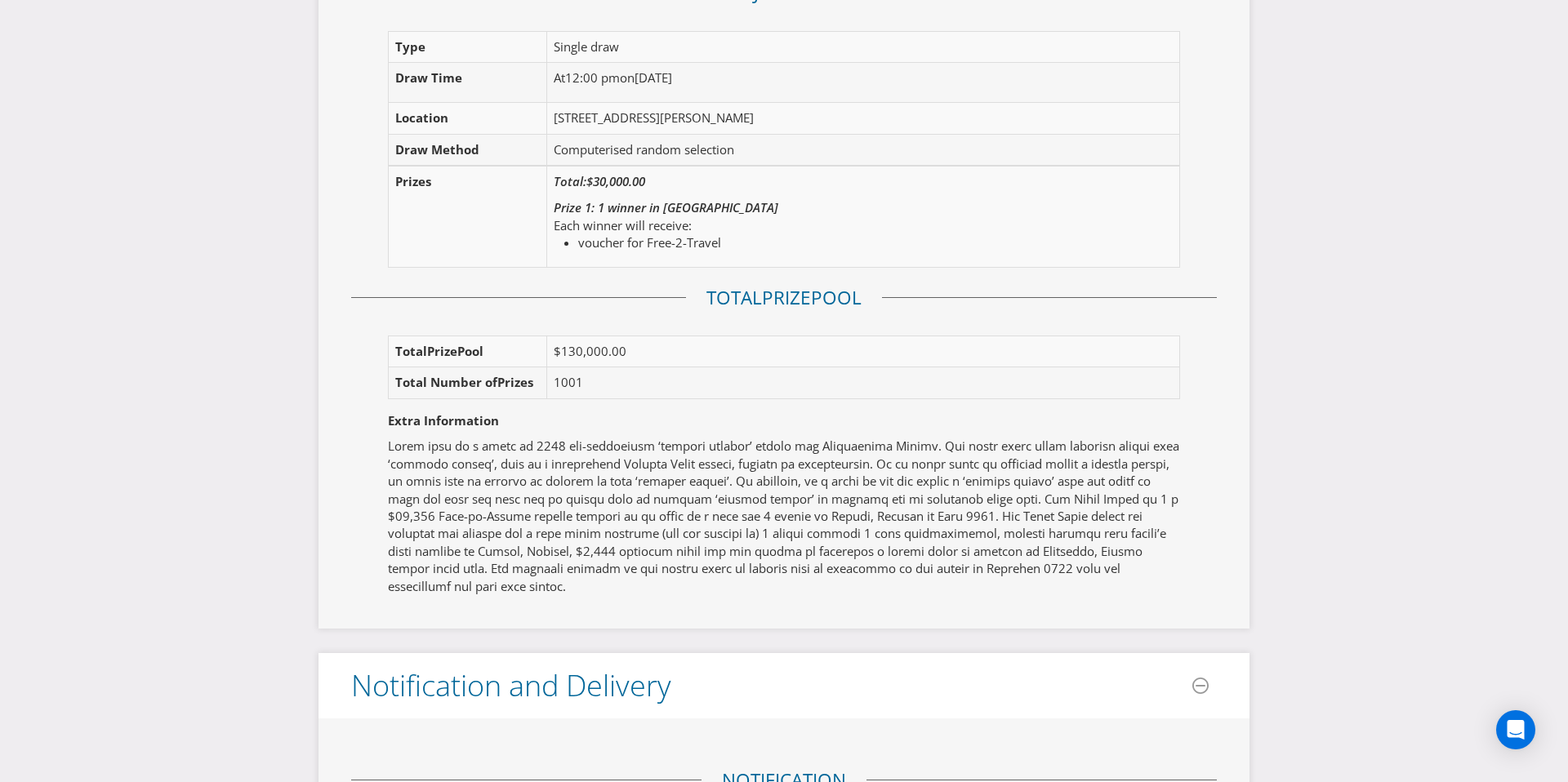
scroll to position [2533, 0]
